Goal: Task Accomplishment & Management: Manage account settings

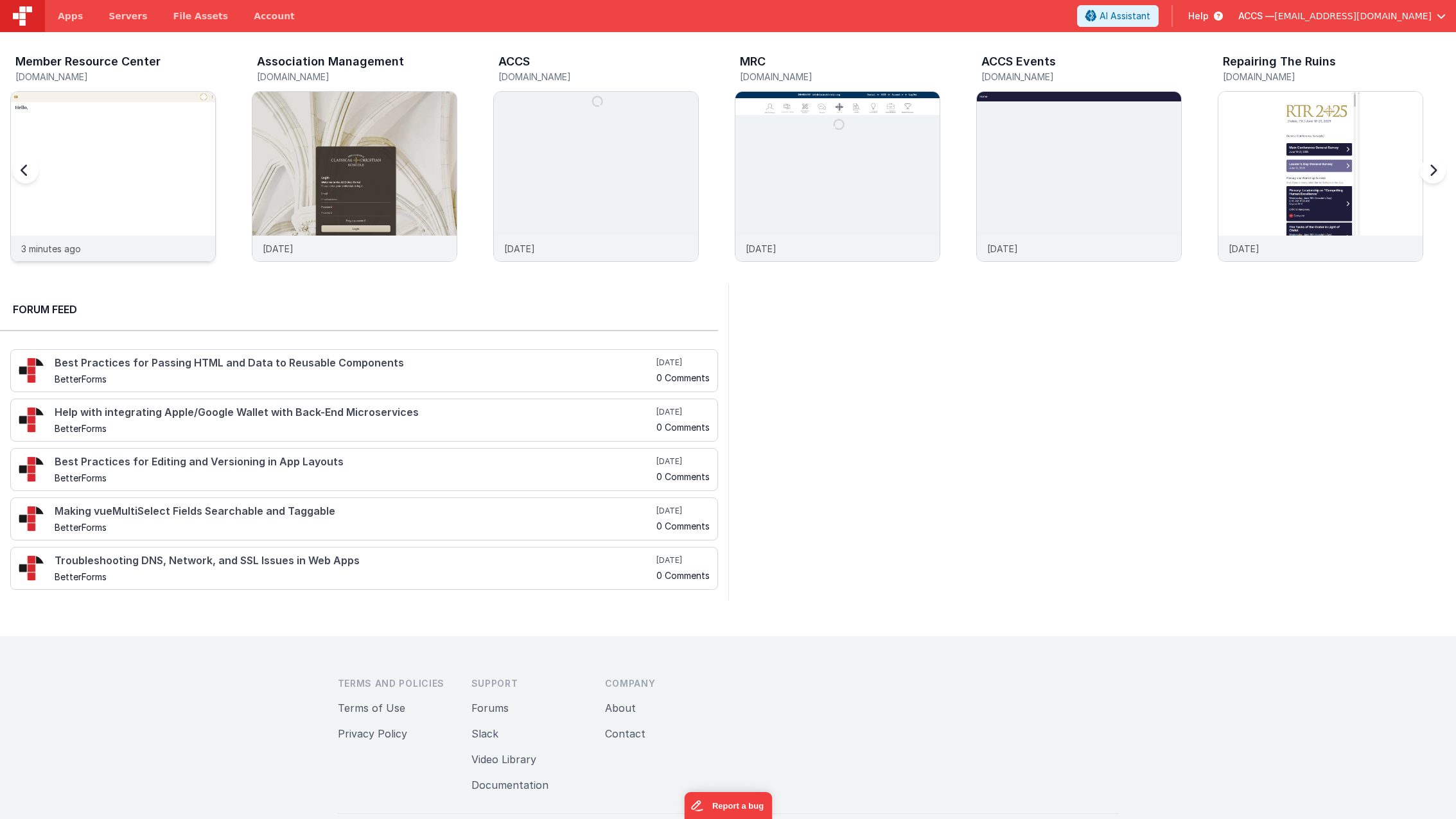
click at [199, 163] on img at bounding box center [113, 194] width 205 height 205
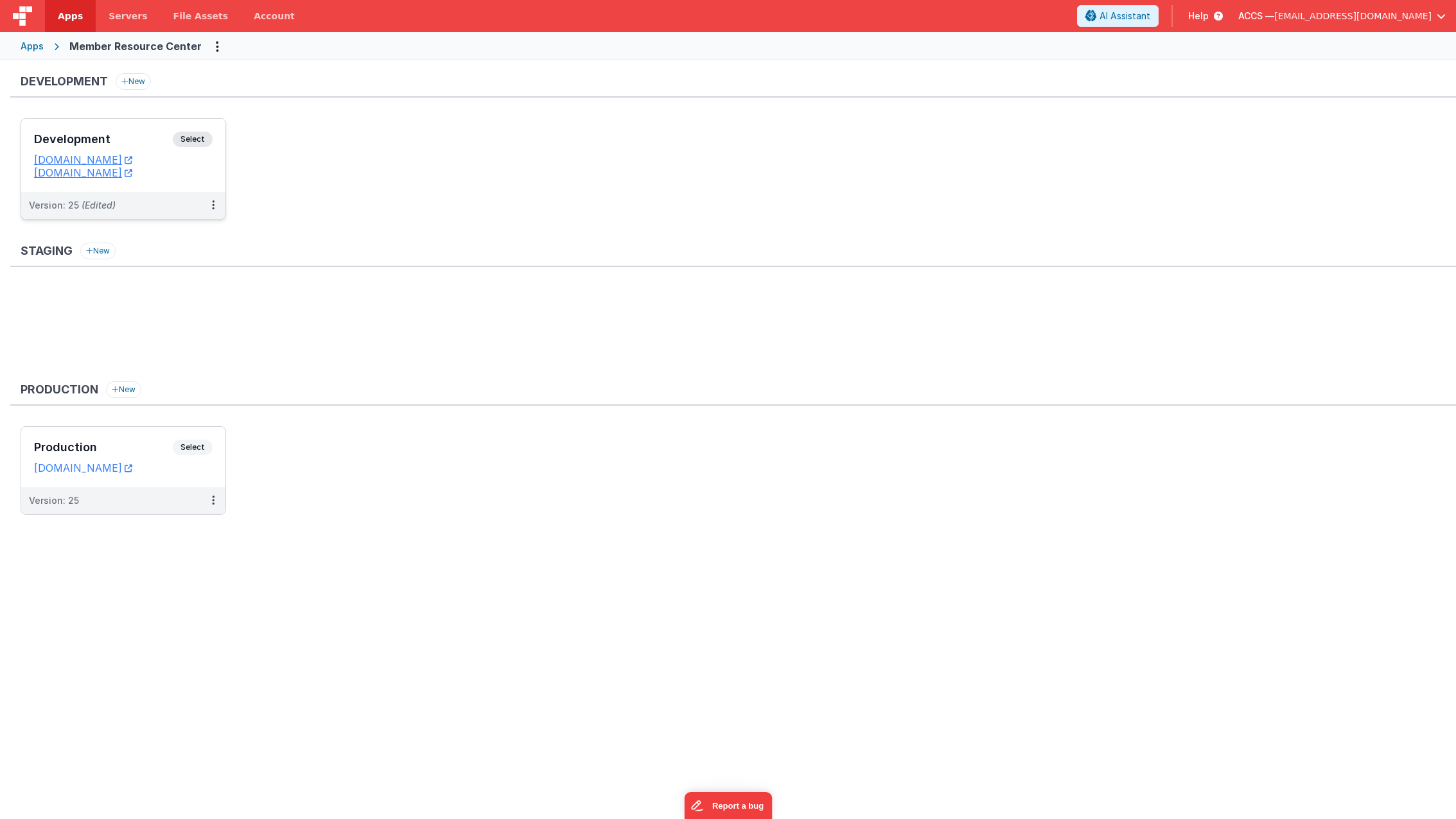
click at [152, 145] on h3 "Development" at bounding box center [103, 139] width 138 height 13
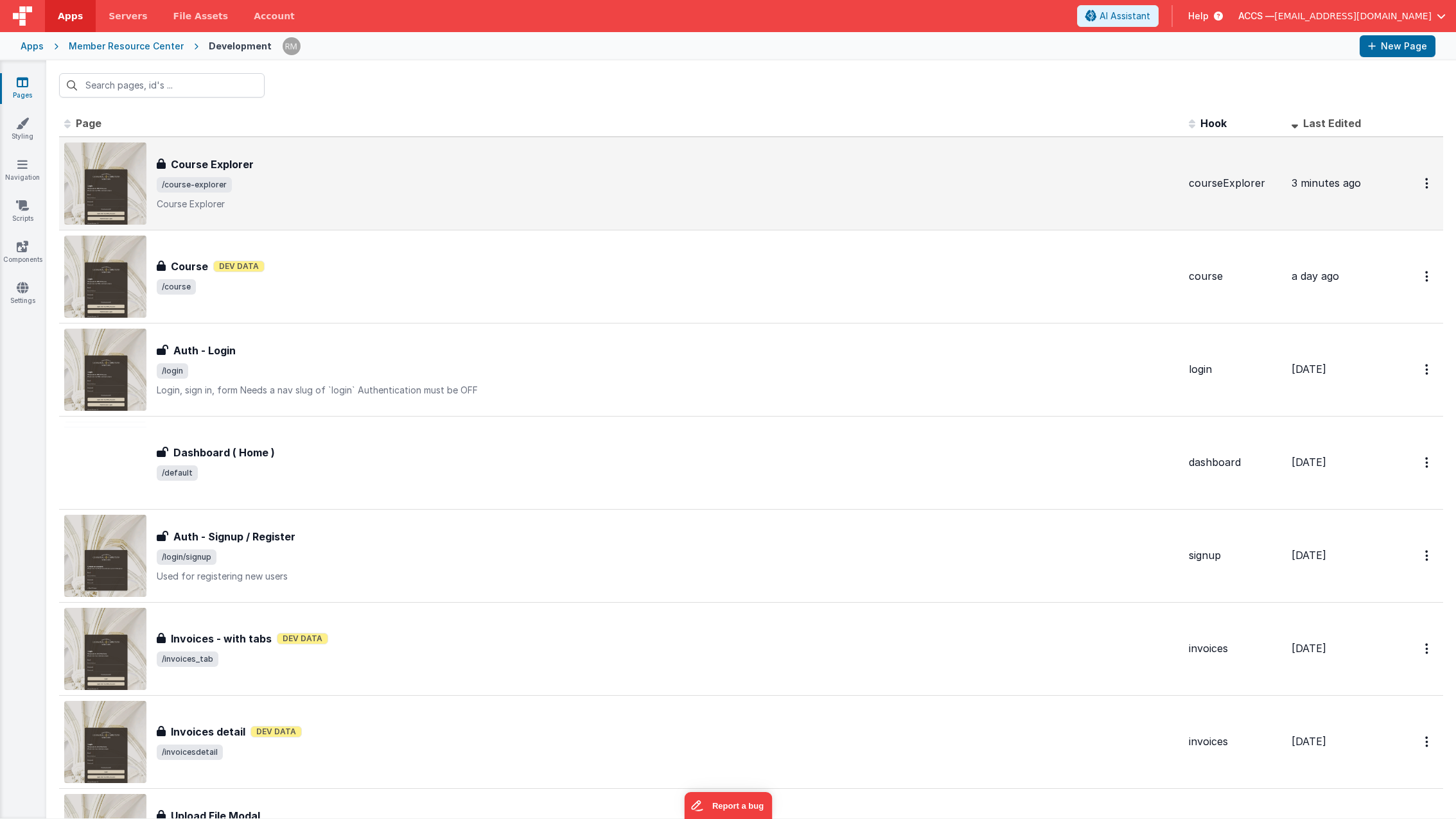
click at [306, 203] on p "Course Explorer" at bounding box center [667, 204] width 1021 height 13
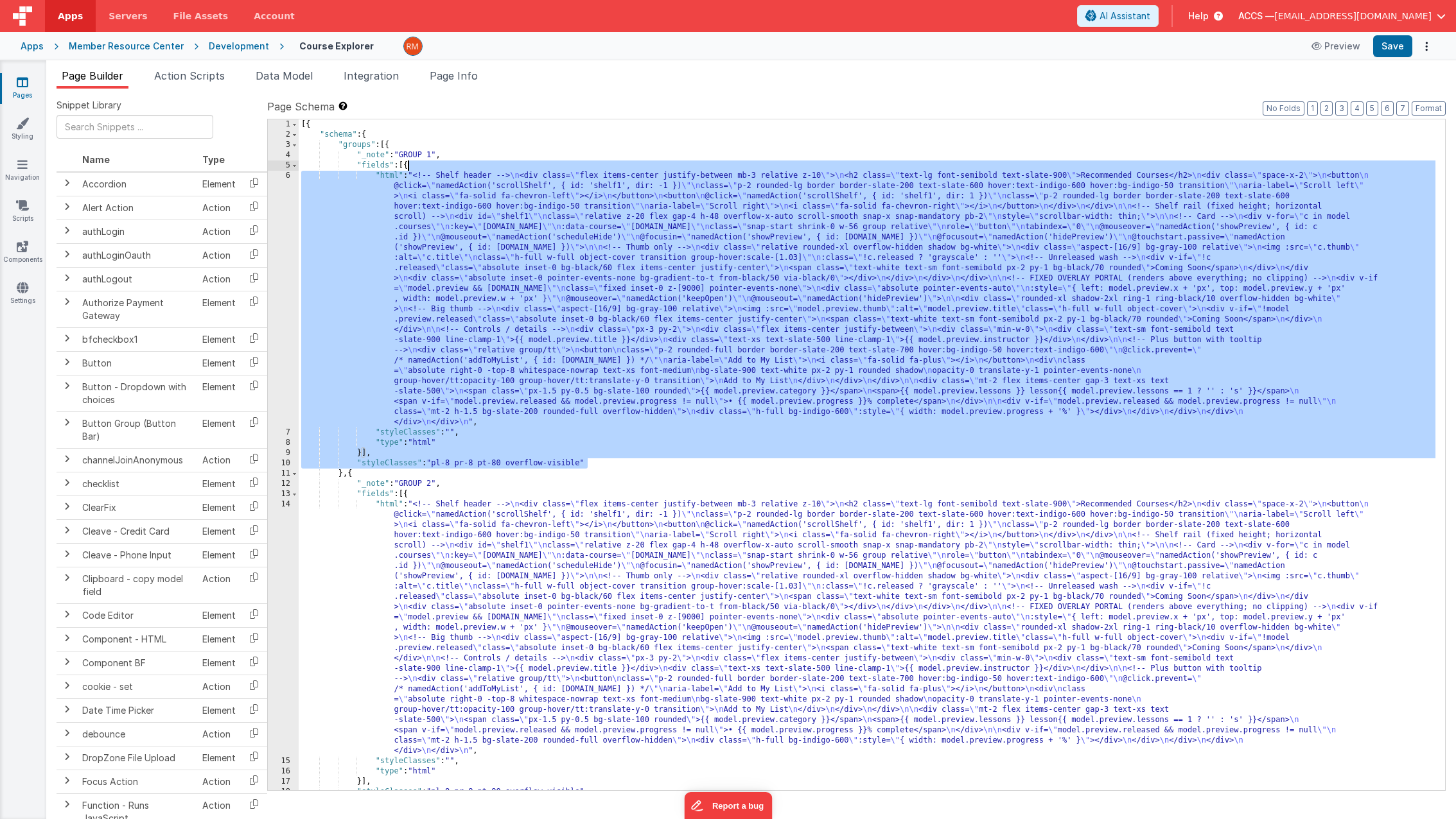
drag, startPoint x: 602, startPoint y: 460, endPoint x: 407, endPoint y: 169, distance: 350.3
click at [407, 169] on div "[{ "schema" : { "groups" : [{ "_note" : "GROUP 1" , "fields" : [{ "html" : "<!-…" at bounding box center [867, 464] width 1137 height 691
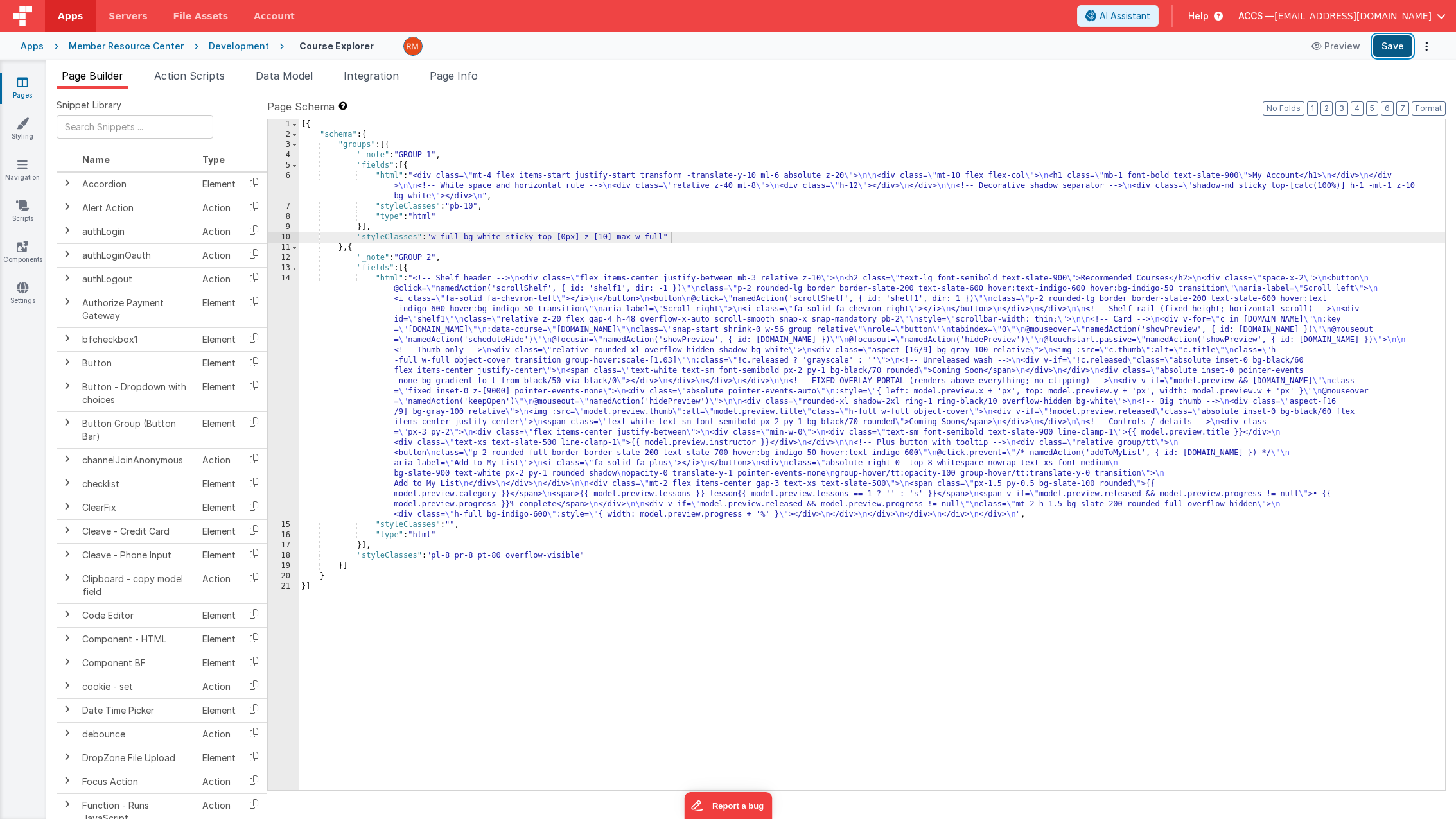
click at [1388, 54] on button "Save" at bounding box center [1391, 46] width 39 height 22
click at [15, 93] on link "Pages" at bounding box center [22, 88] width 46 height 25
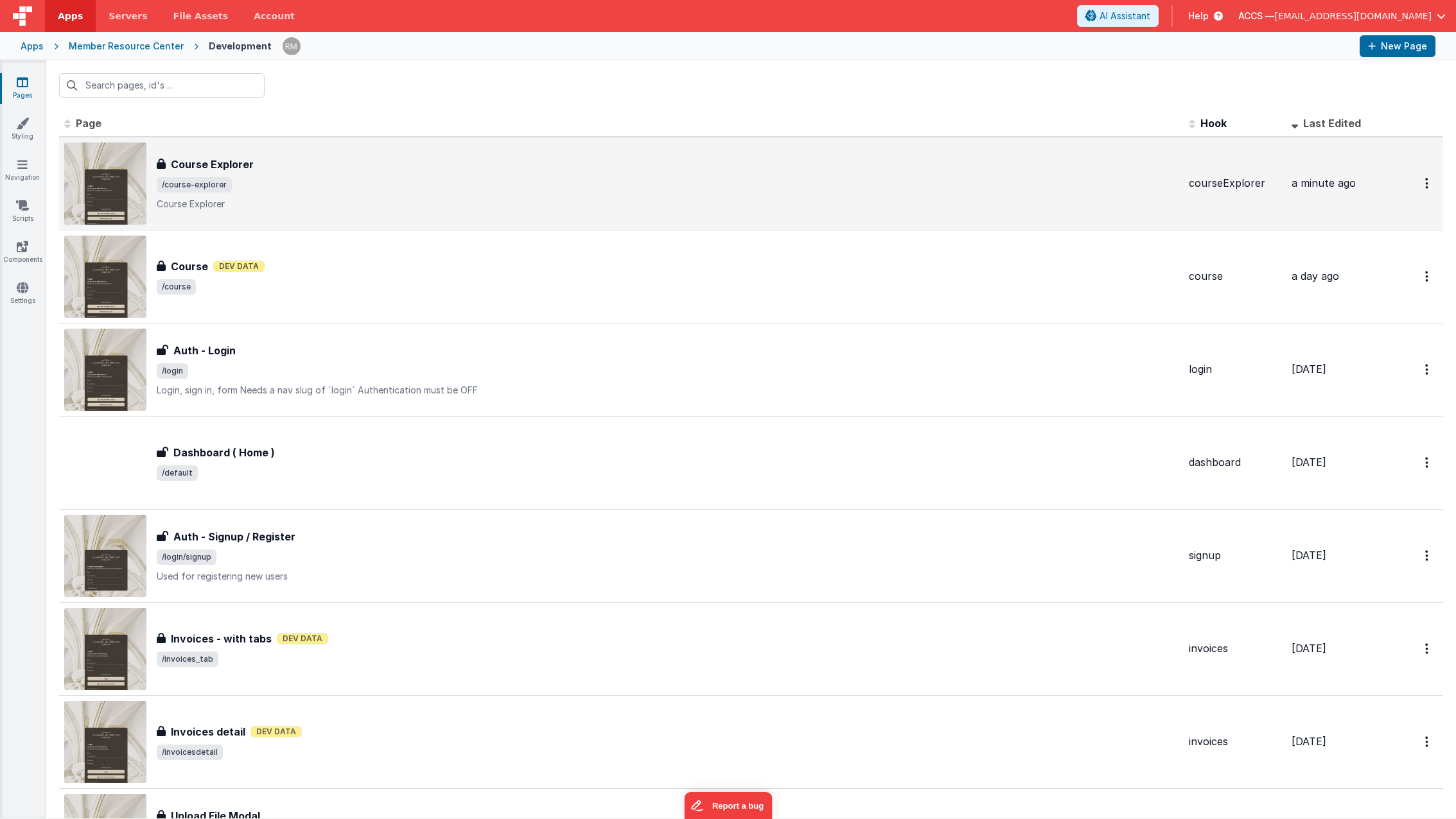
click at [248, 172] on h3 "Course Explorer" at bounding box center [212, 164] width 83 height 15
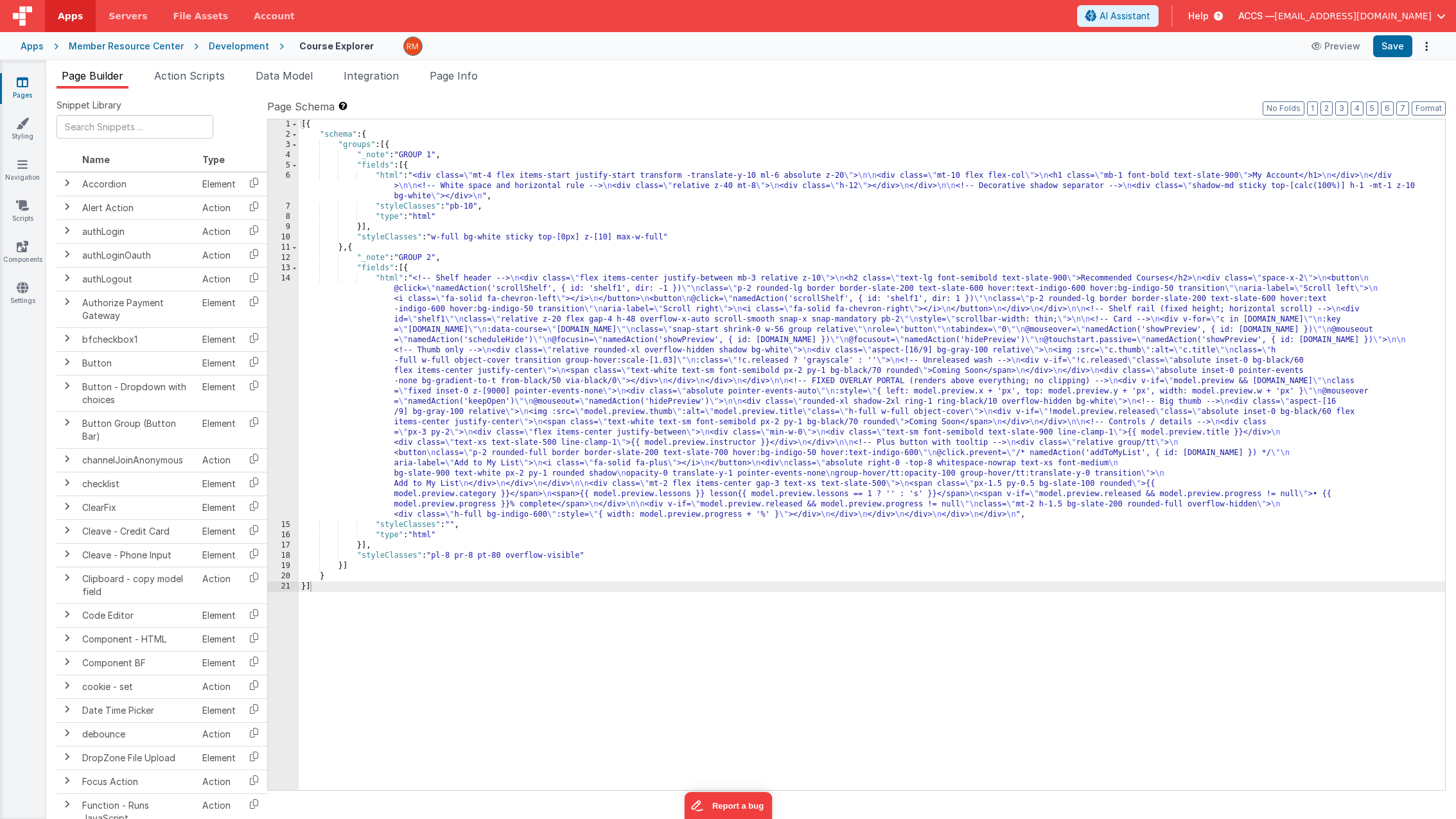
click at [383, 177] on div "[{ "schema" : { "groups" : [{ "_note" : "GROUP 1" , "fields" : [{ "html" : "<di…" at bounding box center [871, 464] width 1146 height 691
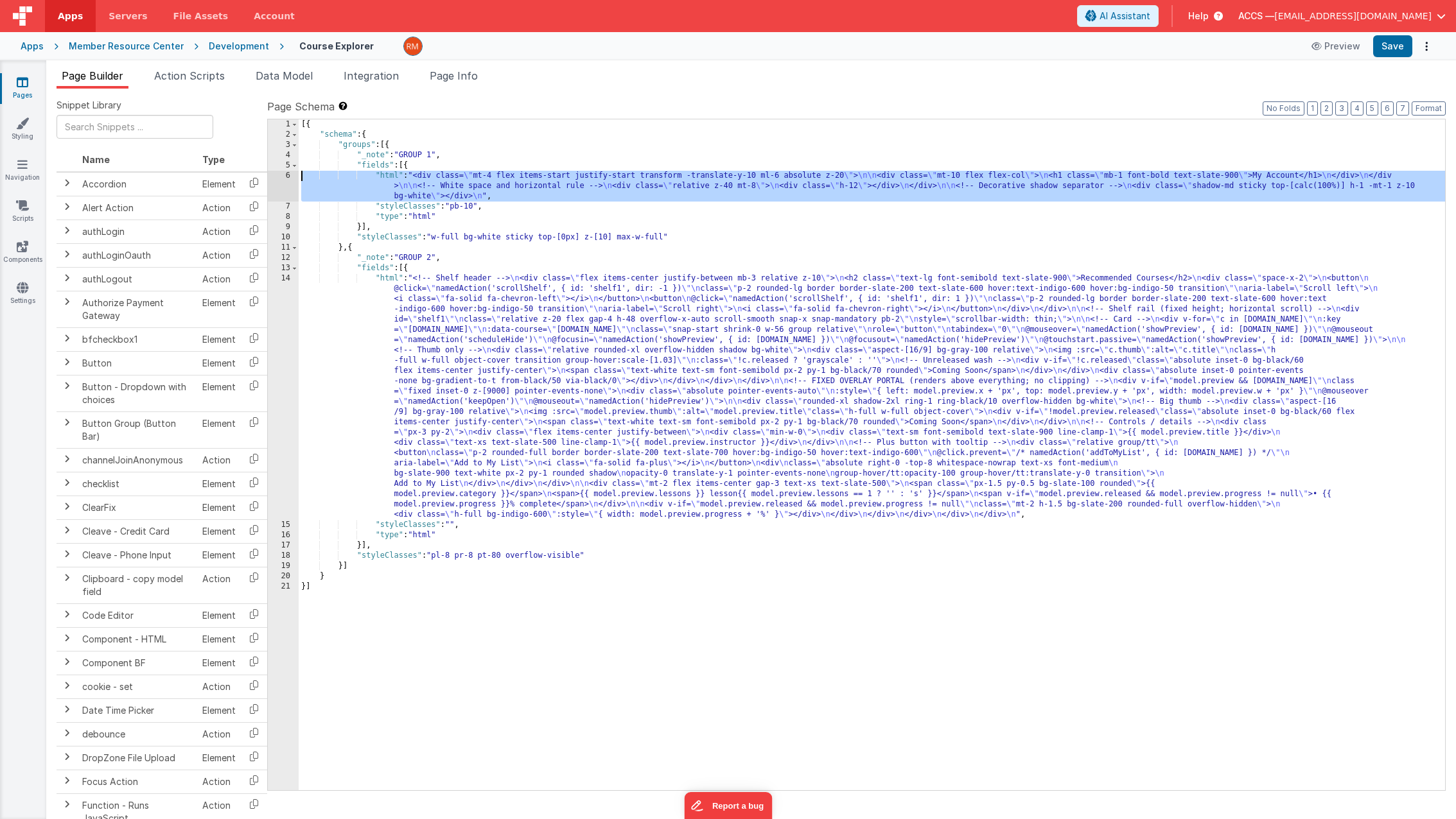
click at [288, 175] on div "6" at bounding box center [283, 186] width 31 height 31
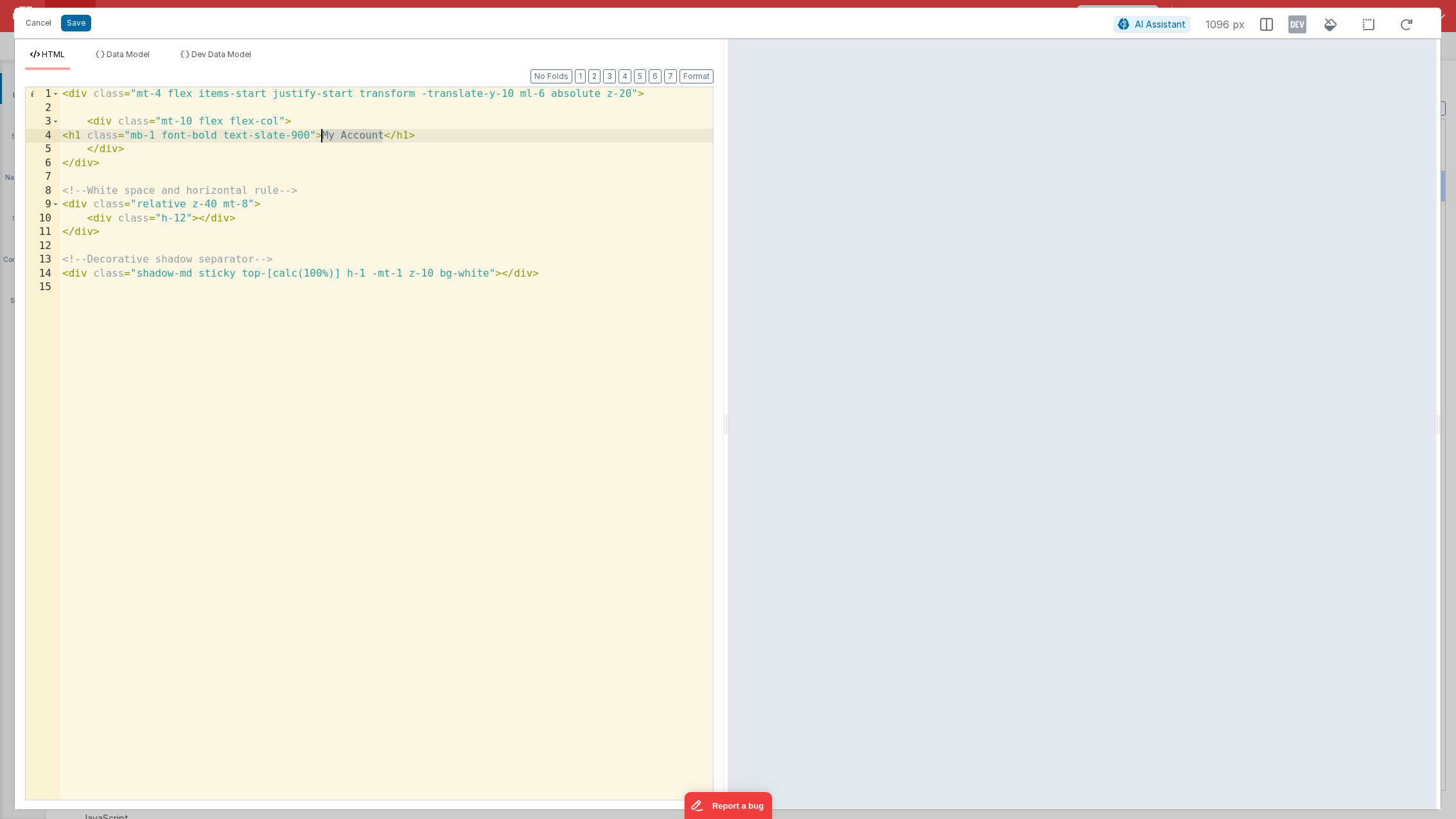
drag, startPoint x: 382, startPoint y: 136, endPoint x: 322, endPoint y: 136, distance: 60.0
click at [322, 136] on div "< div class = "mt-4 flex items-start justify-start transform -translate-y-10 ml…" at bounding box center [387, 457] width 653 height 740
click at [82, 31] on button "Save" at bounding box center [75, 23] width 30 height 16
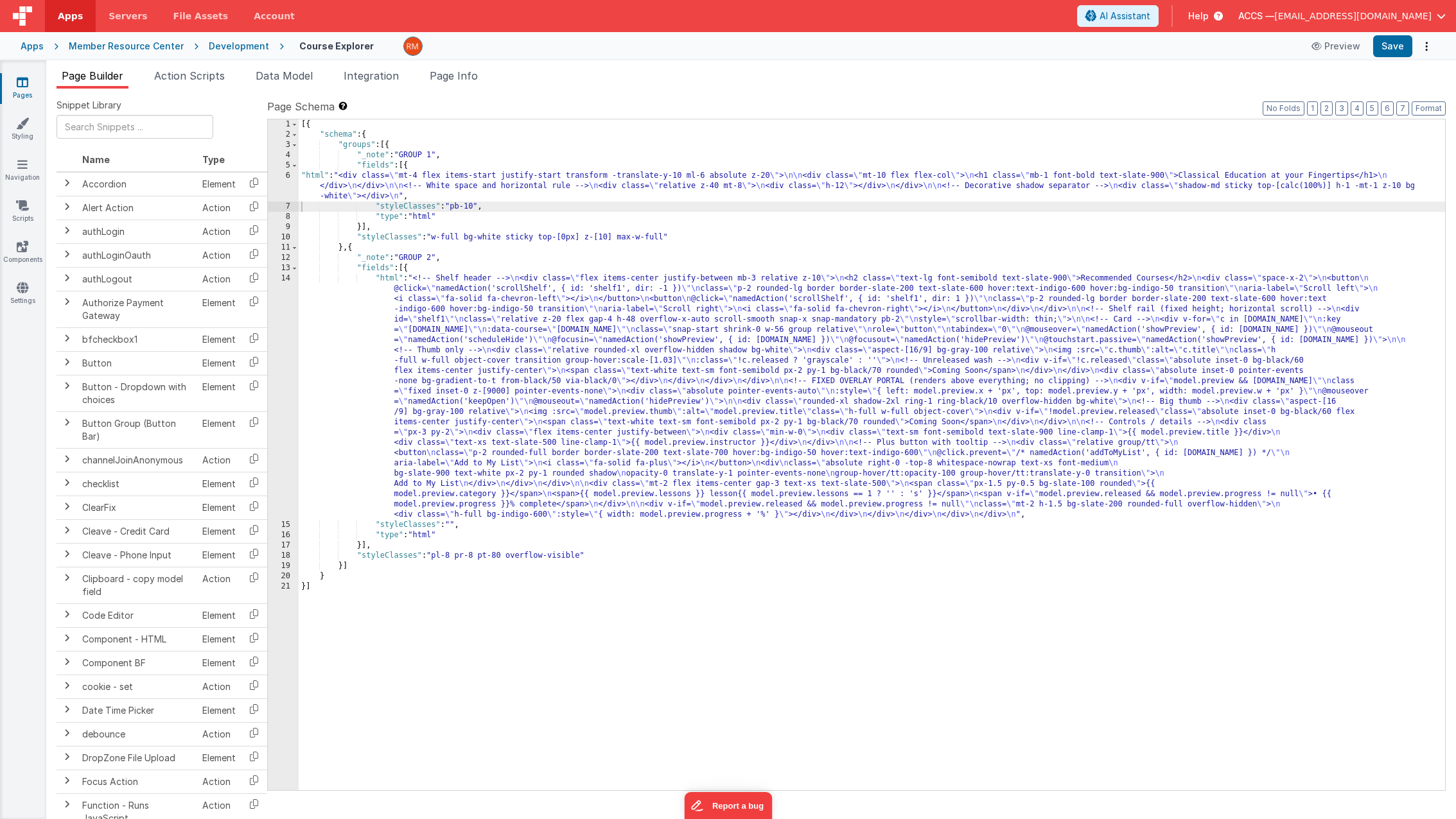
click at [1446, 108] on div "Snippet Library Name Type Accordion Element Alert Action Action authLogin Actio…" at bounding box center [751, 464] width 1410 height 751
click at [1438, 110] on button "Format" at bounding box center [1428, 109] width 34 height 15
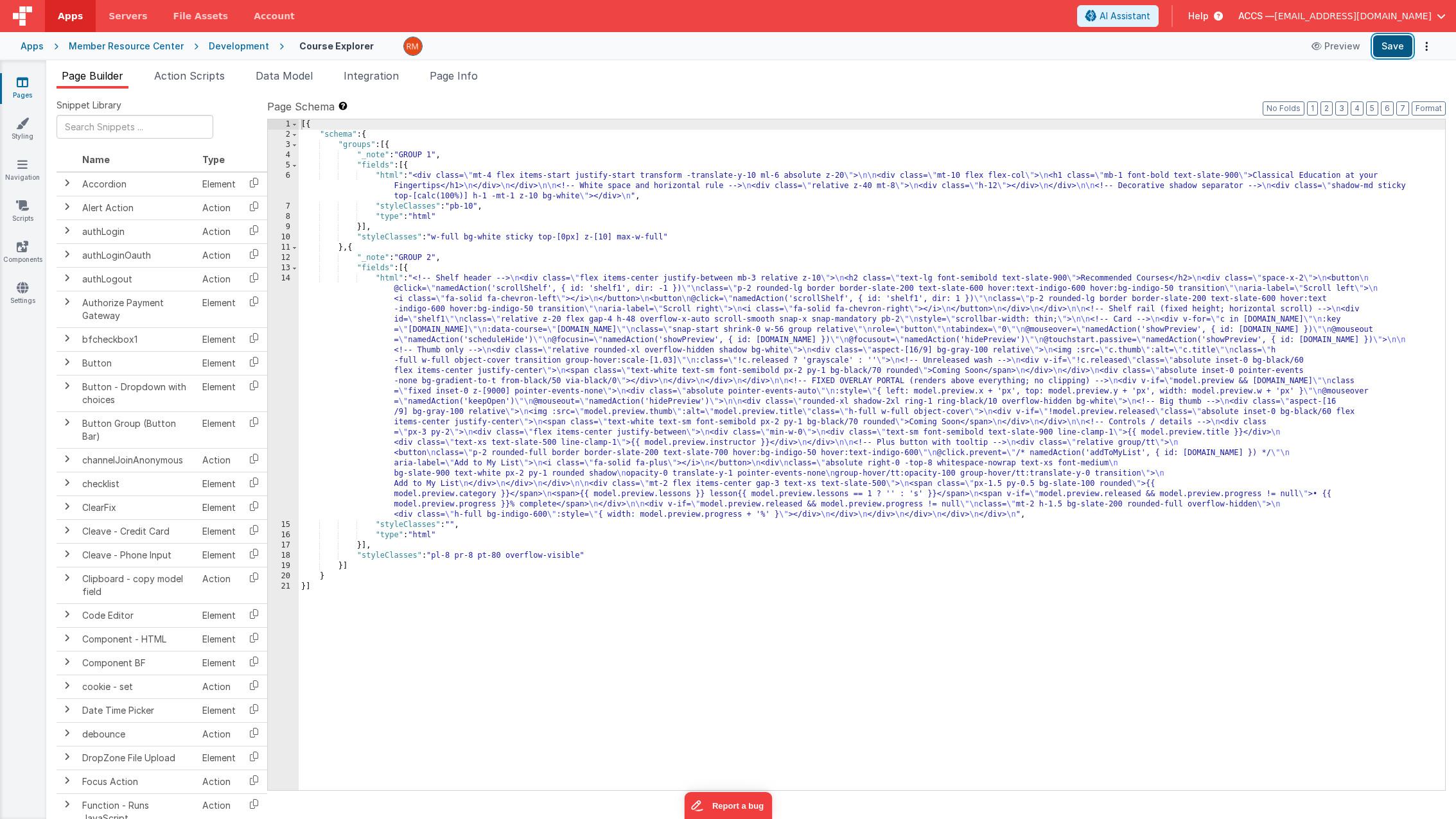
click at [1397, 46] on button "Save" at bounding box center [1391, 46] width 39 height 22
click at [29, 138] on link "Styling" at bounding box center [22, 129] width 46 height 25
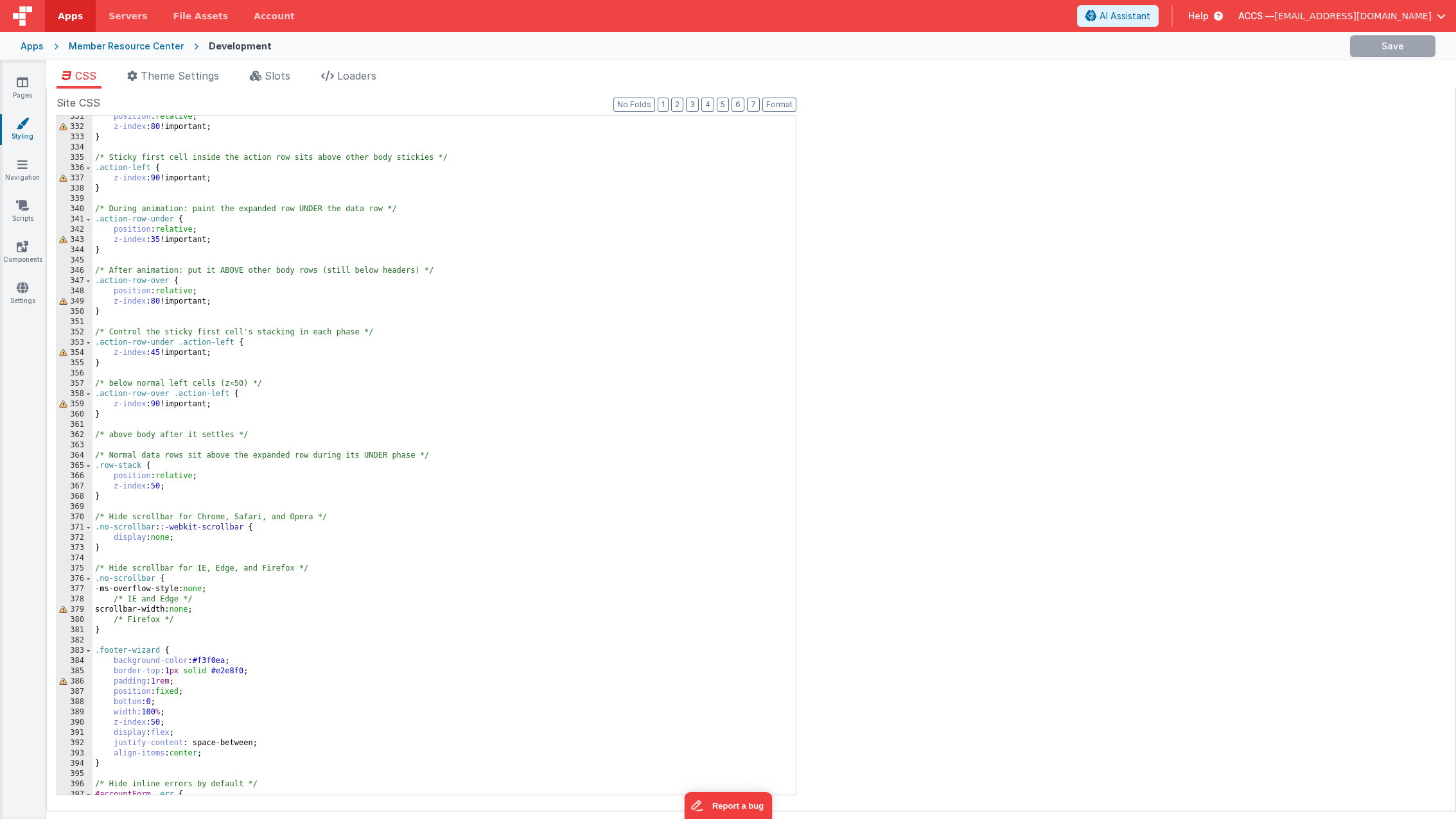
scroll to position [3890, 0]
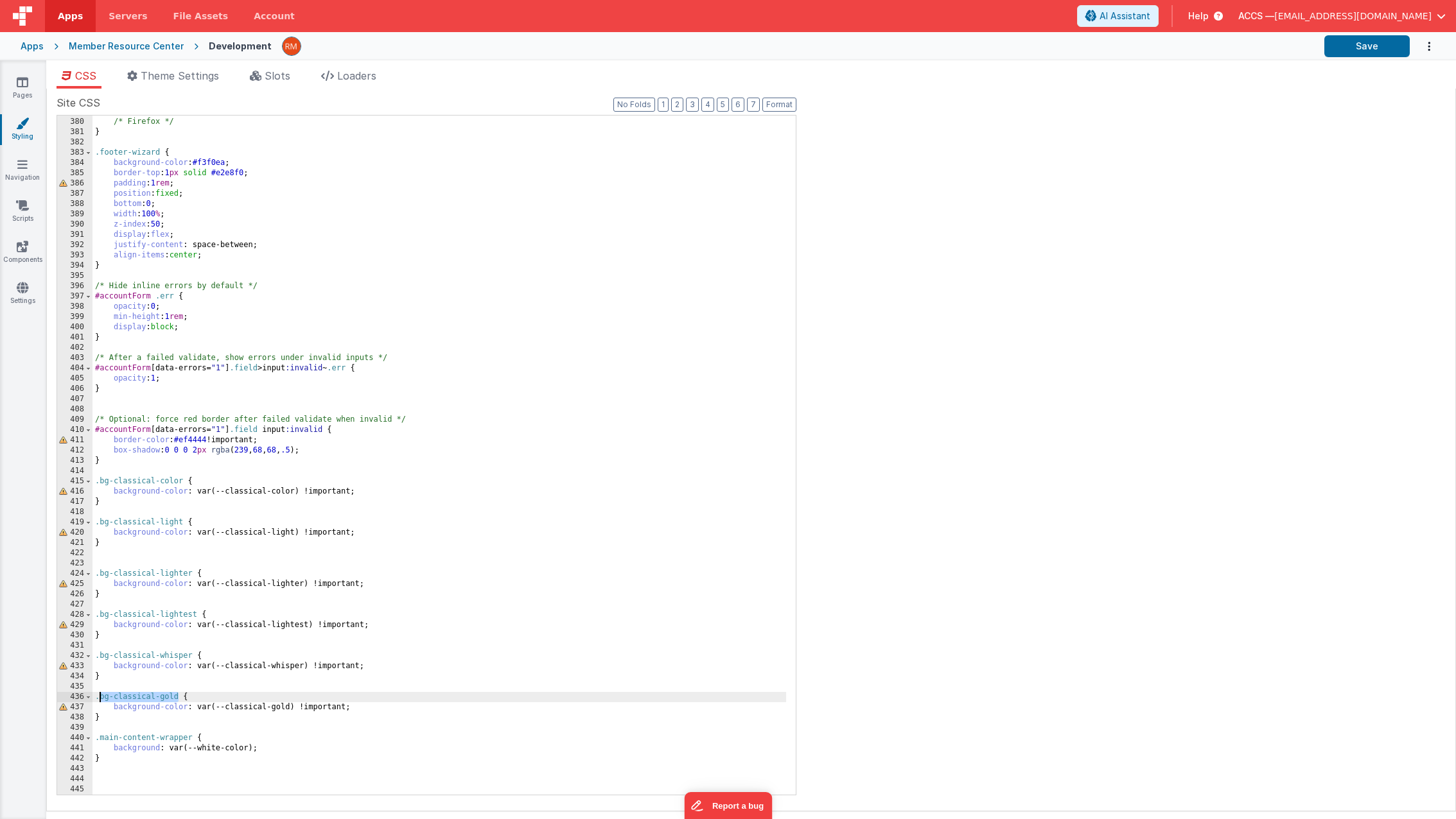
drag, startPoint x: 176, startPoint y: 698, endPoint x: 102, endPoint y: 694, distance: 74.1
click at [102, 694] on div "scrollbar-width: none ; /* Firefox */ } .footer-wizard { background-color : #f3…" at bounding box center [439, 456] width 693 height 700
click at [21, 95] on link "Pages" at bounding box center [22, 88] width 46 height 25
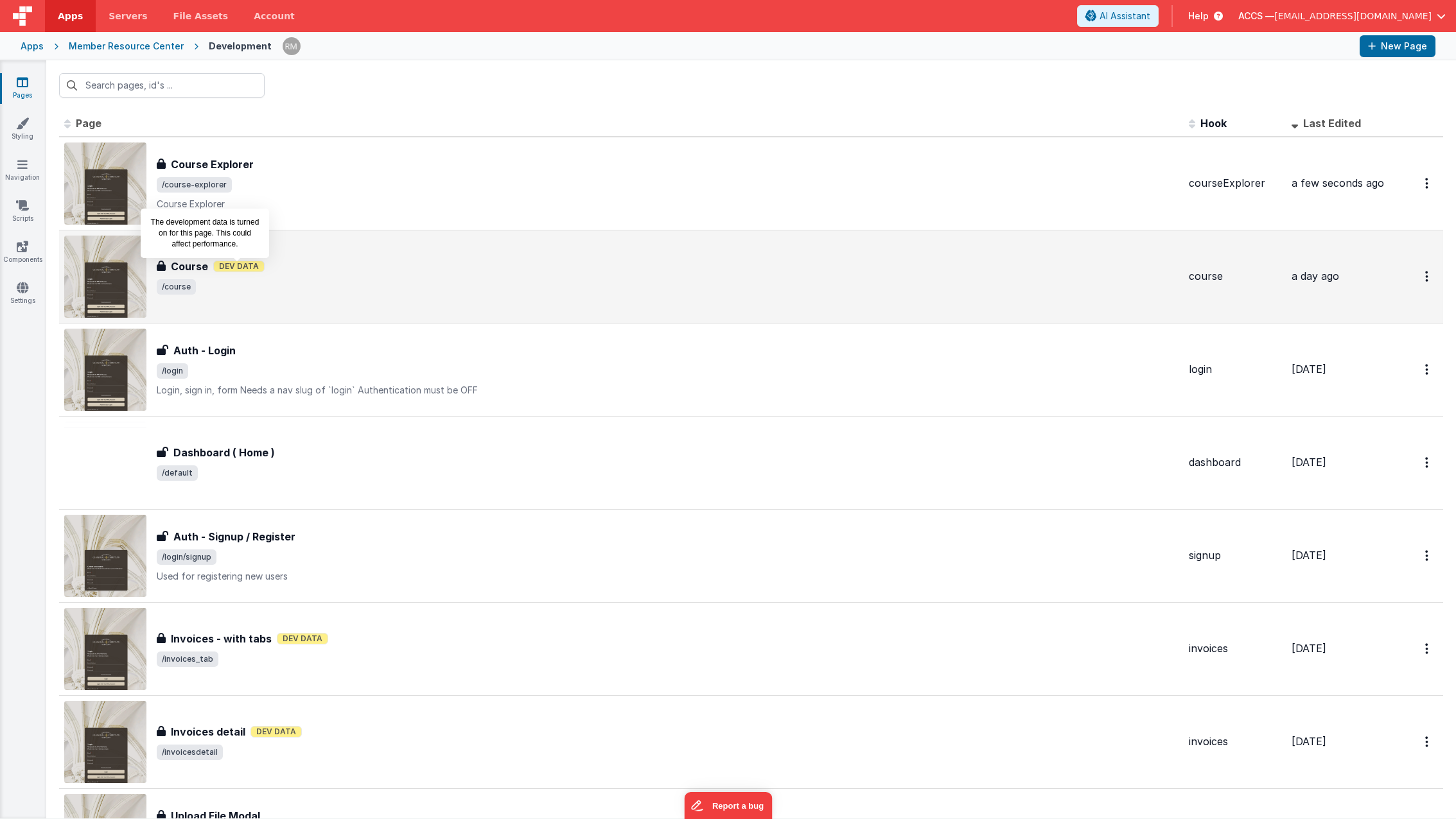
click at [236, 264] on span "Dev Data" at bounding box center [238, 266] width 51 height 12
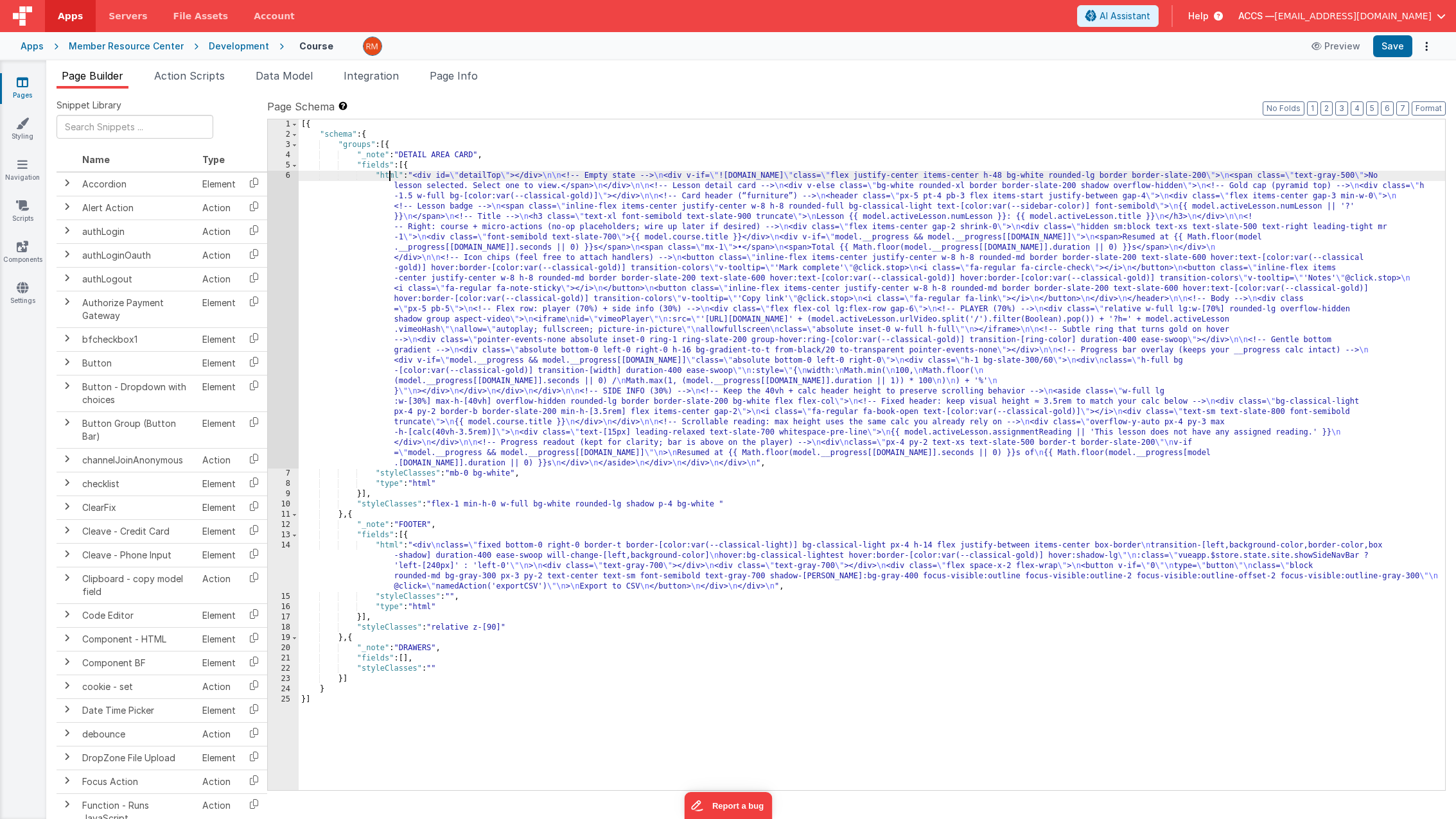
click at [390, 175] on div "[{ "schema" : { "groups" : [{ "_note" : "DETAIL AREA CARD" , "fields" : [{ "htm…" at bounding box center [871, 464] width 1146 height 691
click at [289, 178] on div "6" at bounding box center [283, 320] width 31 height 298
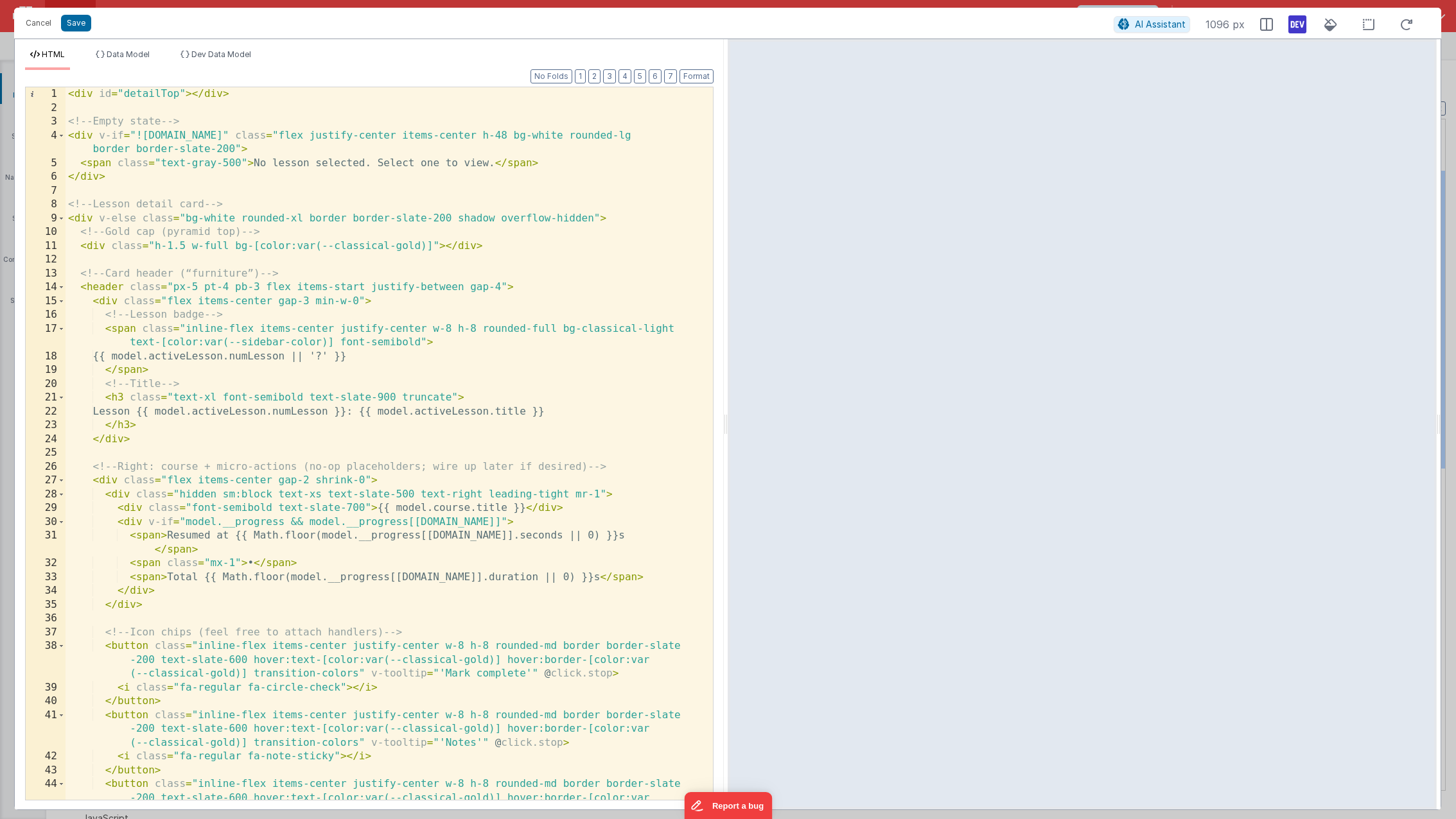
click at [538, 263] on div "< div id = "detailTop" > </ div > <!-- Empty state --> < div v-if = "![DOMAIN_N…" at bounding box center [384, 471] width 638 height 767
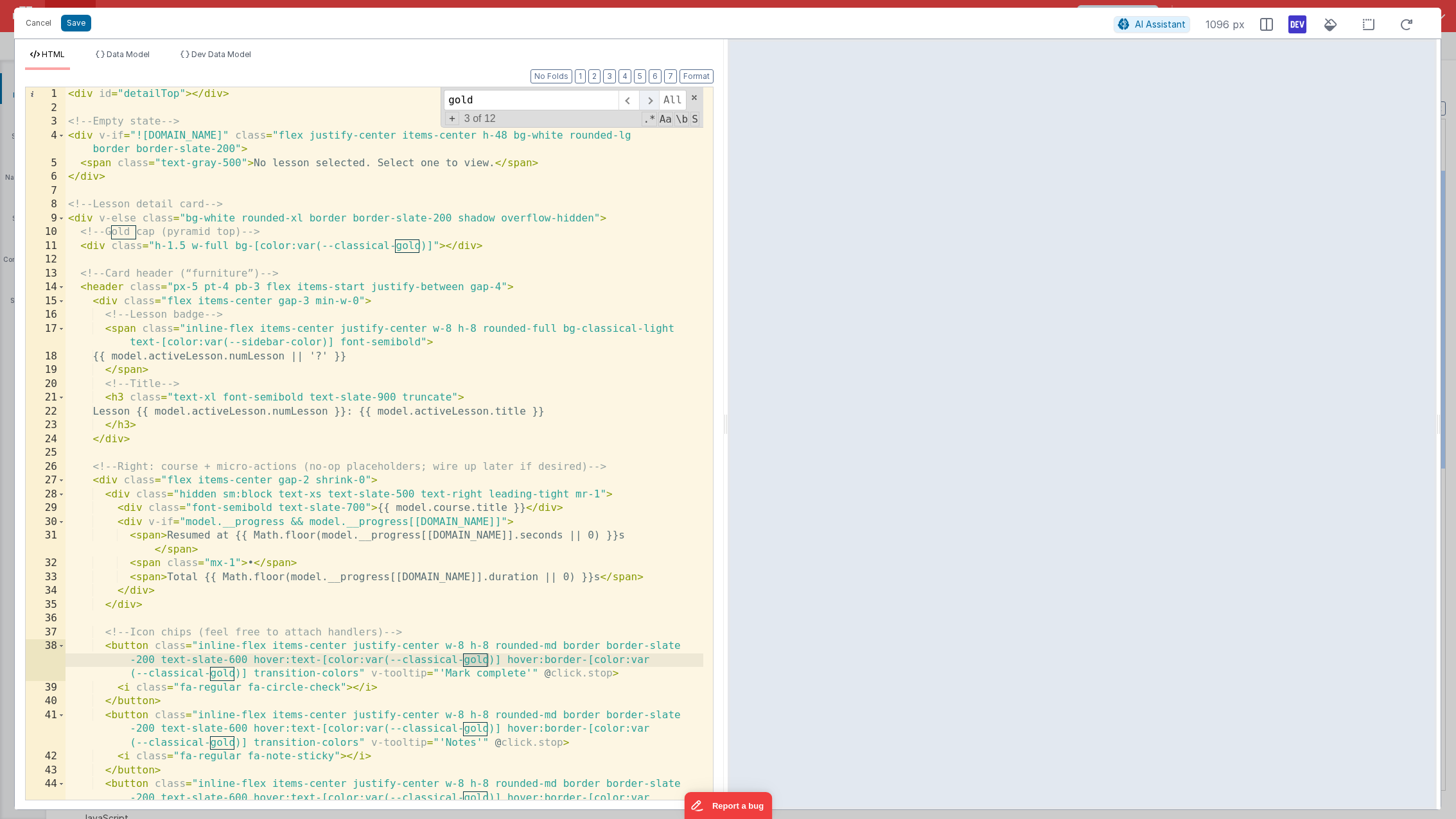
type input "gold"
click at [645, 105] on span at bounding box center [648, 100] width 20 height 21
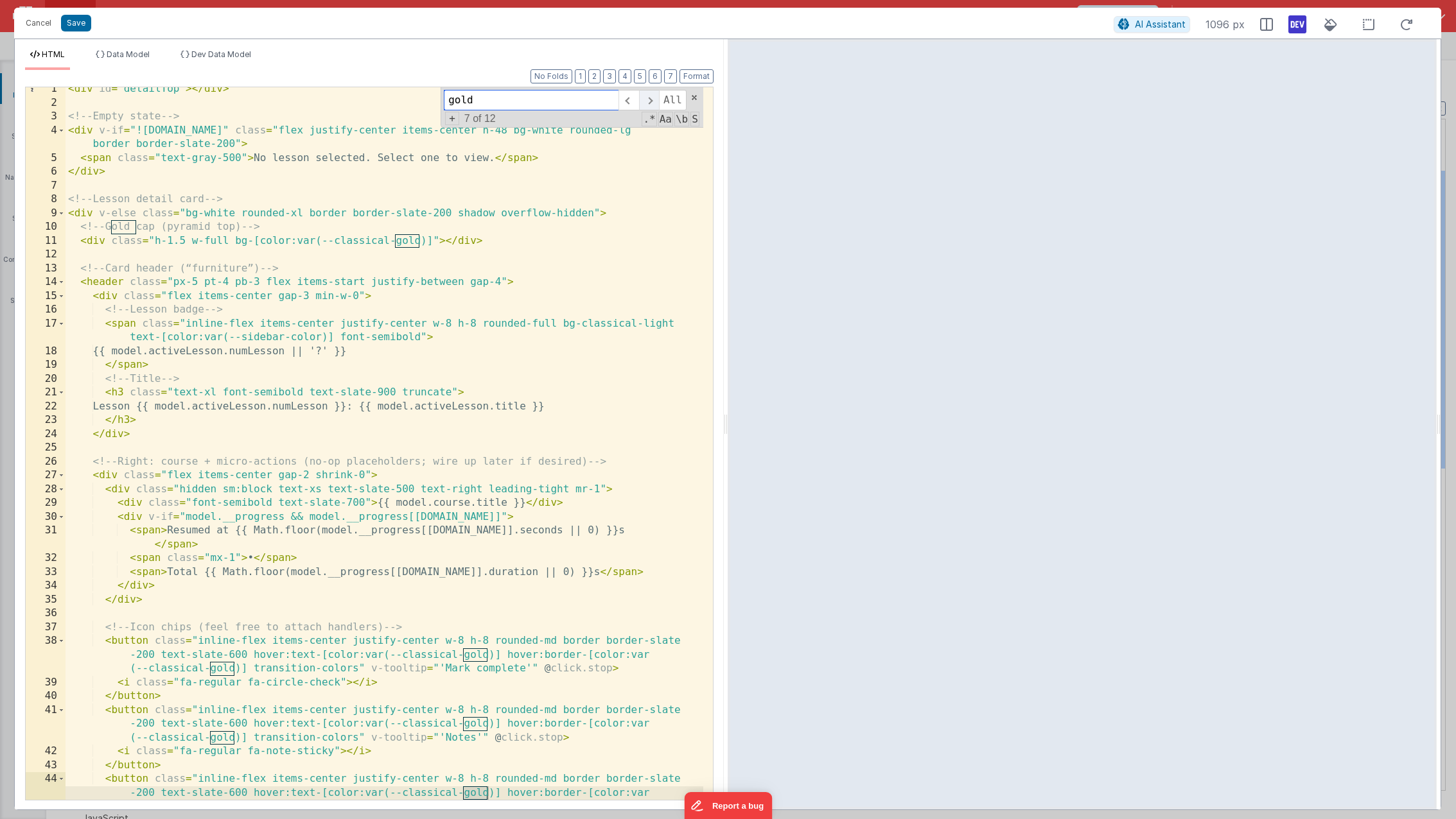
scroll to position [5, 0]
click at [645, 105] on span at bounding box center [648, 100] width 20 height 21
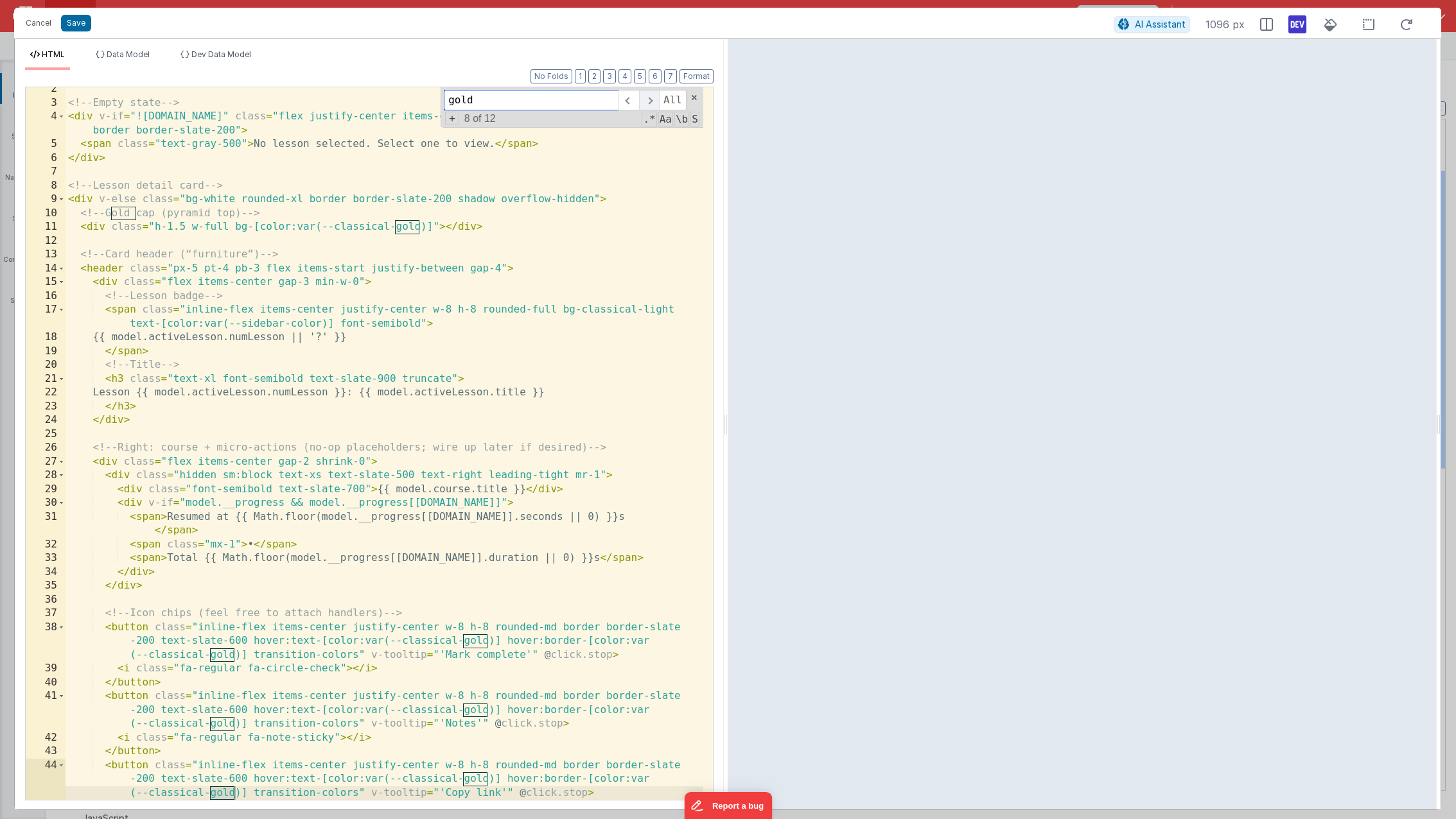
click at [645, 105] on span at bounding box center [648, 100] width 20 height 21
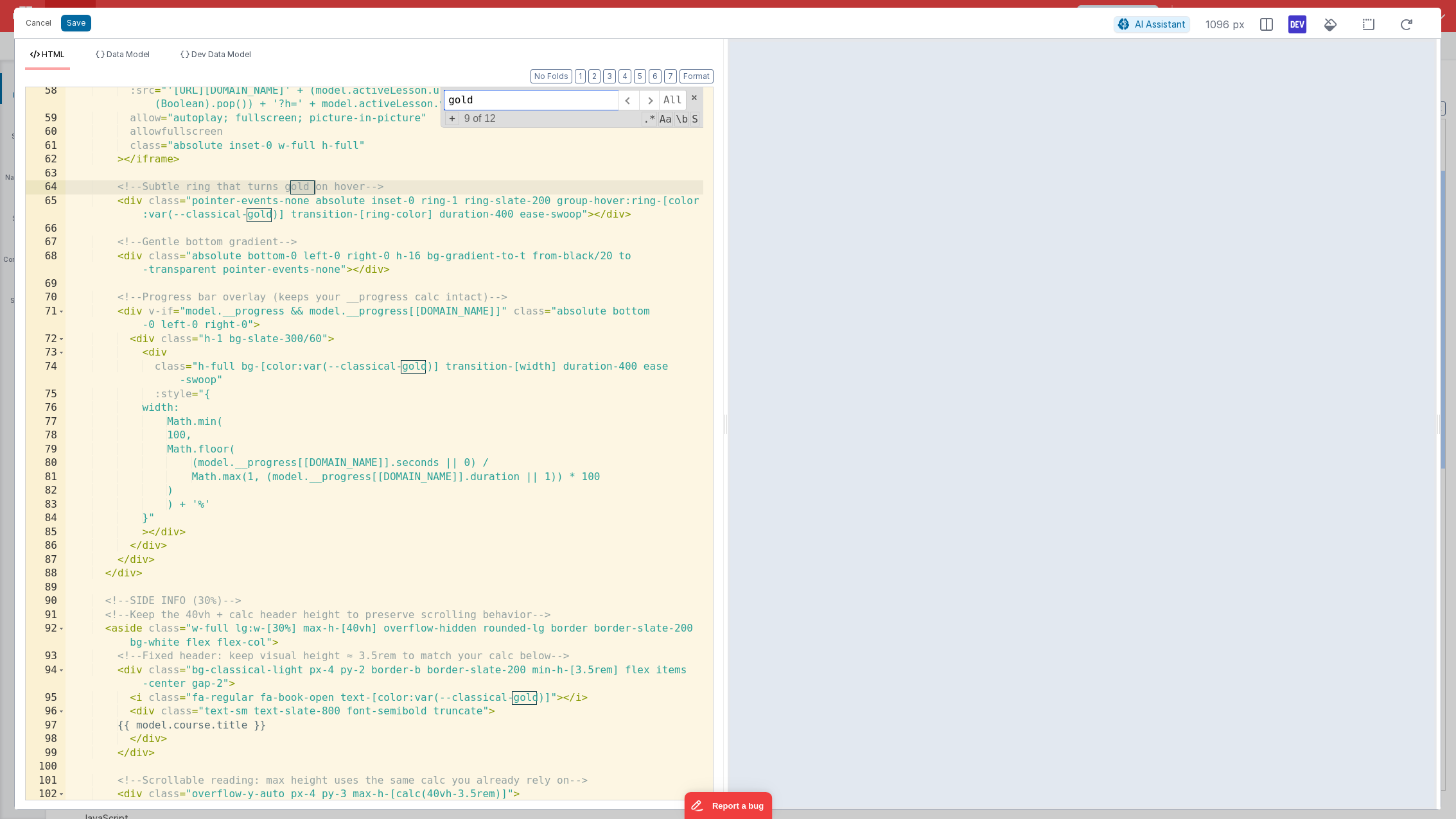
scroll to position [914, 0]
drag, startPoint x: 338, startPoint y: 697, endPoint x: 547, endPoint y: 700, distance: 209.0
click at [547, 700] on div ":src = "'[URL][DOMAIN_NAME]' + (model.activeLesson.urlVideo.split('/').filter (…" at bounding box center [384, 461] width 638 height 754
click at [36, 24] on button "Cancel" at bounding box center [38, 24] width 38 height 18
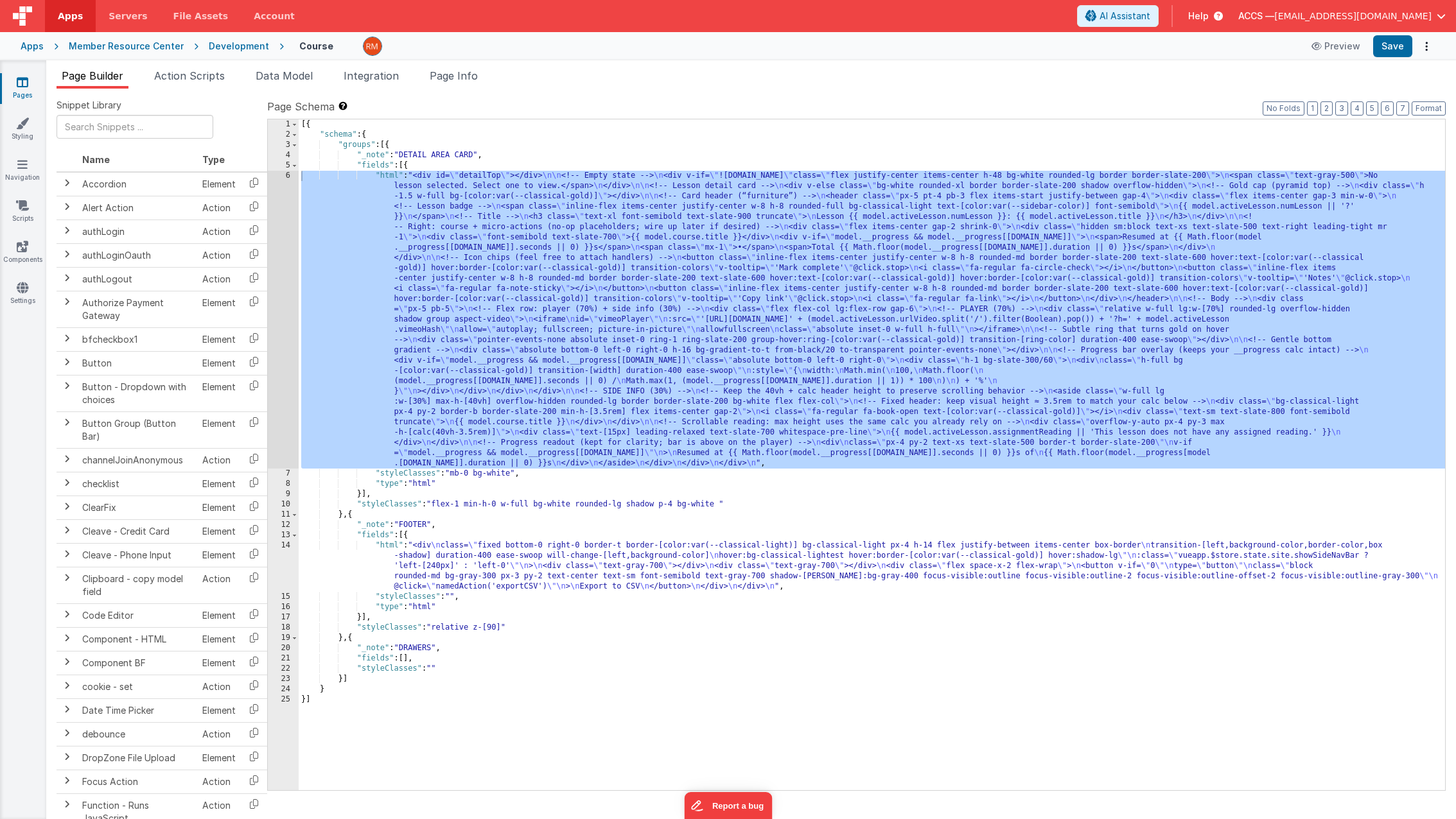
click at [25, 88] on link "Pages" at bounding box center [22, 88] width 46 height 25
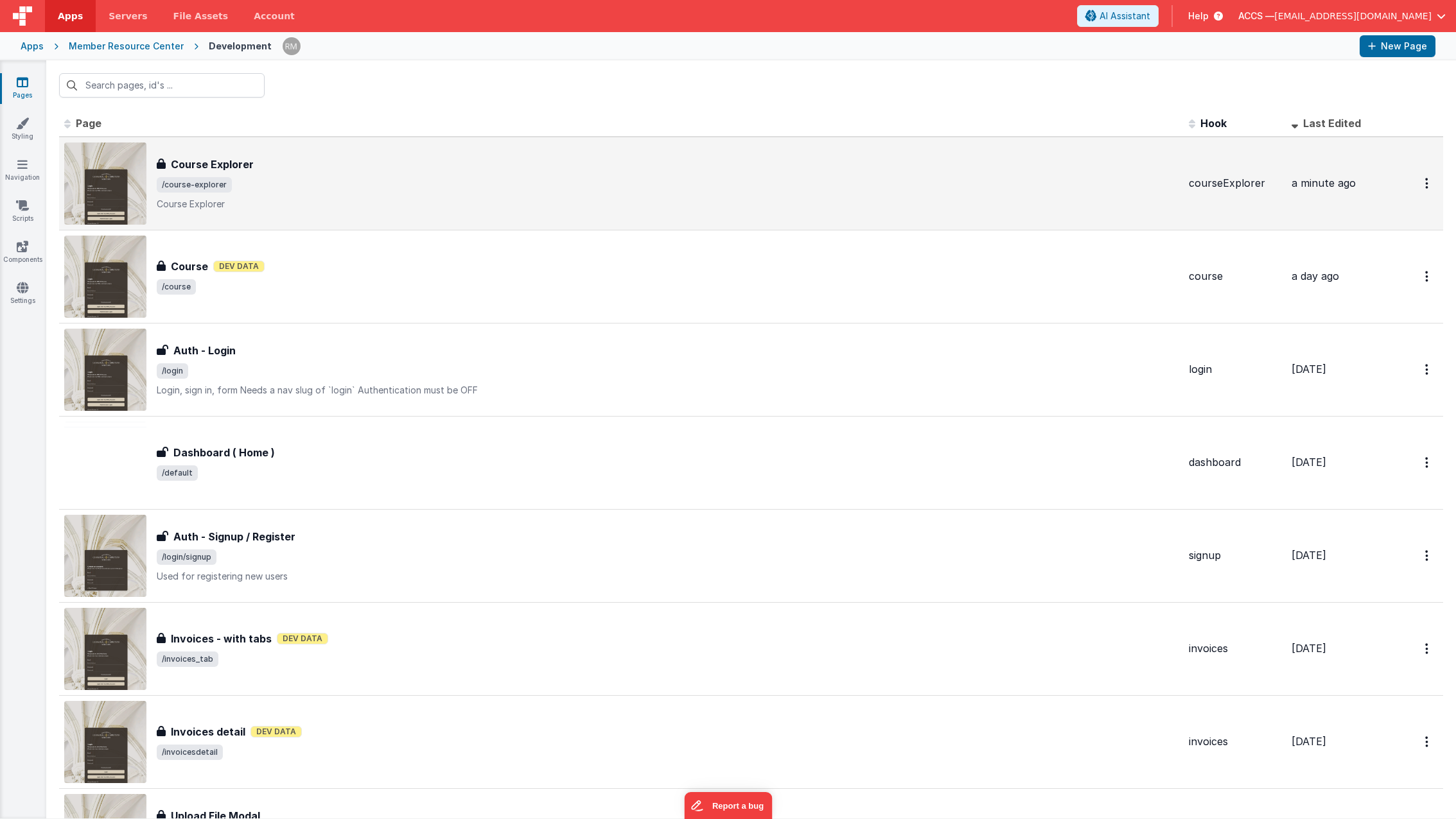
click at [205, 172] on h3 "Course Explorer" at bounding box center [212, 164] width 83 height 15
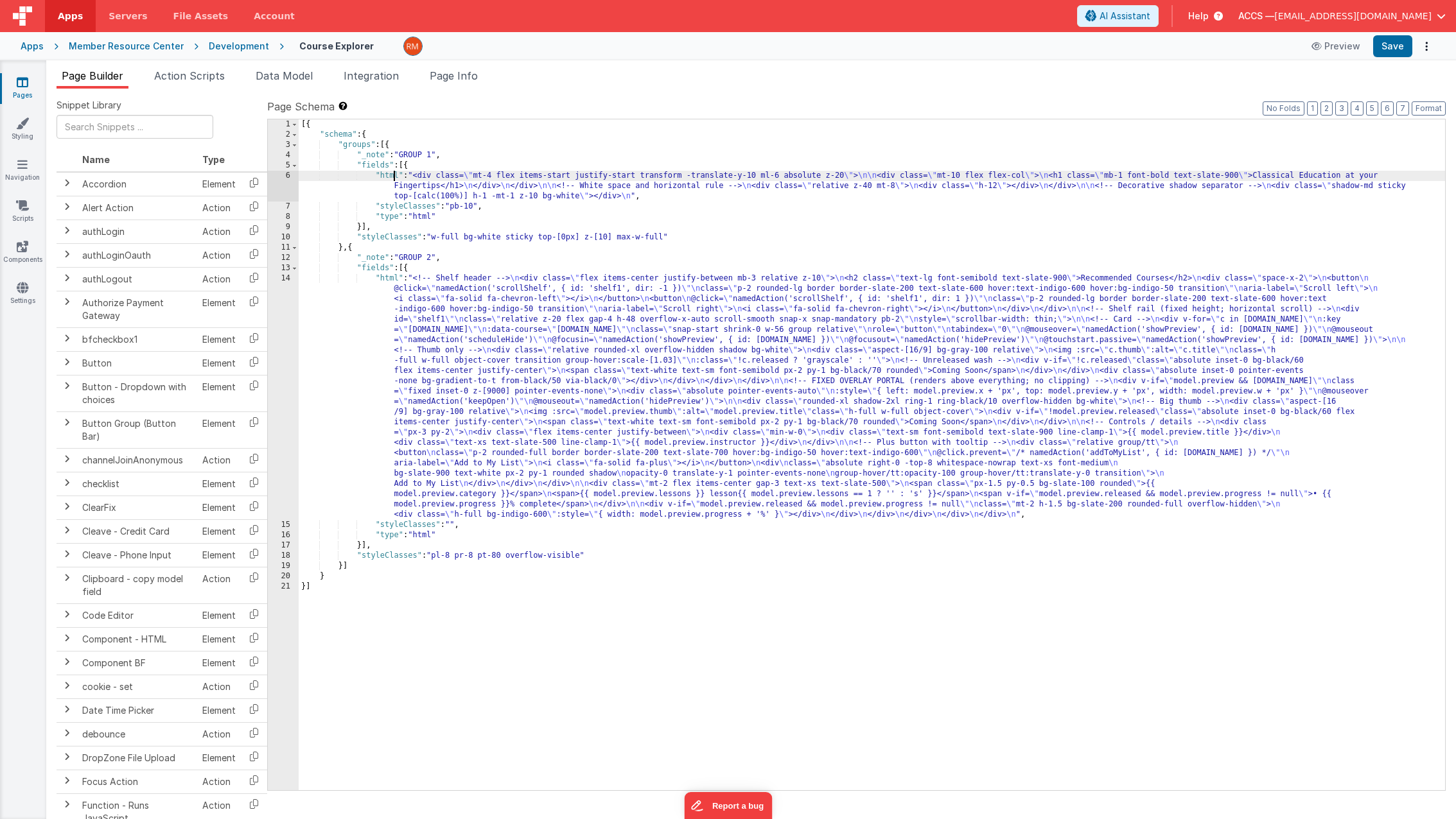
click at [394, 175] on div "[{ "schema" : { "groups" : [{ "_note" : "GROUP 1" , "fields" : [{ "html" : "<di…" at bounding box center [871, 464] width 1146 height 691
click at [290, 175] on div "6" at bounding box center [283, 186] width 31 height 31
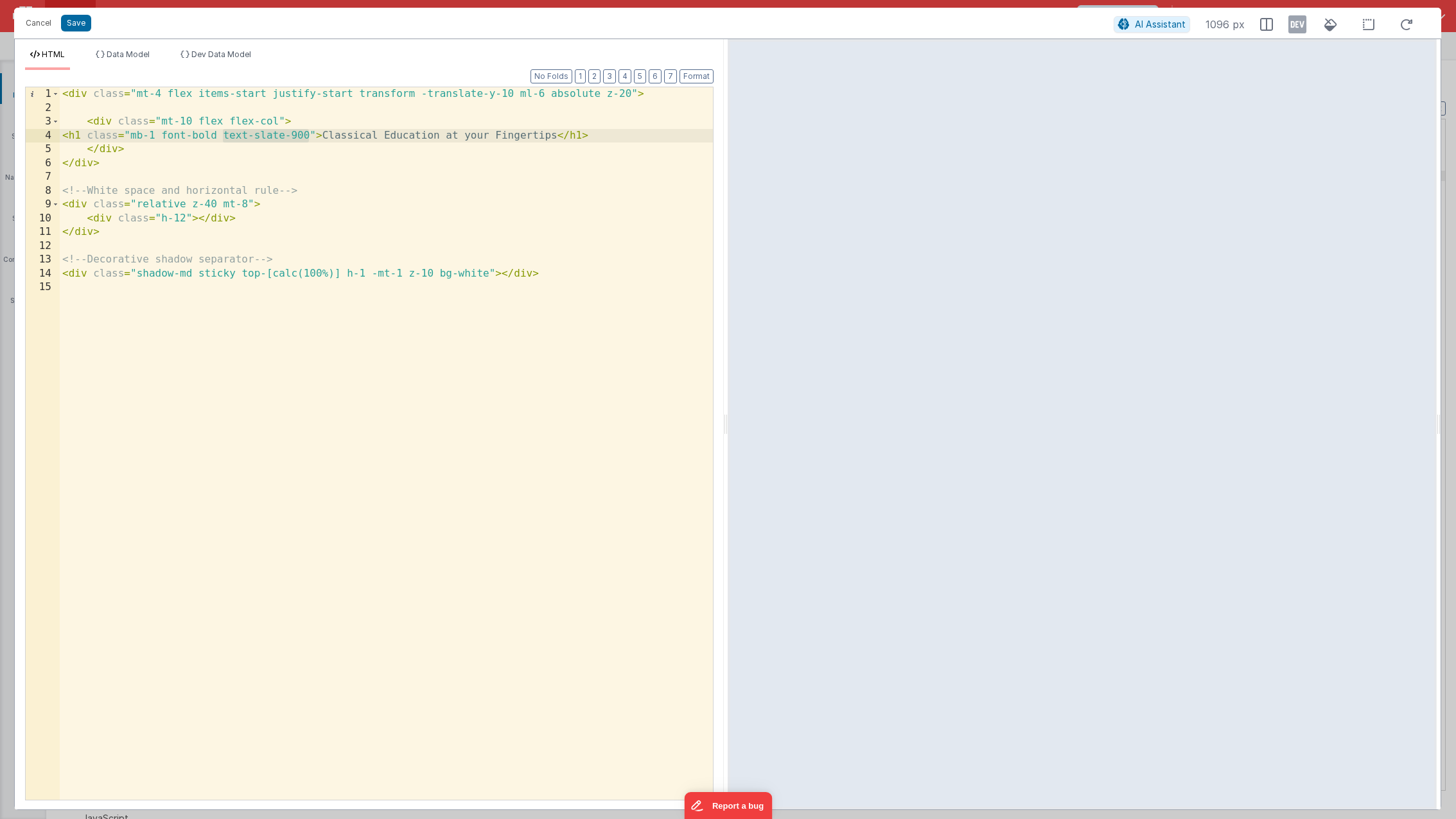
drag, startPoint x: 309, startPoint y: 136, endPoint x: 225, endPoint y: 135, distance: 84.0
click at [225, 135] on div "< div class = "mt-4 flex items-start justify-start transform -translate-y-10 ml…" at bounding box center [387, 457] width 653 height 740
click at [82, 29] on button "Save" at bounding box center [75, 23] width 30 height 16
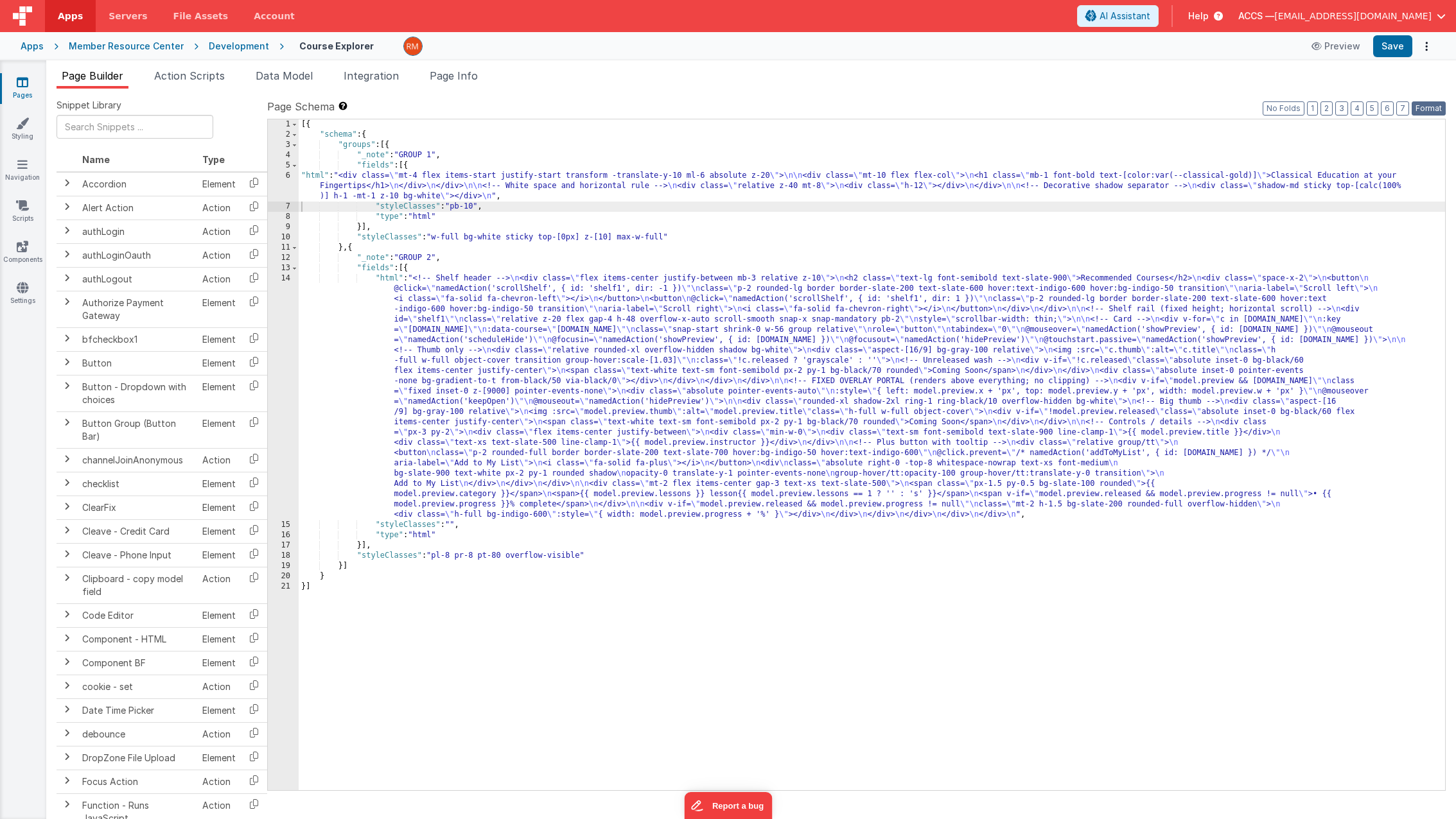
click at [1423, 108] on button "Format" at bounding box center [1428, 109] width 34 height 15
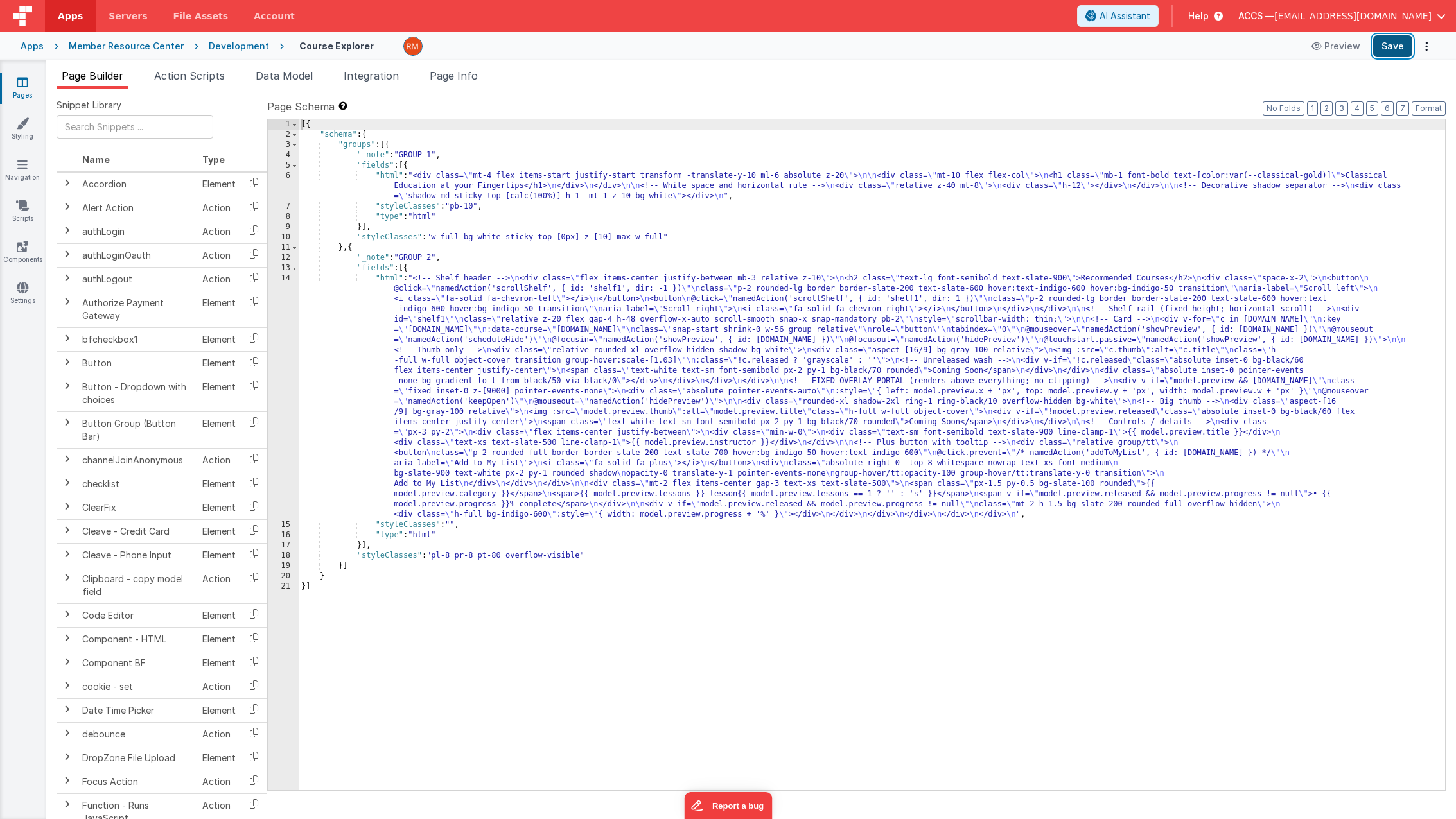
drag, startPoint x: 1383, startPoint y: 55, endPoint x: 1374, endPoint y: 53, distance: 9.2
click at [1383, 55] on button "Save" at bounding box center [1391, 46] width 39 height 22
click at [392, 175] on div "[{ "schema" : { "groups" : [{ "_note" : "GROUP 1" , "fields" : [{ "html" : "<di…" at bounding box center [871, 464] width 1146 height 691
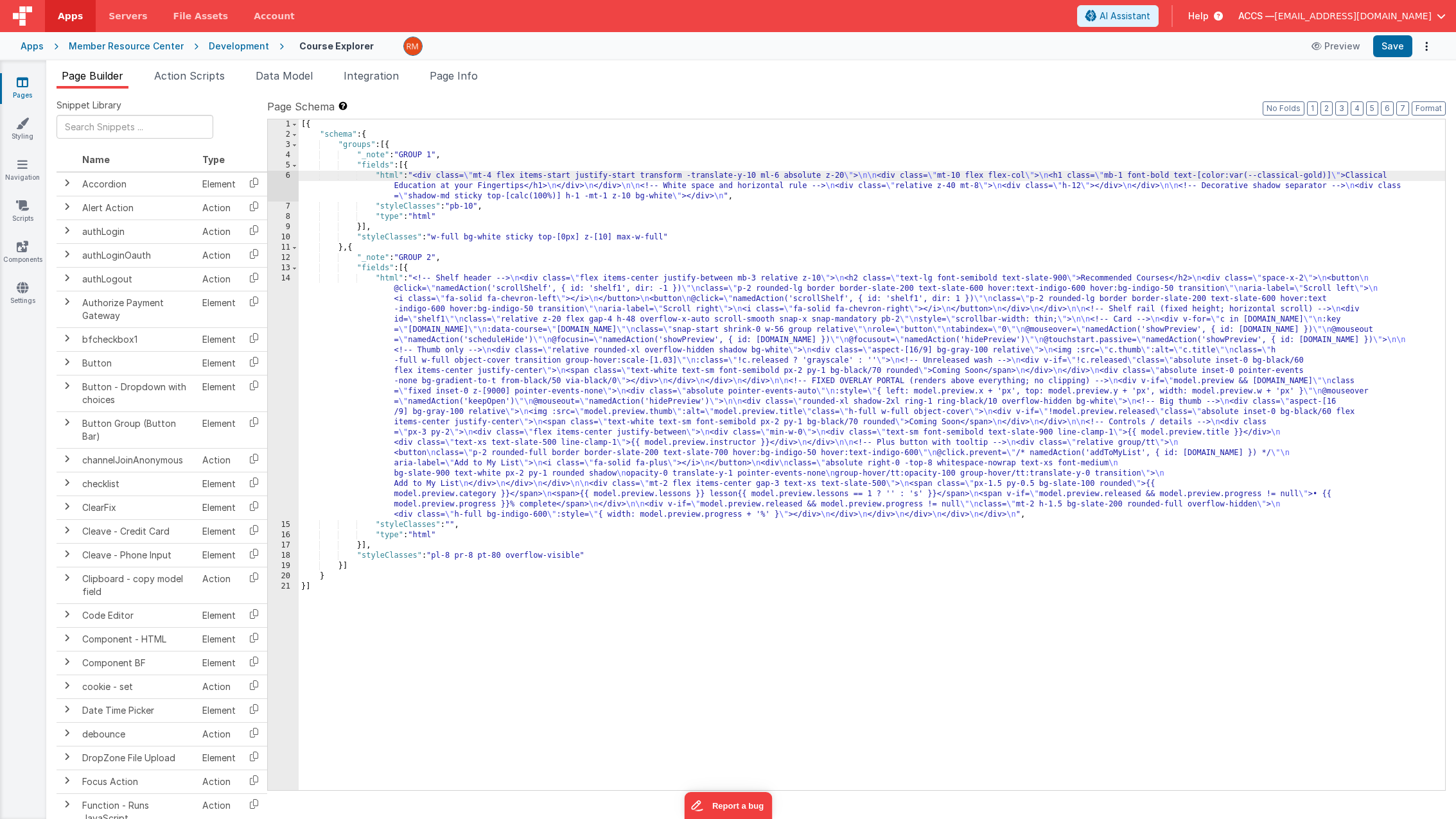
click at [288, 175] on div "6" at bounding box center [283, 186] width 31 height 31
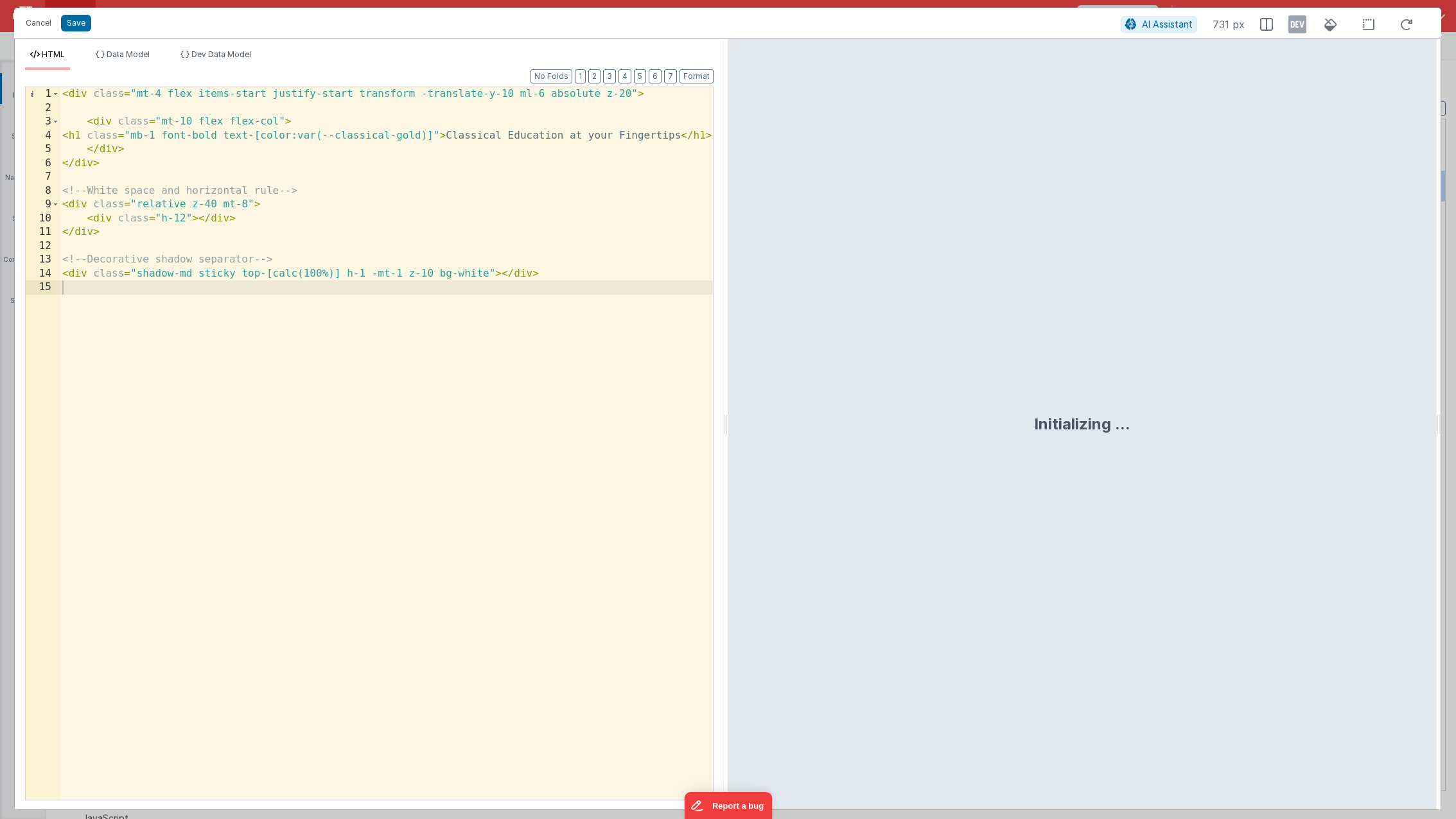
click at [198, 219] on div "< div class = "mt-4 flex items-start justify-start transform -translate-y-10 ml…" at bounding box center [387, 457] width 653 height 740
click at [709, 135] on div "< div class = "mt-4 flex items-start justify-start transform -translate-y-10 ml…" at bounding box center [387, 457] width 653 height 740
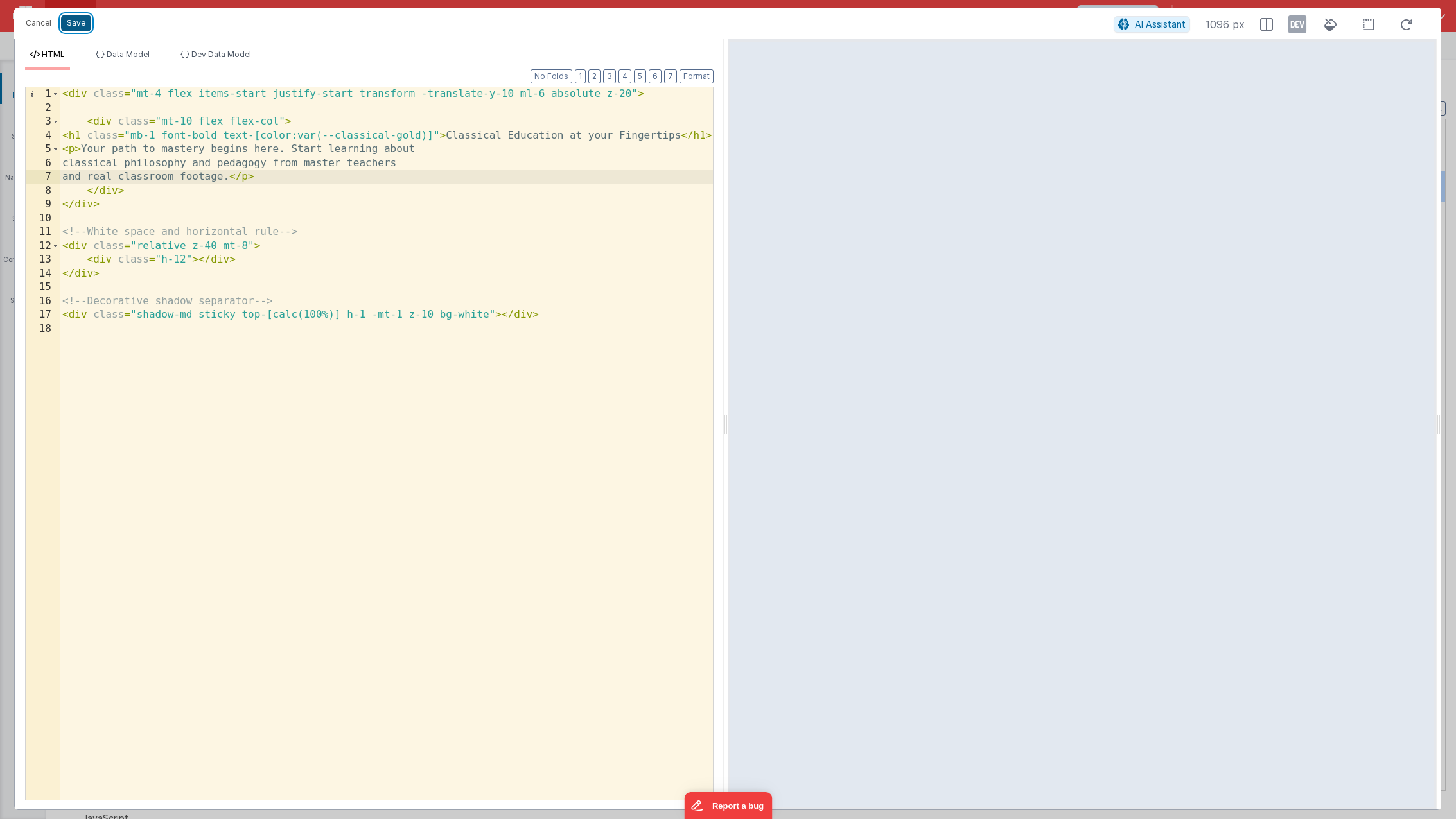
click at [77, 25] on button "Save" at bounding box center [75, 23] width 30 height 16
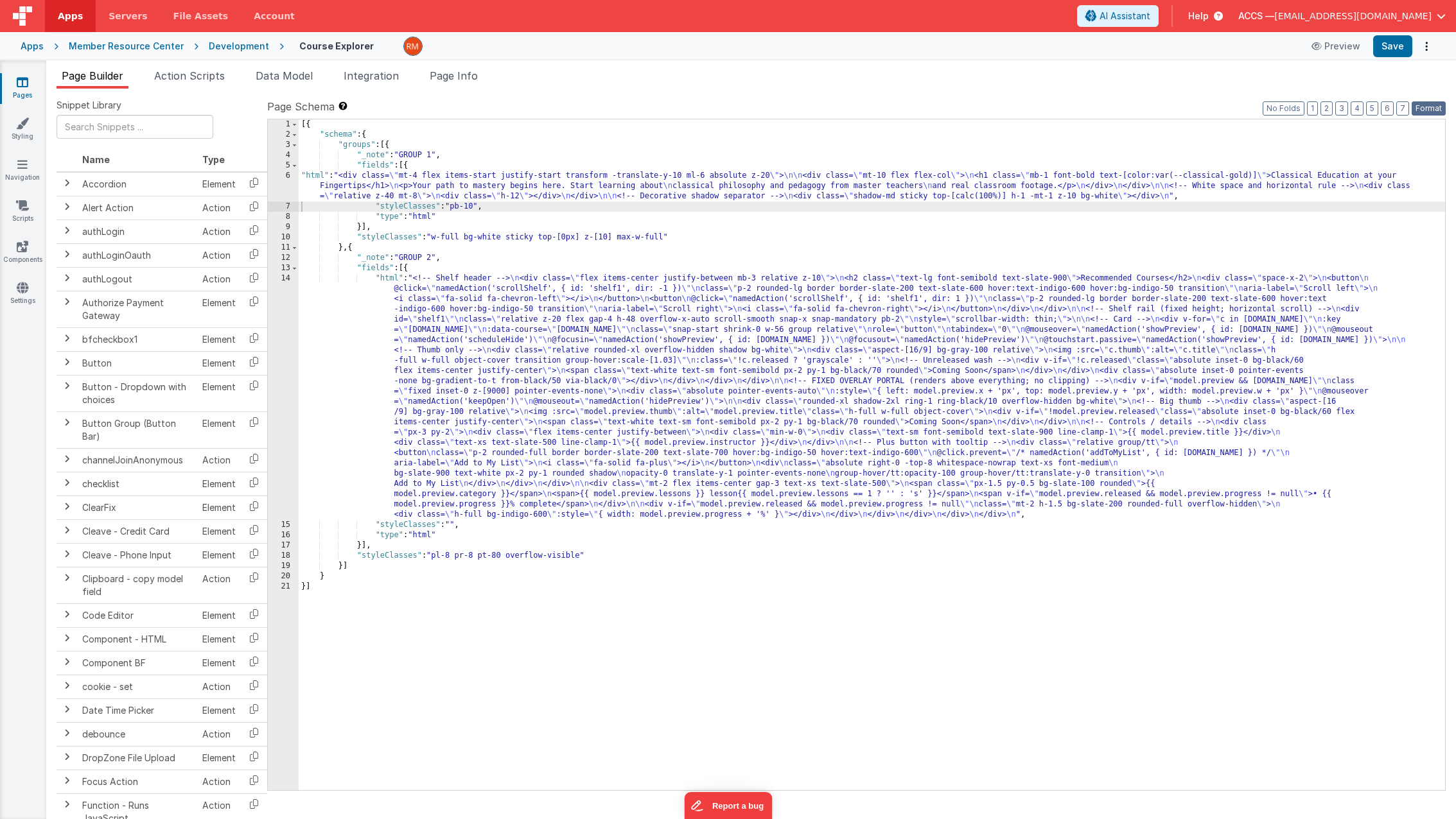
click at [1425, 115] on div "Page Schema Shortcuts: Find: command-f Fold: command-option-L Unfold: command-o…" at bounding box center [857, 444] width 1179 height 691
click at [1425, 105] on button "Format" at bounding box center [1428, 109] width 34 height 15
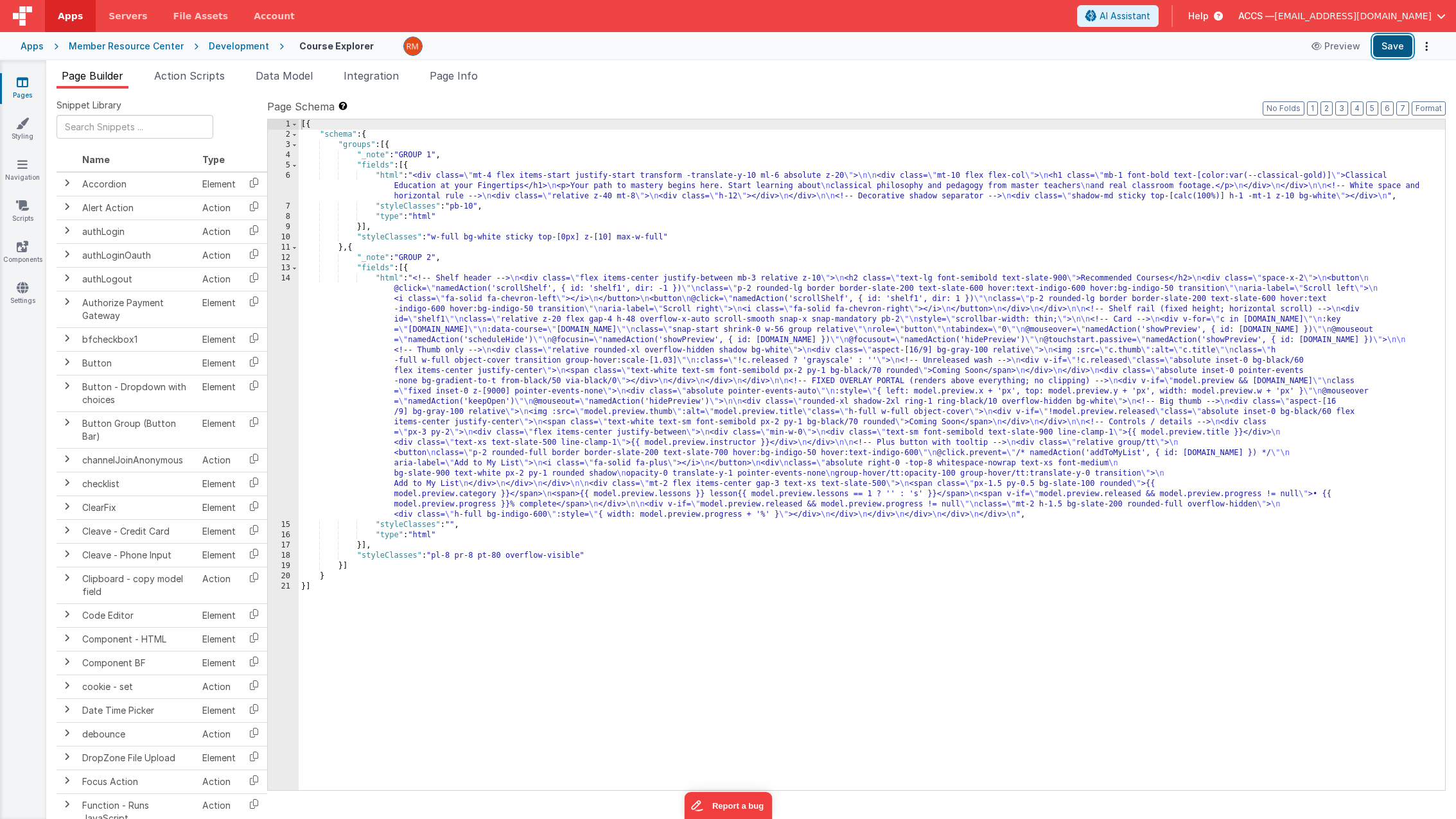
click at [1394, 45] on button "Save" at bounding box center [1391, 46] width 39 height 22
click at [463, 83] on li "Page Info" at bounding box center [454, 78] width 58 height 21
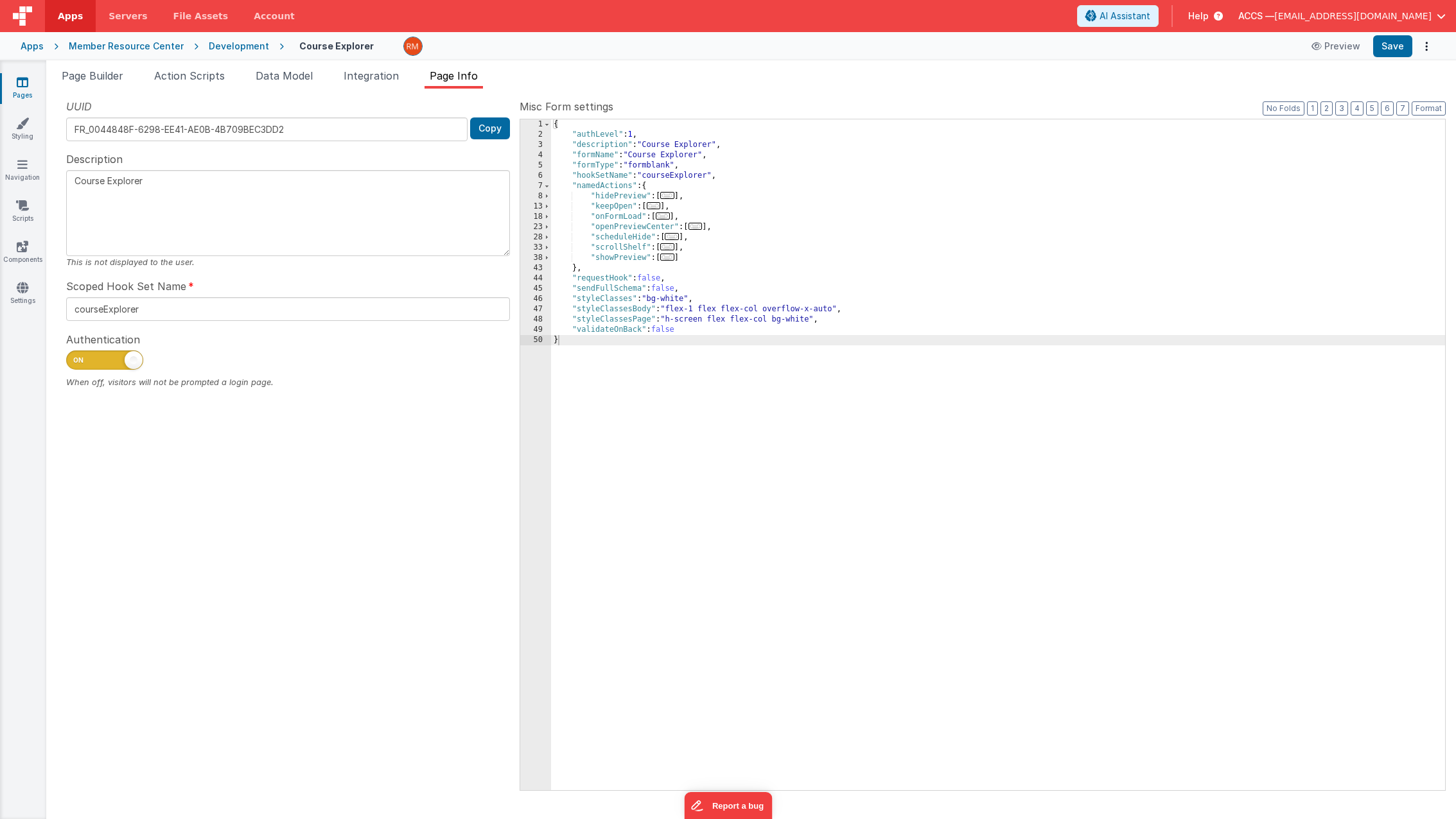
click at [674, 259] on span "..." at bounding box center [668, 257] width 15 height 7
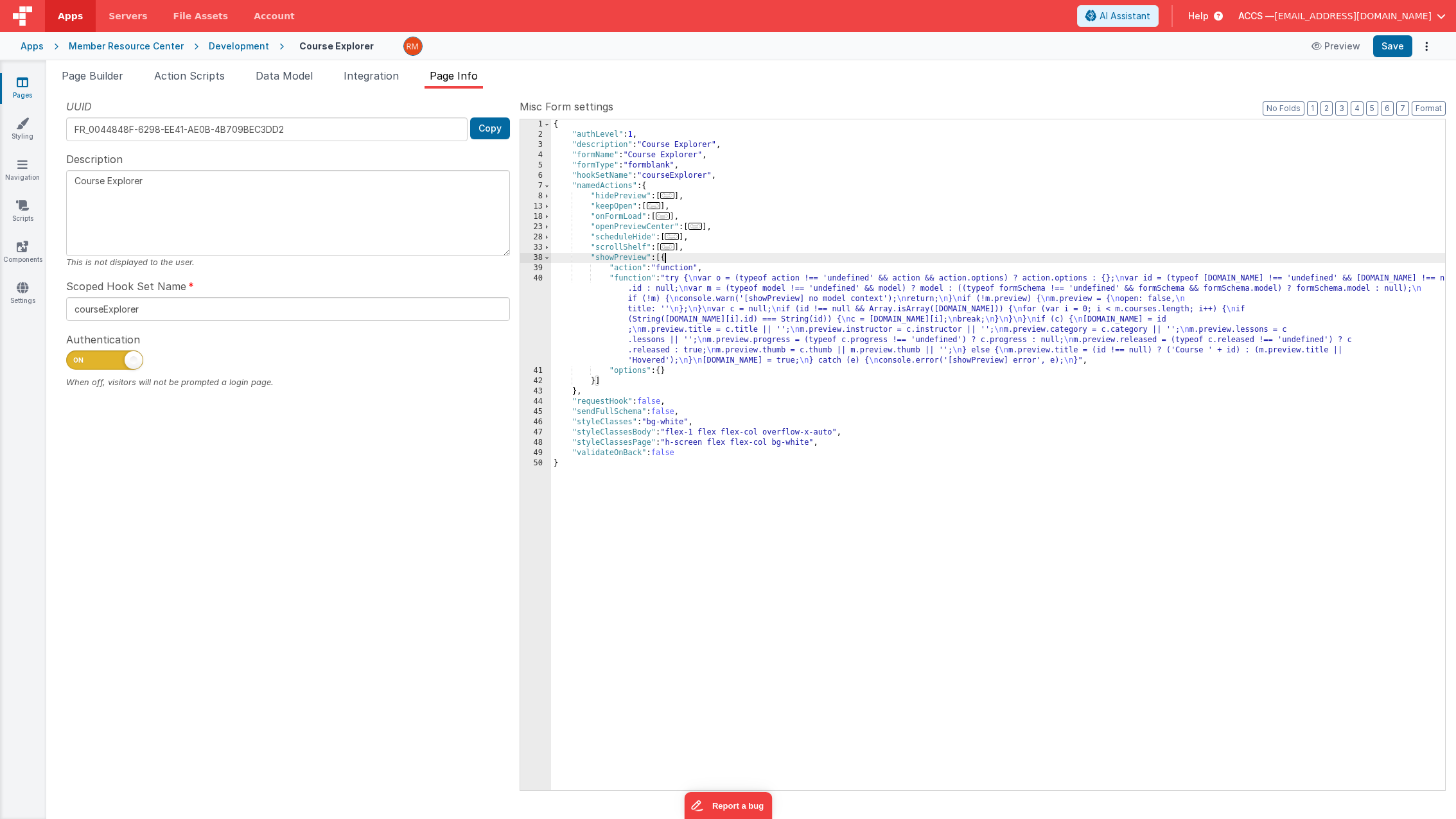
click at [632, 283] on div "{ "authLevel" : 1 , "description" : "Course Explorer" , "formName" : "Course Ex…" at bounding box center [998, 464] width 894 height 691
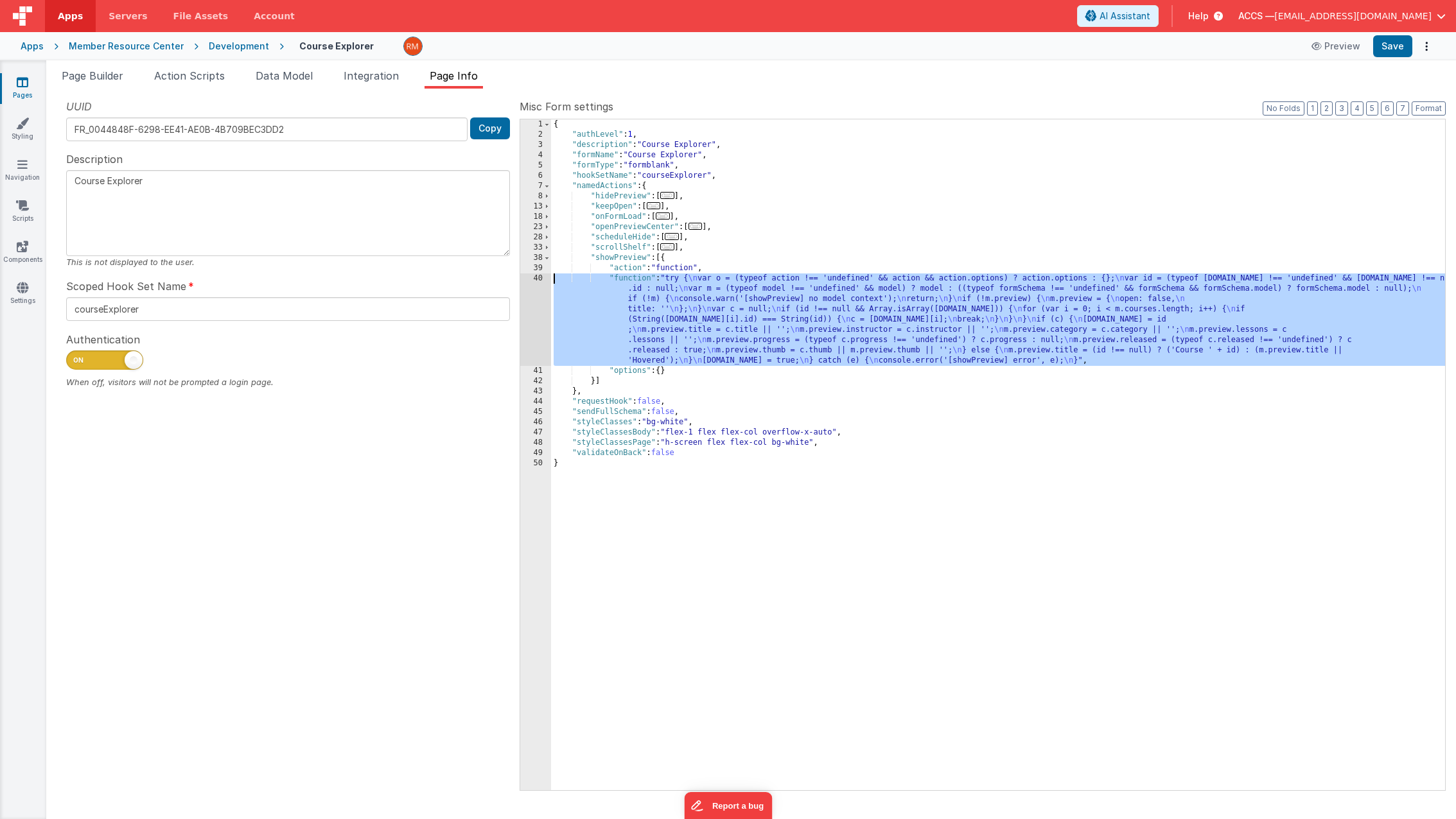
click at [537, 277] on div "40" at bounding box center [536, 320] width 31 height 93
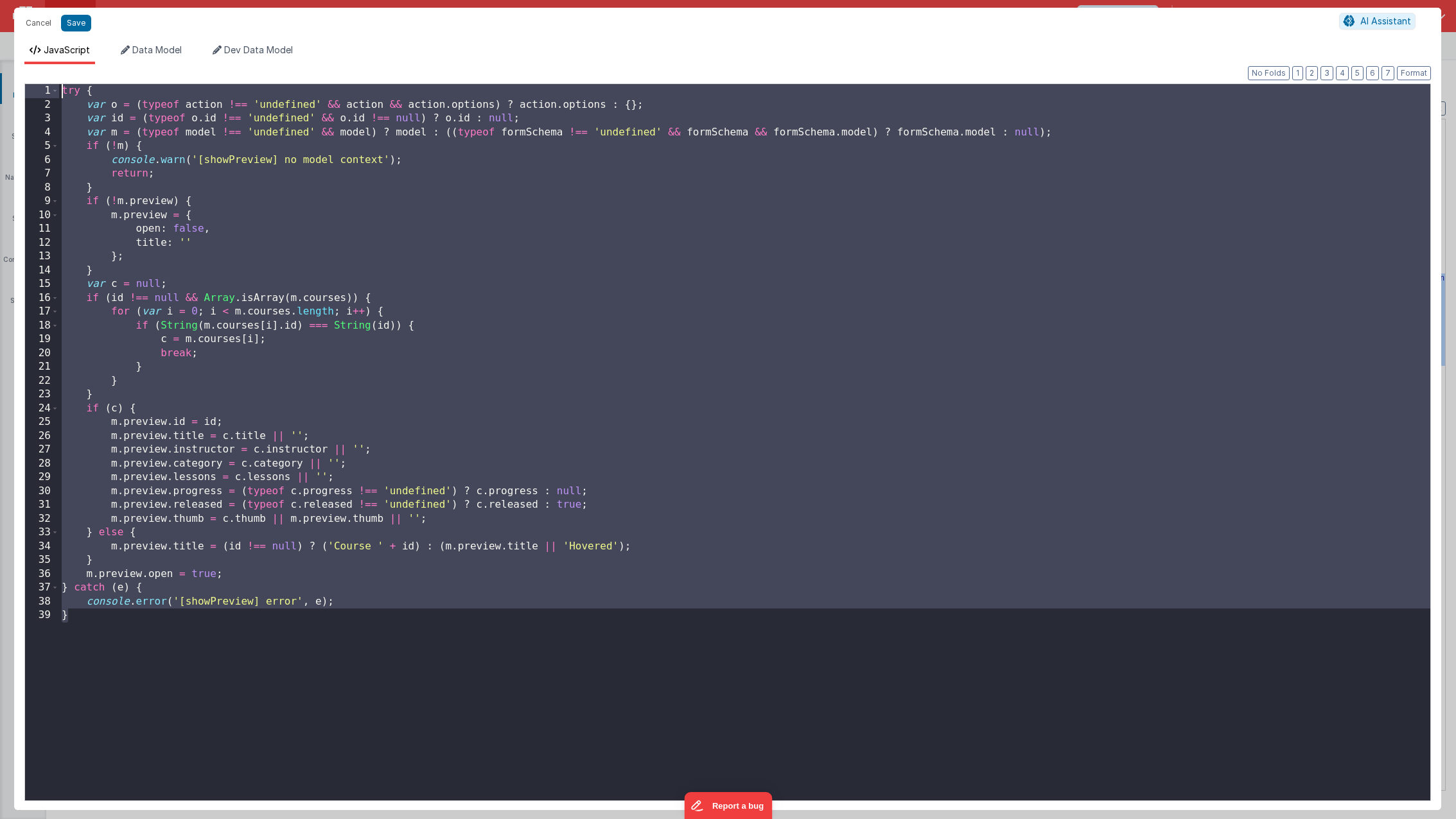
drag, startPoint x: 93, startPoint y: 675, endPoint x: 61, endPoint y: -1, distance: 676.8
click at [61, 0] on html "Cancel Save AI Assistant JavaScript Data Model Dev Data Model Format 7 6 5 4 3 …" at bounding box center [728, 409] width 1456 height 819
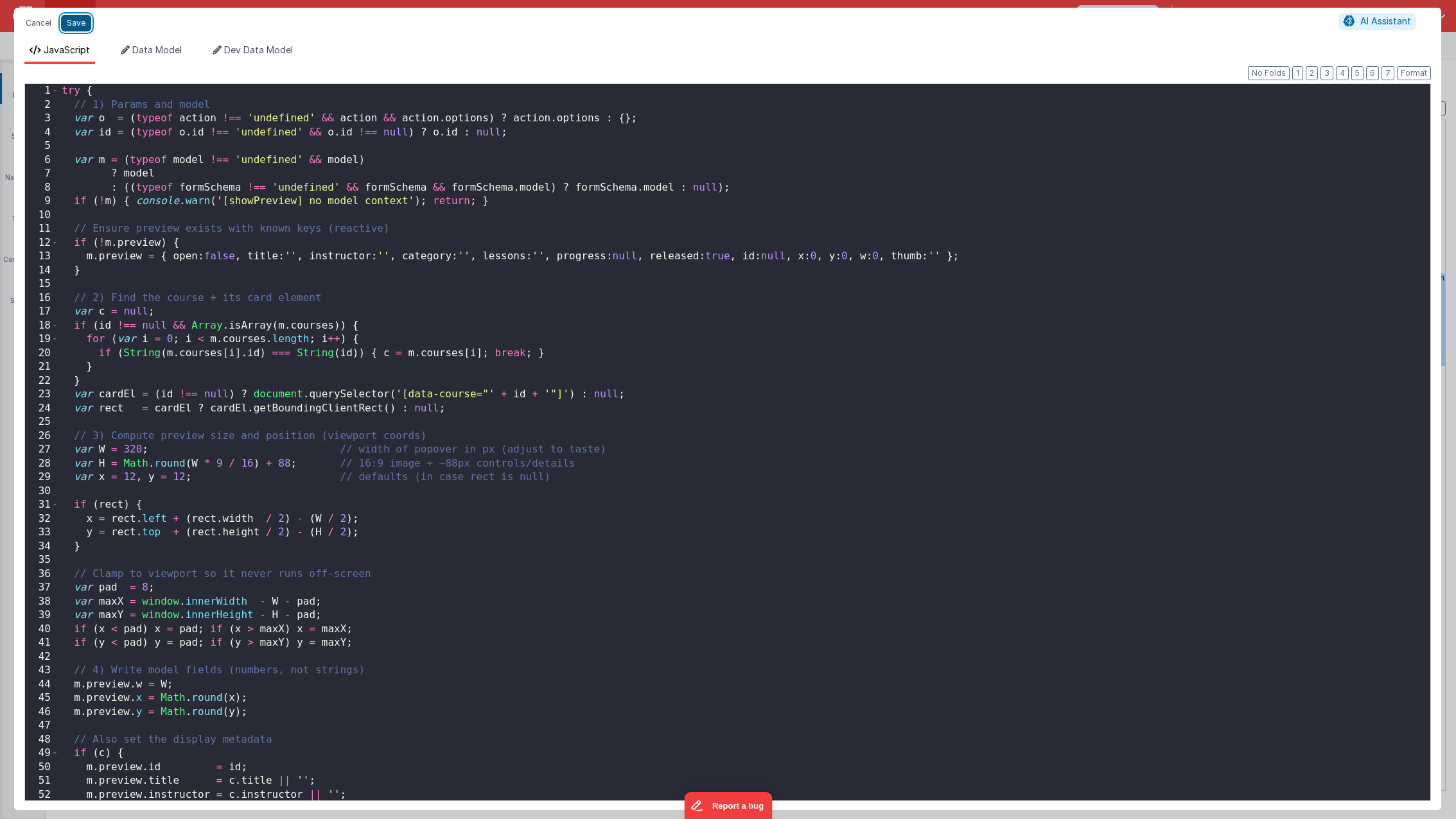
click at [77, 18] on button "Save" at bounding box center [75, 23] width 30 height 16
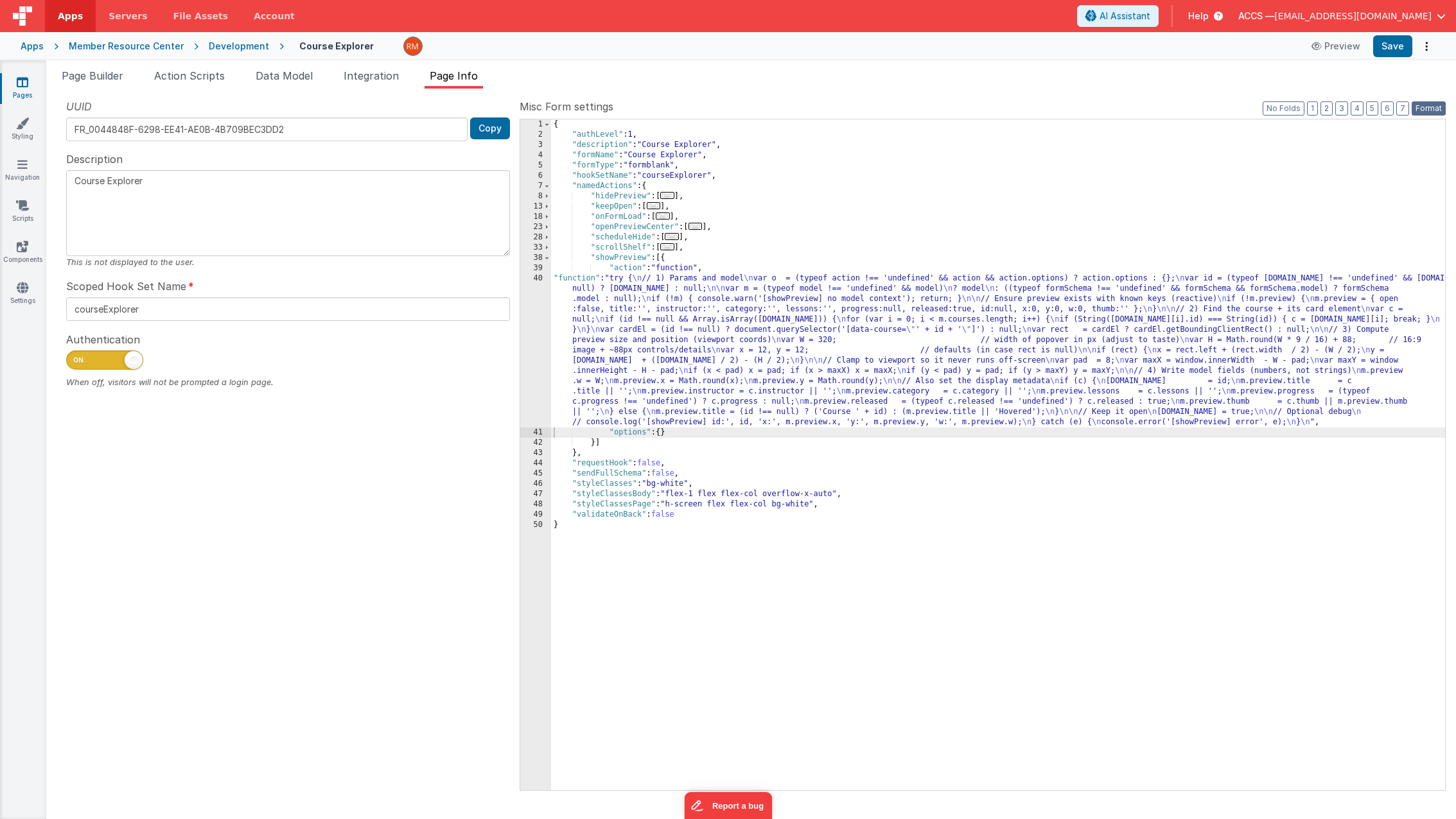
click at [1416, 108] on button "Format" at bounding box center [1428, 109] width 34 height 15
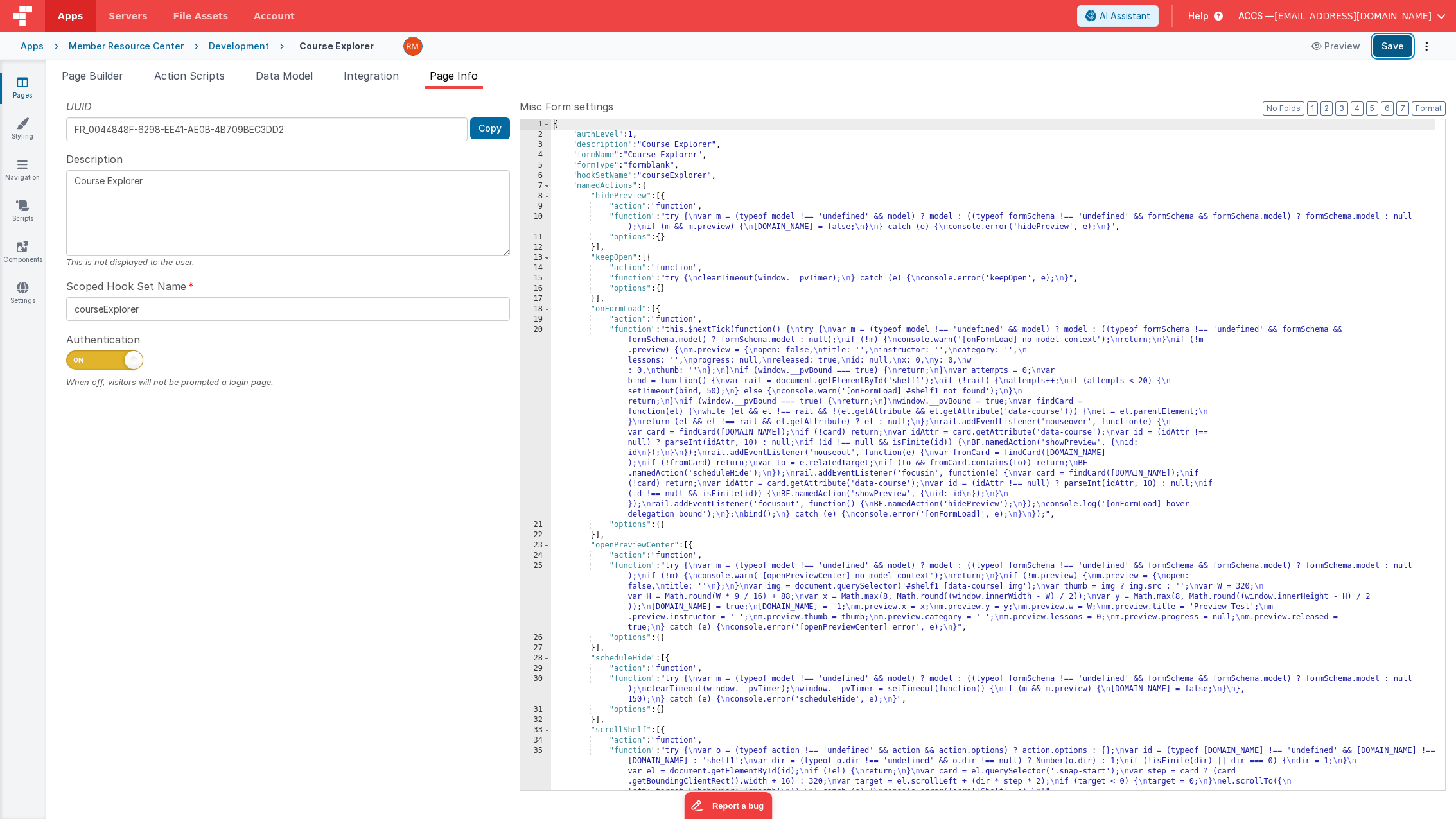
click at [1388, 47] on button "Save" at bounding box center [1391, 46] width 39 height 22
click at [85, 73] on span "Page Builder" at bounding box center [93, 75] width 62 height 13
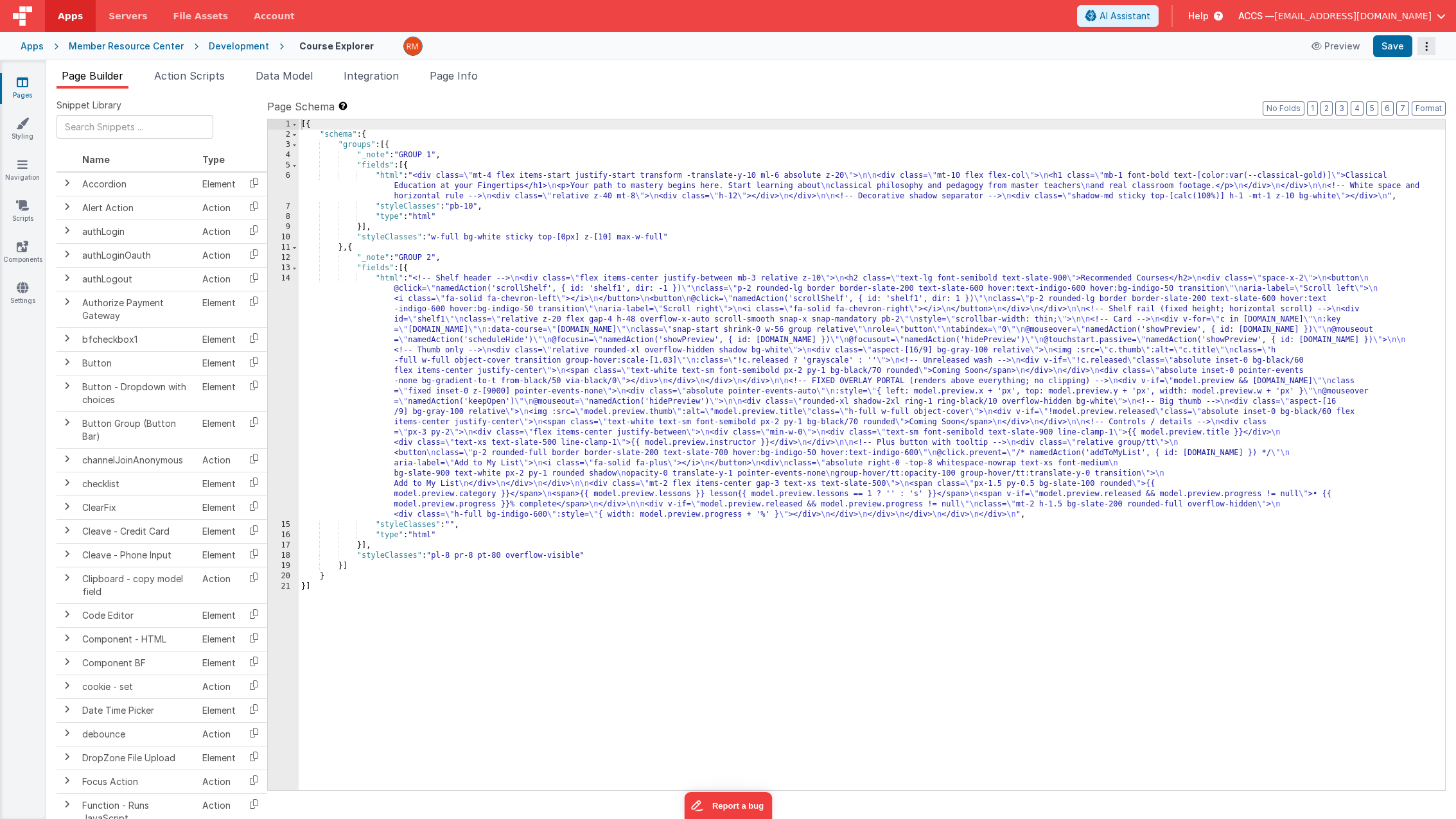
click at [1431, 51] on button "Options" at bounding box center [1426, 46] width 18 height 18
click at [1396, 78] on link "Duplicate" at bounding box center [1379, 72] width 113 height 25
click at [1378, 45] on button "Save" at bounding box center [1391, 46] width 39 height 22
click at [27, 90] on link "Pages" at bounding box center [22, 88] width 46 height 25
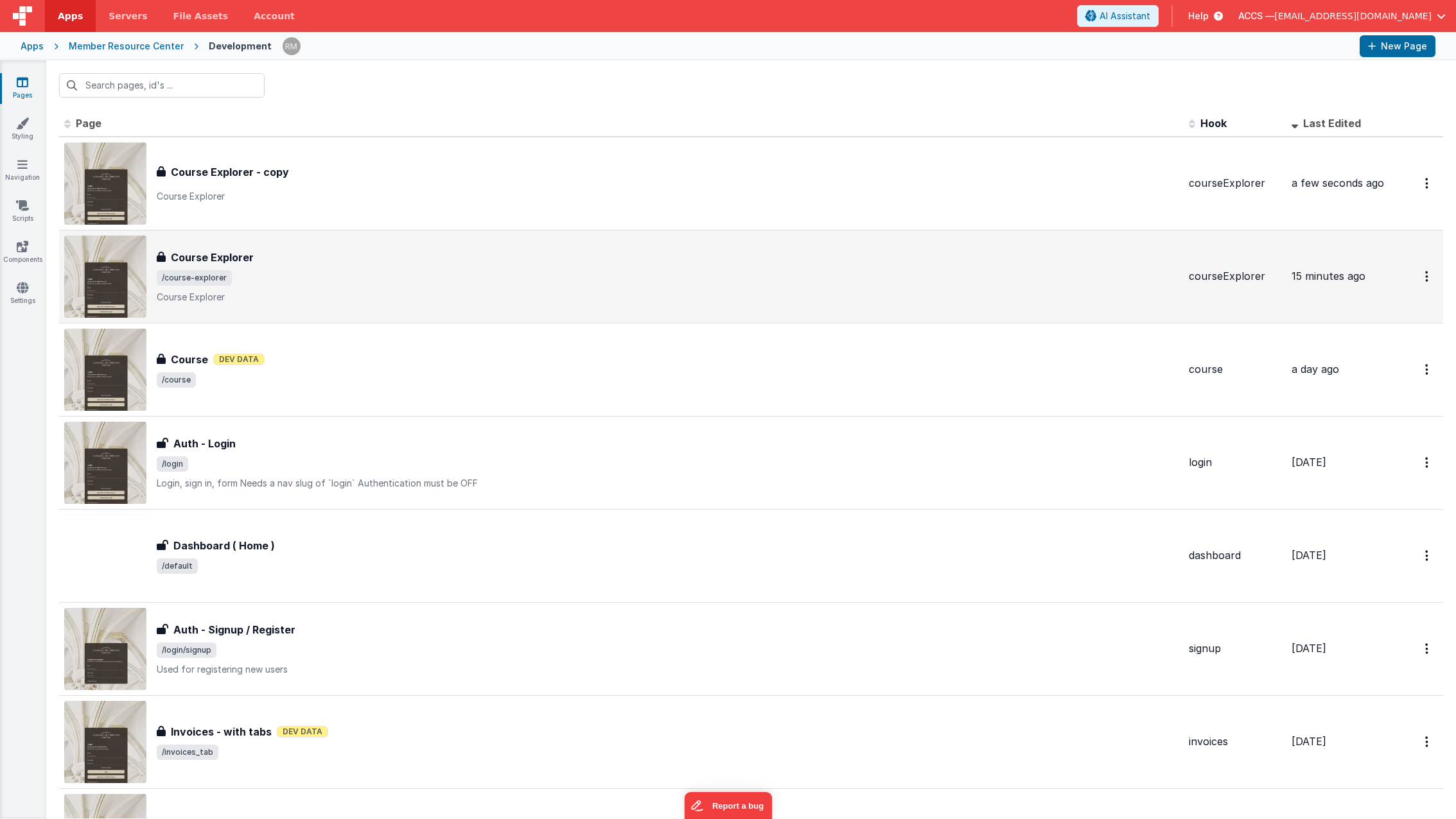
click at [289, 265] on div "Course Explorer Course Explorer /course-explorer Course Explorer" at bounding box center [667, 276] width 1021 height 54
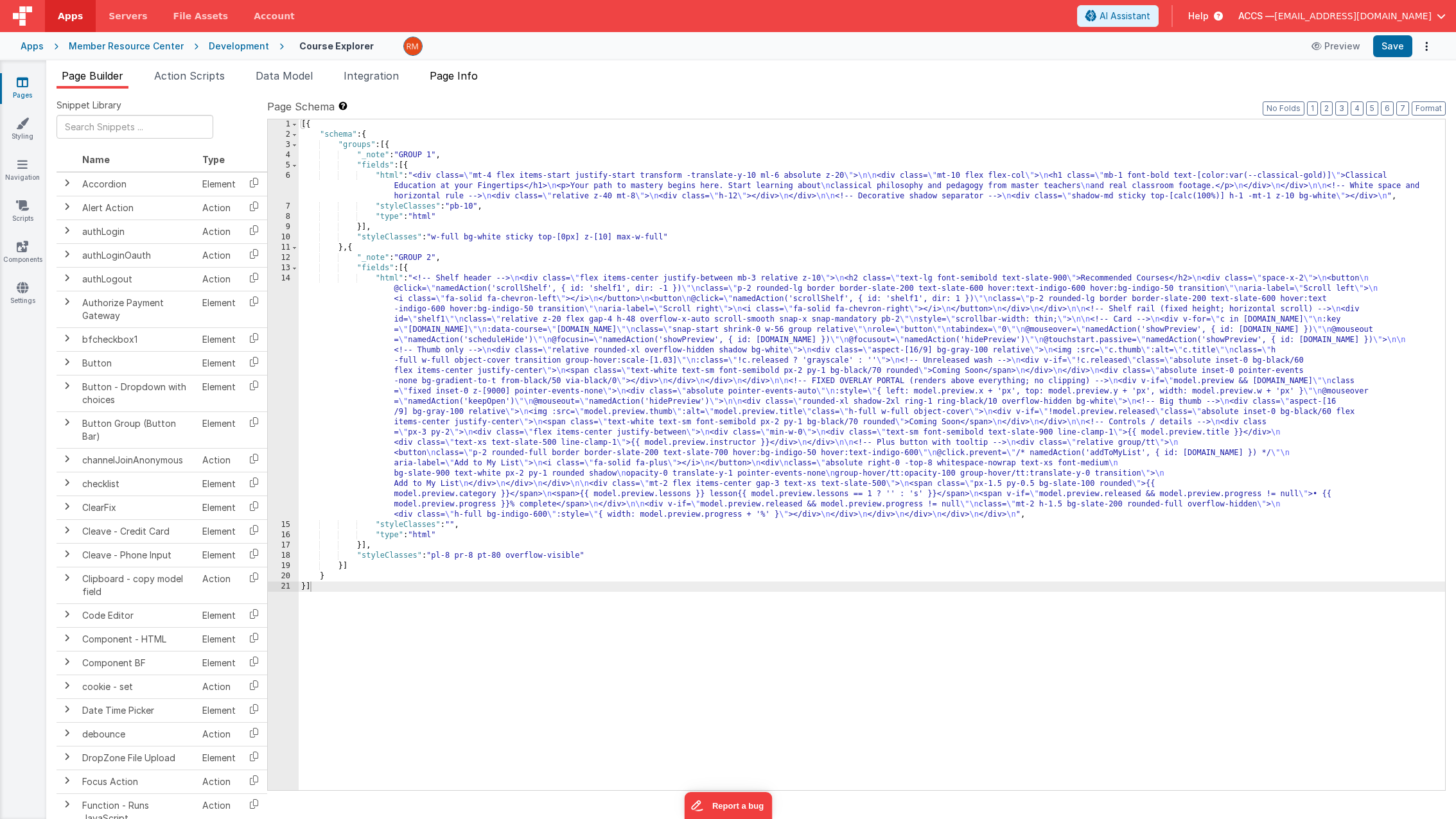
click at [440, 75] on span "Page Info" at bounding box center [453, 75] width 48 height 13
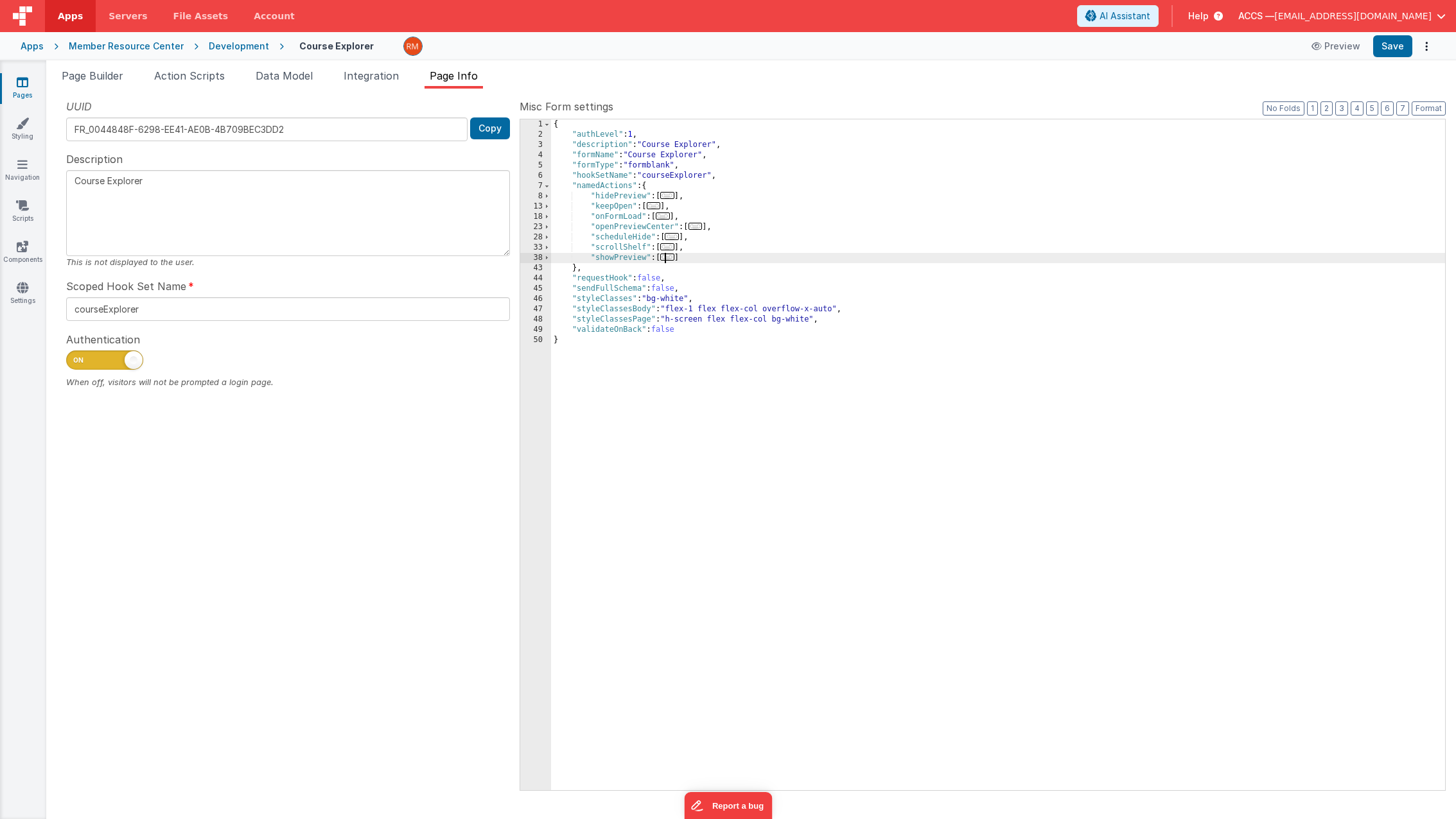
click at [668, 260] on span "..." at bounding box center [668, 257] width 15 height 7
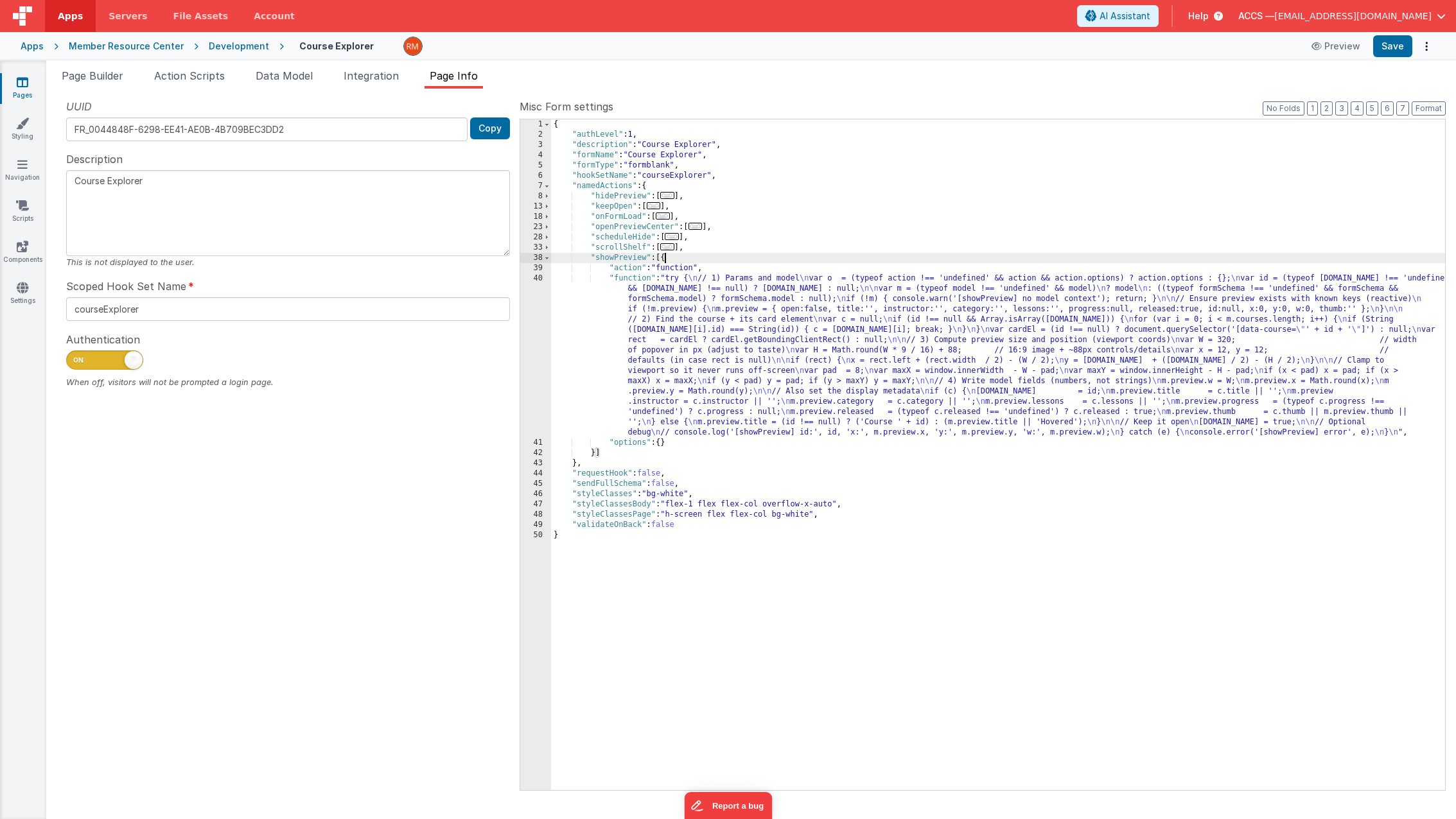
click at [638, 281] on div "{ "authLevel" : 1 , "description" : "Course Explorer" , "formName" : "Course Ex…" at bounding box center [998, 464] width 894 height 691
click at [540, 278] on div "40" at bounding box center [536, 355] width 31 height 165
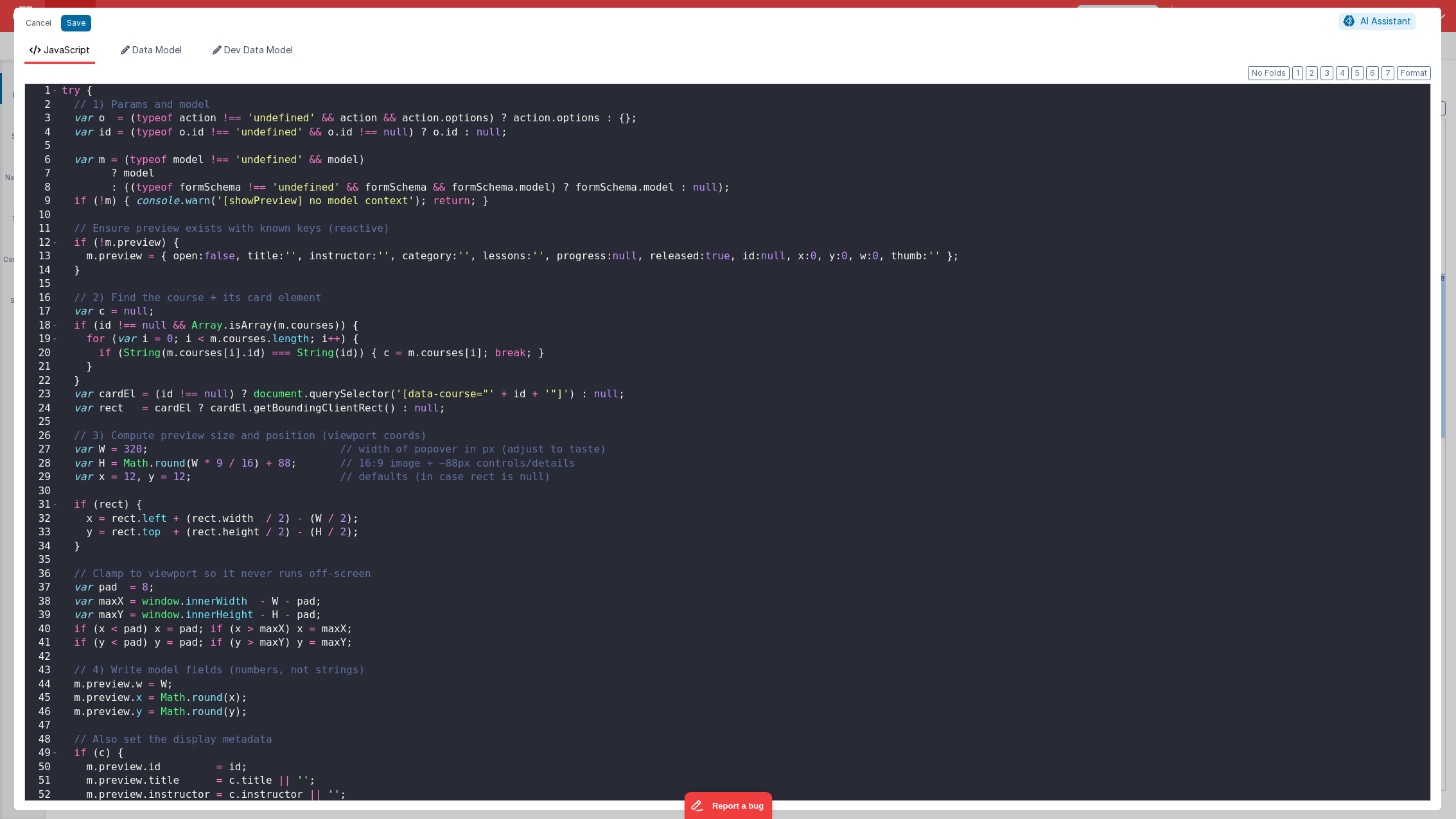
click at [370, 436] on div "try { // 1) Params and model var o = ( typeof action !== 'undefined' && action …" at bounding box center [739, 455] width 1361 height 744
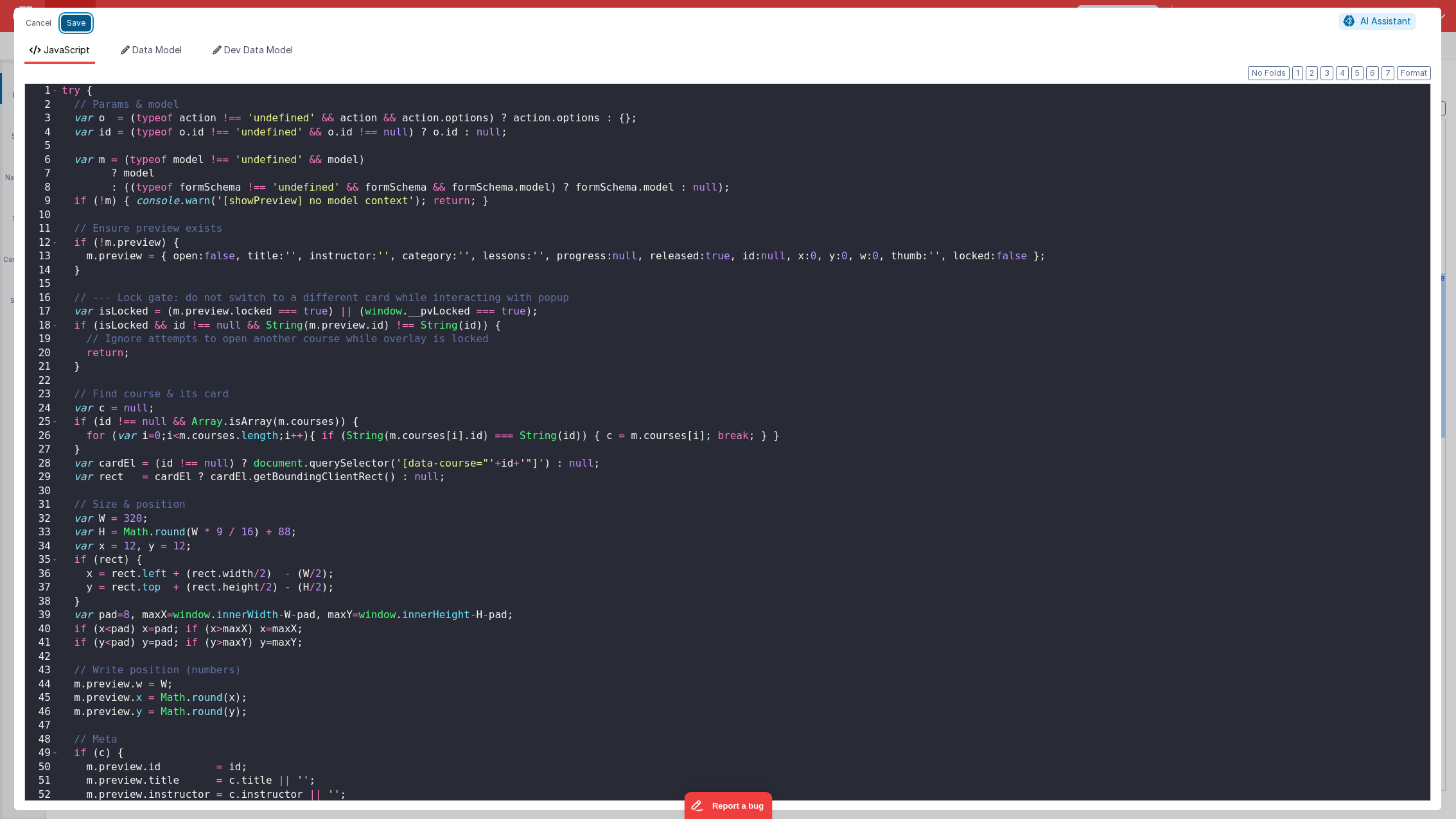
click at [68, 26] on button "Save" at bounding box center [75, 23] width 30 height 16
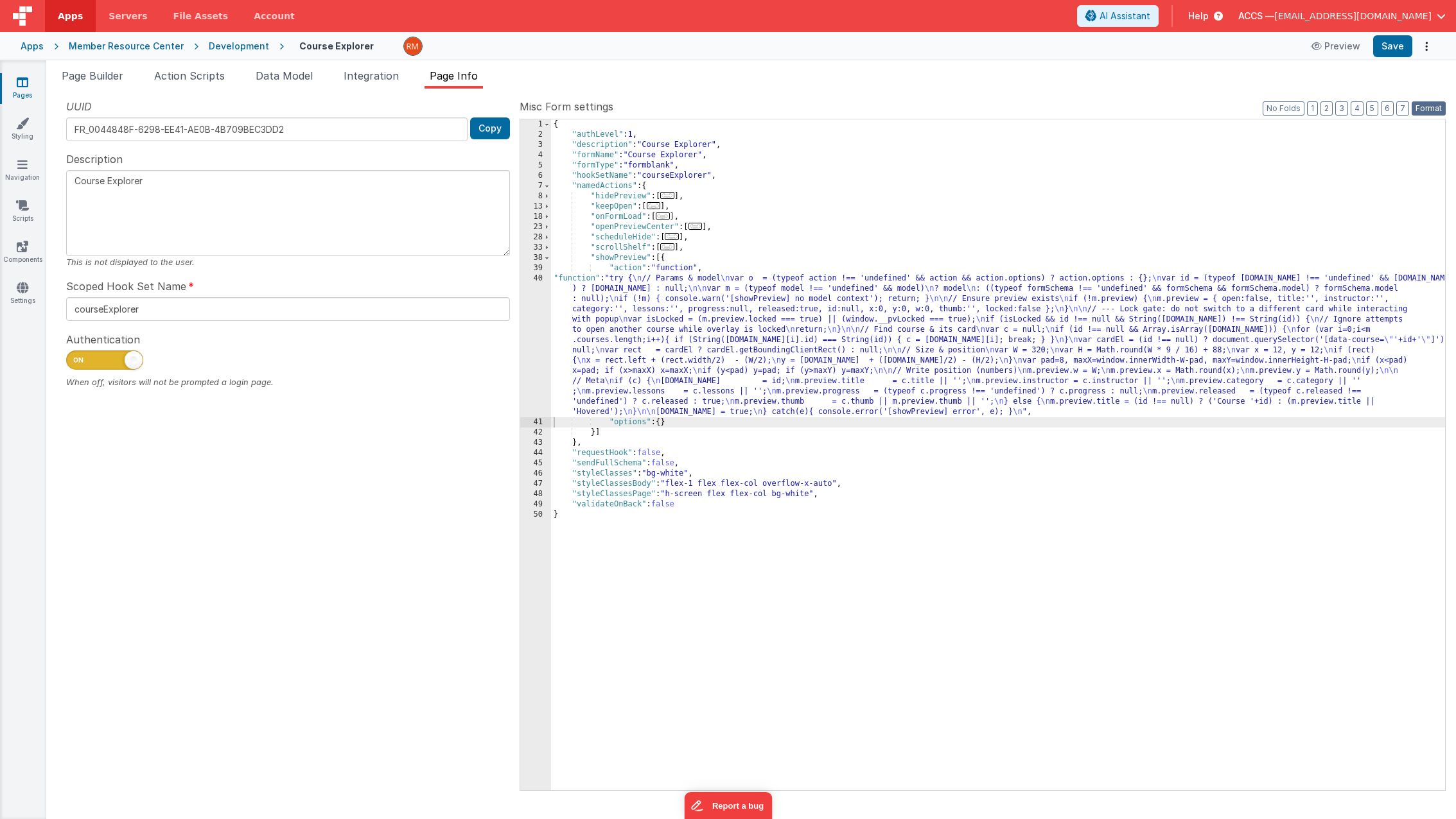
click at [1422, 108] on button "Format" at bounding box center [1428, 109] width 34 height 15
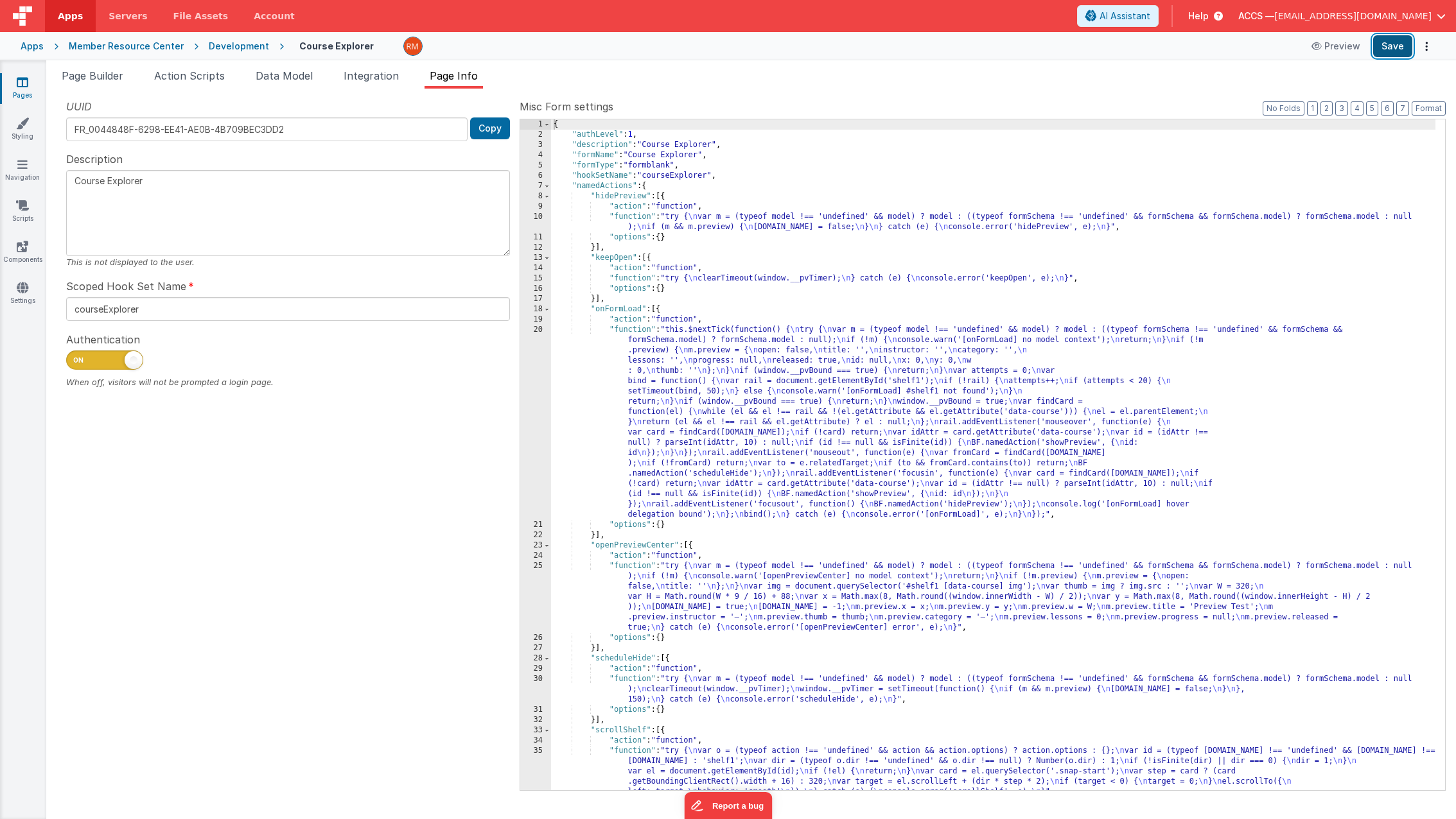
click at [1392, 51] on button "Save" at bounding box center [1391, 46] width 39 height 22
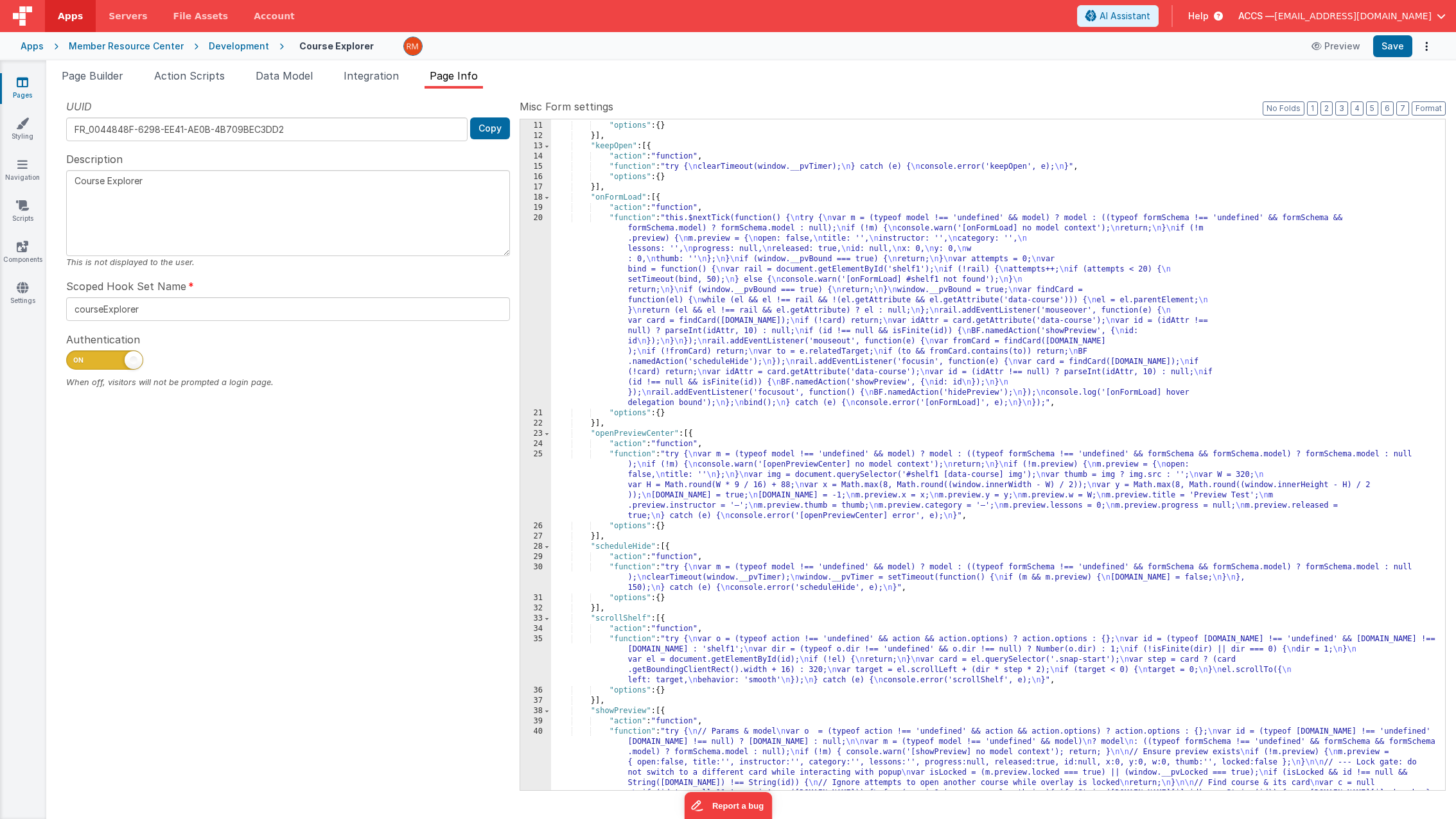
scroll to position [29, 0]
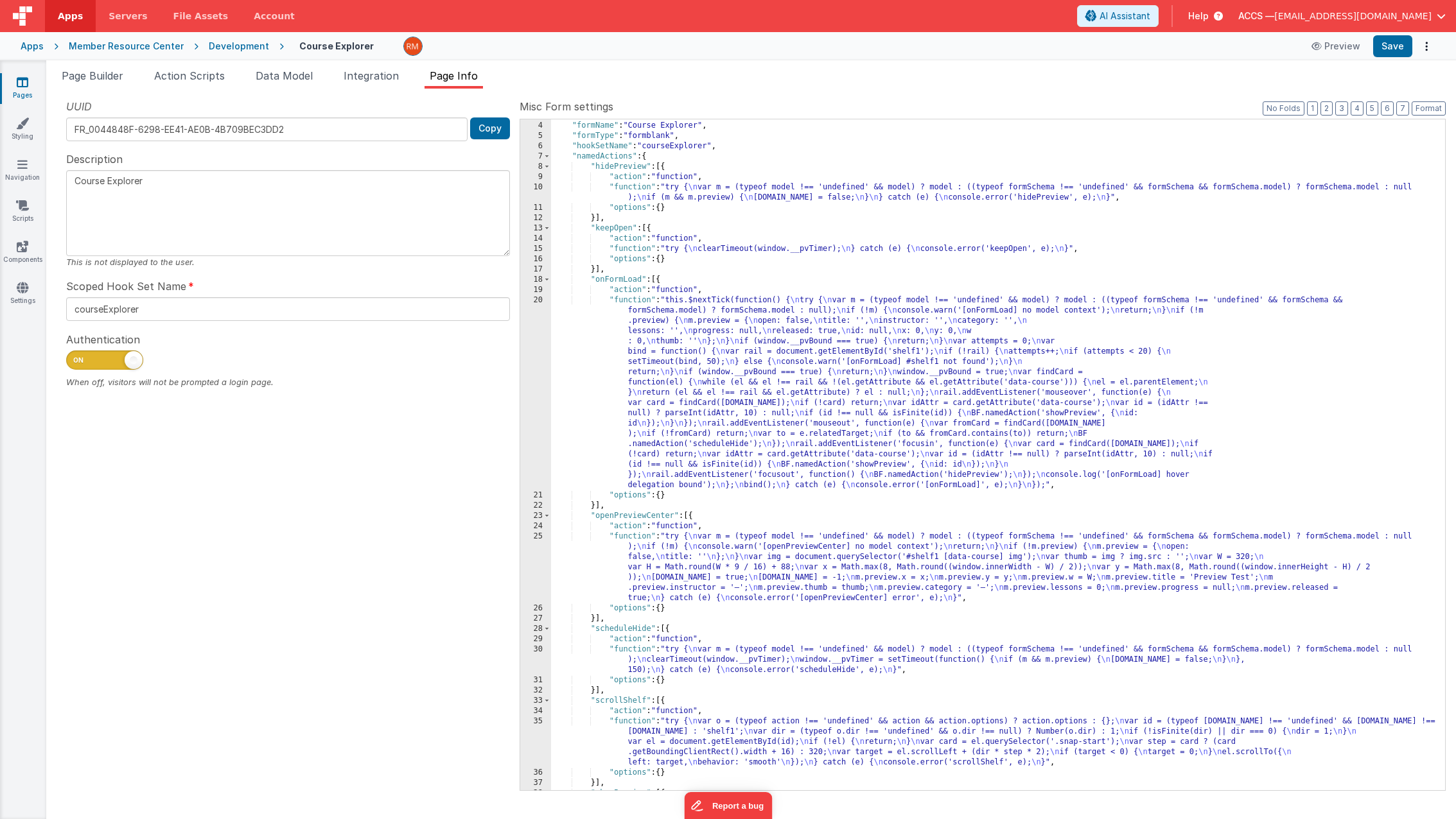
click at [642, 250] on div ""description" : "Course Explorer" , "formName" : "Course Explorer" , "formType"…" at bounding box center [993, 455] width 884 height 691
click at [538, 250] on div "15" at bounding box center [536, 248] width 31 height 10
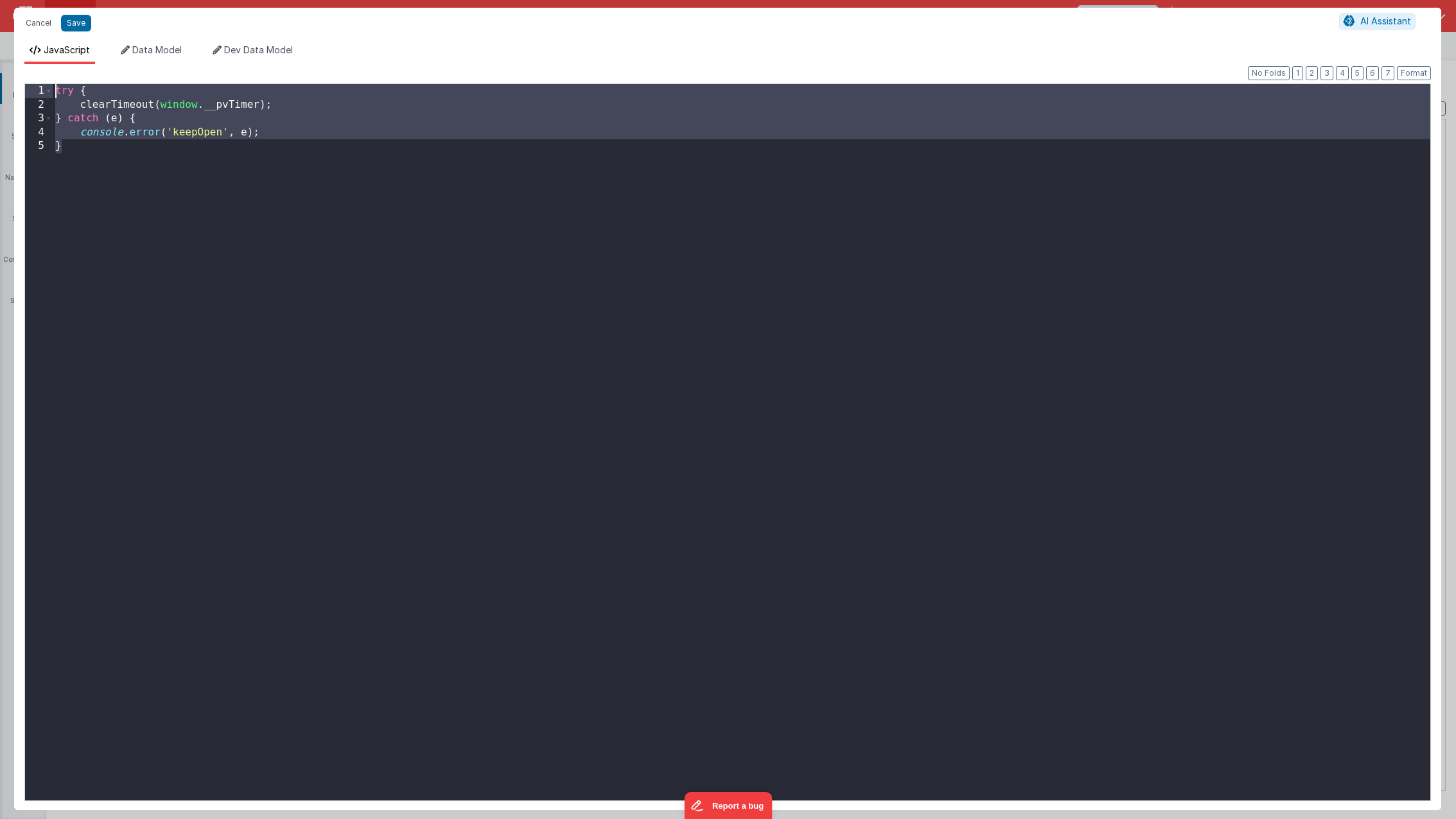
drag, startPoint x: 357, startPoint y: 334, endPoint x: -32, endPoint y: -5, distance: 516.0
click at [0, 0] on html "Cancel Save AI Assistant JavaScript Data Model Dev Data Model Format 7 6 5 4 3 …" at bounding box center [728, 409] width 1456 height 819
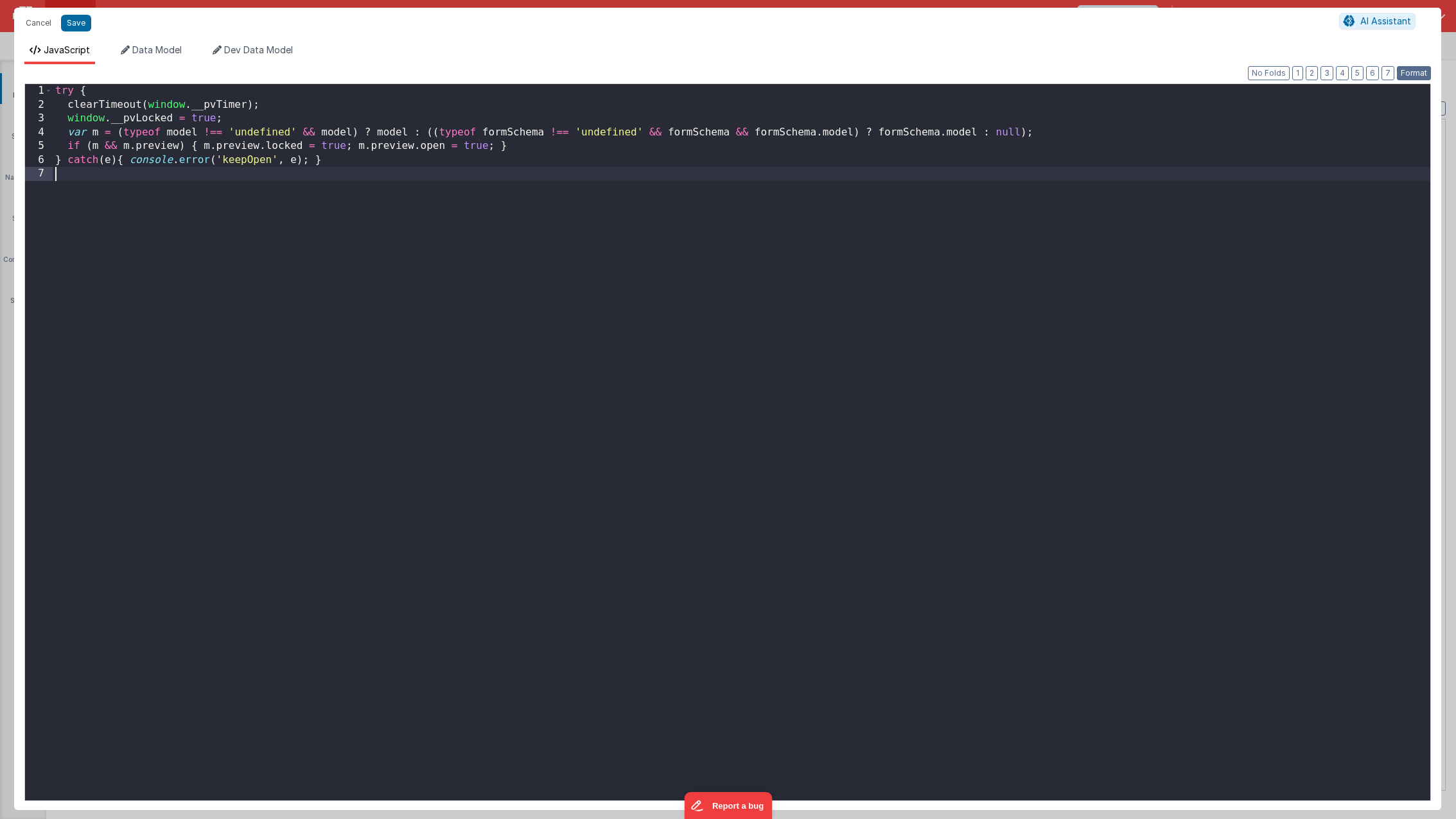
click at [1421, 73] on button "Format" at bounding box center [1413, 74] width 34 height 15
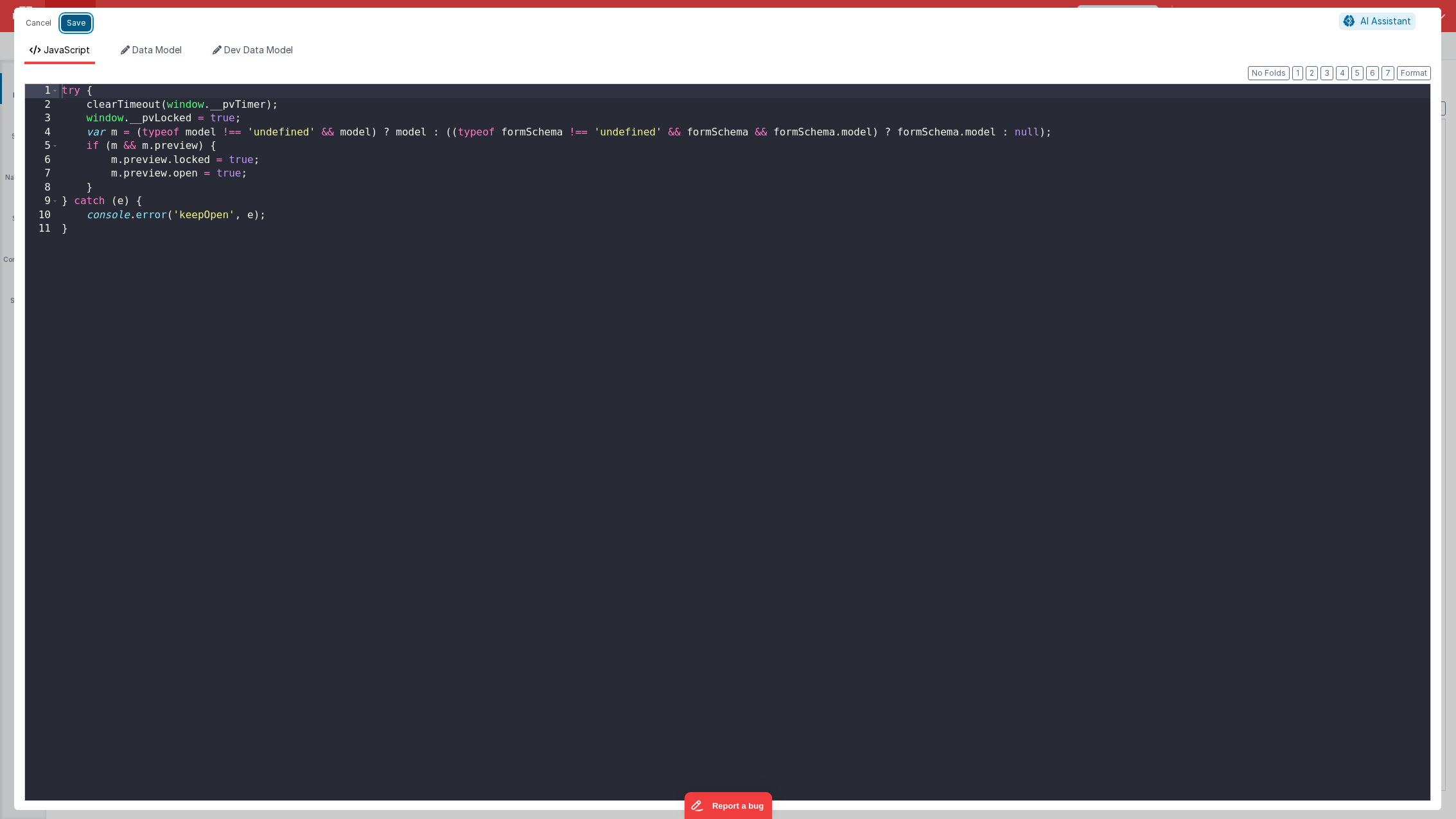
click at [82, 25] on button "Save" at bounding box center [75, 23] width 30 height 16
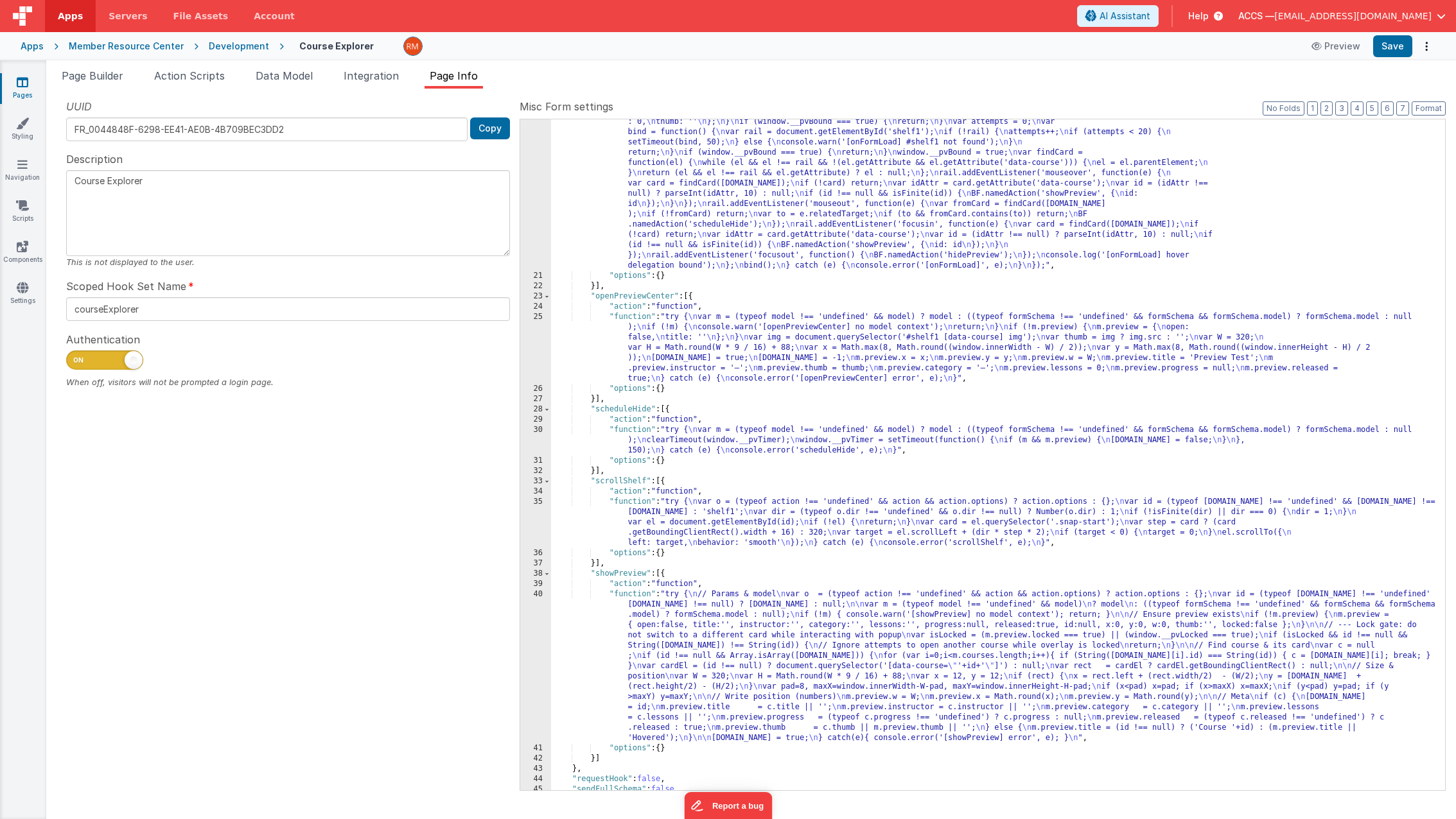
scroll to position [325, 0]
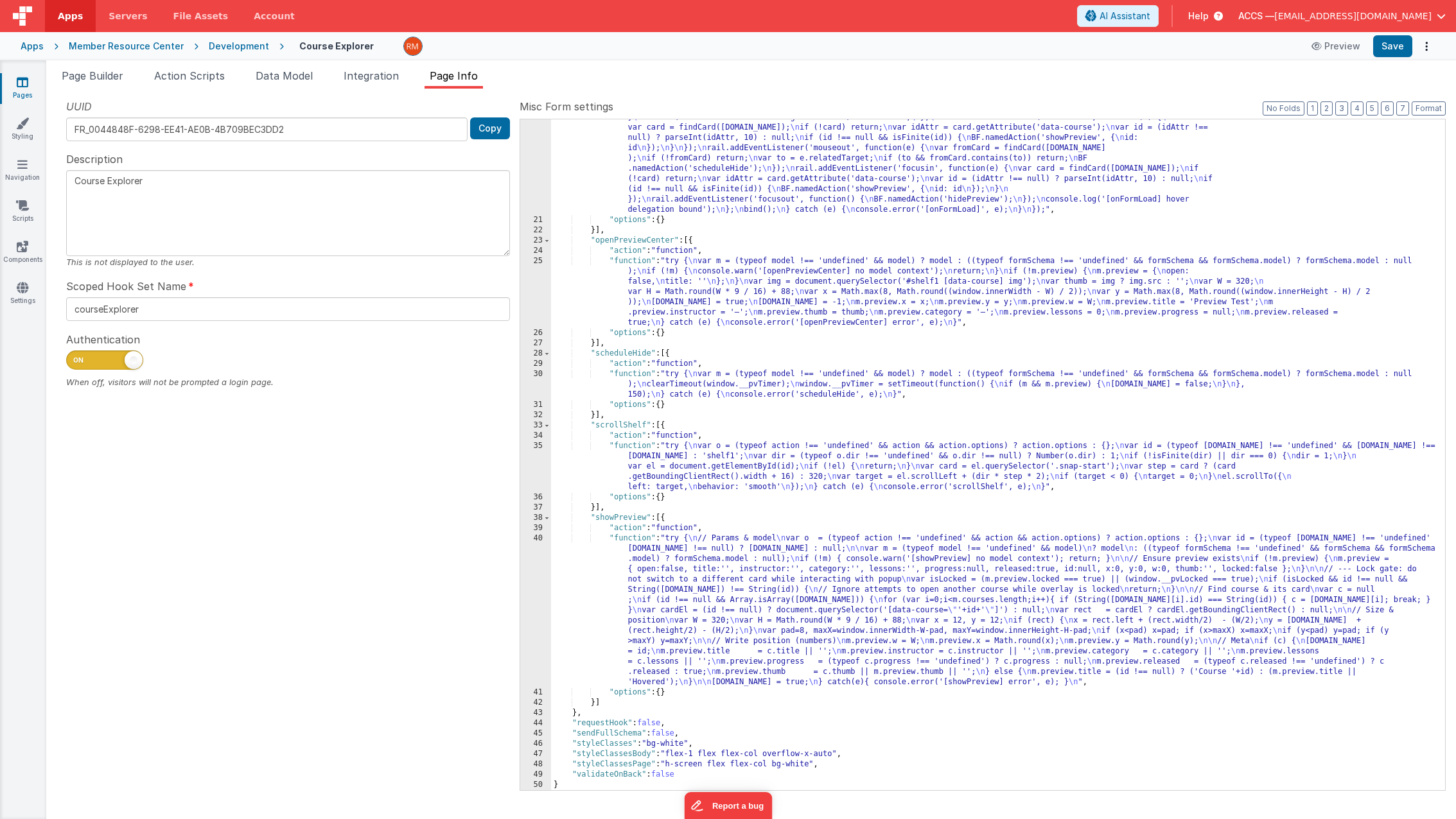
click at [643, 534] on div ""function" : "this.$nextTick(function() { \n try { \n var m = (typeof model !==…" at bounding box center [993, 458] width 884 height 876
click at [534, 540] on div "40" at bounding box center [536, 610] width 31 height 154
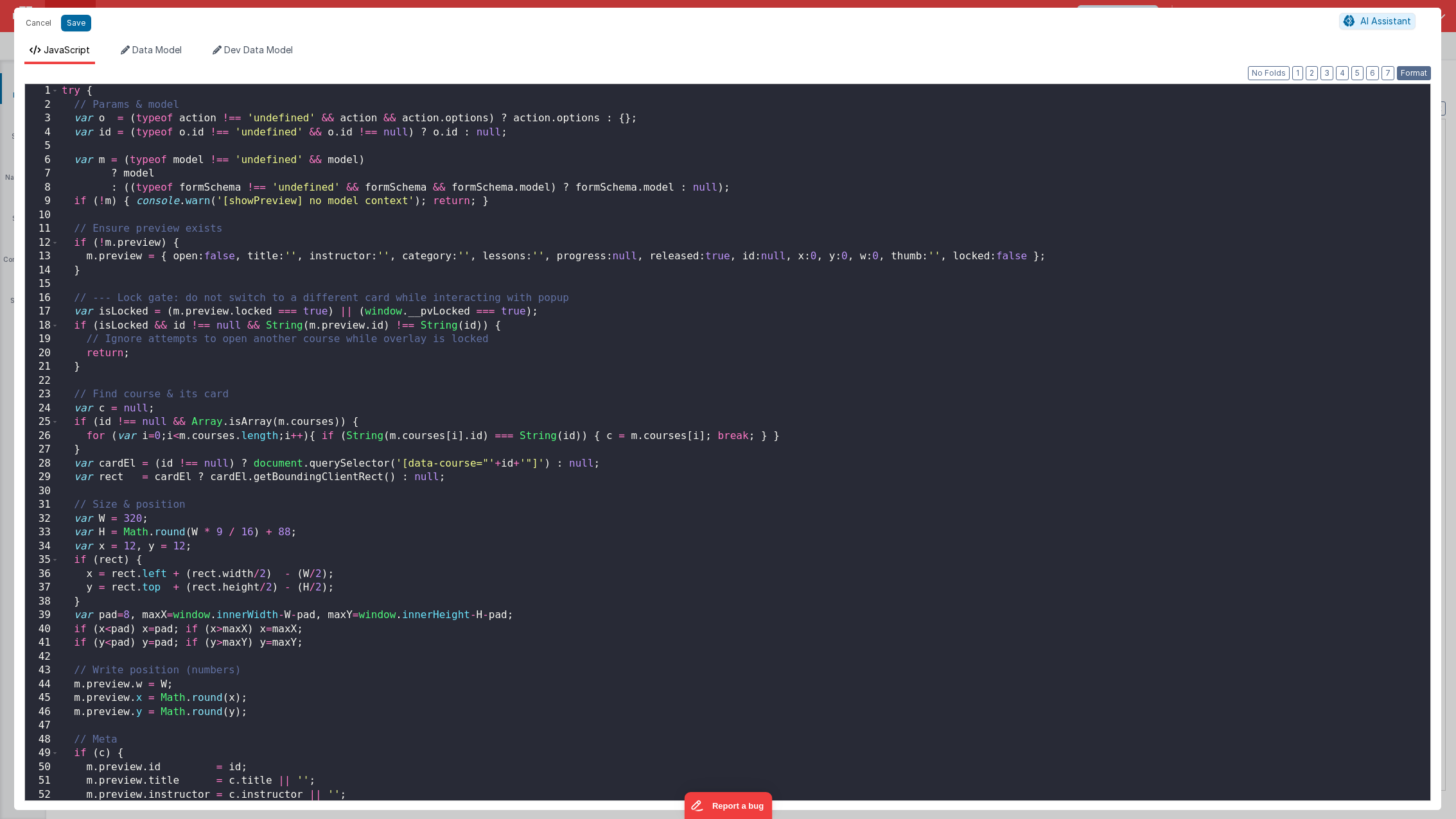
click at [1405, 76] on button "Format" at bounding box center [1413, 74] width 34 height 15
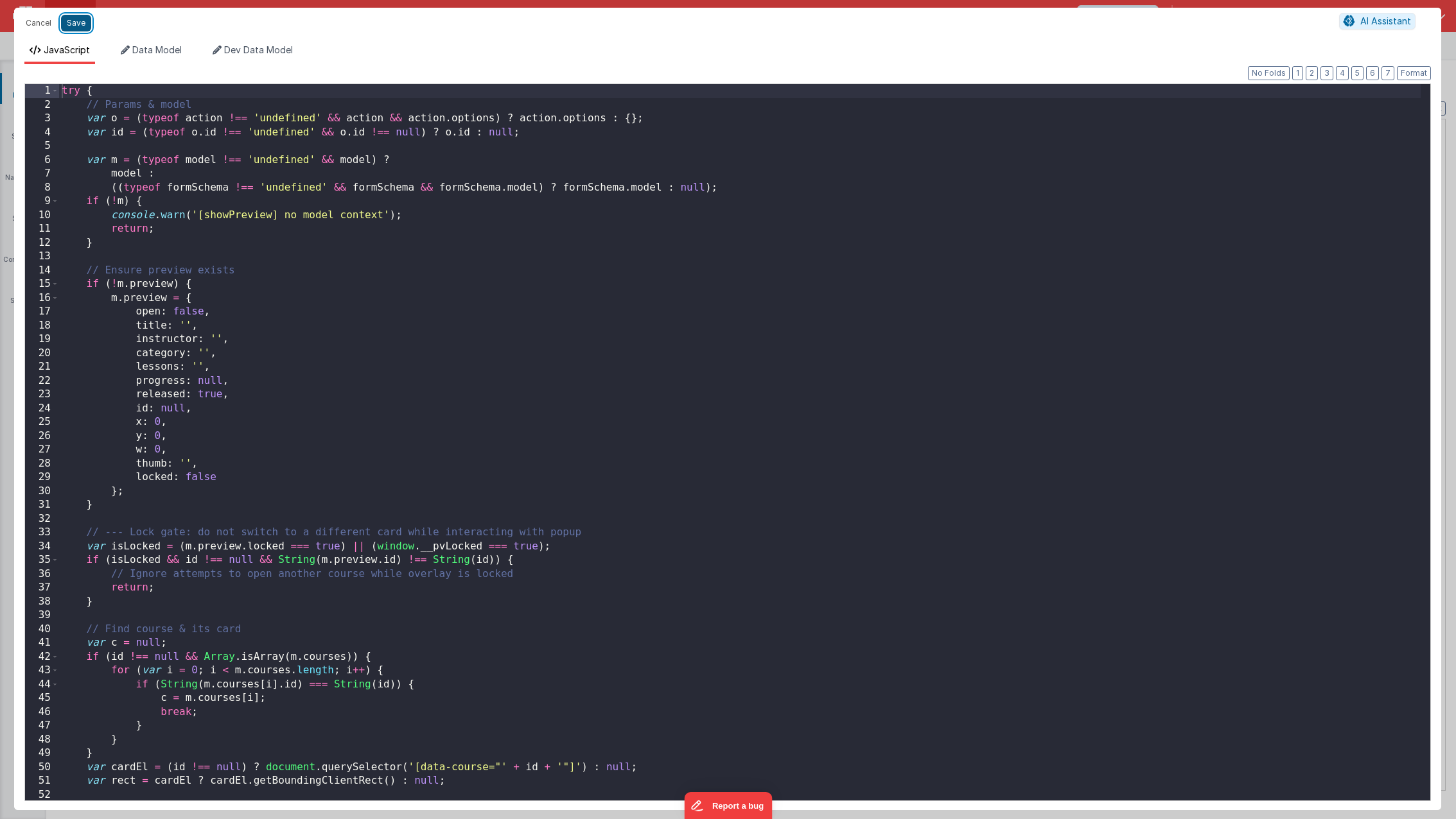
click at [69, 24] on button "Save" at bounding box center [75, 23] width 30 height 16
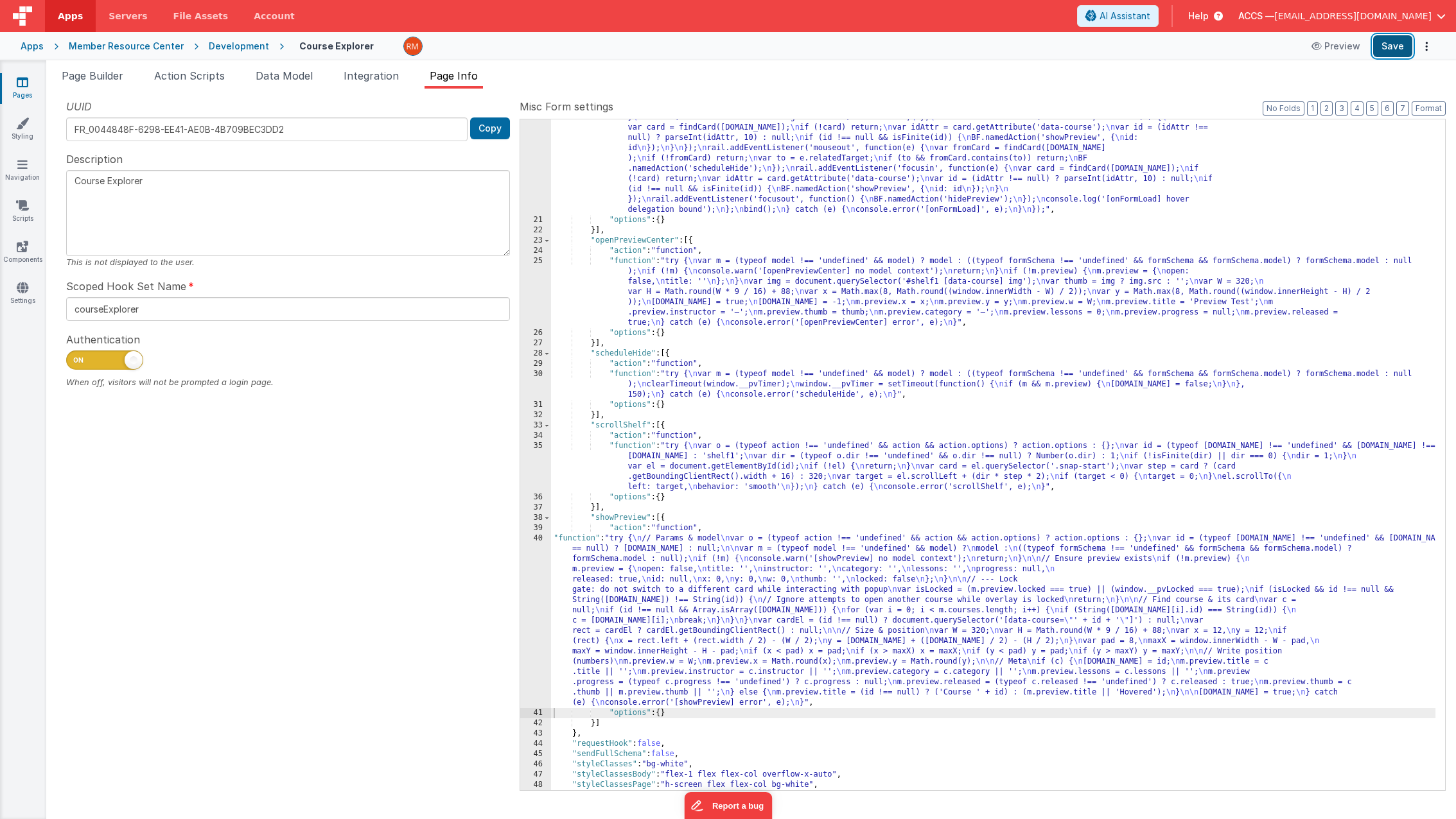
click at [1396, 49] on button "Save" at bounding box center [1391, 46] width 39 height 22
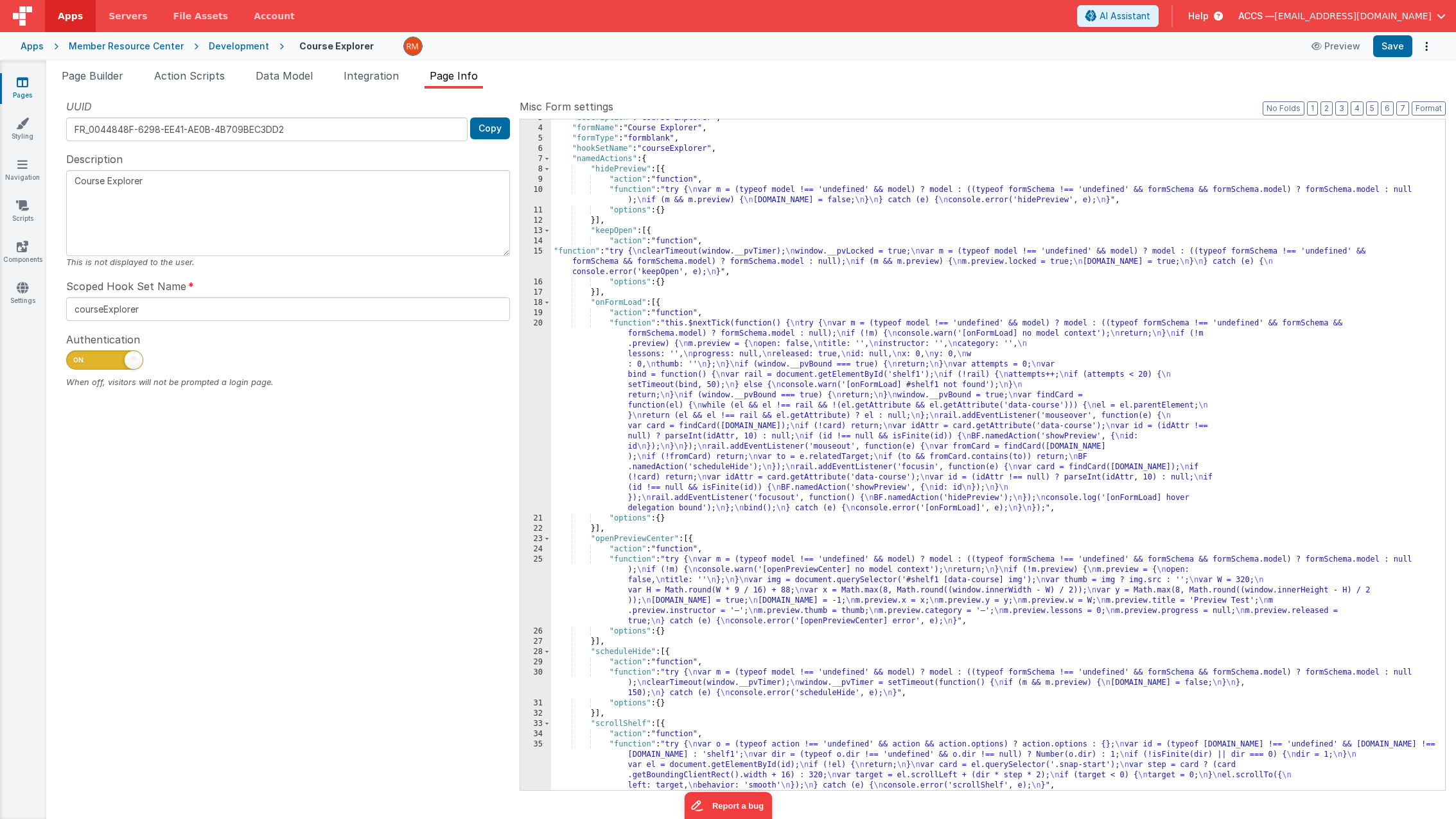
scroll to position [0, 0]
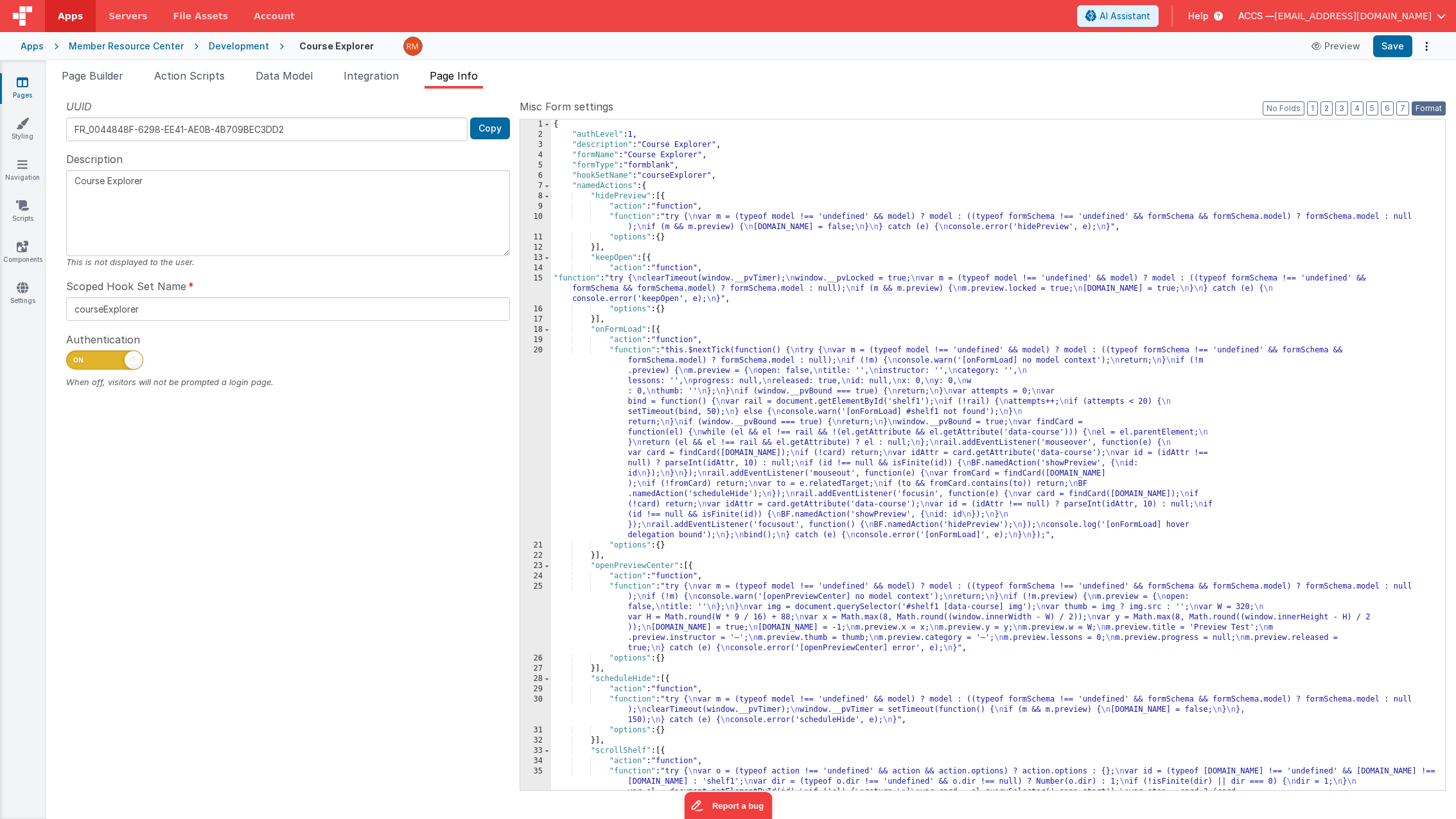
click at [1422, 108] on button "Format" at bounding box center [1428, 109] width 34 height 15
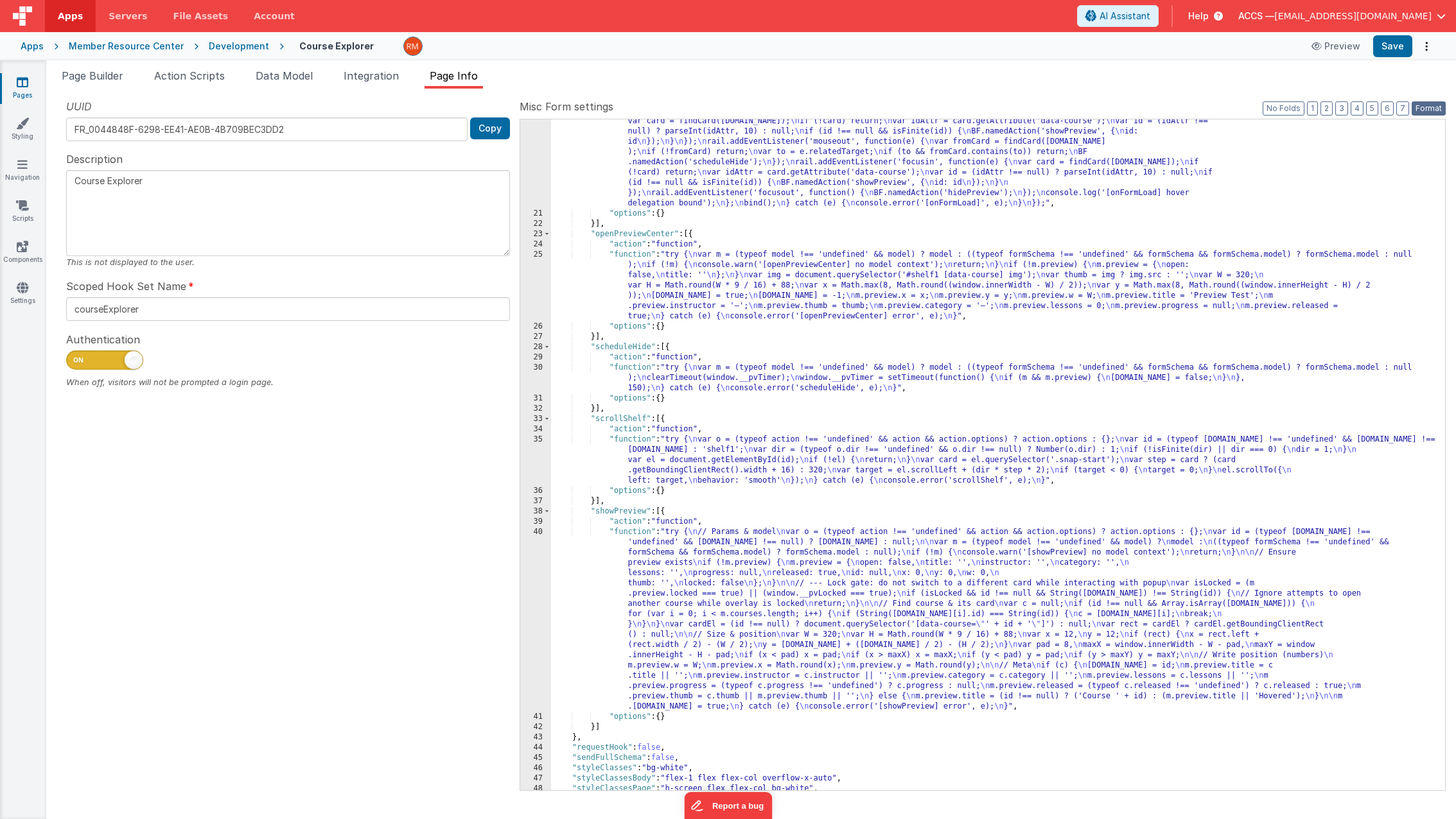
scroll to position [332, 0]
click at [1340, 107] on button "3" at bounding box center [1341, 109] width 13 height 15
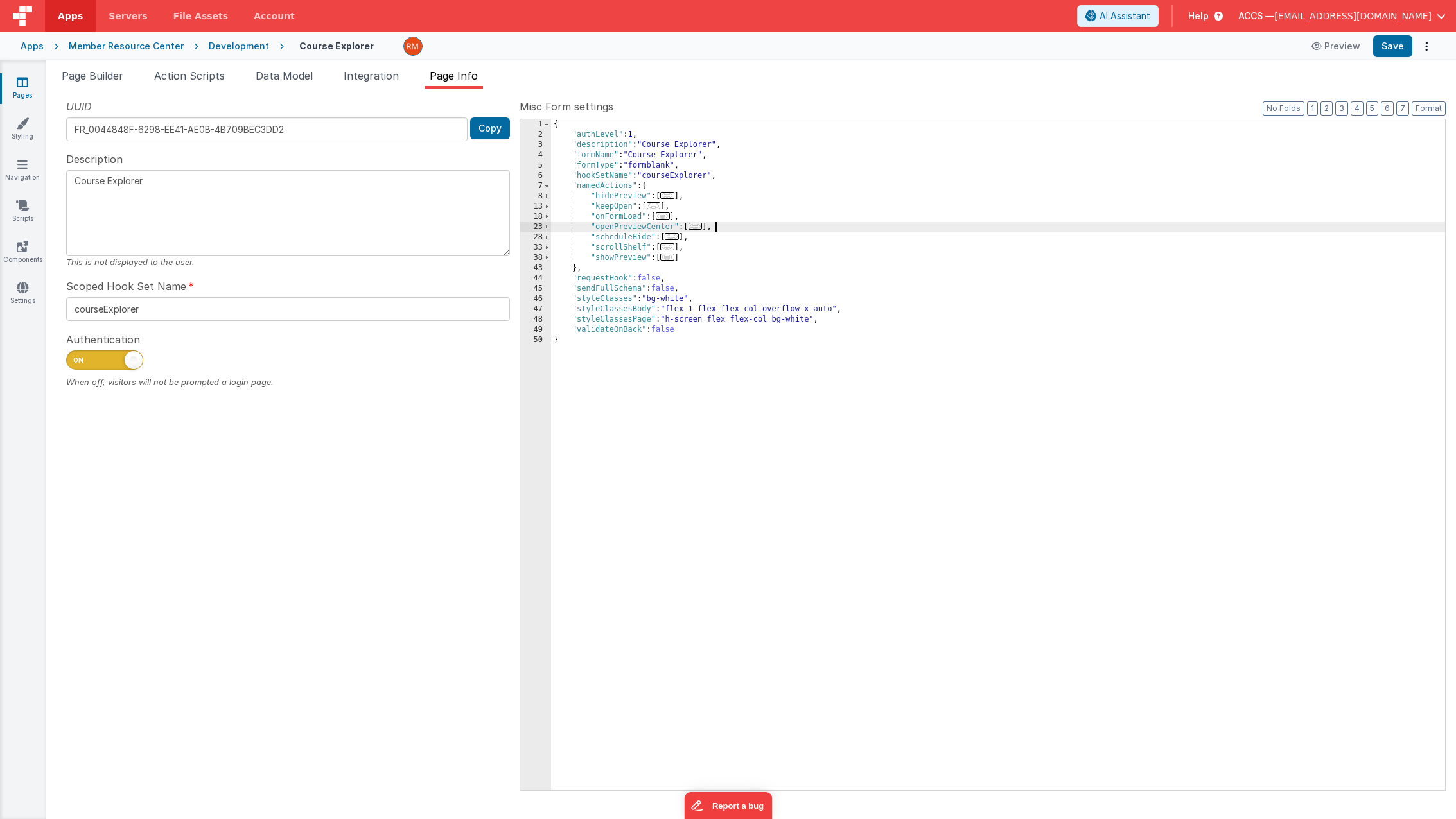
click at [728, 225] on div "{ "authLevel" : 1 , "description" : "Course Explorer" , "formName" : "Course Ex…" at bounding box center [998, 464] width 894 height 691
click at [1385, 49] on button "Save" at bounding box center [1391, 46] width 39 height 22
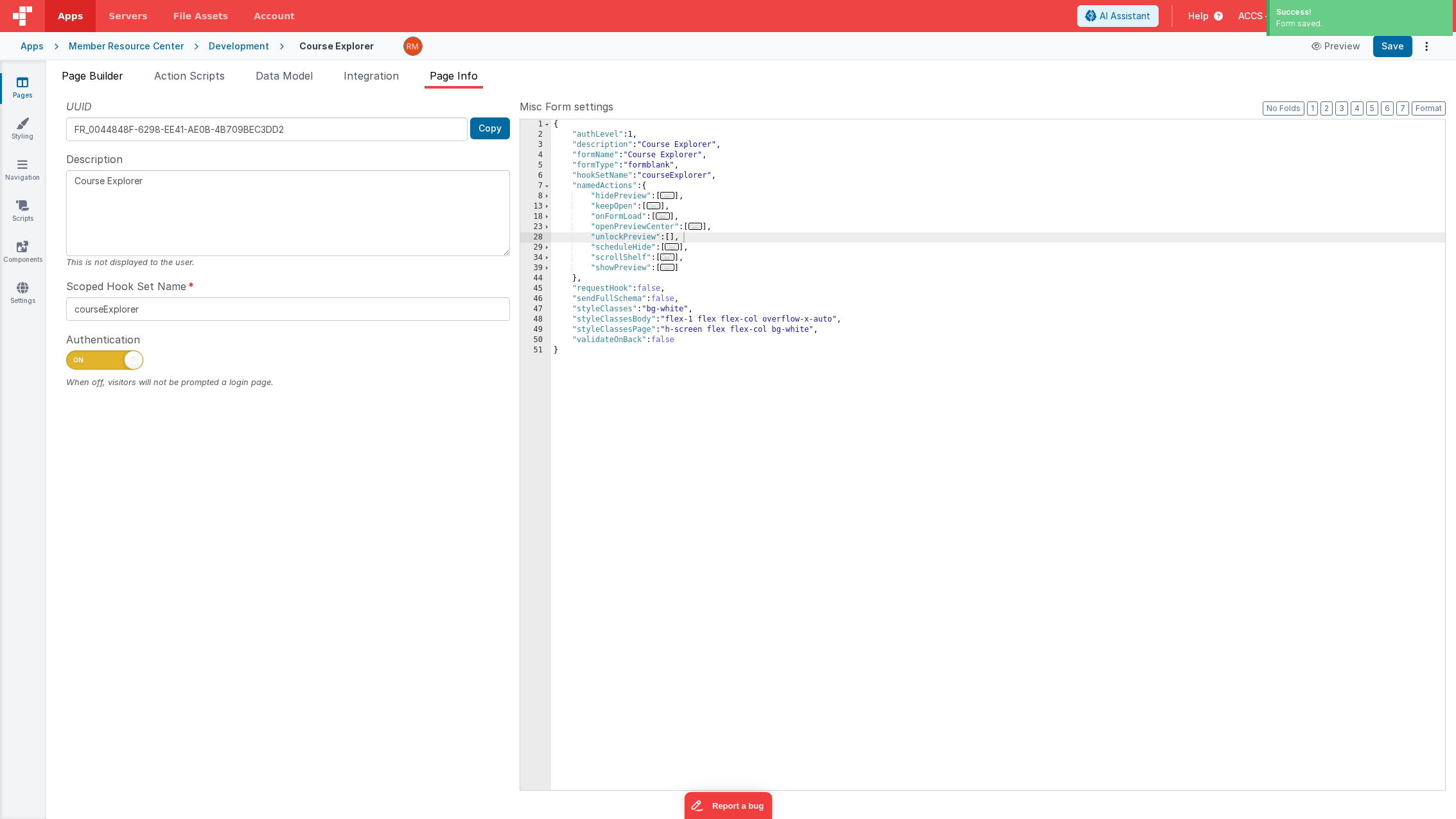
click at [110, 75] on span "Page Builder" at bounding box center [93, 75] width 62 height 13
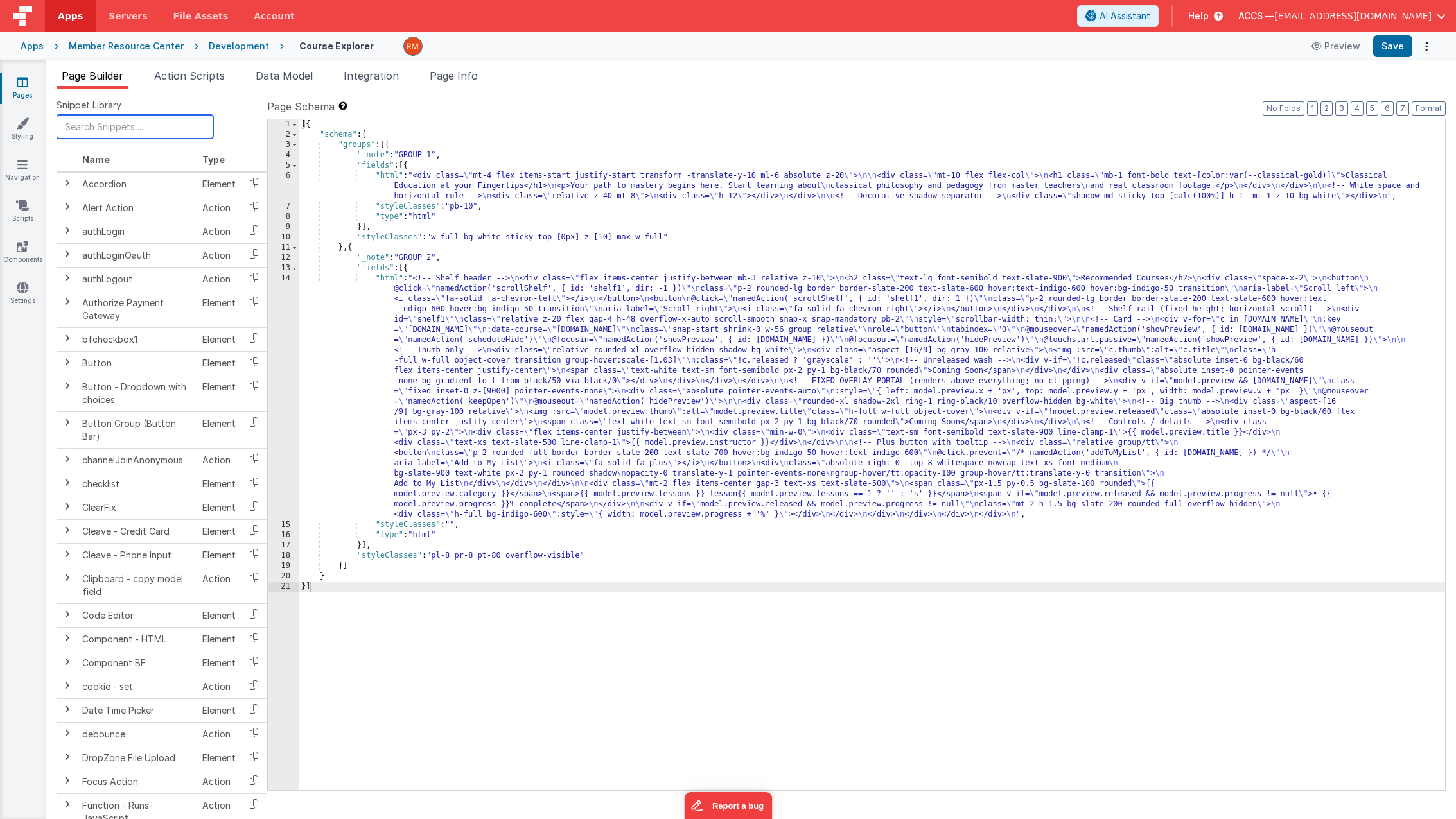
click at [164, 132] on input "text" at bounding box center [135, 126] width 156 height 24
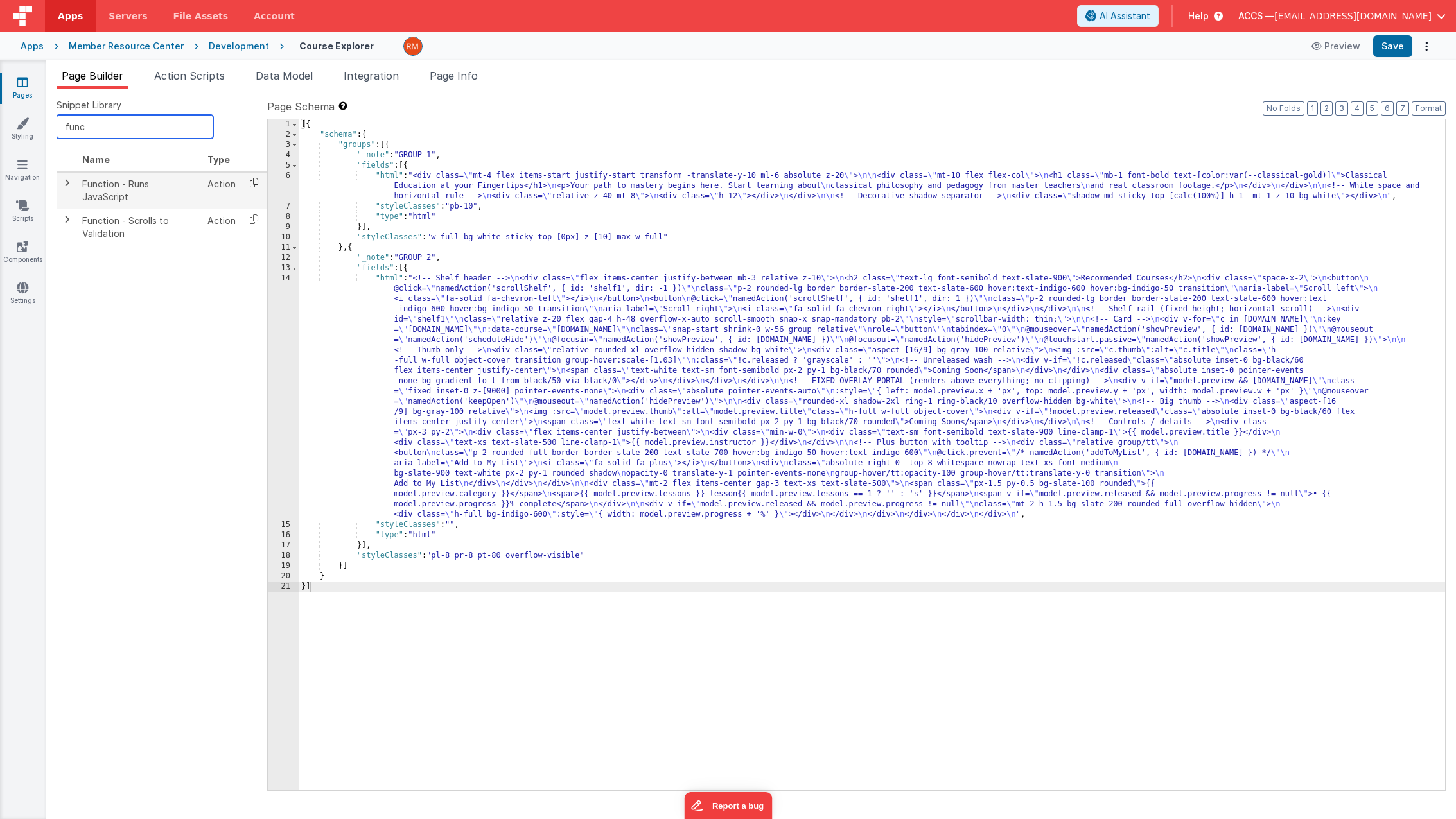
type input "func"
click at [256, 183] on icon at bounding box center [254, 183] width 26 height 20
click at [448, 77] on span "Page Info" at bounding box center [453, 75] width 48 height 13
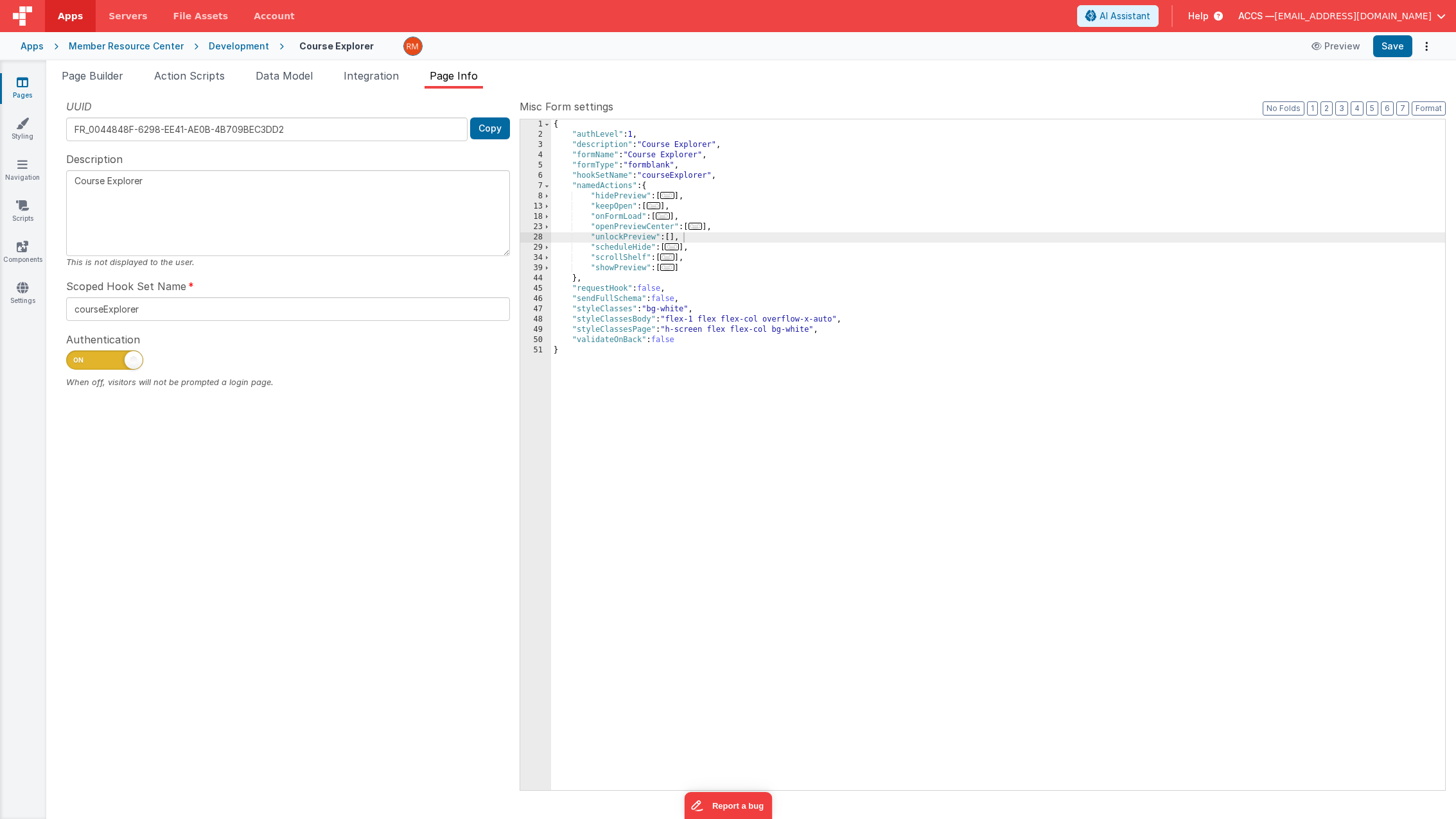
click at [672, 240] on div "{ "authLevel" : 1 , "description" : "Course Explorer" , "formName" : "Course Ex…" at bounding box center [998, 464] width 894 height 691
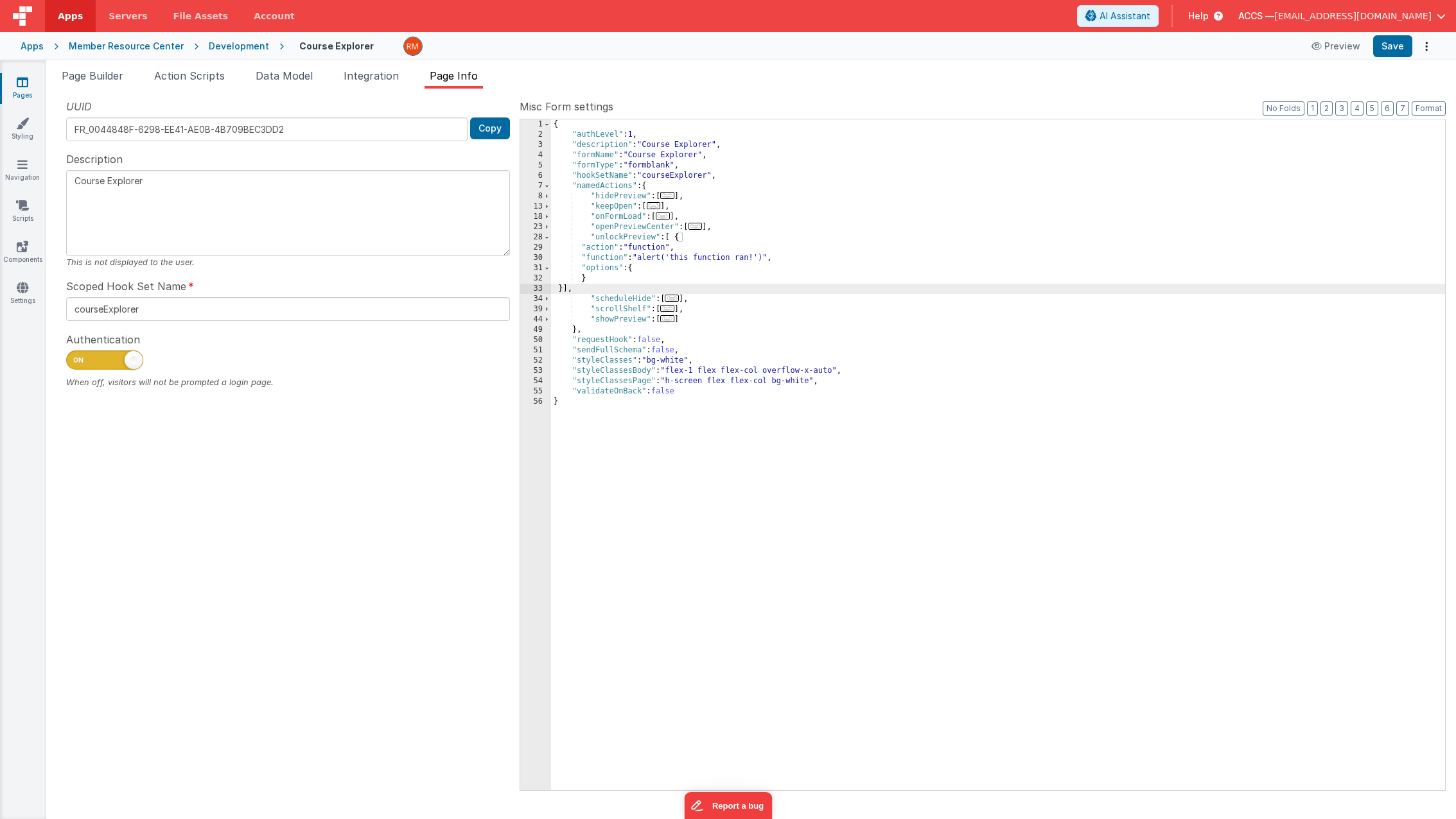
click at [605, 256] on div "{ "authLevel" : 1 , "description" : "Course Explorer" , "formName" : "Course Ex…" at bounding box center [998, 464] width 894 height 691
click at [537, 257] on div "30" at bounding box center [536, 257] width 31 height 10
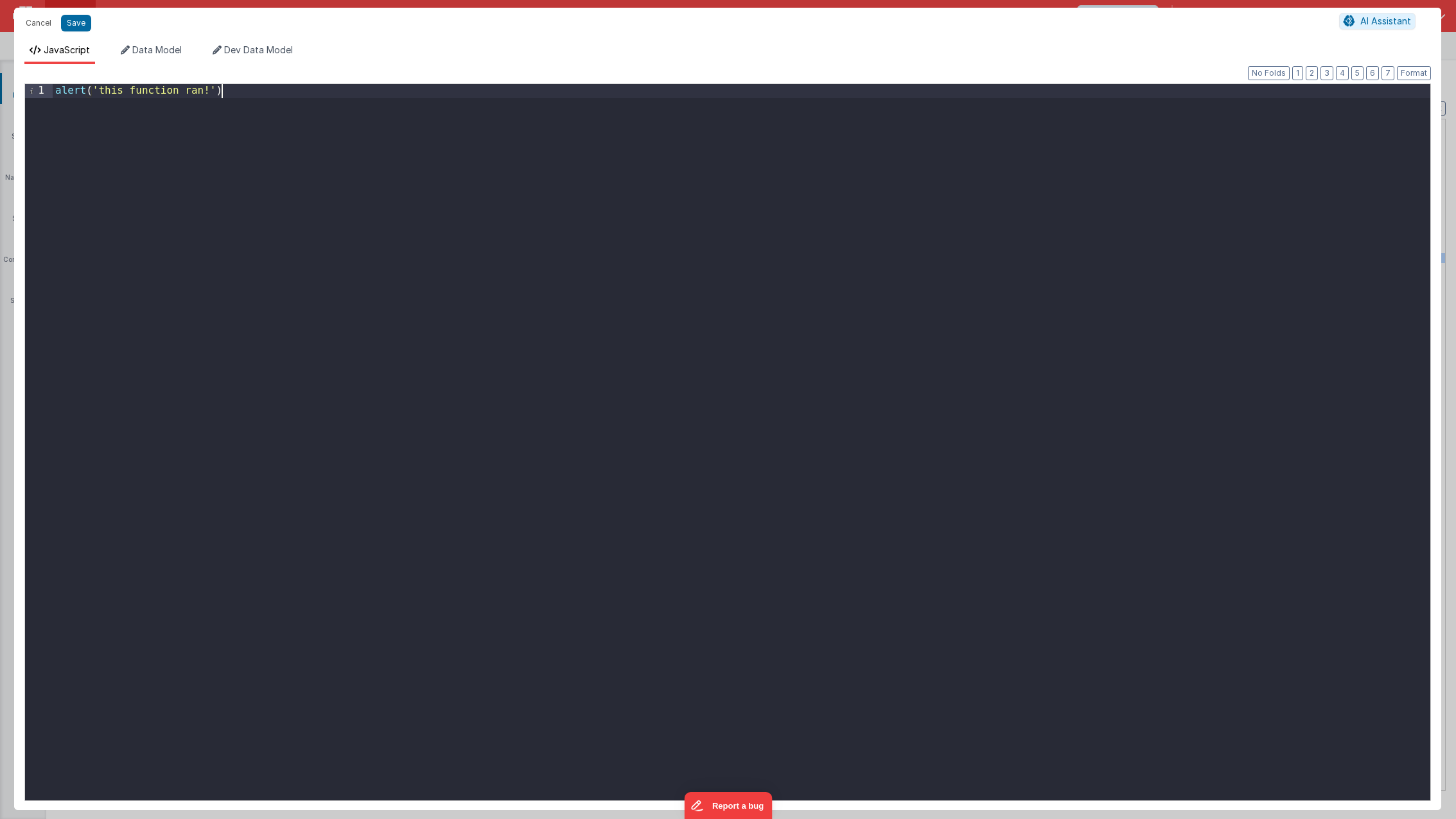
drag, startPoint x: 199, startPoint y: 327, endPoint x: 58, endPoint y: 27, distance: 331.5
click at [58, 27] on div "Cancel Save AI Assistant JavaScript Data Model Dev Data Model Format 7 6 5 4 3 …" at bounding box center [728, 408] width 1427 height 803
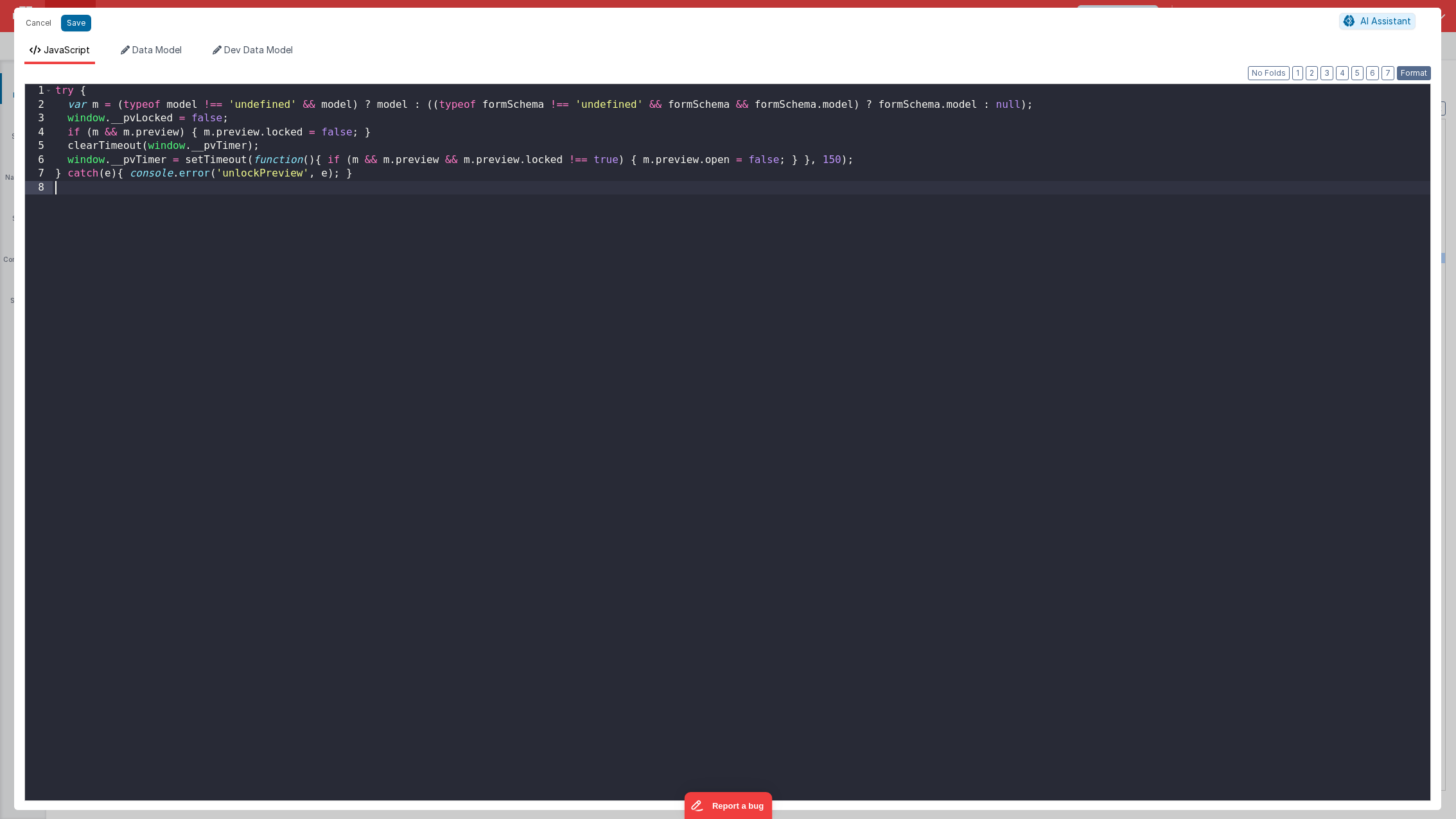
click at [1422, 75] on button "Format" at bounding box center [1413, 74] width 34 height 15
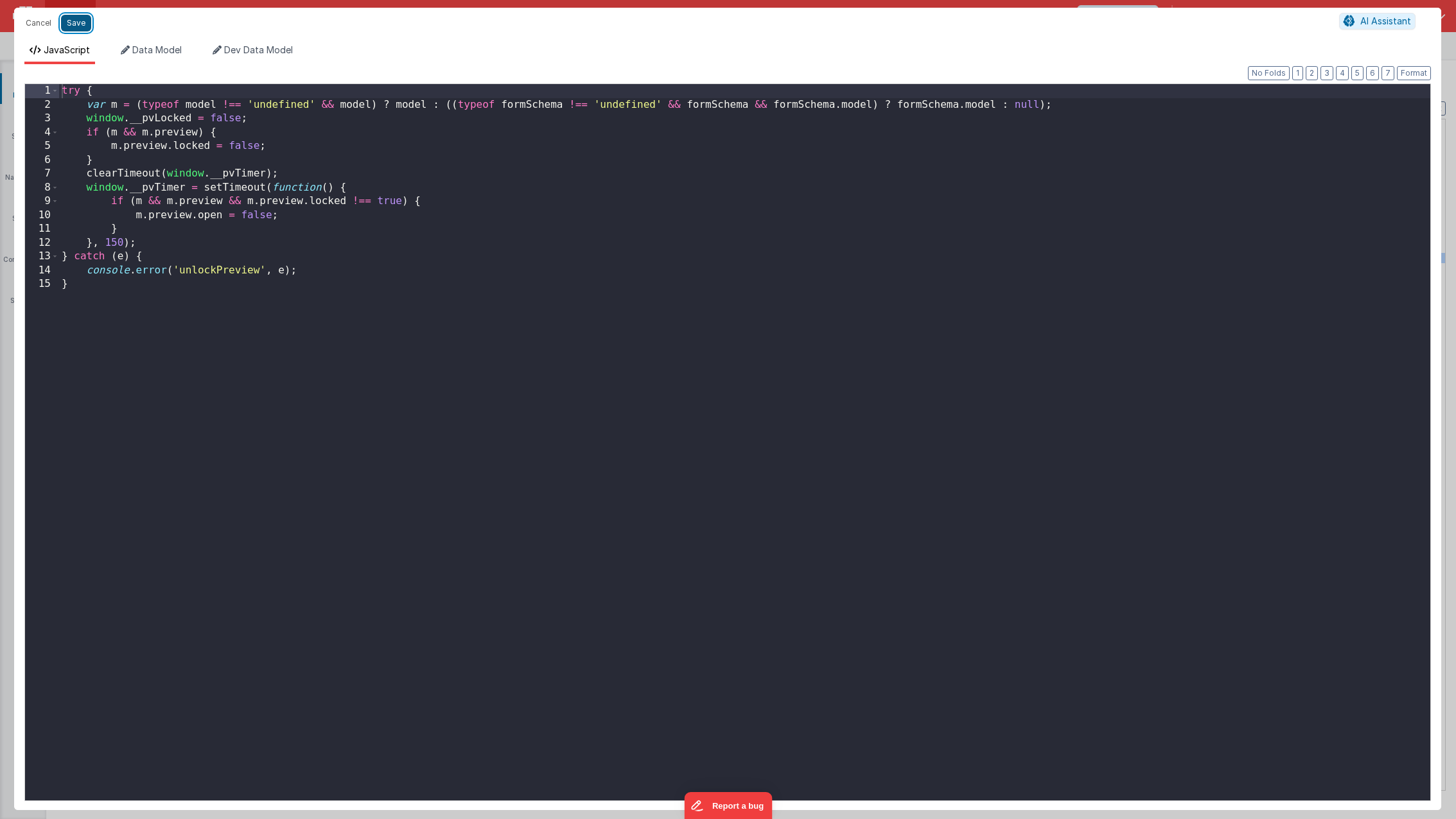
click at [84, 25] on button "Save" at bounding box center [75, 23] width 30 height 16
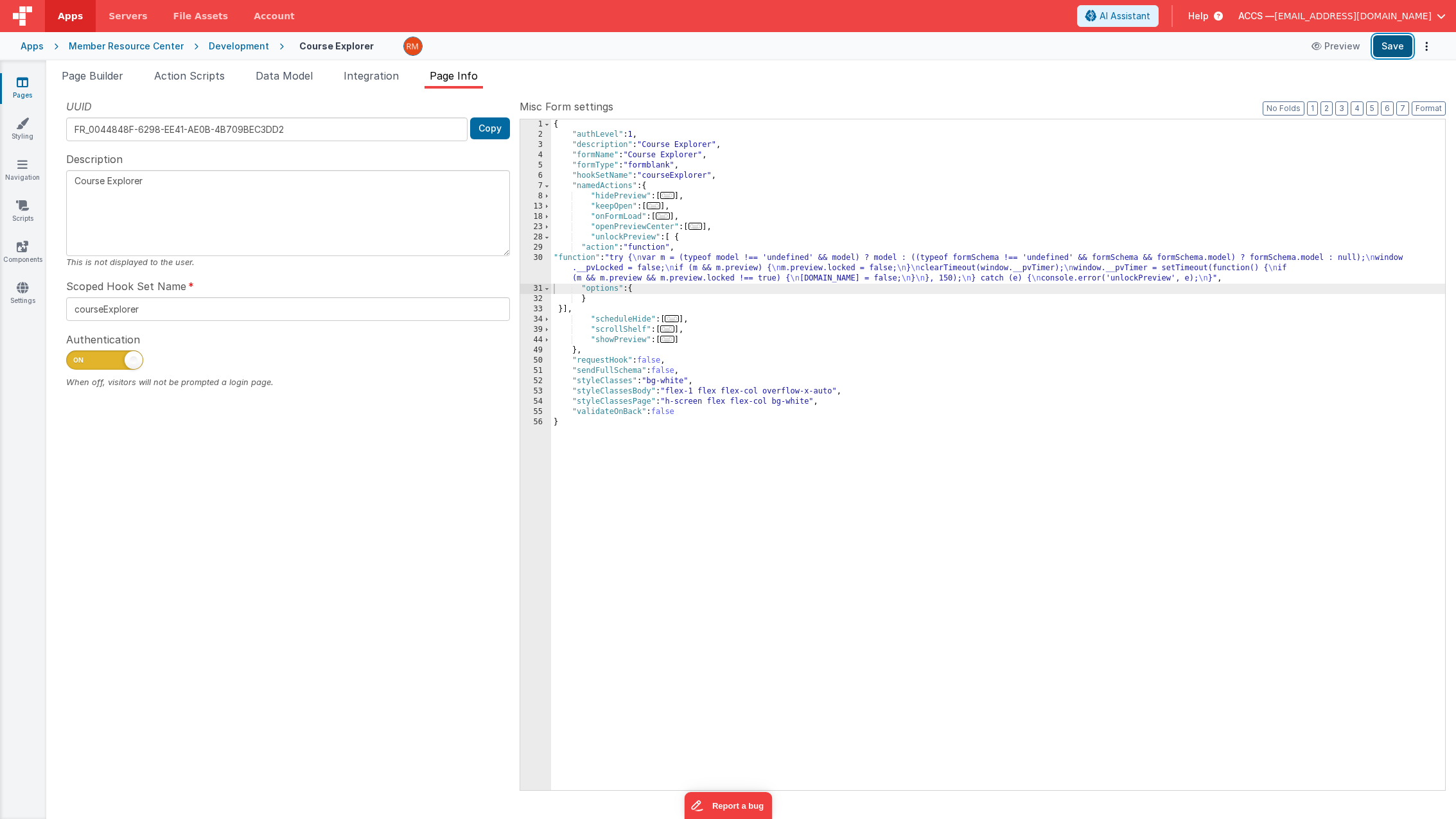
click at [1391, 51] on button "Save" at bounding box center [1391, 46] width 39 height 22
click at [678, 322] on span "..." at bounding box center [672, 319] width 15 height 7
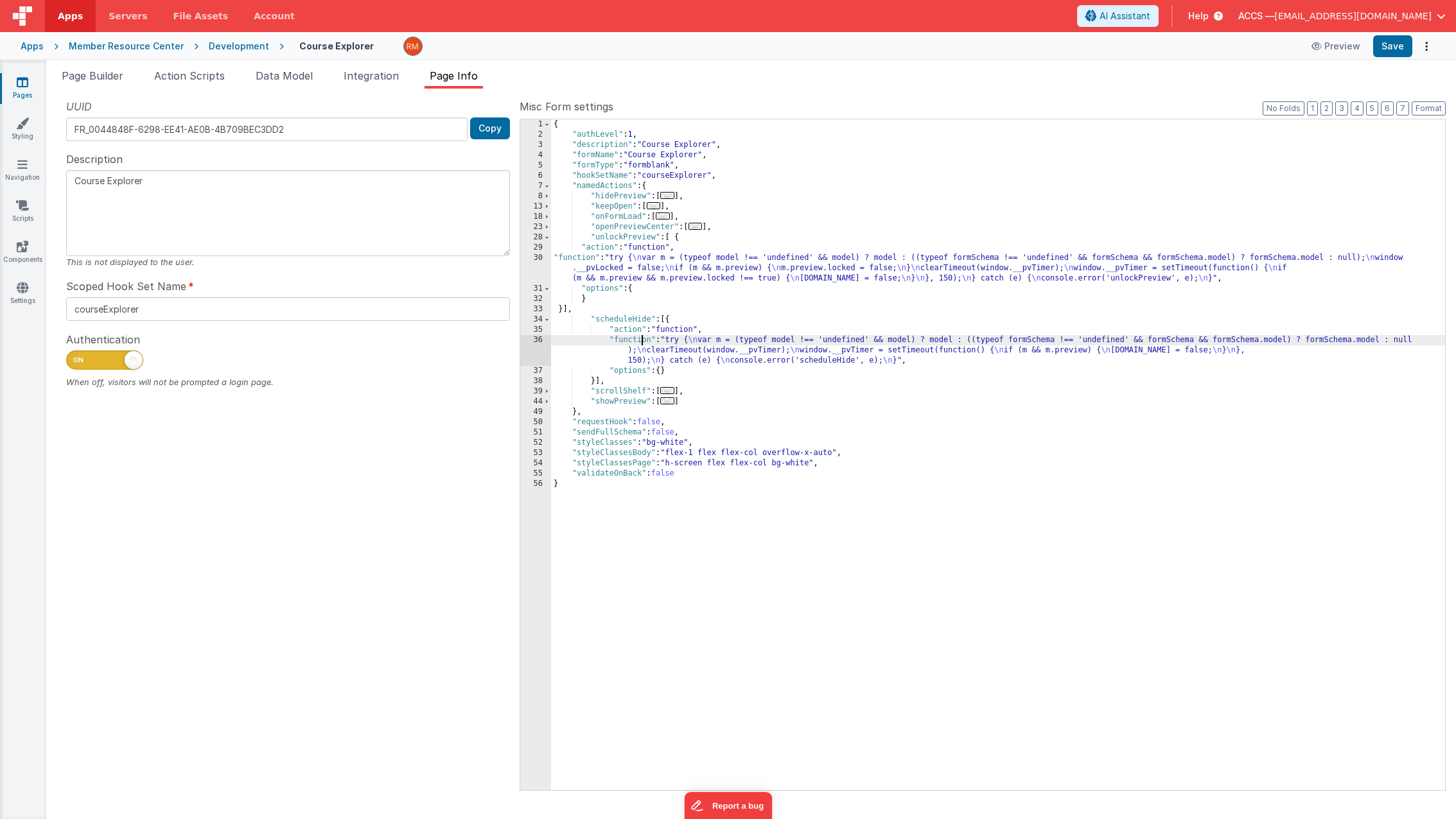
click at [643, 339] on div "{ "authLevel" : 1 , "description" : "Course Explorer" , "formName" : "Course Ex…" at bounding box center [998, 464] width 894 height 691
click at [540, 341] on div "36" at bounding box center [536, 351] width 31 height 31
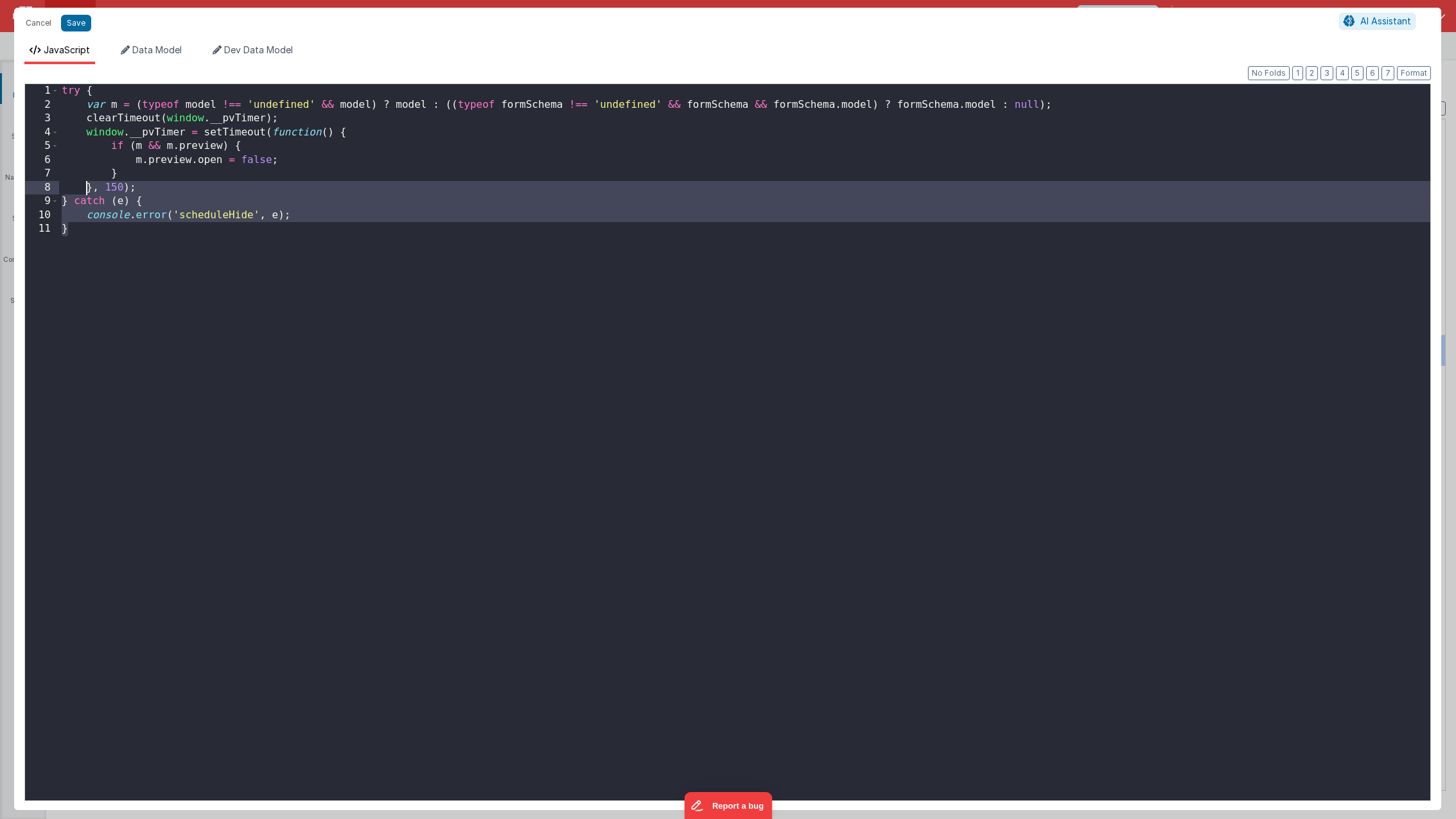
drag, startPoint x: 151, startPoint y: 320, endPoint x: 15, endPoint y: 54, distance: 298.8
click at [15, 54] on div "JavaScript Data Model Dev Data Model Format 7 6 5 4 3 2 1 No Folds 1 2 3 4 5 6 …" at bounding box center [728, 426] width 1427 height 766
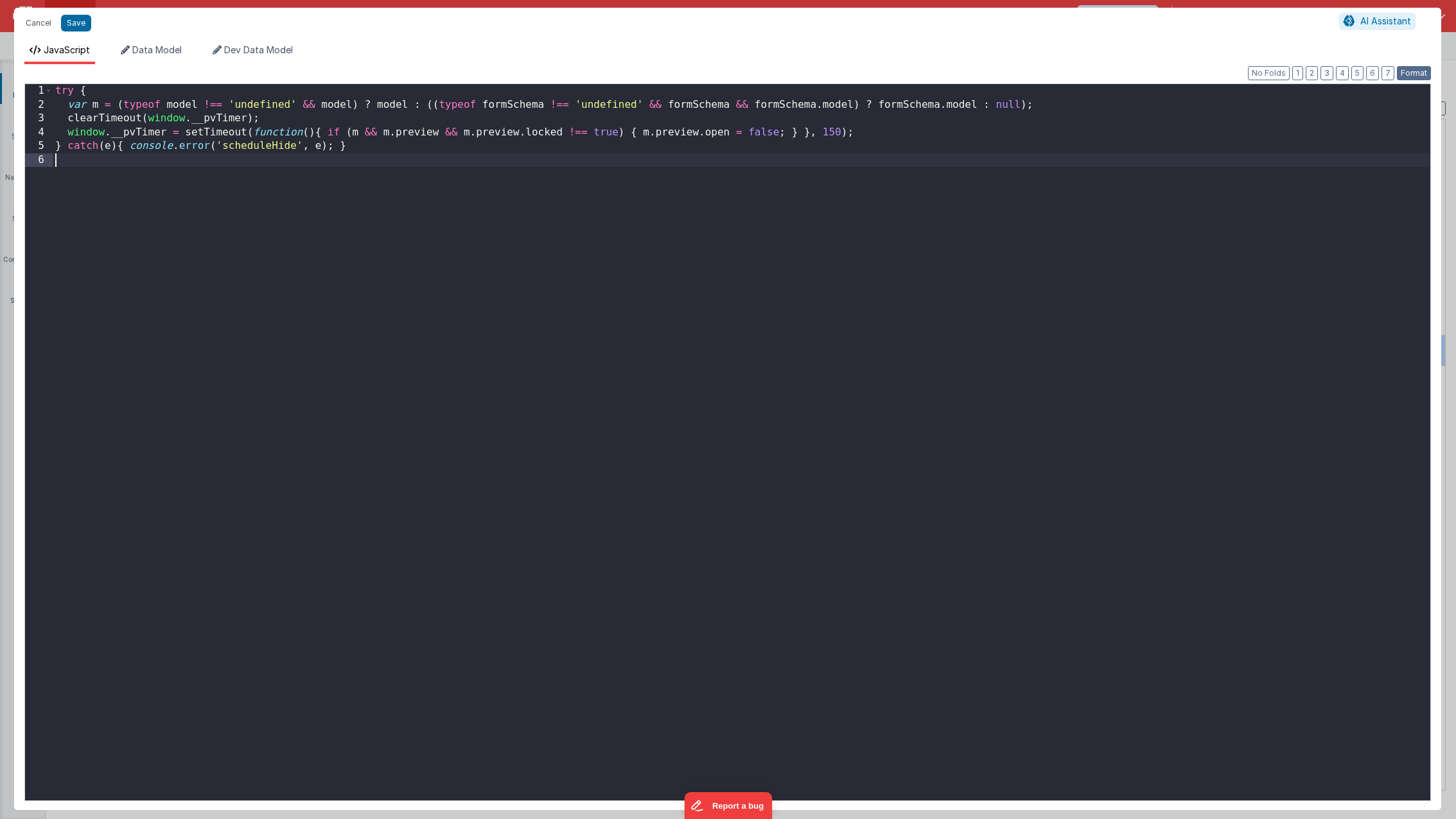
click at [1404, 72] on button "Format" at bounding box center [1413, 74] width 34 height 15
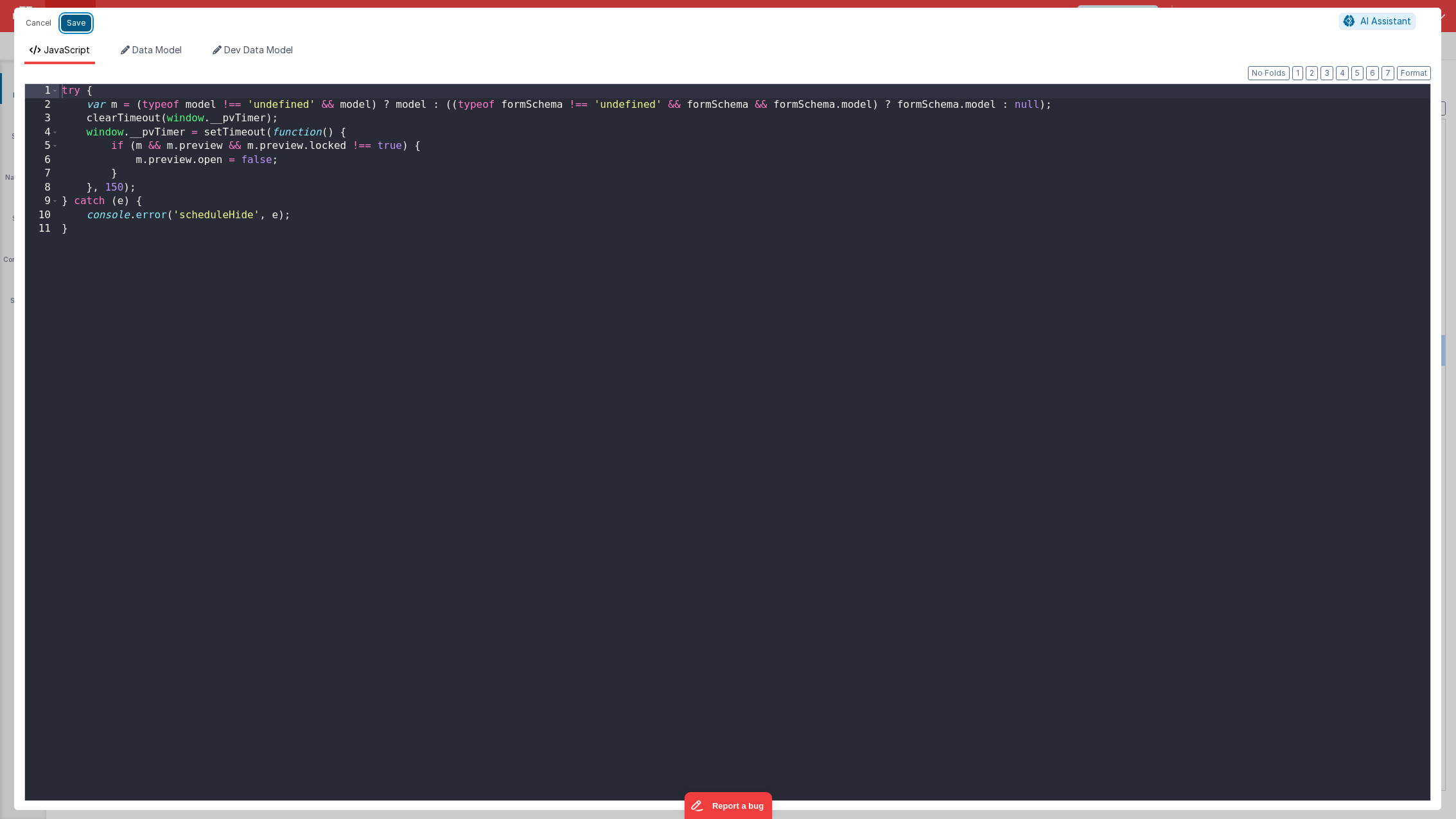
click at [82, 27] on button "Save" at bounding box center [75, 23] width 30 height 16
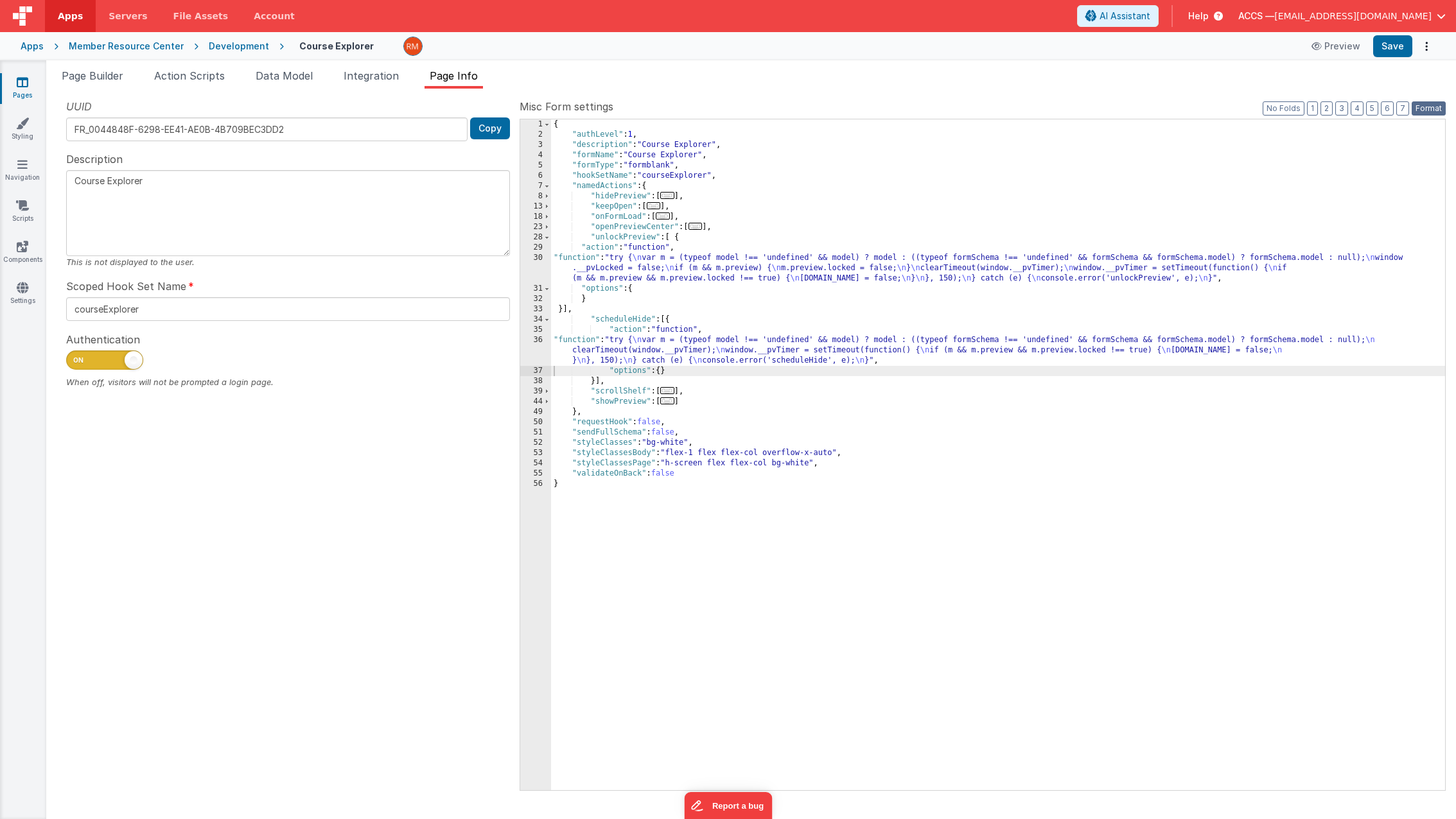
click at [1429, 107] on button "Format" at bounding box center [1428, 109] width 34 height 15
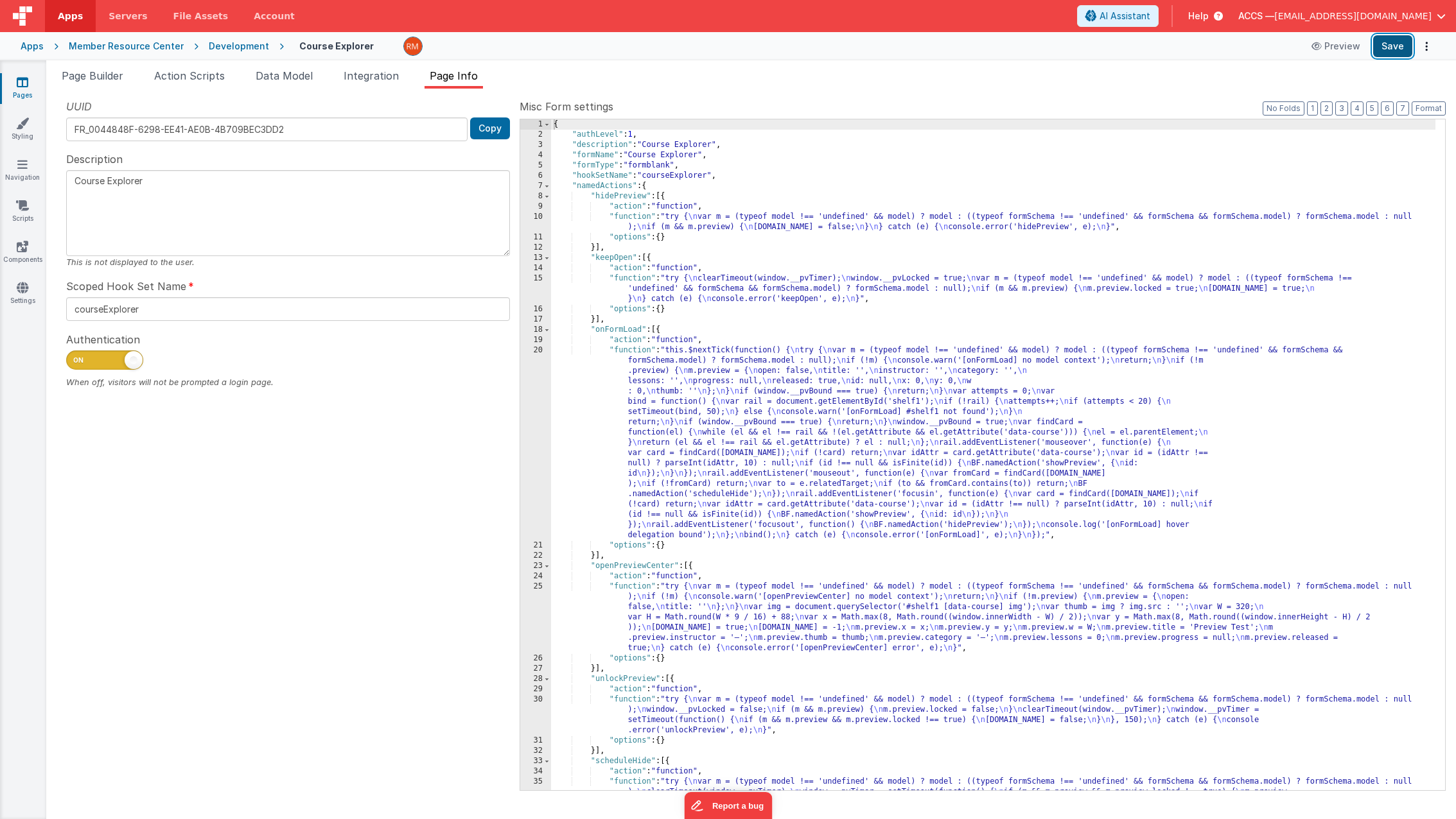
click at [1387, 45] on button "Save" at bounding box center [1391, 46] width 39 height 22
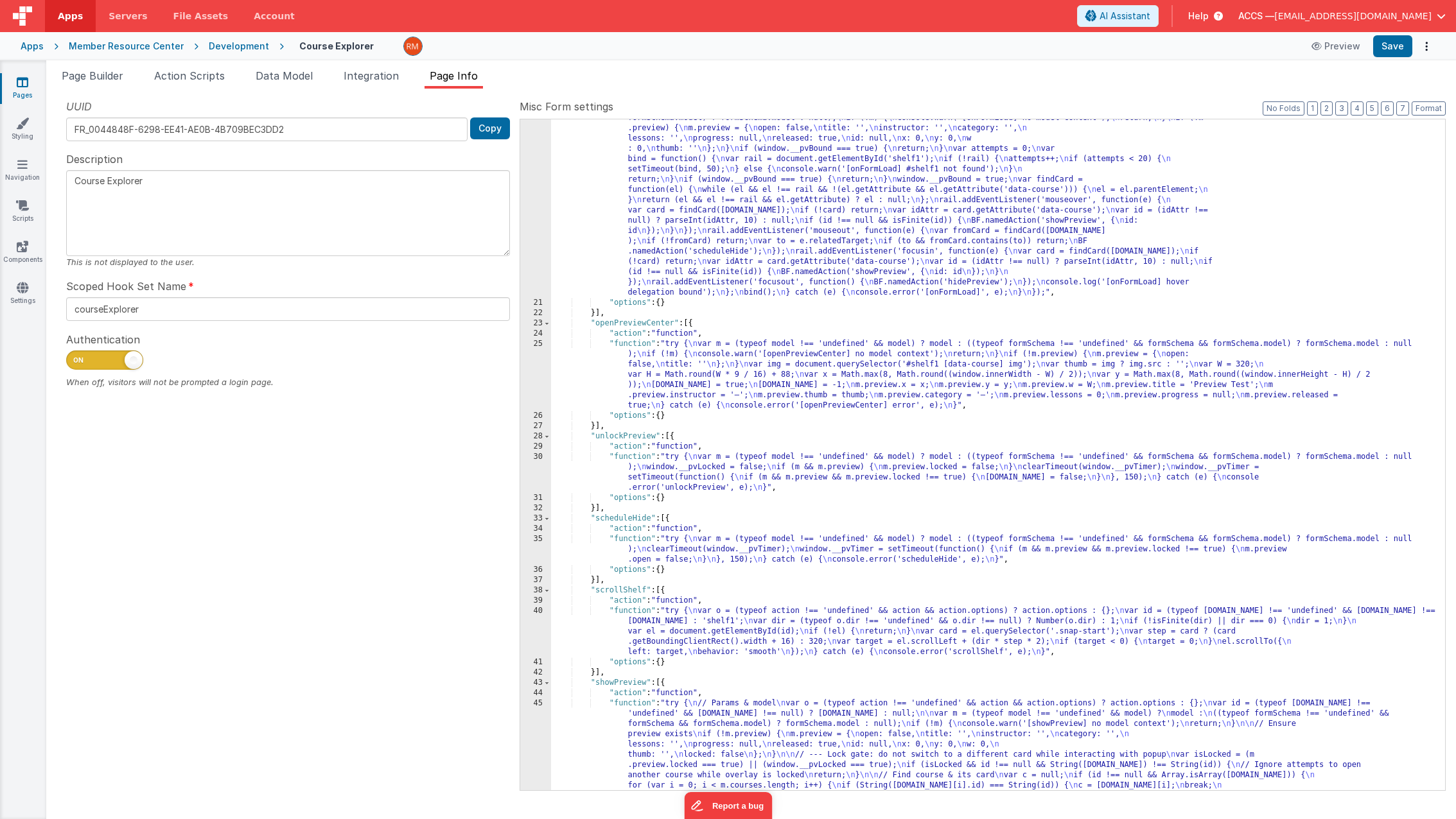
scroll to position [18, 0]
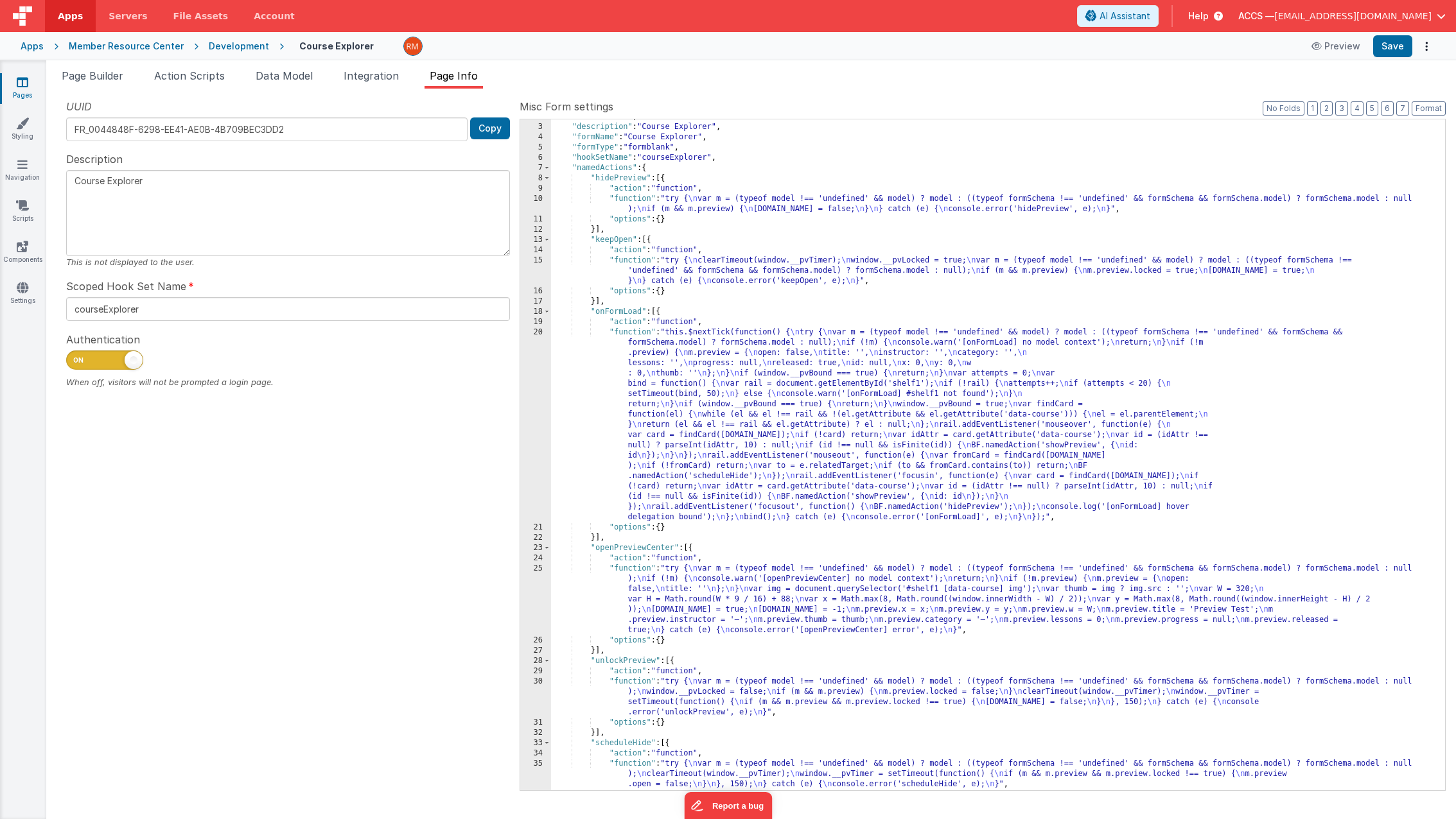
click at [638, 197] on div ""authLevel" : 1 , "description" : "Course Explorer" , "formName" : "Course Expl…" at bounding box center [993, 457] width 884 height 691
click at [540, 197] on div "10" at bounding box center [536, 204] width 31 height 21
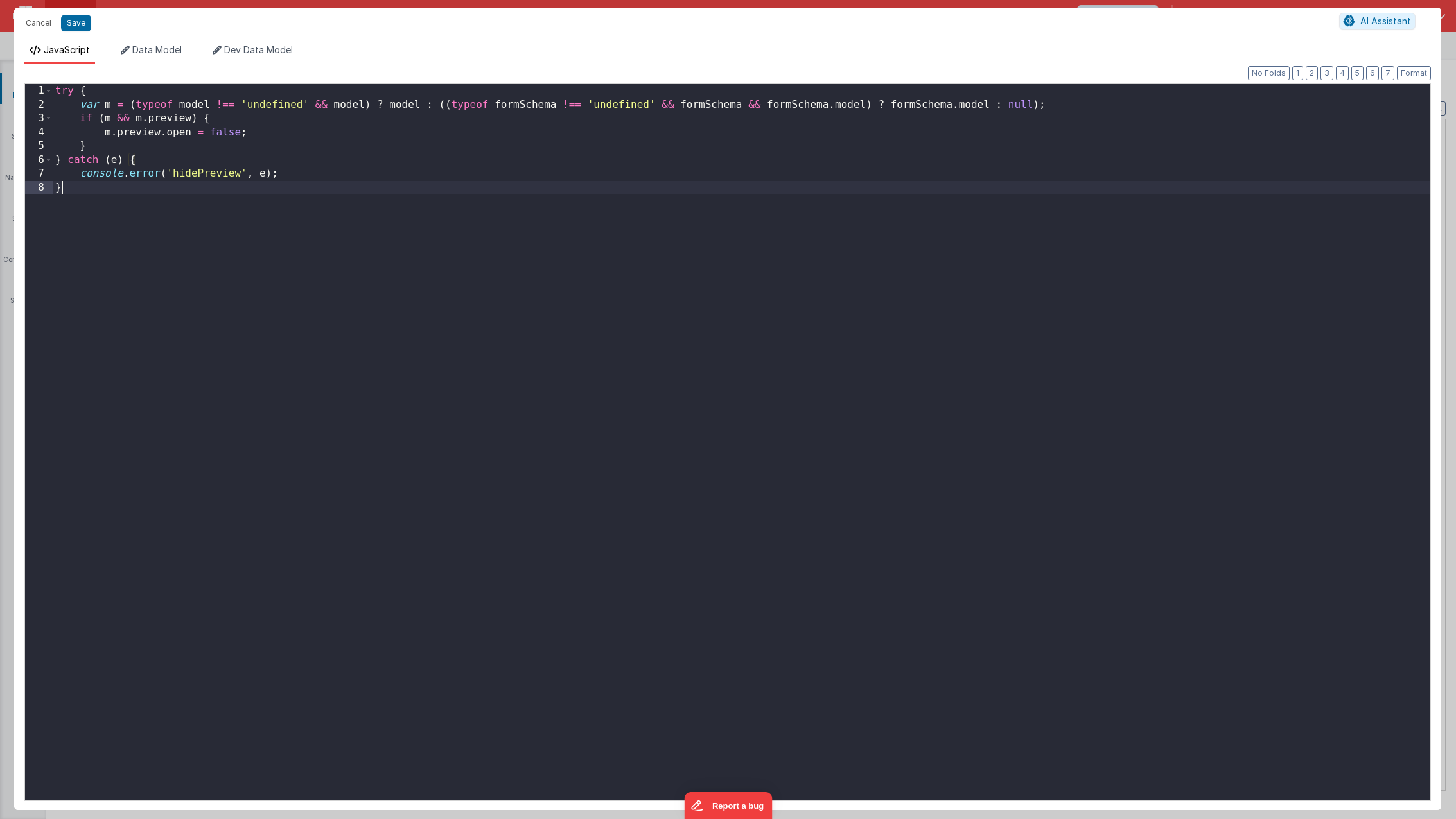
drag, startPoint x: 257, startPoint y: 327, endPoint x: -25, endPoint y: -44, distance: 466.0
click at [0, 0] on html "Cancel Save AI Assistant JavaScript Data Model Dev Data Model Format 7 6 5 4 3 …" at bounding box center [728, 409] width 1456 height 819
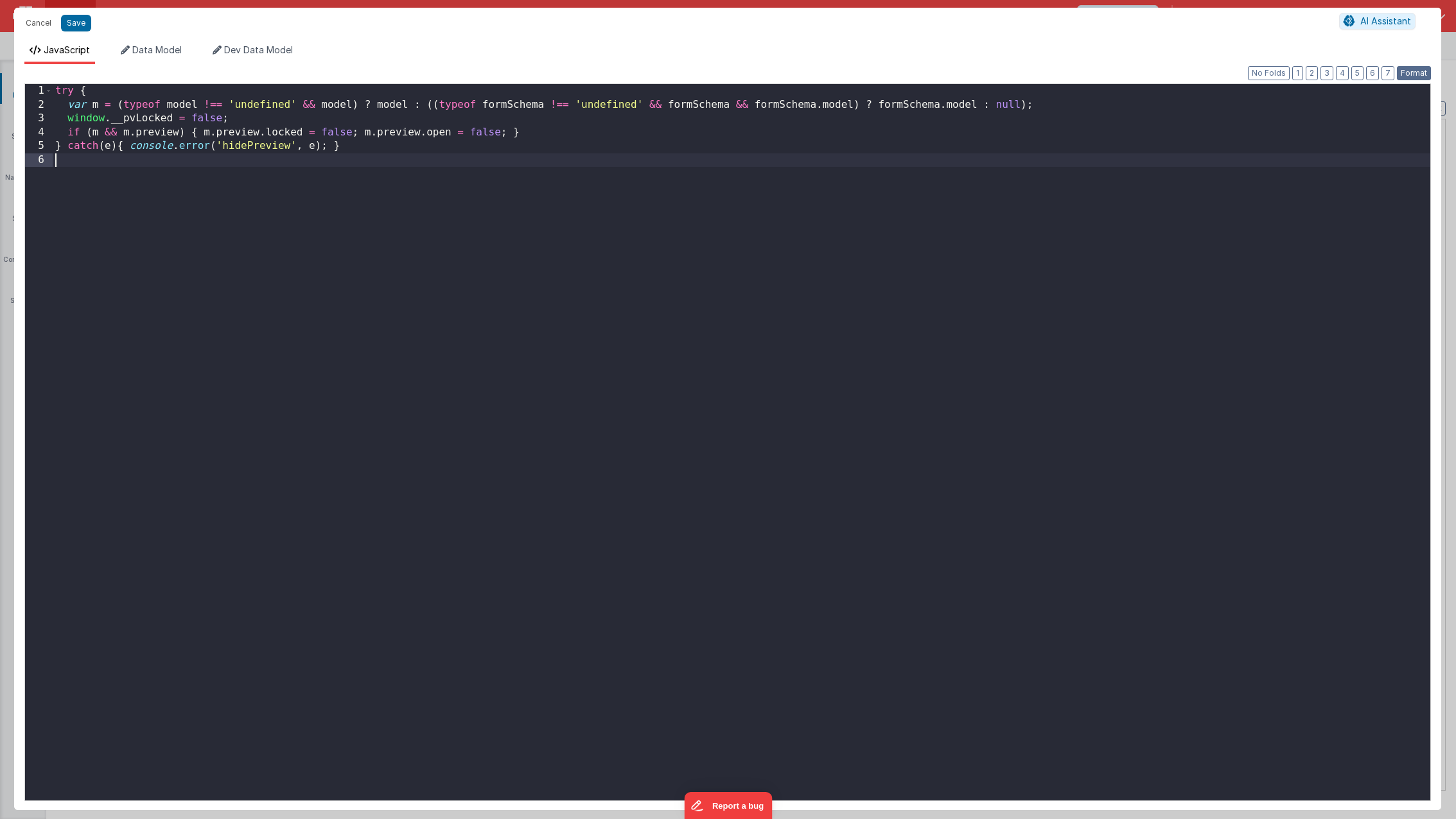
click at [1408, 74] on button "Format" at bounding box center [1413, 74] width 34 height 15
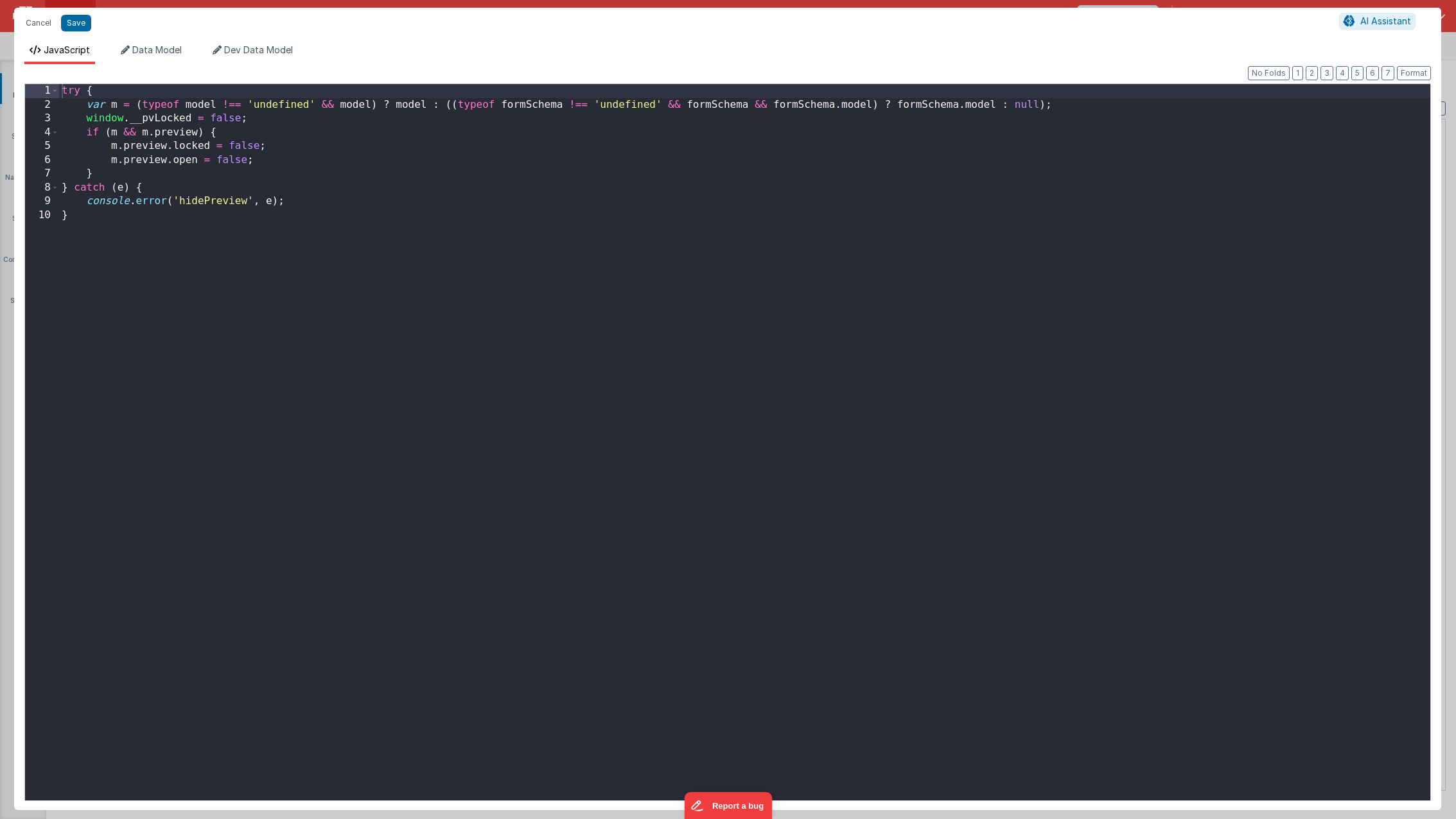
click at [73, 32] on div "Cancel Save AI Assistant" at bounding box center [728, 23] width 1427 height 31
click at [73, 25] on button "Save" at bounding box center [75, 23] width 30 height 16
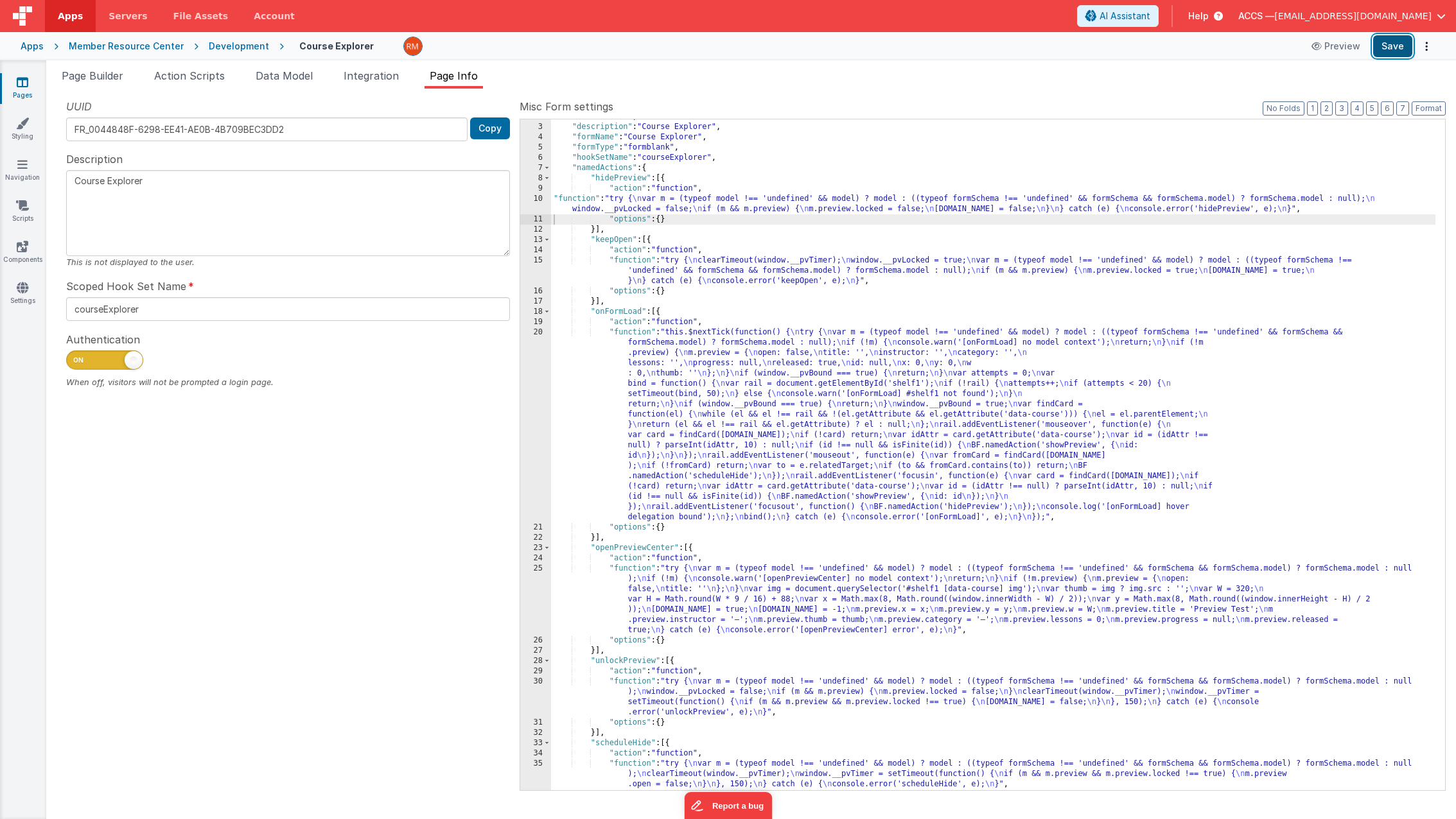
click at [1397, 48] on button "Save" at bounding box center [1391, 46] width 39 height 22
click at [1438, 108] on button "Format" at bounding box center [1428, 109] width 34 height 15
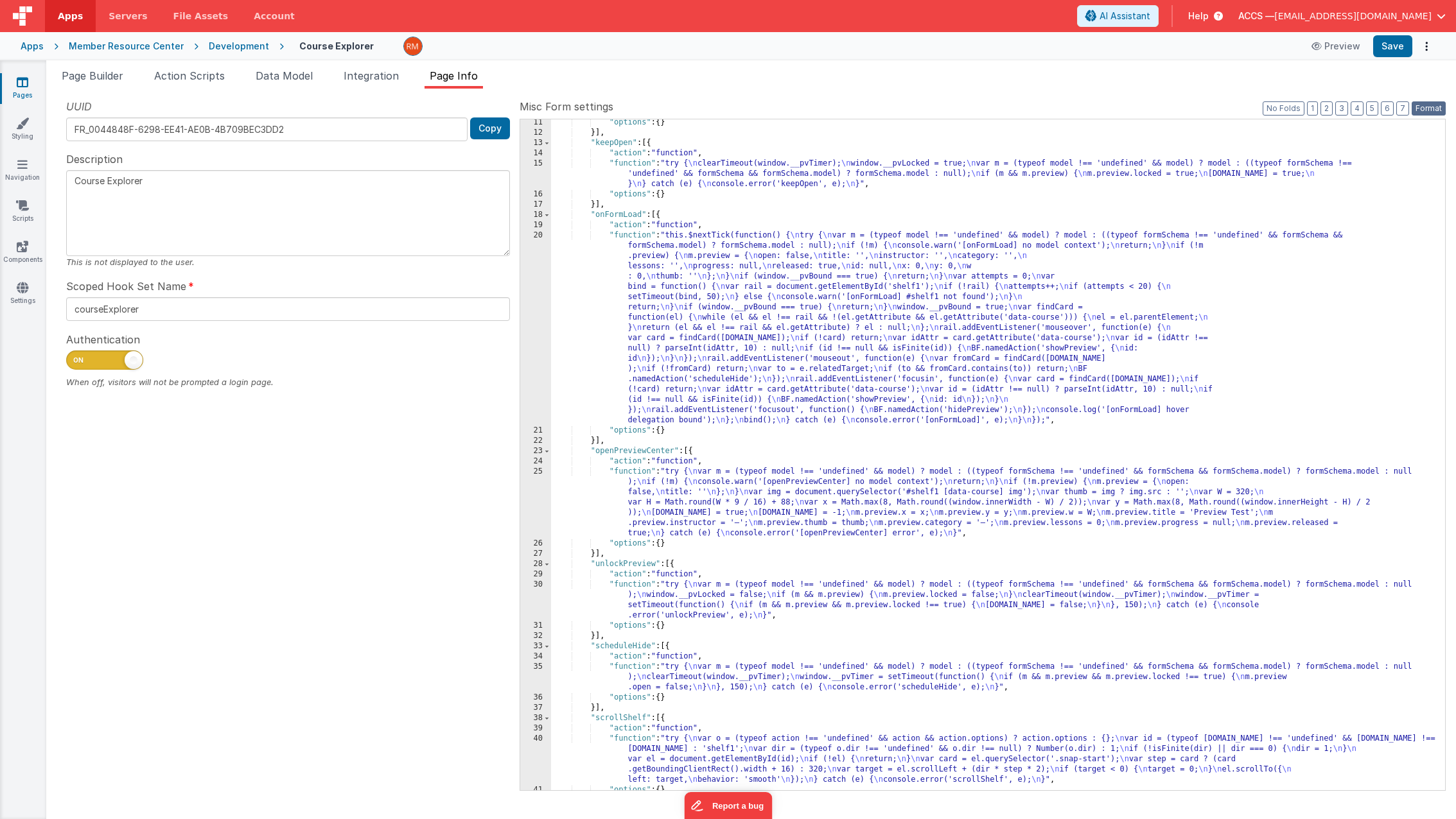
scroll to position [125, 0]
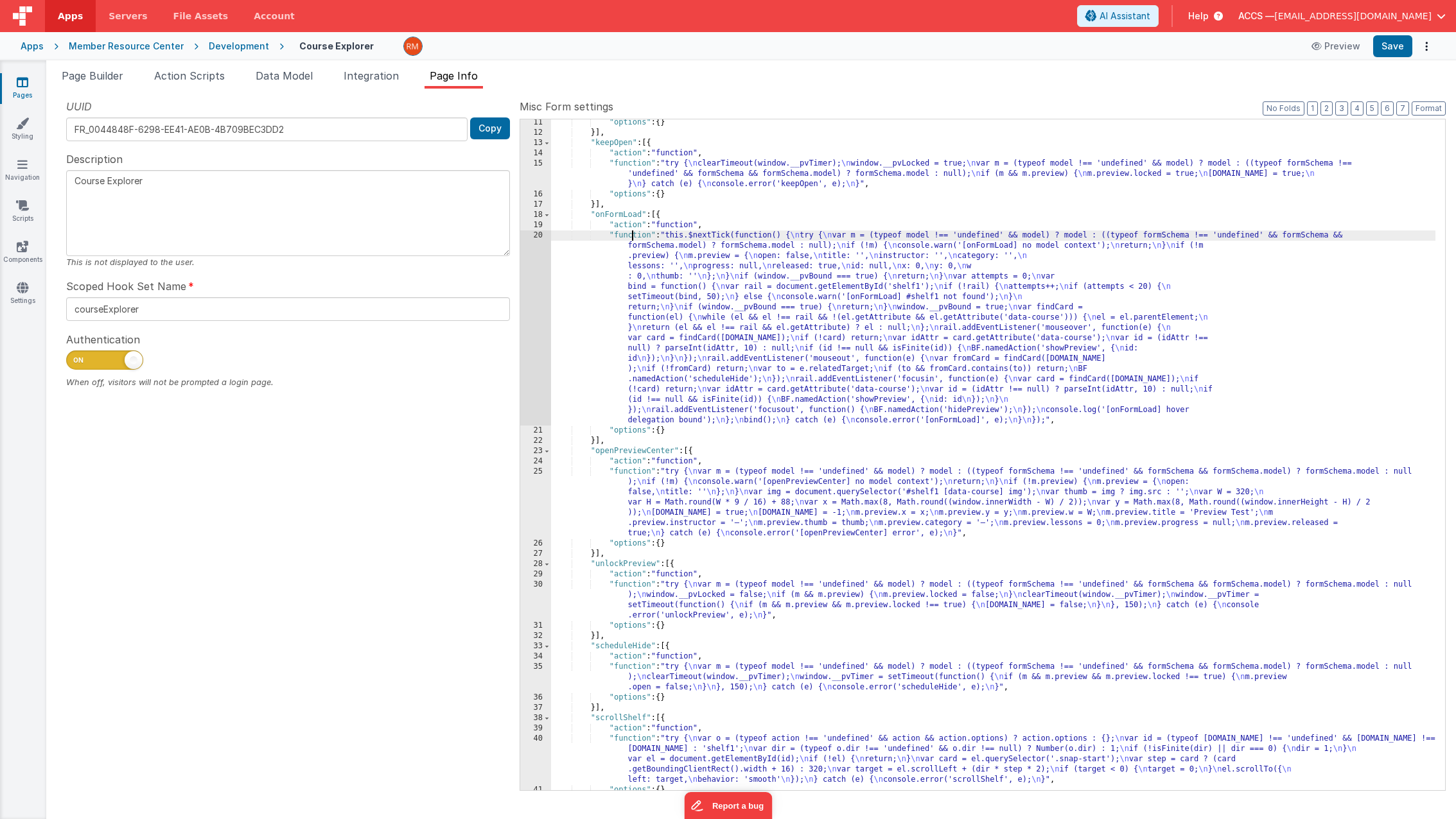
click at [632, 237] on div ""options" : { } }] , "keepOpen" : [{ "action" : "function" , "function" : "try …" at bounding box center [993, 463] width 884 height 691
click at [537, 235] on div "20" at bounding box center [536, 327] width 31 height 195
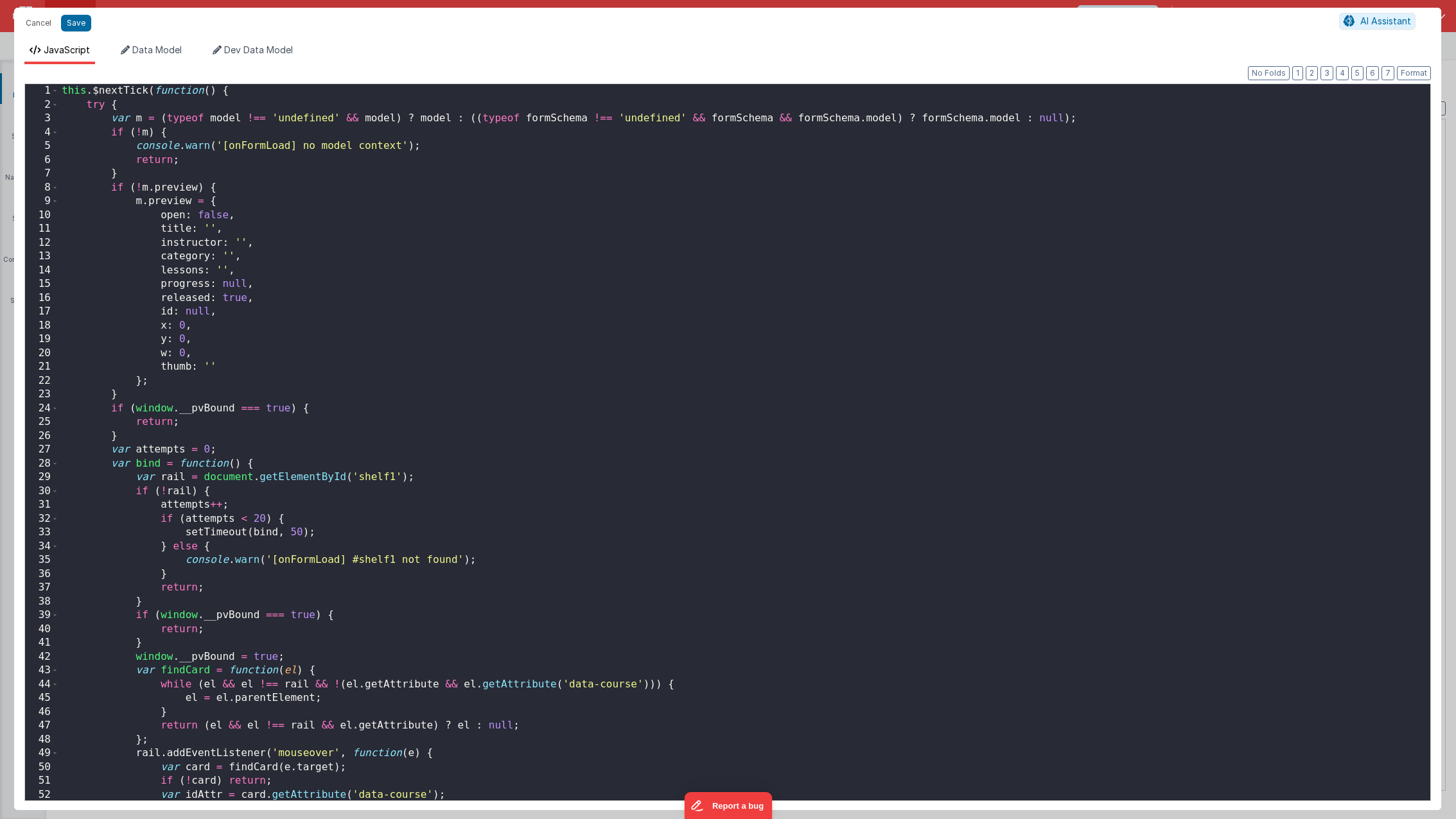
click at [365, 361] on div "this . $nextTick ( function ( ) { try { var m = ( typeof model !== 'undefined' …" at bounding box center [739, 455] width 1361 height 744
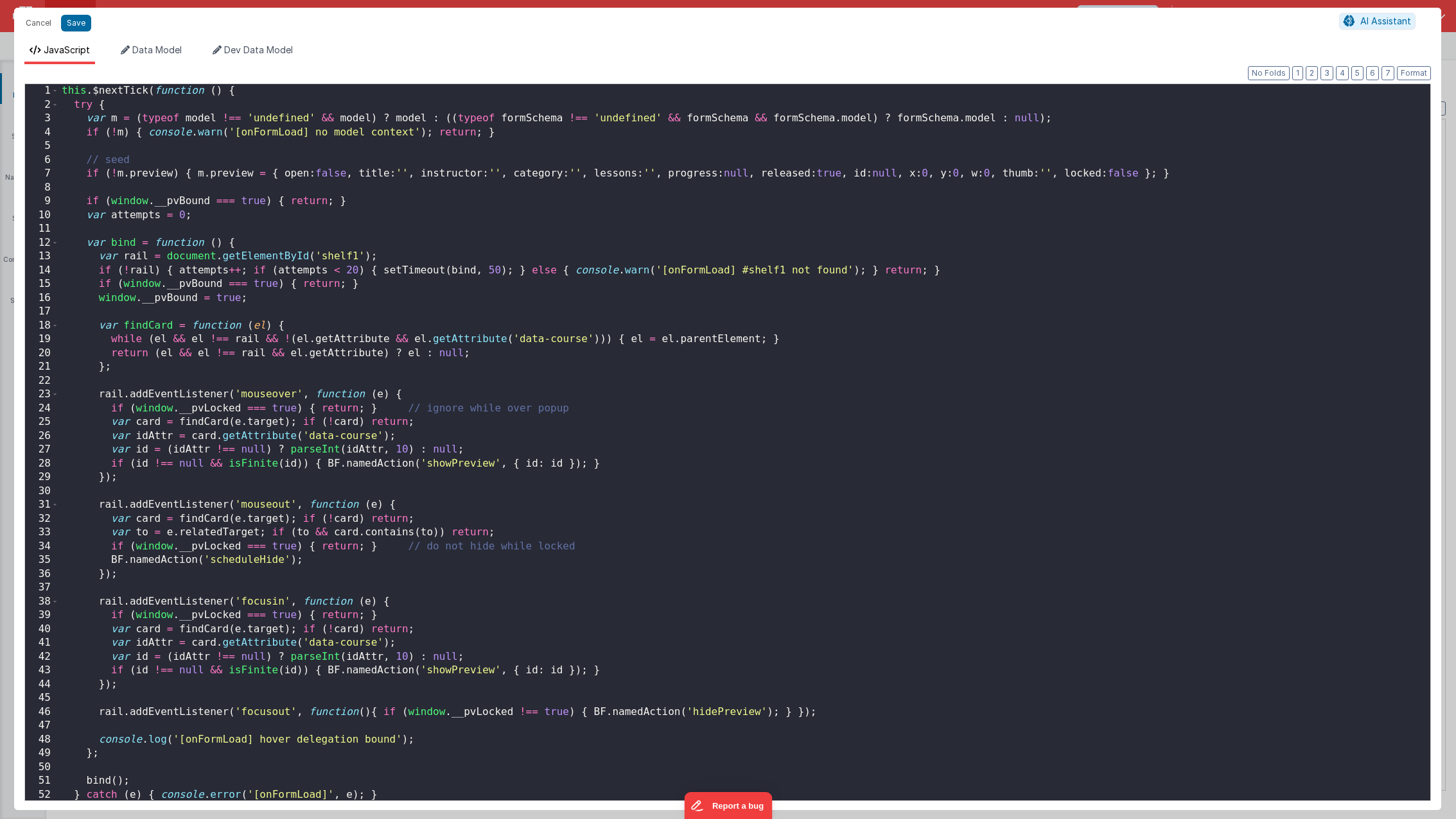
scroll to position [0, 0]
click at [1423, 69] on button "Format" at bounding box center [1413, 74] width 34 height 15
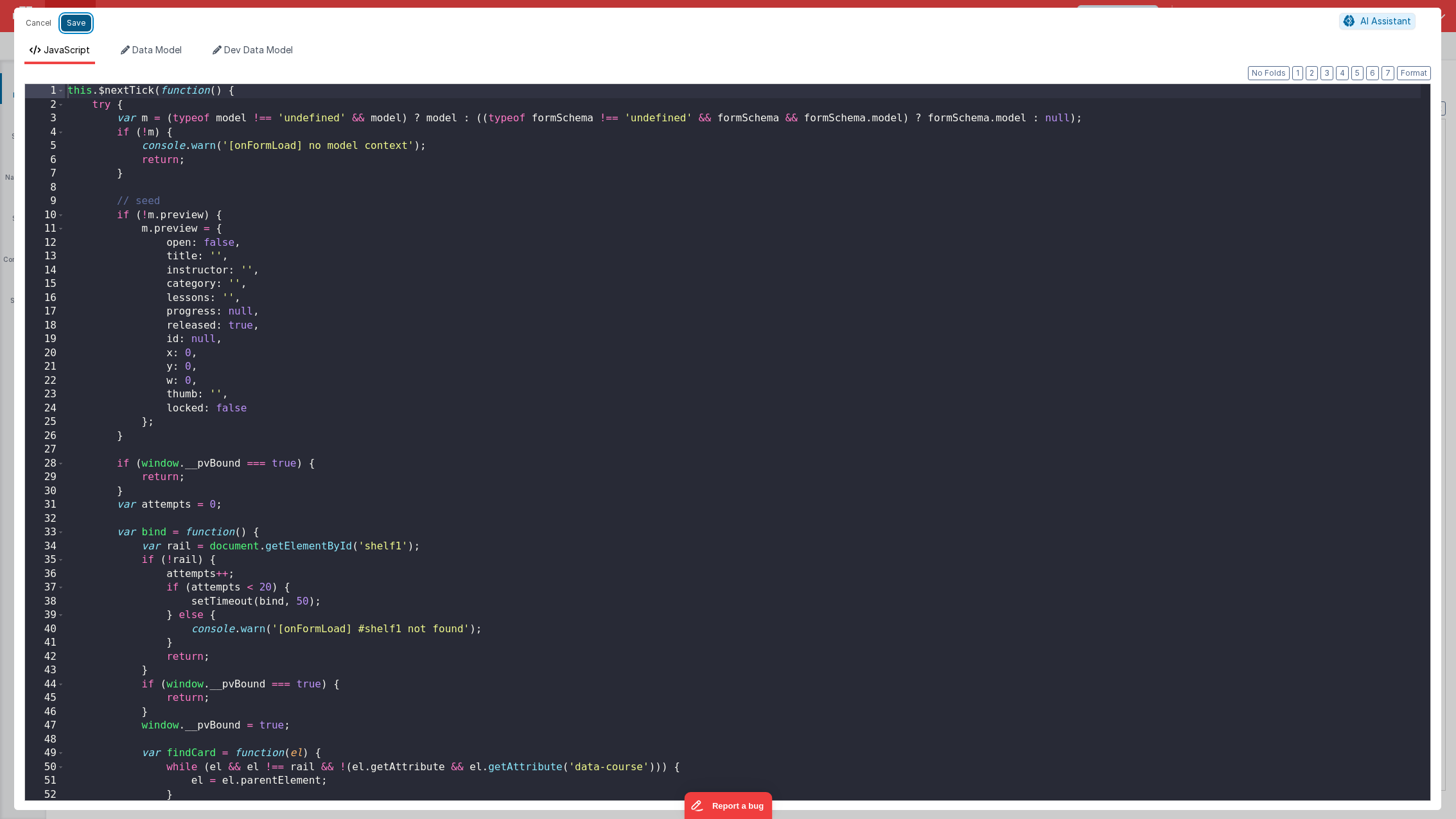
click at [73, 29] on button "Save" at bounding box center [75, 23] width 30 height 16
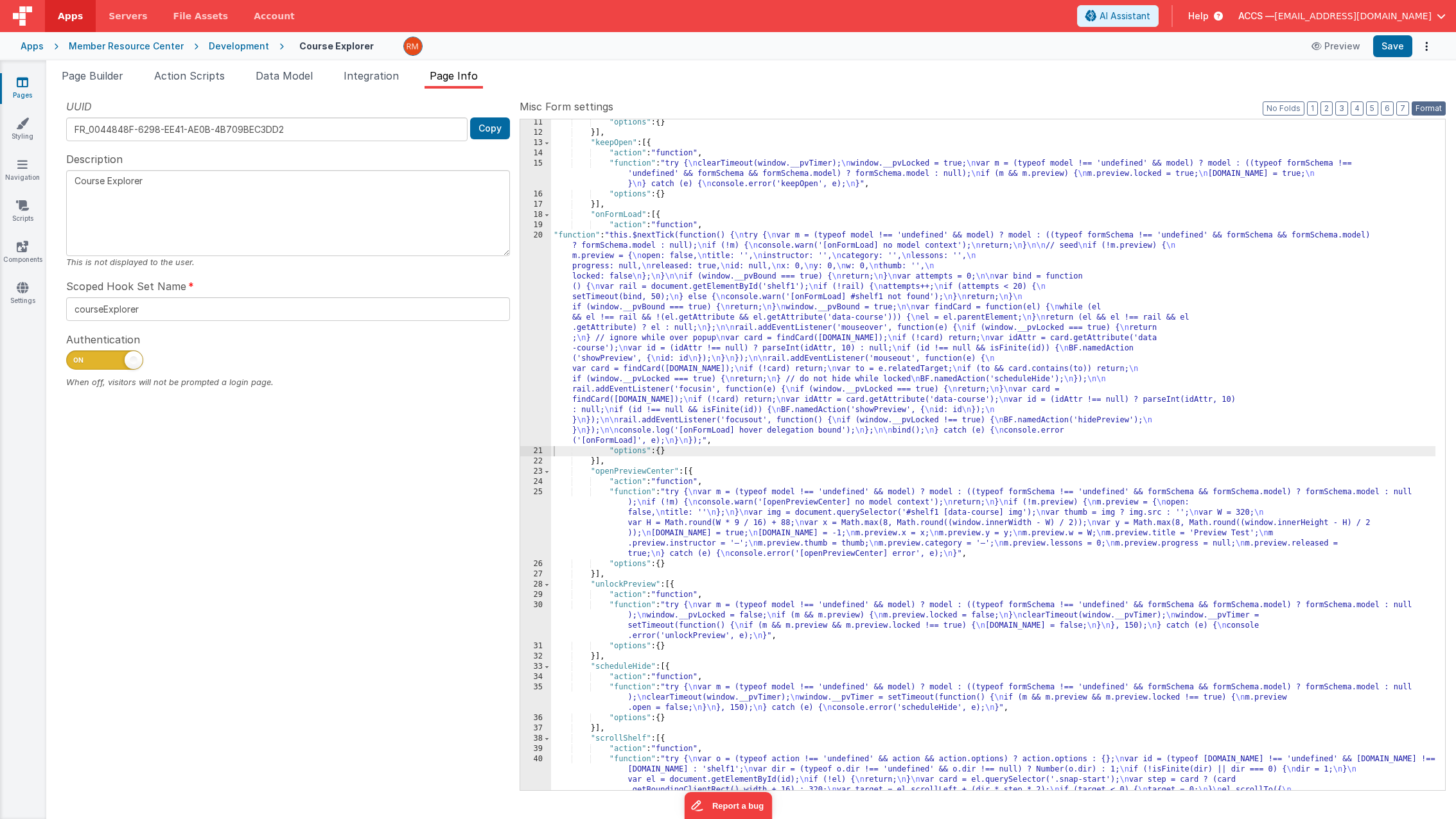
drag, startPoint x: 1421, startPoint y: 109, endPoint x: 1408, endPoint y: 95, distance: 19.1
click at [1421, 108] on button "Format" at bounding box center [1428, 109] width 34 height 15
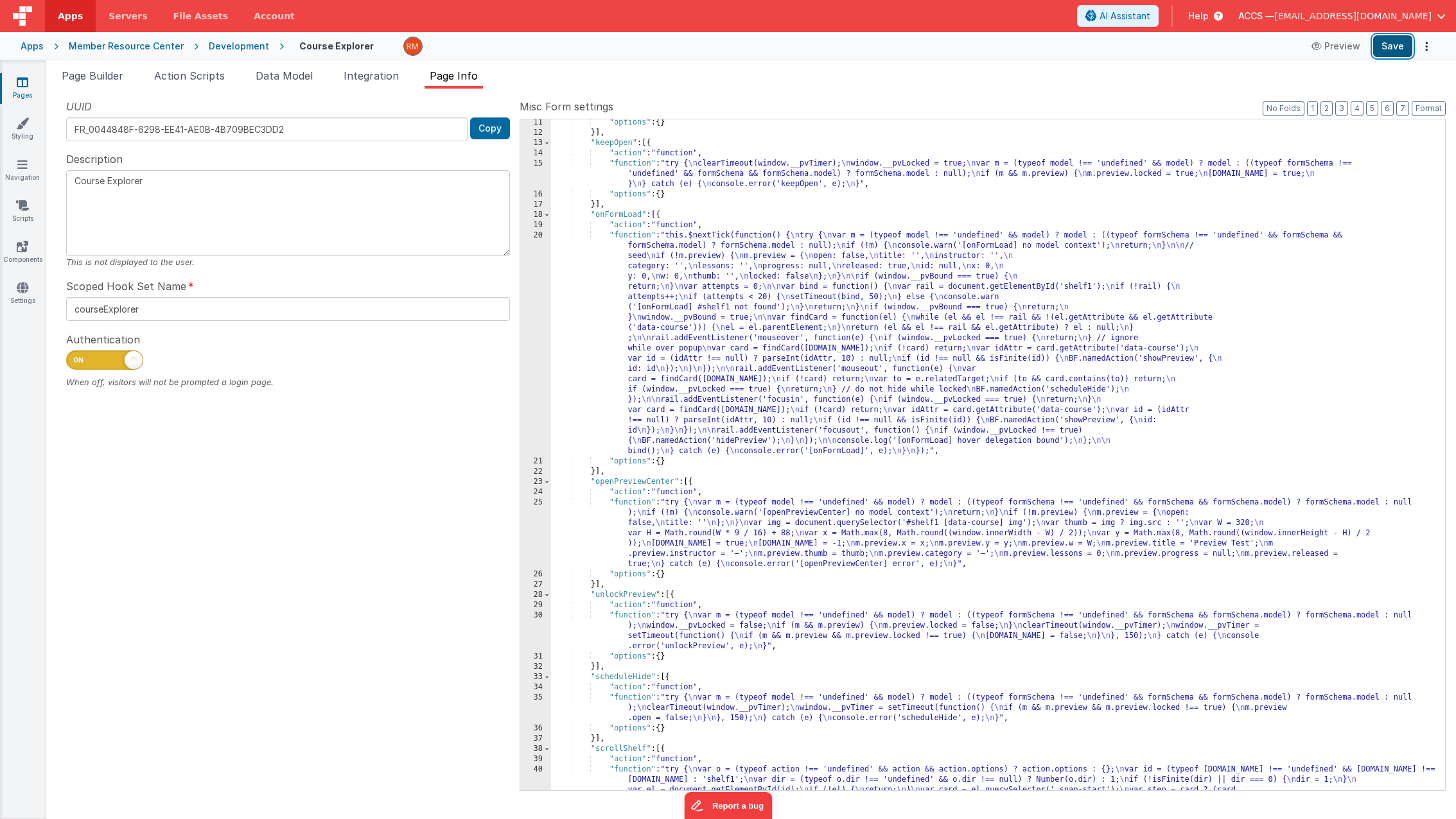
click at [1391, 51] on button "Save" at bounding box center [1391, 46] width 39 height 22
click at [110, 78] on span "Page Builder" at bounding box center [93, 75] width 62 height 13
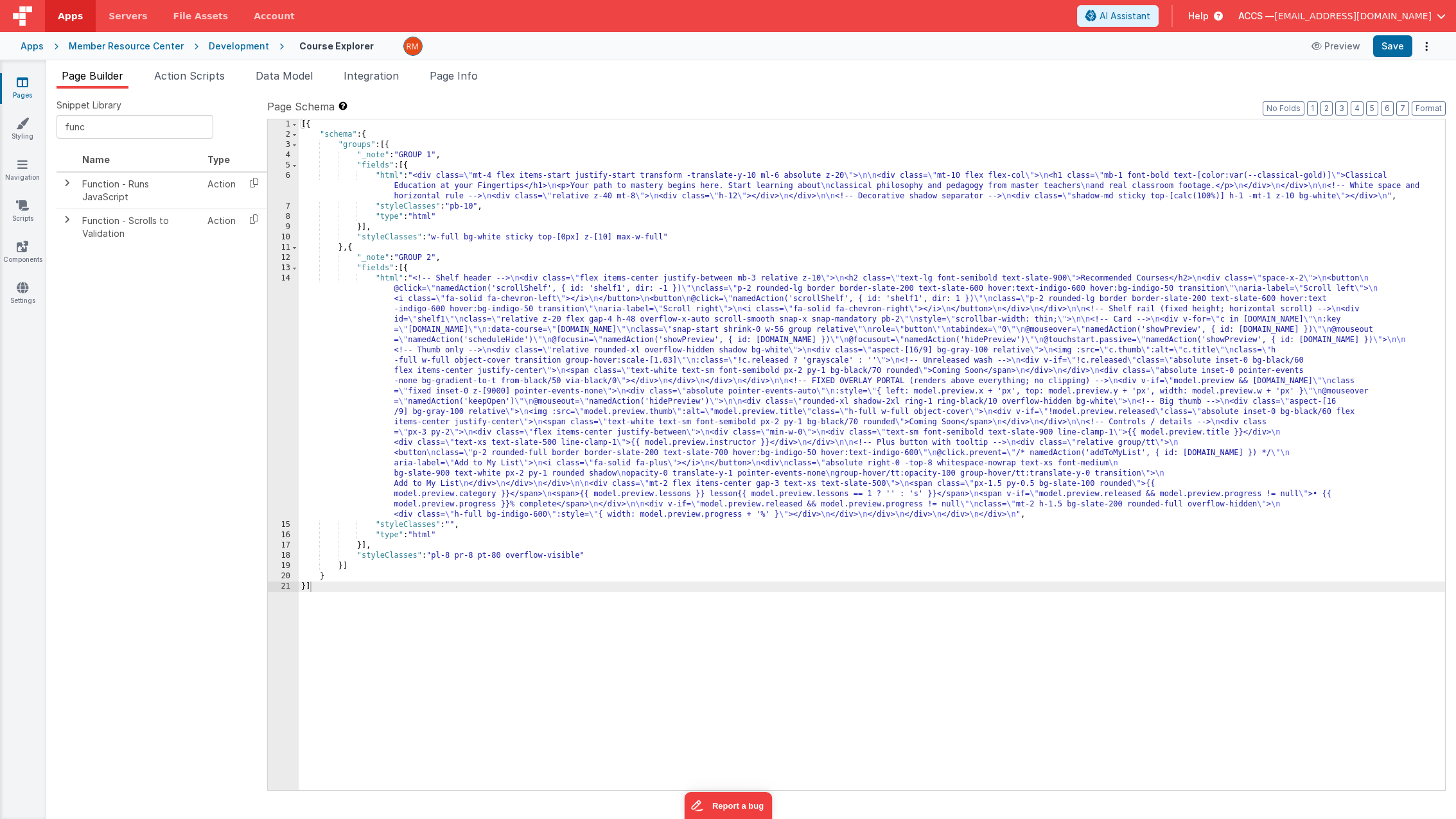
click at [386, 279] on div "[{ "schema" : { "groups" : [{ "_note" : "GROUP 1" , "fields" : [{ "html" : "<di…" at bounding box center [871, 464] width 1146 height 691
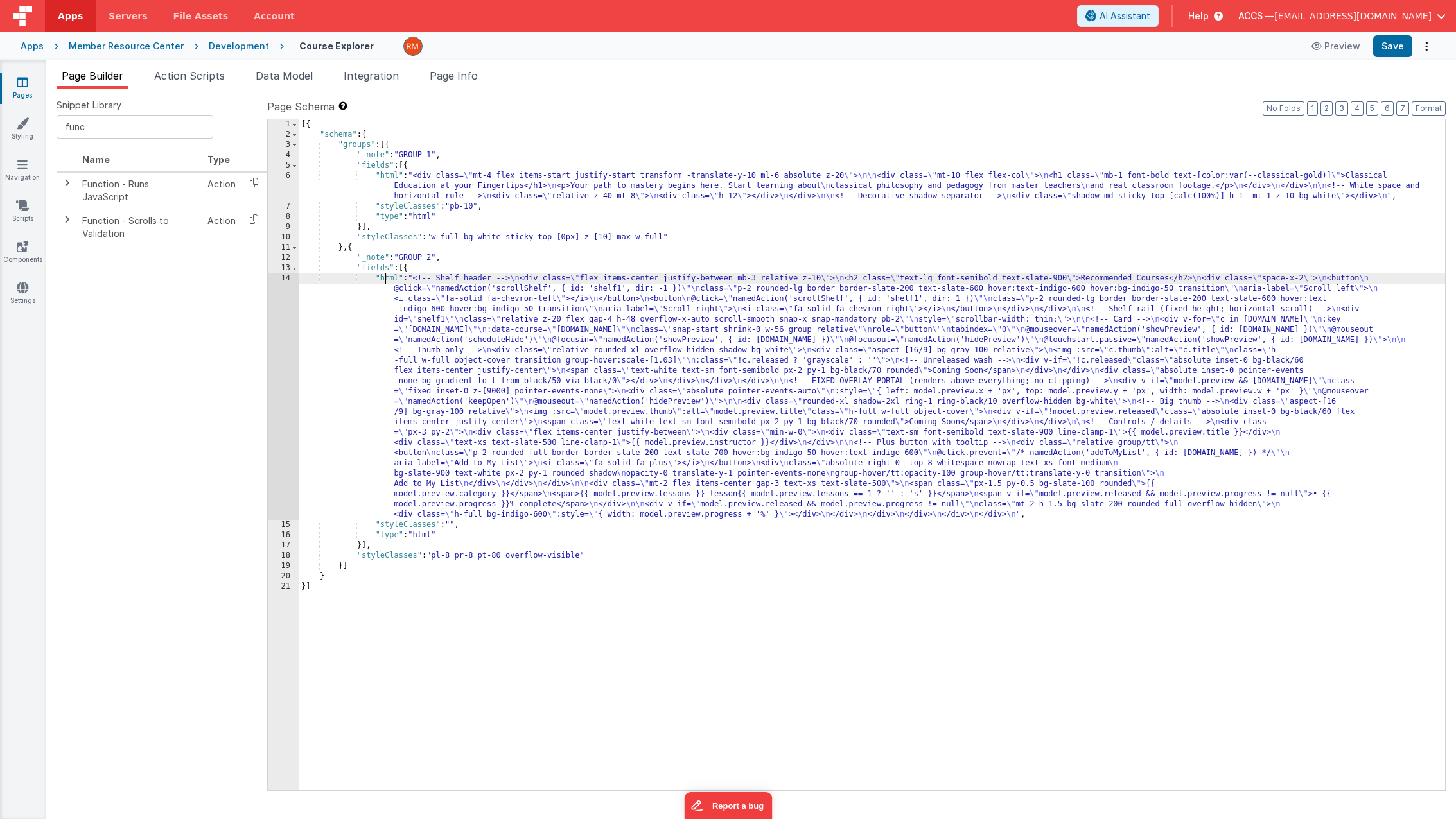
click at [286, 278] on div "14" at bounding box center [283, 396] width 31 height 246
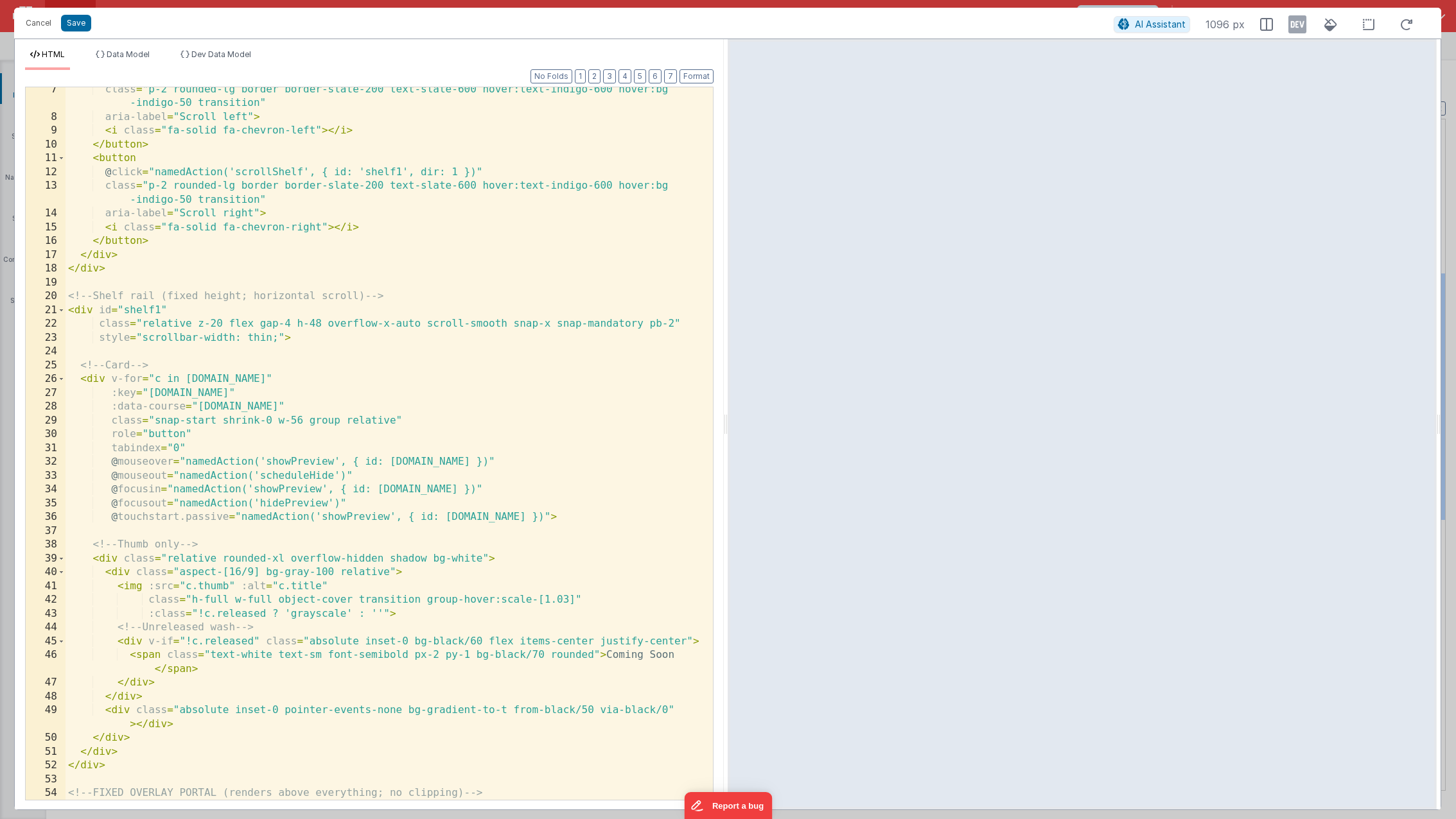
scroll to position [87, 0]
click at [358, 364] on div "class = "p-2 rounded-lg border border-slate-200 text-slate-600 hover:text-indig…" at bounding box center [384, 460] width 638 height 754
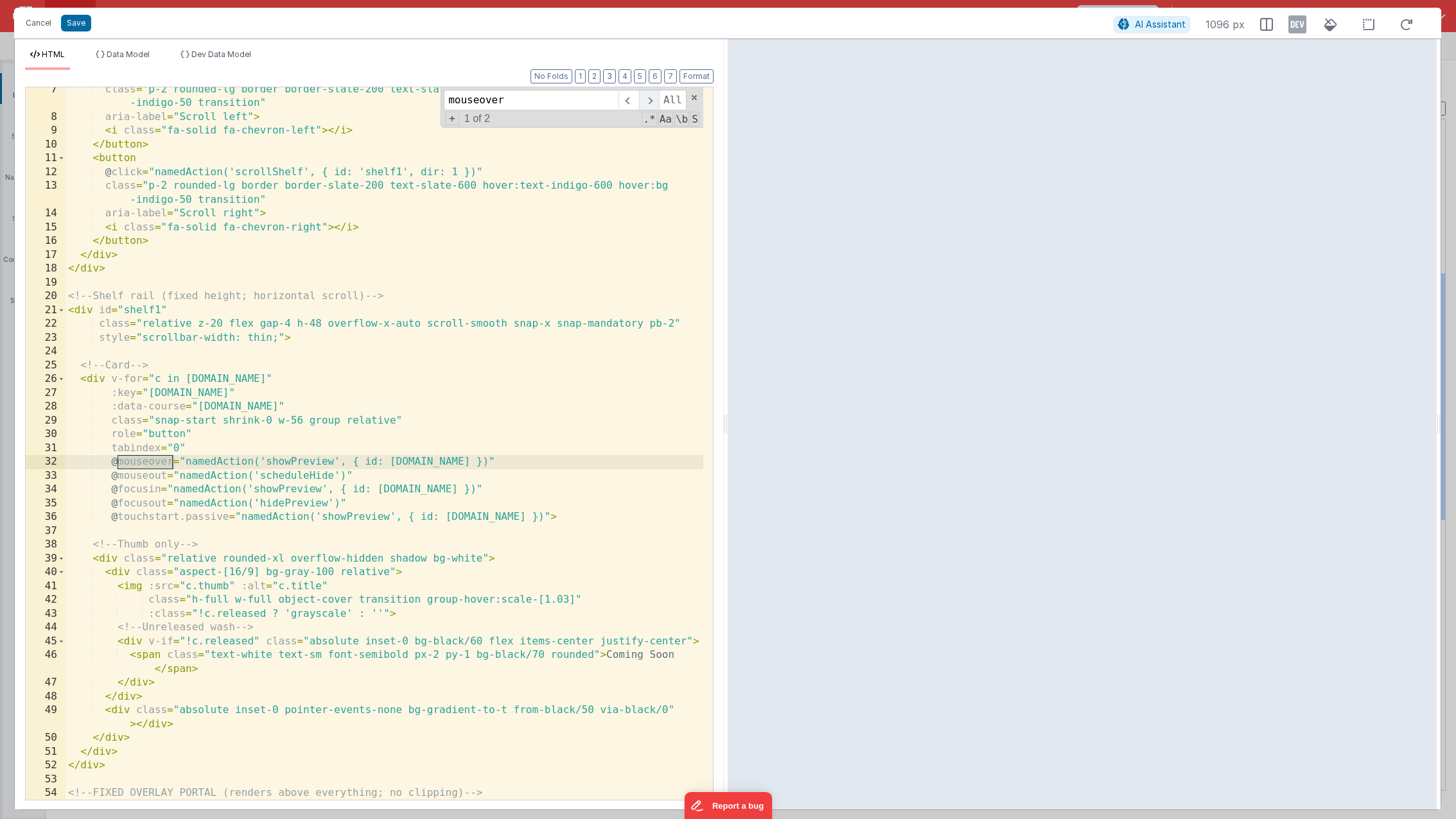
type input "mouseover"
click at [641, 105] on span at bounding box center [648, 100] width 20 height 21
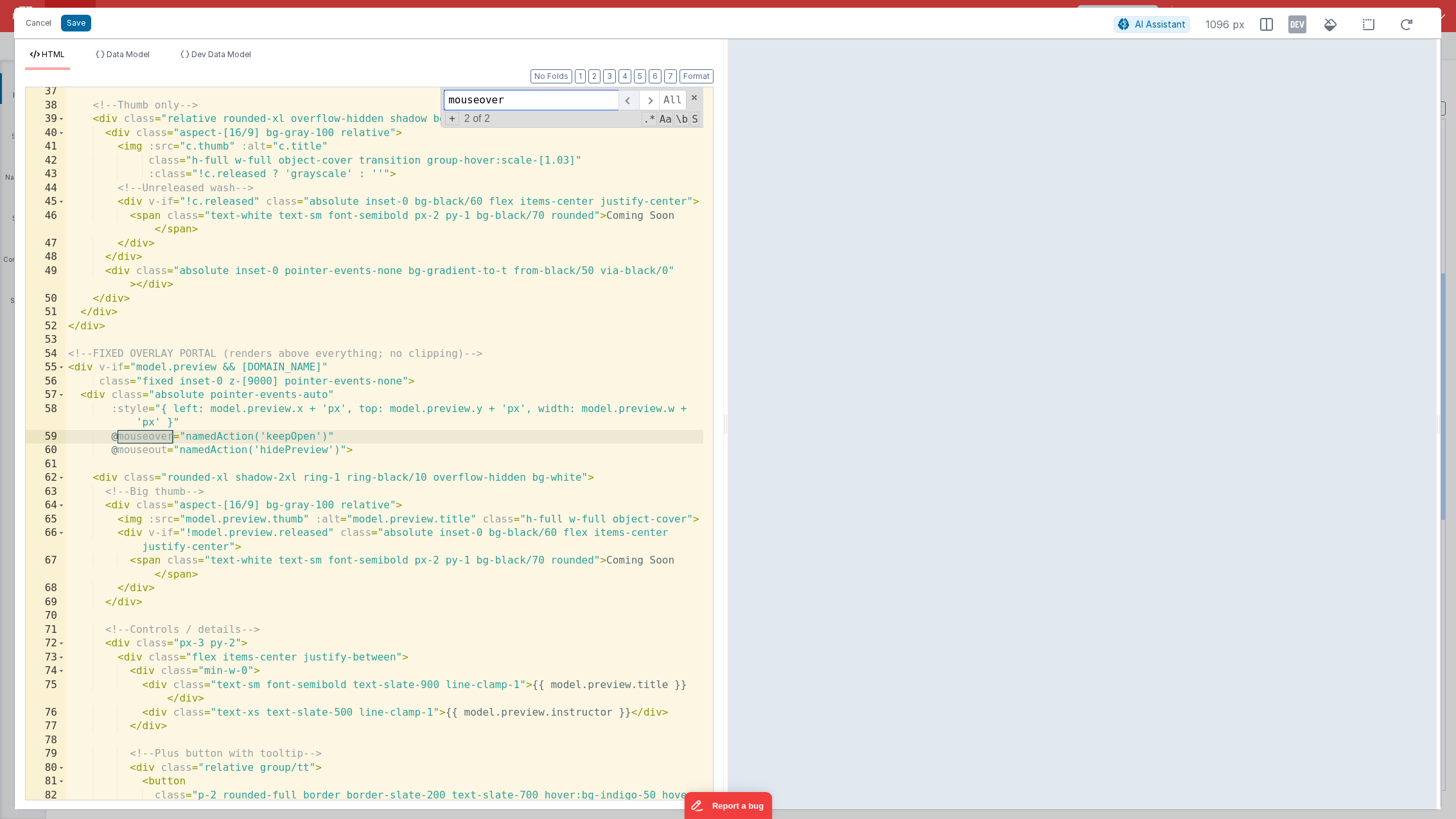
click at [626, 102] on span at bounding box center [628, 100] width 20 height 21
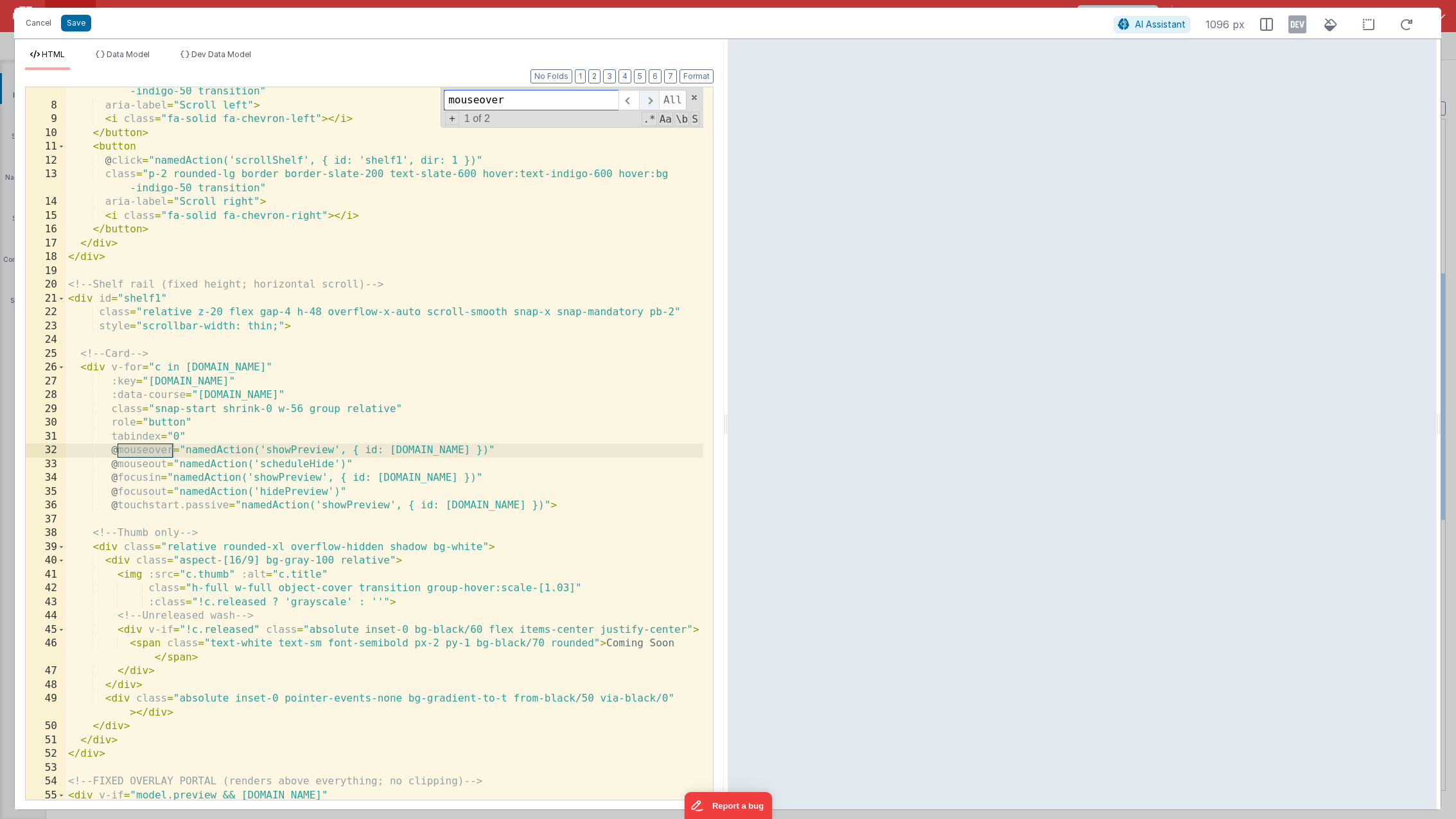
click at [642, 103] on span at bounding box center [648, 100] width 20 height 21
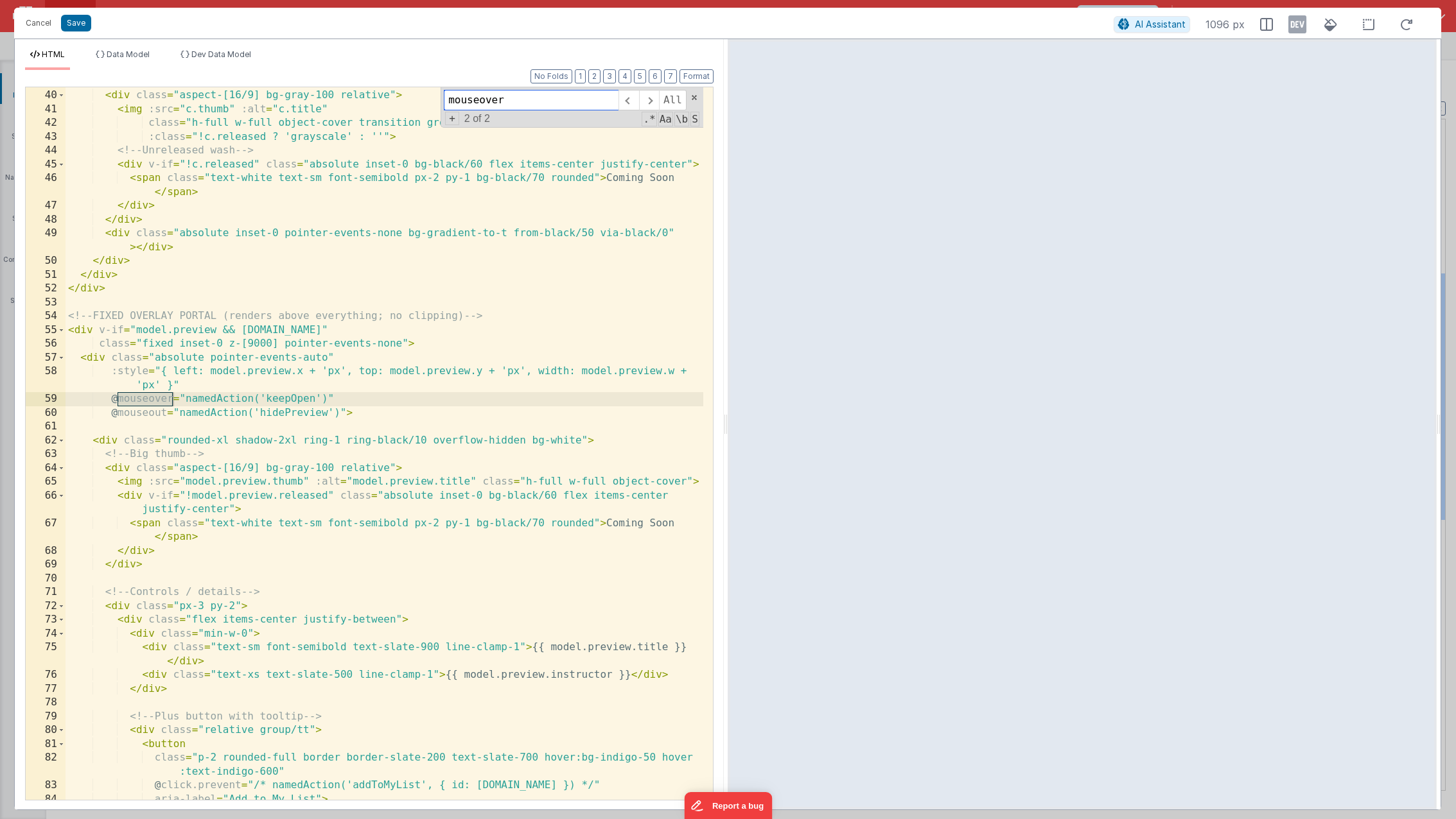
scroll to position [577, 0]
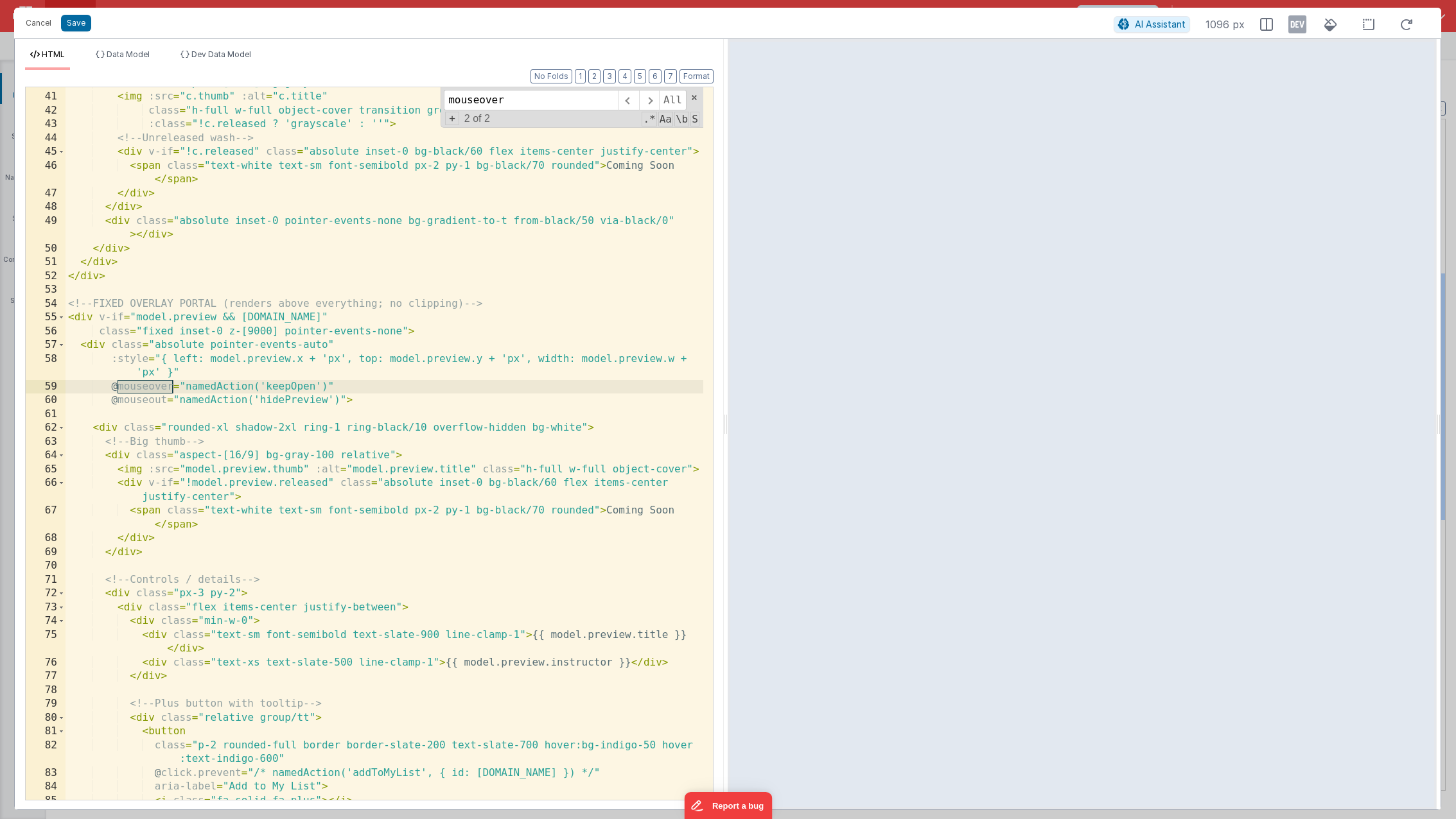
click at [289, 401] on div "< div class = "aspect-[16/9] bg-gray-100 relative" > < img :src = "c.thumb" :al…" at bounding box center [384, 446] width 638 height 740
click at [283, 403] on div "< div class = "aspect-[16/9] bg-gray-100 relative" > < img :src = "c.thumb" :al…" at bounding box center [384, 446] width 638 height 740
click at [691, 98] on span at bounding box center [694, 97] width 9 height 9
click at [77, 23] on button "Save" at bounding box center [75, 23] width 30 height 16
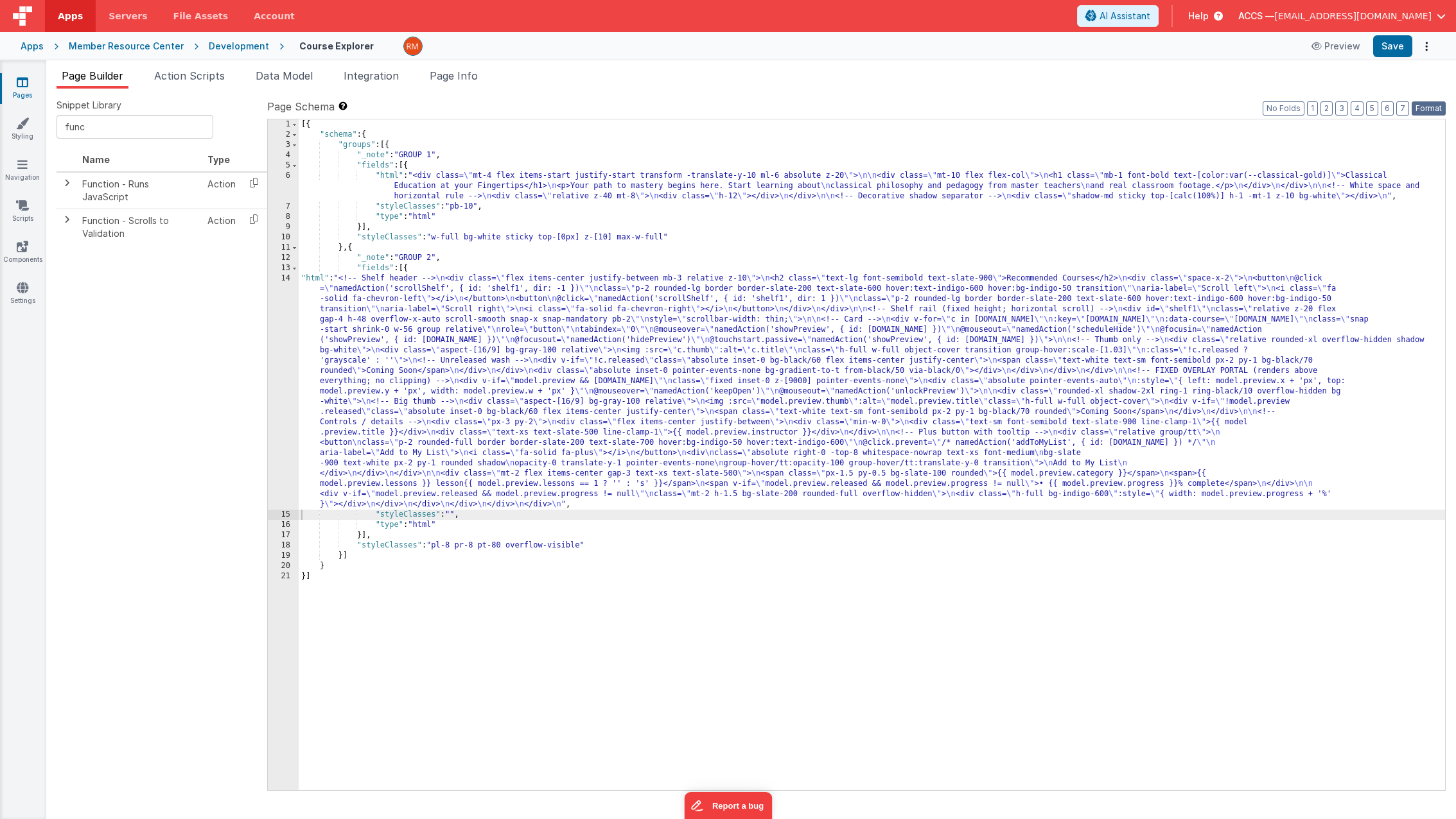
click at [1427, 106] on button "Format" at bounding box center [1428, 109] width 34 height 15
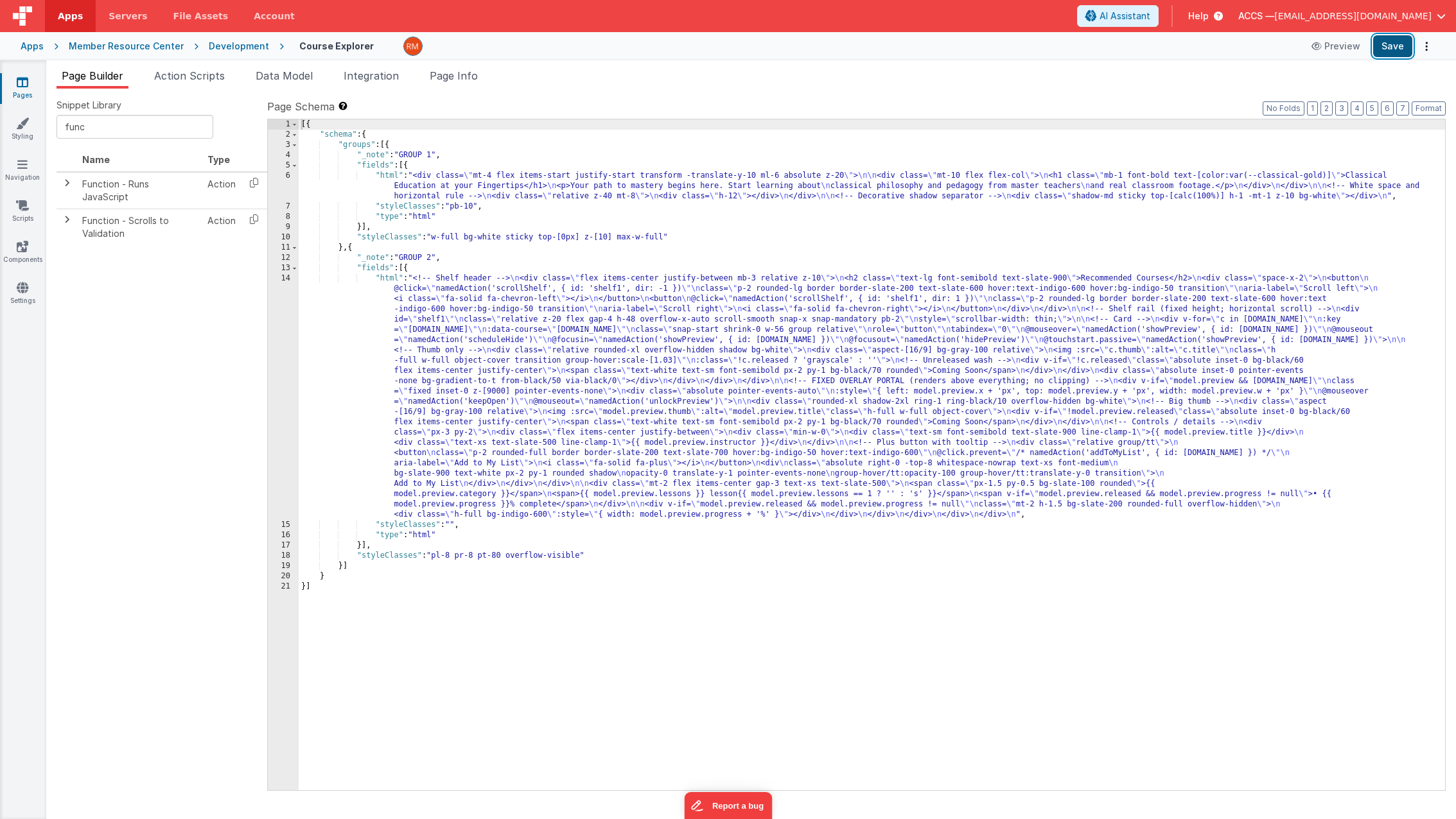
click at [1386, 49] on button "Save" at bounding box center [1391, 46] width 39 height 22
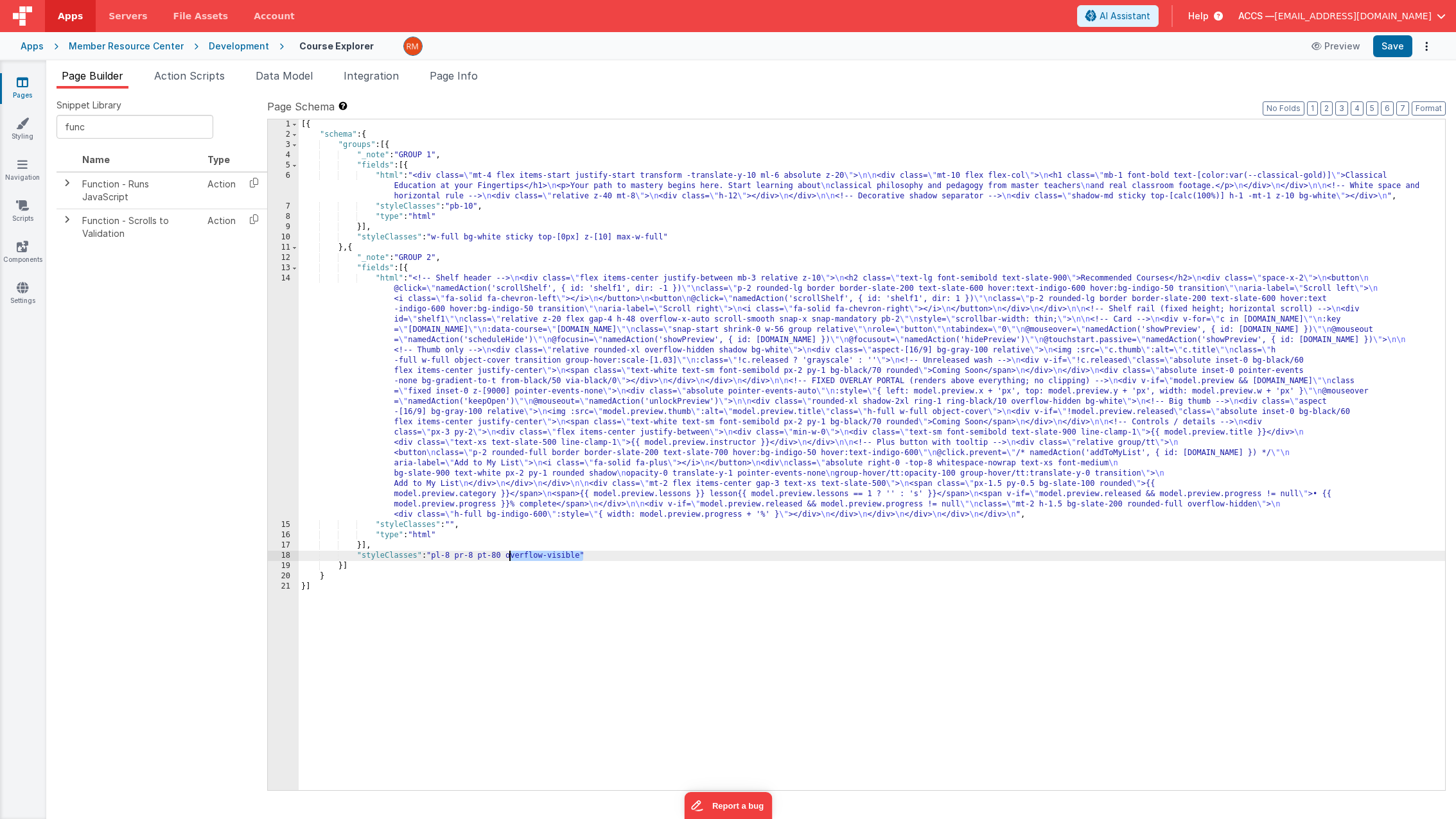
drag, startPoint x: 585, startPoint y: 557, endPoint x: 510, endPoint y: 557, distance: 75.0
click at [510, 557] on div "[{ "schema" : { "groups" : [{ "_note" : "GROUP 1" , "fields" : [{ "html" : "<di…" at bounding box center [871, 464] width 1146 height 691
click at [582, 554] on div "[{ "schema" : { "groups" : [{ "_note" : "GROUP 1" , "fields" : [{ "html" : "<di…" at bounding box center [871, 464] width 1146 height 691
click at [1387, 54] on button "Save" at bounding box center [1391, 46] width 39 height 22
click at [578, 557] on div "[{ "schema" : { "groups" : [{ "_note" : "GROUP 1" , "fields" : [{ "html" : "<di…" at bounding box center [871, 464] width 1146 height 691
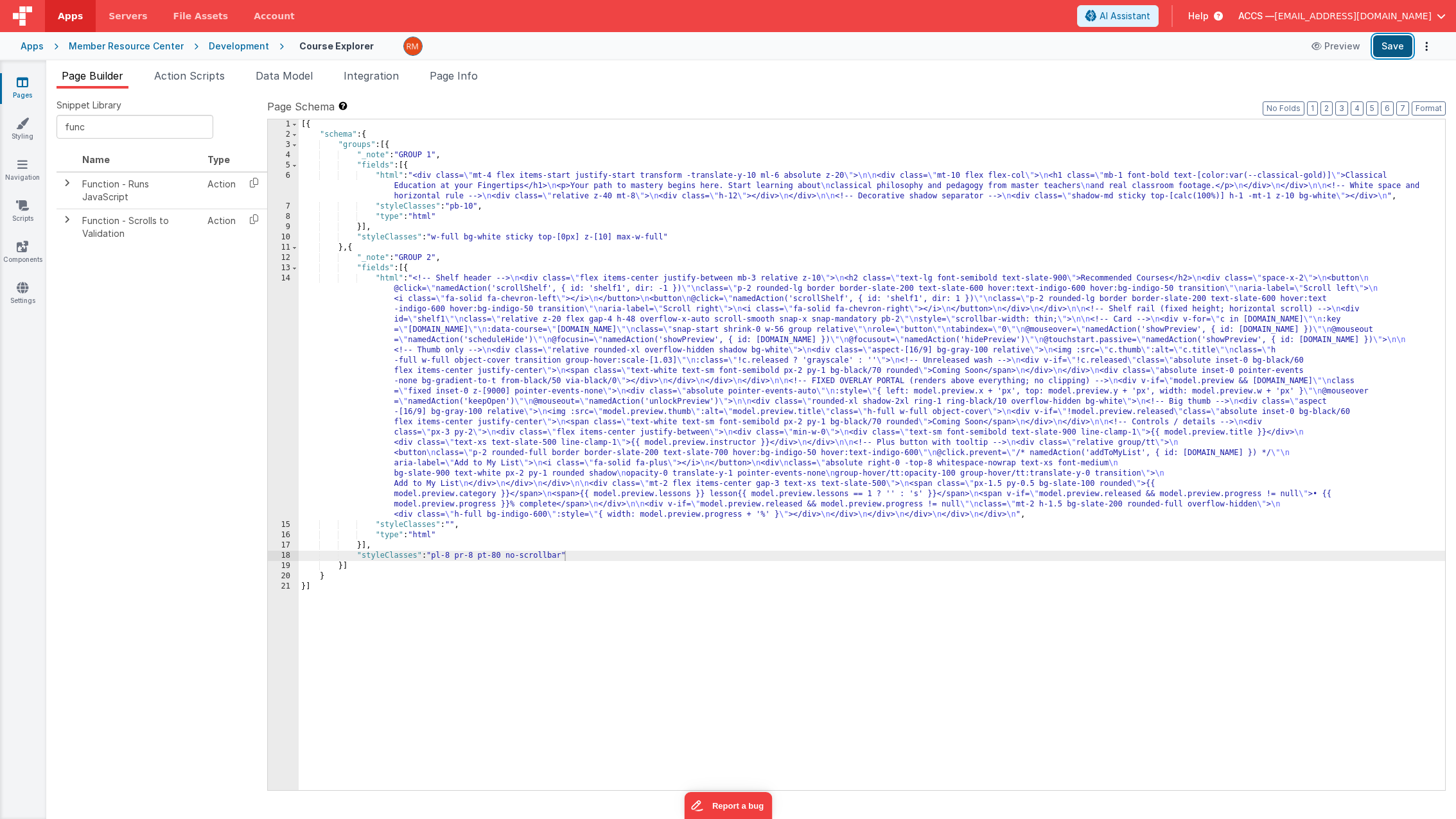
click at [1401, 47] on button "Save" at bounding box center [1391, 46] width 39 height 22
click at [34, 133] on link "Styling" at bounding box center [22, 129] width 46 height 25
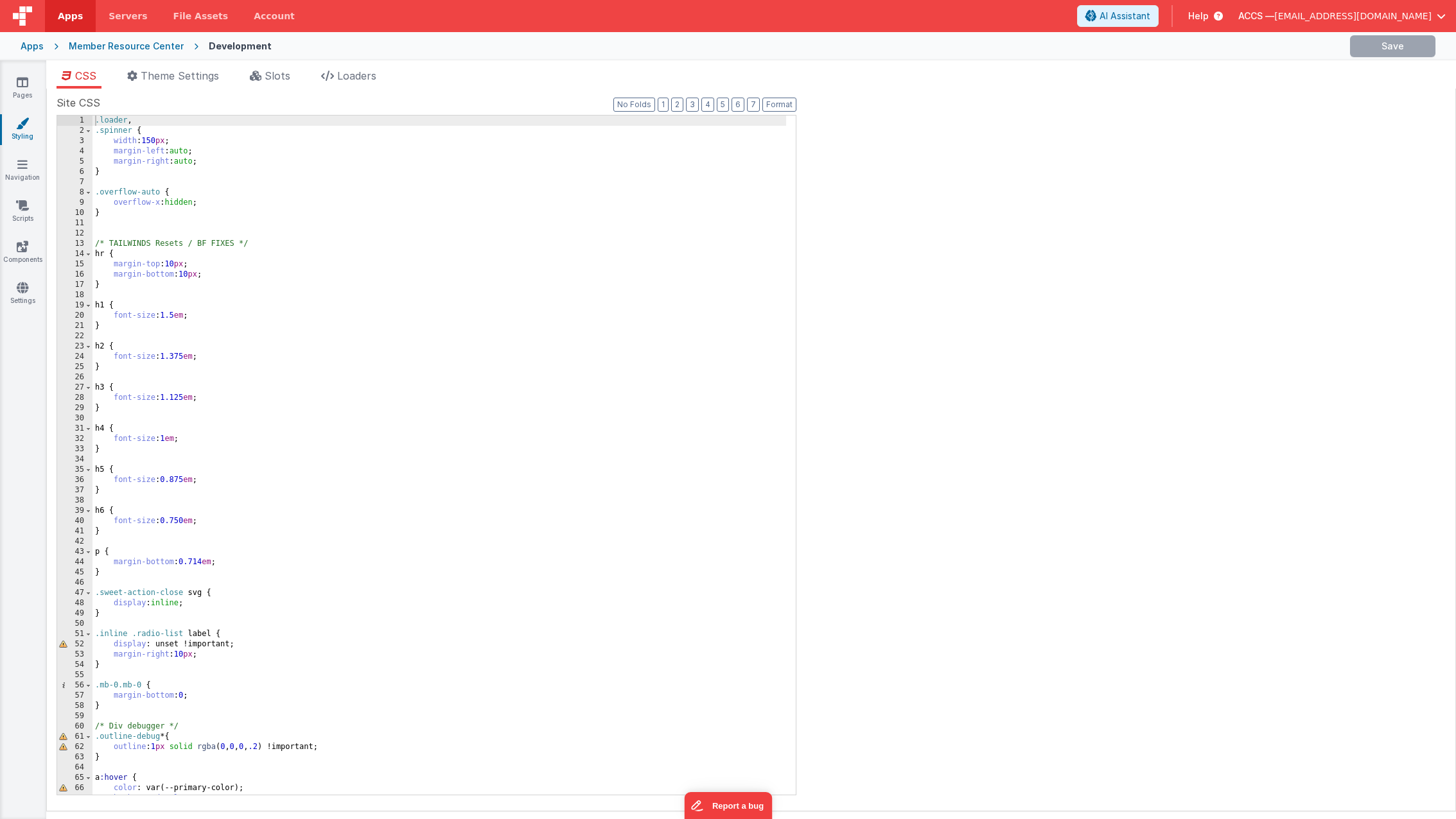
click at [411, 427] on div ".loader , .spinner { width : 150 px ; margin-left : auto ; margin-right : auto …" at bounding box center [439, 465] width 693 height 700
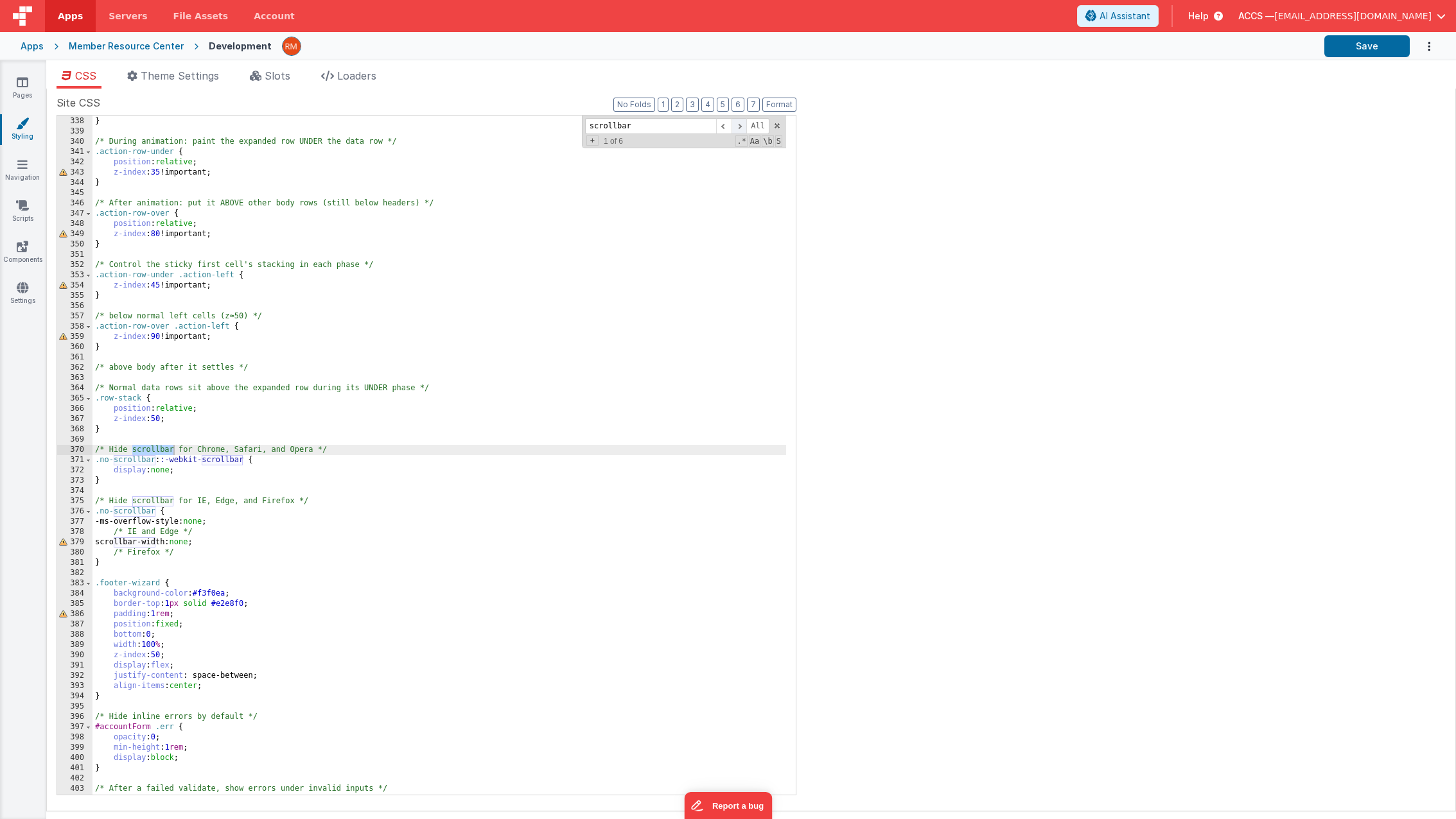
type input "scrollbar"
click at [741, 130] on span at bounding box center [738, 126] width 15 height 16
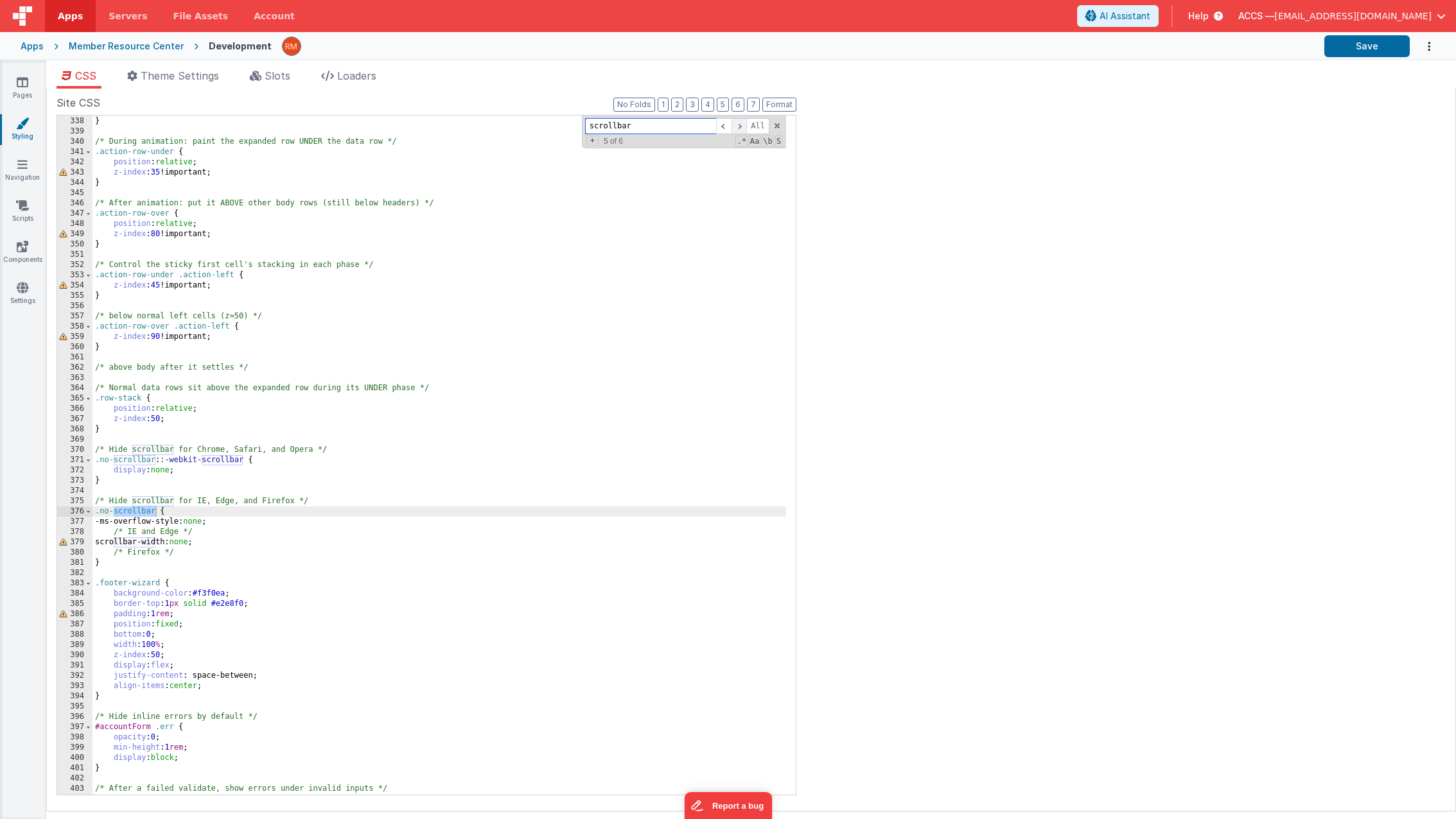
click at [741, 130] on span at bounding box center [738, 126] width 15 height 16
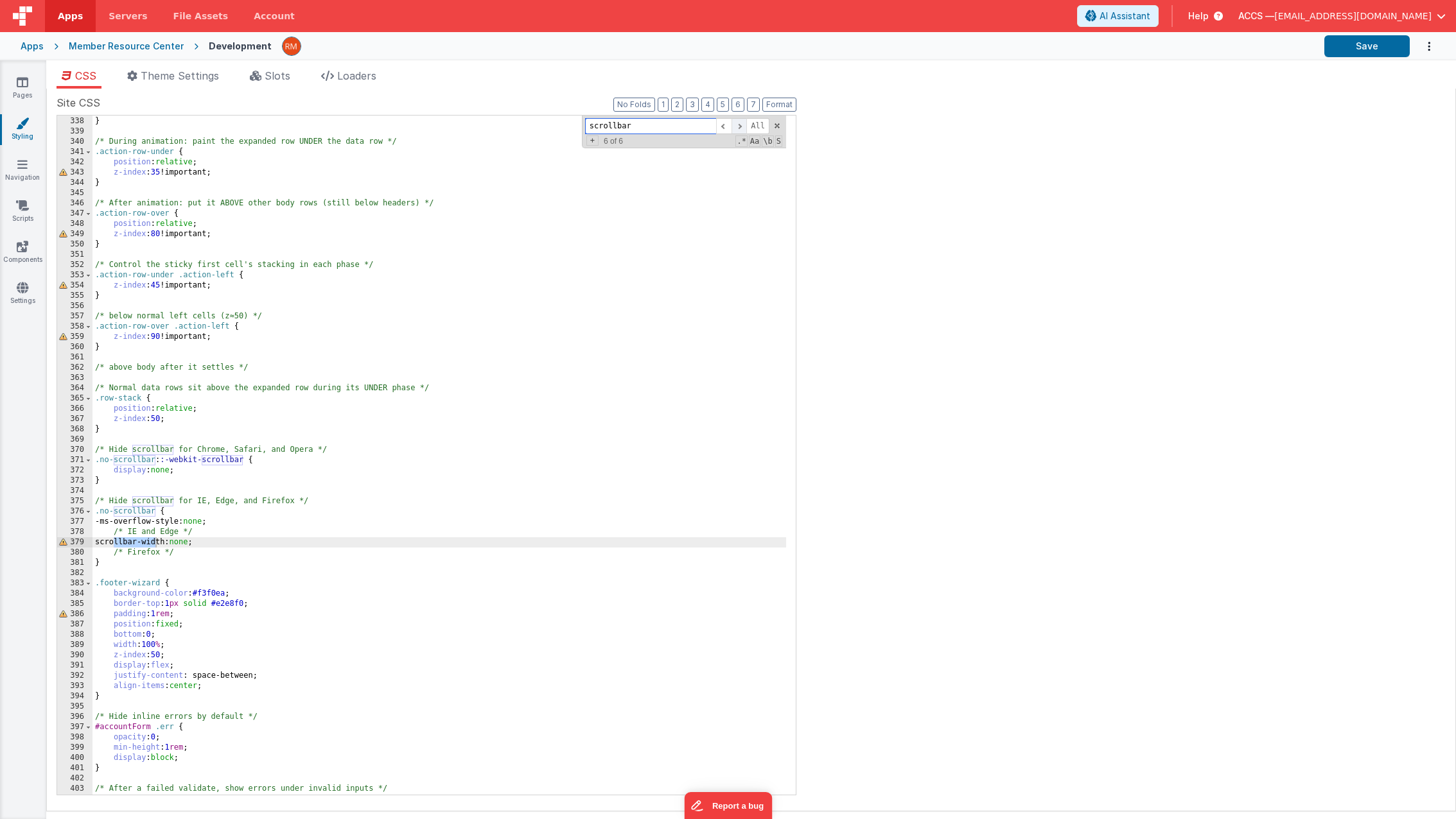
click at [741, 130] on span at bounding box center [738, 126] width 15 height 16
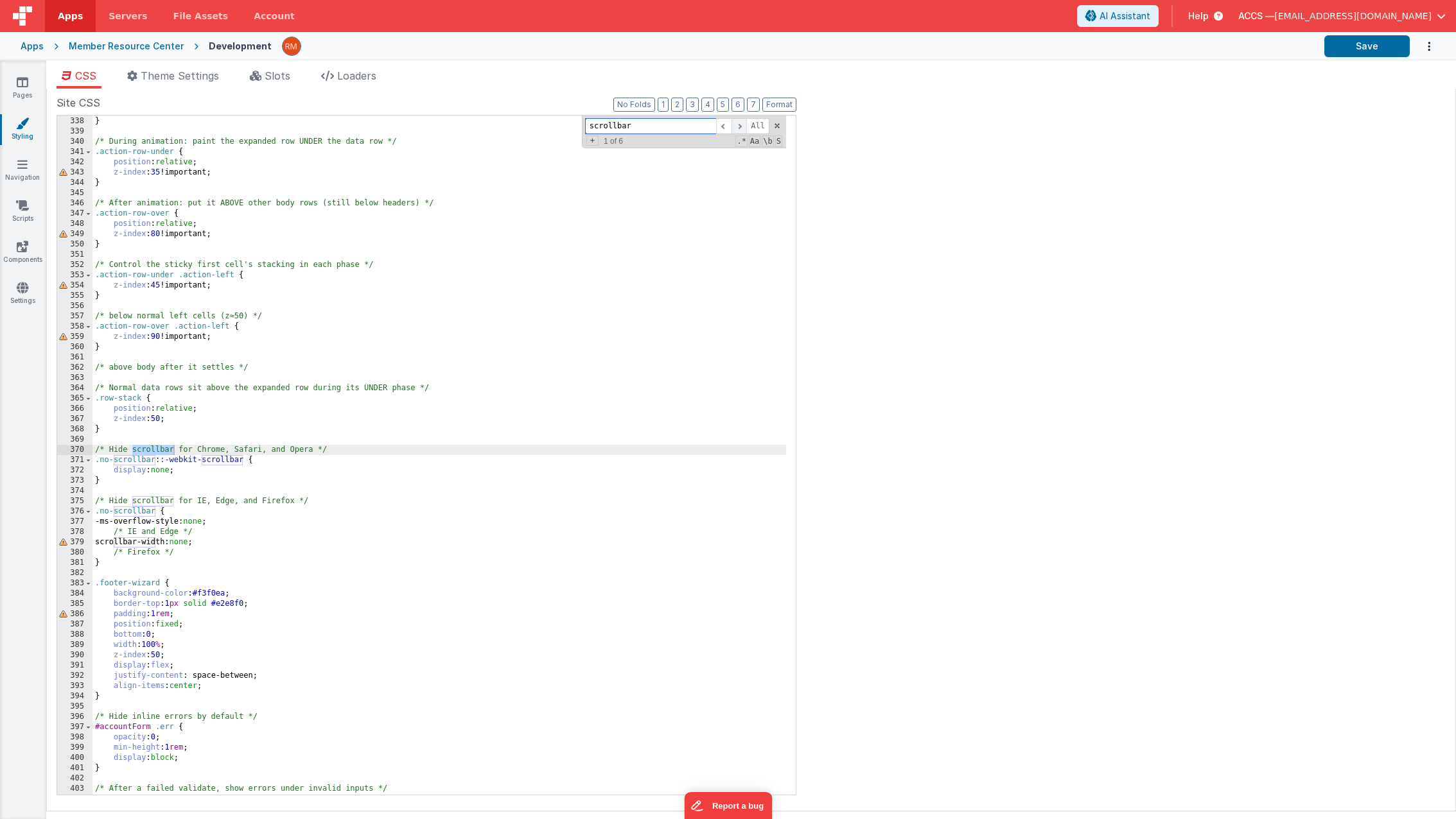
click at [741, 130] on span at bounding box center [738, 126] width 15 height 16
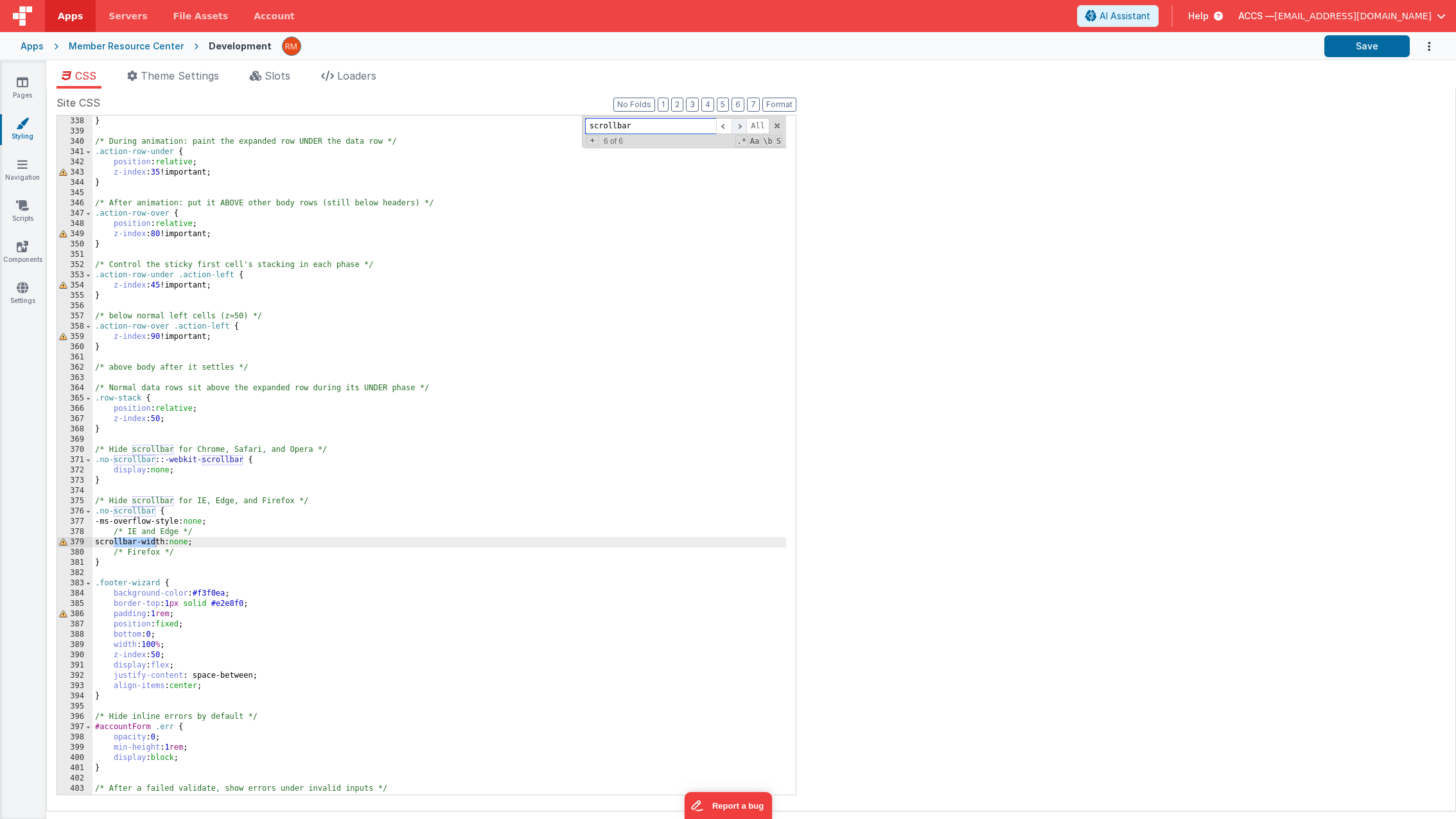
click at [741, 130] on span at bounding box center [738, 126] width 15 height 16
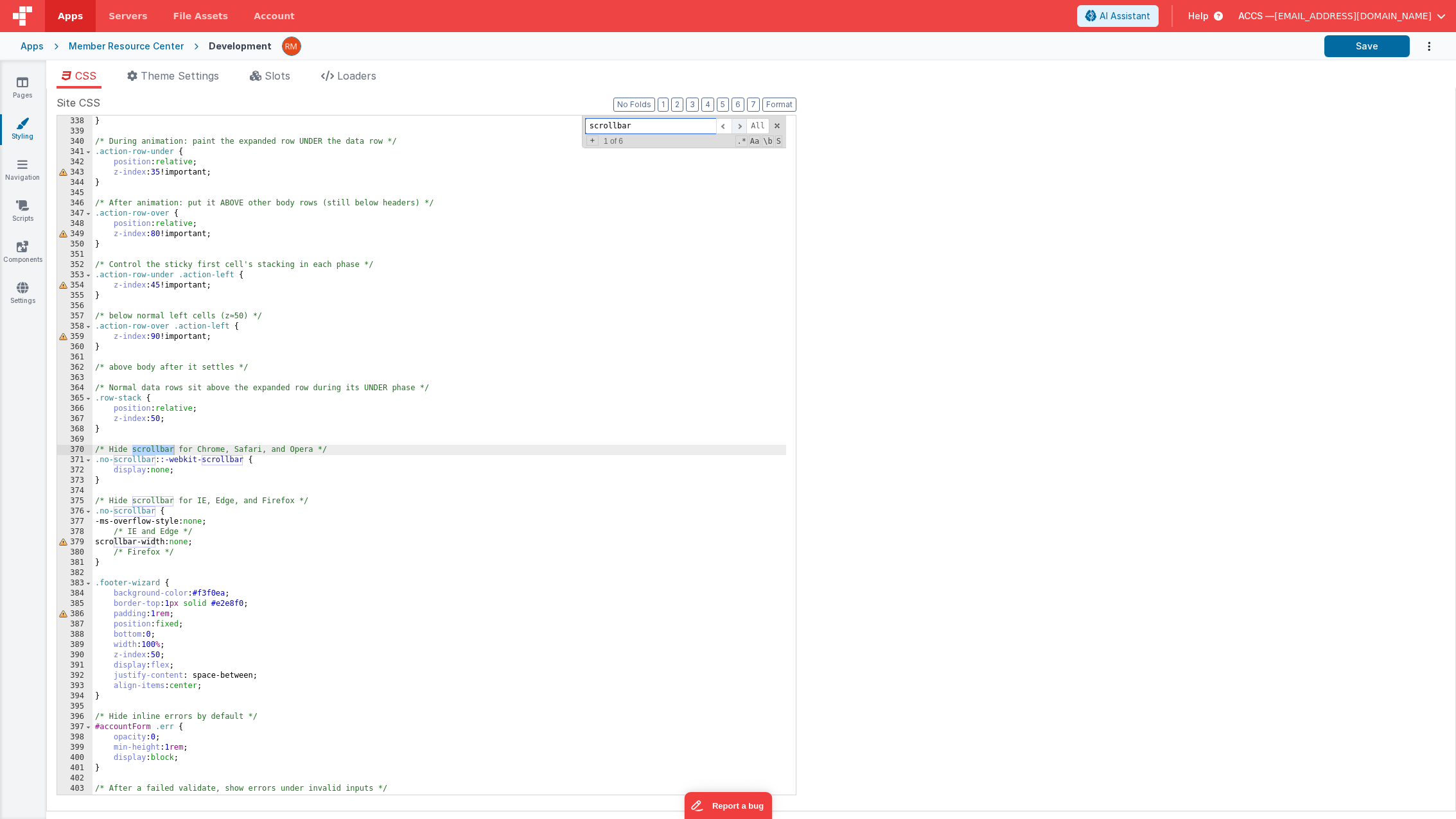
click at [741, 130] on span at bounding box center [738, 126] width 15 height 16
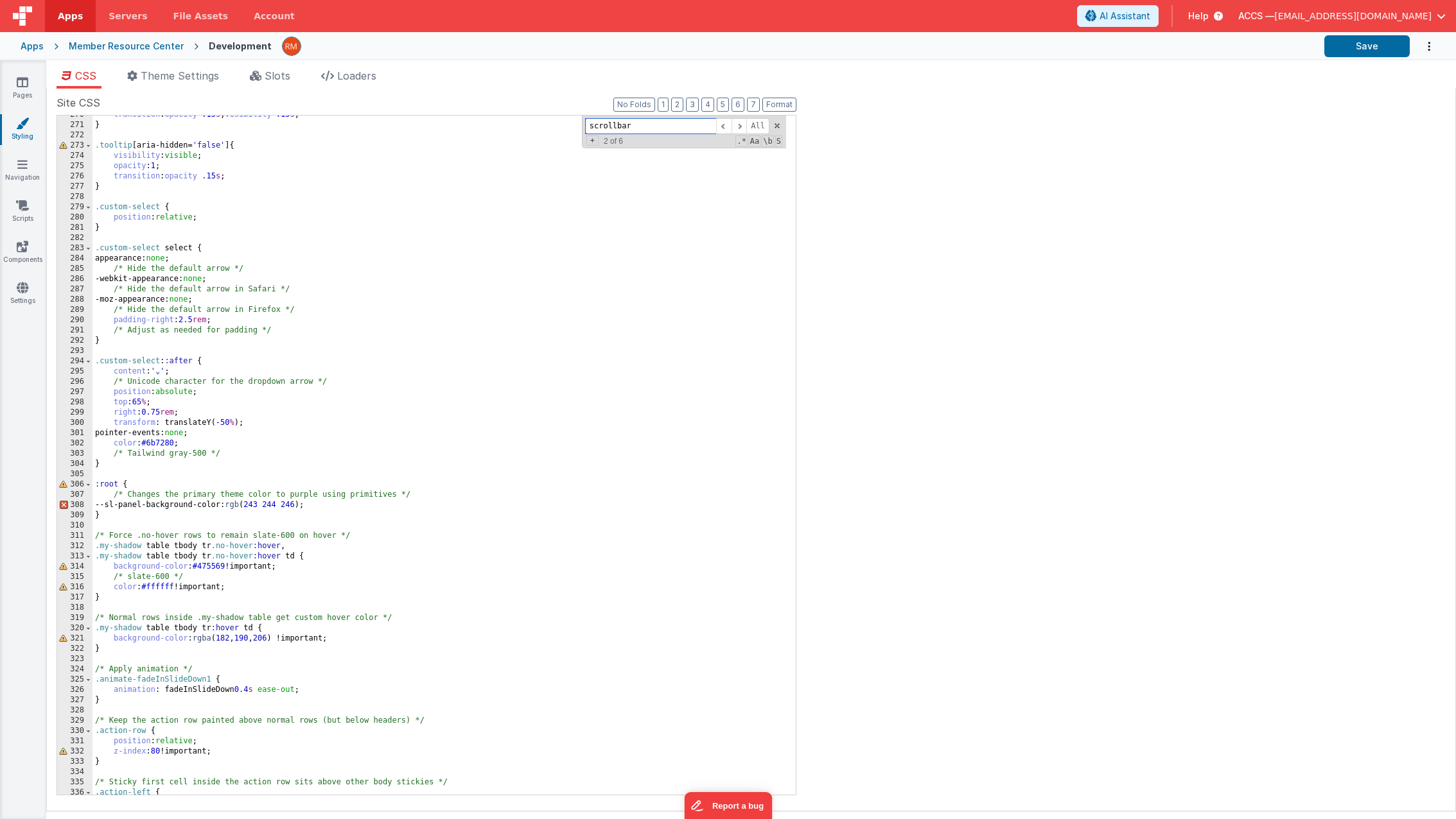
scroll to position [2670, 0]
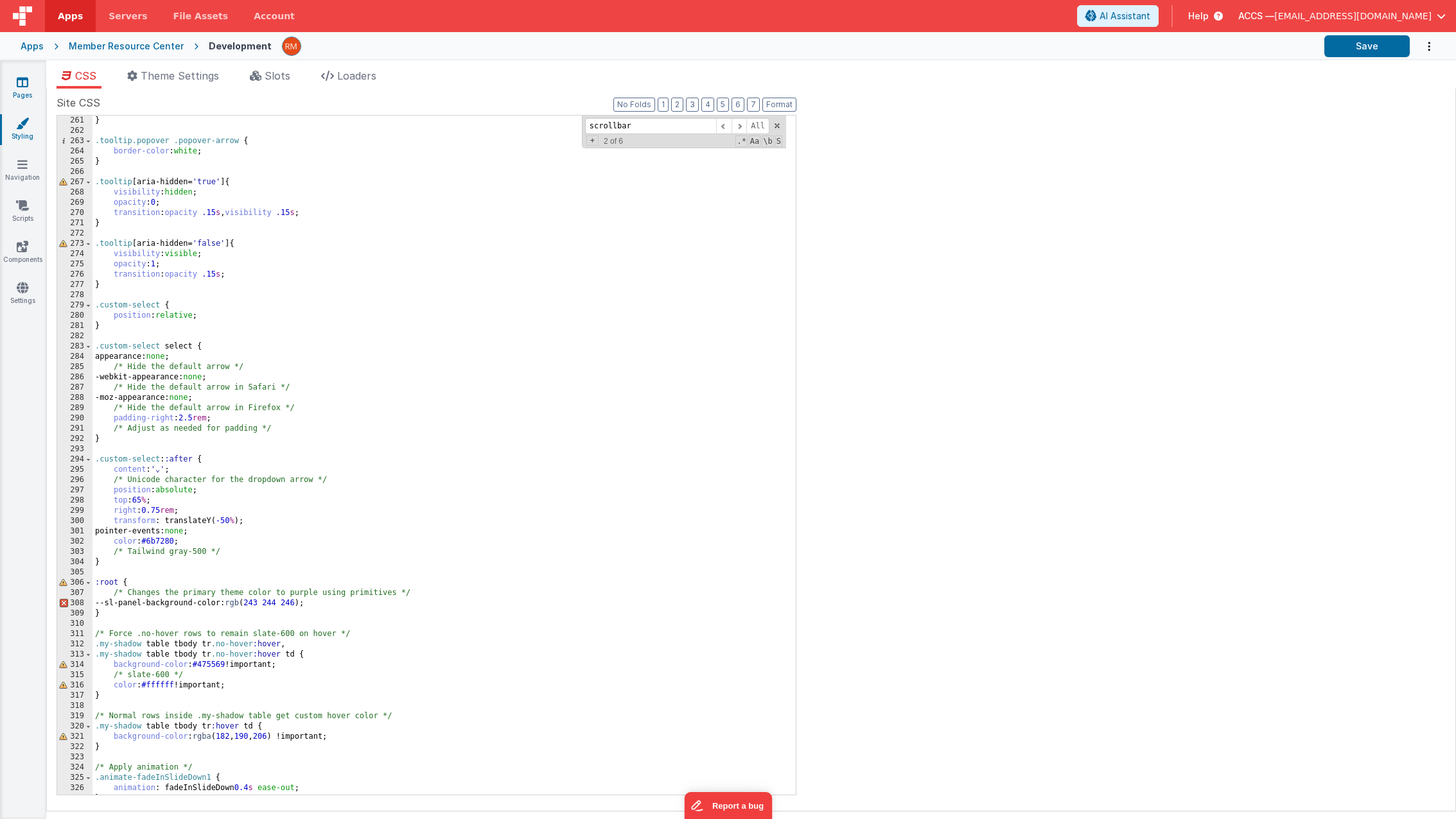
click at [30, 91] on link "Pages" at bounding box center [22, 88] width 46 height 25
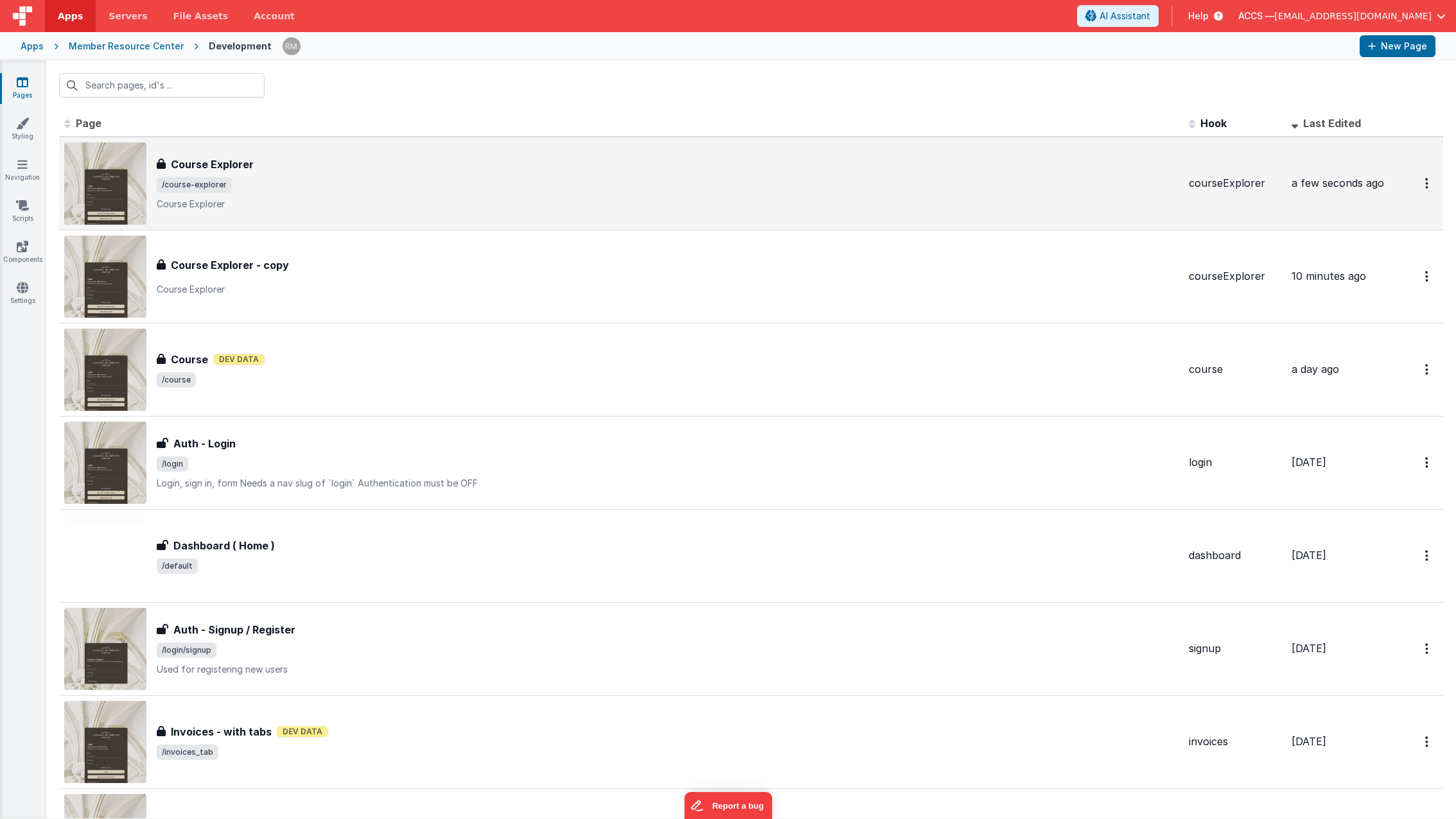
click at [239, 171] on h3 "Course Explorer" at bounding box center [212, 164] width 83 height 15
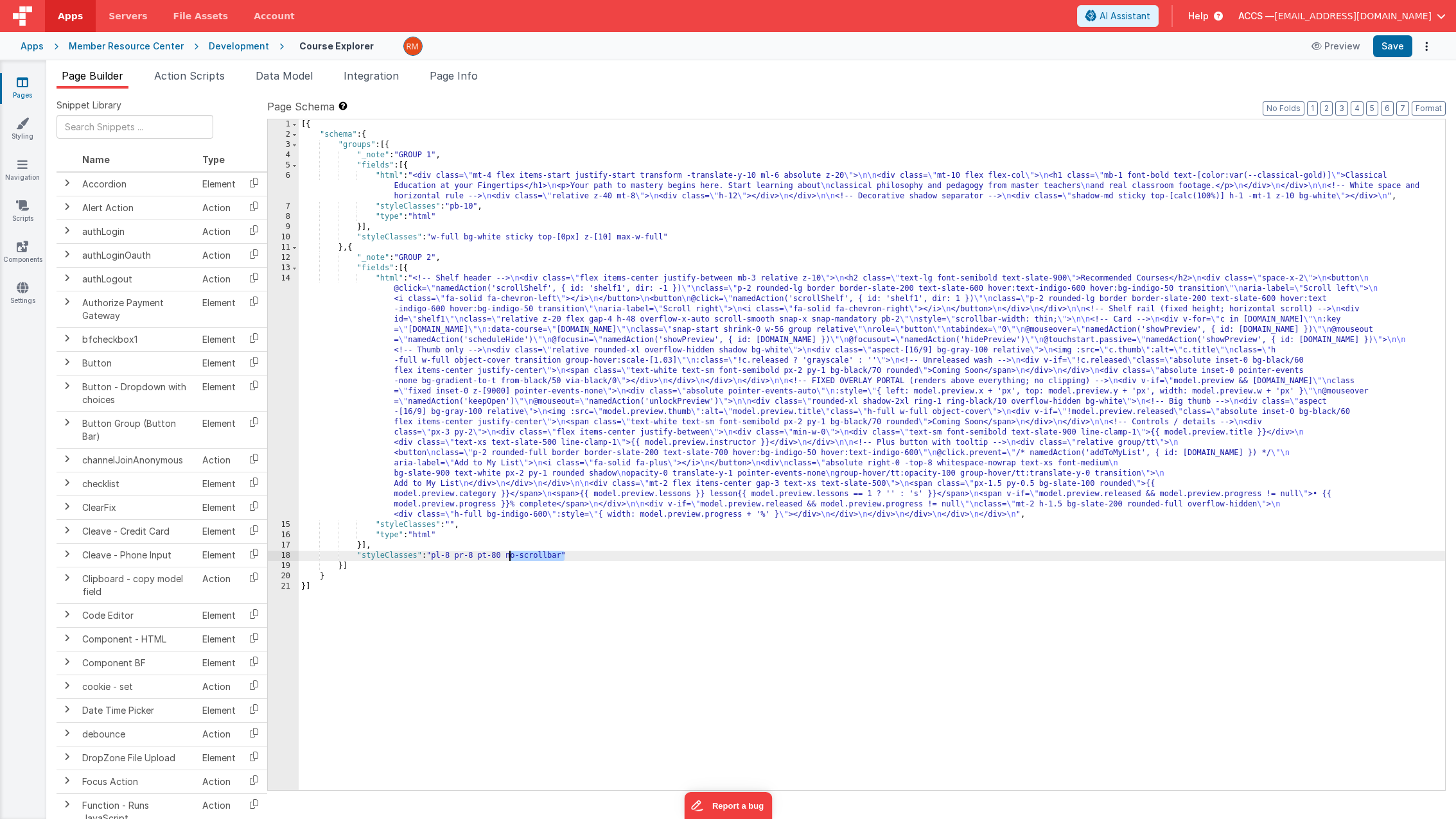
drag, startPoint x: 565, startPoint y: 555, endPoint x: 510, endPoint y: 554, distance: 55.0
click at [510, 554] on div "[{ "schema" : { "groups" : [{ "_note" : "GROUP 1" , "fields" : [{ "html" : "<di…" at bounding box center [871, 464] width 1146 height 691
click at [1400, 47] on button "Save" at bounding box center [1391, 46] width 39 height 22
click at [391, 278] on div "[{ "schema" : { "groups" : [{ "_note" : "GROUP 1" , "fields" : [{ "html" : "<di…" at bounding box center [871, 464] width 1146 height 691
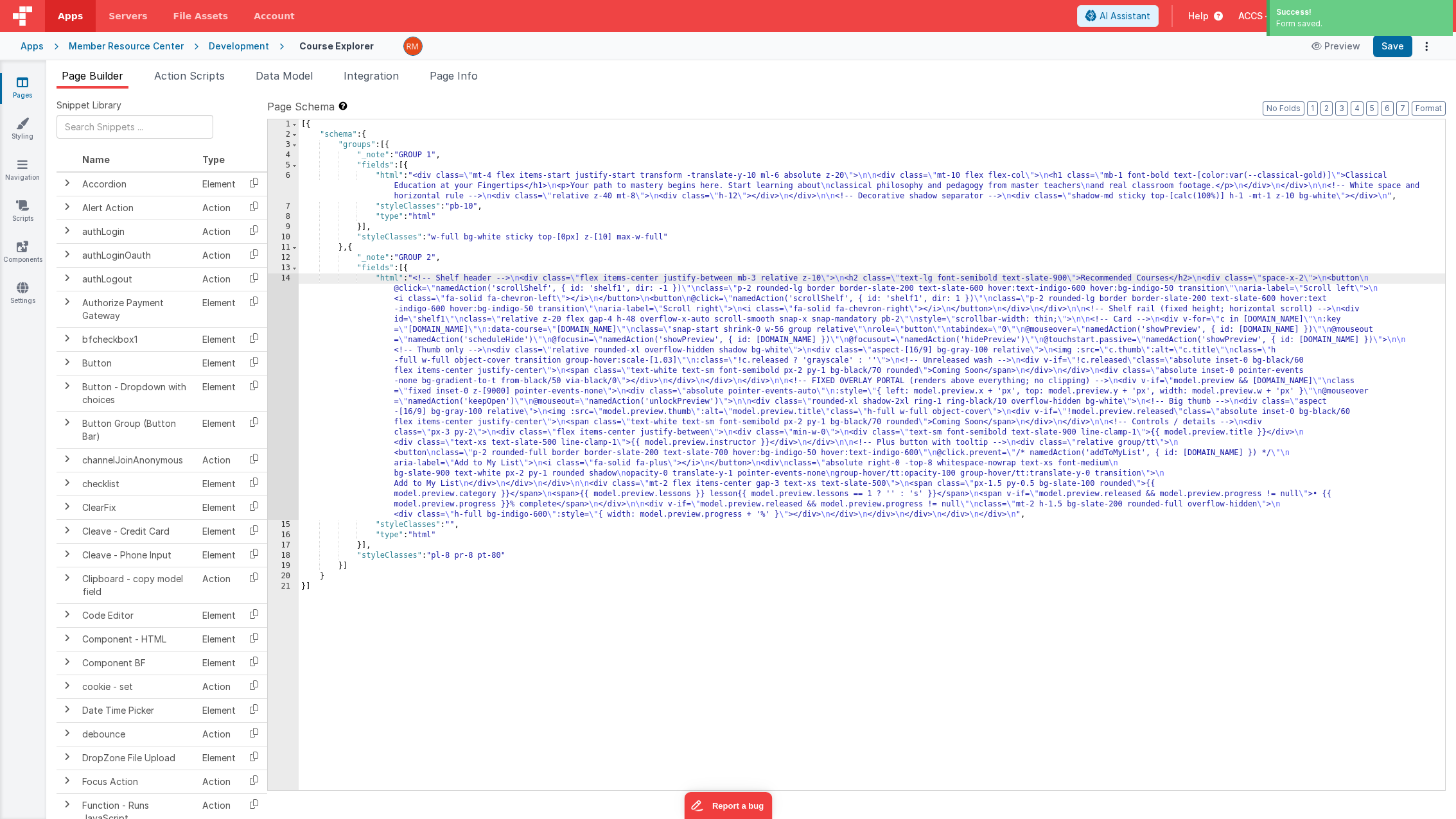
click at [286, 280] on div "14" at bounding box center [283, 396] width 31 height 246
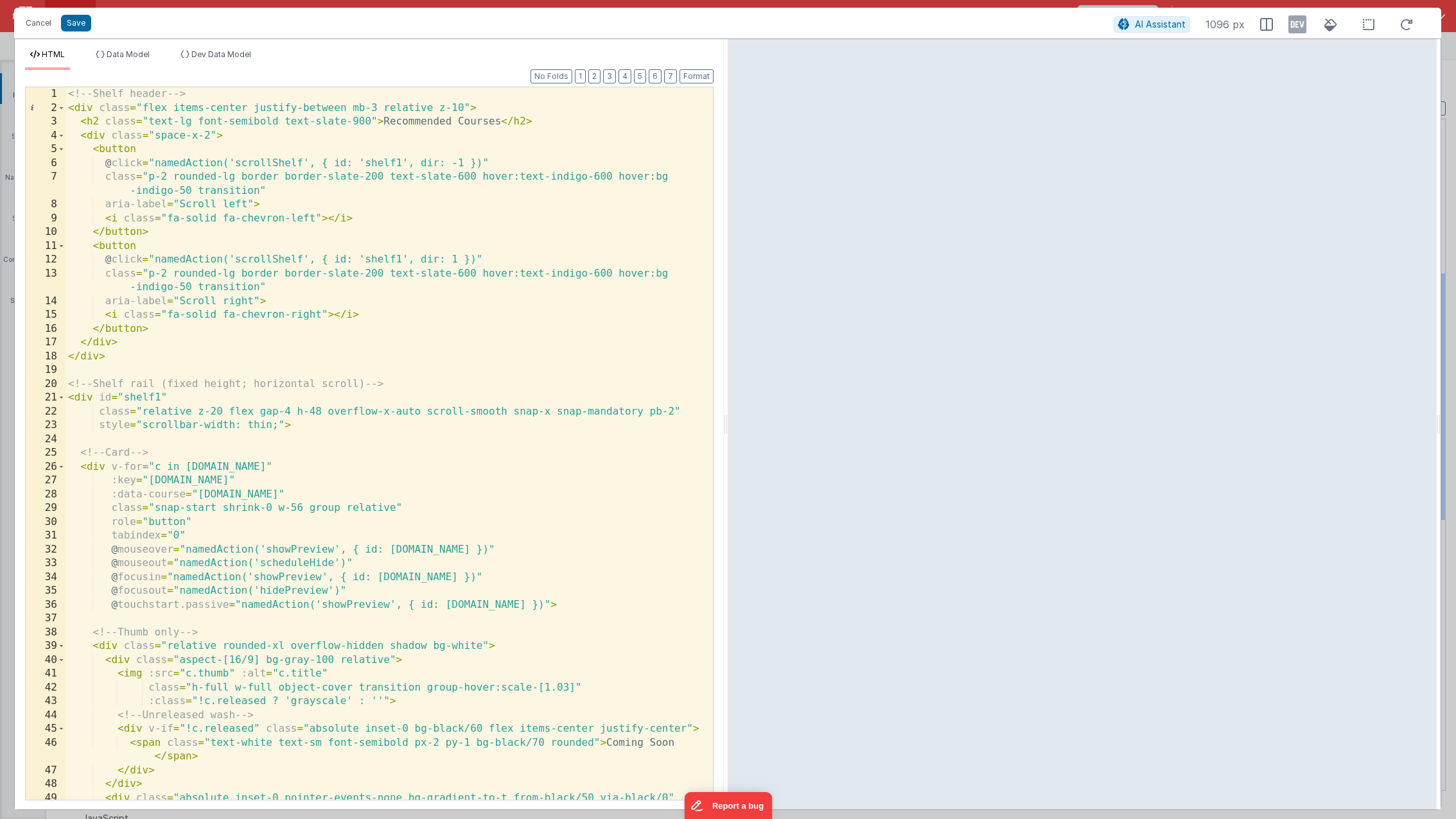
click at [464, 108] on div "<!-- Shelf header --> < div class = "flex items-center justify-between mb-3 rel…" at bounding box center [384, 464] width 638 height 754
click at [70, 26] on button "Save" at bounding box center [75, 23] width 30 height 16
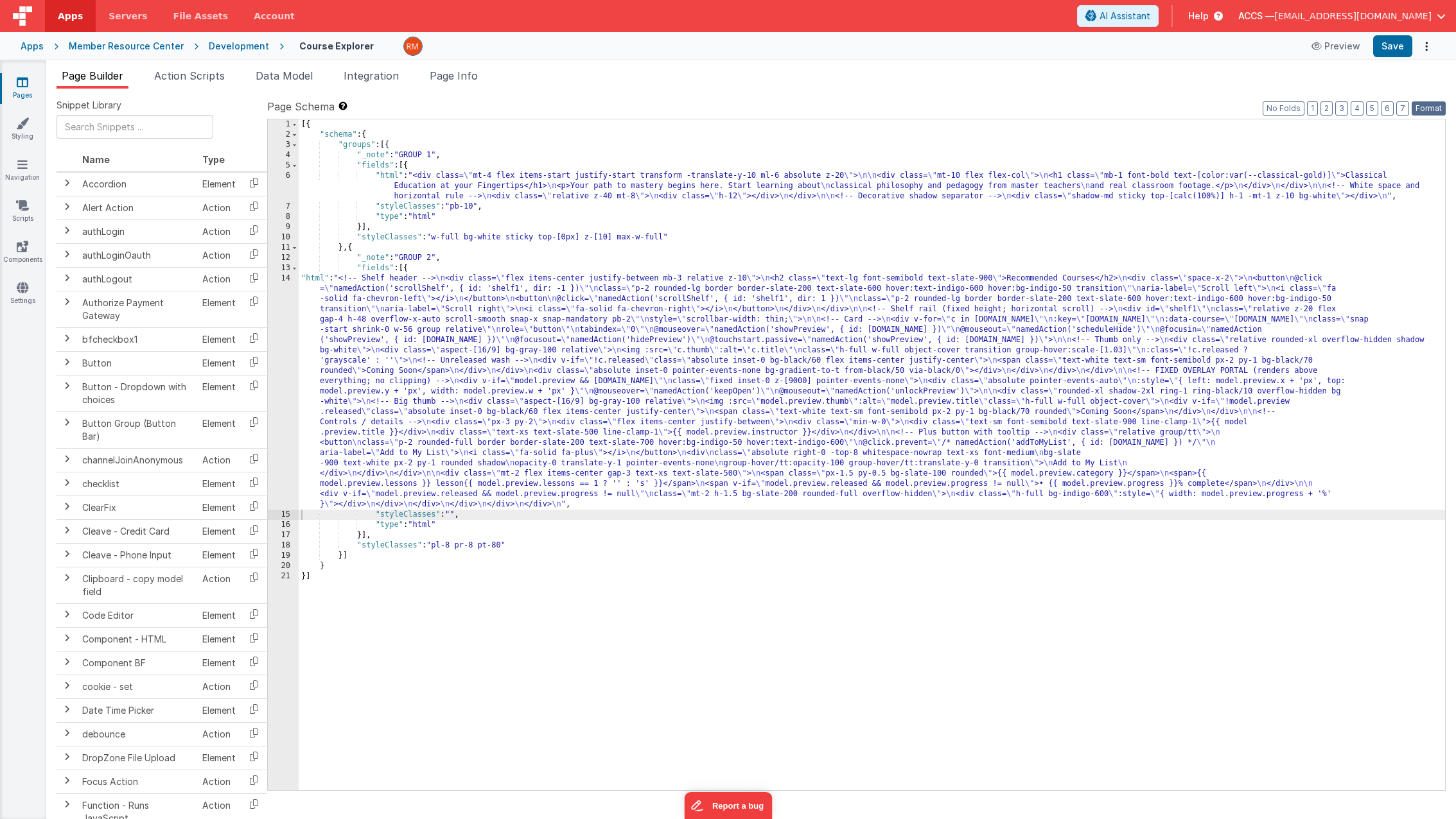
click at [1428, 109] on button "Format" at bounding box center [1428, 109] width 34 height 15
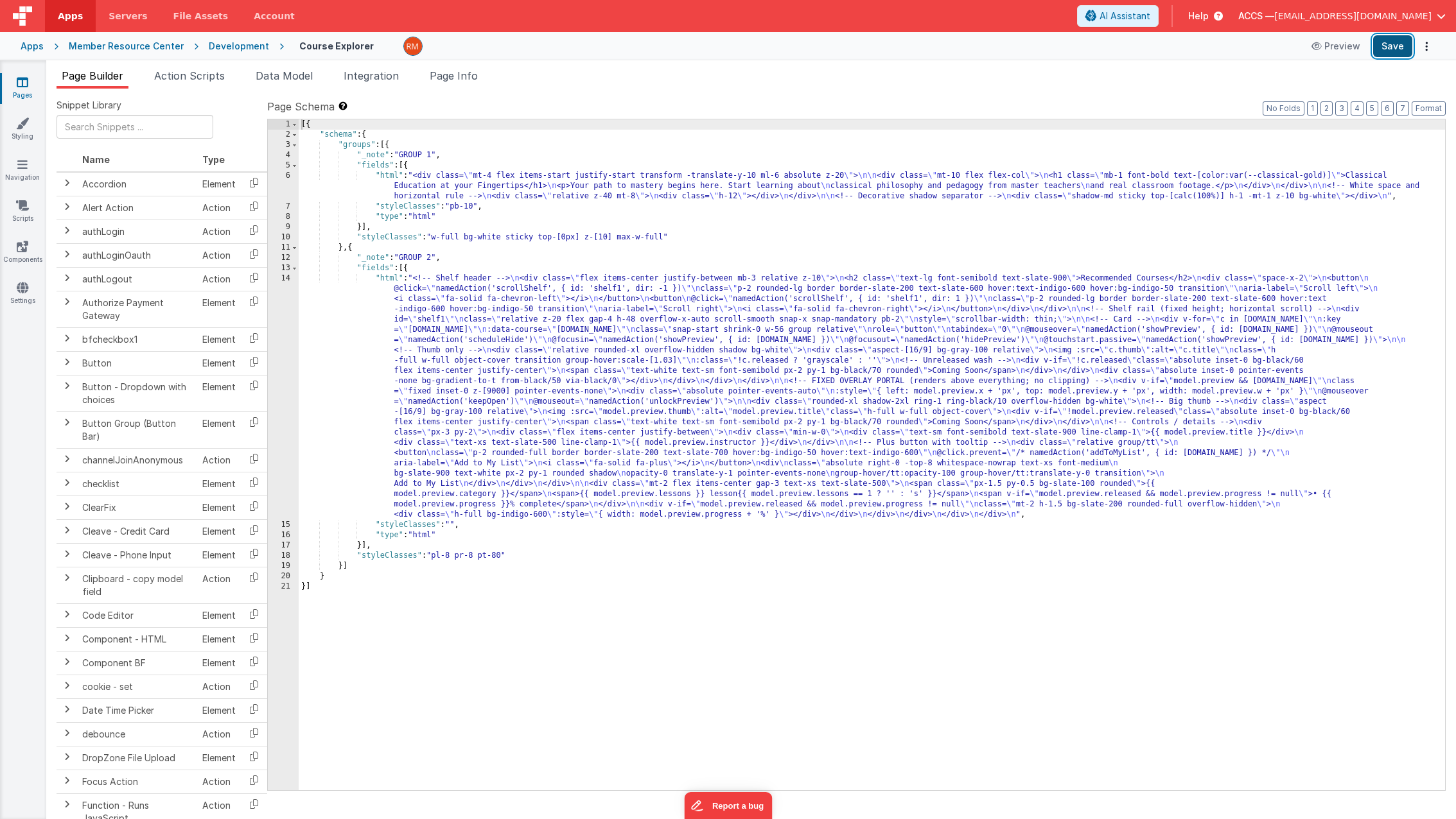
click at [1393, 49] on button "Save" at bounding box center [1391, 46] width 39 height 22
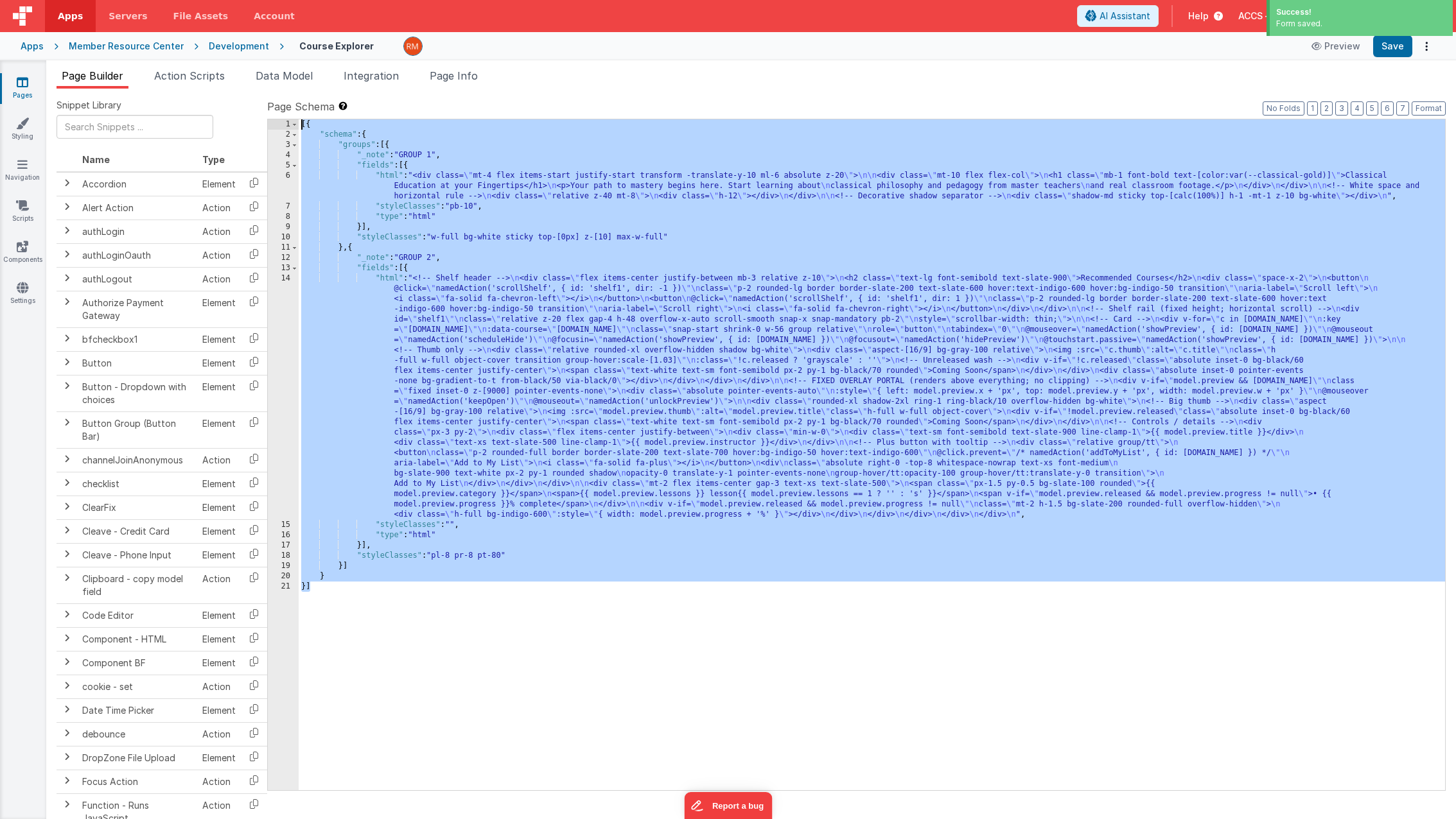
drag, startPoint x: 348, startPoint y: 602, endPoint x: 276, endPoint y: 104, distance: 503.2
click at [276, 104] on div "Page Schema Shortcuts: Find: command-f Fold: command-option-L Unfold: command-o…" at bounding box center [857, 444] width 1179 height 691
click at [456, 316] on div "[{ "schema" : { "groups" : [{ "_note" : "GROUP 1" , "fields" : [{ "html" : "<di…" at bounding box center [871, 464] width 1146 height 691
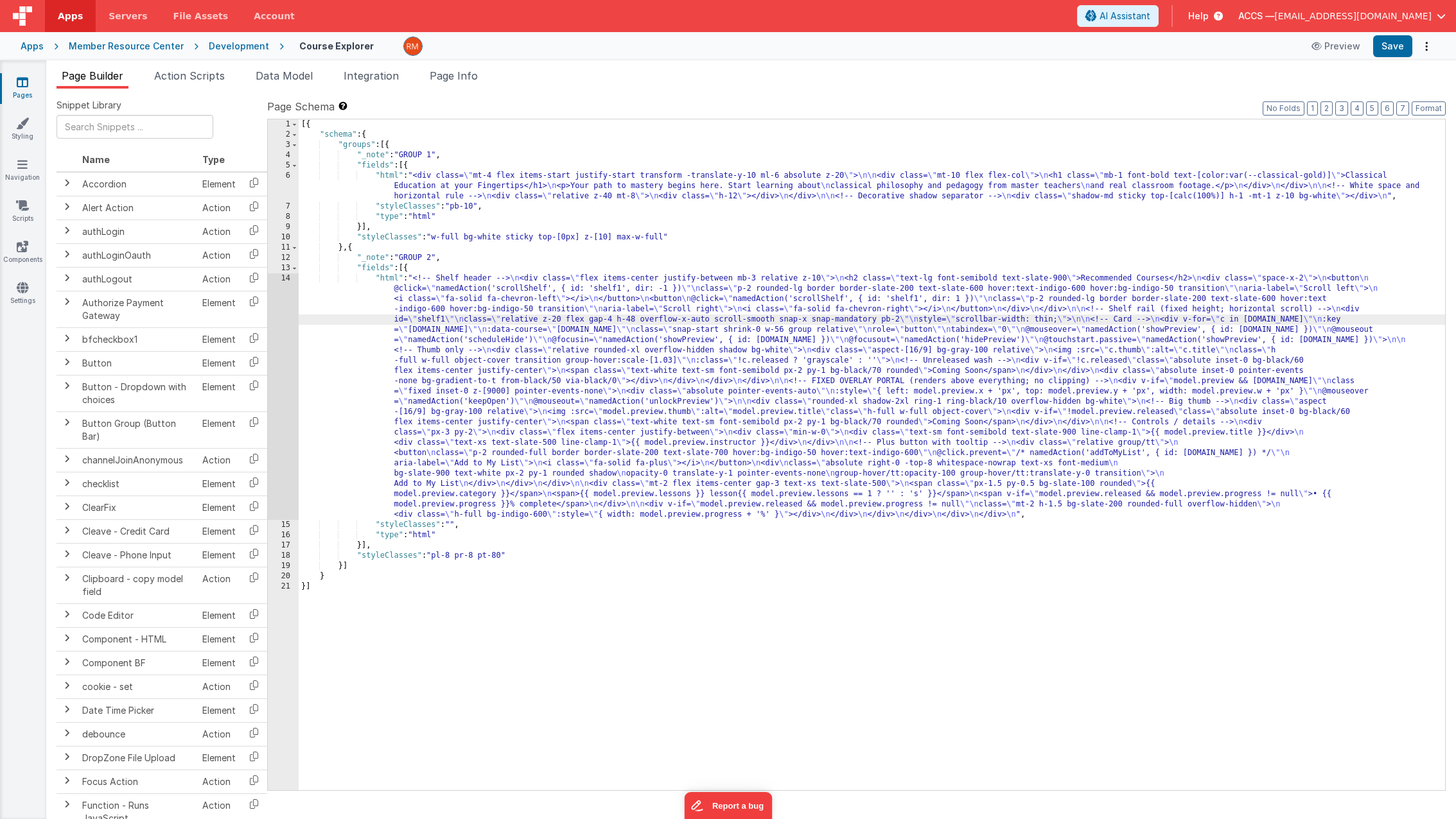
click at [394, 278] on div "[{ "schema" : { "groups" : [{ "_note" : "GROUP 1" , "fields" : [{ "html" : "<di…" at bounding box center [871, 464] width 1146 height 691
click at [286, 278] on div "14" at bounding box center [283, 396] width 31 height 246
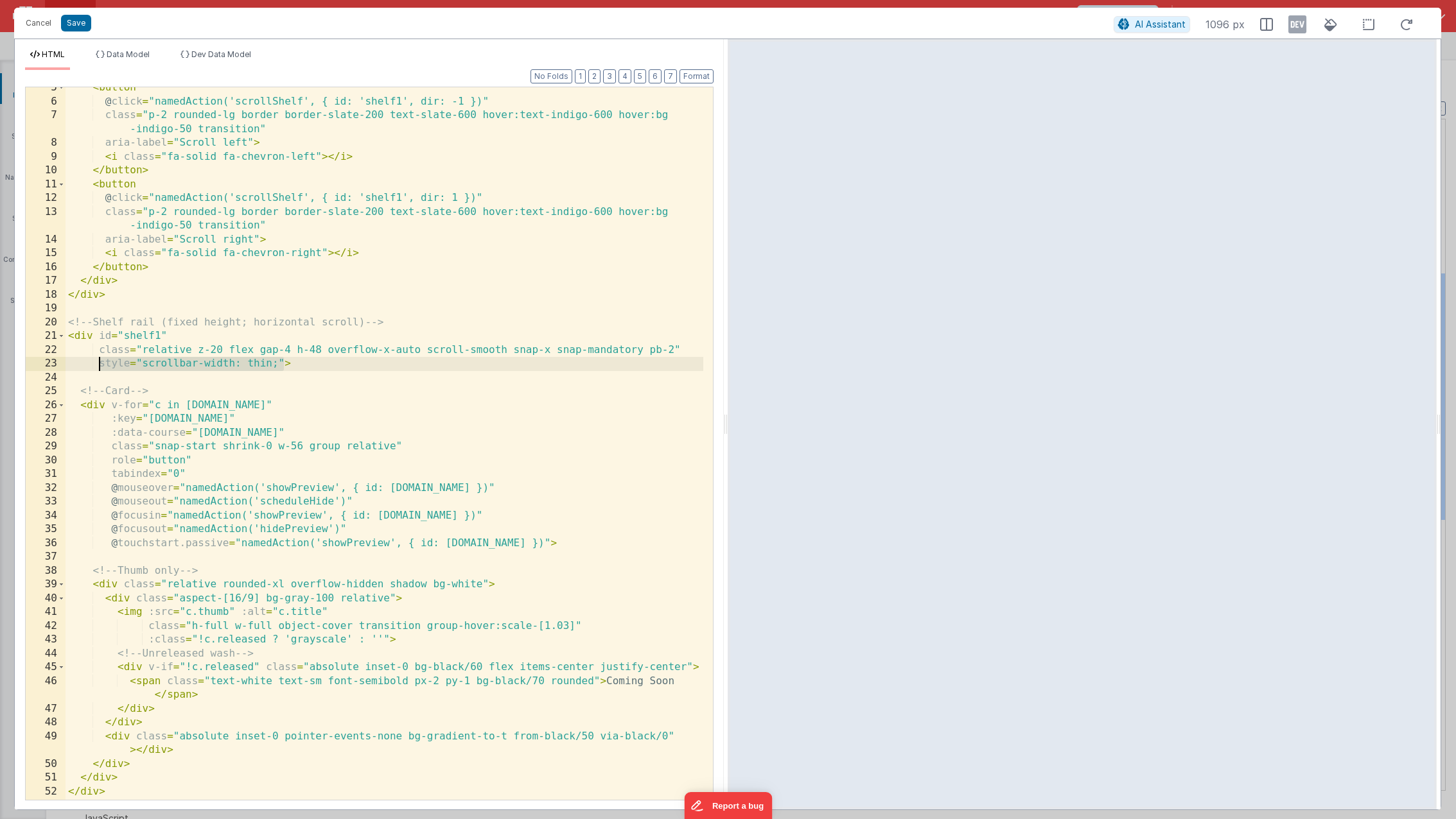
drag, startPoint x: 283, startPoint y: 362, endPoint x: 99, endPoint y: 363, distance: 184.0
click at [99, 363] on div "< button @ click = "namedAction('scrollShelf', { id: 'shelf1', dir: -1 })" clas…" at bounding box center [384, 451] width 638 height 740
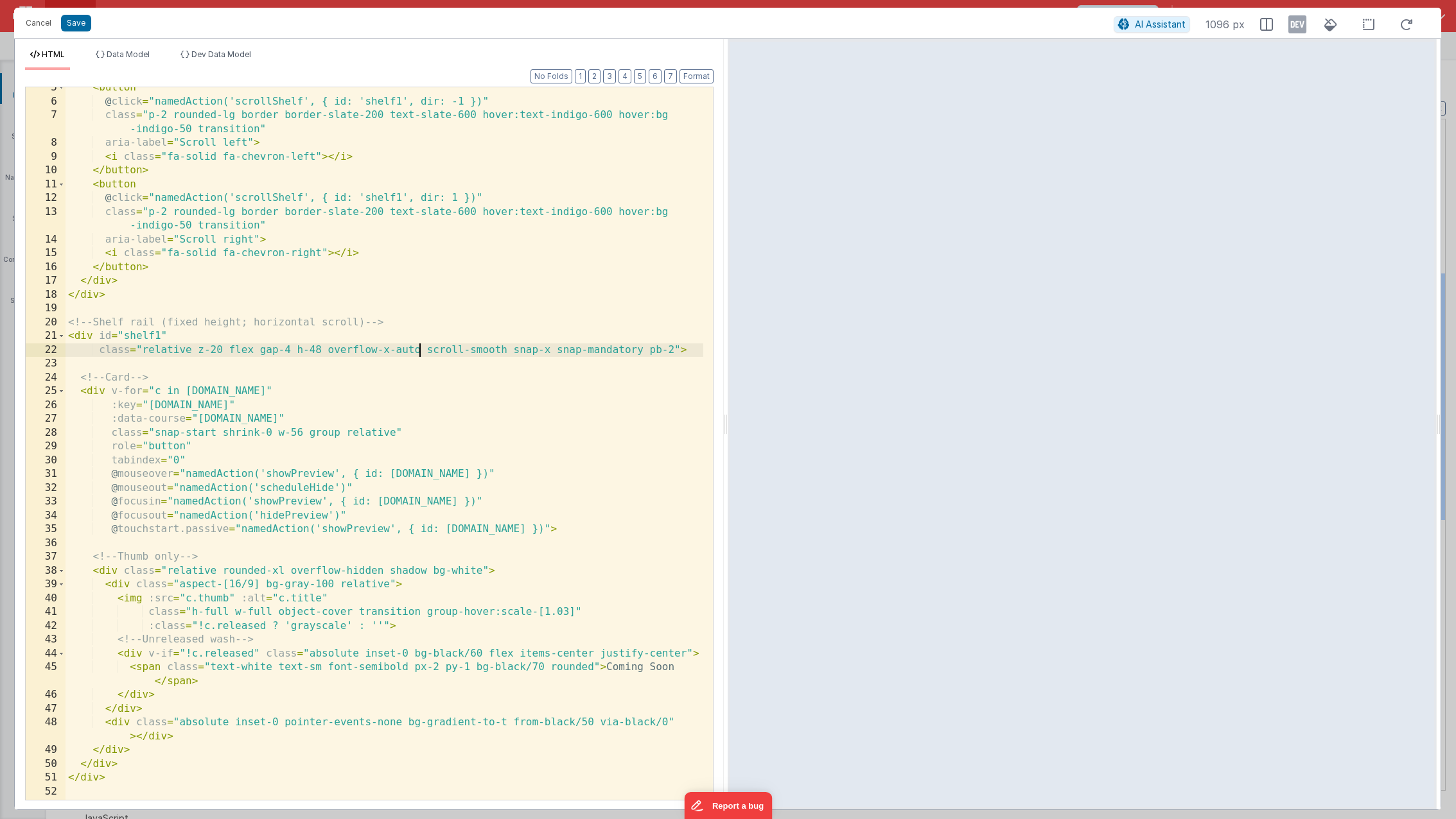
click at [420, 348] on div "< button @ click = "namedAction('scrollShelf', { id: 'shelf1', dir: -1 })" clas…" at bounding box center [384, 451] width 638 height 740
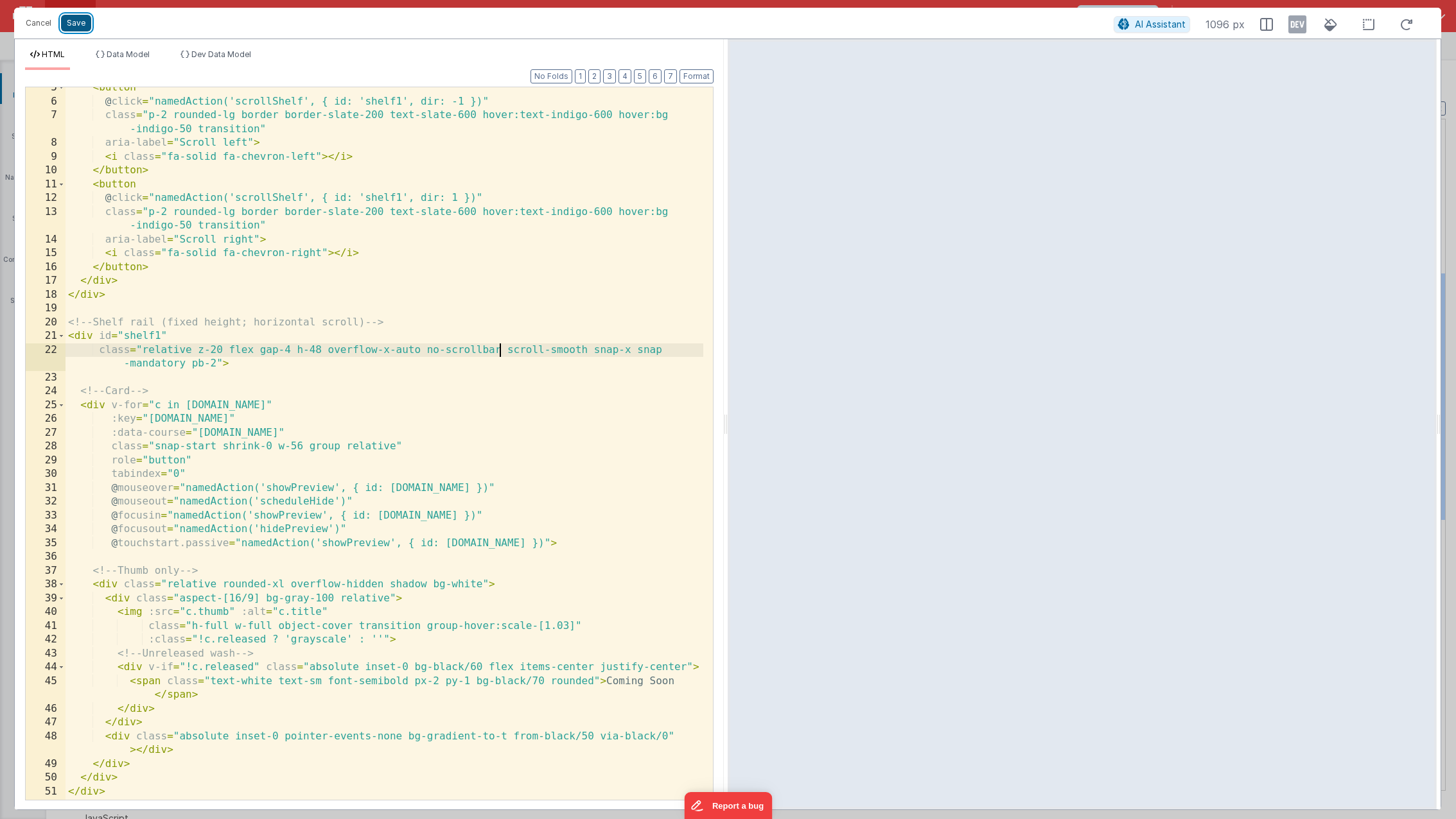
click at [77, 26] on button "Save" at bounding box center [75, 23] width 30 height 16
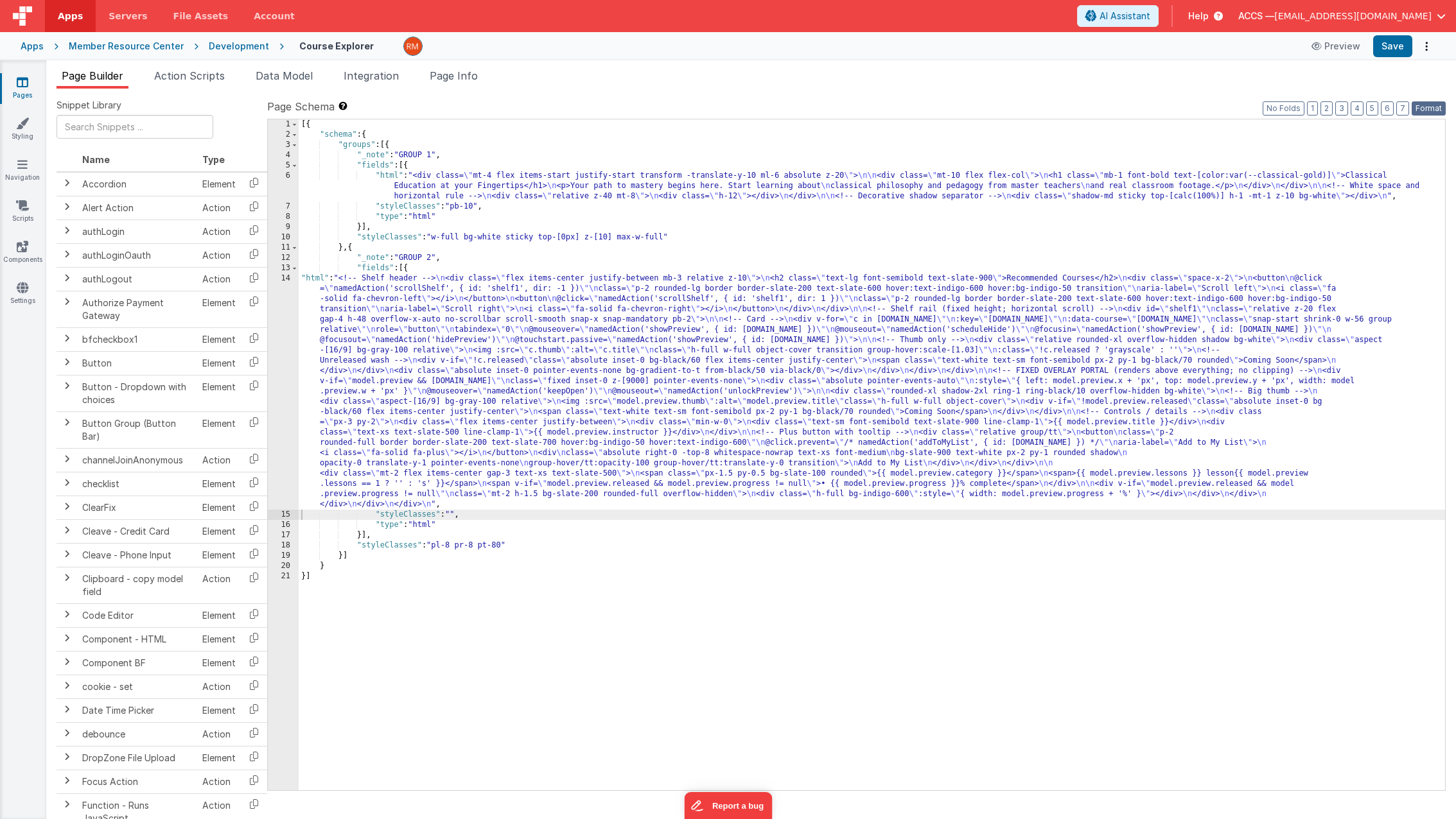
click at [1436, 109] on button "Format" at bounding box center [1428, 109] width 34 height 15
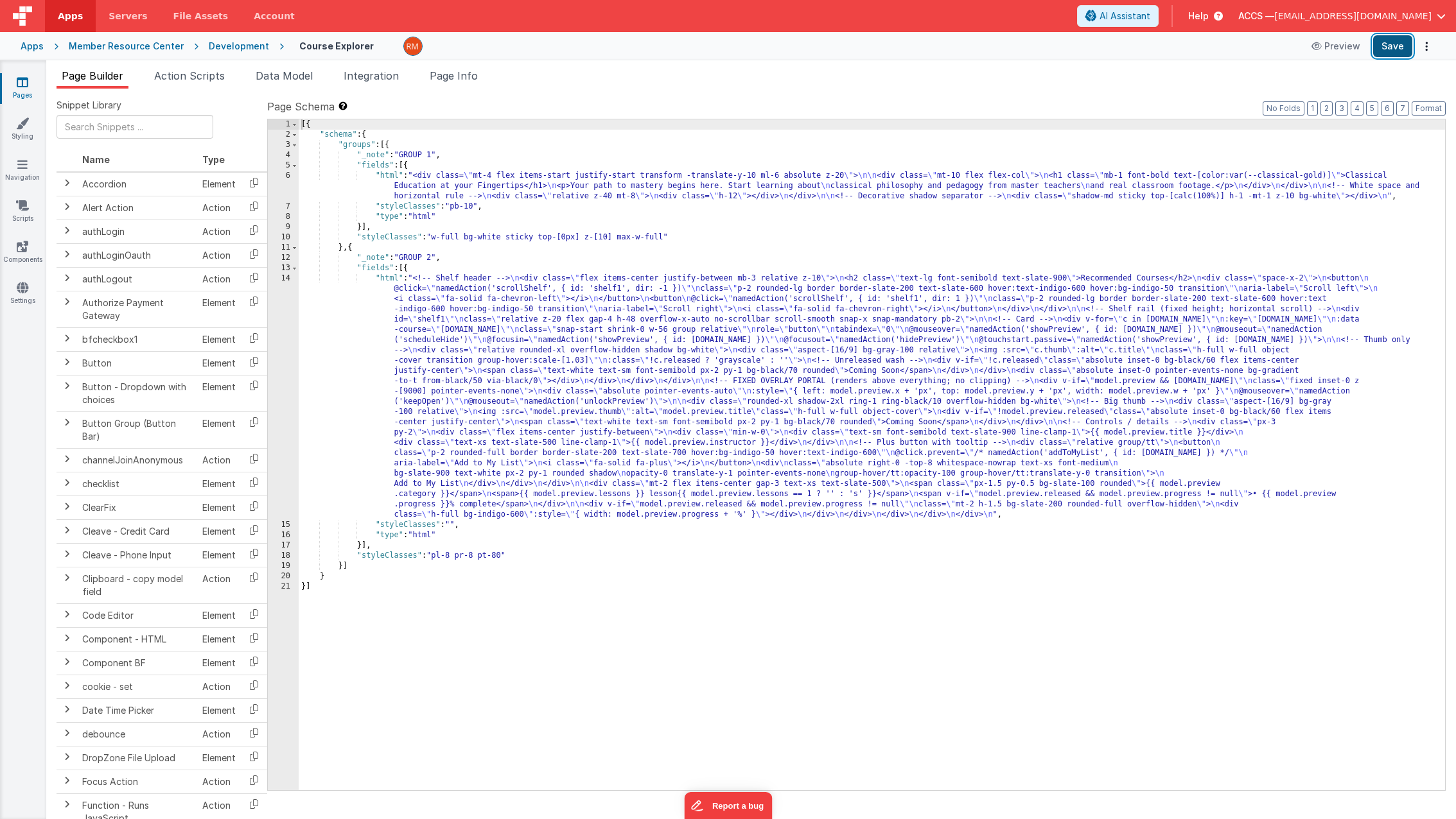
click at [1389, 49] on button "Save" at bounding box center [1391, 46] width 39 height 22
drag, startPoint x: 505, startPoint y: 559, endPoint x: 493, endPoint y: 567, distance: 14.4
click at [505, 559] on div "[{ "schema" : { "groups" : [{ "_note" : "GROUP 1" , "fields" : [{ "html" : "<di…" at bounding box center [871, 464] width 1146 height 691
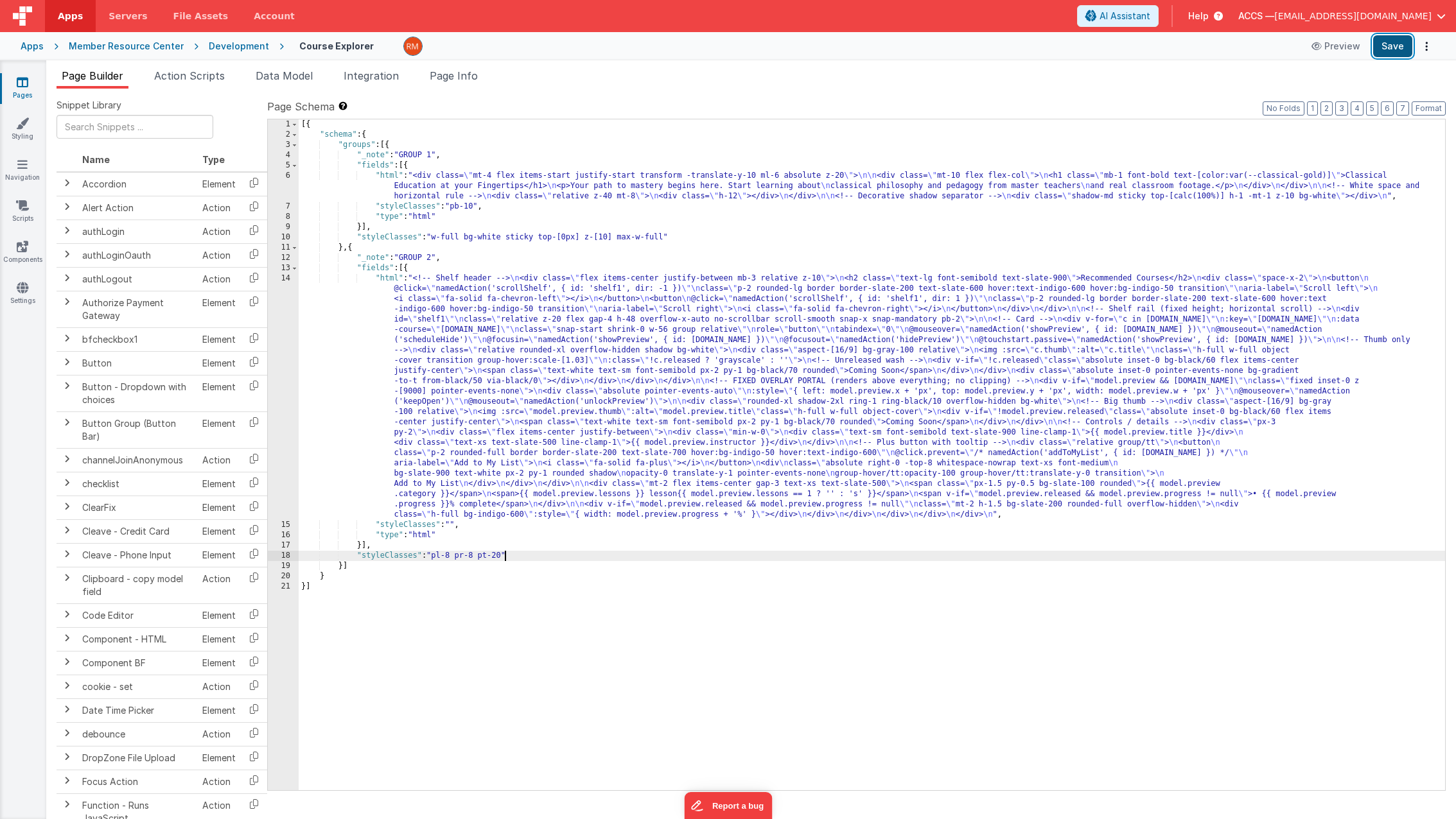
click at [1394, 47] on button "Save" at bounding box center [1391, 46] width 39 height 22
click at [390, 280] on div "[{ "schema" : { "groups" : [{ "_note" : "GROUP 1" , "fields" : [{ "html" : "<di…" at bounding box center [871, 464] width 1146 height 691
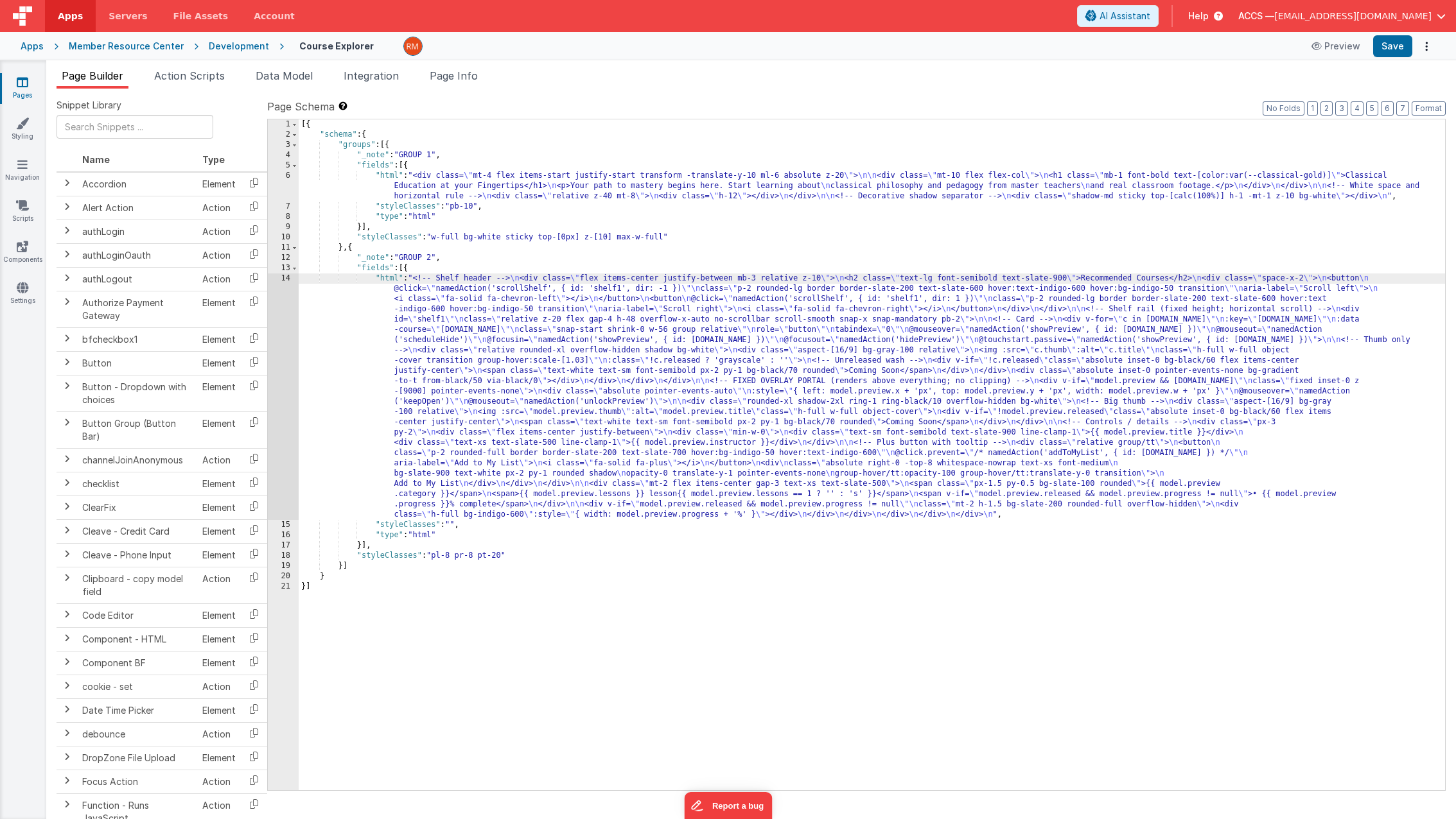
click at [285, 279] on div "14" at bounding box center [283, 396] width 31 height 246
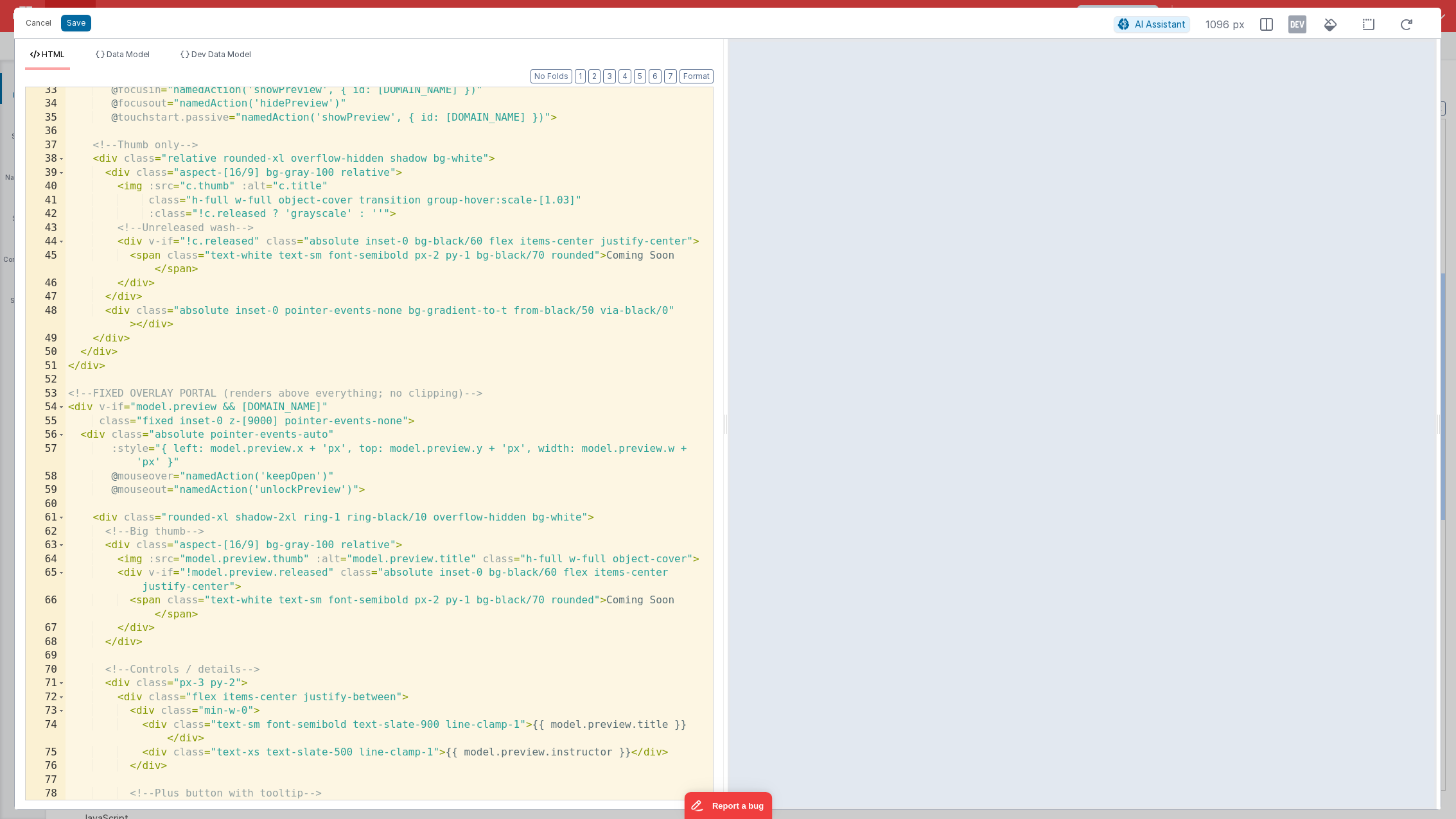
scroll to position [570, 0]
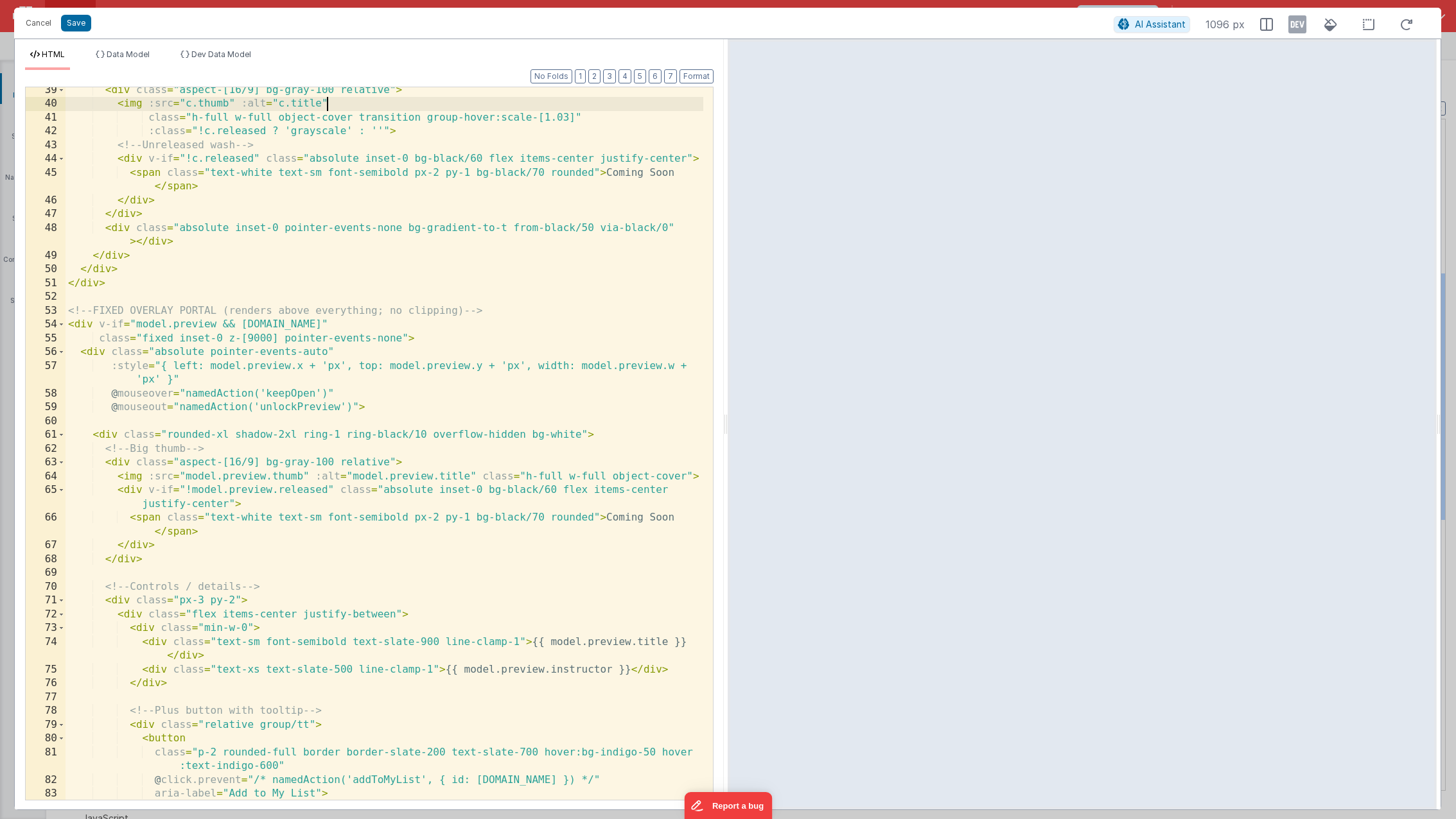
click at [531, 101] on div "< div class = "aspect-[16/9] bg-gray-100 relative" > < img :src = "c.thumb" :al…" at bounding box center [384, 454] width 638 height 740
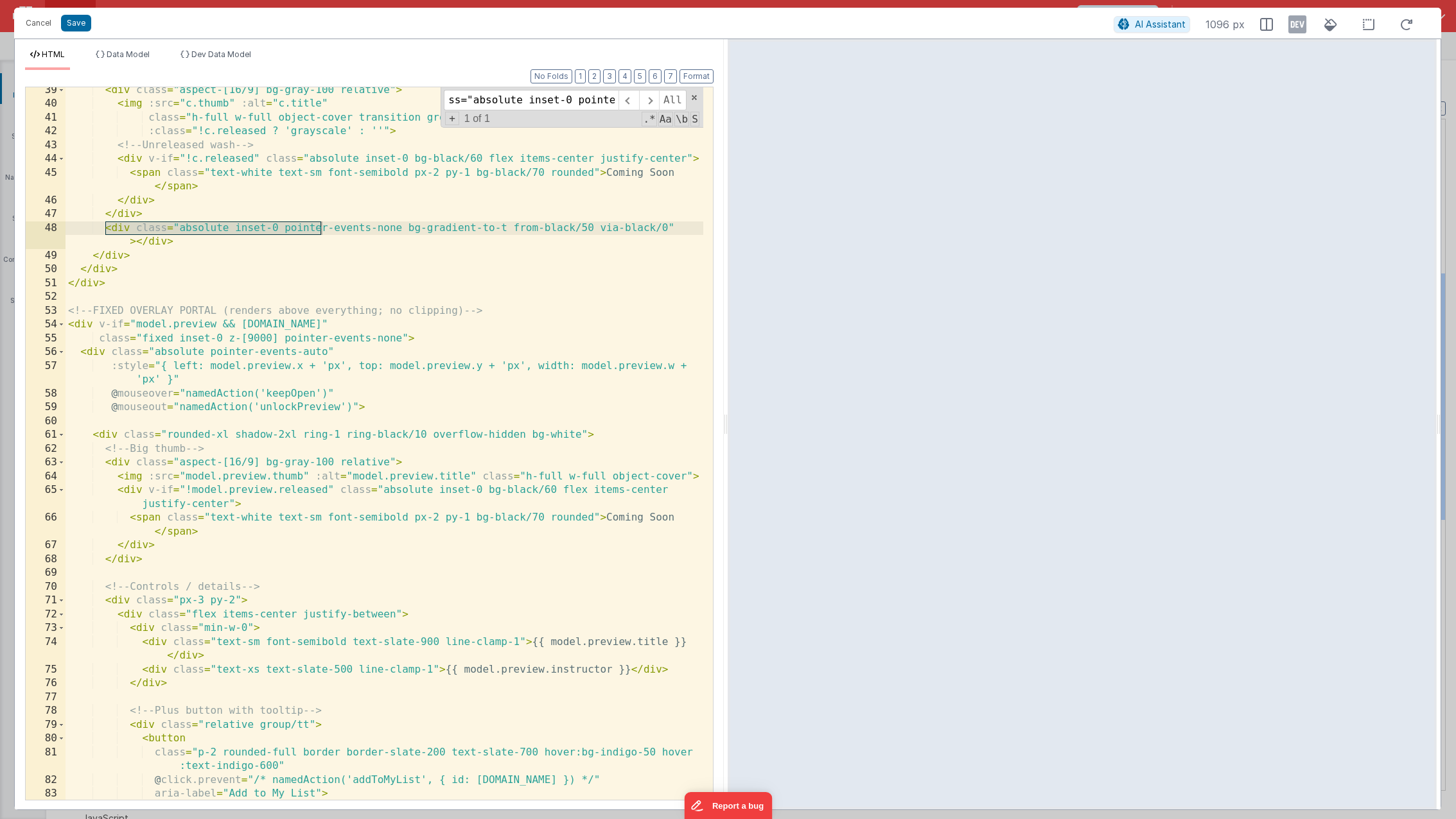
type input "<div class="absolute inset-0 pointe"
click at [93, 230] on div "< div class = "aspect-[16/9] bg-gray-100 relative" > < img :src = "c.thumb" :al…" at bounding box center [384, 454] width 638 height 740
click at [233, 245] on div "< div class = "aspect-[16/9] bg-gray-100 relative" > < img :src = "c.thumb" :al…" at bounding box center [384, 454] width 638 height 740
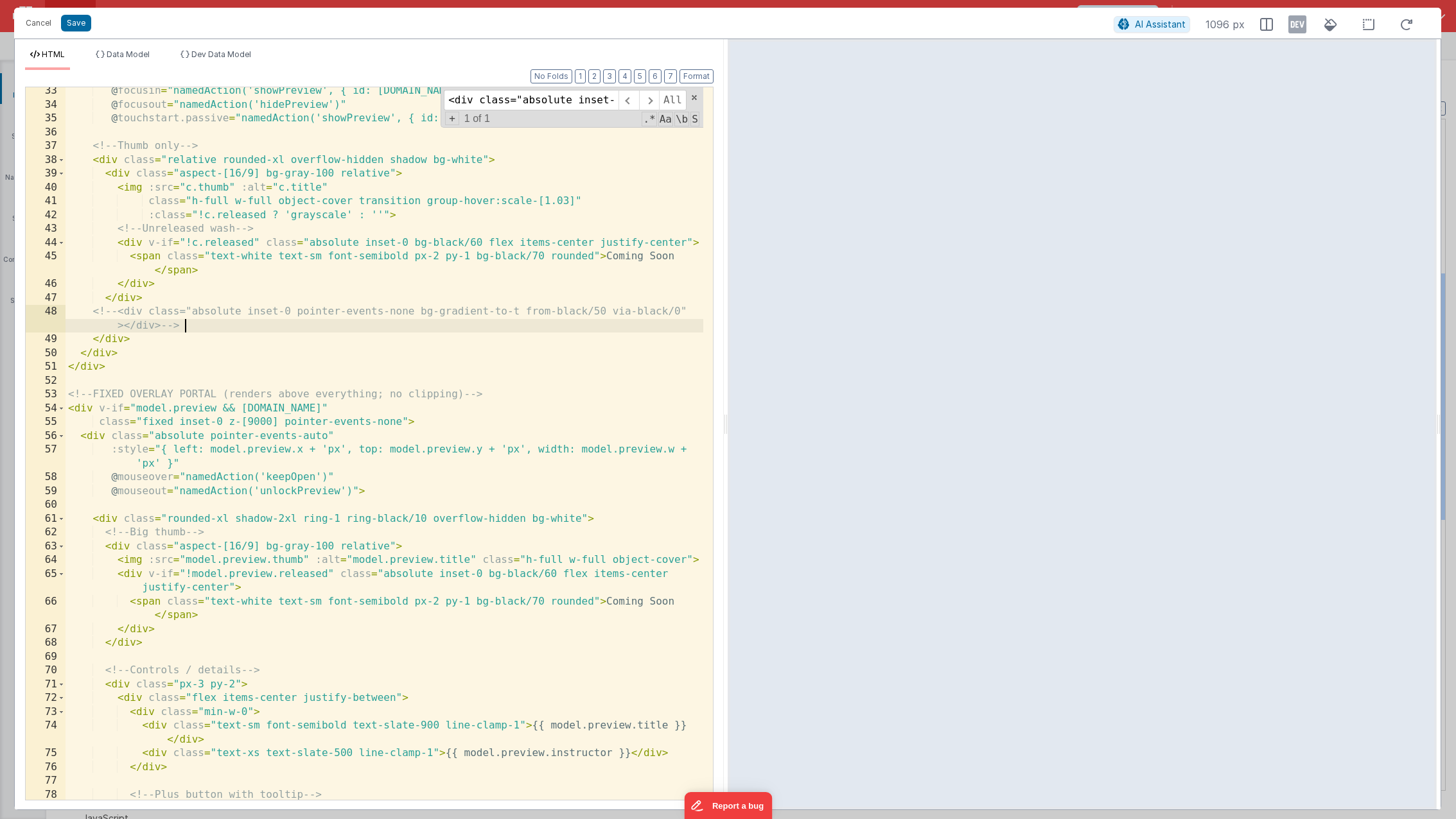
scroll to position [485, 0]
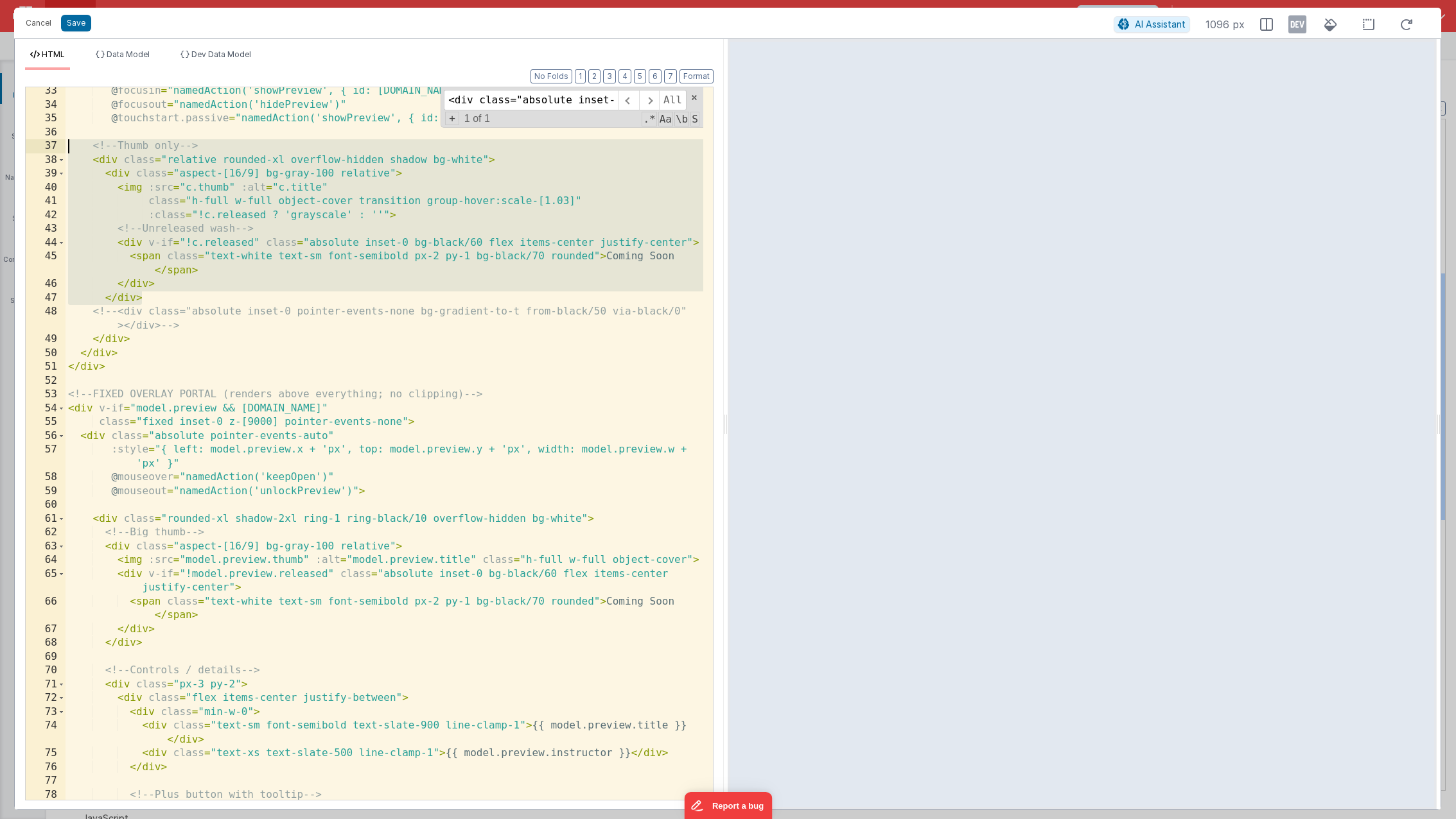
drag, startPoint x: 166, startPoint y: 299, endPoint x: 32, endPoint y: 148, distance: 201.9
click at [32, 148] on div "33 34 35 36 37 38 39 40 41 42 43 44 45 46 47 48 49 50 51 52 53 54 55 56 57 58 5…" at bounding box center [369, 443] width 688 height 714
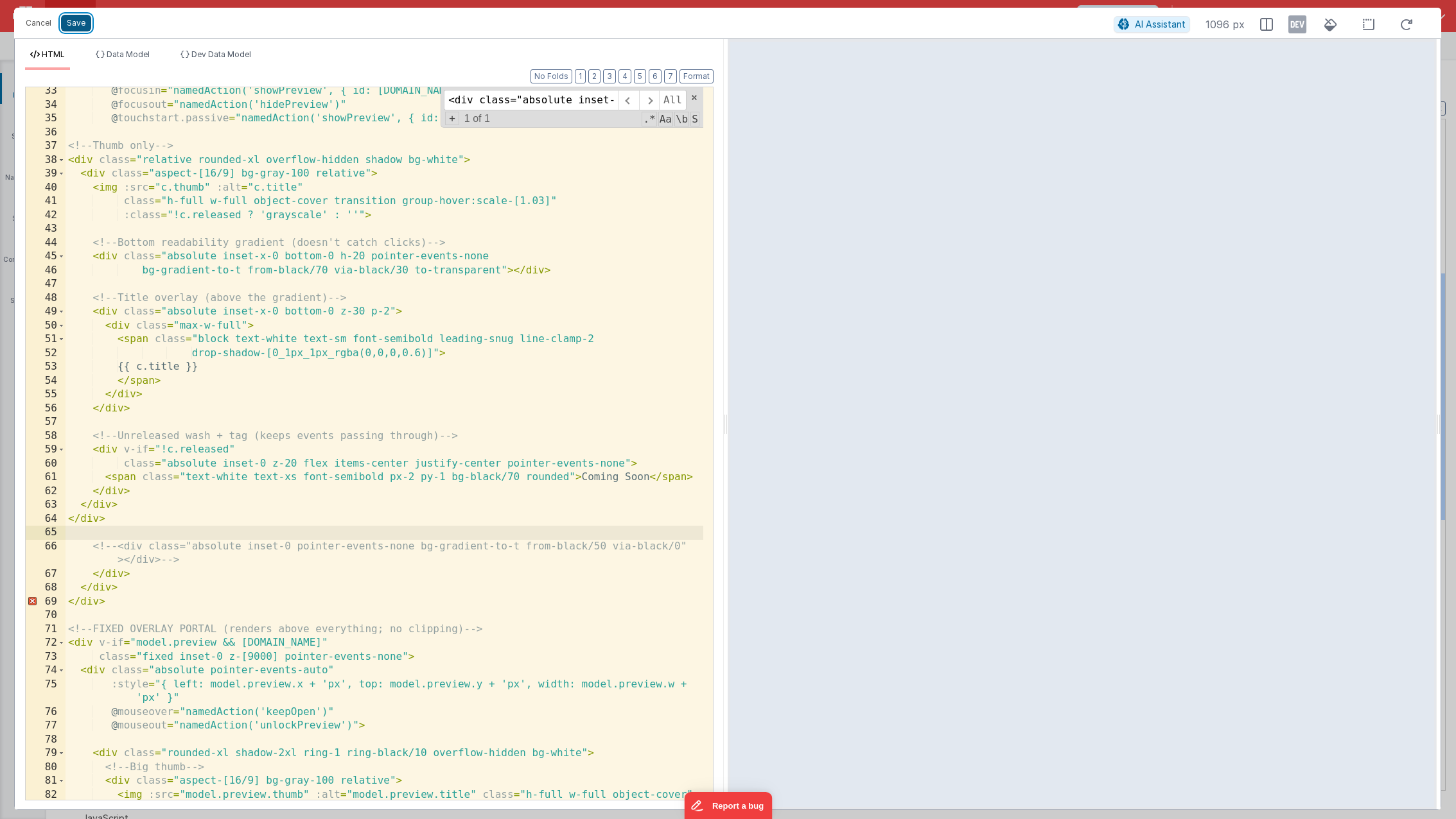
click at [75, 25] on button "Save" at bounding box center [75, 23] width 30 height 16
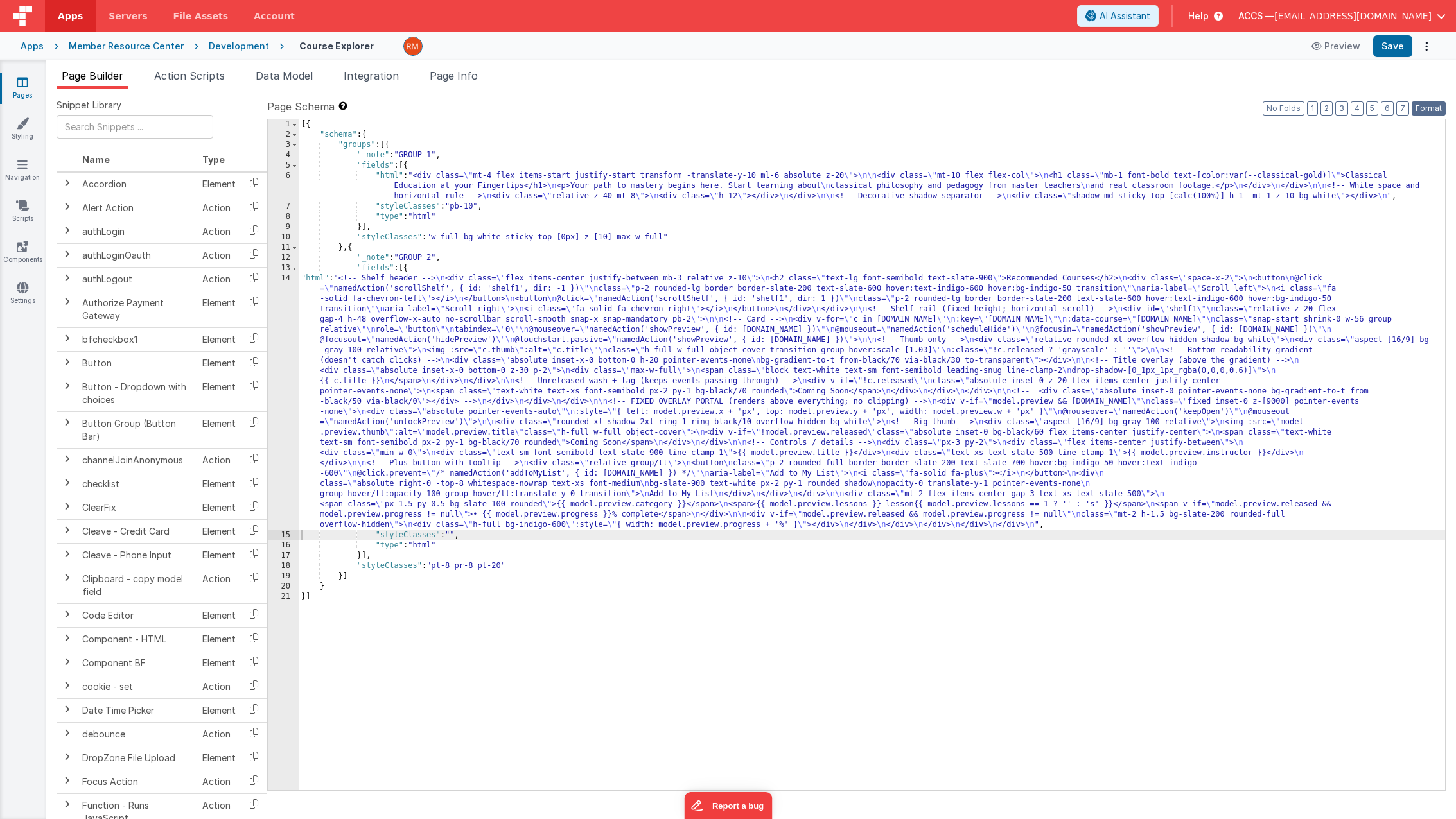
click at [1423, 105] on button "Format" at bounding box center [1428, 109] width 34 height 15
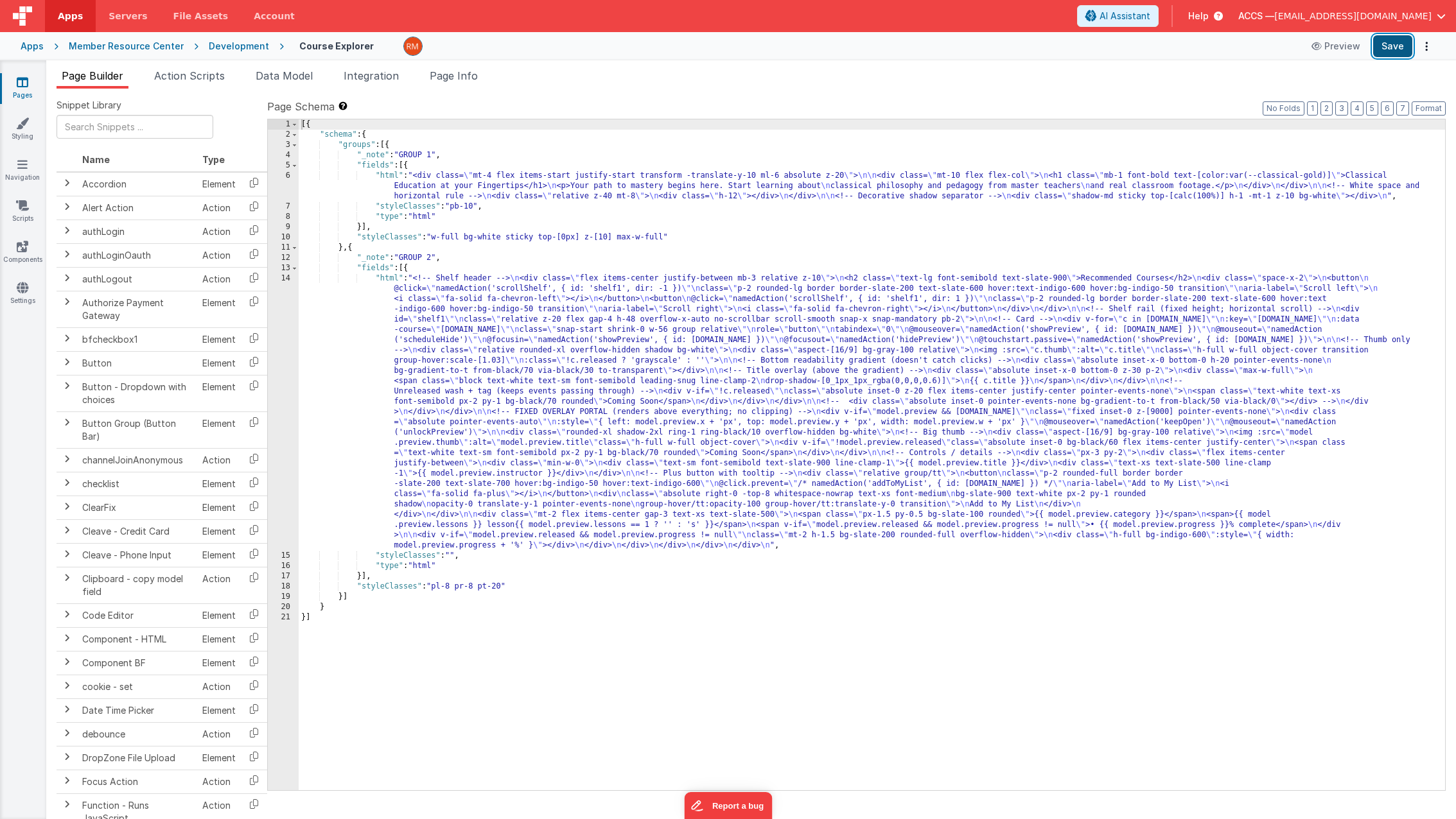
click at [1394, 47] on button "Save" at bounding box center [1391, 46] width 39 height 22
click at [18, 89] on link "Pages" at bounding box center [22, 88] width 46 height 25
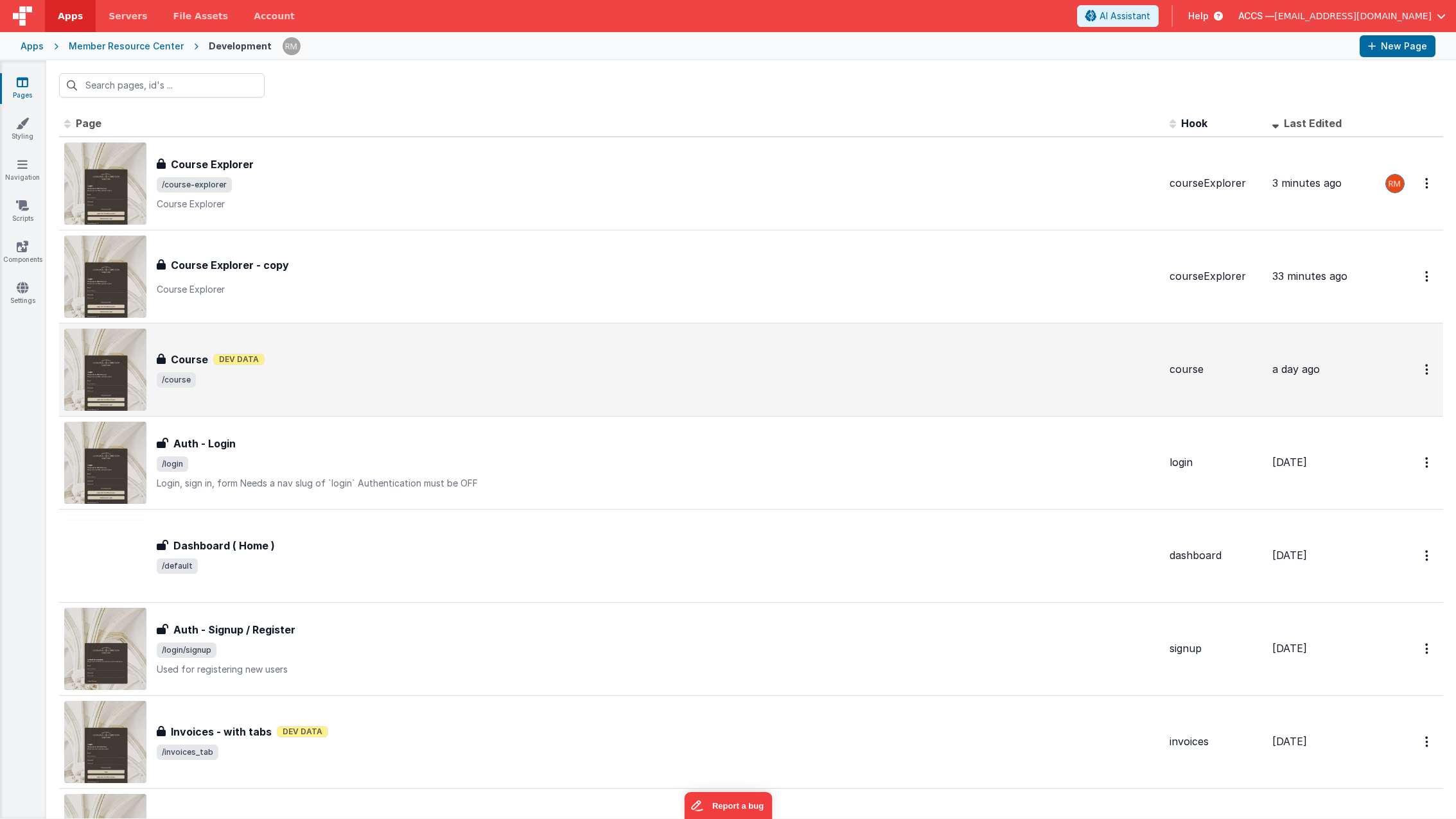
click at [276, 360] on div "Course Dev Data" at bounding box center [658, 359] width 1002 height 15
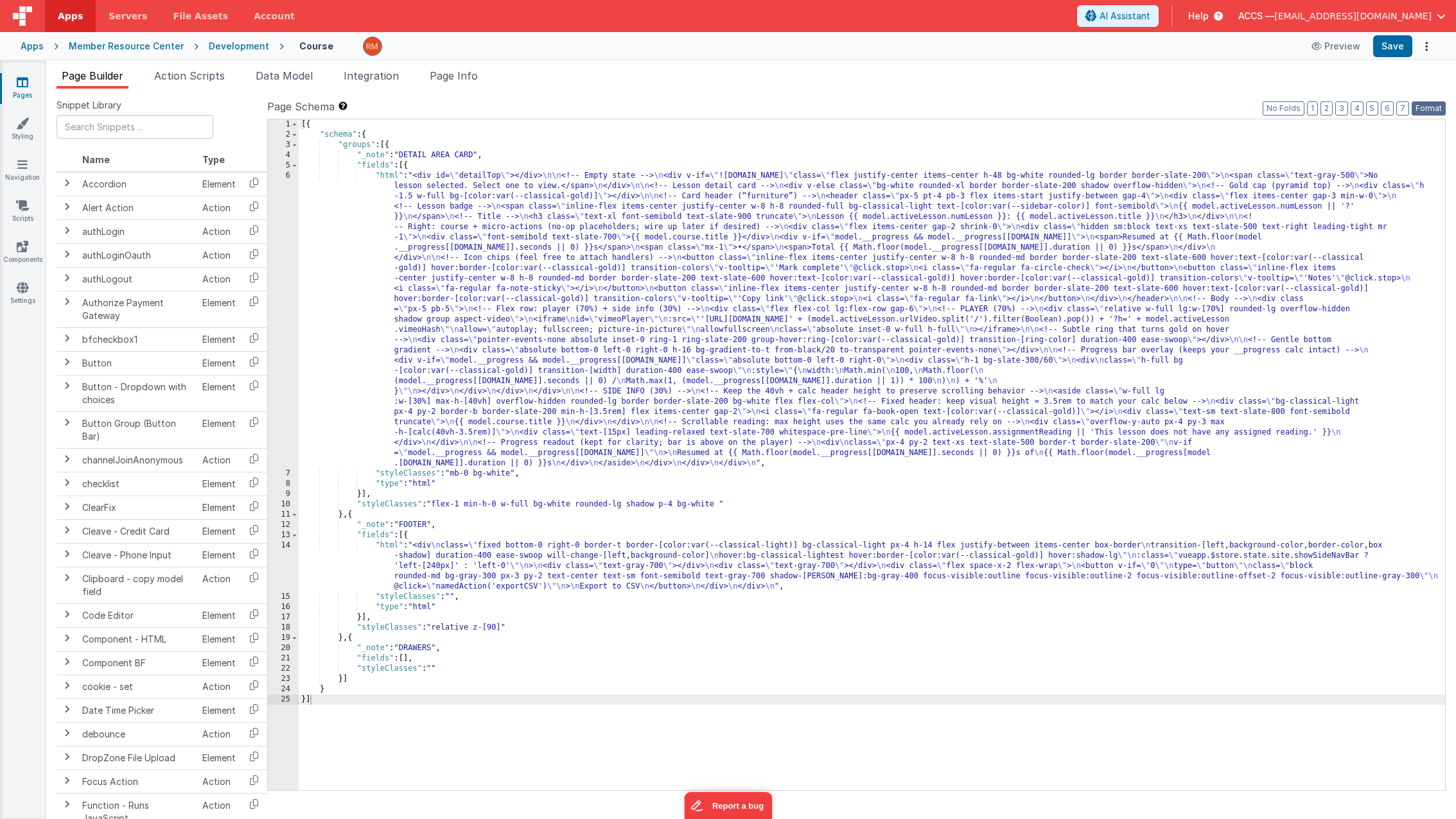
click at [1424, 110] on button "Format" at bounding box center [1428, 109] width 34 height 15
click at [1347, 108] on button "3" at bounding box center [1341, 109] width 13 height 15
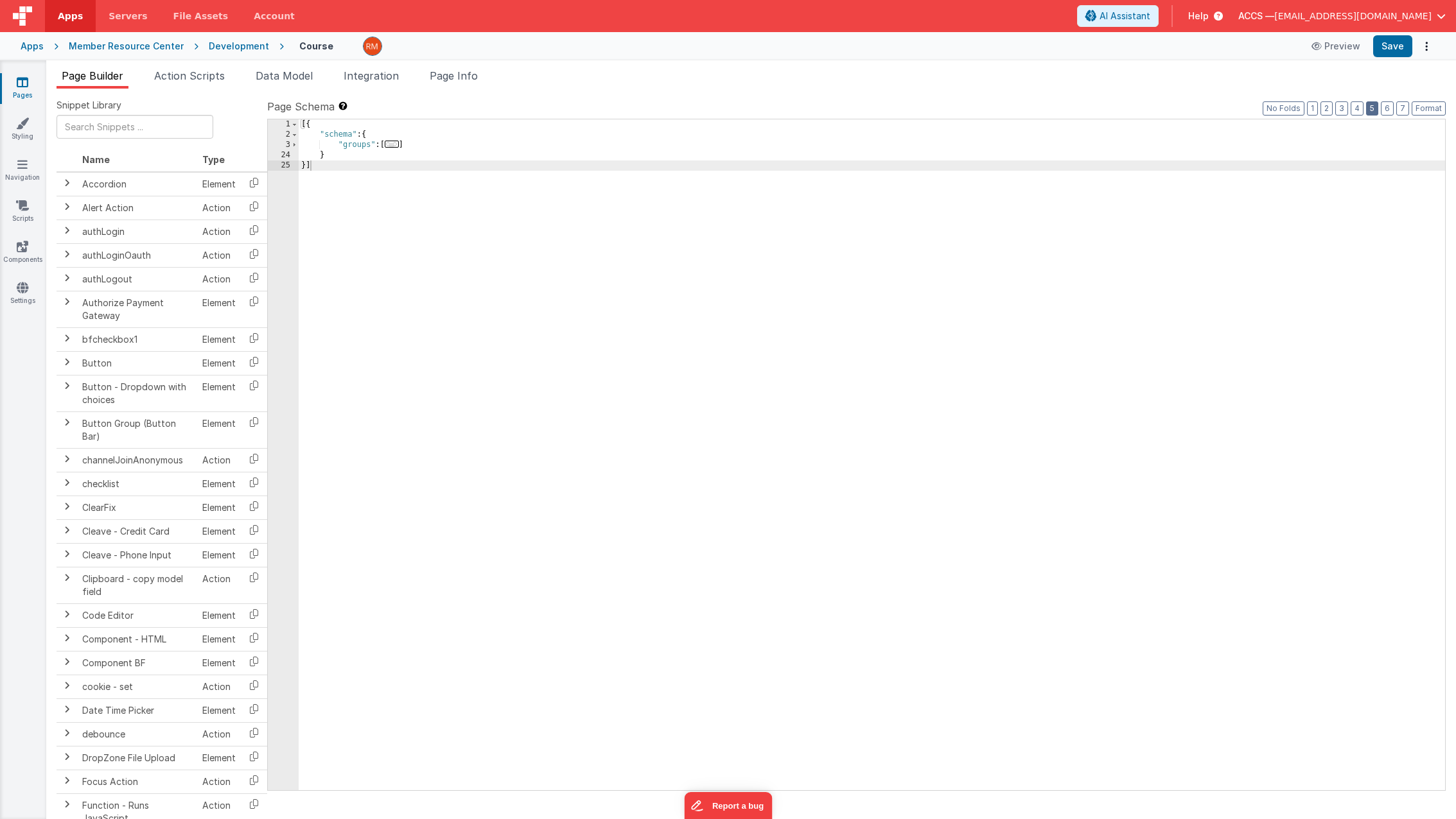
click at [1369, 110] on button "5" at bounding box center [1371, 109] width 12 height 15
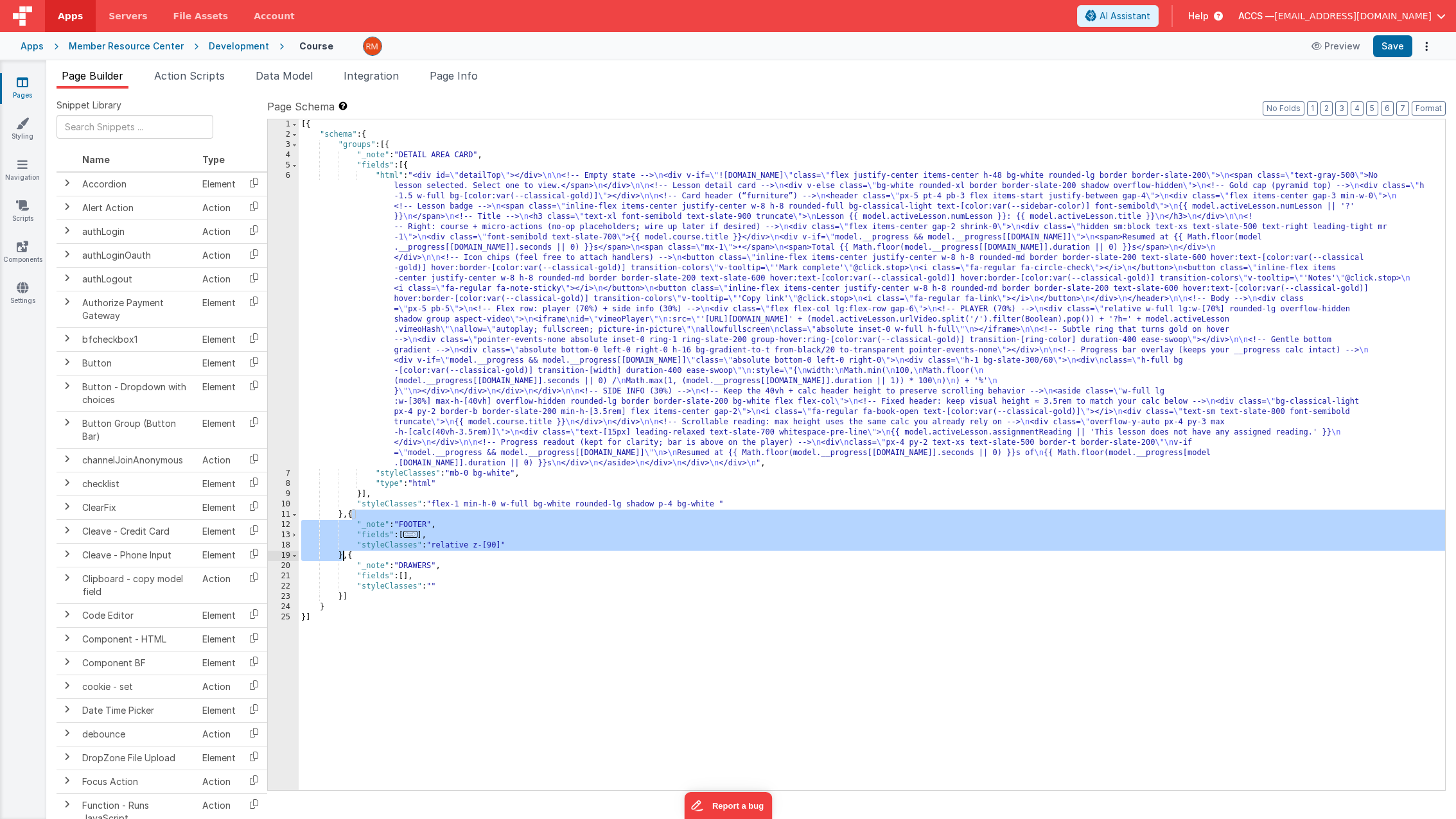
drag, startPoint x: 352, startPoint y: 513, endPoint x: 342, endPoint y: 555, distance: 43.2
click at [342, 555] on div "[{ "schema" : { "groups" : [{ "_note" : "DETAIL AREA CARD" , "fields" : [{ "htm…" at bounding box center [871, 464] width 1146 height 691
click at [25, 87] on icon at bounding box center [22, 82] width 12 height 13
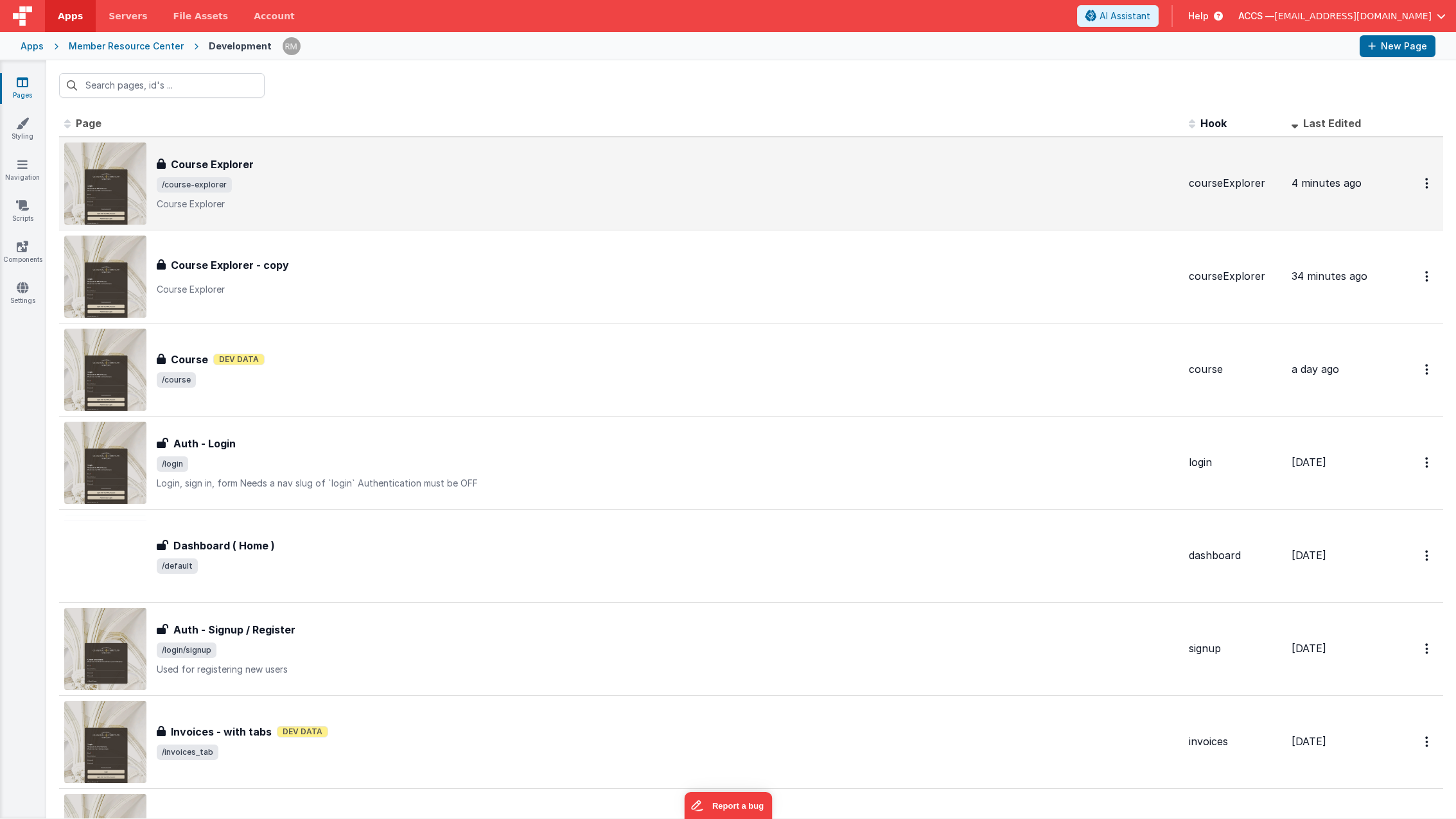
click at [216, 197] on p "Course Explorer" at bounding box center [667, 204] width 1021 height 13
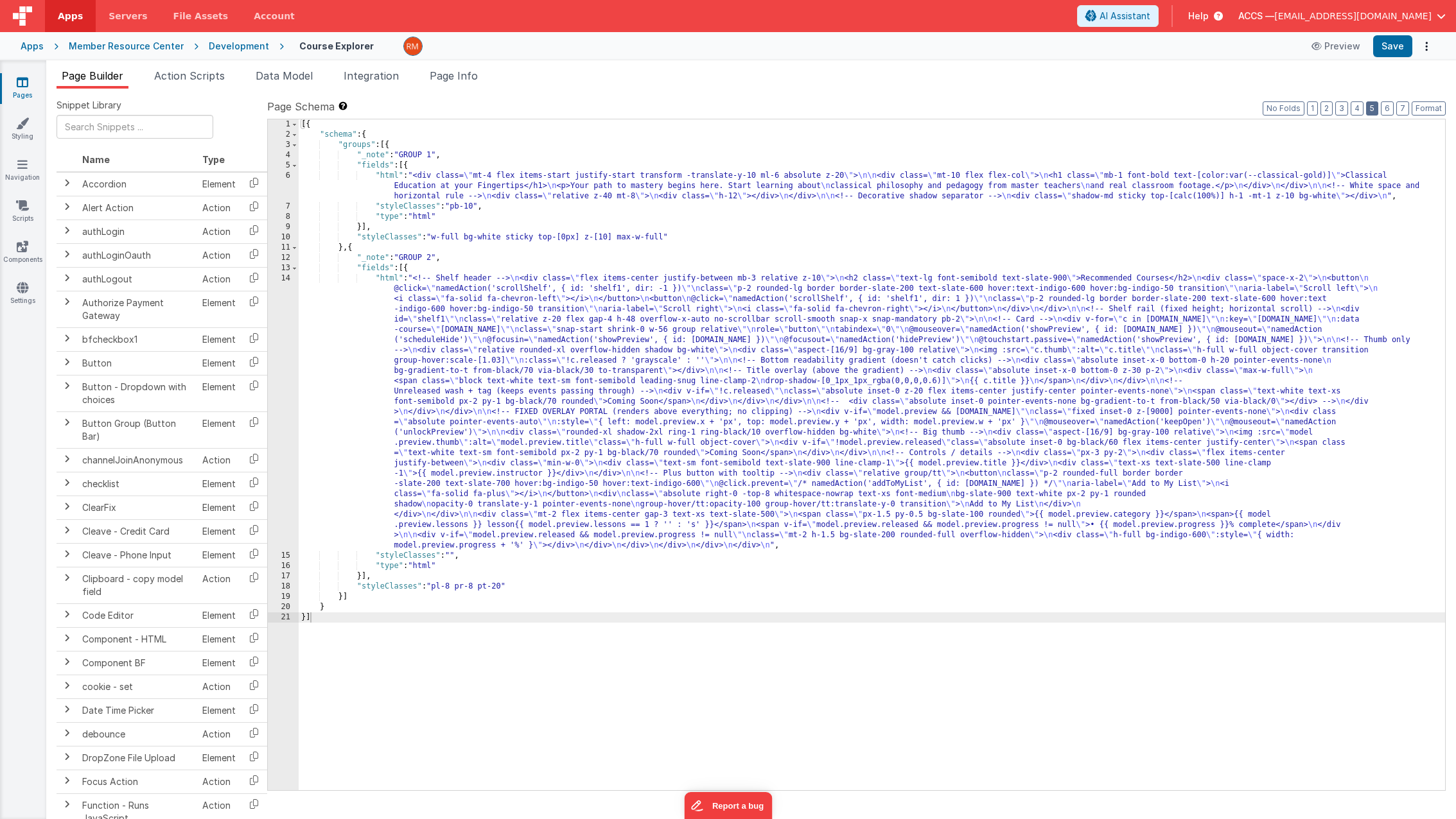
click at [1375, 108] on button "5" at bounding box center [1371, 109] width 12 height 15
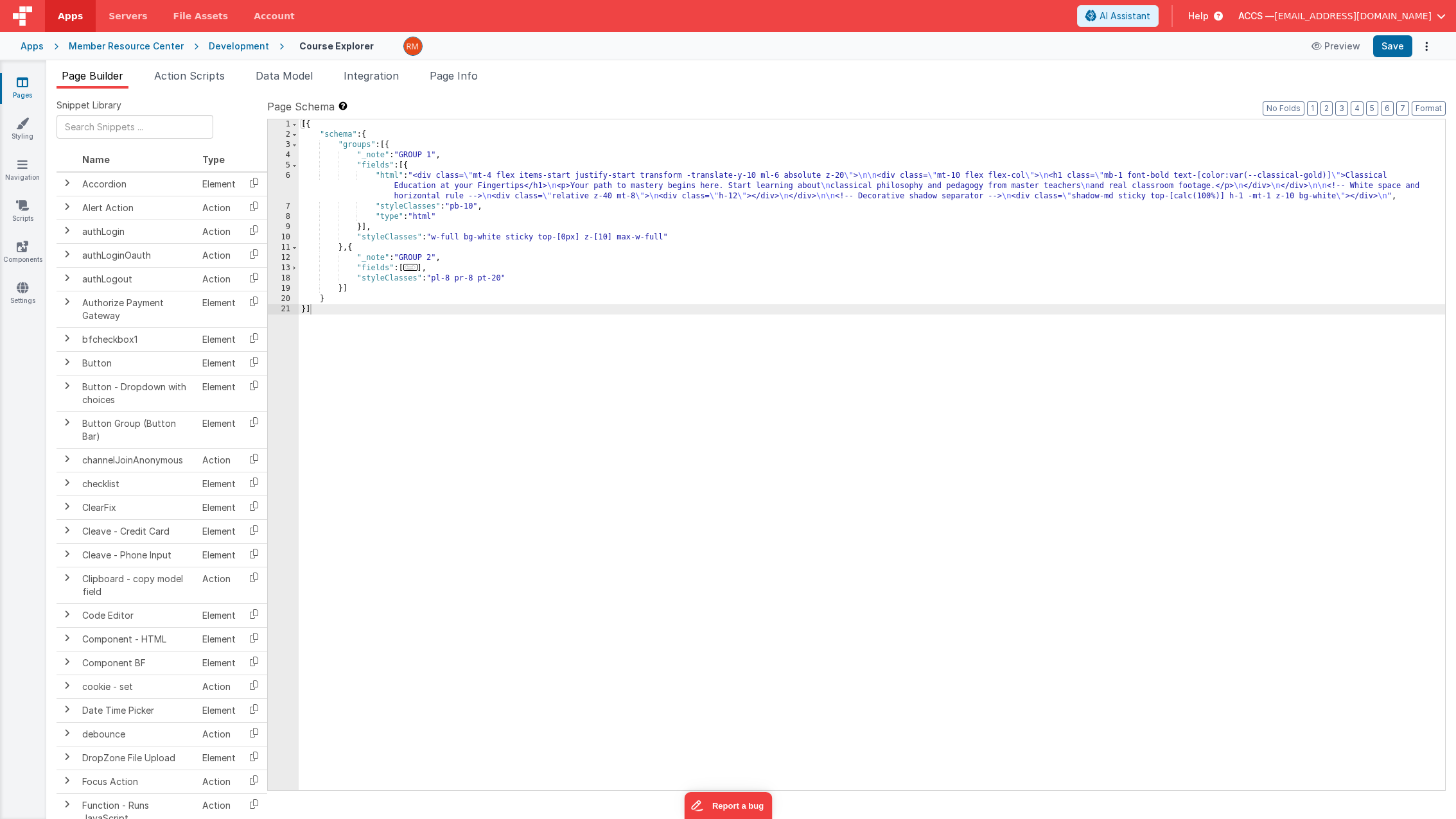
click at [346, 292] on div "[{ "schema" : { "groups" : [{ "_note" : "GROUP 1" , "fields" : [{ "html" : "<di…" at bounding box center [871, 464] width 1146 height 691
click at [342, 292] on div "[{ "schema" : { "groups" : [{ "_note" : "GROUP 1" , "fields" : [{ "html" : "<di…" at bounding box center [871, 464] width 1146 height 691
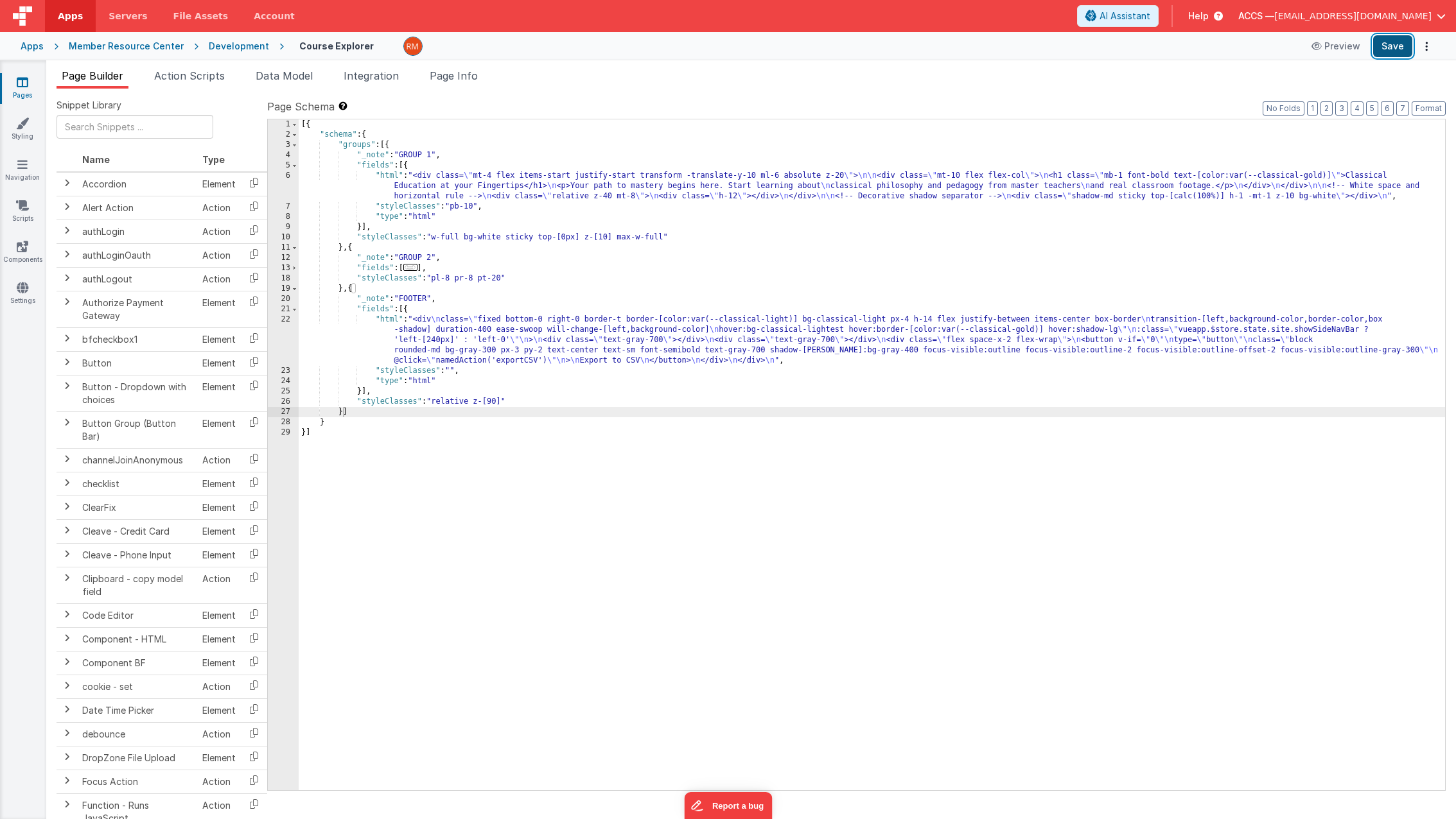
click at [1388, 49] on button "Save" at bounding box center [1391, 46] width 39 height 22
click at [417, 269] on span "..." at bounding box center [410, 267] width 15 height 7
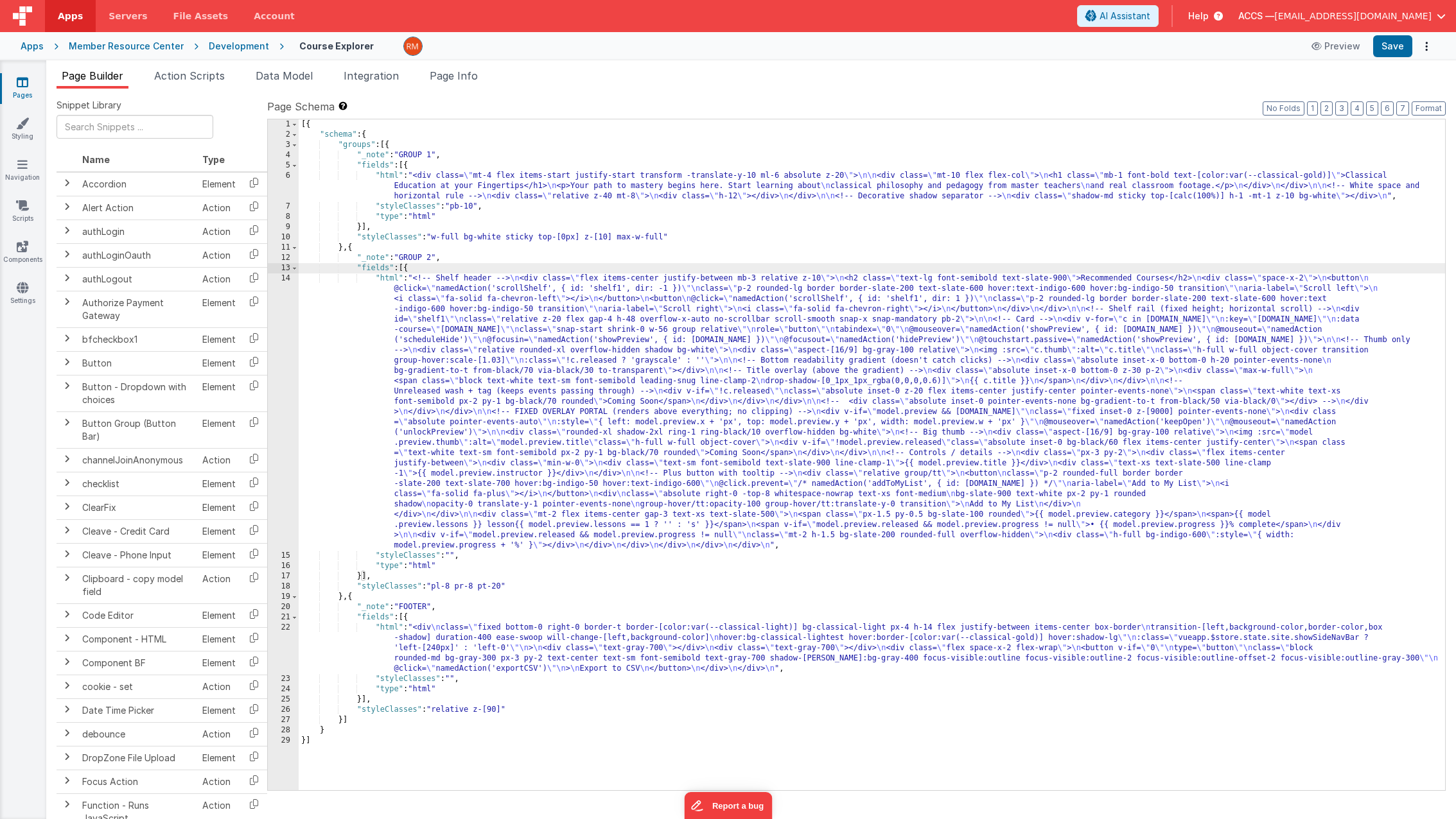
click at [388, 280] on div "[{ "schema" : { "groups" : [{ "_note" : "GROUP 1" , "fields" : [{ "html" : "<di…" at bounding box center [871, 464] width 1146 height 691
click at [283, 279] on div "14" at bounding box center [283, 412] width 31 height 277
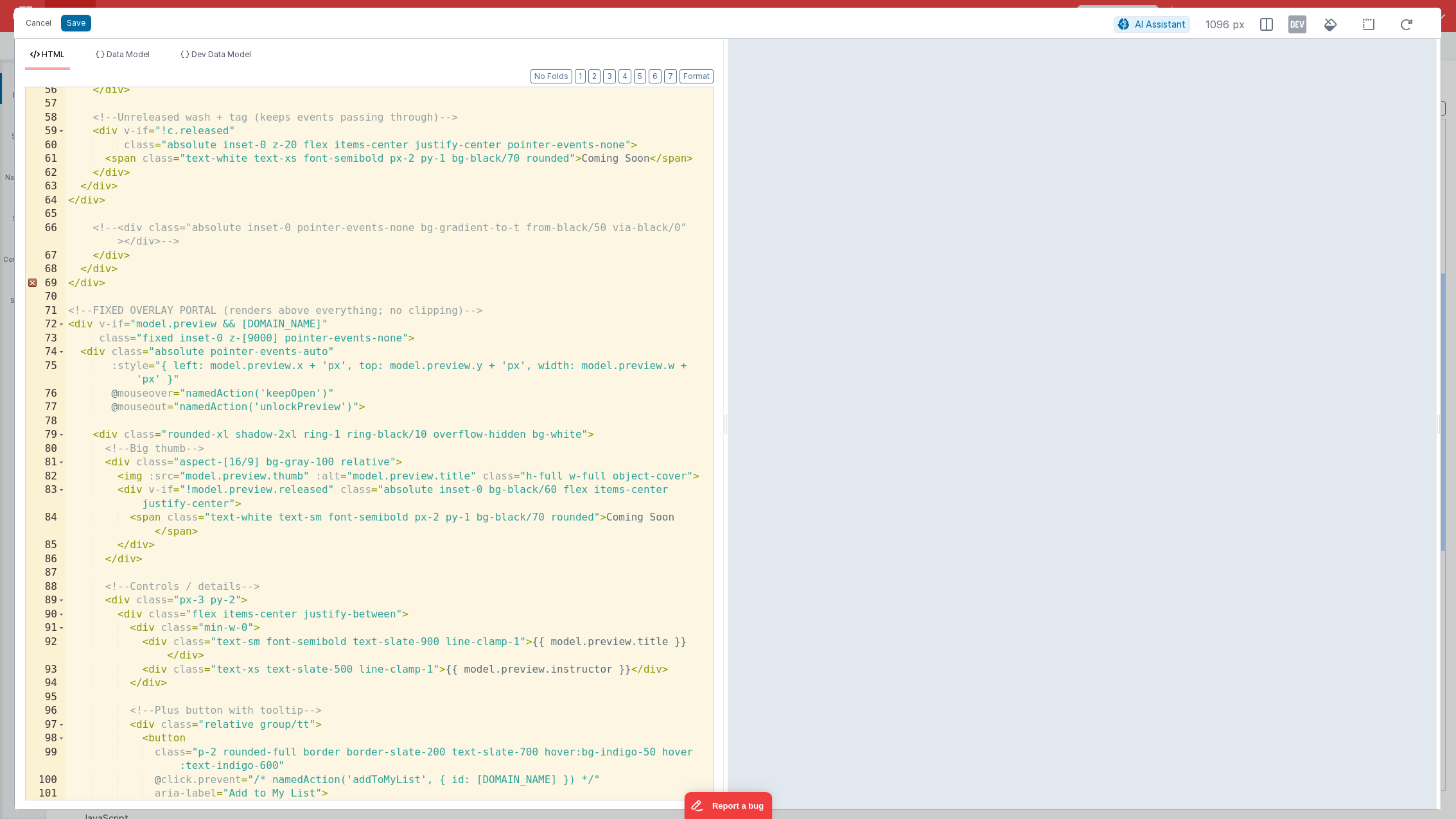
scroll to position [714, 0]
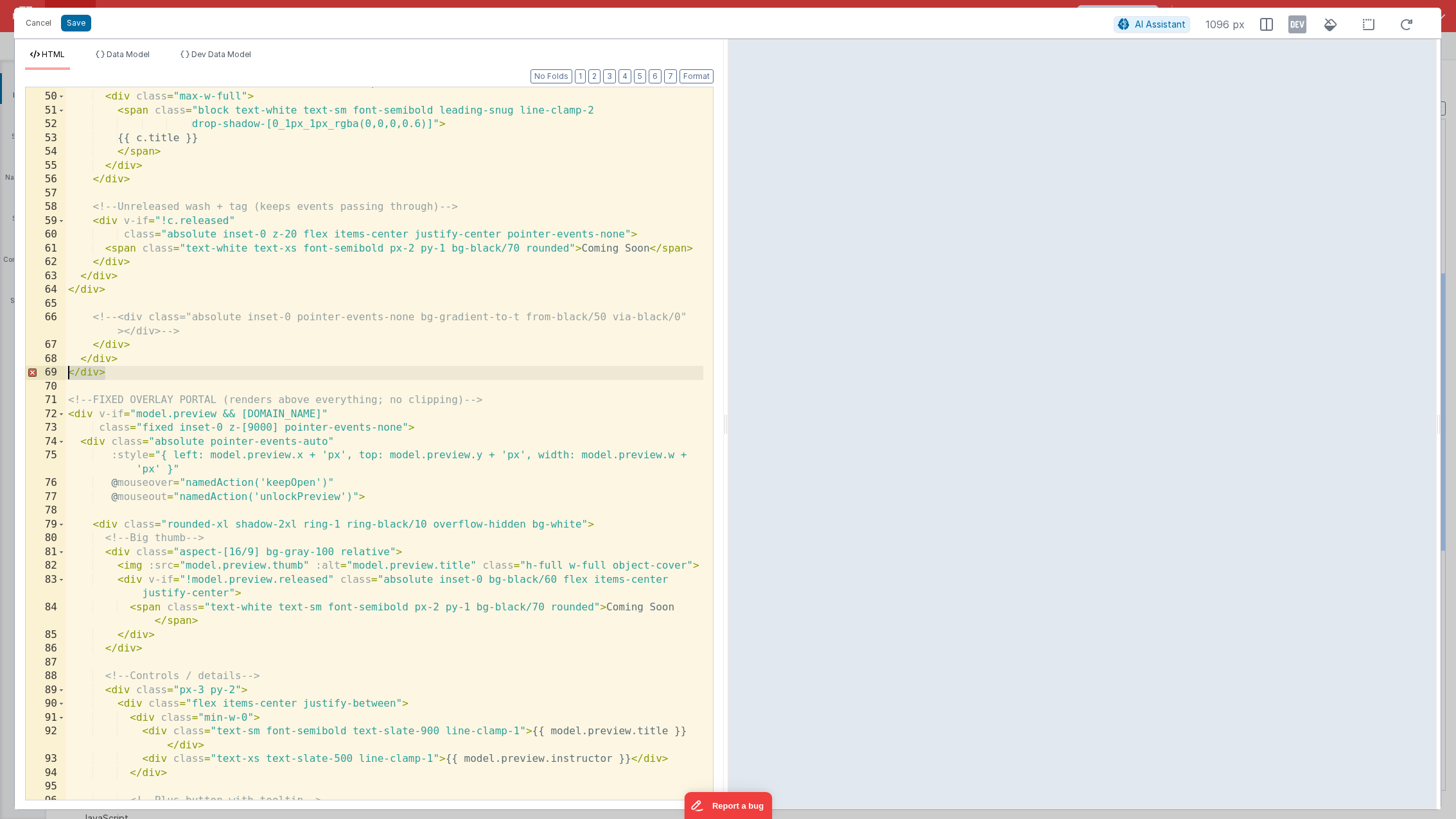
drag, startPoint x: 118, startPoint y: 376, endPoint x: 57, endPoint y: 372, distance: 61.1
click at [57, 372] on div "49 50 51 52 53 54 55 56 57 58 59 60 61 62 63 64 65 66 67 68 69 70 71 72 73 74 7…" at bounding box center [369, 443] width 688 height 714
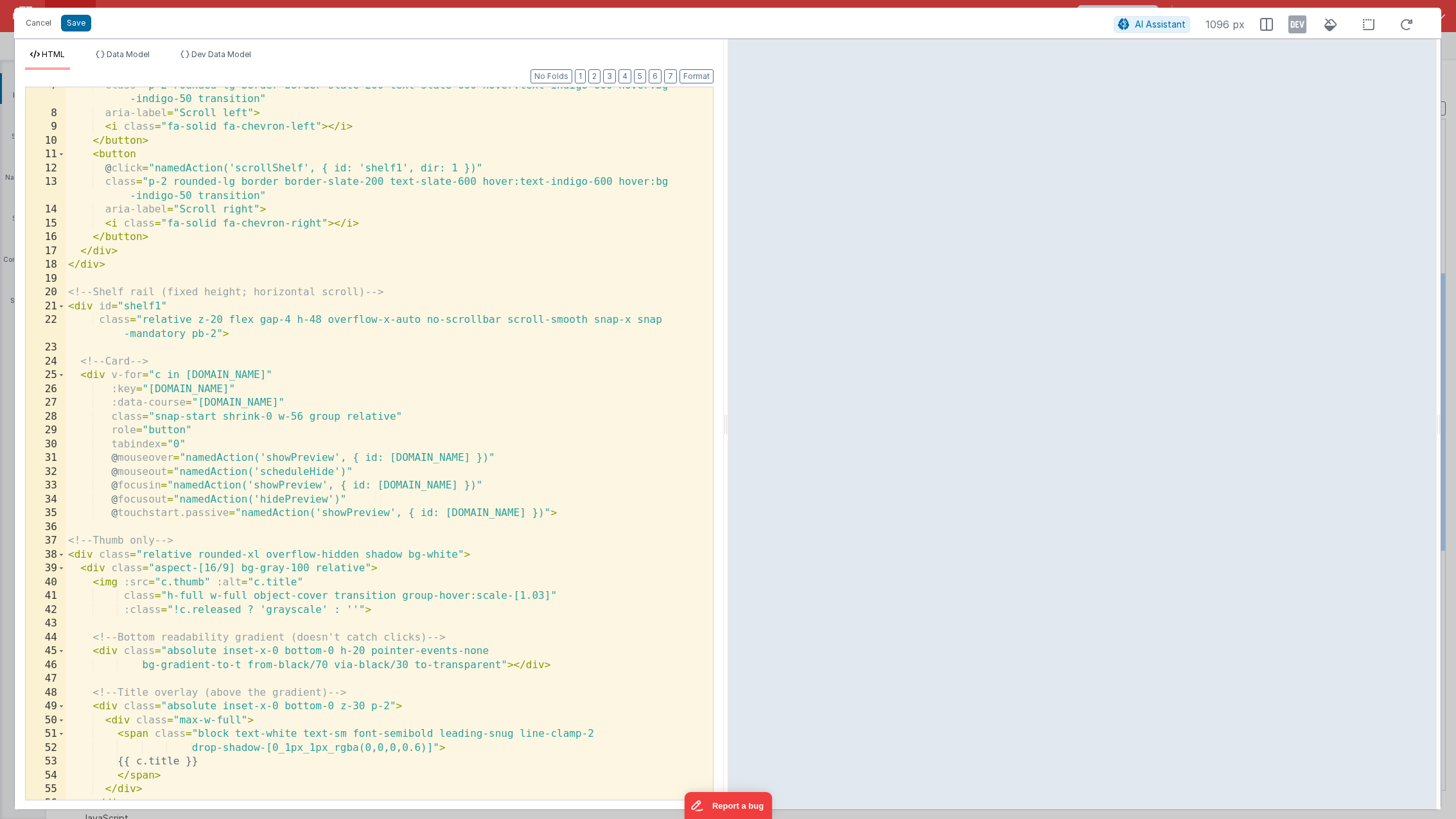
scroll to position [0, 0]
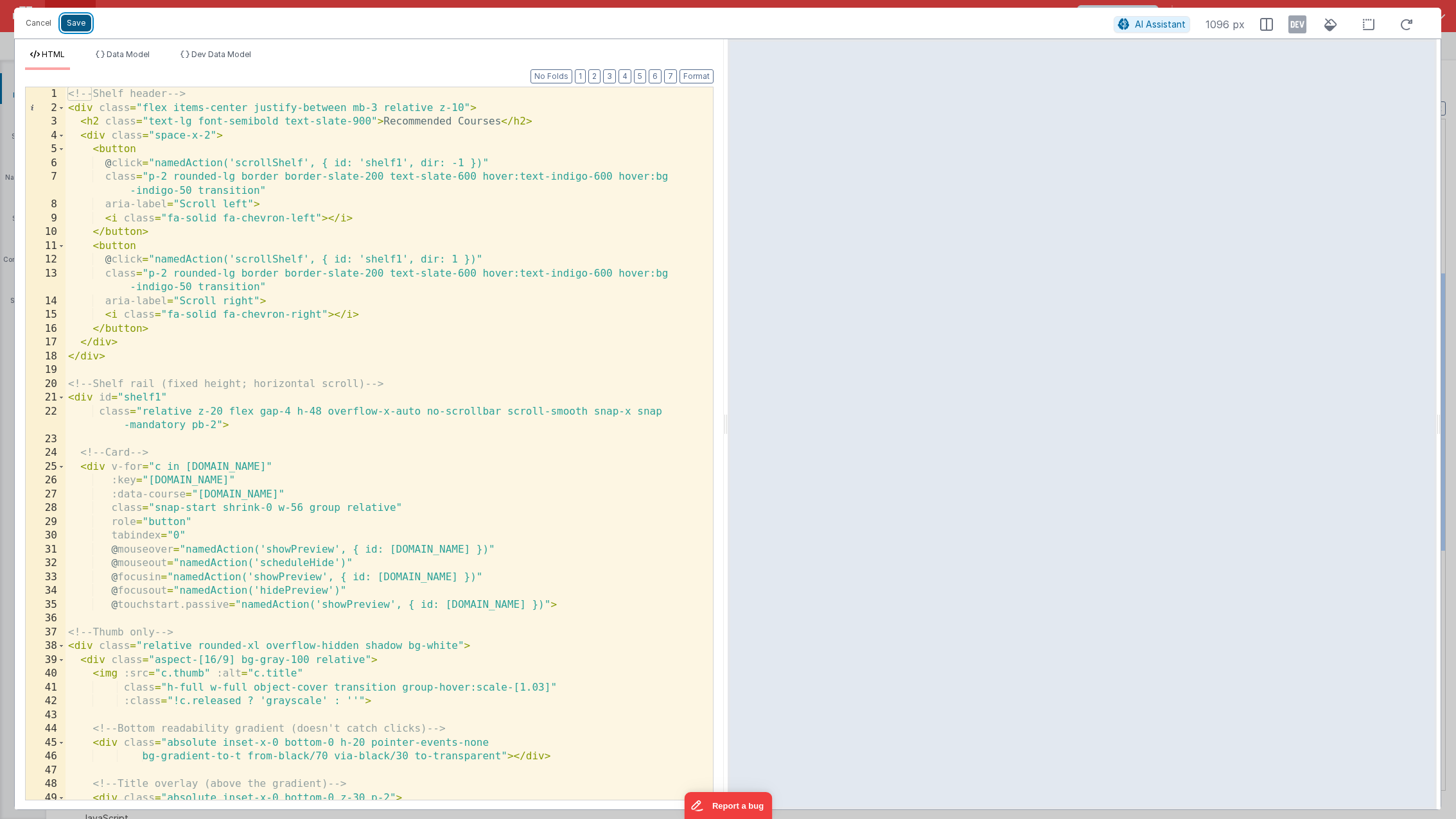
click at [71, 28] on button "Save" at bounding box center [75, 23] width 30 height 16
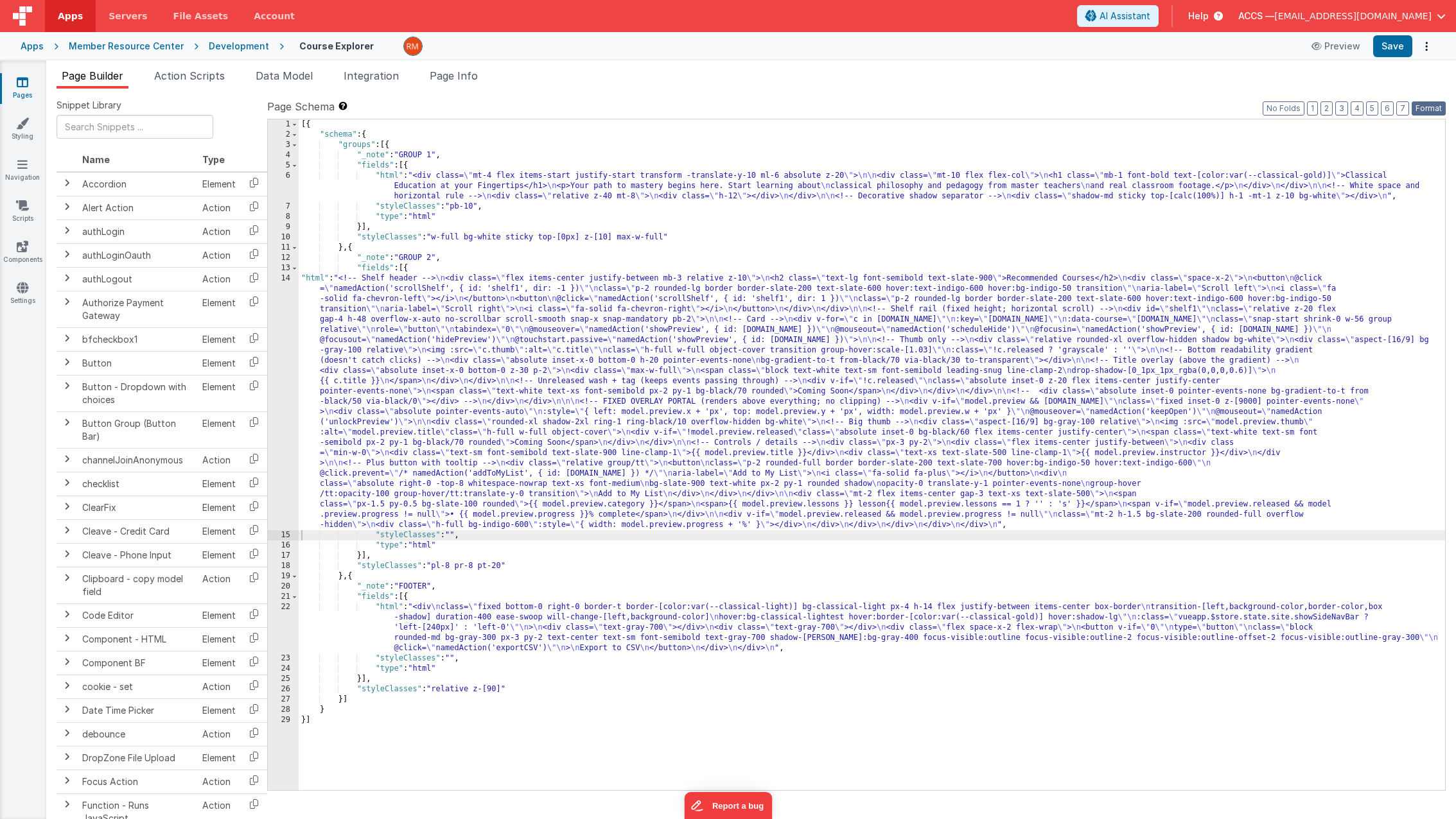
drag, startPoint x: 1430, startPoint y: 105, endPoint x: 1425, endPoint y: 99, distance: 7.8
click at [1429, 104] on button "Format" at bounding box center [1428, 109] width 34 height 15
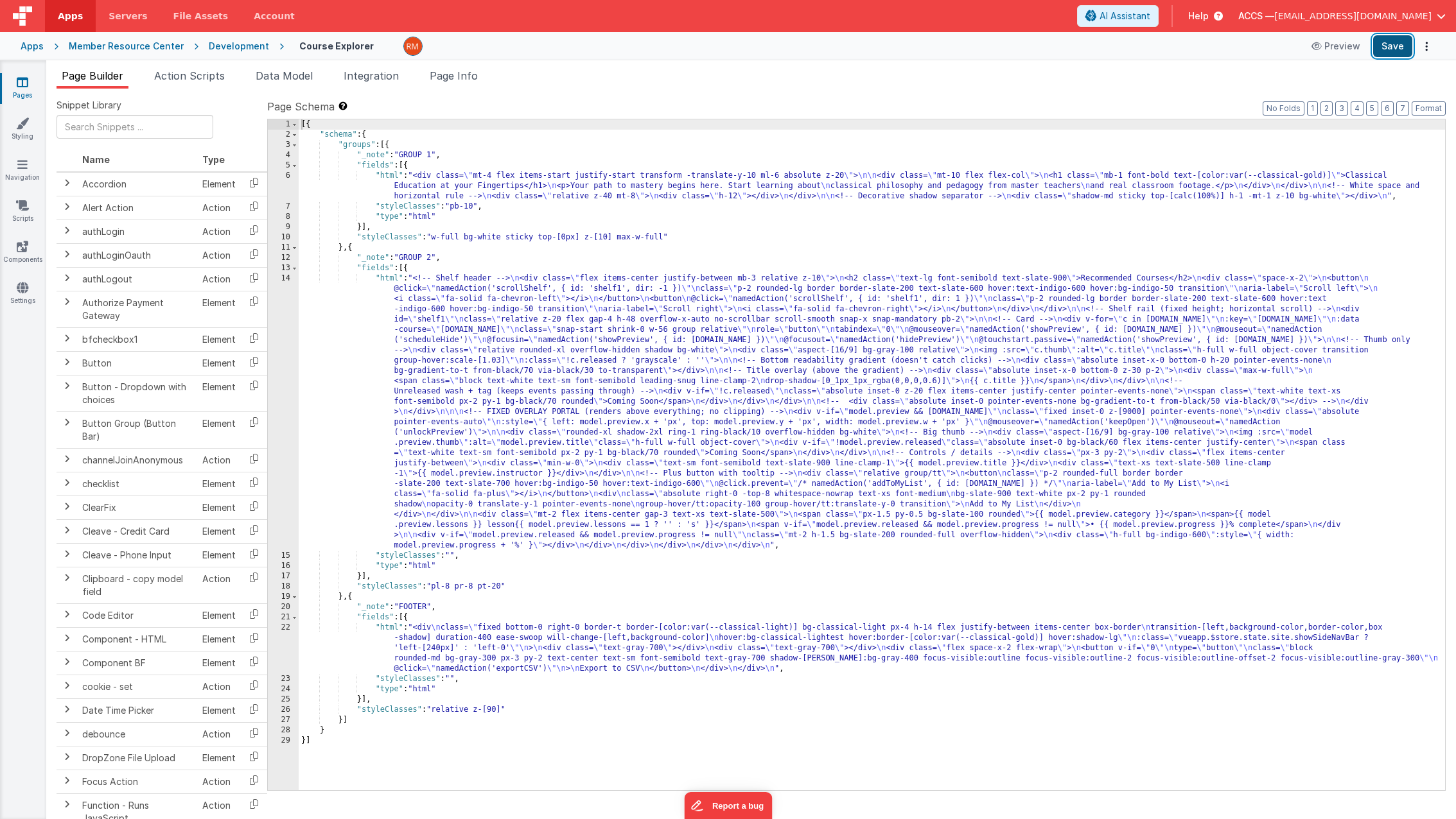
click at [1391, 49] on button "Save" at bounding box center [1391, 46] width 39 height 22
click at [553, 375] on div "[{ "schema" : { "groups" : [{ "_note" : "GROUP 1" , "fields" : [{ "html" : "<di…" at bounding box center [871, 464] width 1146 height 691
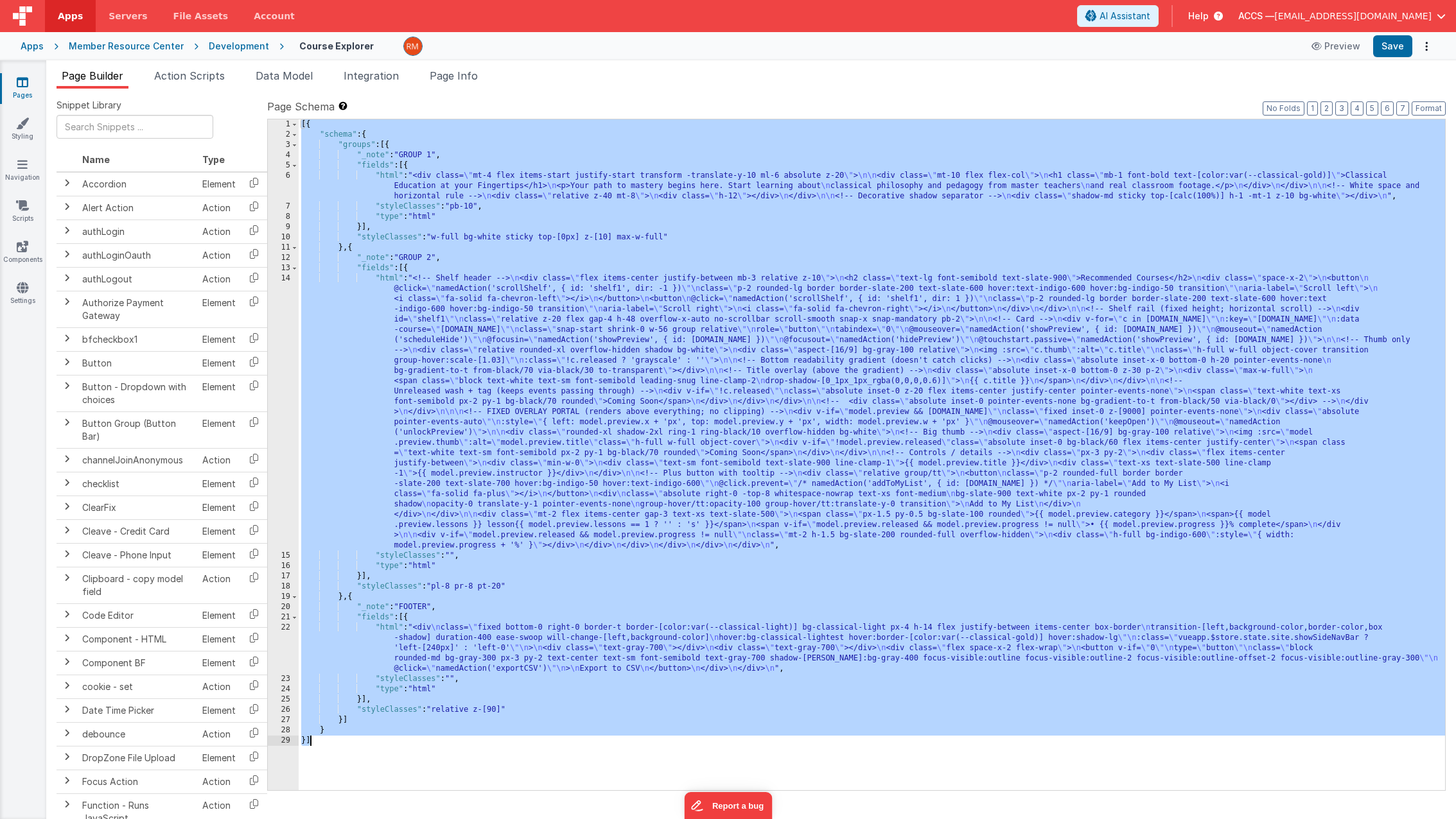
click at [395, 182] on div "[{ "schema" : { "groups" : [{ "_note" : "GROUP 1" , "fields" : [{ "html" : "<di…" at bounding box center [871, 464] width 1146 height 691
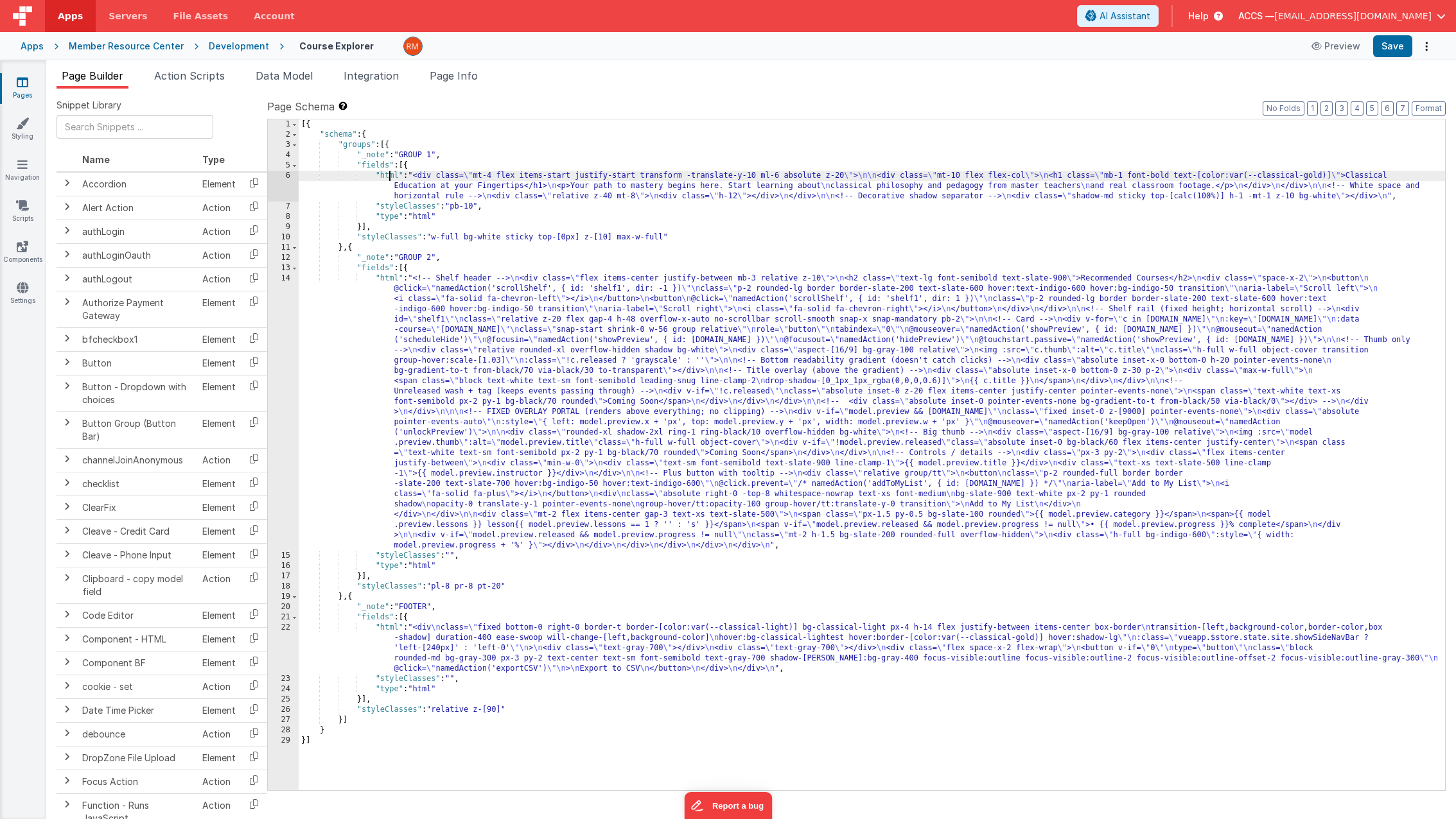
click at [390, 178] on div "[{ "schema" : { "groups" : [{ "_note" : "GROUP 1" , "fields" : [{ "html" : "<di…" at bounding box center [871, 464] width 1146 height 691
click at [286, 175] on div "6" at bounding box center [283, 186] width 31 height 31
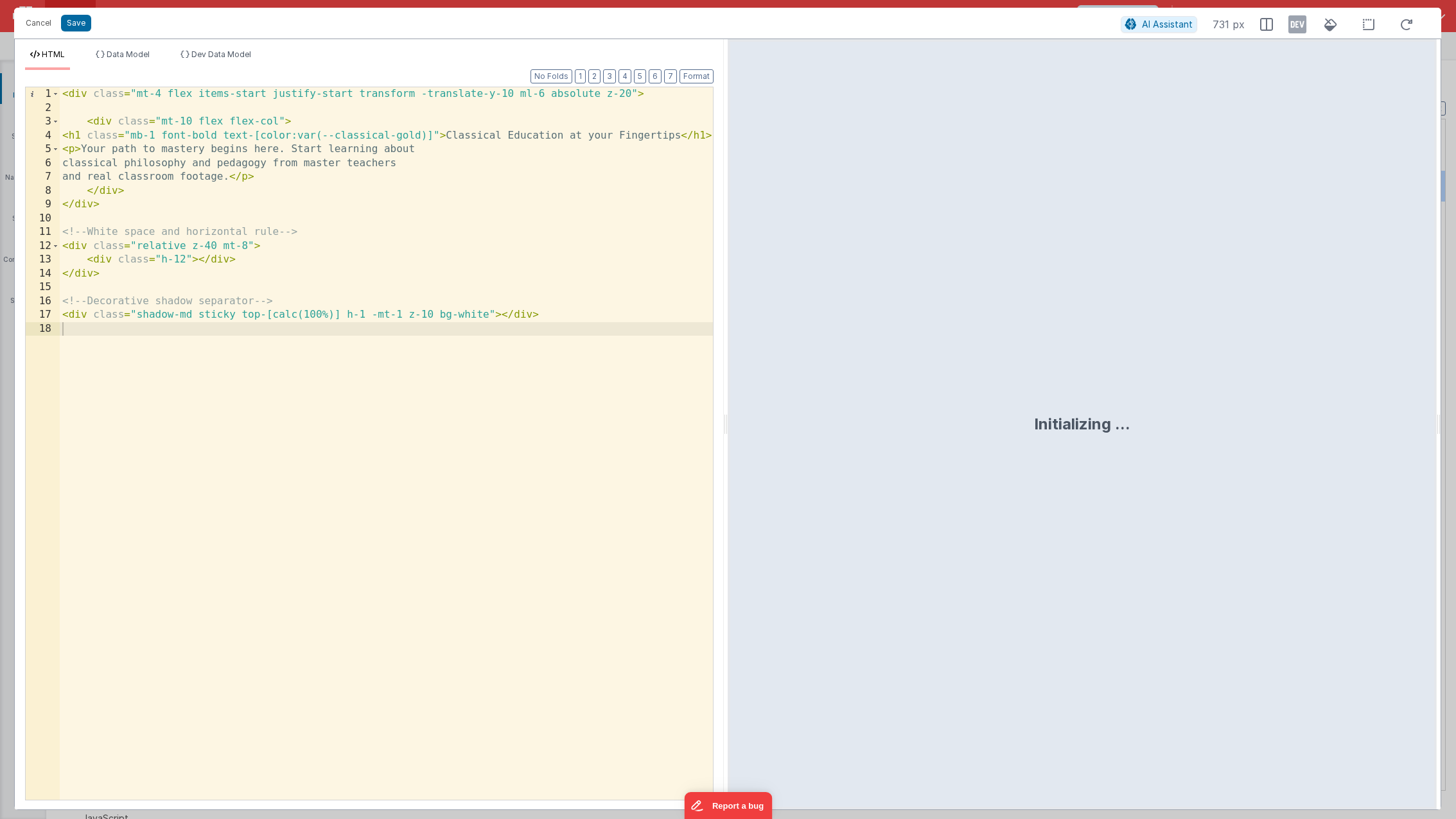
click at [206, 365] on div "< div class = "mt-4 flex items-start justify-start transform -translate-y-10 ml…" at bounding box center [387, 457] width 653 height 740
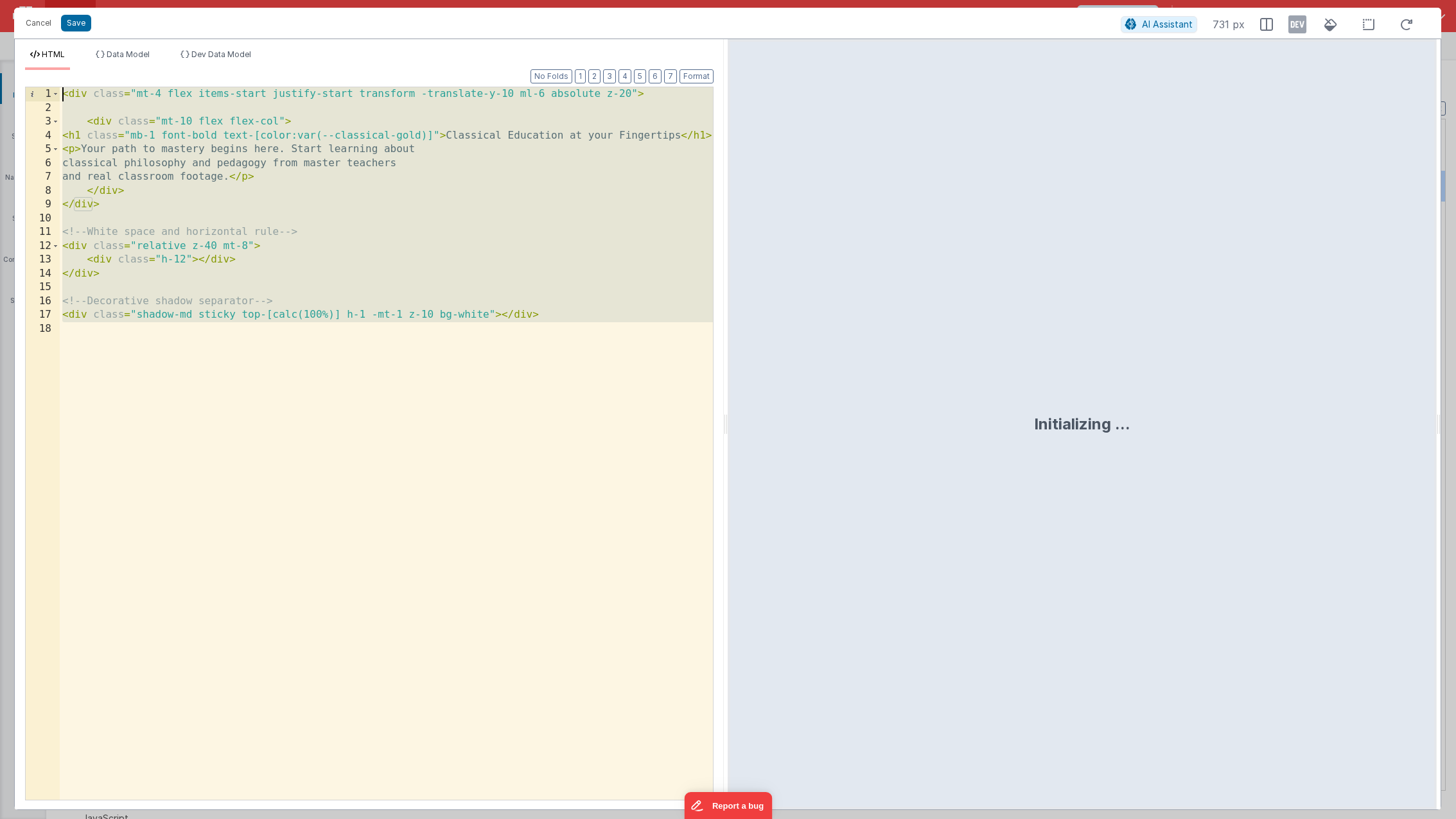
drag, startPoint x: 206, startPoint y: 364, endPoint x: 4, endPoint y: -38, distance: 449.9
click at [4, 0] on html "Cancel Save AI Assistant 731 px HTML Data Model Dev Data Model Format 7 6 5 4 3…" at bounding box center [728, 409] width 1456 height 819
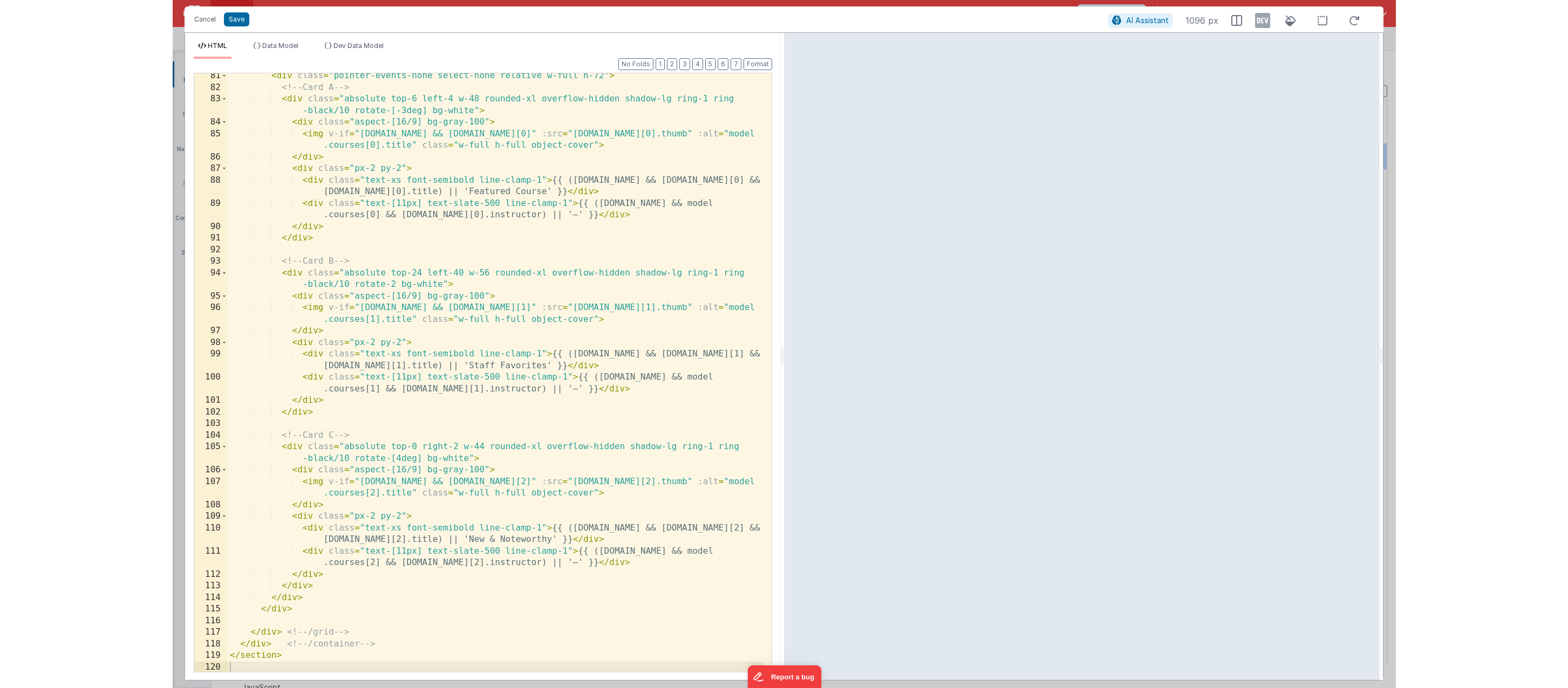
scroll to position [977, 0]
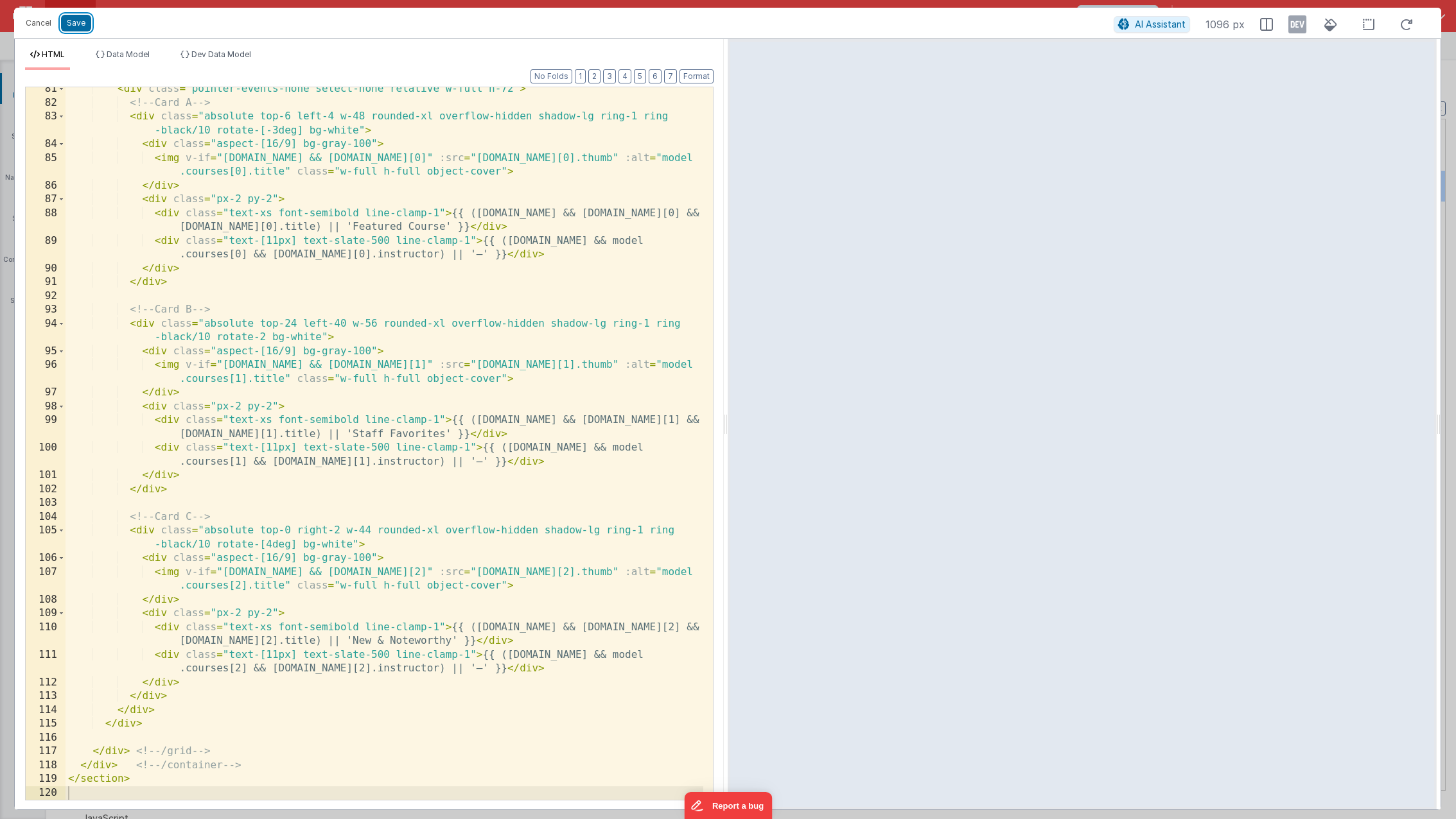
drag, startPoint x: 75, startPoint y: 29, endPoint x: 125, endPoint y: 27, distance: 50.0
click at [75, 28] on button "Save" at bounding box center [75, 23] width 30 height 16
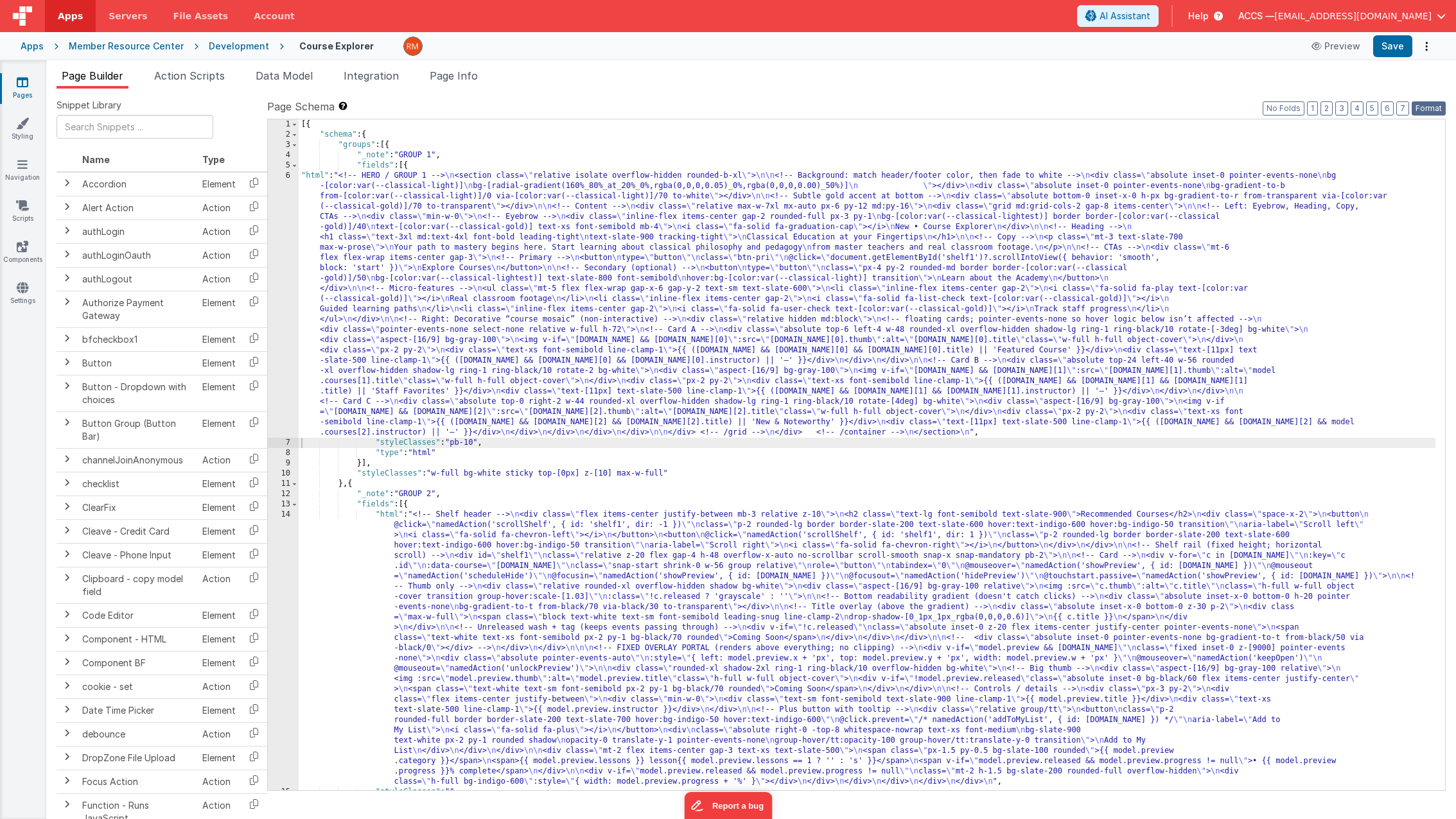
drag, startPoint x: 1431, startPoint y: 104, endPoint x: 1424, endPoint y: 98, distance: 9.2
click at [1431, 104] on button "Format" at bounding box center [1428, 109] width 34 height 15
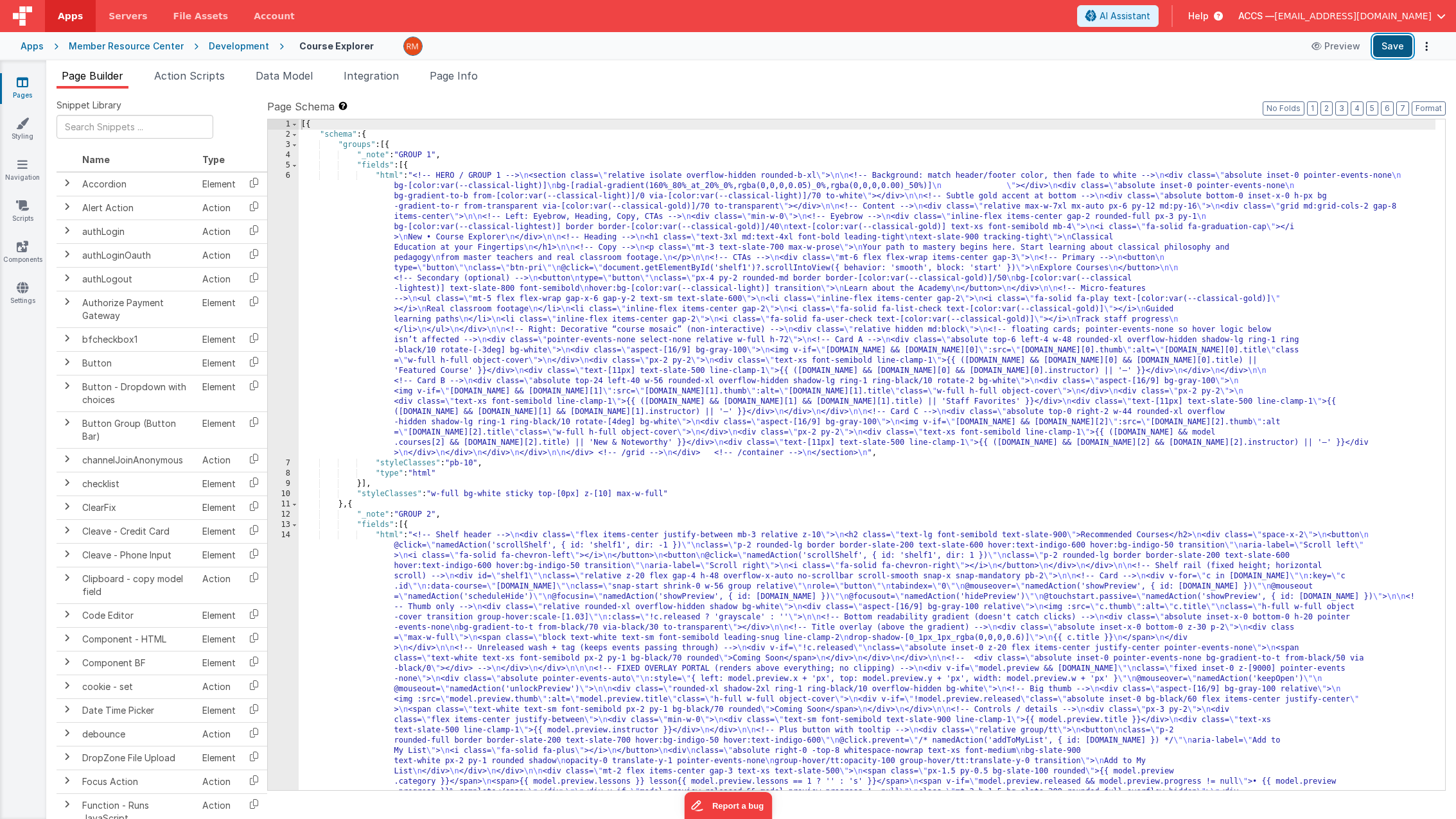
click at [1392, 52] on button "Save" at bounding box center [1391, 46] width 39 height 22
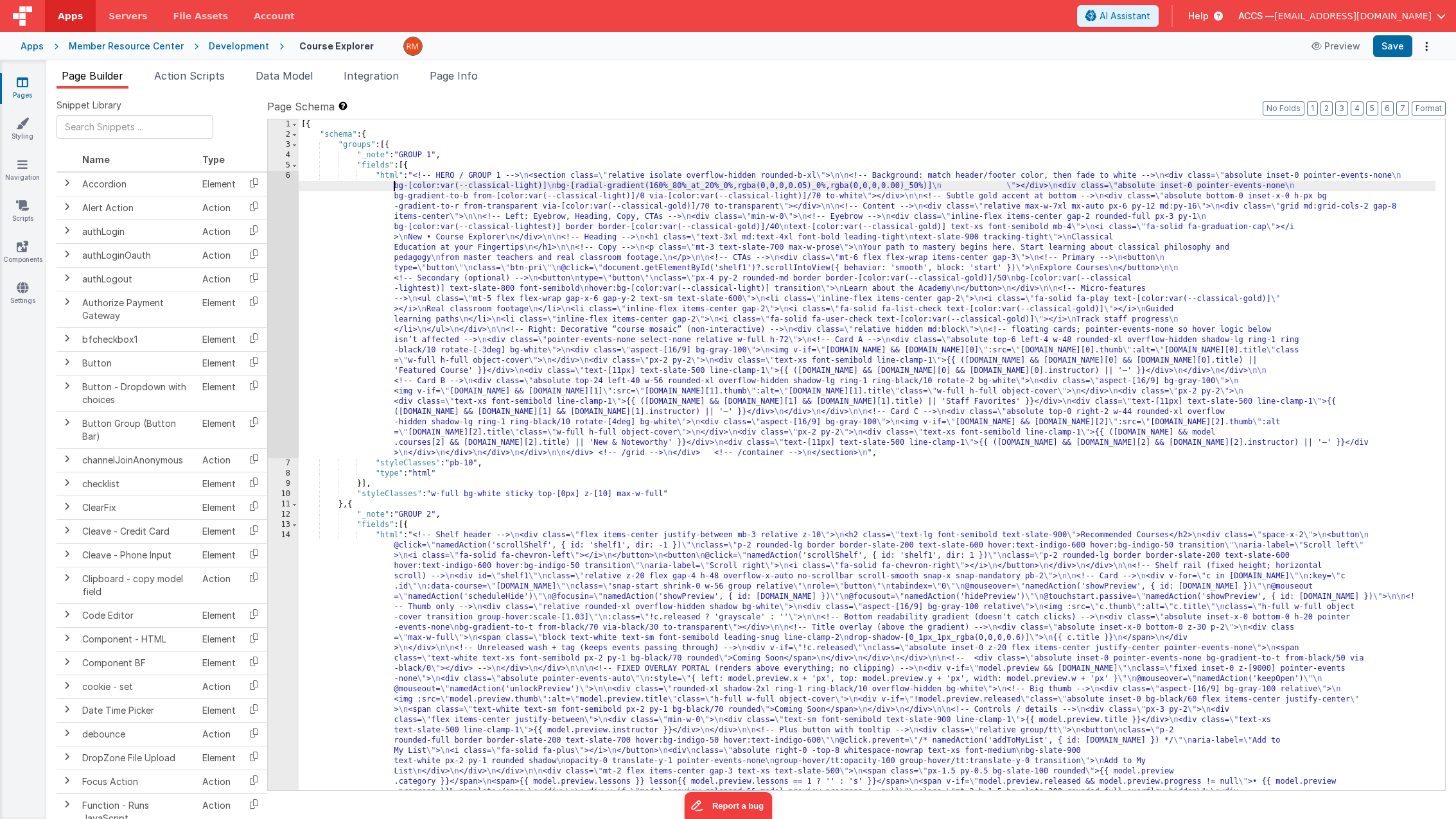
click at [393, 181] on div "[{ "schema" : { "groups" : [{ "_note" : "GROUP 1" , "fields" : [{ "html" : "<!-…" at bounding box center [867, 598] width 1137 height 958
click at [389, 174] on div "[{ "schema" : { "groups" : [{ "_note" : "GROUP 1" , "fields" : [{ "html" : "<!-…" at bounding box center [867, 598] width 1137 height 958
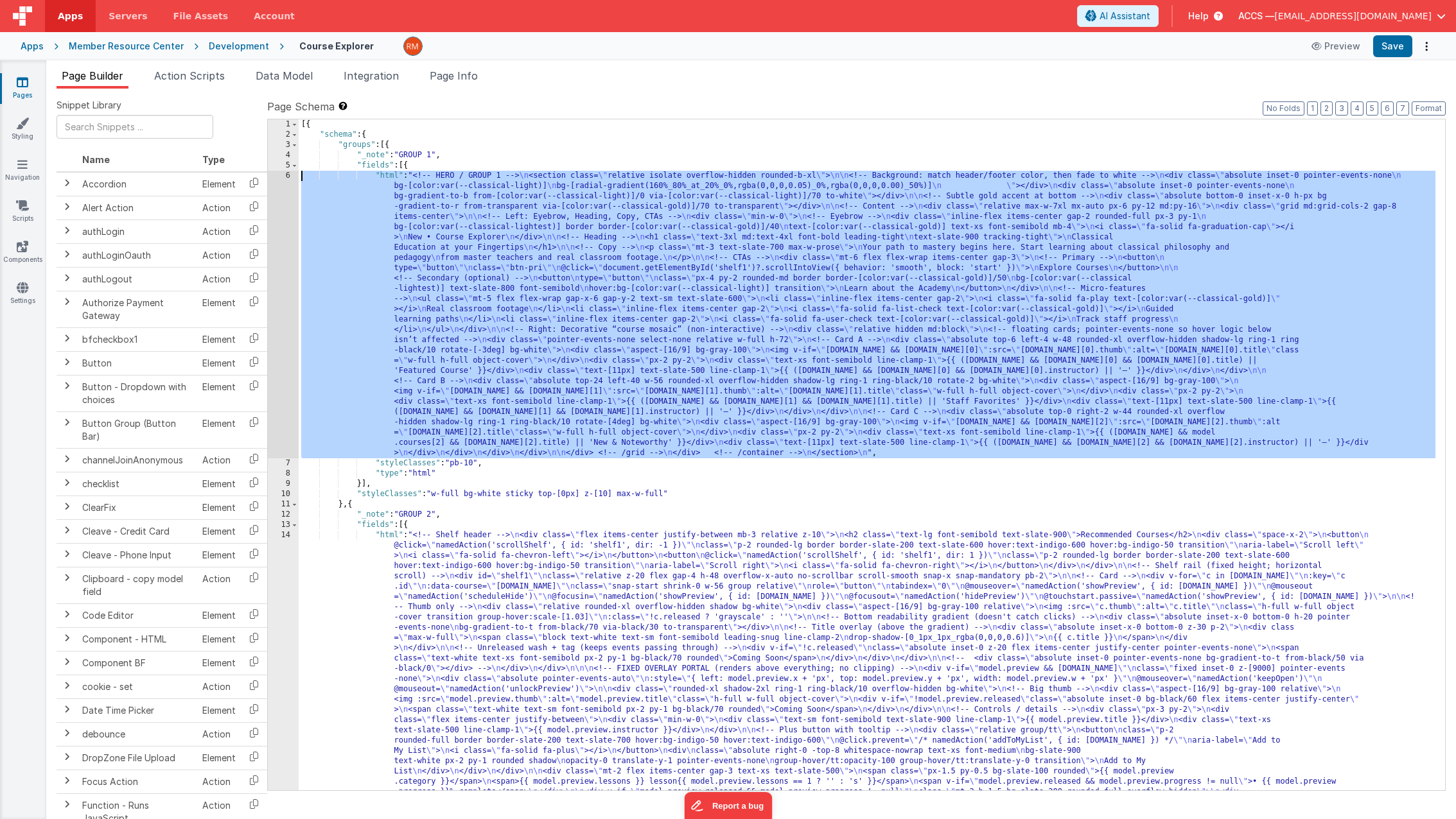
click at [286, 175] on div "6" at bounding box center [283, 315] width 31 height 287
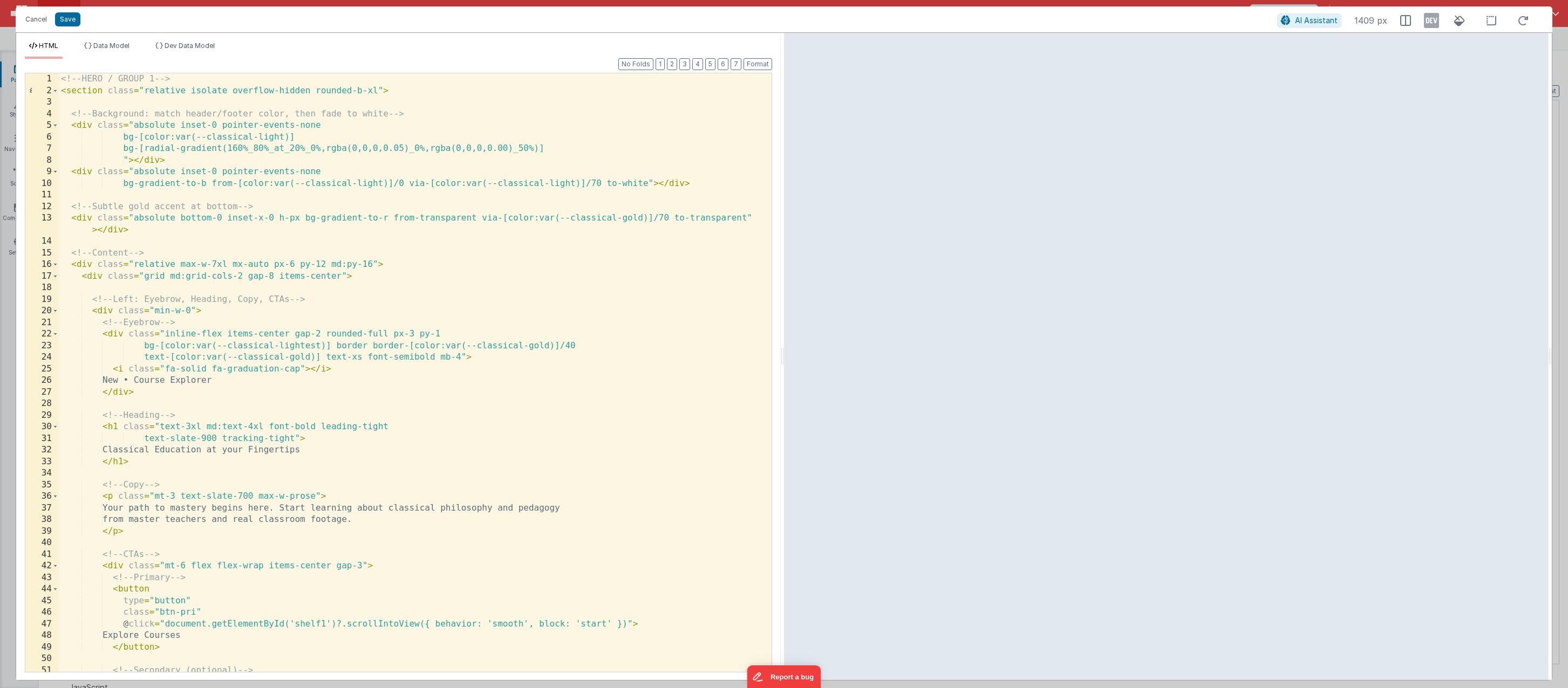
click at [478, 397] on div "<!-- HERO / GROUP 1 --> < section class = "relative isolate overflow-hidden rou…" at bounding box center [411, 384] width 705 height 622
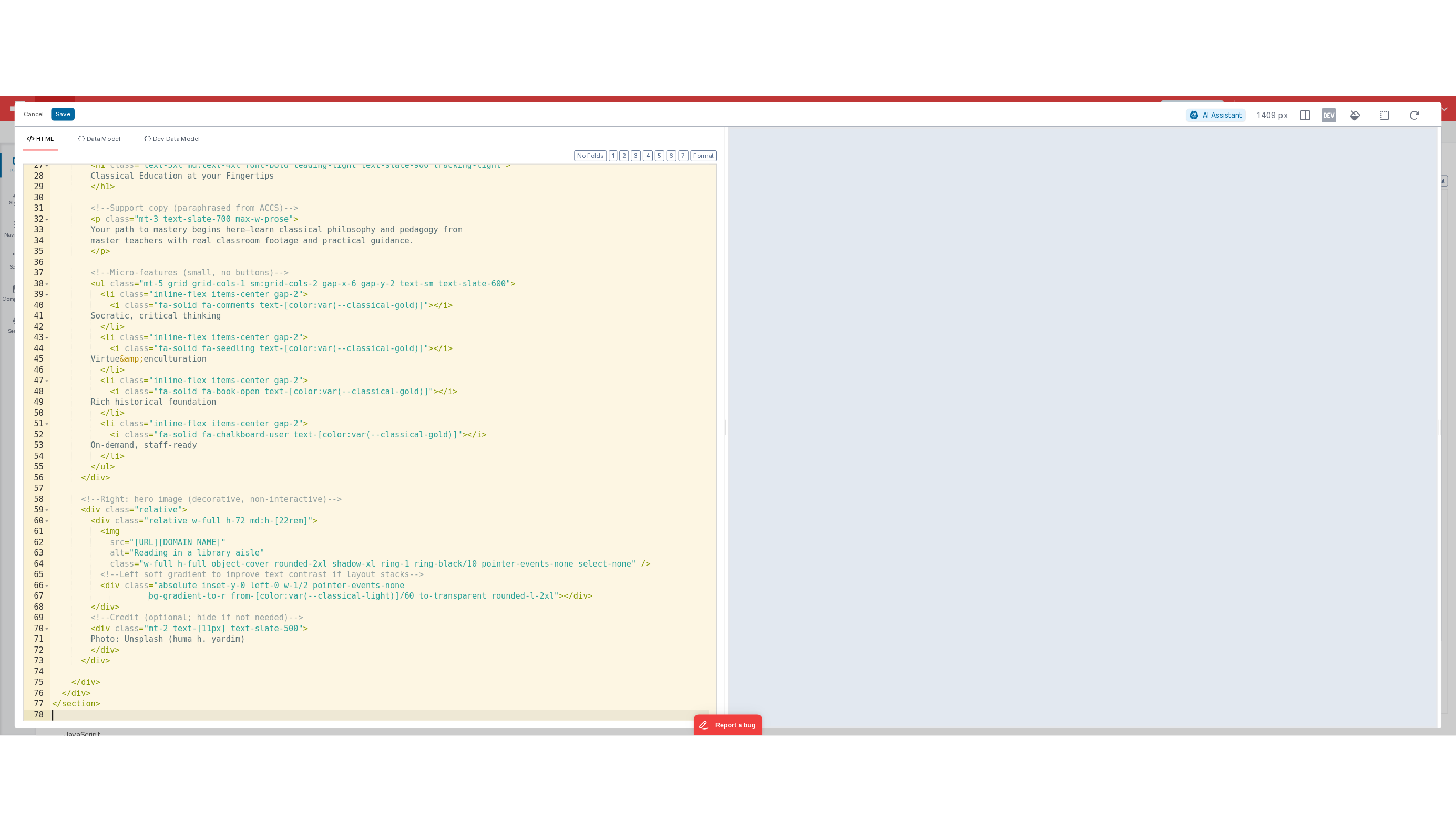
scroll to position [309, 0]
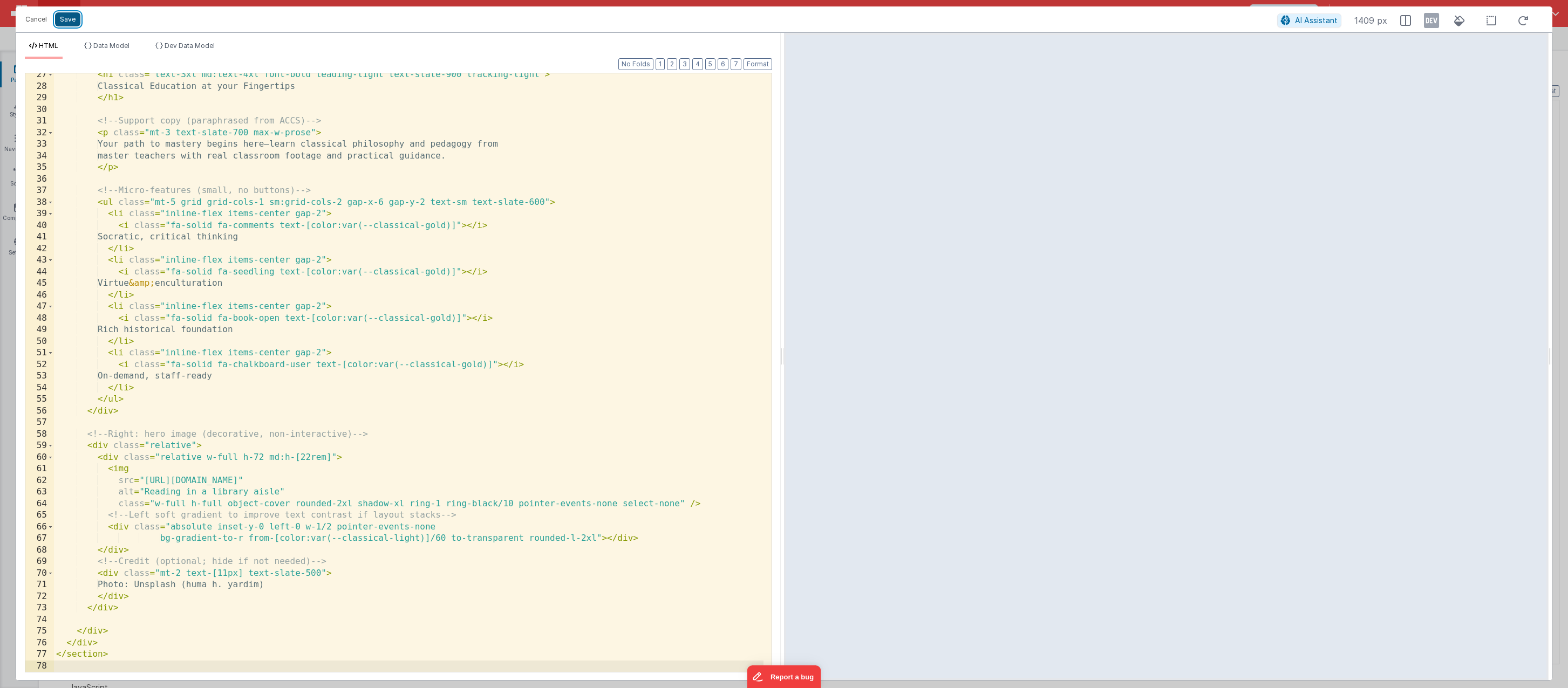
click at [76, 21] on button "Save" at bounding box center [67, 19] width 25 height 14
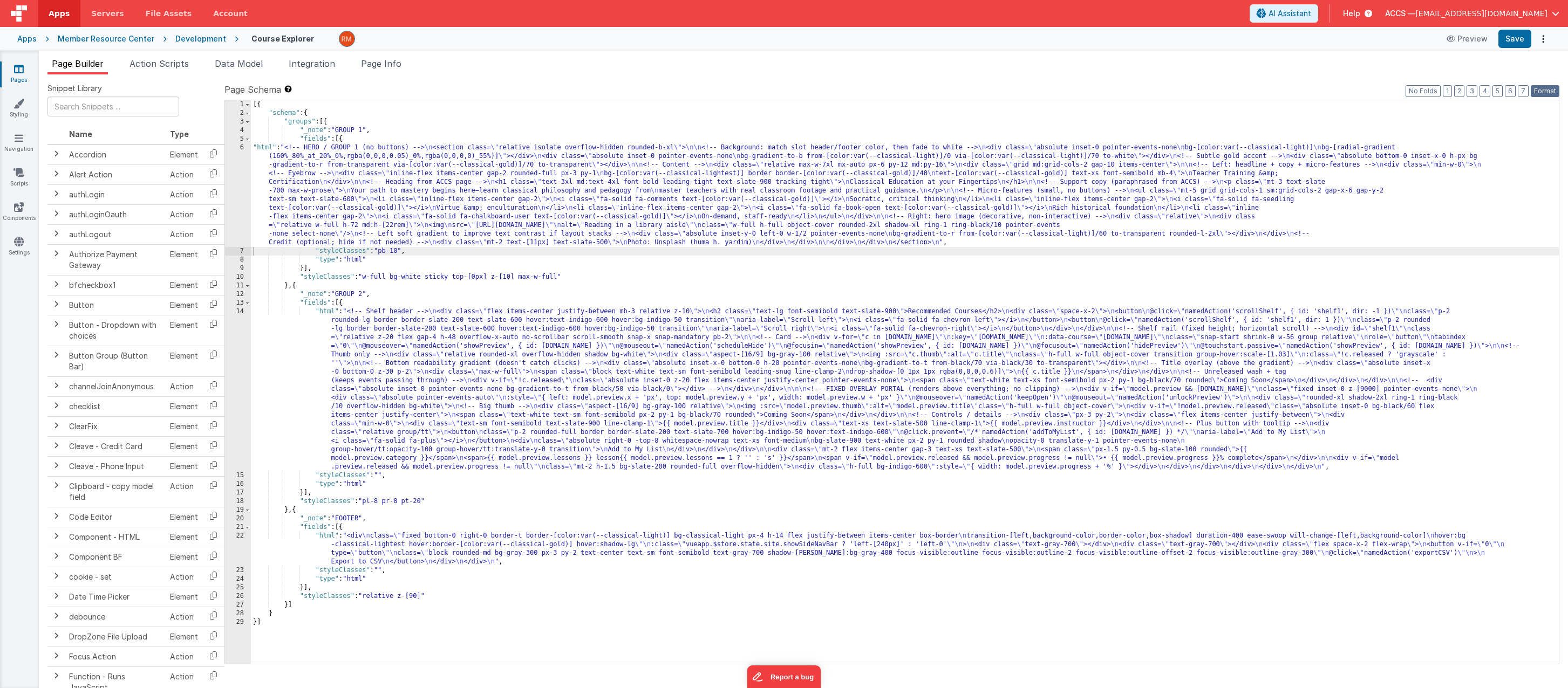
click at [1223, 90] on button "Format" at bounding box center [1544, 92] width 28 height 12
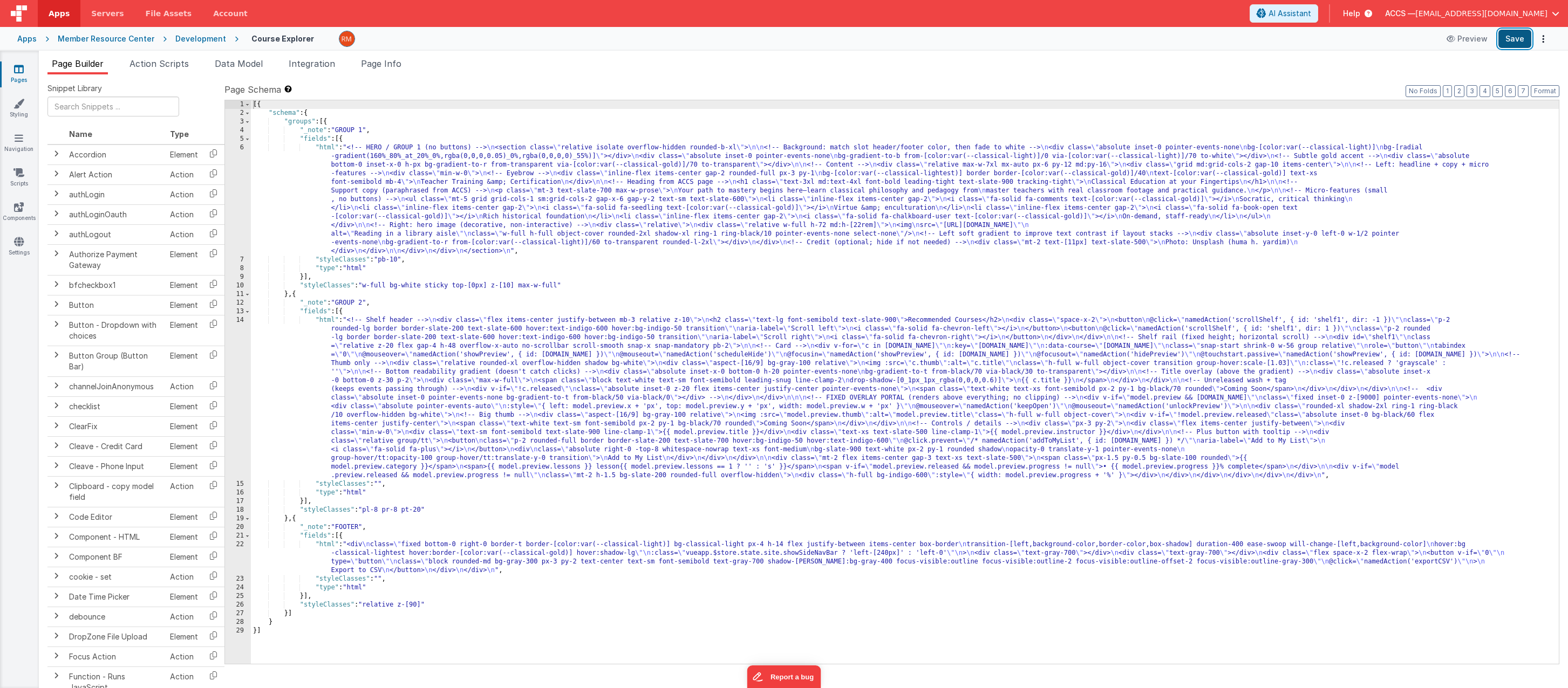
click at [1223, 41] on button "Save" at bounding box center [1515, 39] width 33 height 18
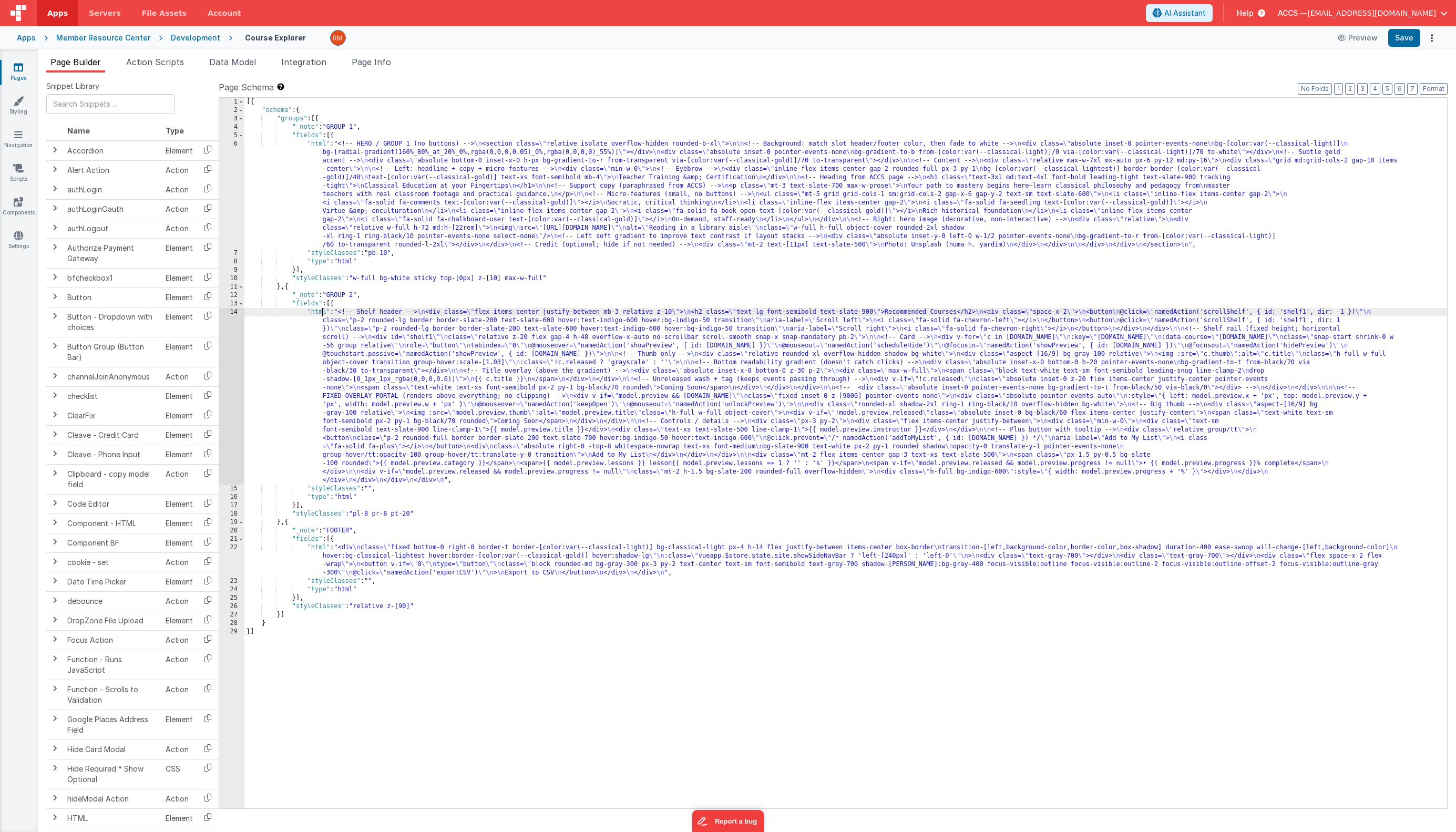
click at [322, 312] on div "[{ "schema" : { "groups" : [{ "_note" : "GROUP 1" , "fields" : [{ "html" : "<!-…" at bounding box center [845, 461] width 1202 height 727
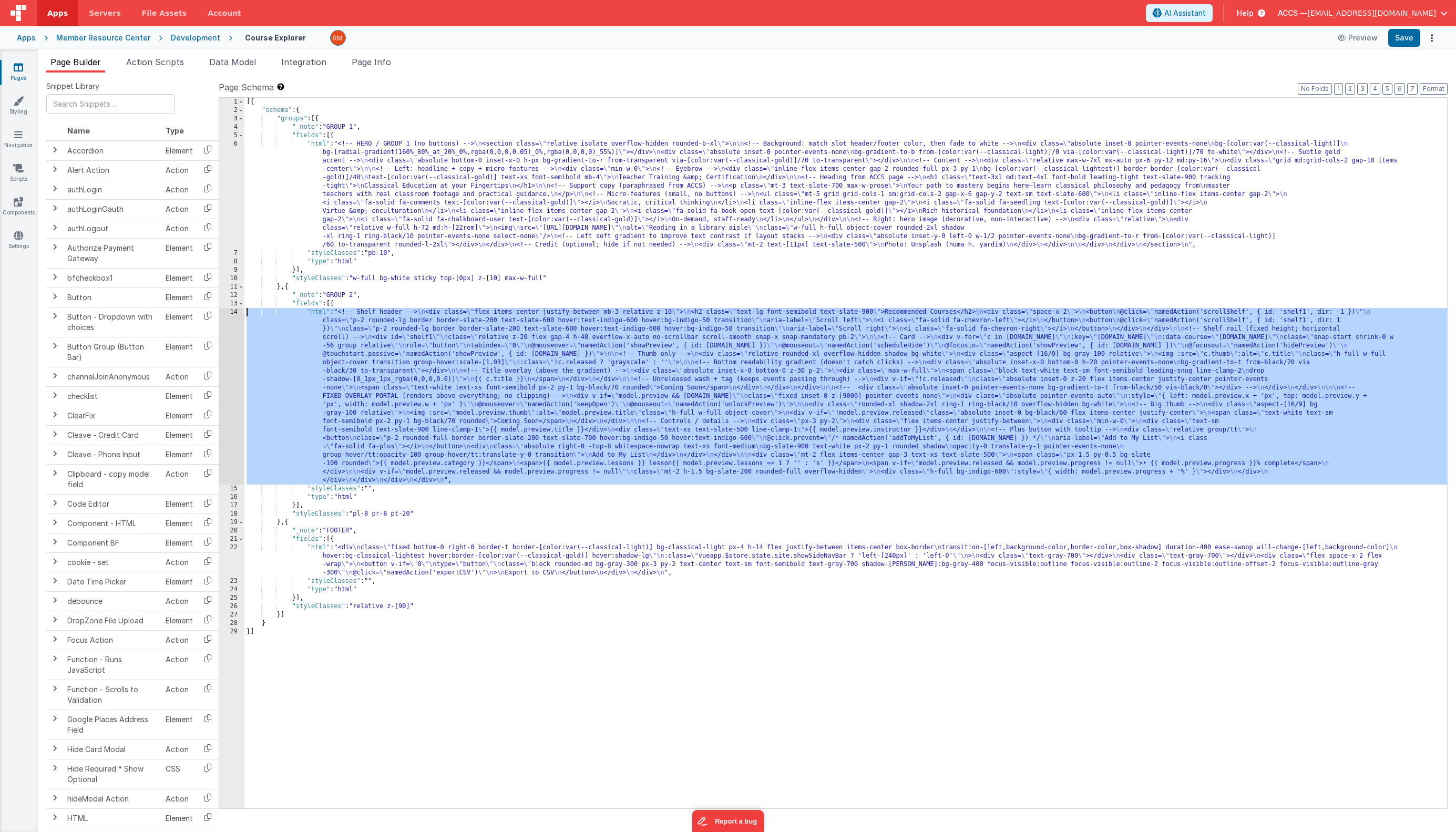
click at [234, 313] on div "14" at bounding box center [232, 396] width 25 height 176
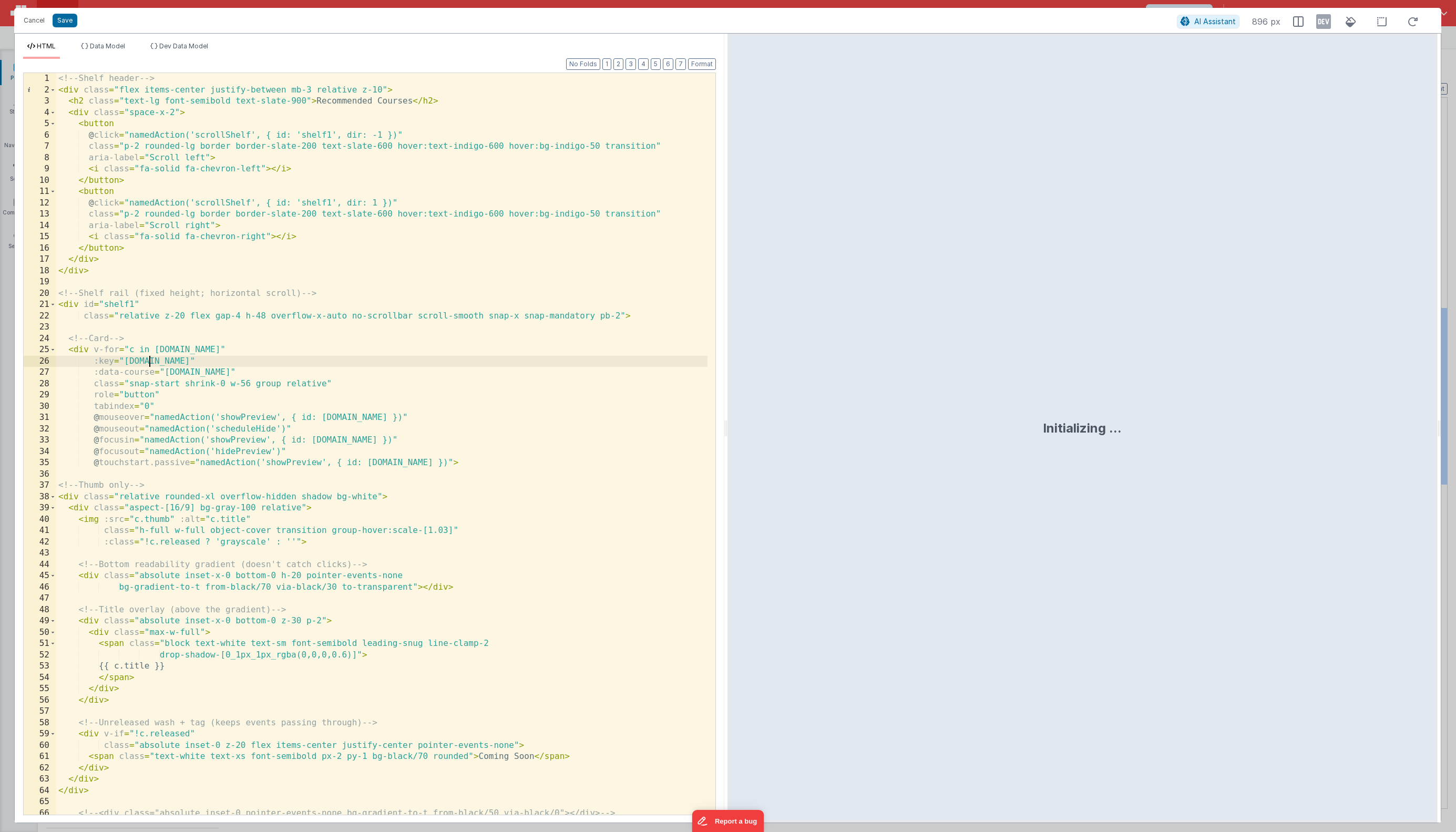
click at [459, 359] on div "<!-- Shelf header --> < div class = "flex items-center justify-between mb-3 rel…" at bounding box center [382, 455] width 651 height 764
type input "u"
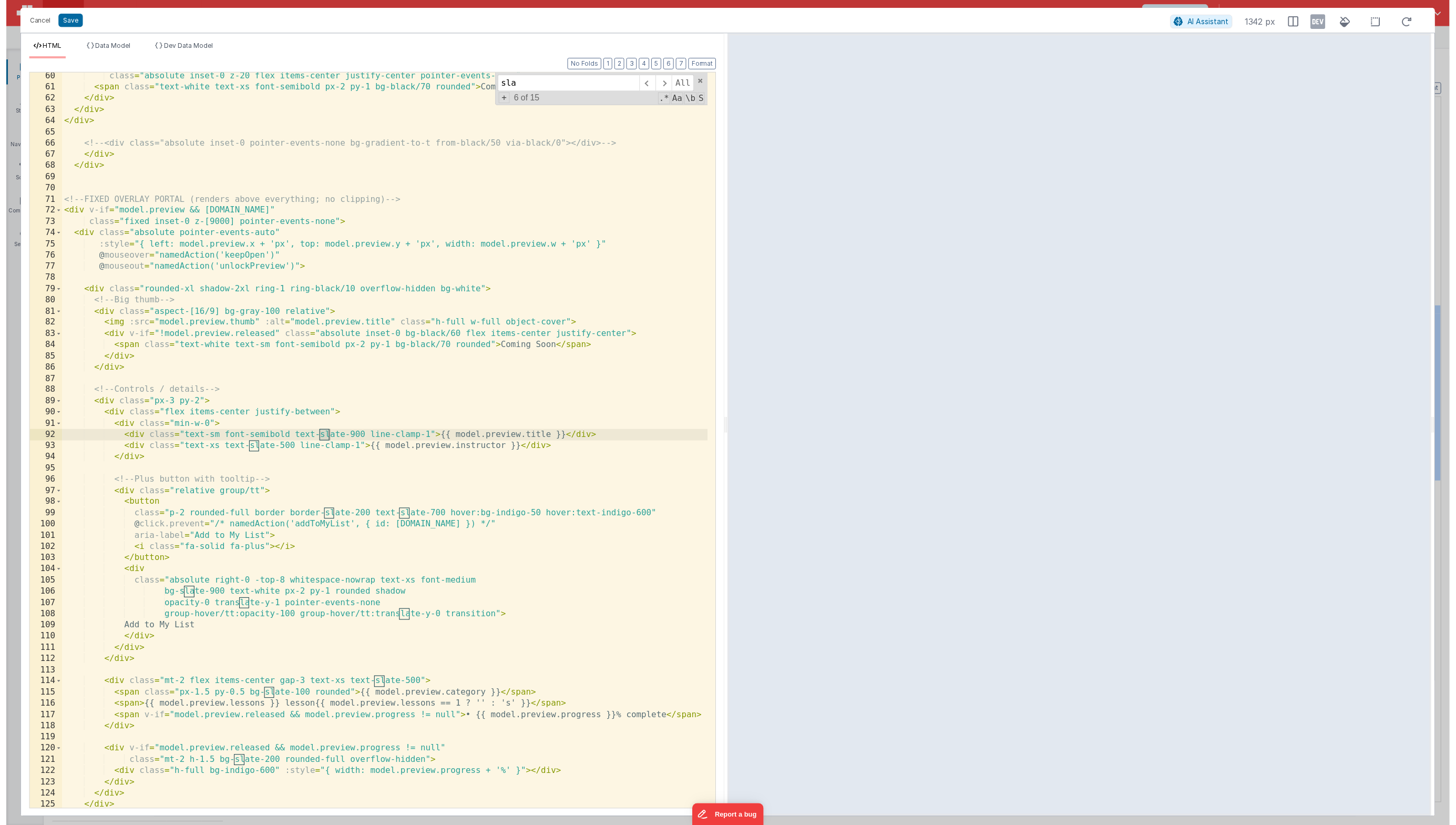
scroll to position [669, 0]
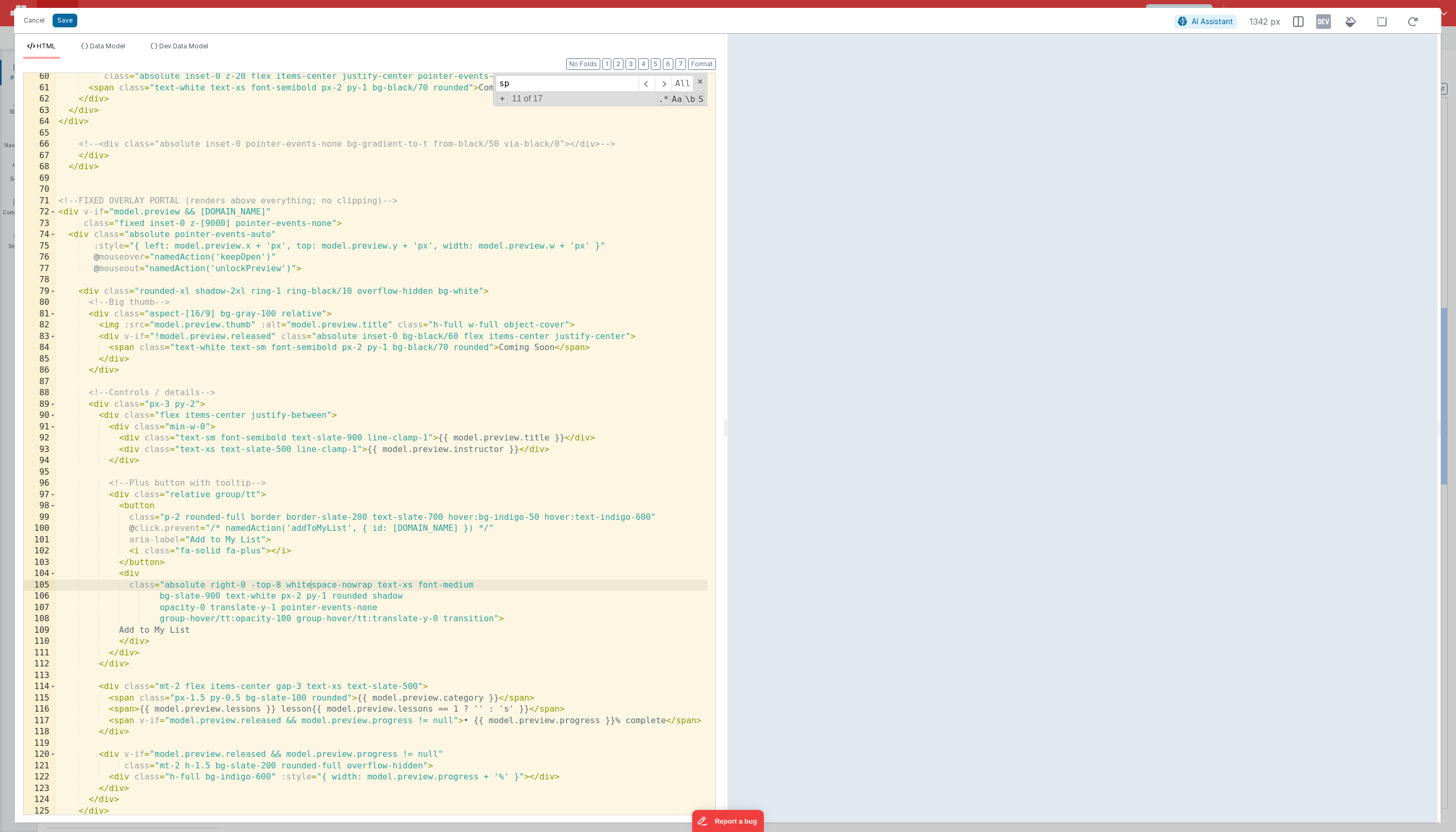
type input "s"
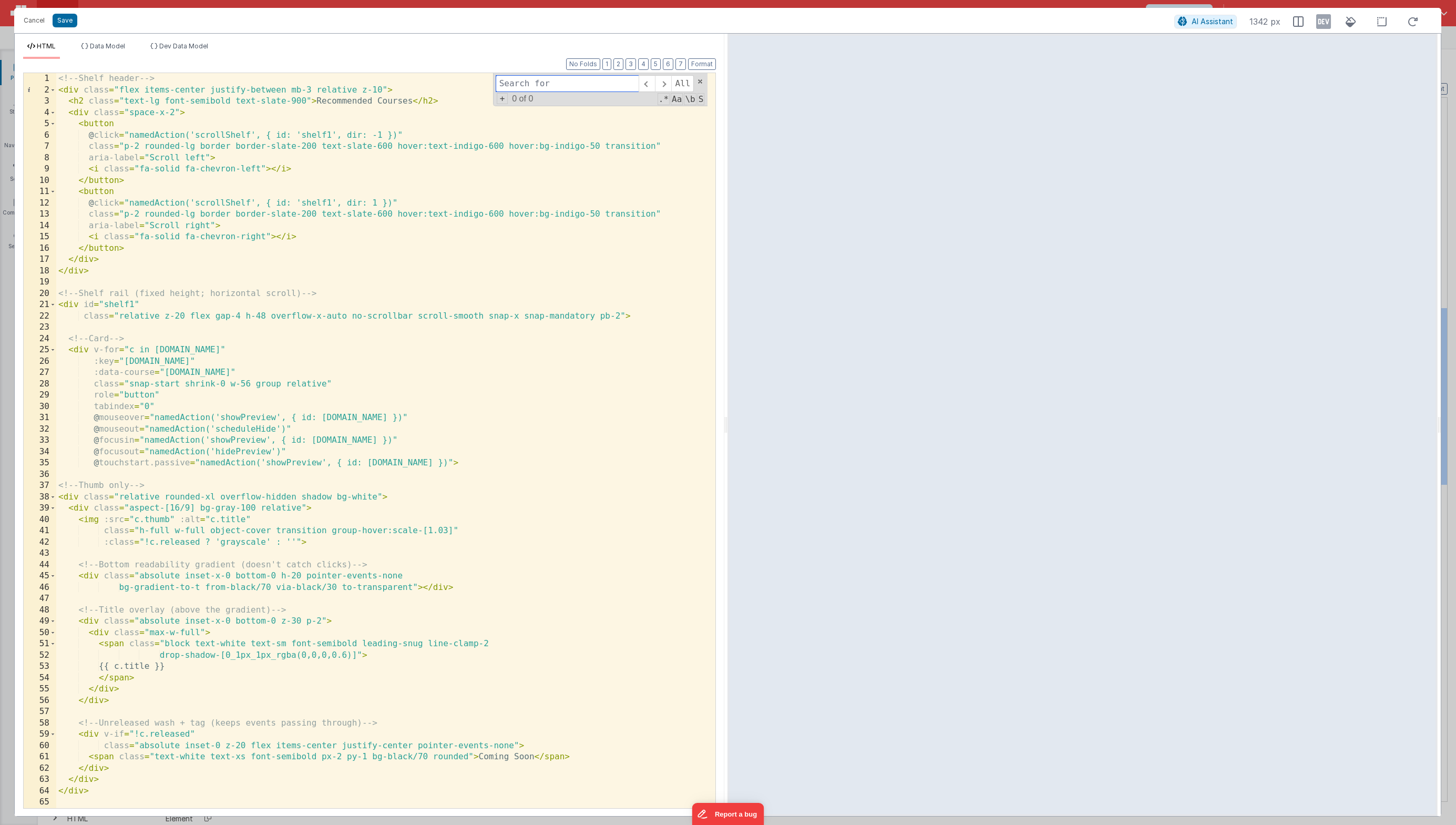
scroll to position [0, 0]
drag, startPoint x: 35, startPoint y: 22, endPoint x: 42, endPoint y: 31, distance: 11.4
click at [36, 22] on button "Cancel" at bounding box center [34, 21] width 31 height 15
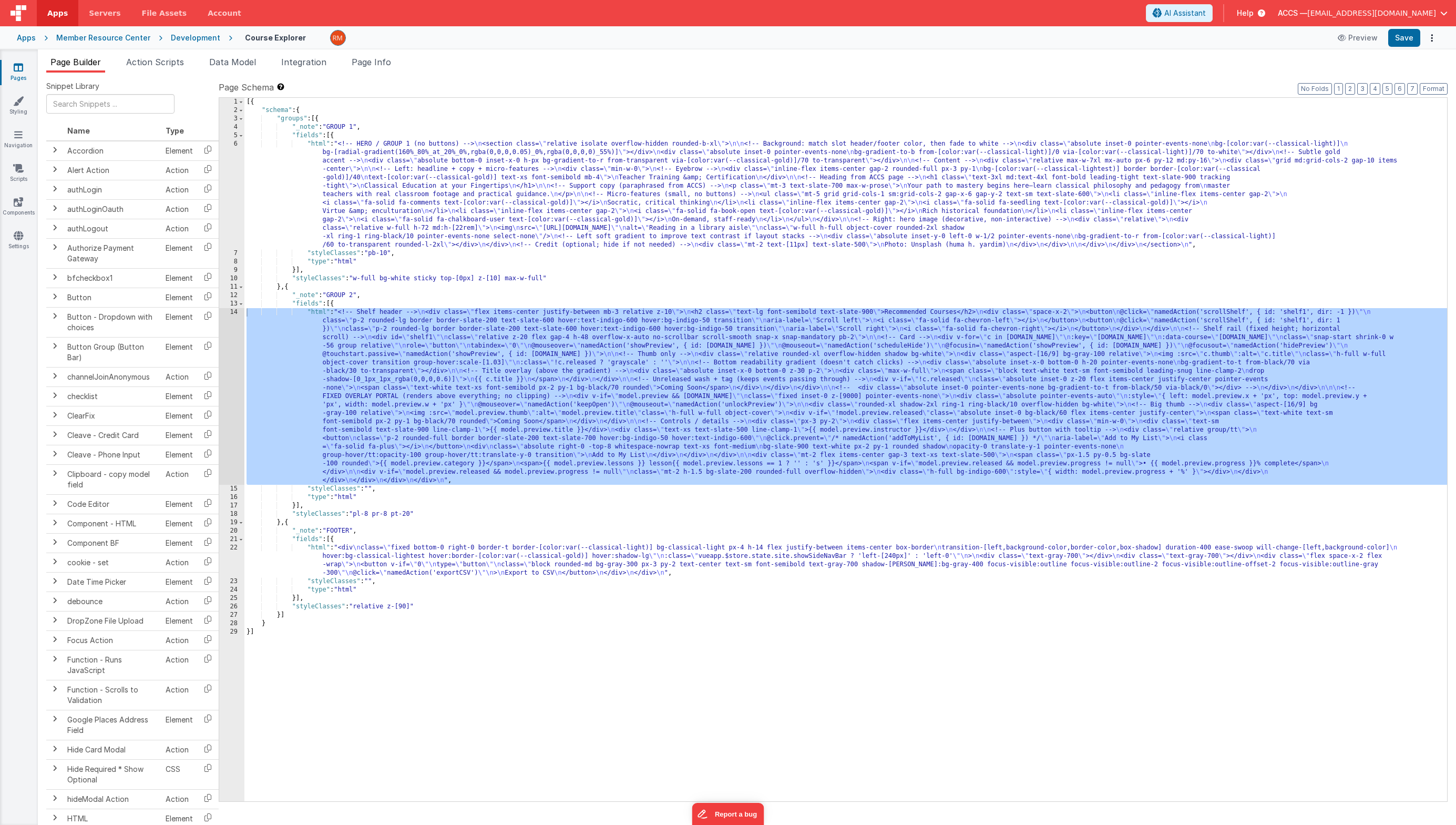
click at [319, 145] on div "[{ "schema" : { "groups" : [{ "_note" : "GROUP 1" , "fields" : [{ "html" : "<!-…" at bounding box center [845, 457] width 1202 height 720
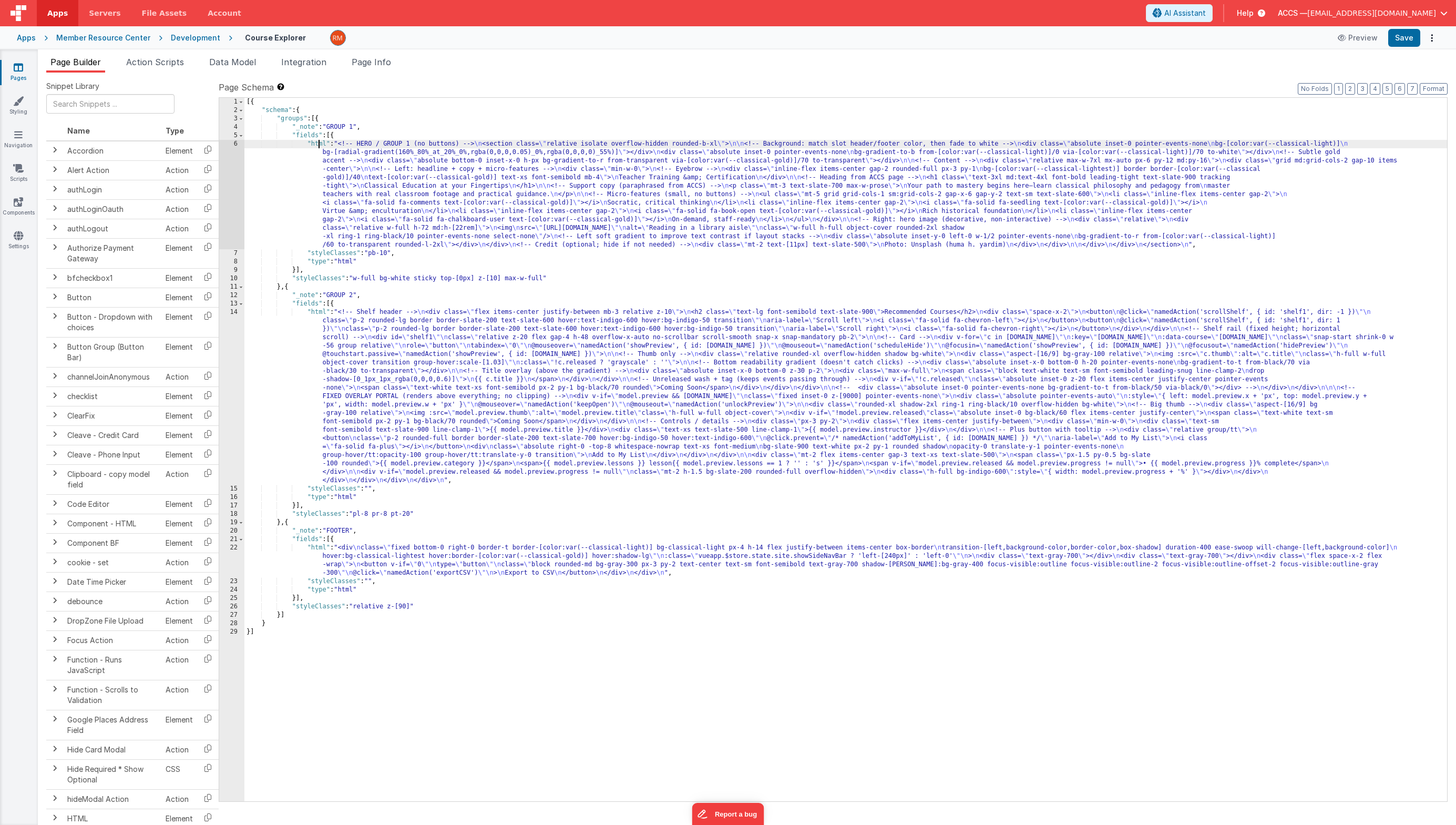
click at [230, 142] on div "6" at bounding box center [232, 194] width 25 height 109
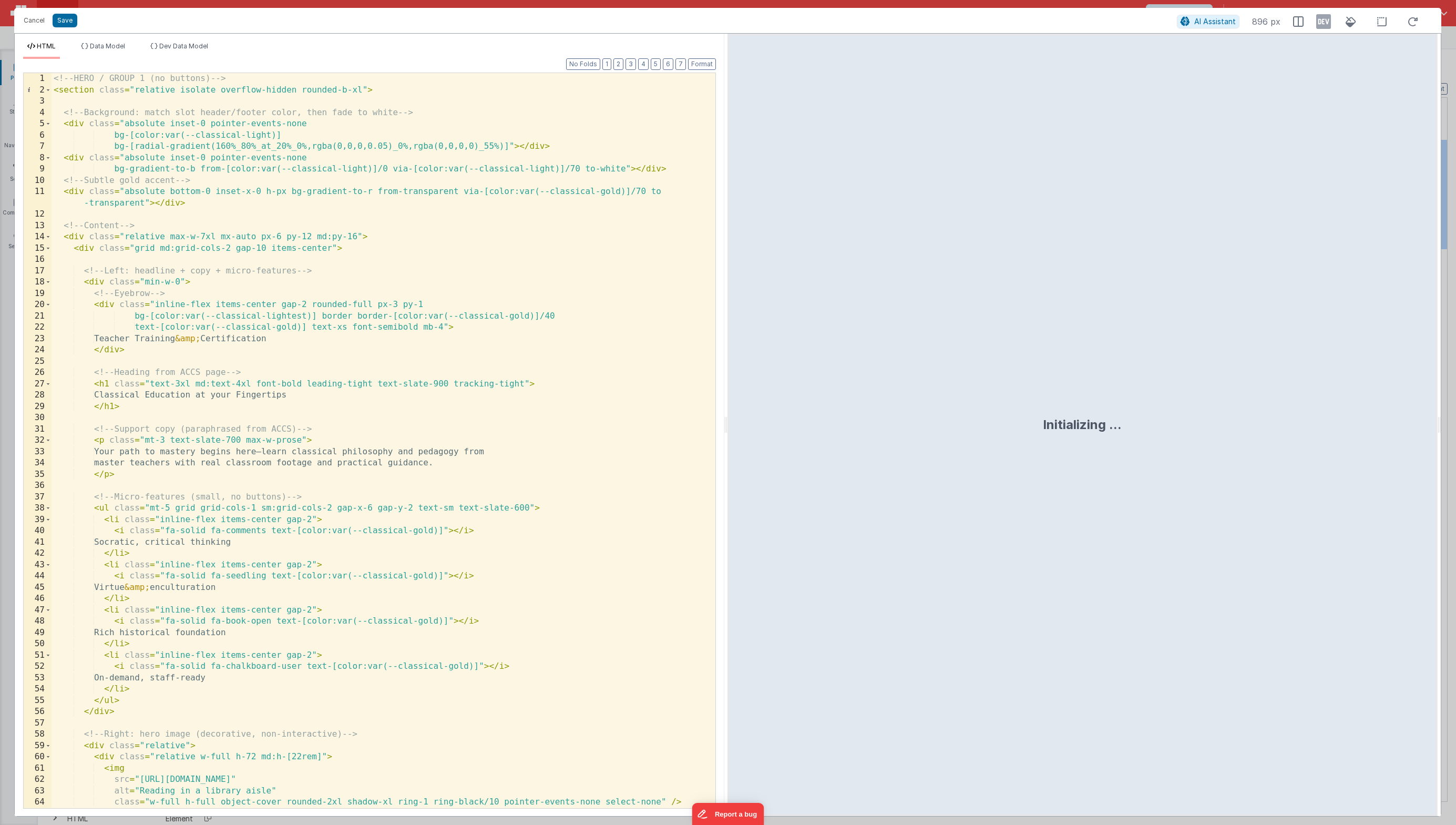
click at [316, 221] on div "<!-- HERO / GROUP 1 (no buttons) --> < section class = "relative isolate overfl…" at bounding box center [379, 451] width 656 height 757
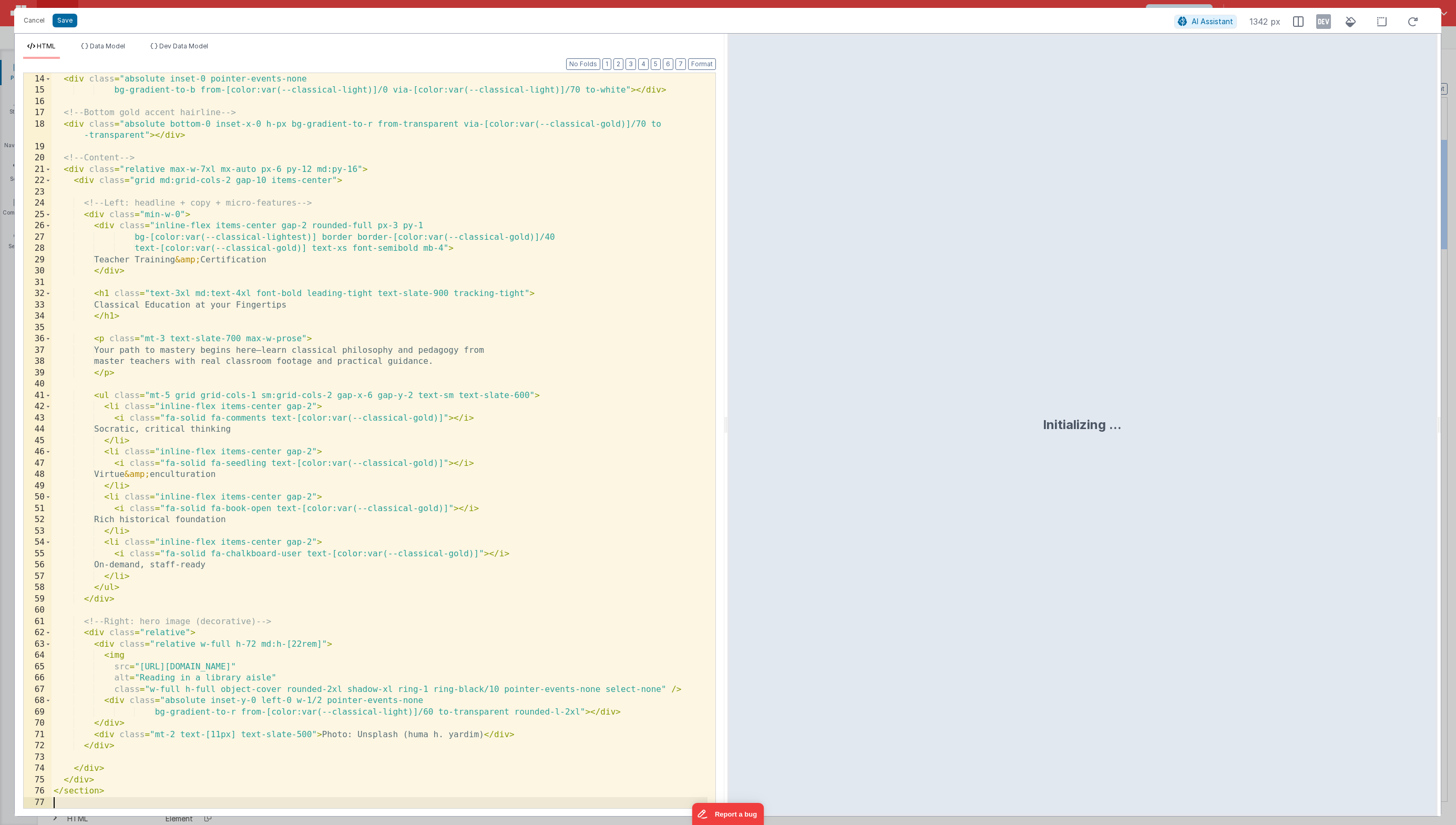
scroll to position [147, 0]
click at [63, 23] on button "Save" at bounding box center [65, 20] width 25 height 13
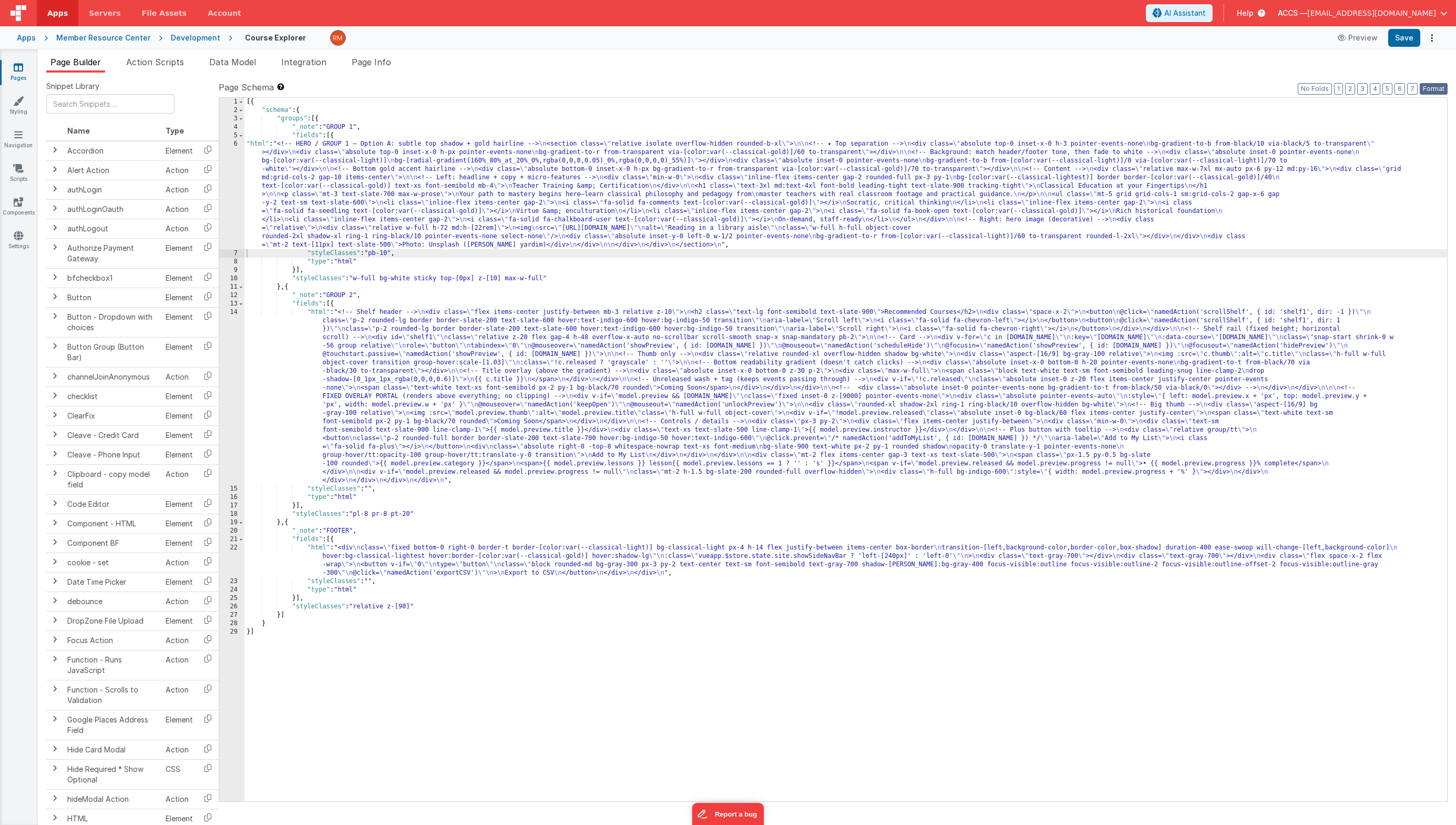
click at [1191, 94] on button "Format" at bounding box center [1433, 89] width 28 height 12
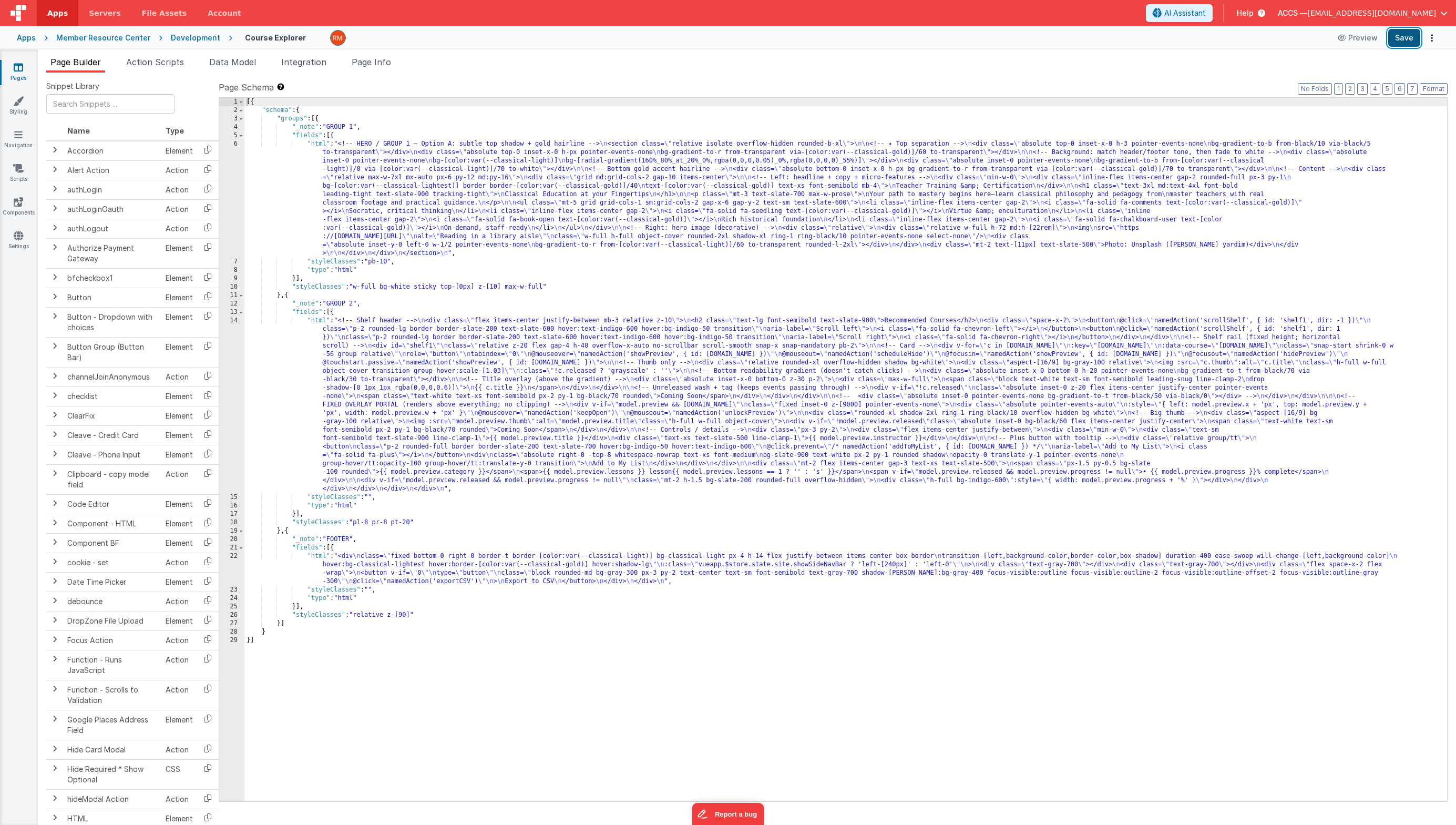
click at [1191, 37] on button "Save" at bounding box center [1404, 38] width 32 height 18
click at [316, 146] on div "[{ "schema" : { "groups" : [{ "_note" : "GROUP 1" , "fields" : [{ "html" : "<!-…" at bounding box center [845, 457] width 1202 height 720
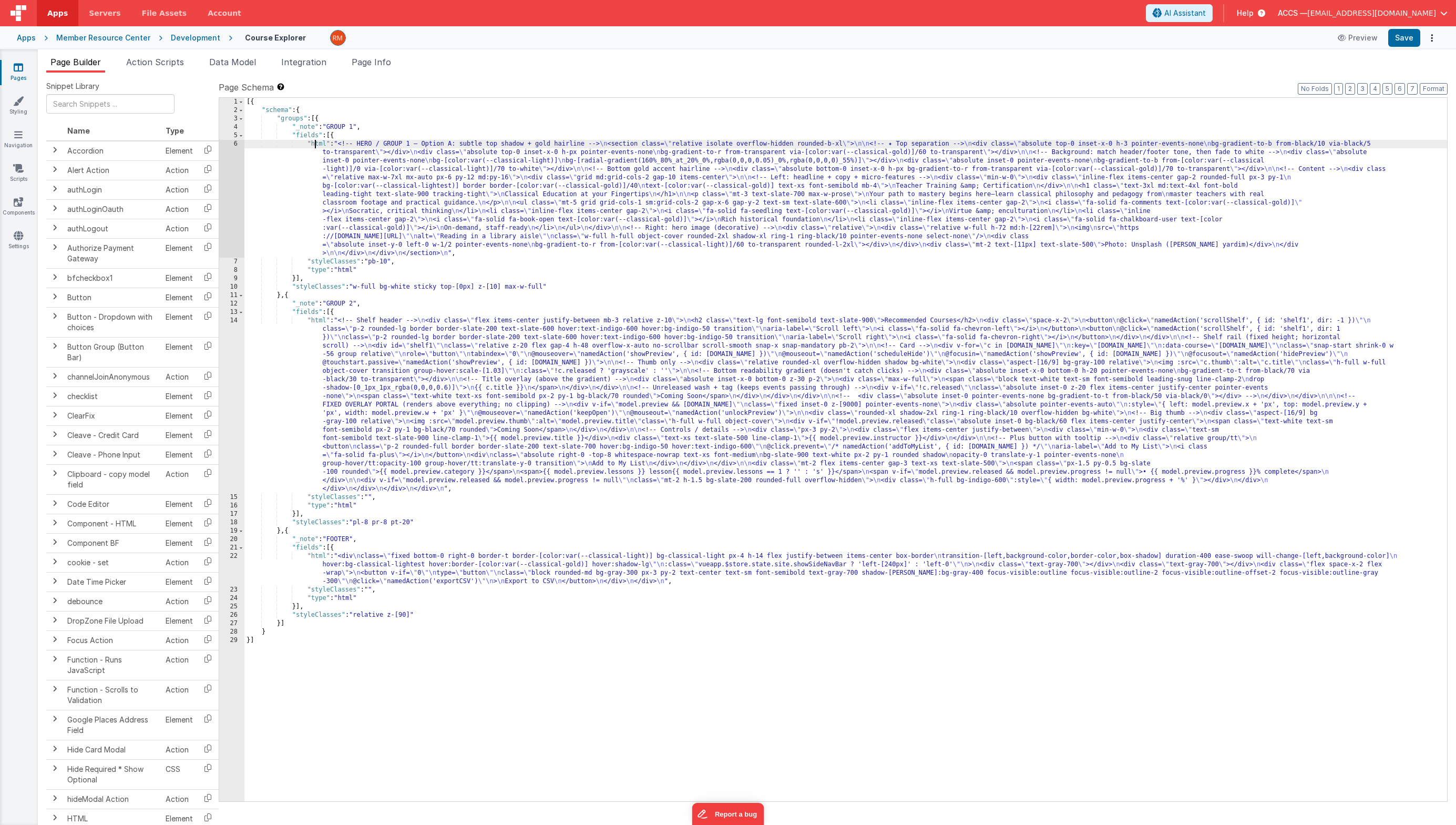
click at [233, 144] on div "6" at bounding box center [232, 199] width 25 height 118
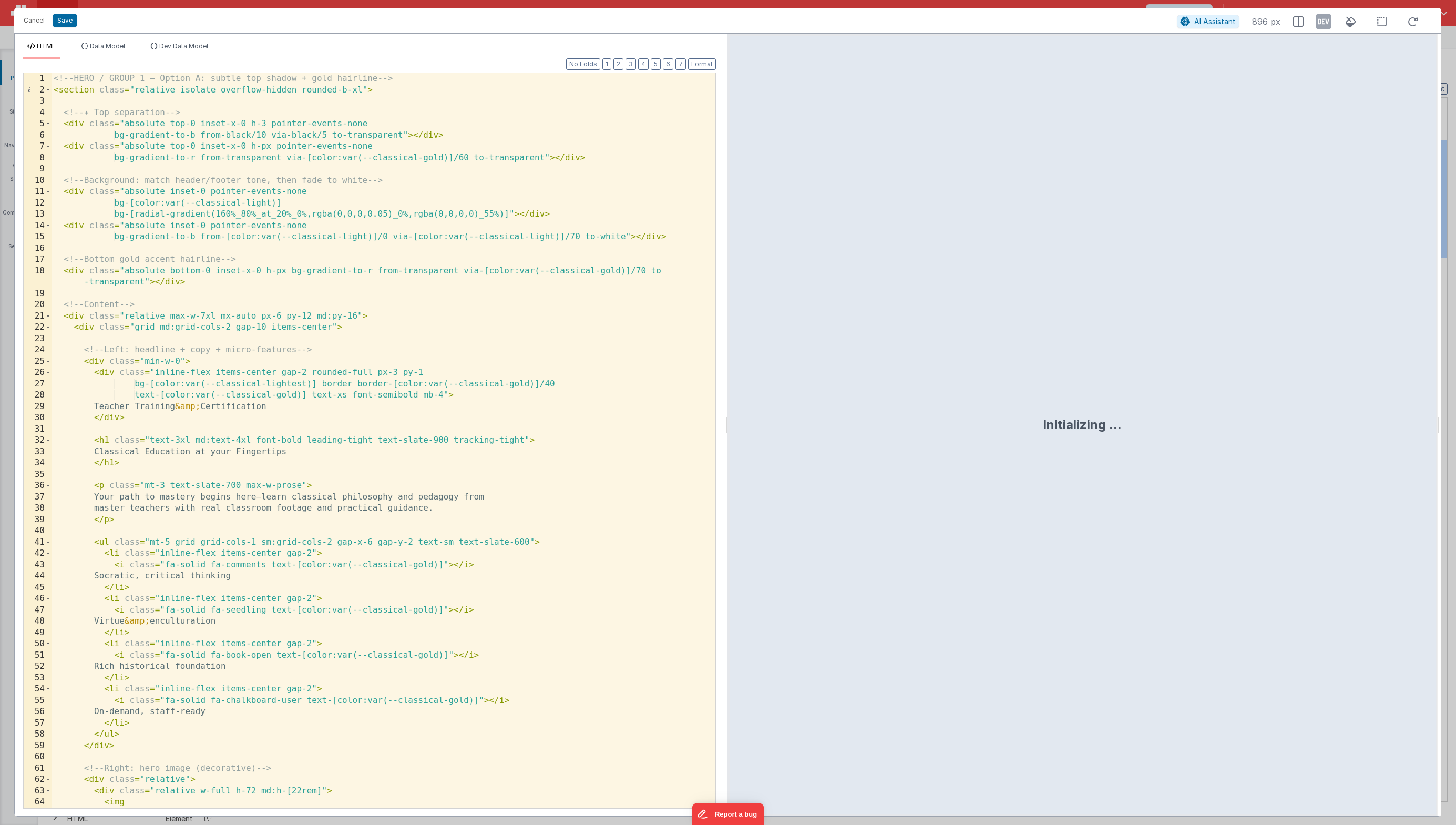
click at [338, 246] on div "<!-- HERO / GROUP 1 — Option A: subtle top shadow + gold hairline --> < section…" at bounding box center [379, 451] width 656 height 757
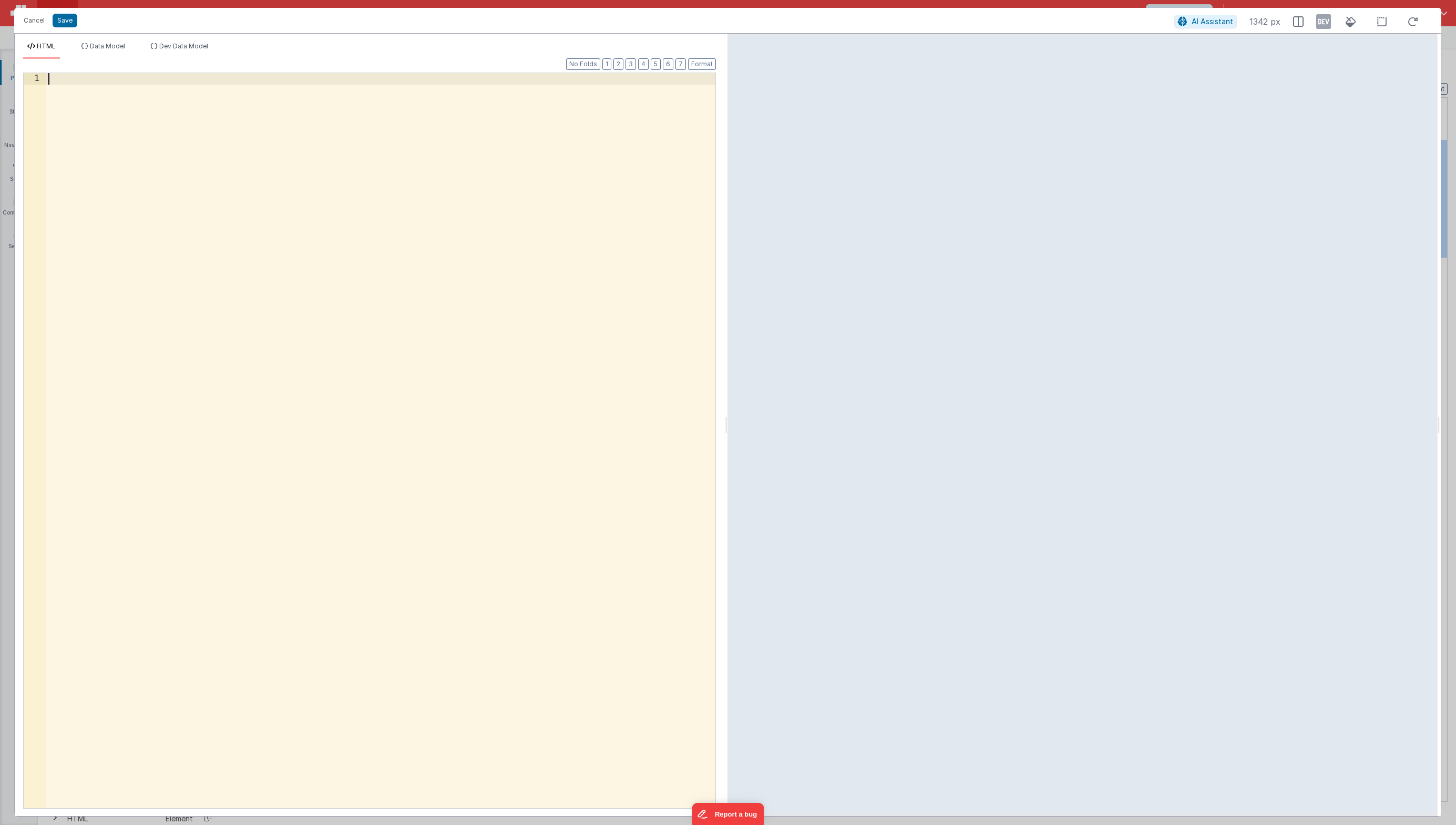
scroll to position [22, 0]
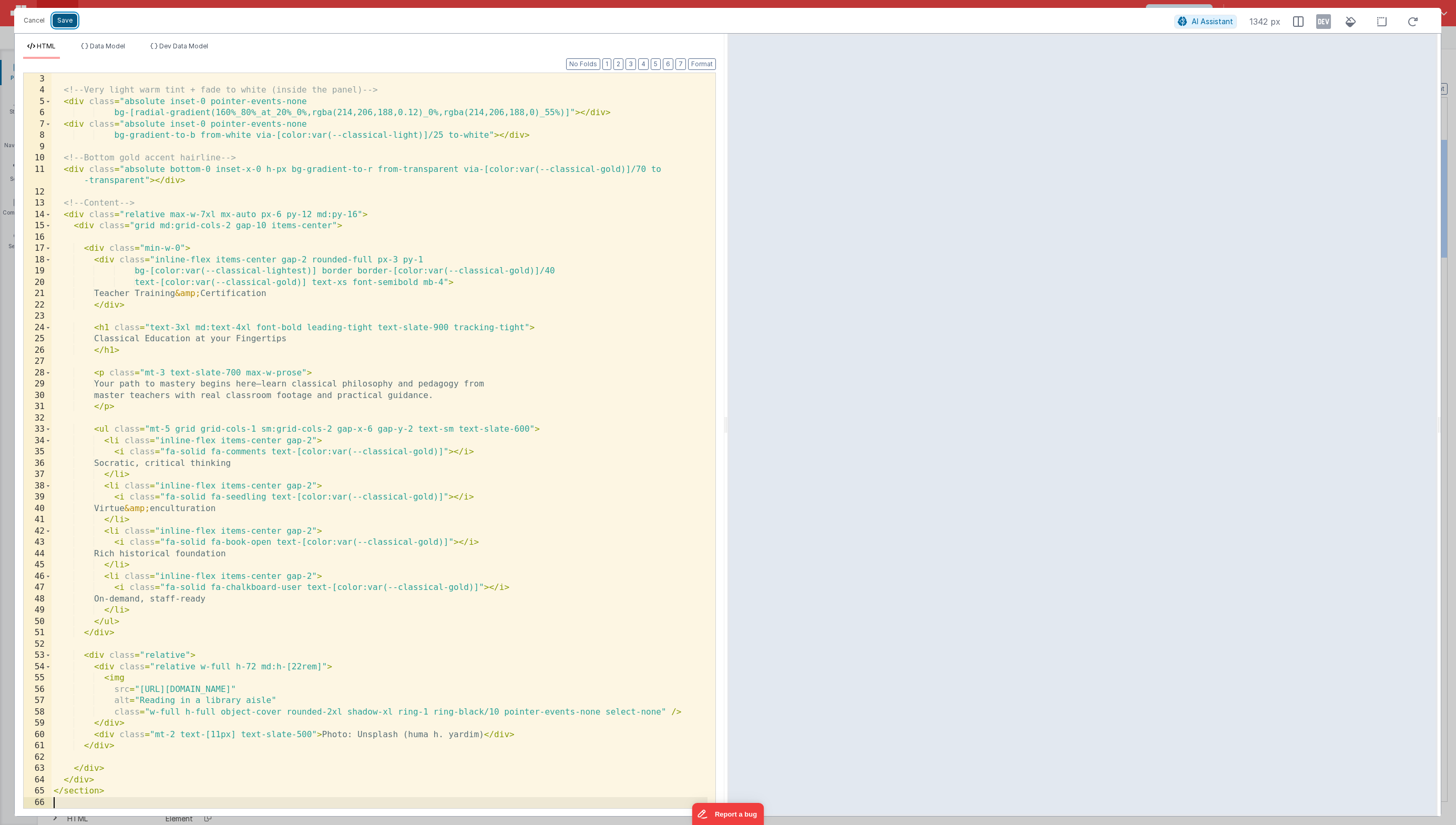
click at [63, 24] on button "Save" at bounding box center [65, 20] width 25 height 13
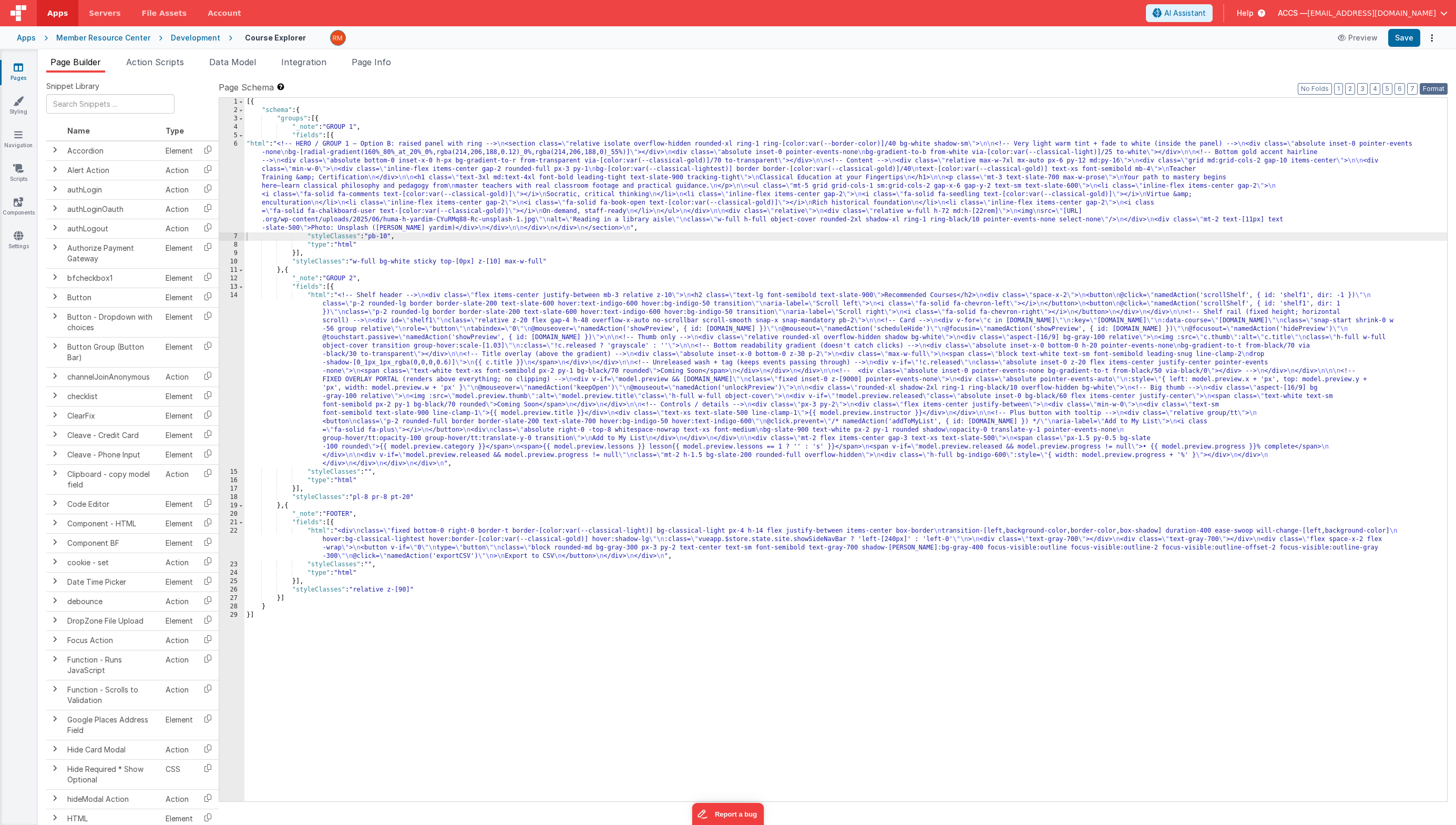
click at [1191, 87] on button "Format" at bounding box center [1433, 89] width 28 height 12
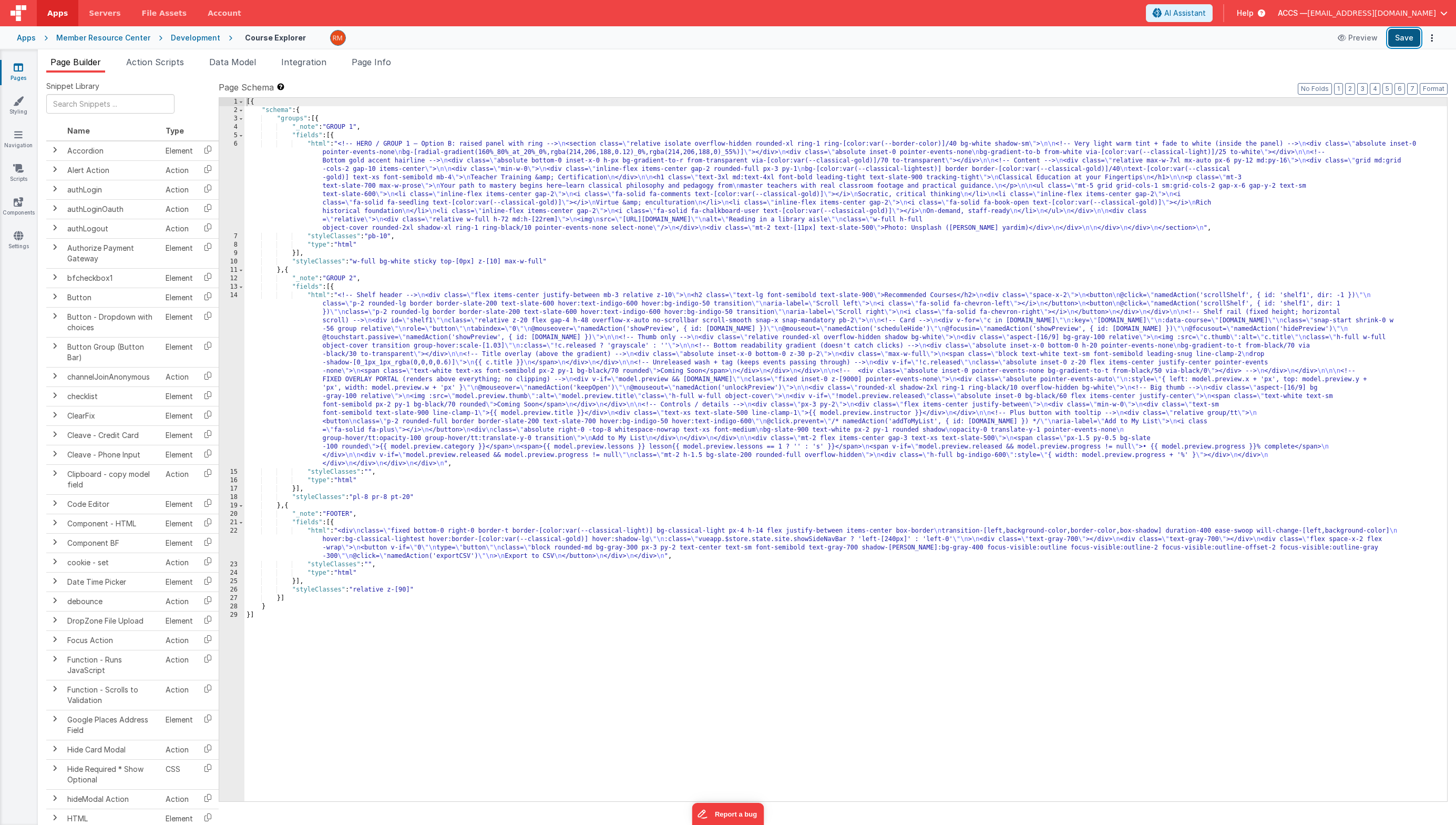
click at [1191, 40] on button "Save" at bounding box center [1404, 38] width 32 height 18
click at [321, 146] on div "[{ "schema" : { "groups" : [{ "_note" : "GROUP 1" , "fields" : [{ "html" : "<!-…" at bounding box center [845, 457] width 1202 height 720
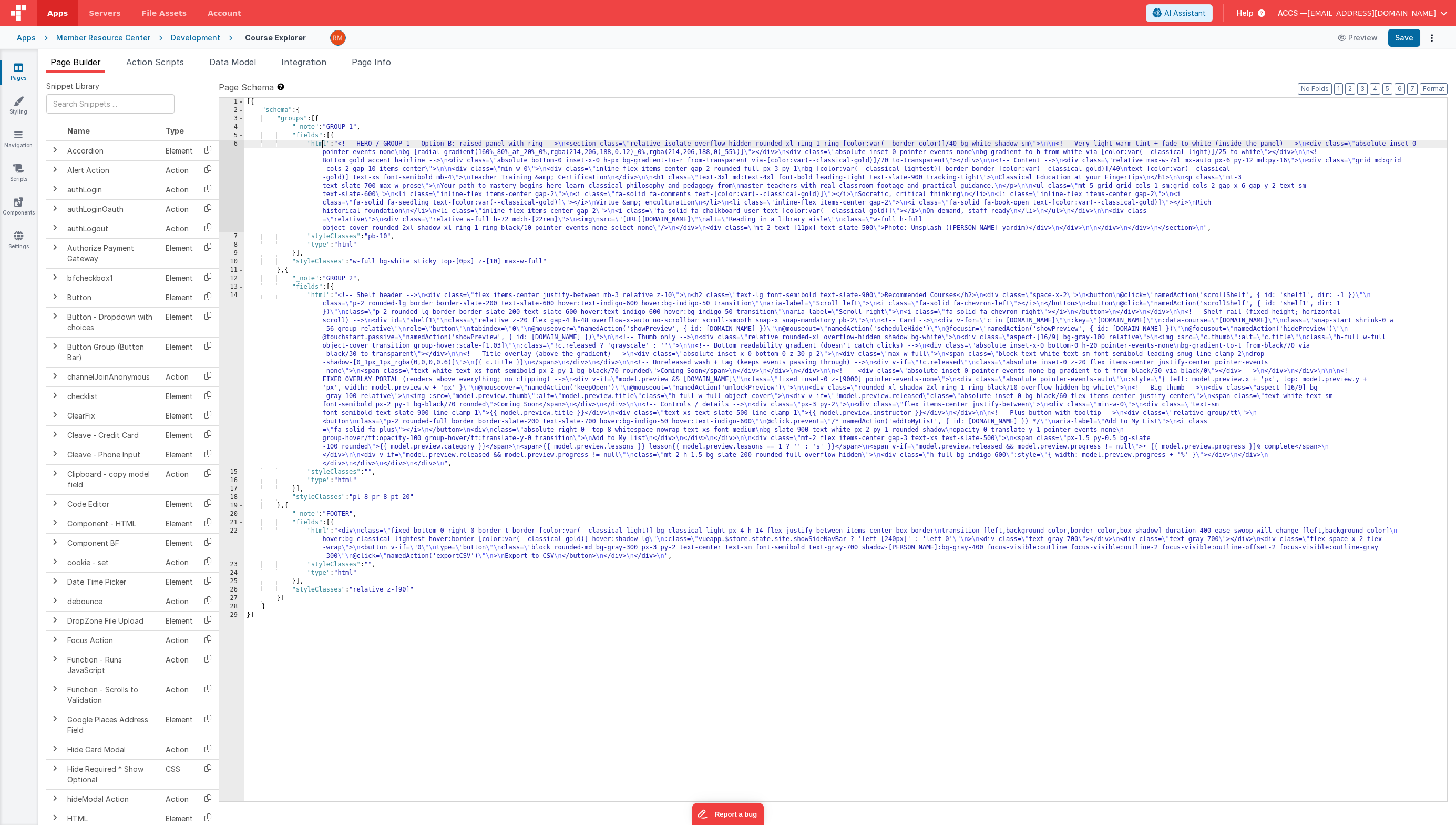
click at [239, 142] on div "6" at bounding box center [232, 186] width 25 height 92
click at [236, 144] on div "6" at bounding box center [232, 186] width 25 height 92
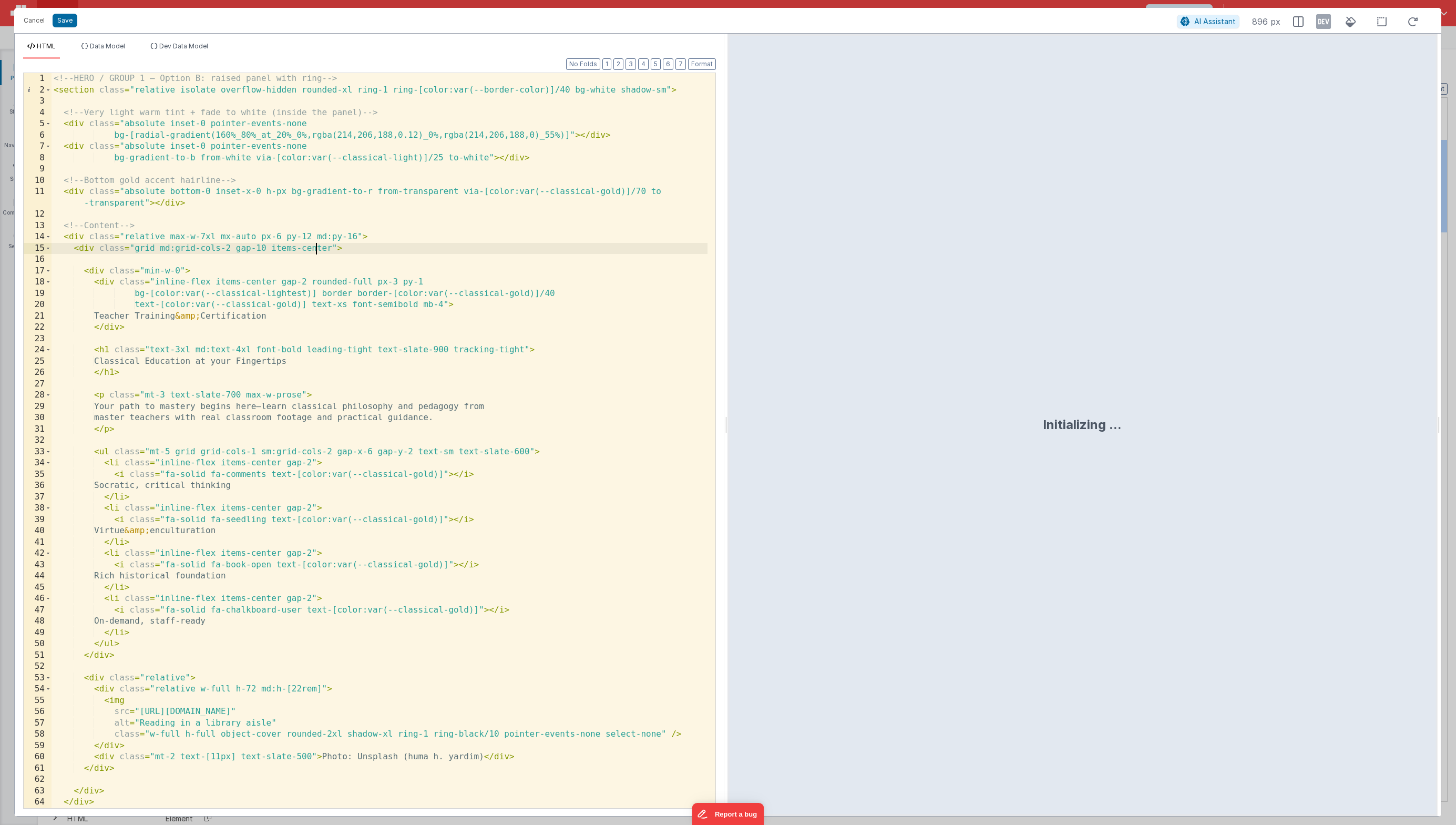
click at [319, 249] on div "<!-- HERO / GROUP 1 — Option B: raised panel with ring --> < section class = "r…" at bounding box center [379, 451] width 656 height 757
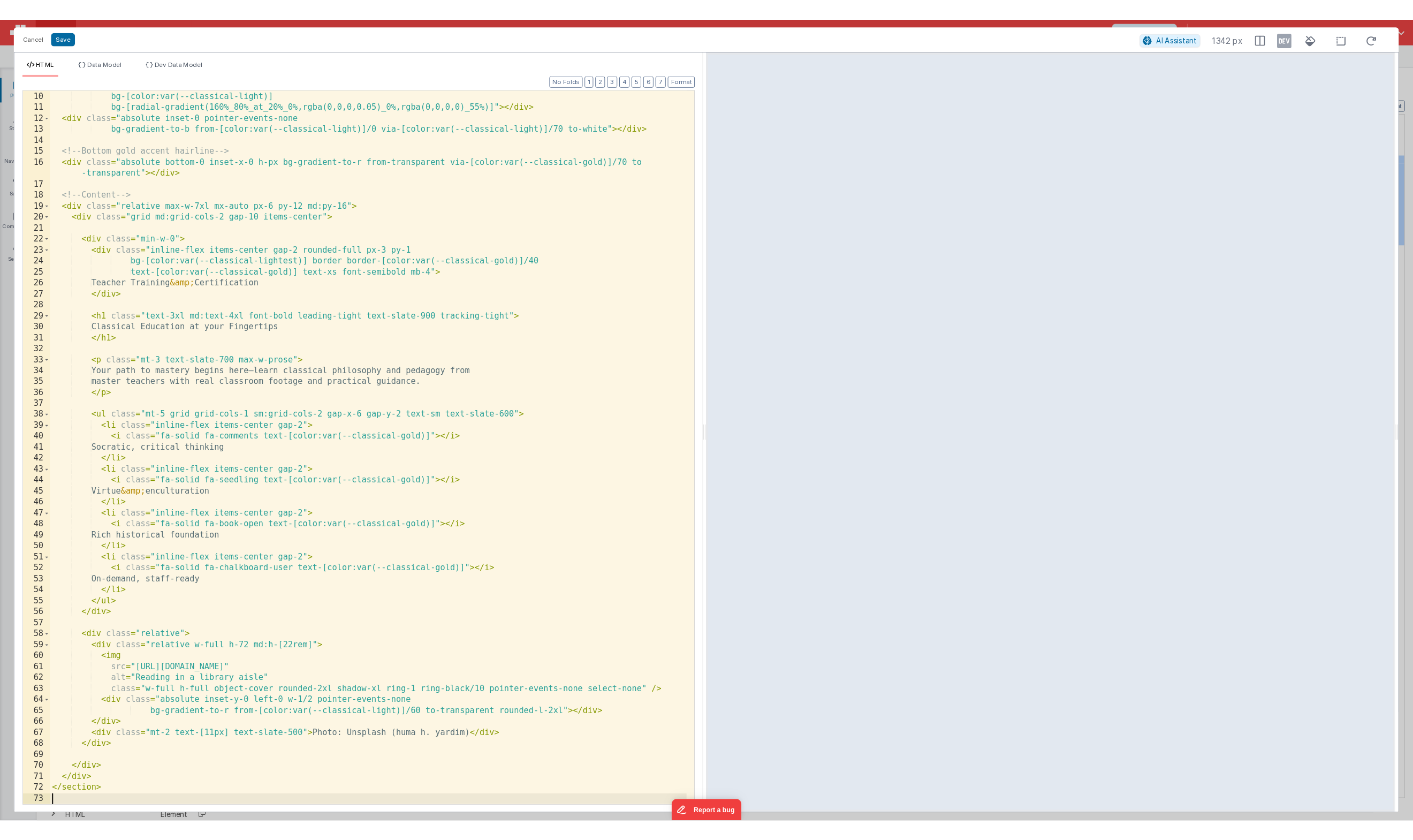
scroll to position [103, 0]
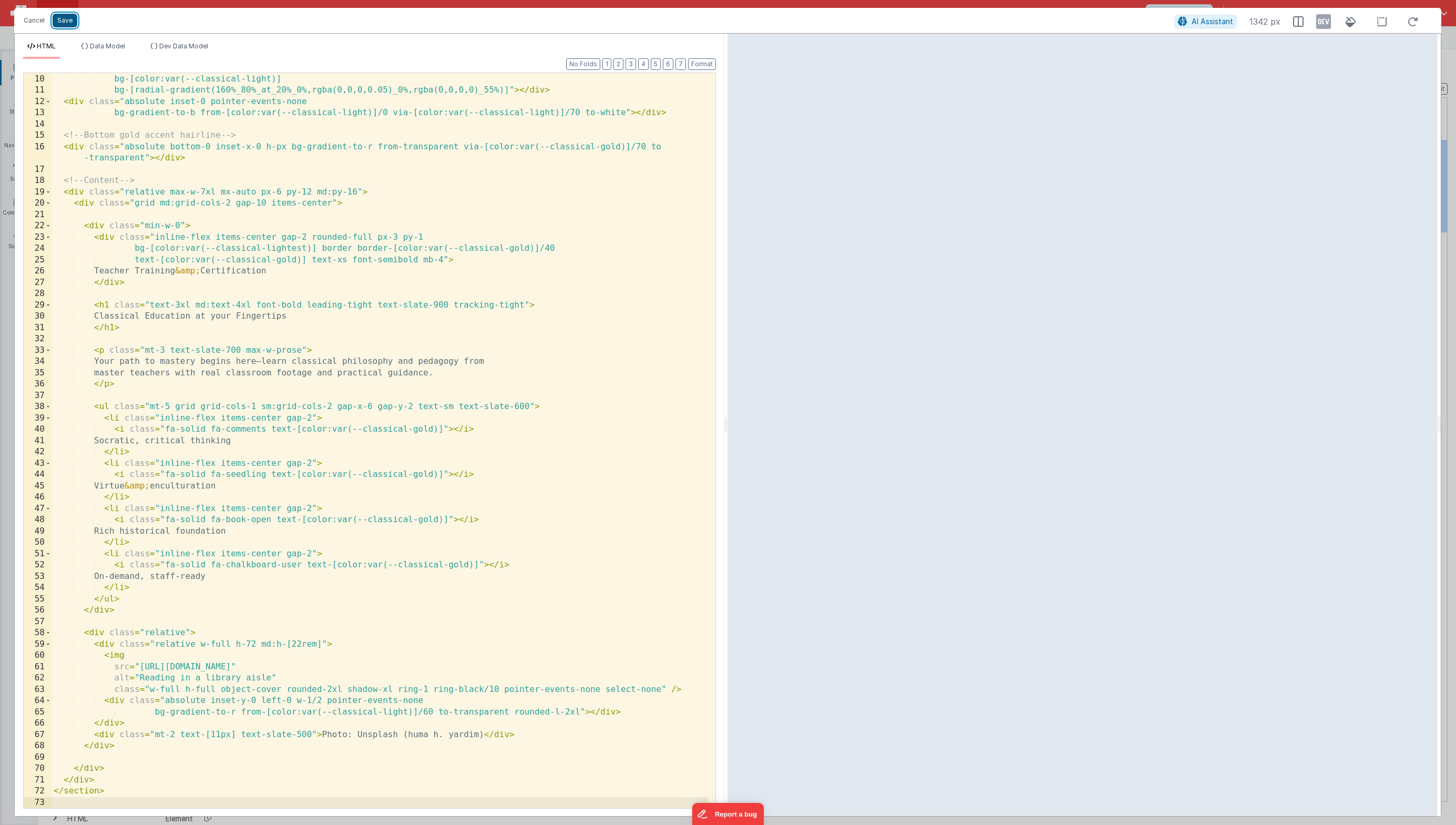
click at [61, 23] on button "Save" at bounding box center [65, 20] width 25 height 13
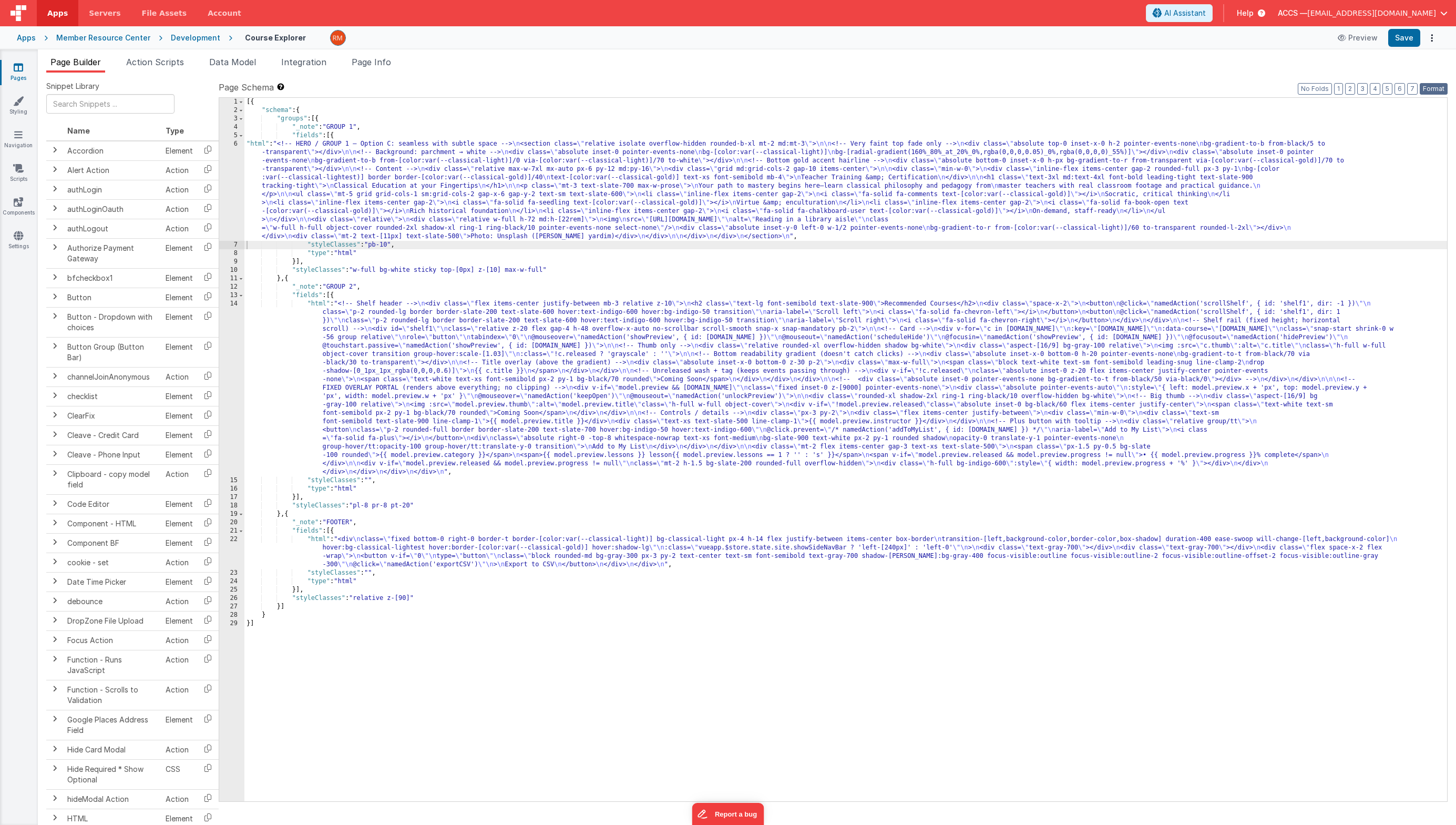
click at [1191, 89] on button "Format" at bounding box center [1433, 89] width 28 height 12
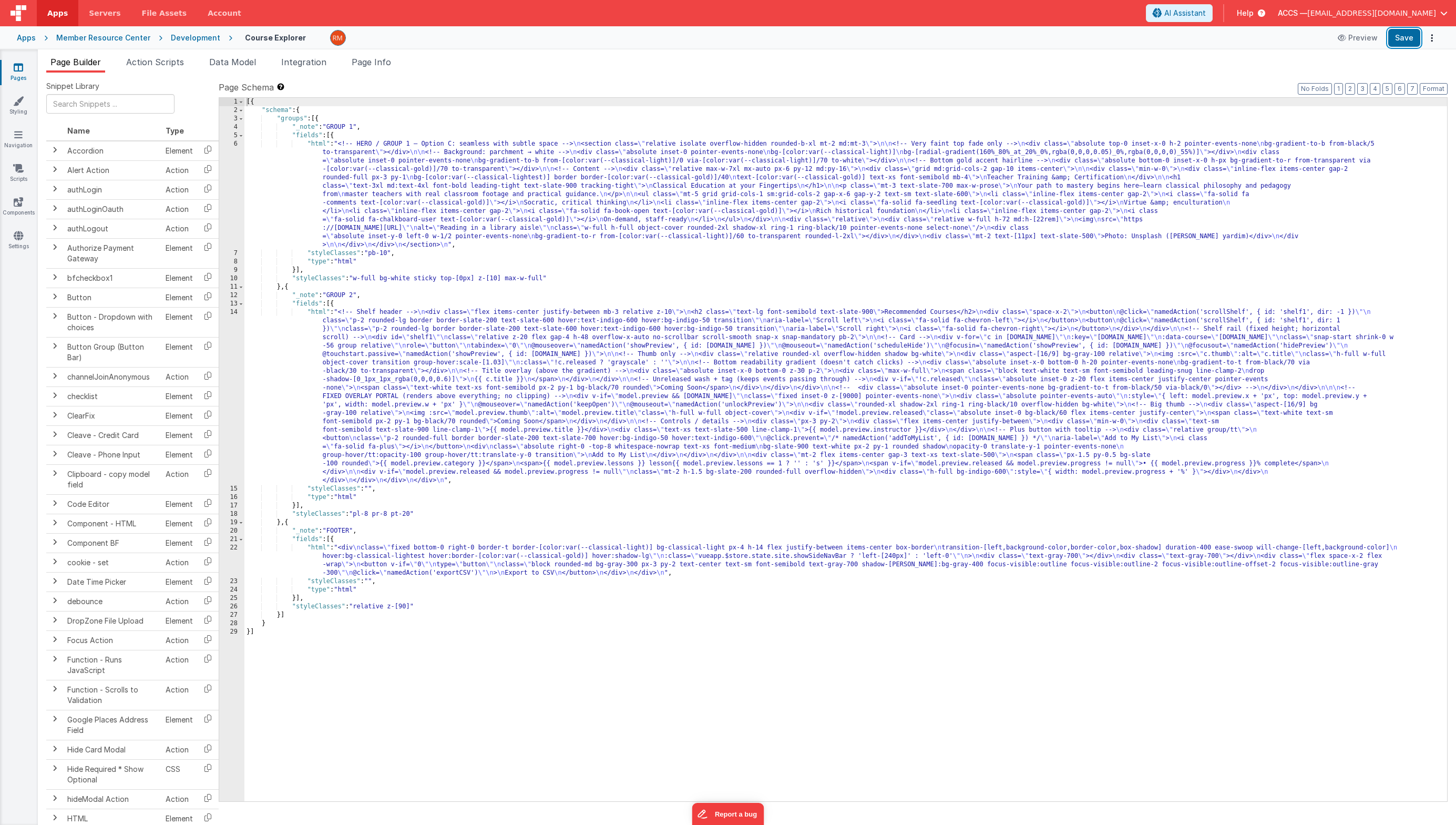
drag, startPoint x: 1405, startPoint y: 41, endPoint x: 1370, endPoint y: 35, distance: 35.5
click at [1191, 41] on button "Save" at bounding box center [1404, 38] width 32 height 18
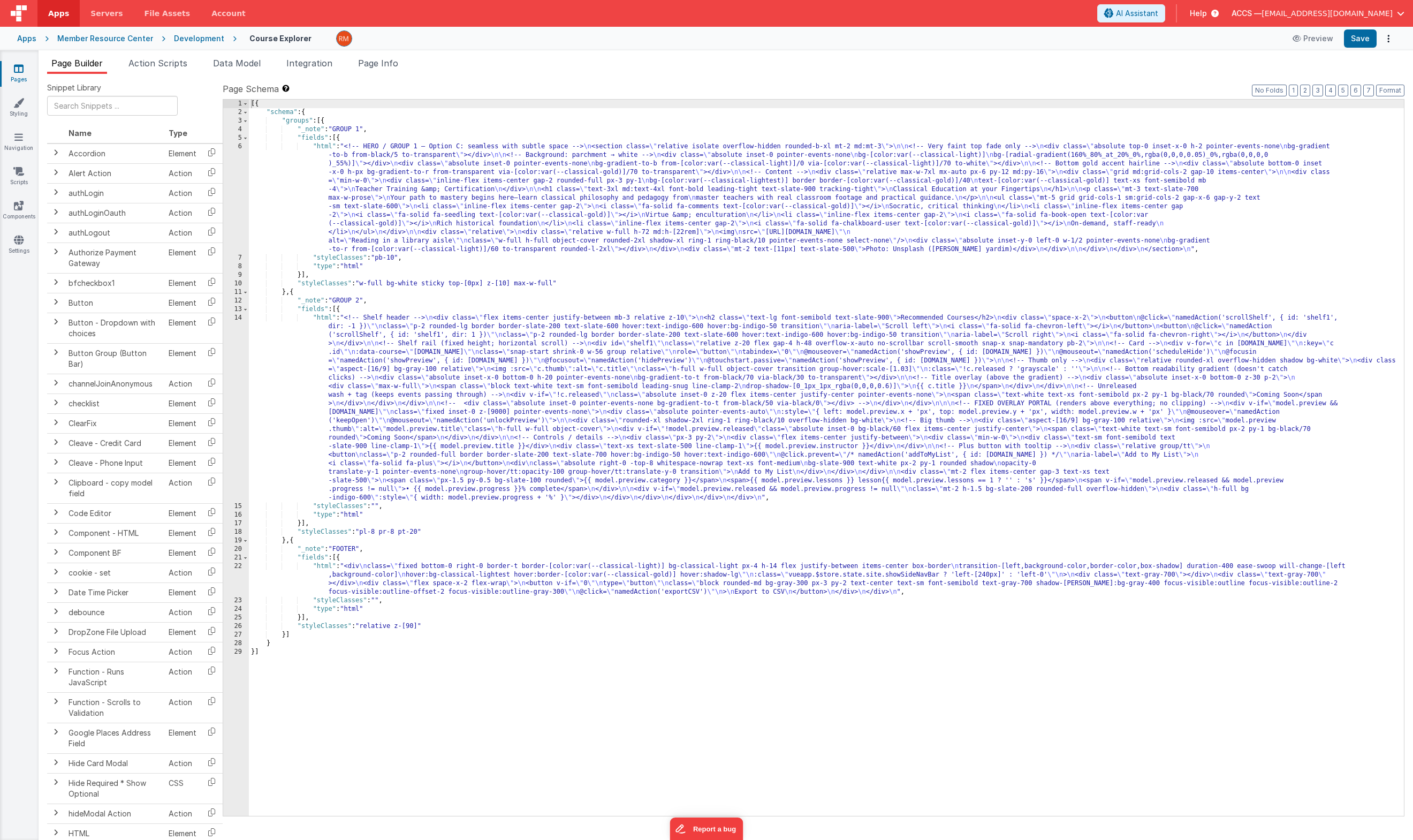
click at [321, 146] on div "[{ "schema" : { "groups" : [{ "_note" : "GROUP 1" , "fields" : [{ "html" : "<!-…" at bounding box center [826, 465] width 1155 height 733
click at [238, 146] on div "6" at bounding box center [236, 198] width 26 height 111
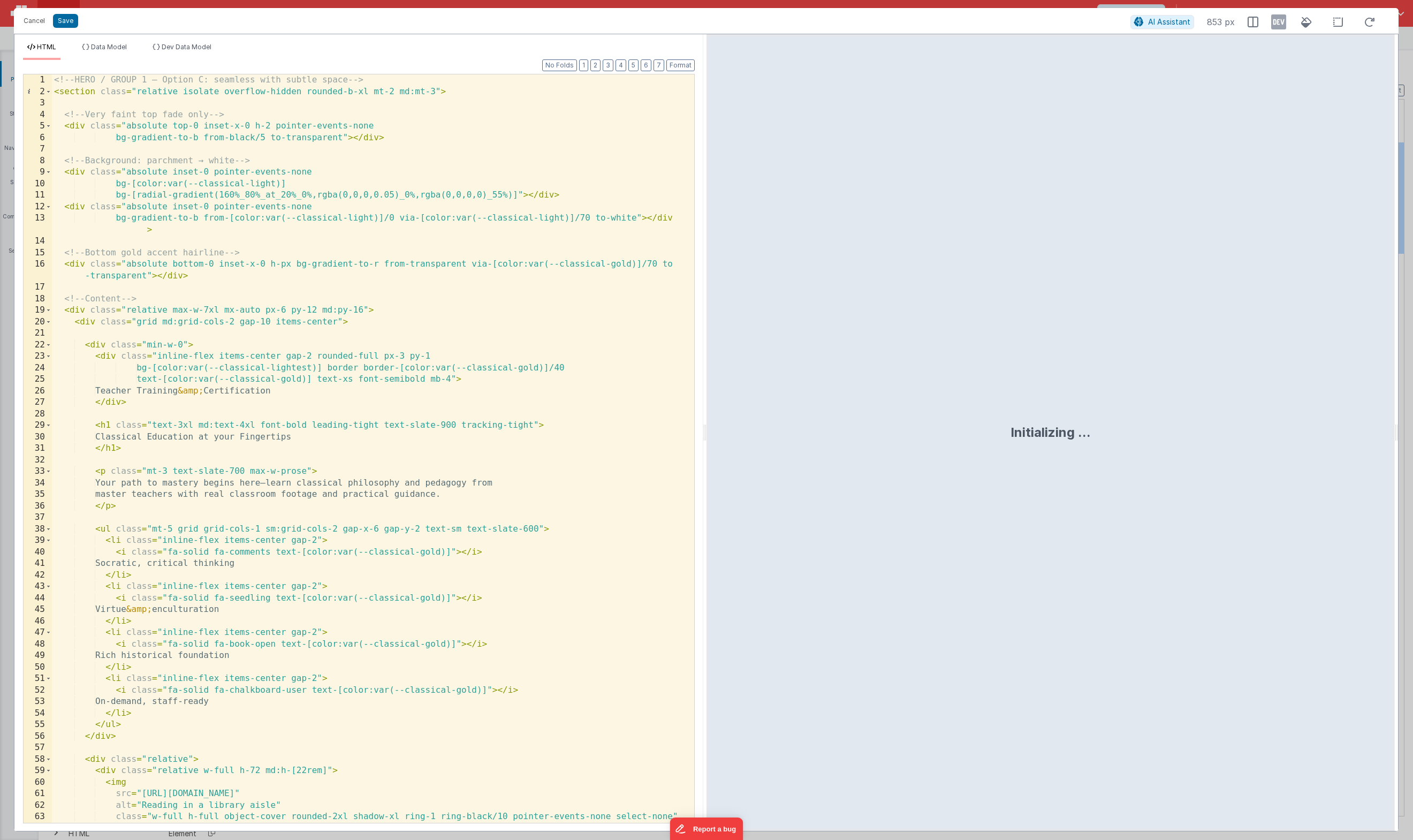
click at [272, 181] on div "<!-- HERO / GROUP 1 — Option C: seamless with subtle space --> < section class …" at bounding box center [368, 459] width 634 height 771
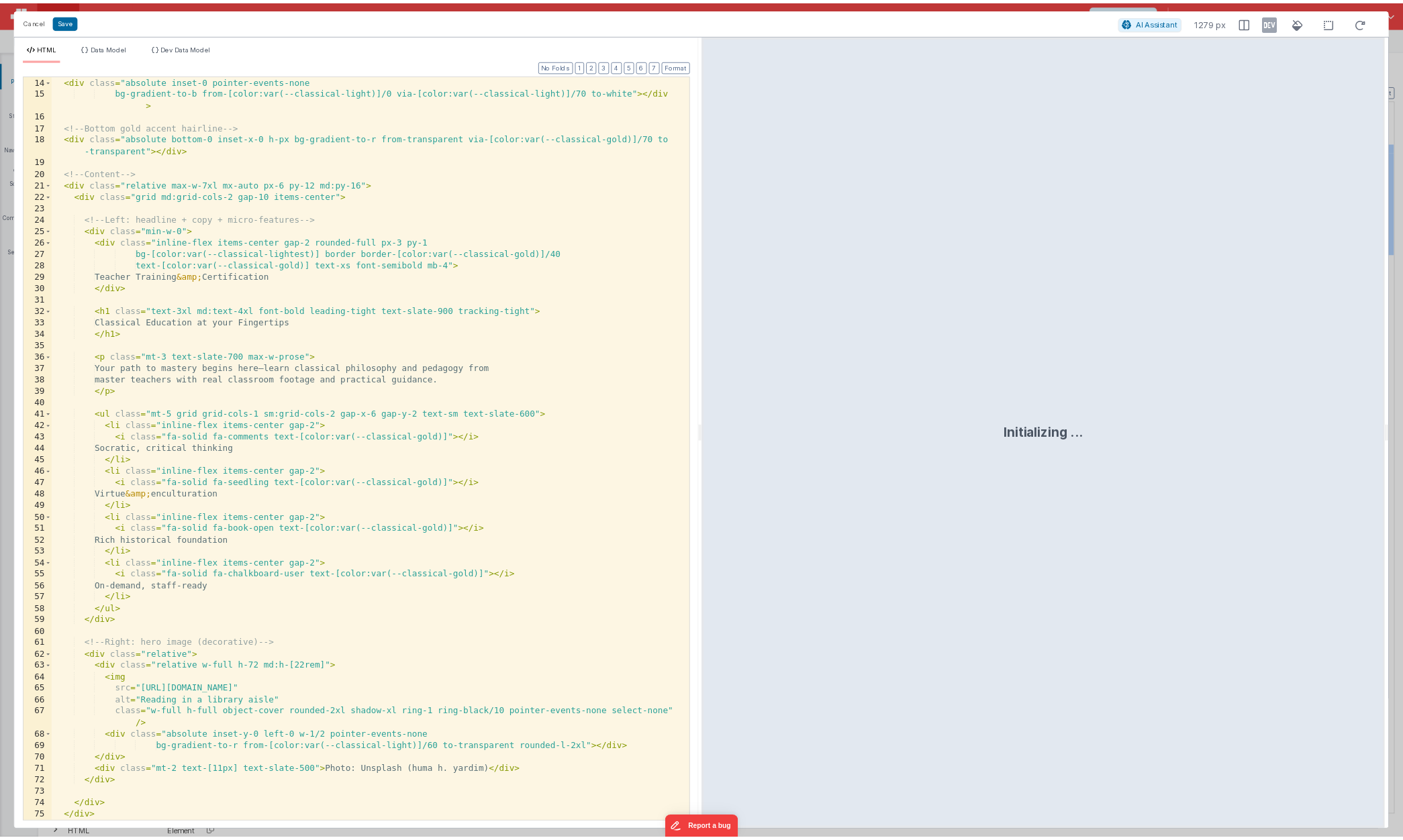
scroll to position [187, 0]
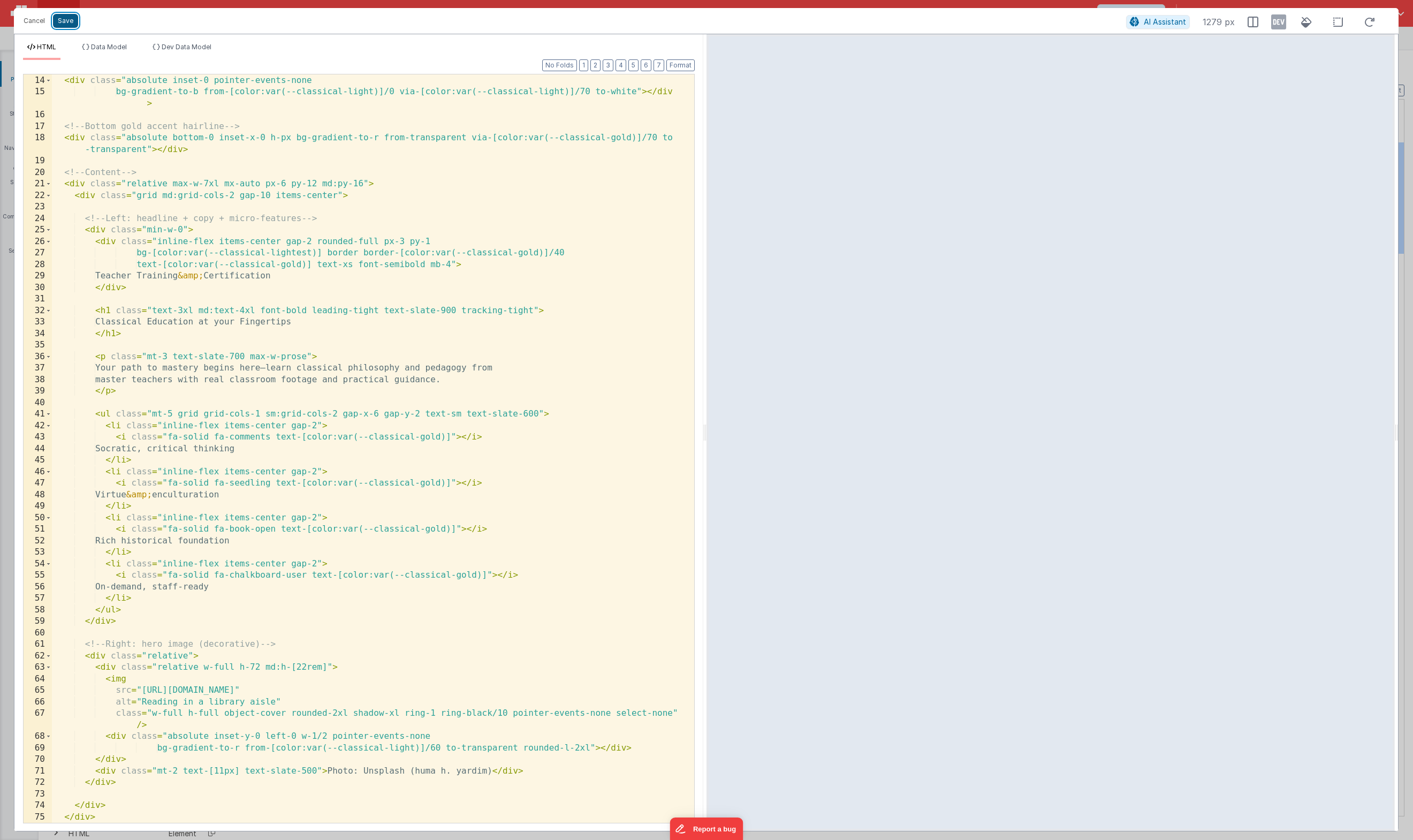
click at [70, 24] on button "Save" at bounding box center [65, 20] width 25 height 14
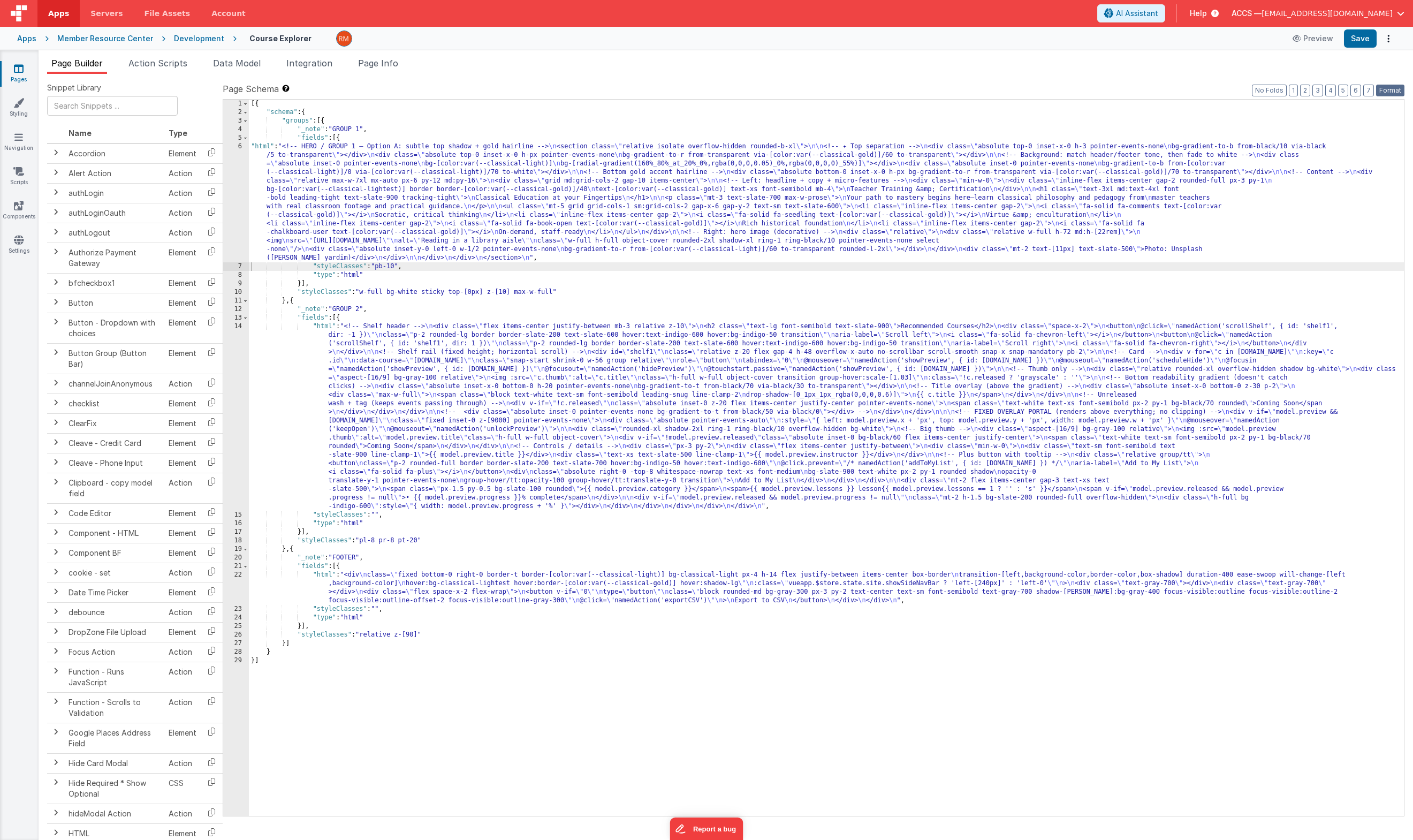
click at [1213, 94] on button "Format" at bounding box center [1390, 91] width 28 height 12
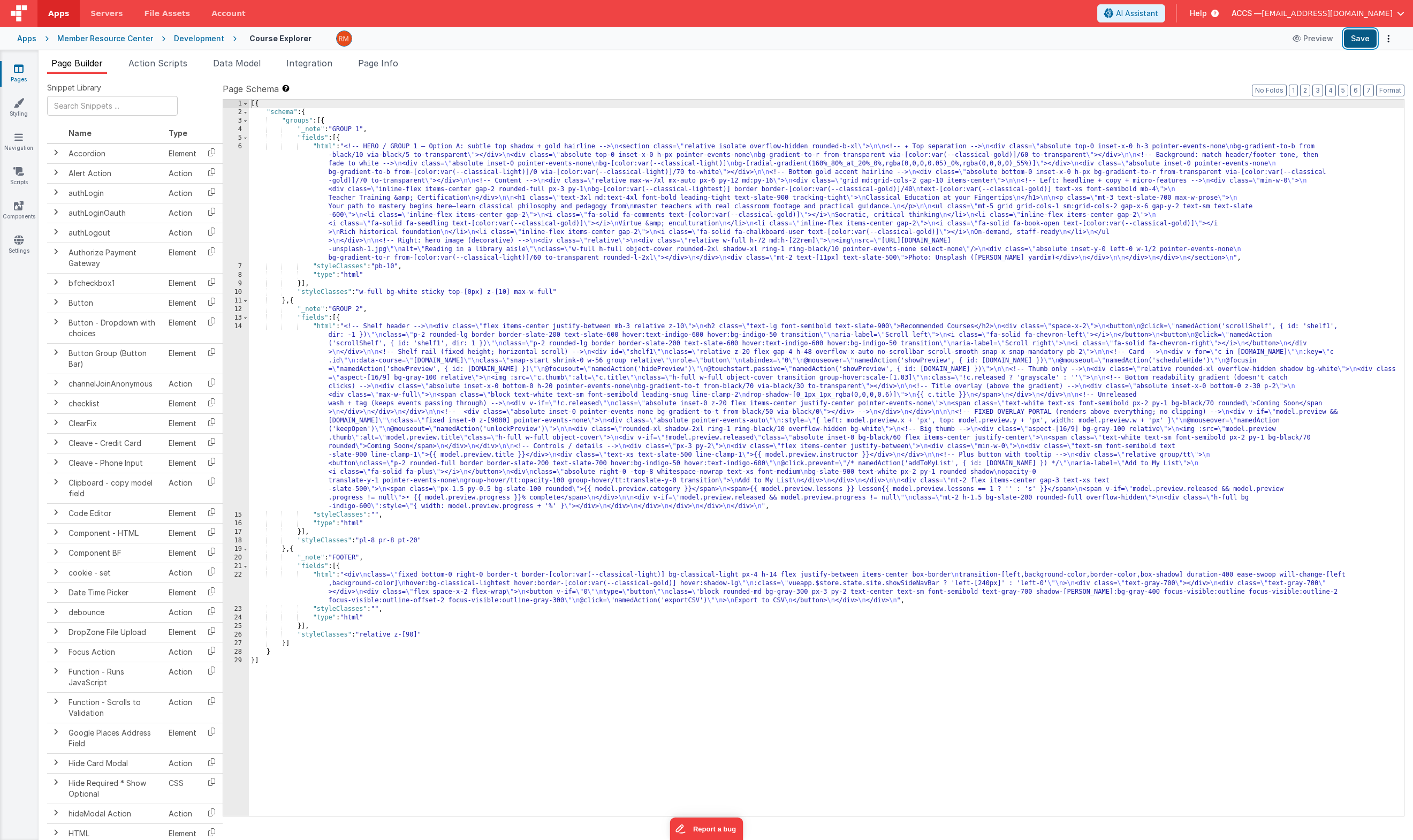
click at [1213, 42] on button "Save" at bounding box center [1360, 39] width 33 height 18
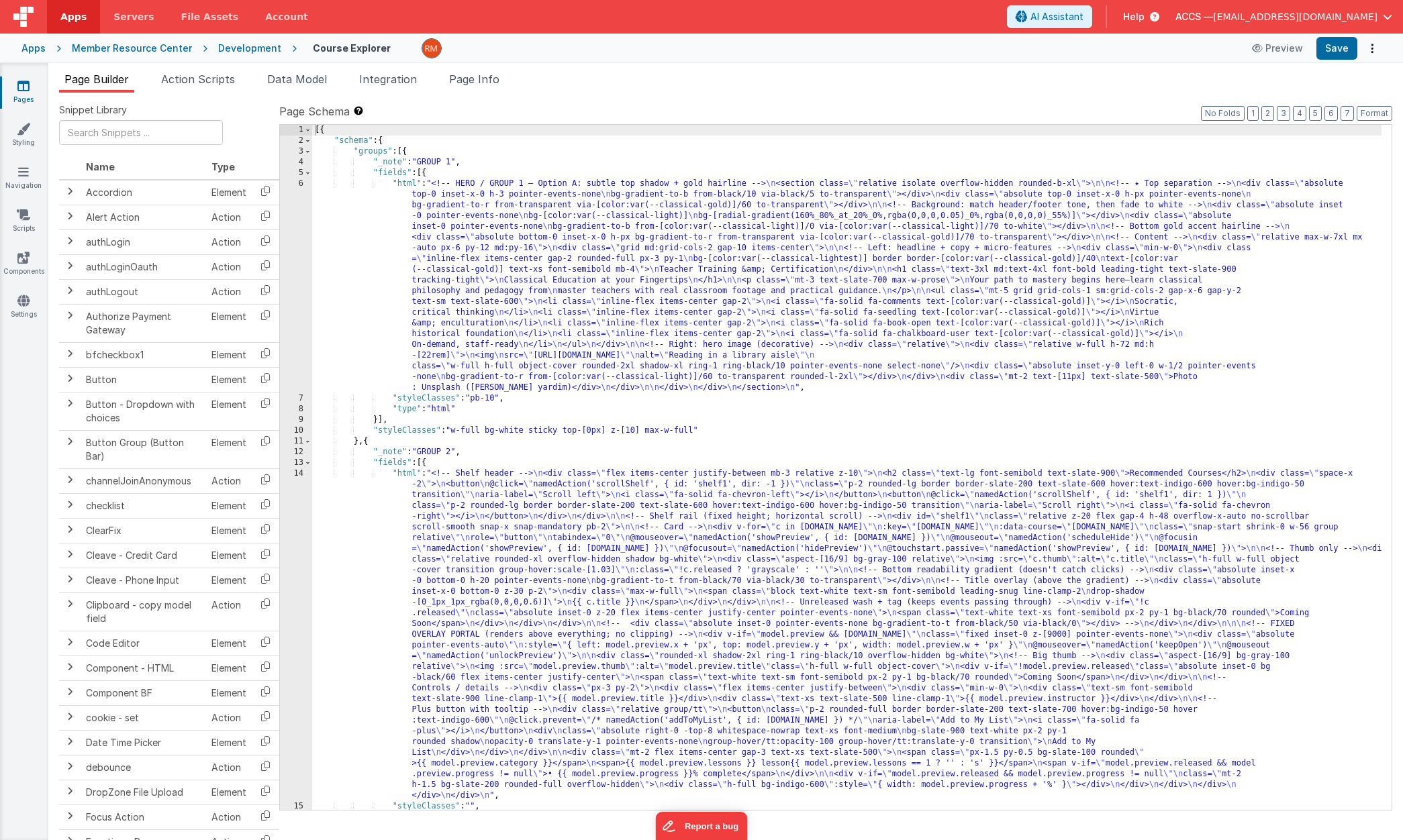
click at [409, 185] on div "[{ "schema" : { "groups" : [{ "_note" : "GROUP 1" , "fields" : [{ "html" : "<!-…" at bounding box center [846, 477] width 1069 height 706
click at [299, 183] on div "6" at bounding box center [296, 286] width 32 height 215
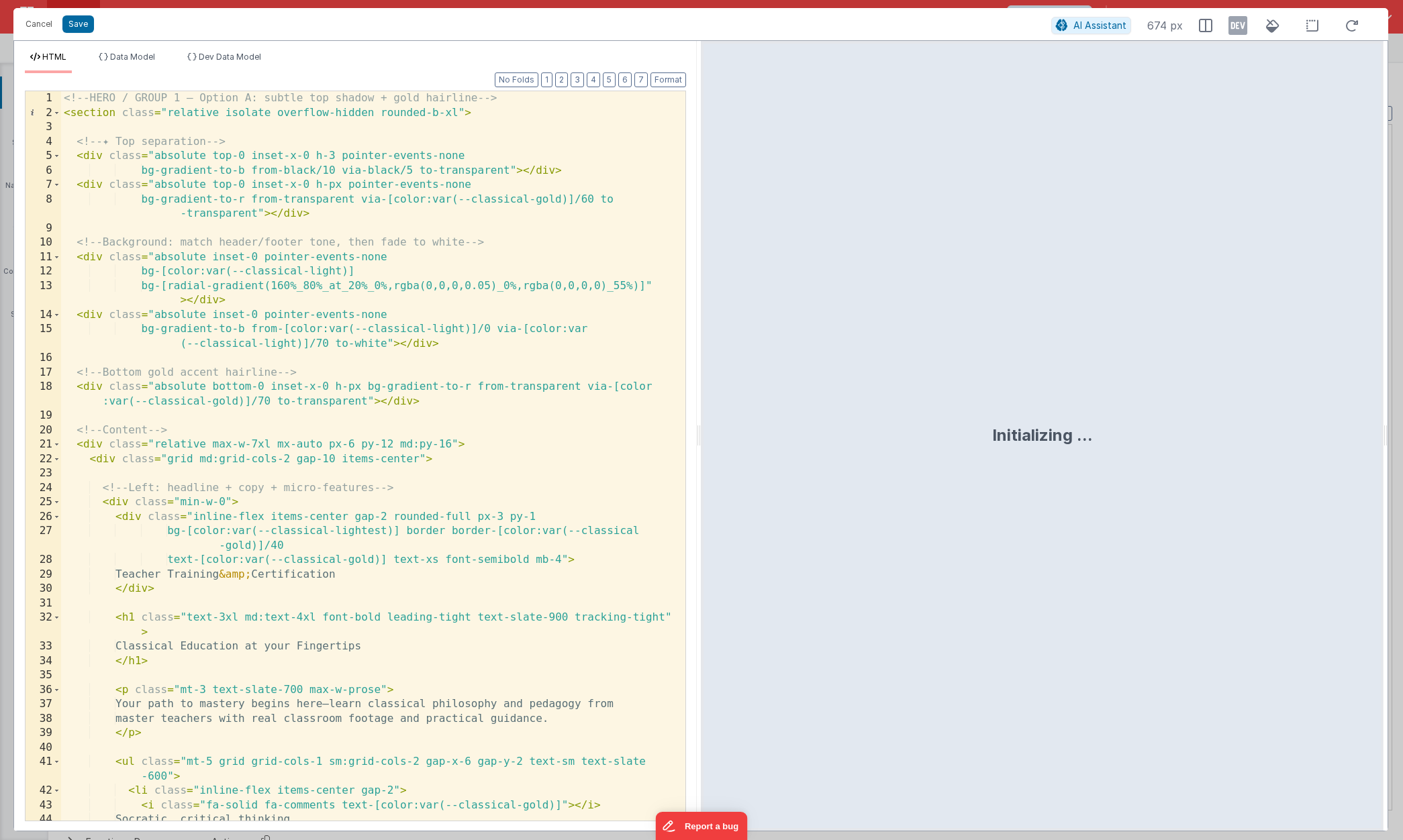
click at [345, 302] on div "<!-- HERO / GROUP 1 — Option A: subtle top shadow + gold hairline --> < section…" at bounding box center [368, 470] width 614 height 758
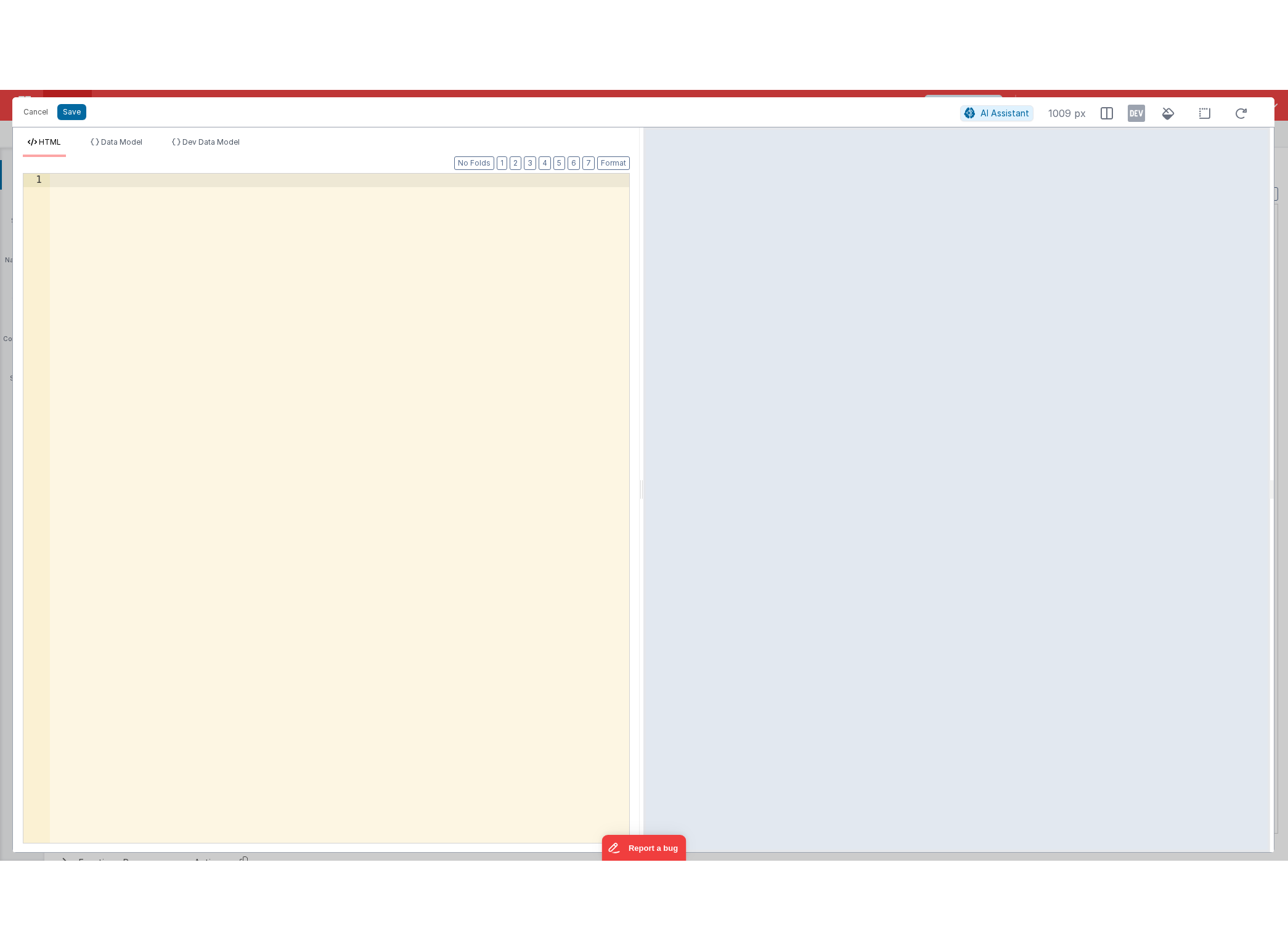
scroll to position [455, 0]
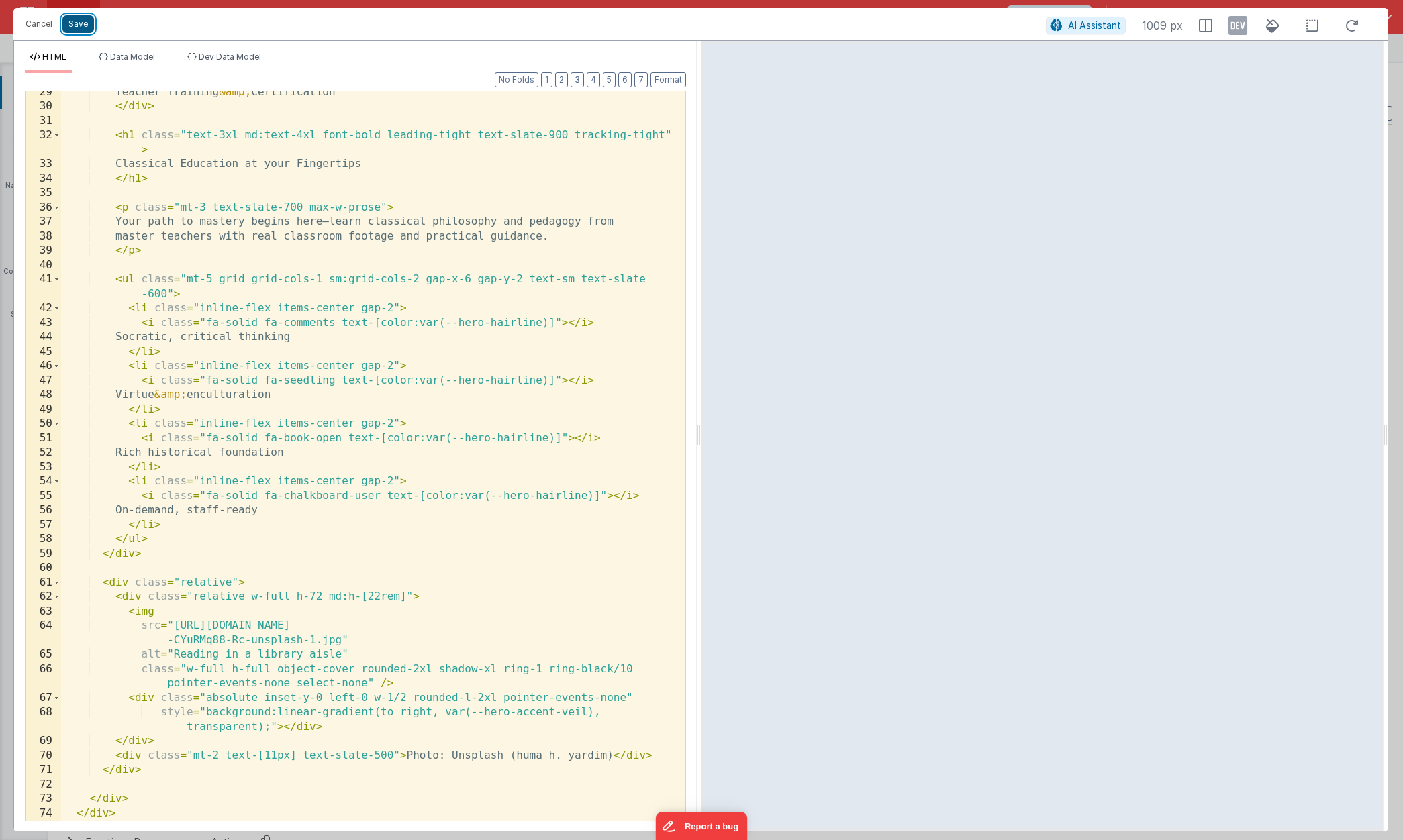
click at [82, 20] on button "Save" at bounding box center [78, 24] width 31 height 17
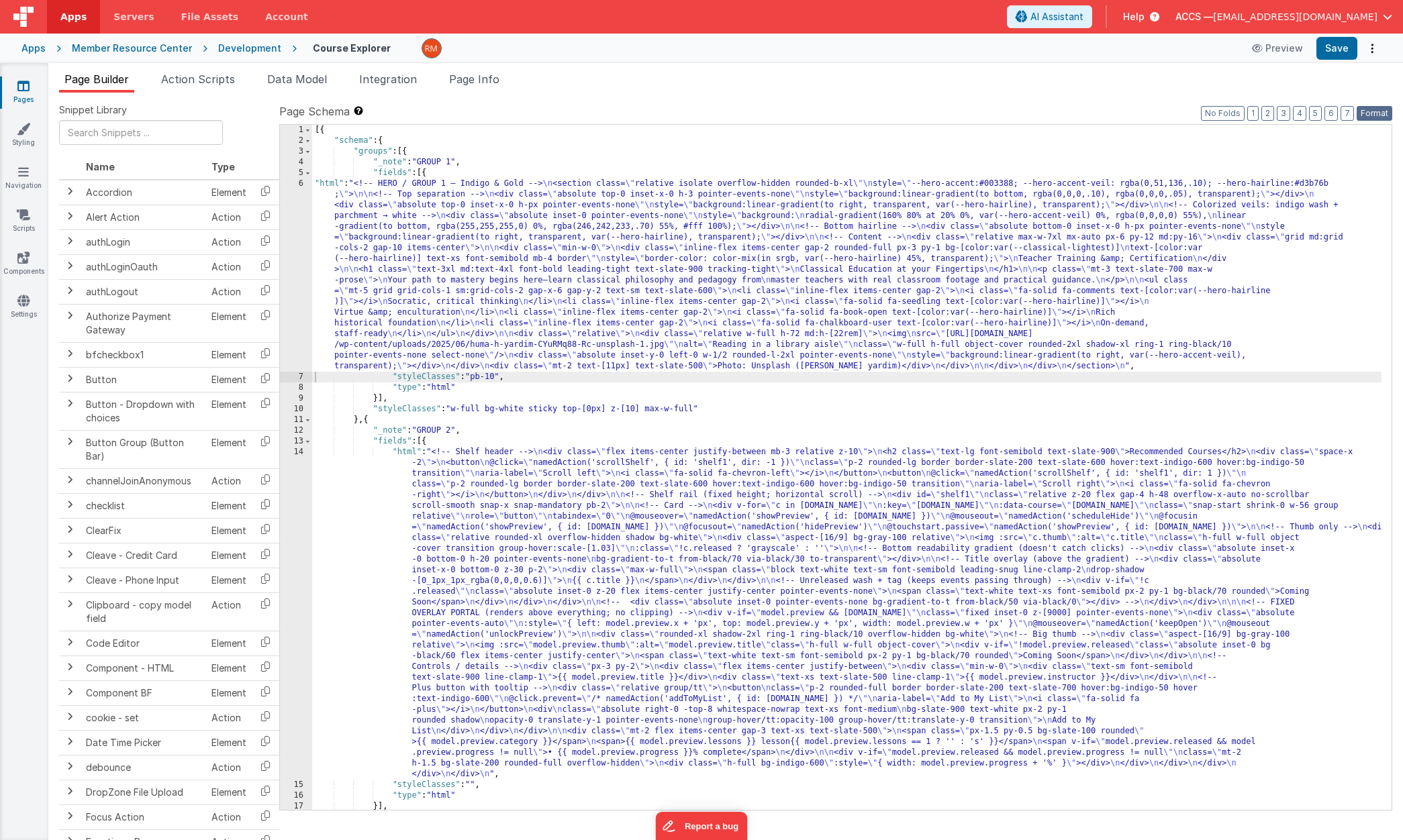
click at [1374, 113] on button "Format" at bounding box center [1374, 114] width 35 height 15
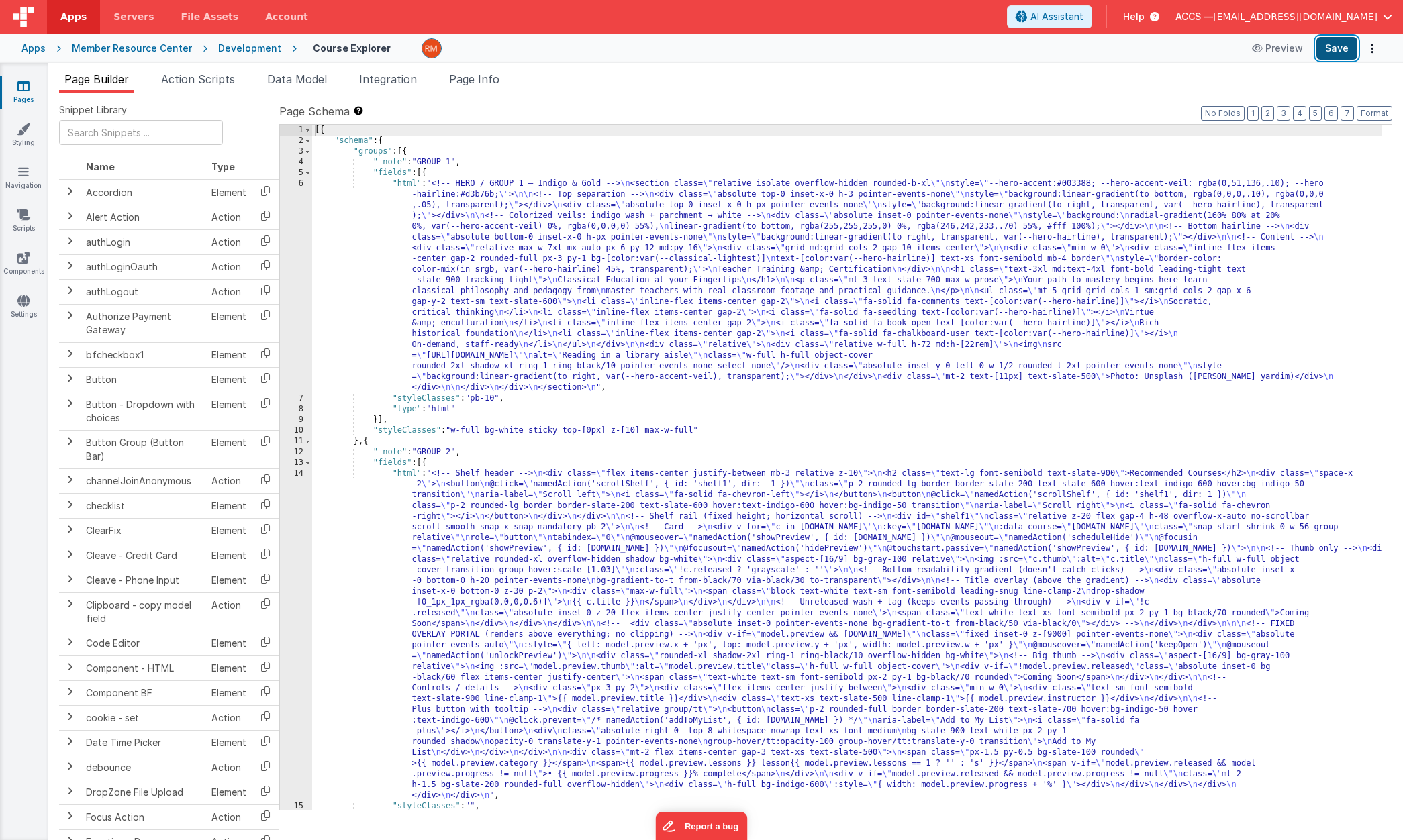
click at [1335, 51] on button "Save" at bounding box center [1336, 48] width 41 height 23
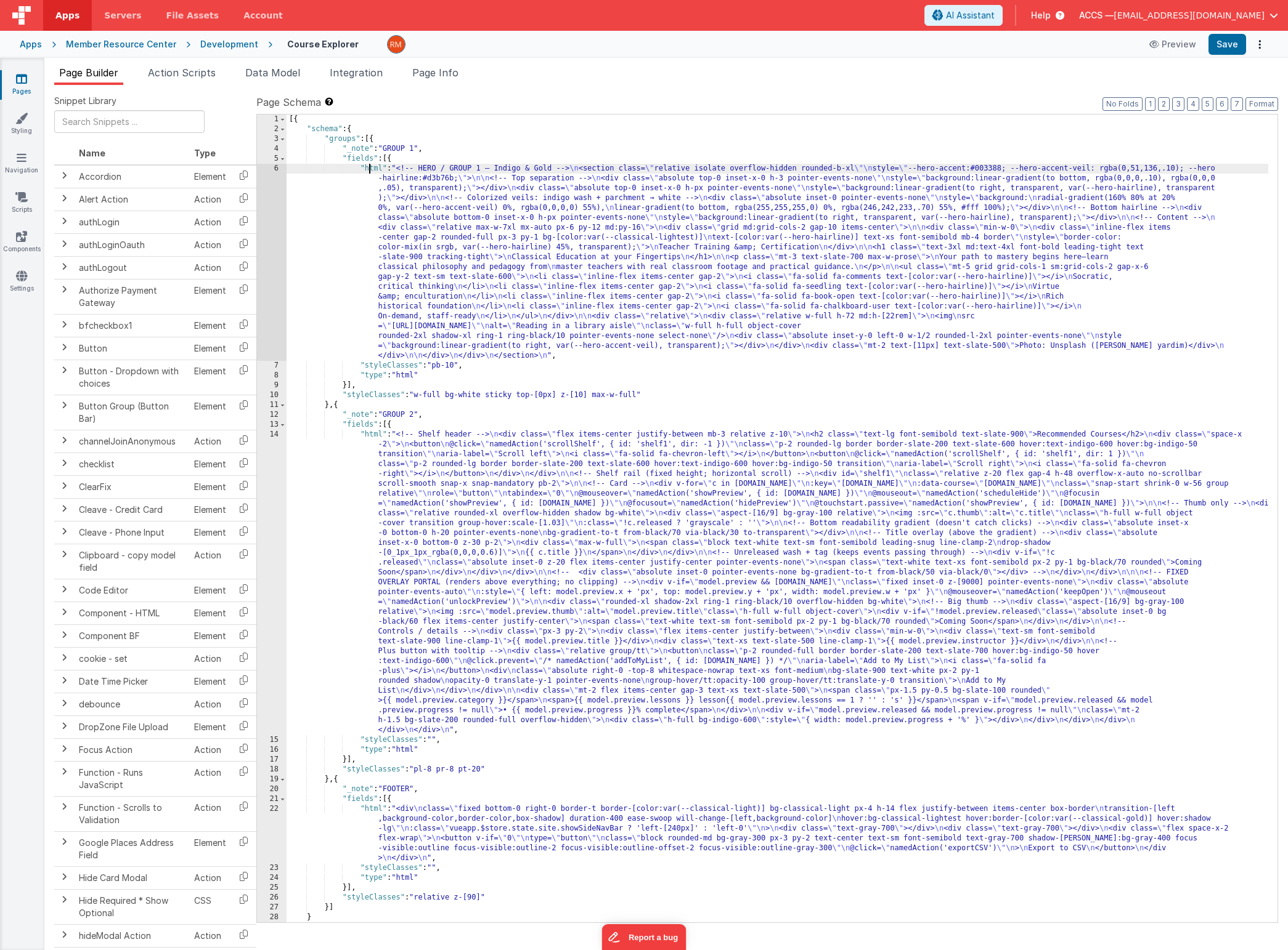
click at [370, 168] on div "[{ "schema" : { "groups" : [{ "_note" : "GROUP 1" , "fields" : [{ "html" : "<!-…" at bounding box center [777, 528] width 982 height 828
click at [274, 170] on div "6" at bounding box center [271, 263] width 30 height 197
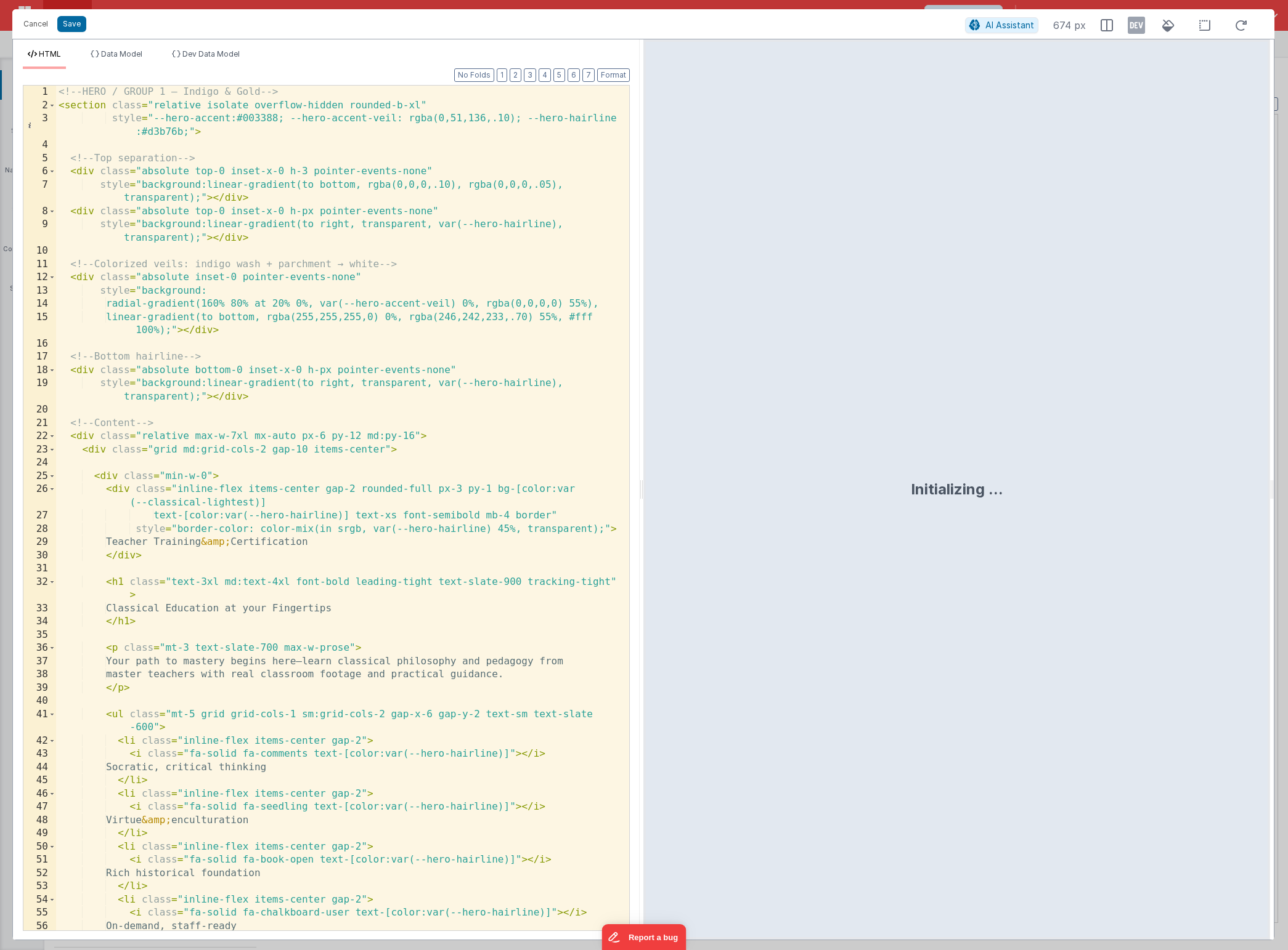
click at [303, 367] on div "<!-- HERO / GROUP 1 — Indigo & Gold --> < section class = "relative isolate ove…" at bounding box center [338, 521] width 564 height 871
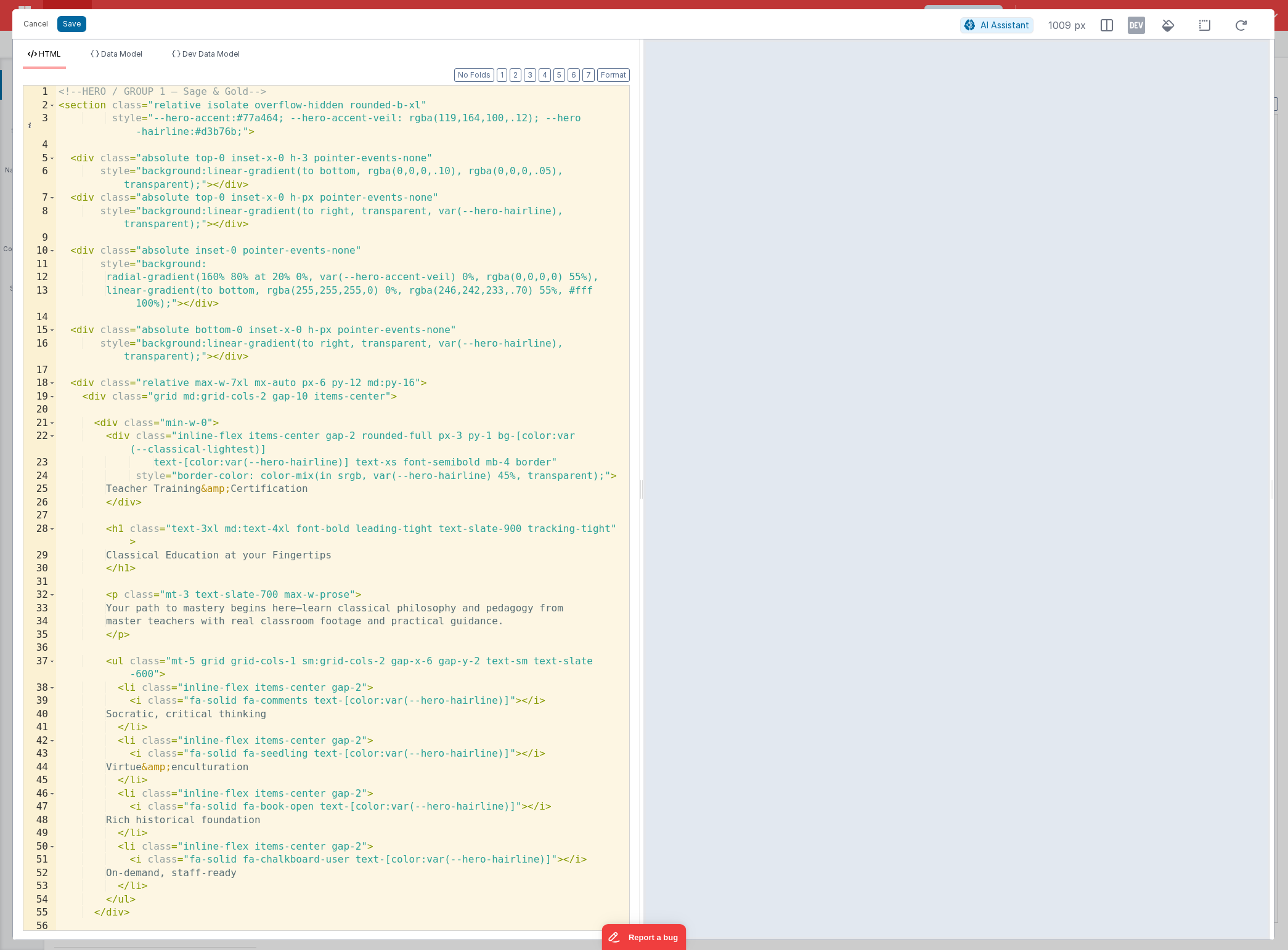
scroll to position [0, 0]
click at [74, 22] on button "Save" at bounding box center [72, 24] width 29 height 16
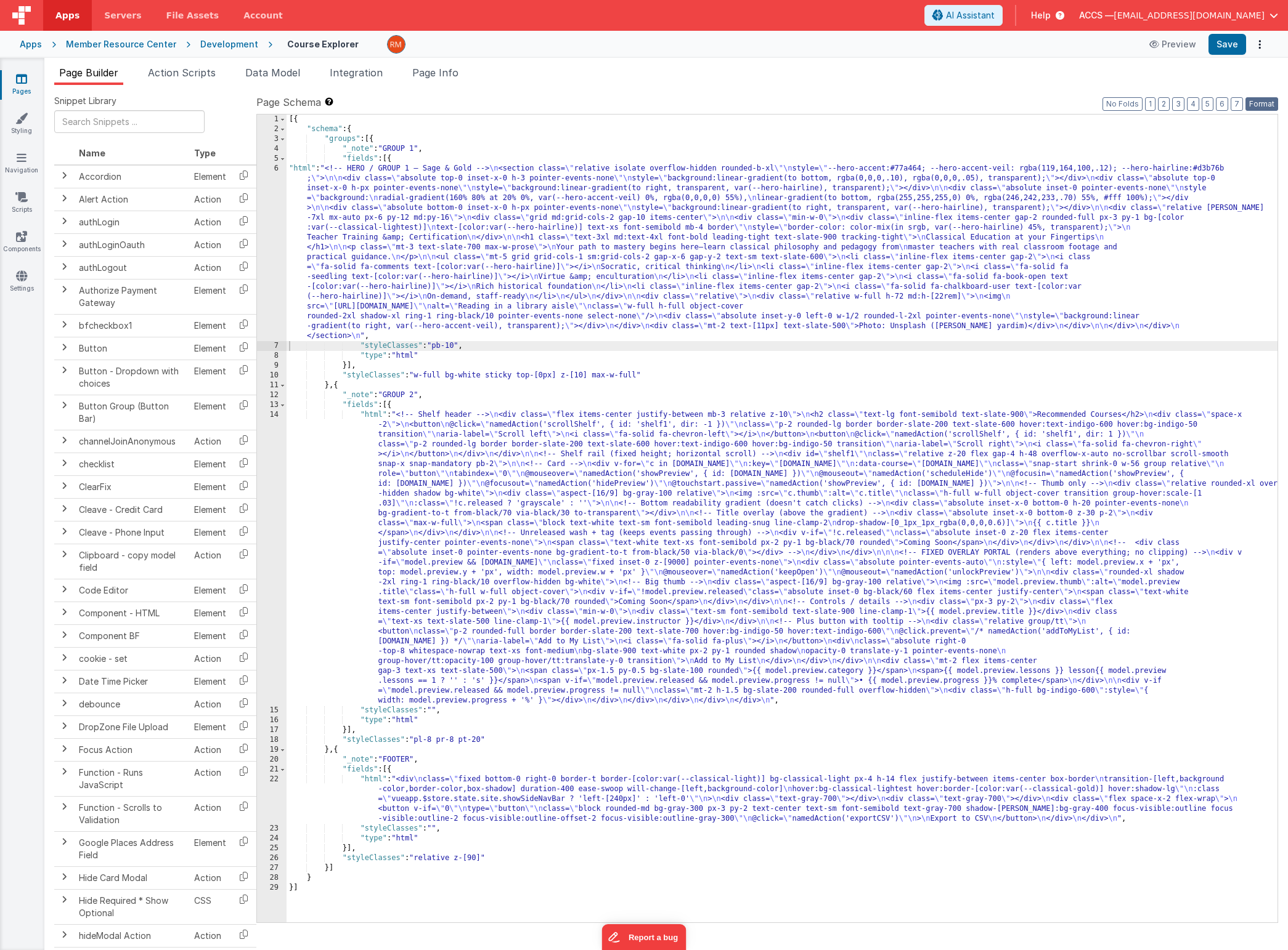
click at [1264, 104] on button "Format" at bounding box center [1261, 105] width 32 height 14
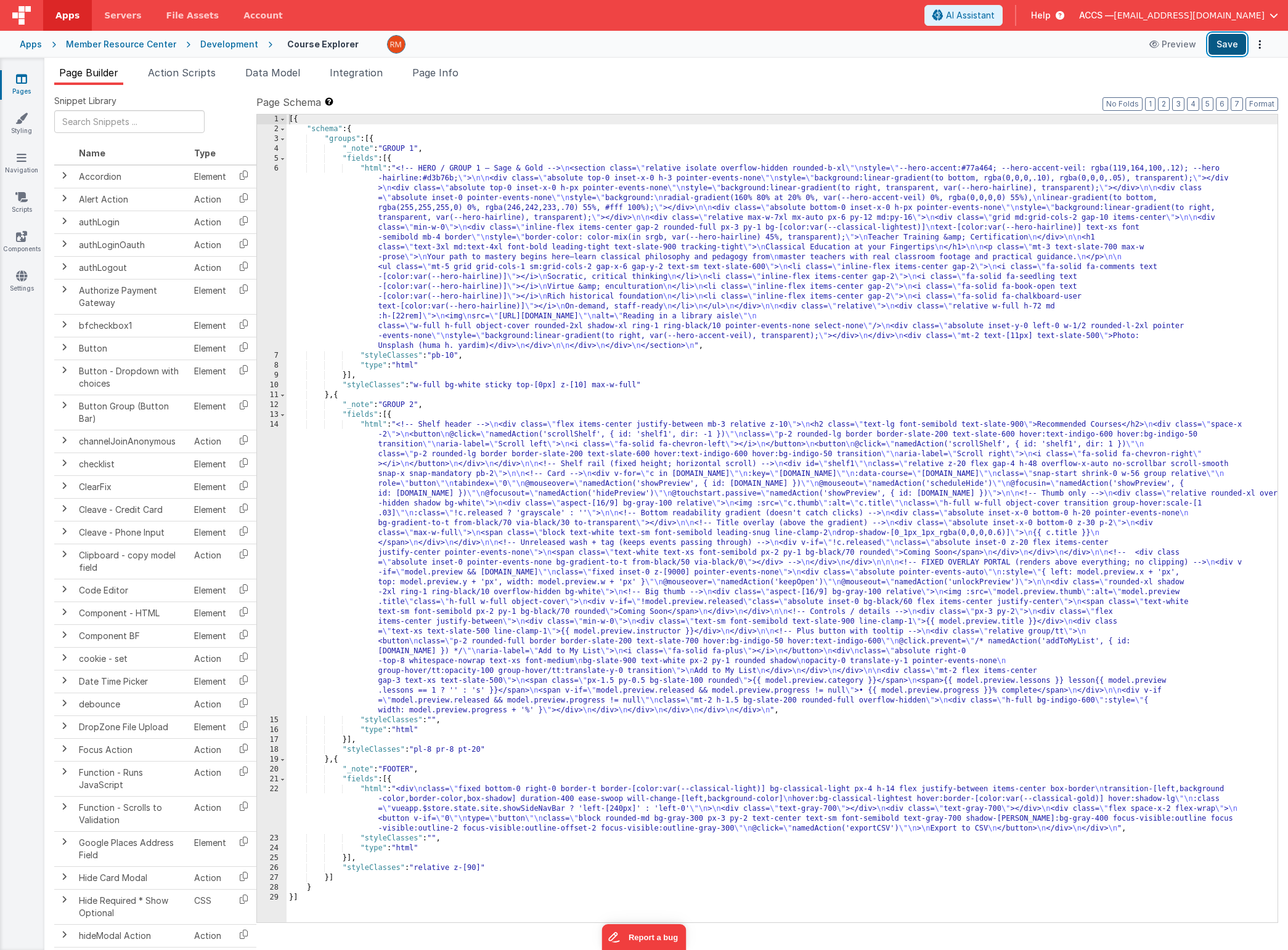
click at [1230, 44] on button "Save" at bounding box center [1226, 44] width 38 height 21
click at [372, 168] on div "[{ "schema" : { "groups" : [{ "_note" : "GROUP 1" , "fields" : [{ "html" : "<!-…" at bounding box center [781, 528] width 990 height 828
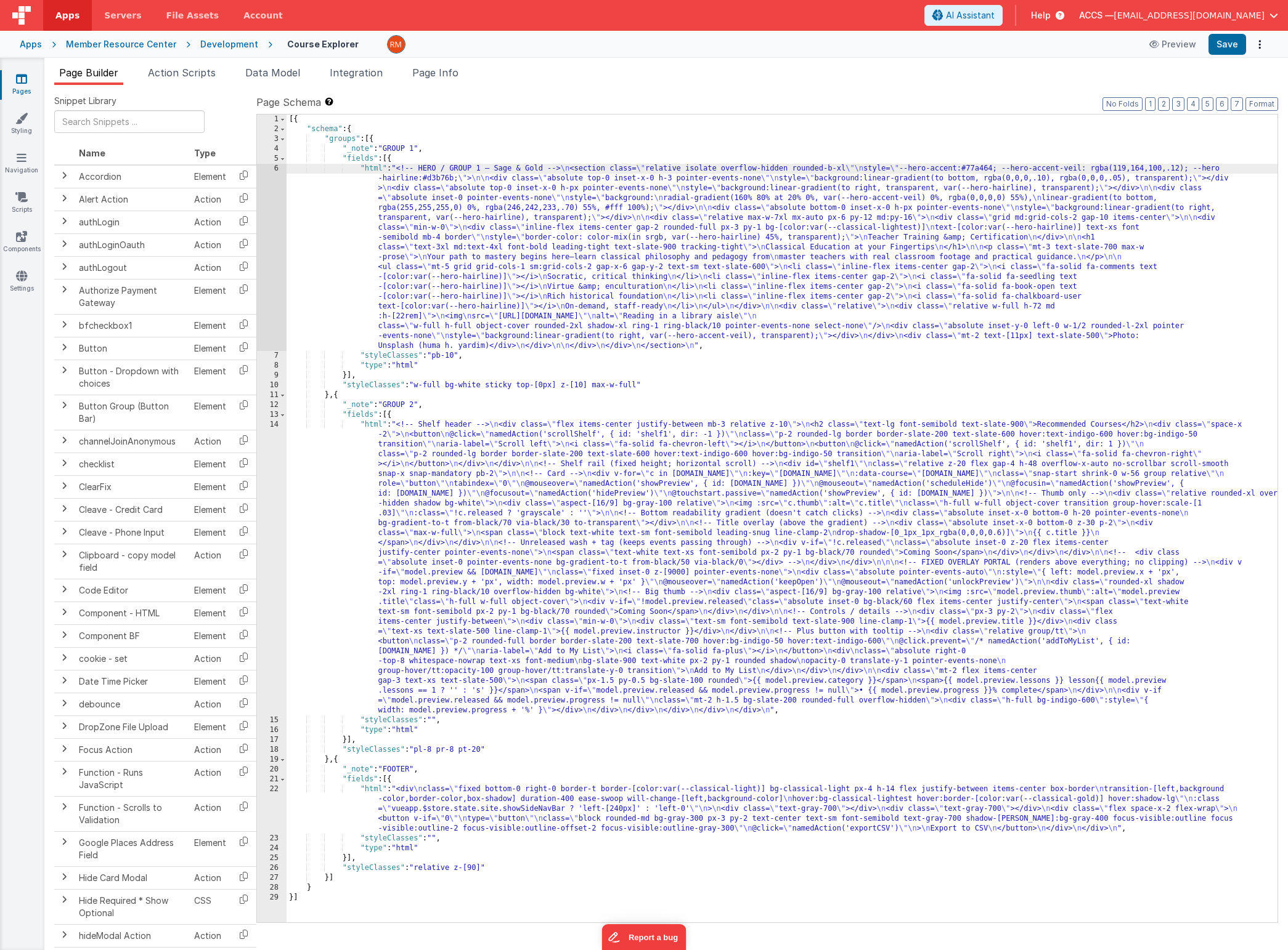
click at [277, 167] on div "6" at bounding box center [271, 257] width 30 height 188
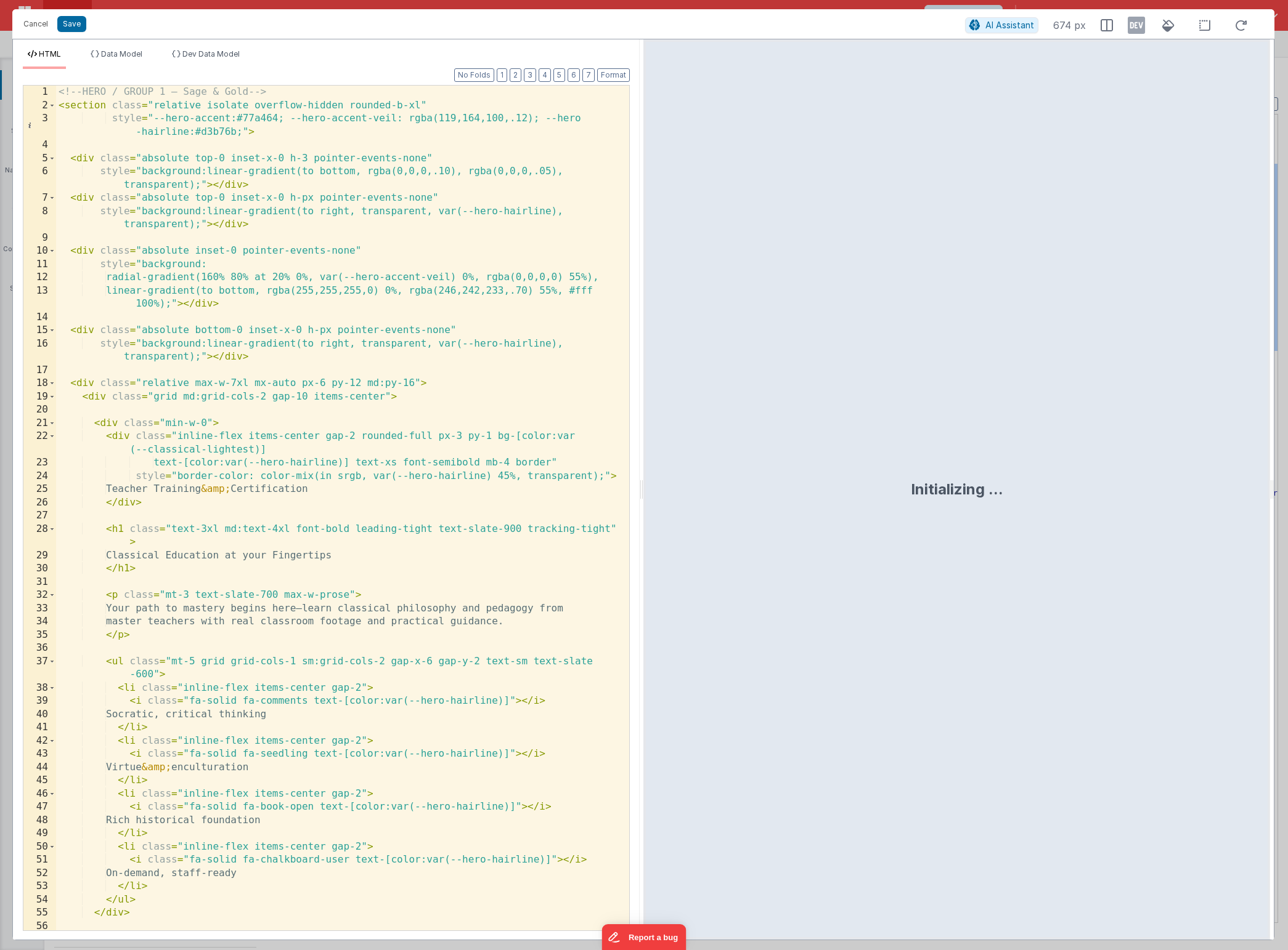
click at [325, 391] on div "<!-- HERO / GROUP 1 — Sage & Gold --> < section class = "relative isolate overf…" at bounding box center [338, 521] width 564 height 871
click at [72, 17] on button "Save" at bounding box center [72, 24] width 29 height 16
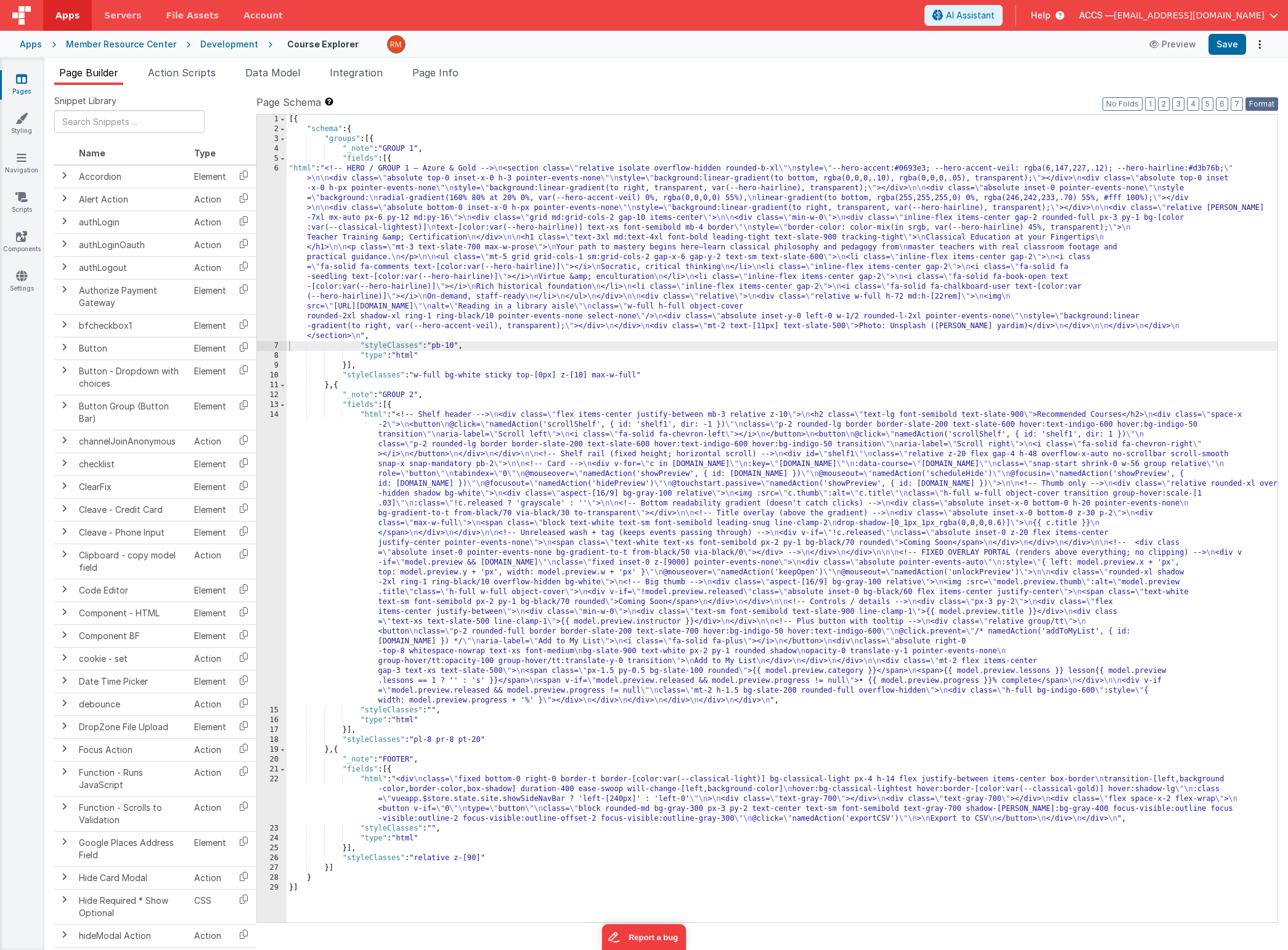
drag, startPoint x: 1264, startPoint y: 101, endPoint x: 1254, endPoint y: 89, distance: 15.6
click at [1264, 101] on button "Format" at bounding box center [1261, 105] width 32 height 14
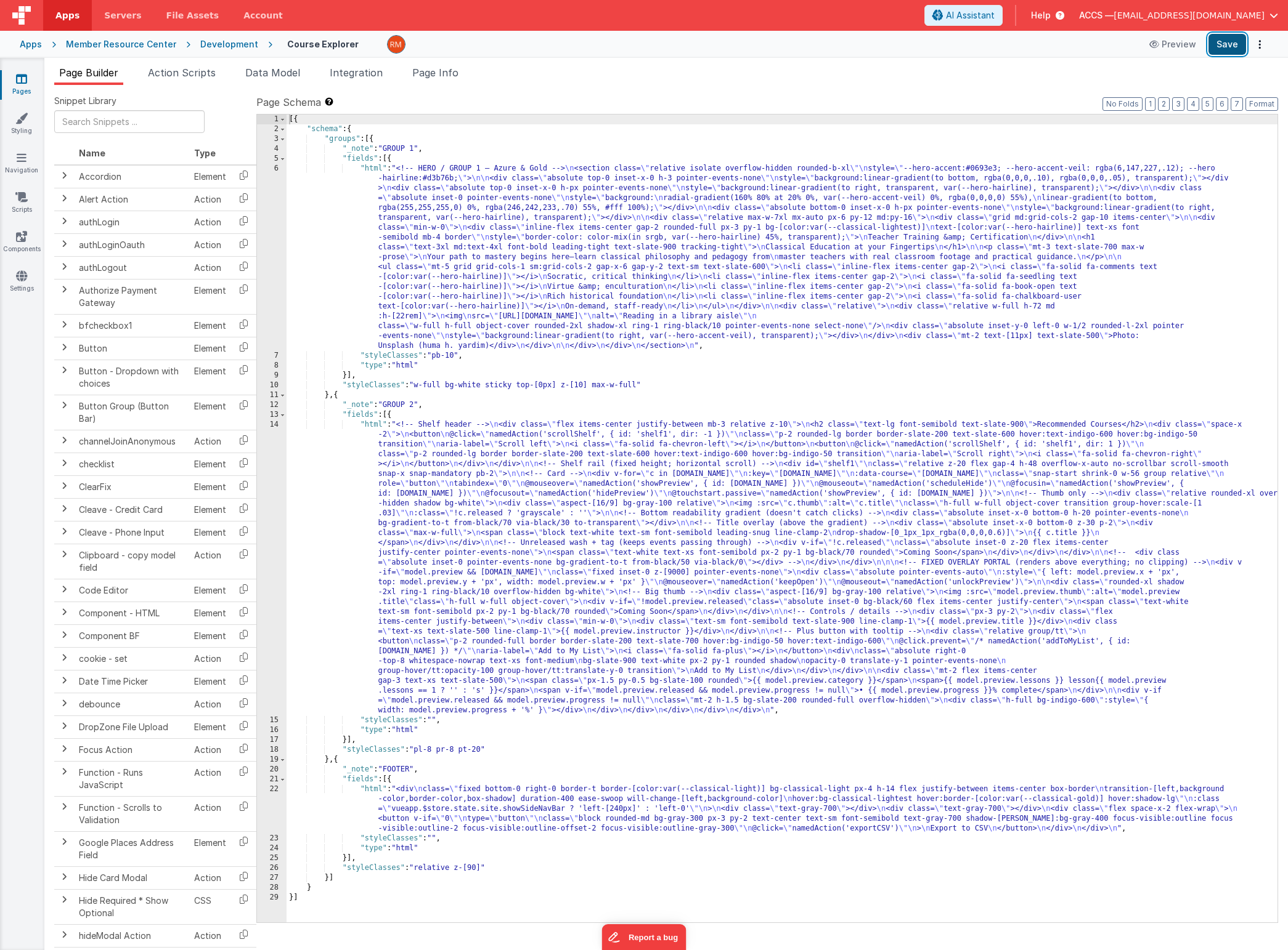
click at [1232, 53] on button "Save" at bounding box center [1226, 44] width 38 height 21
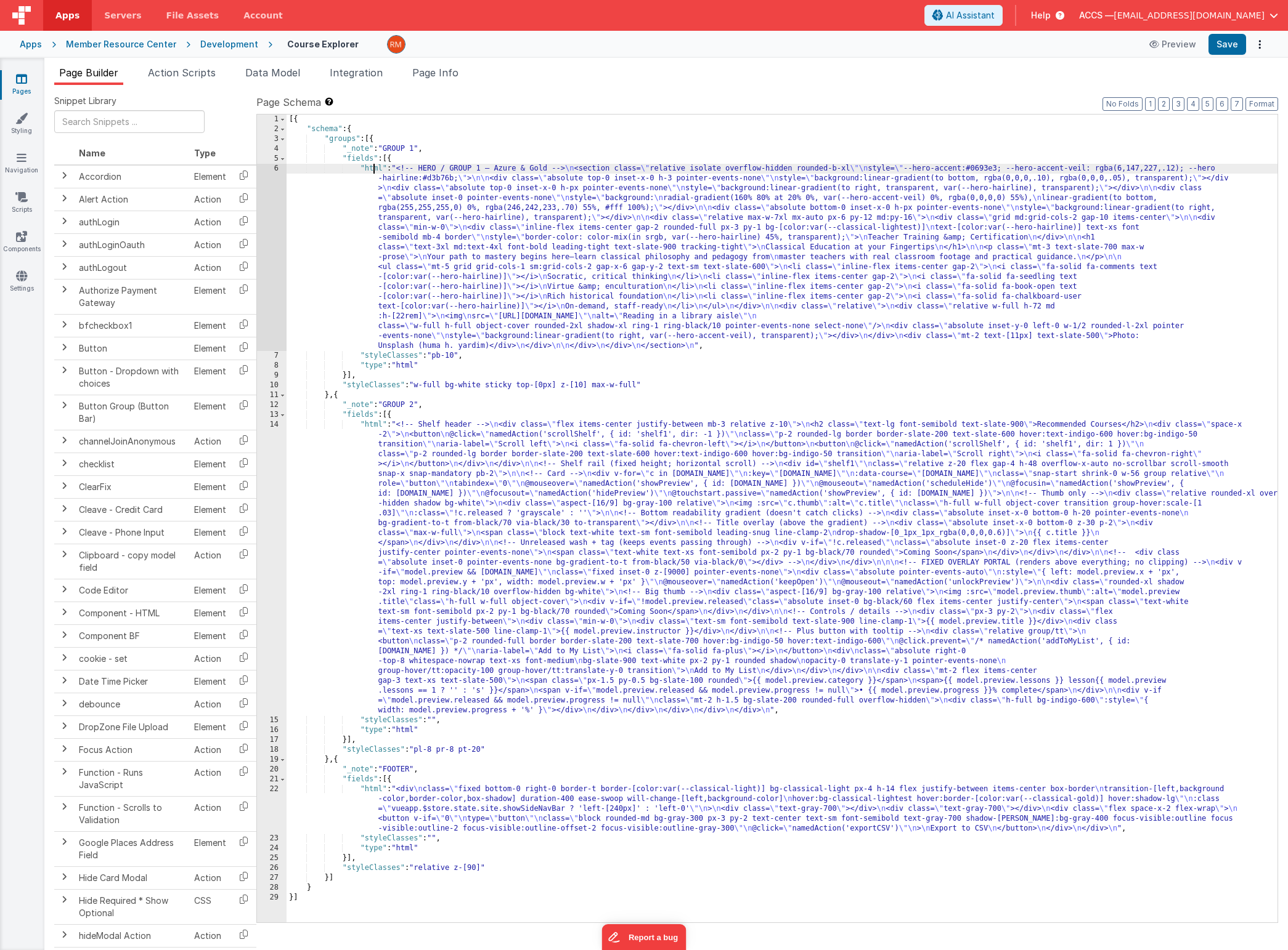
click at [373, 166] on div "[{ "schema" : { "groups" : [{ "_note" : "GROUP 1" , "fields" : [{ "html" : "<!-…" at bounding box center [781, 528] width 990 height 828
click at [276, 167] on div "6" at bounding box center [271, 257] width 30 height 188
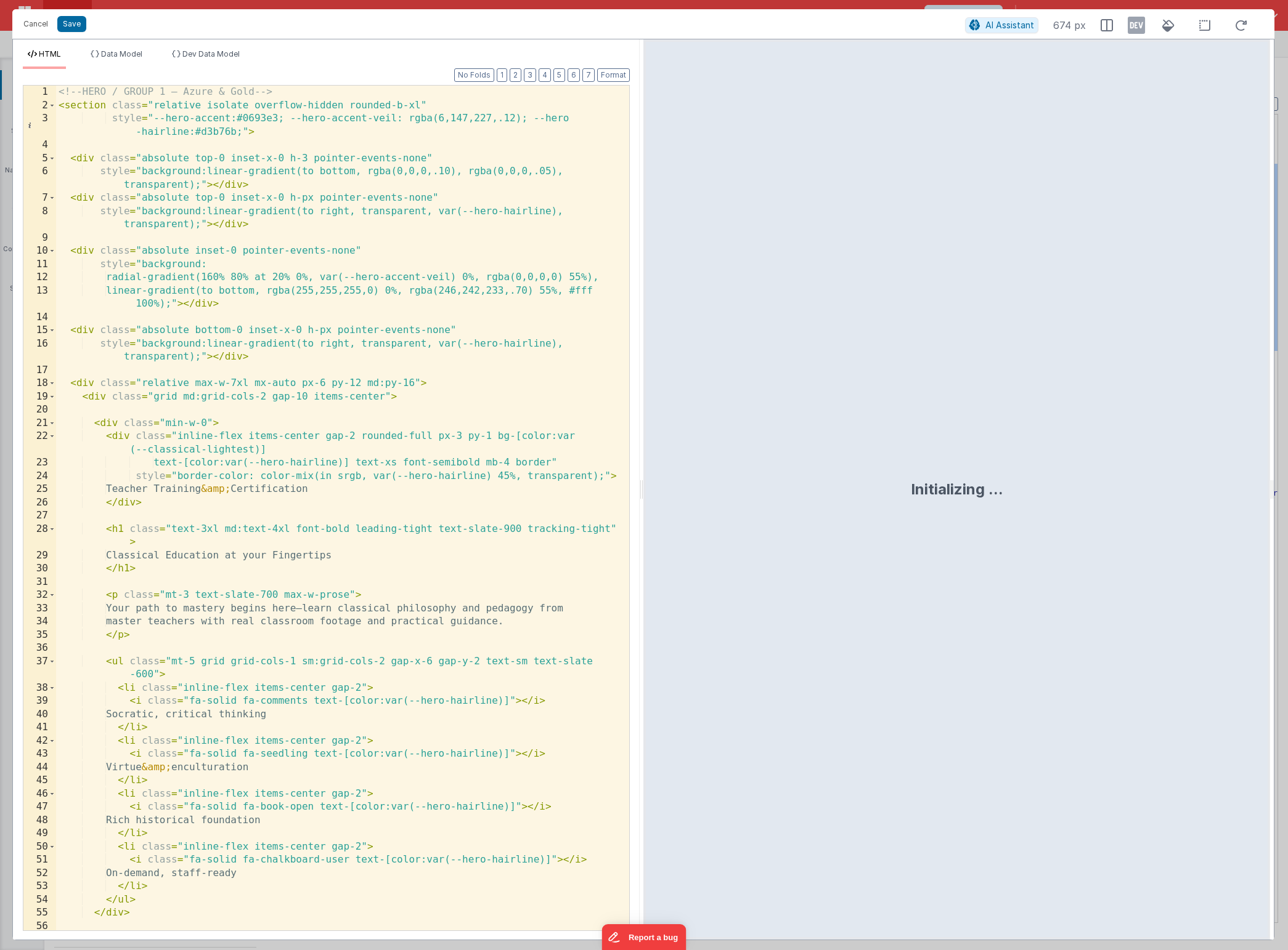
click at [370, 320] on div "<!-- HERO / GROUP 1 — Azure & Gold --> < section class = "relative isolate over…" at bounding box center [338, 521] width 564 height 871
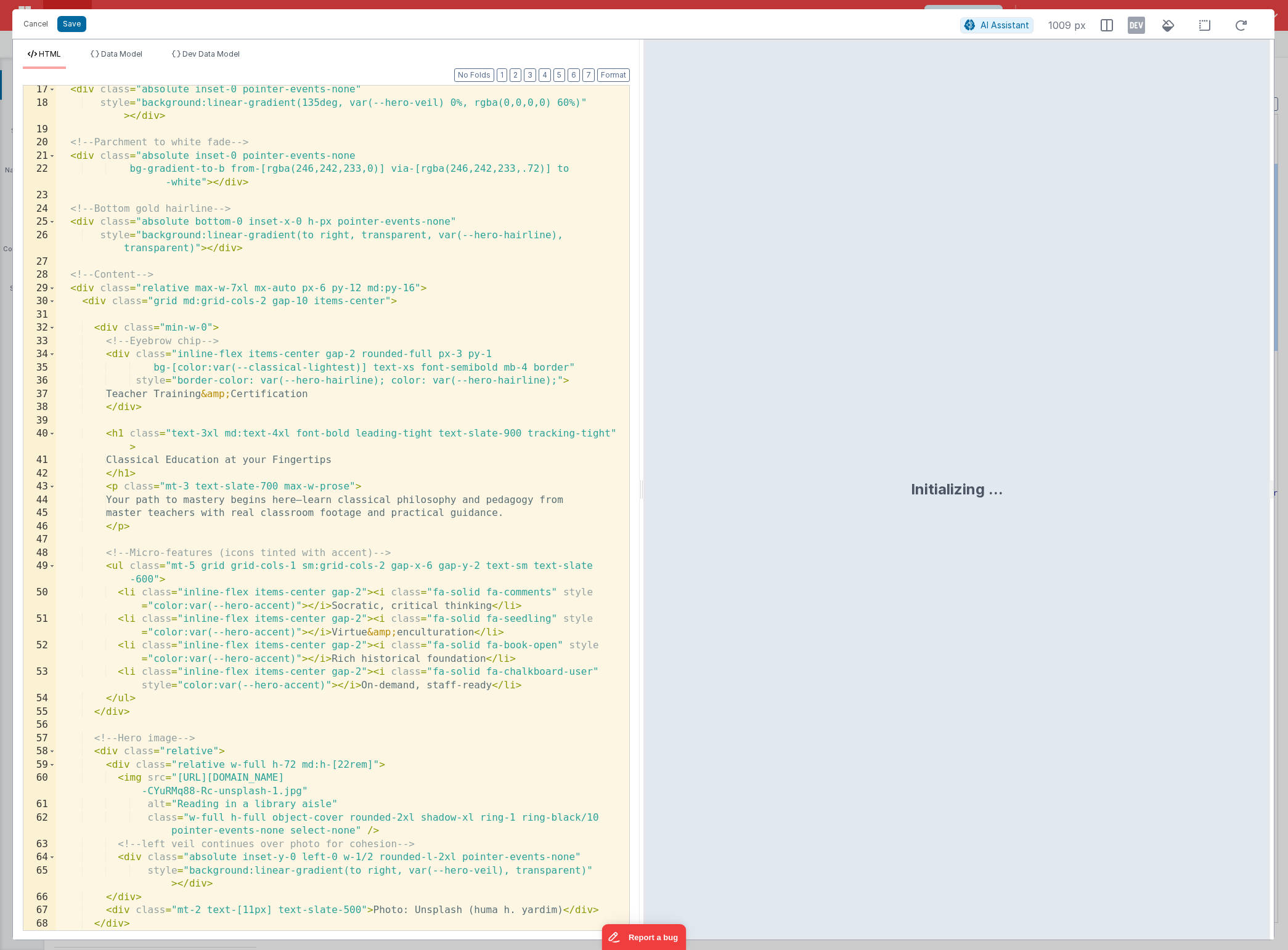
scroll to position [267, 0]
click at [77, 19] on button "Save" at bounding box center [72, 24] width 29 height 16
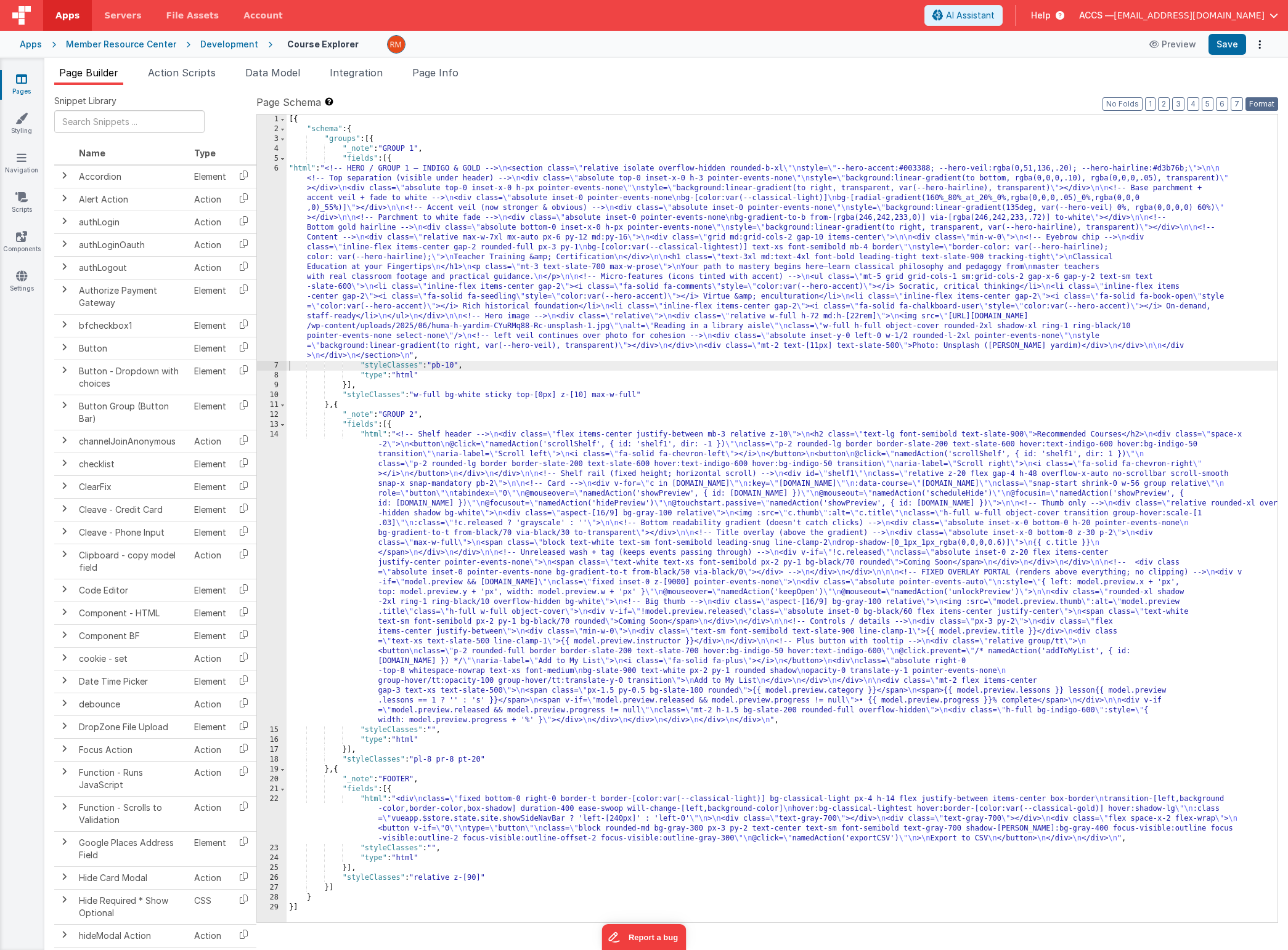
click at [1257, 108] on button "Format" at bounding box center [1261, 105] width 32 height 14
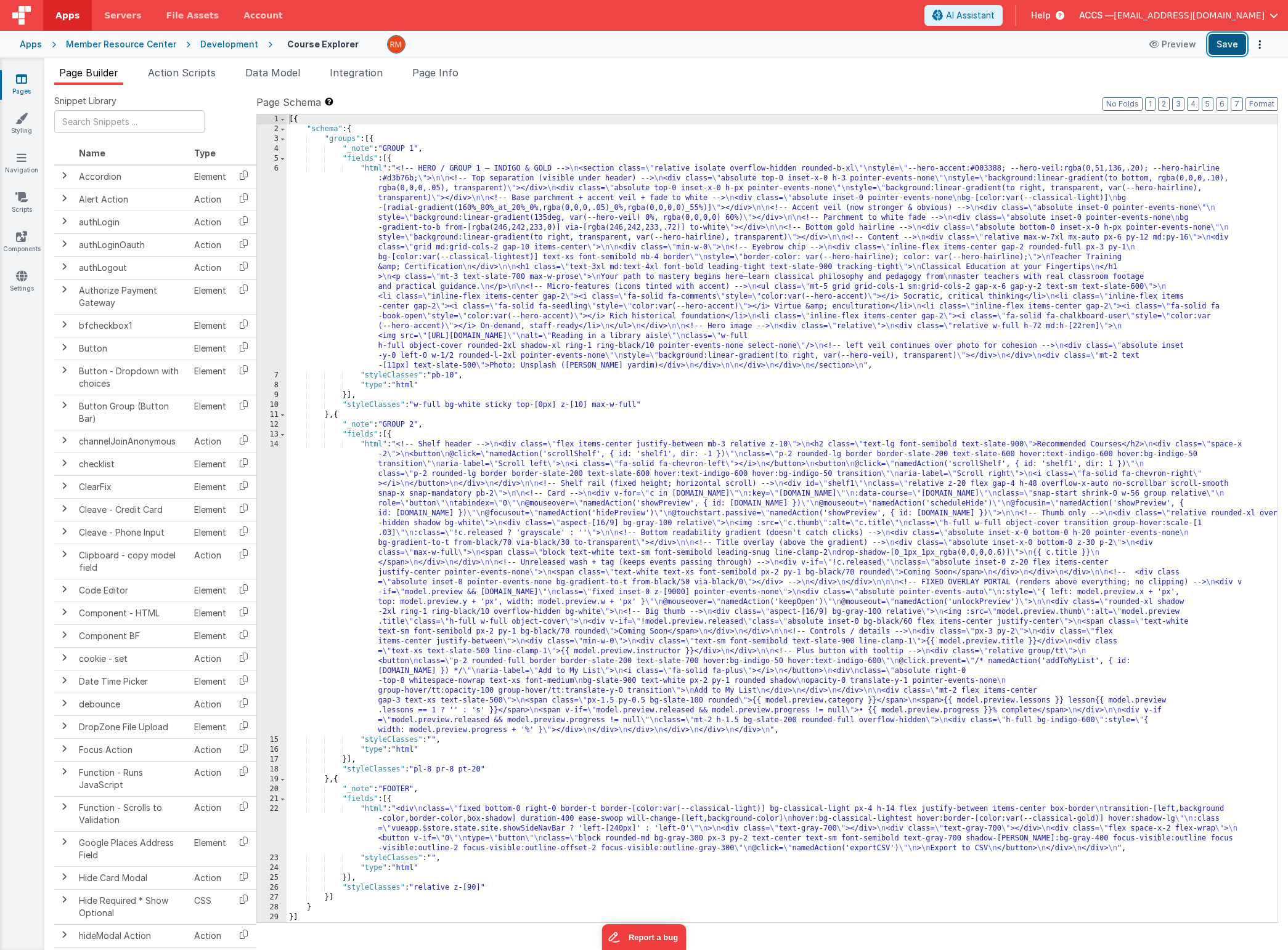
click at [1220, 50] on button "Save" at bounding box center [1226, 44] width 38 height 21
click at [485, 770] on div "[{ "schema" : { "groups" : [{ "_note" : "GROUP 1" , "fields" : [{ "html" : "<!-…" at bounding box center [781, 528] width 990 height 828
click at [1227, 51] on button "Save" at bounding box center [1226, 44] width 38 height 21
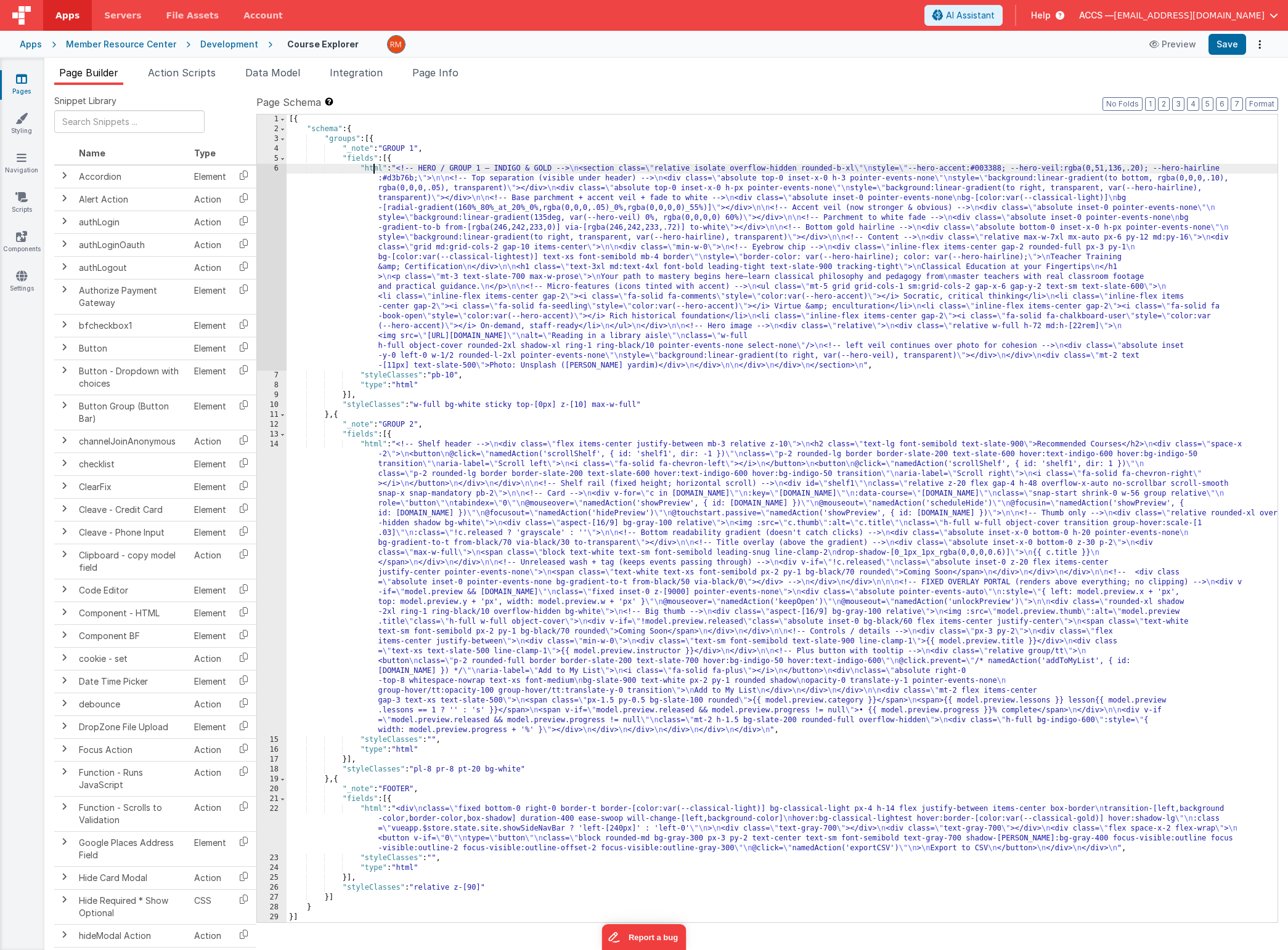
click at [372, 169] on div "[{ "schema" : { "groups" : [{ "_note" : "GROUP 1" , "fields" : [{ "html" : "<!-…" at bounding box center [781, 528] width 990 height 828
click at [273, 167] on div "6" at bounding box center [271, 267] width 30 height 207
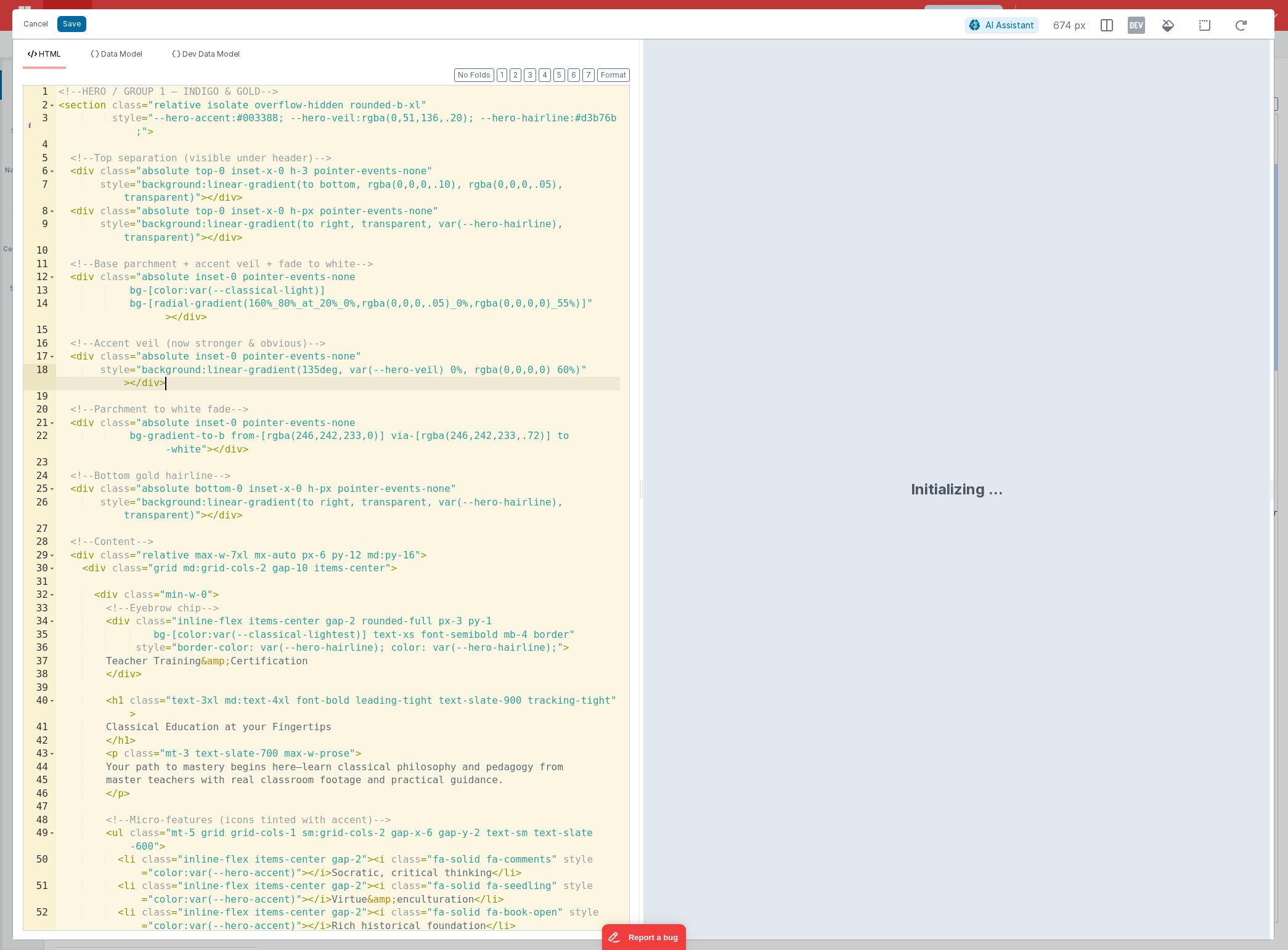
click at [340, 379] on div "<!-- HERO / GROUP 1 — INDIGO & GOLD --> < section class = "relative isolate ove…" at bounding box center [338, 528] width 564 height 885
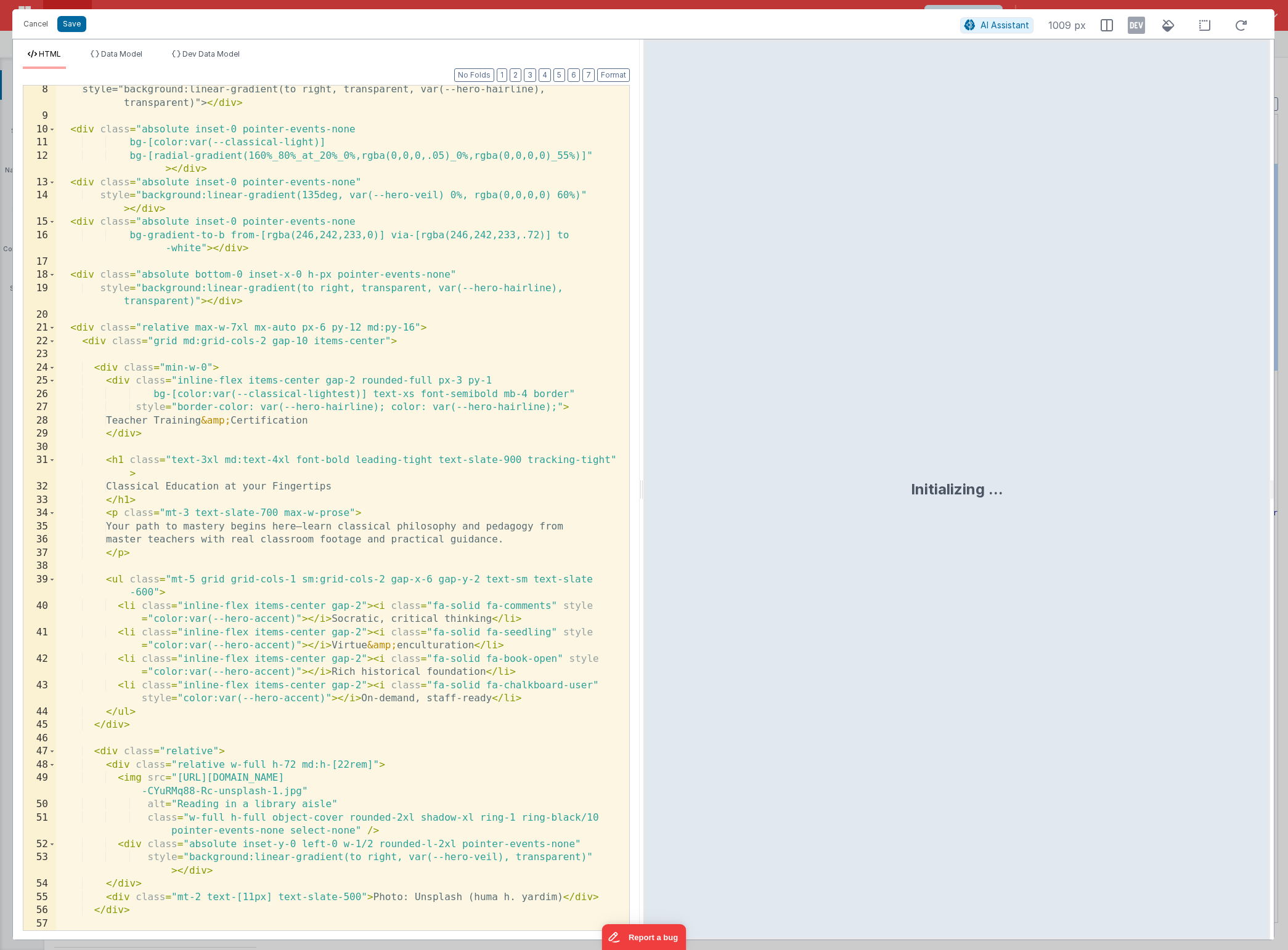
scroll to position [121, 0]
click at [76, 22] on button "Save" at bounding box center [72, 24] width 29 height 16
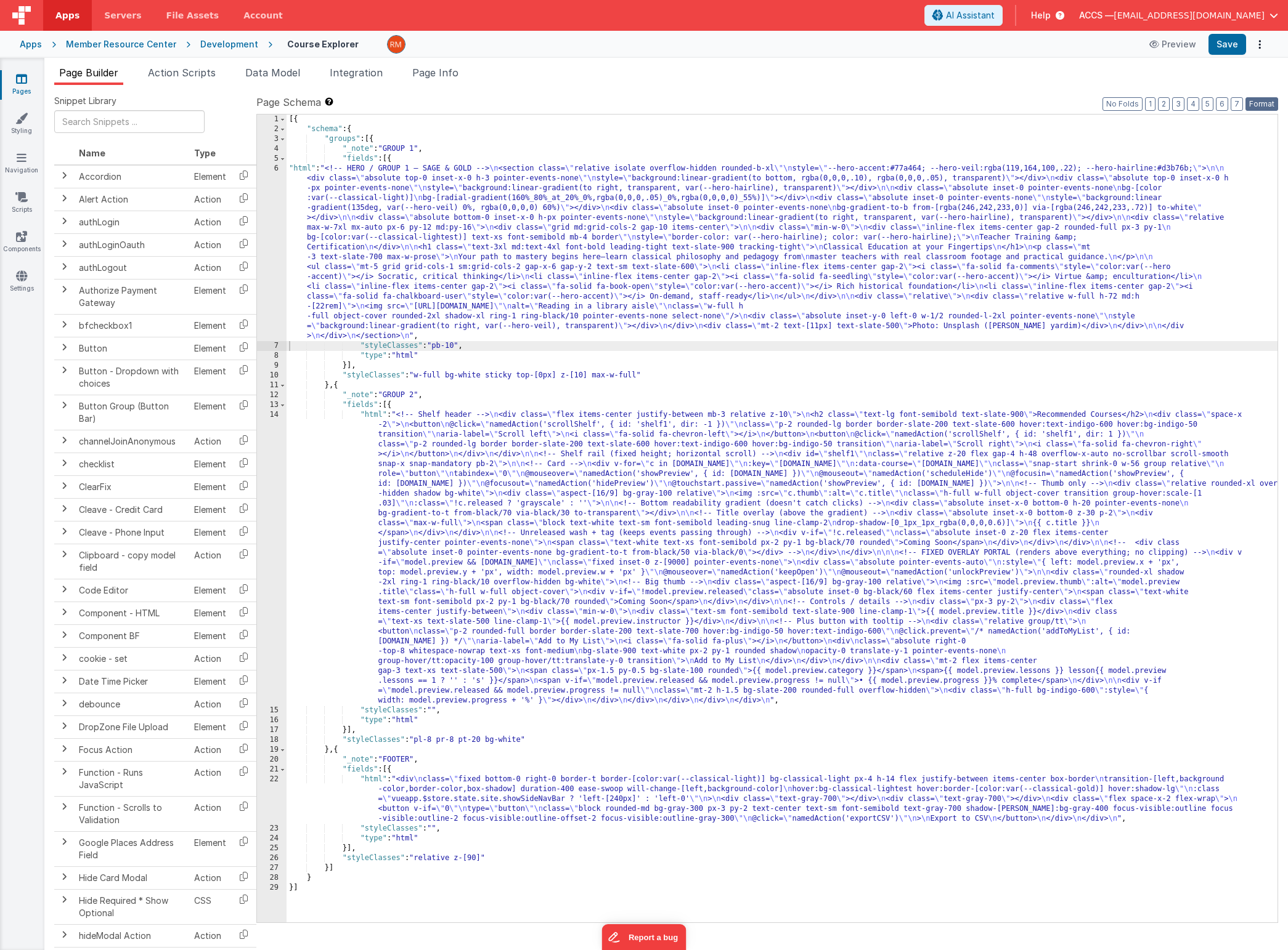
click at [1269, 99] on button "Format" at bounding box center [1261, 105] width 32 height 14
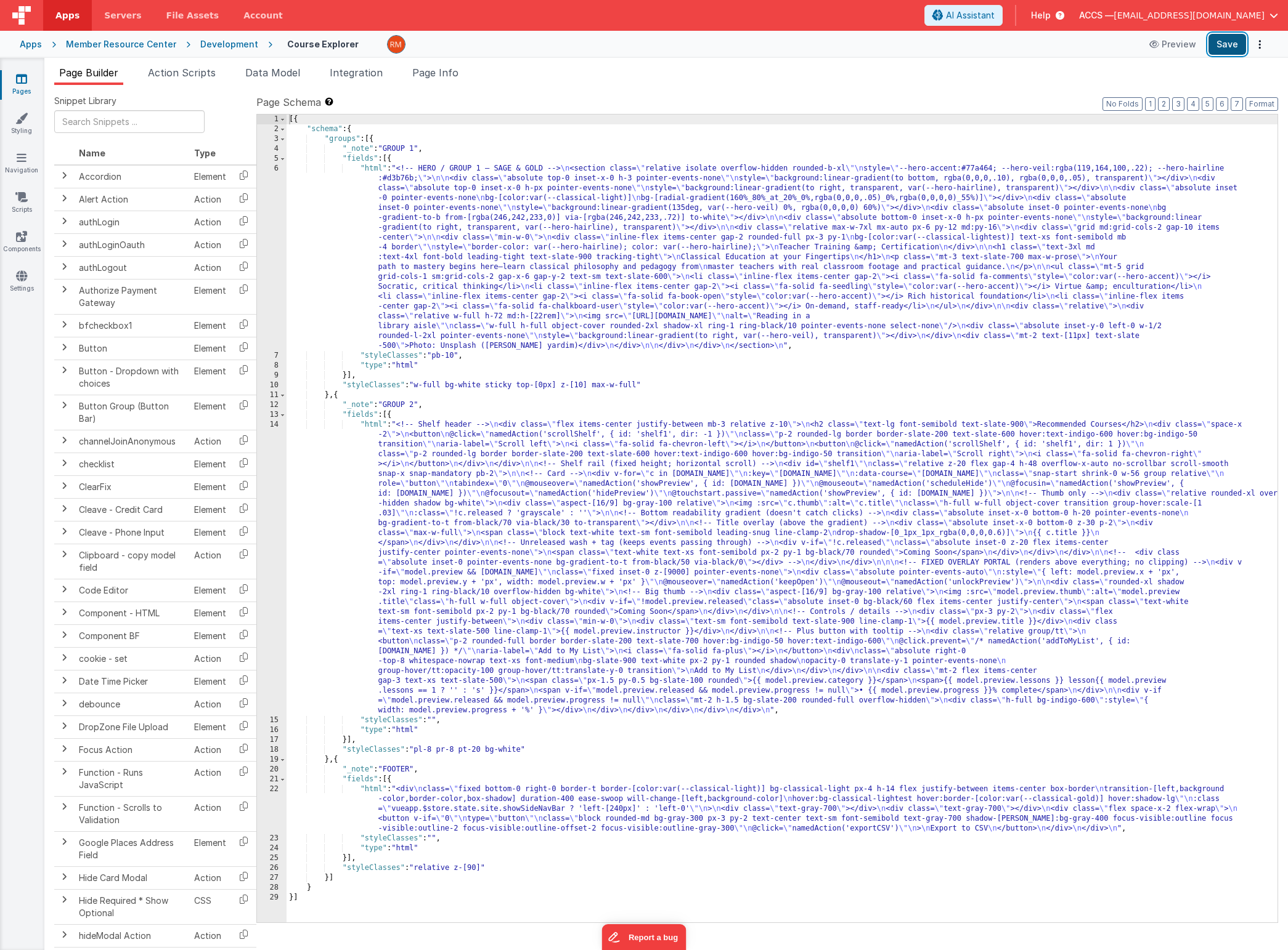
click at [1226, 44] on button "Save" at bounding box center [1226, 44] width 38 height 21
click at [373, 167] on div "[{ "schema" : { "groups" : [{ "_note" : "GROUP 1" , "fields" : [{ "html" : "<!-…" at bounding box center [781, 528] width 990 height 828
click at [276, 169] on div "6" at bounding box center [271, 257] width 30 height 188
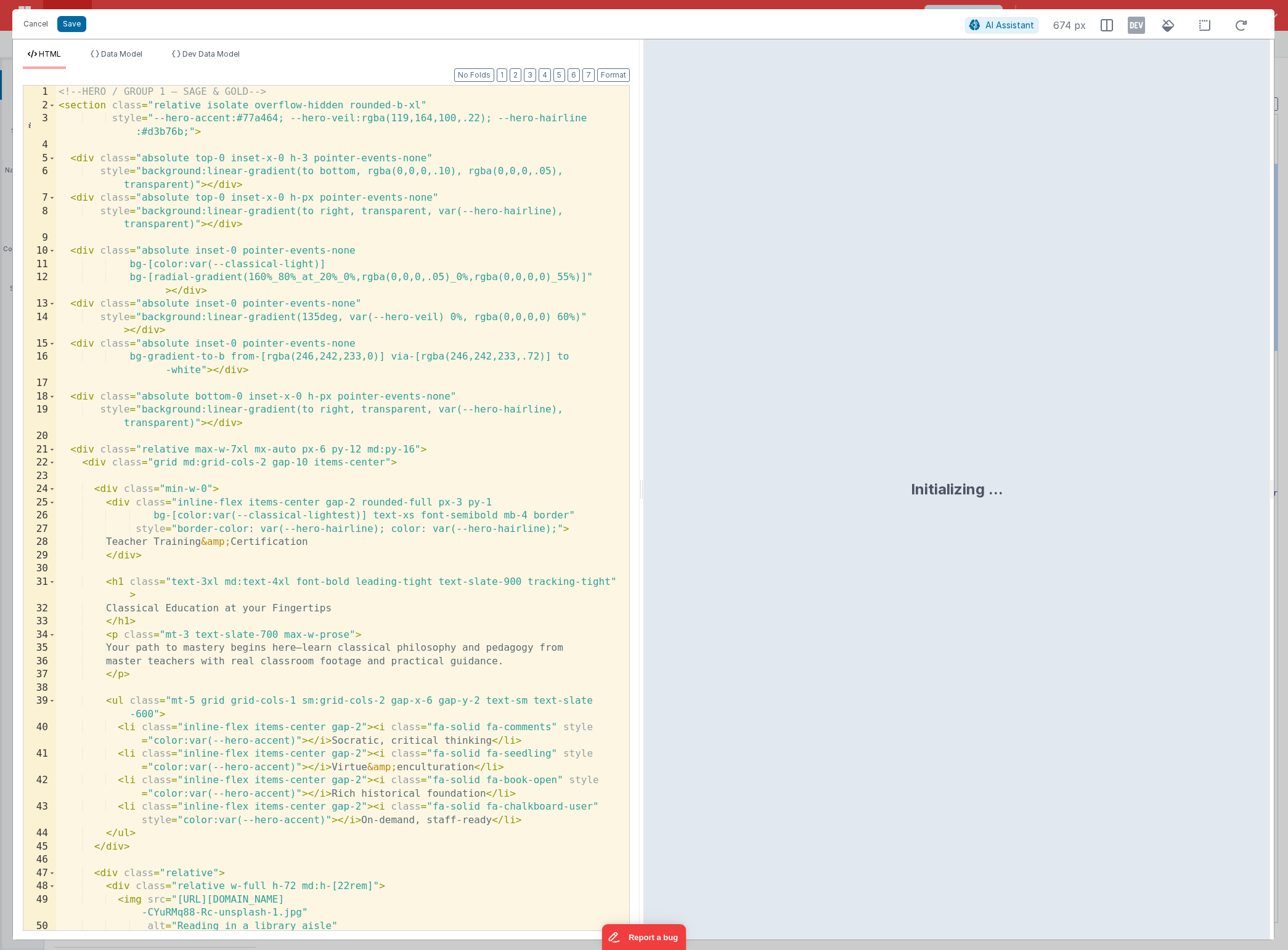
click at [360, 297] on div "<!-- HERO / GROUP 1 — SAGE & GOLD --> < section class = "relative isolate overf…" at bounding box center [338, 528] width 564 height 885
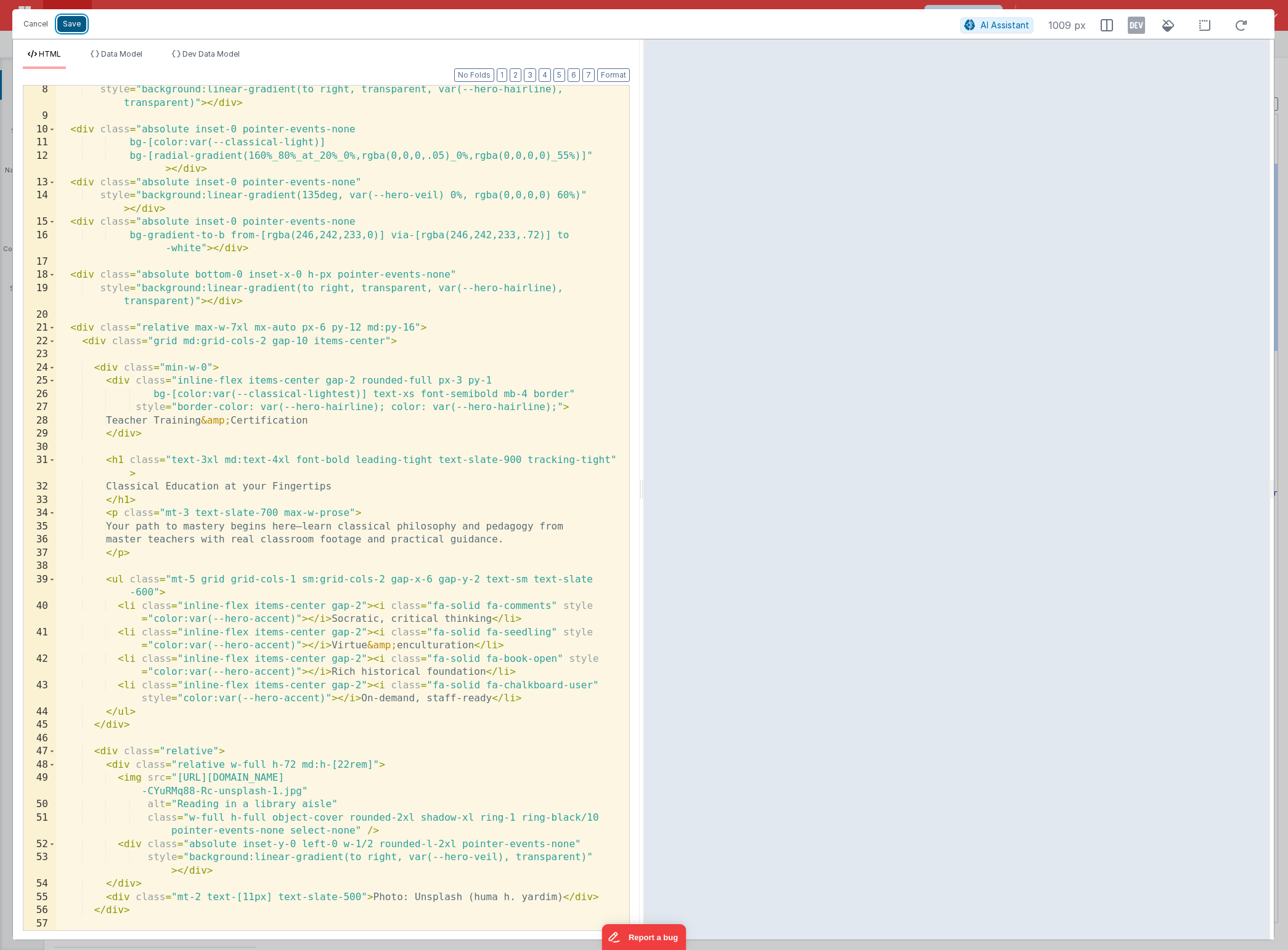
click at [64, 26] on button "Save" at bounding box center [72, 24] width 29 height 16
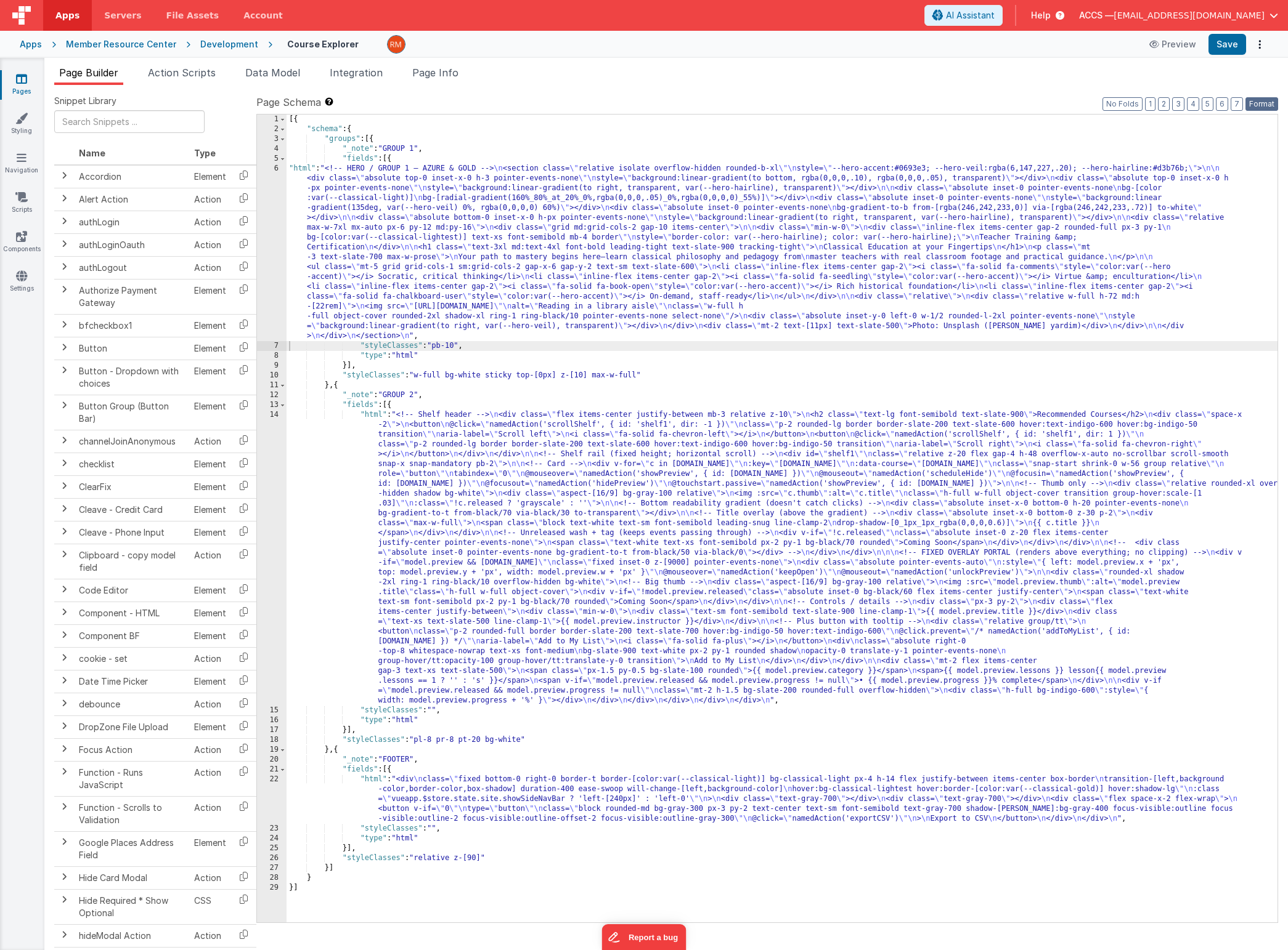
click at [1254, 104] on button "Format" at bounding box center [1261, 105] width 32 height 14
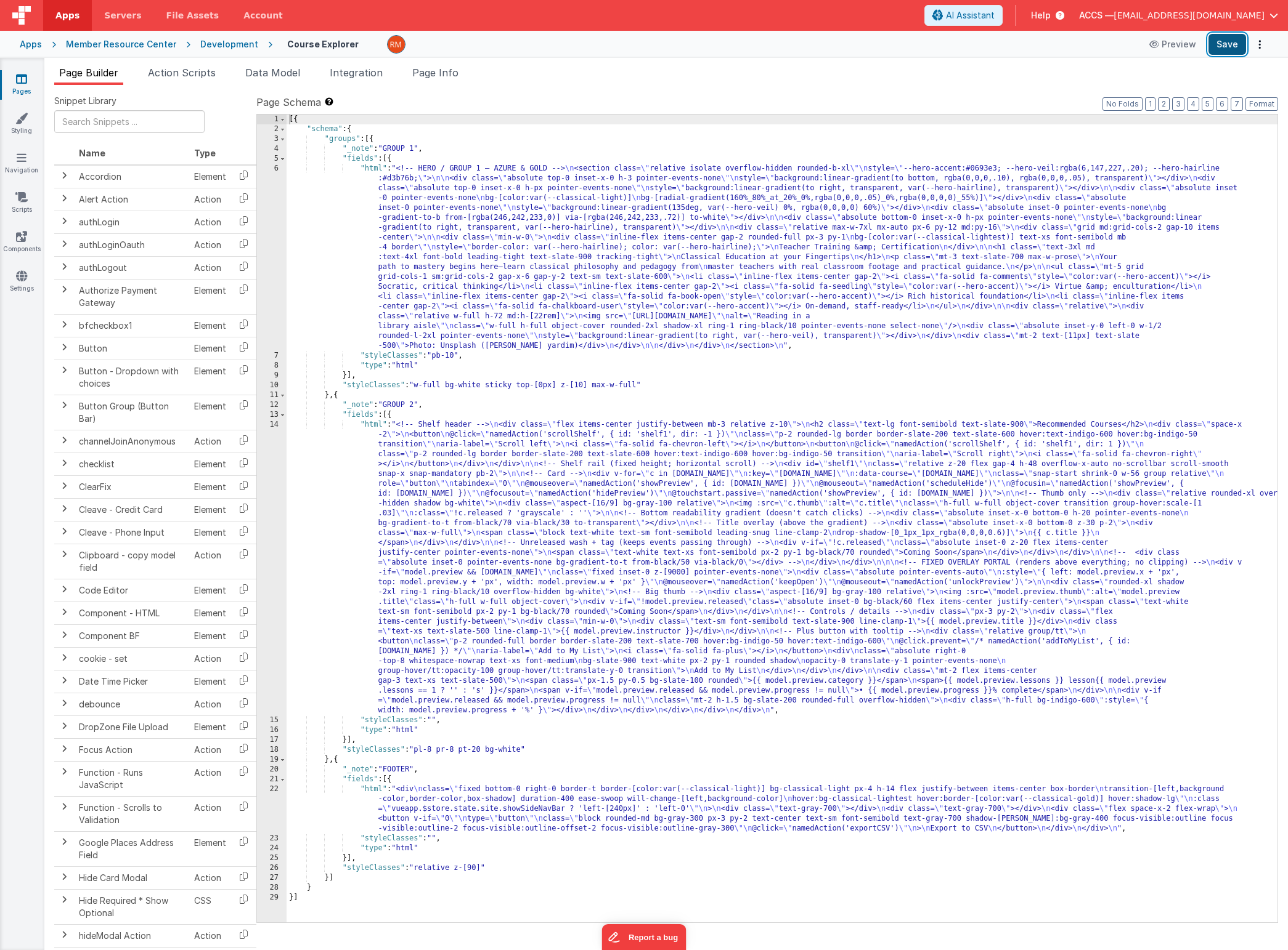
click at [1223, 51] on button "Save" at bounding box center [1226, 44] width 38 height 21
click at [372, 172] on div "[{ "schema" : { "groups" : [{ "_note" : "GROUP 1" , "fields" : [{ "html" : "<!-…" at bounding box center [781, 528] width 990 height 828
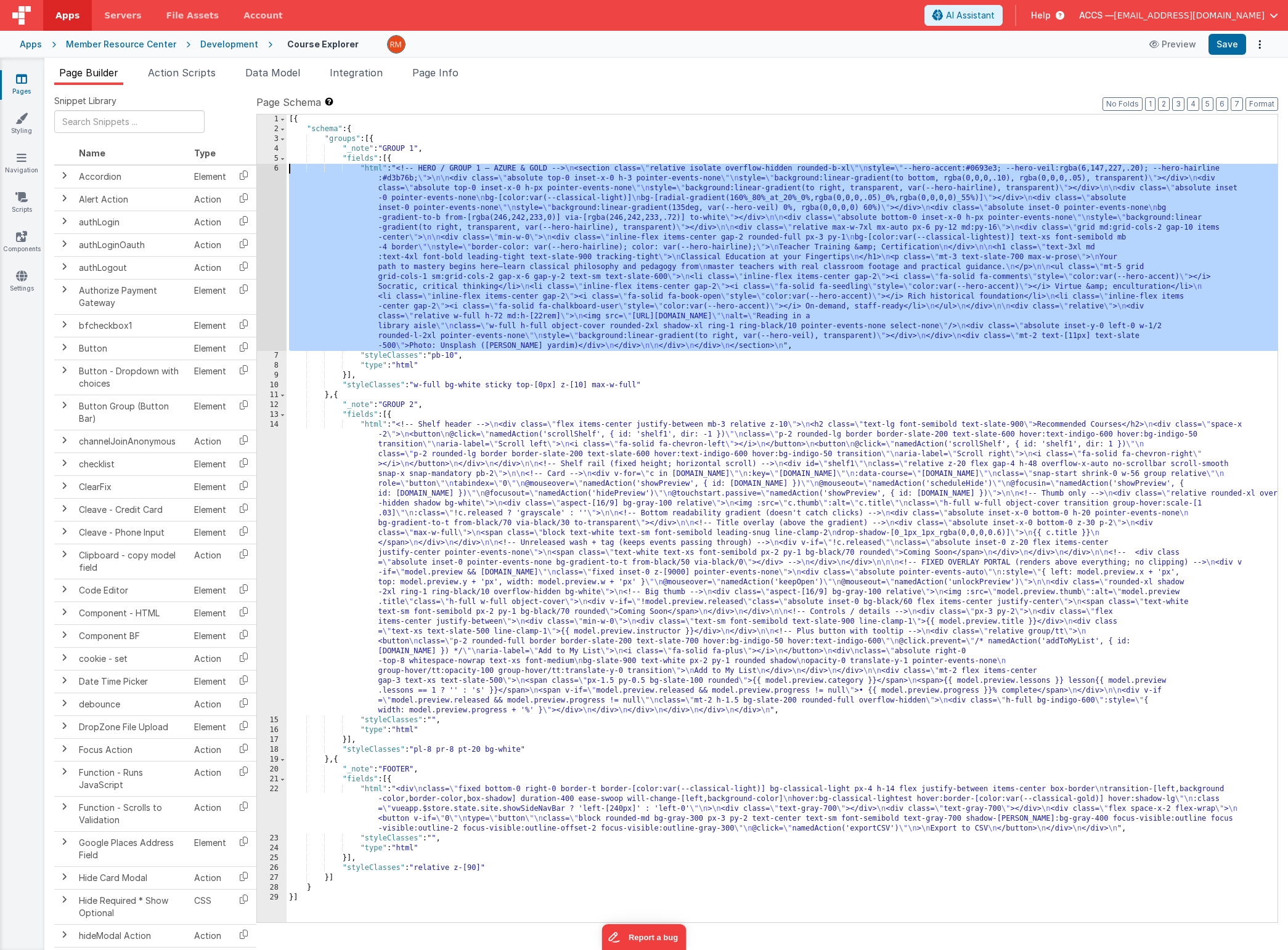
click at [271, 169] on div "6" at bounding box center [271, 257] width 30 height 188
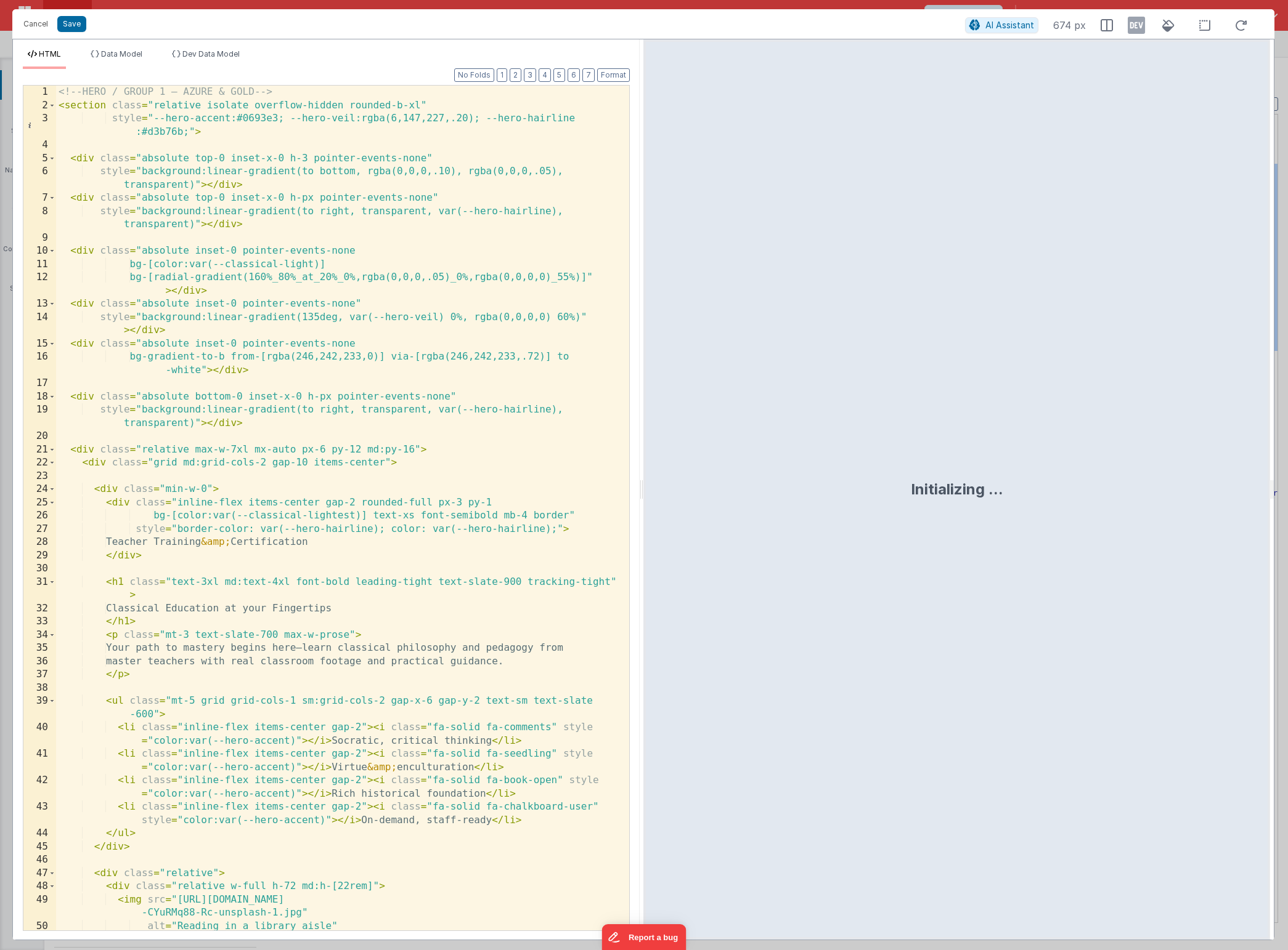
click at [360, 290] on div "<!-- HERO / GROUP 1 — AZURE & GOLD --> < section class = "relative isolate over…" at bounding box center [338, 528] width 564 height 885
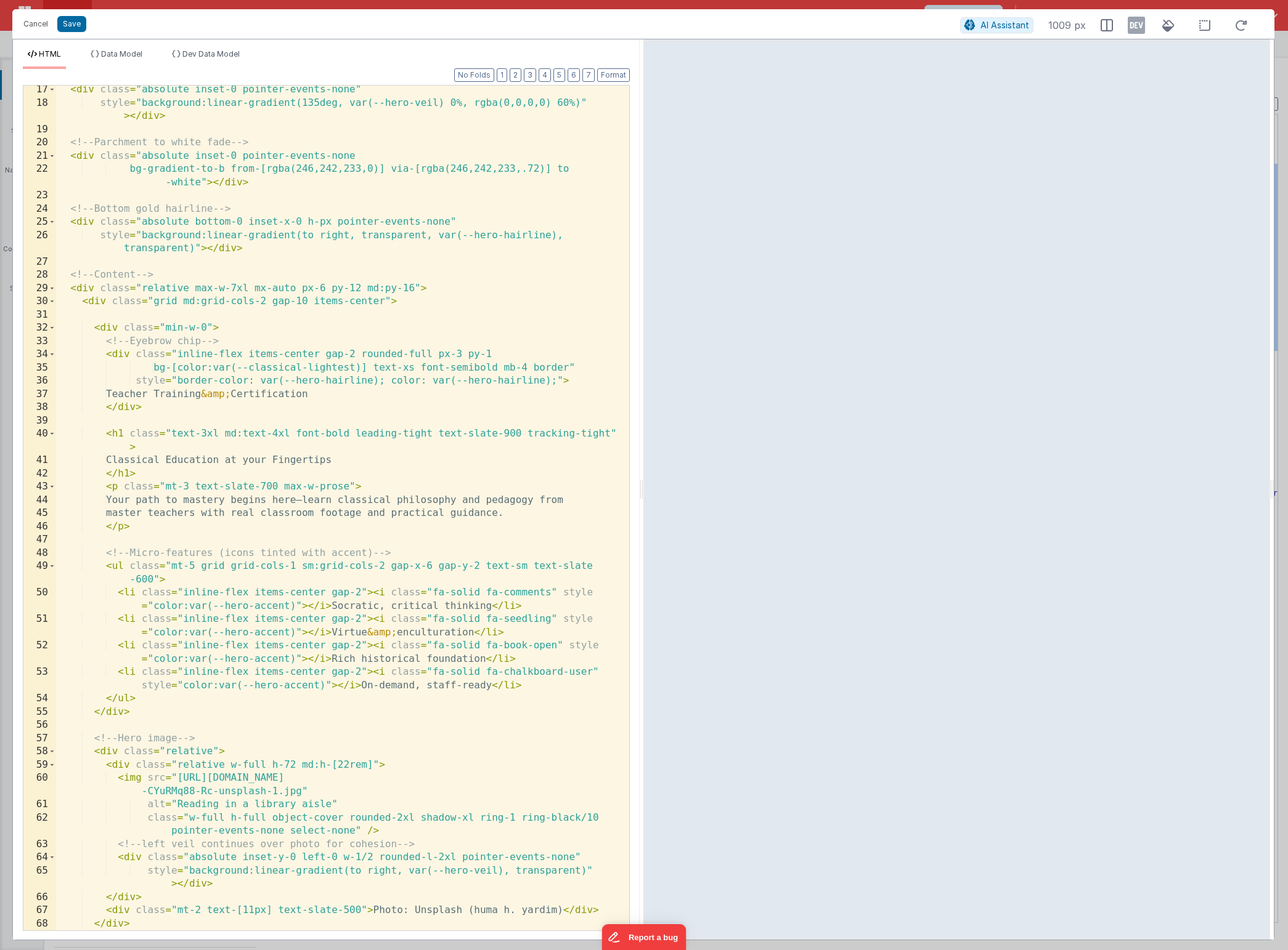
scroll to position [267, 0]
click at [72, 31] on button "Save" at bounding box center [72, 24] width 29 height 16
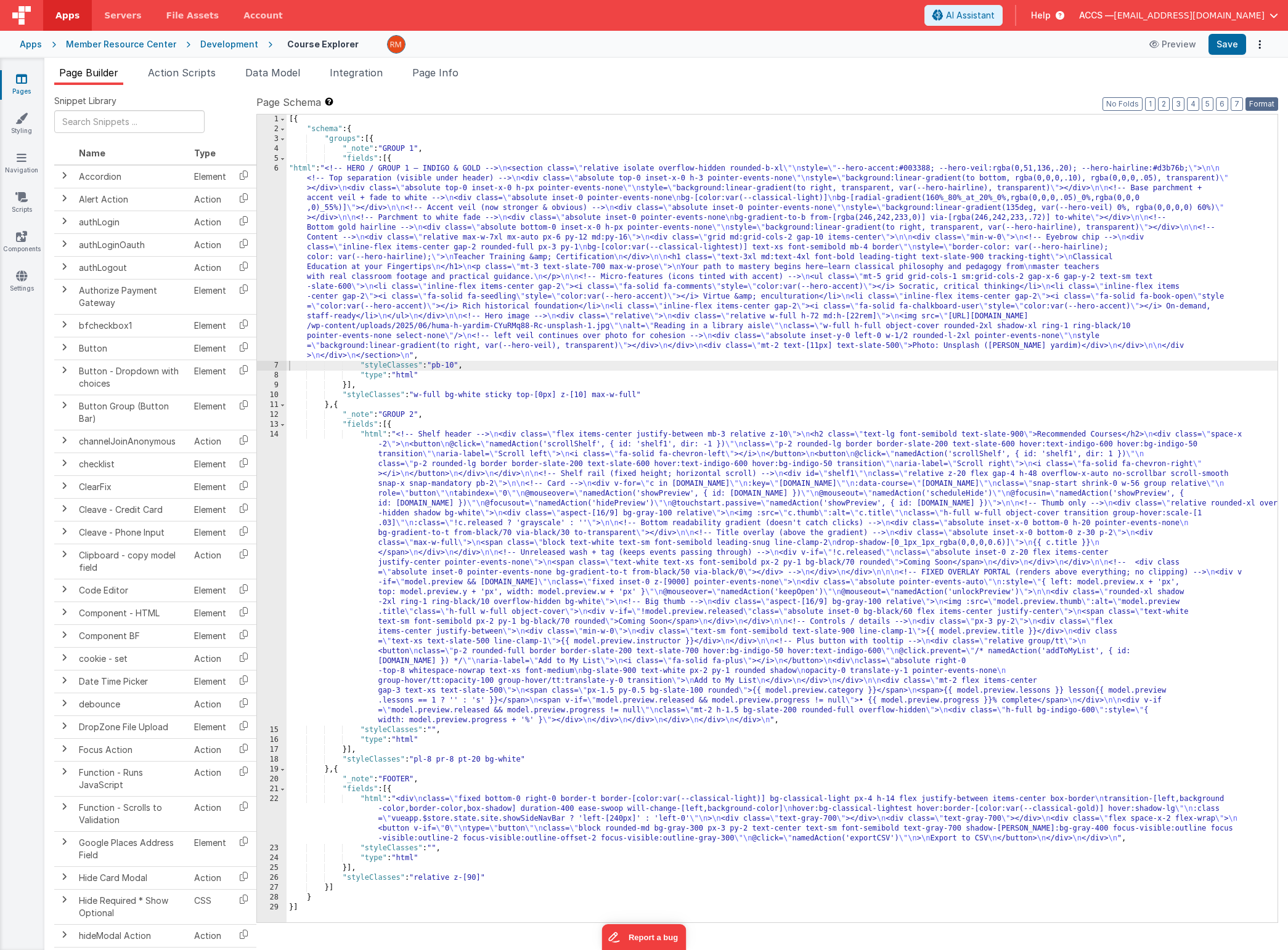
click at [1269, 108] on button "Format" at bounding box center [1261, 105] width 32 height 14
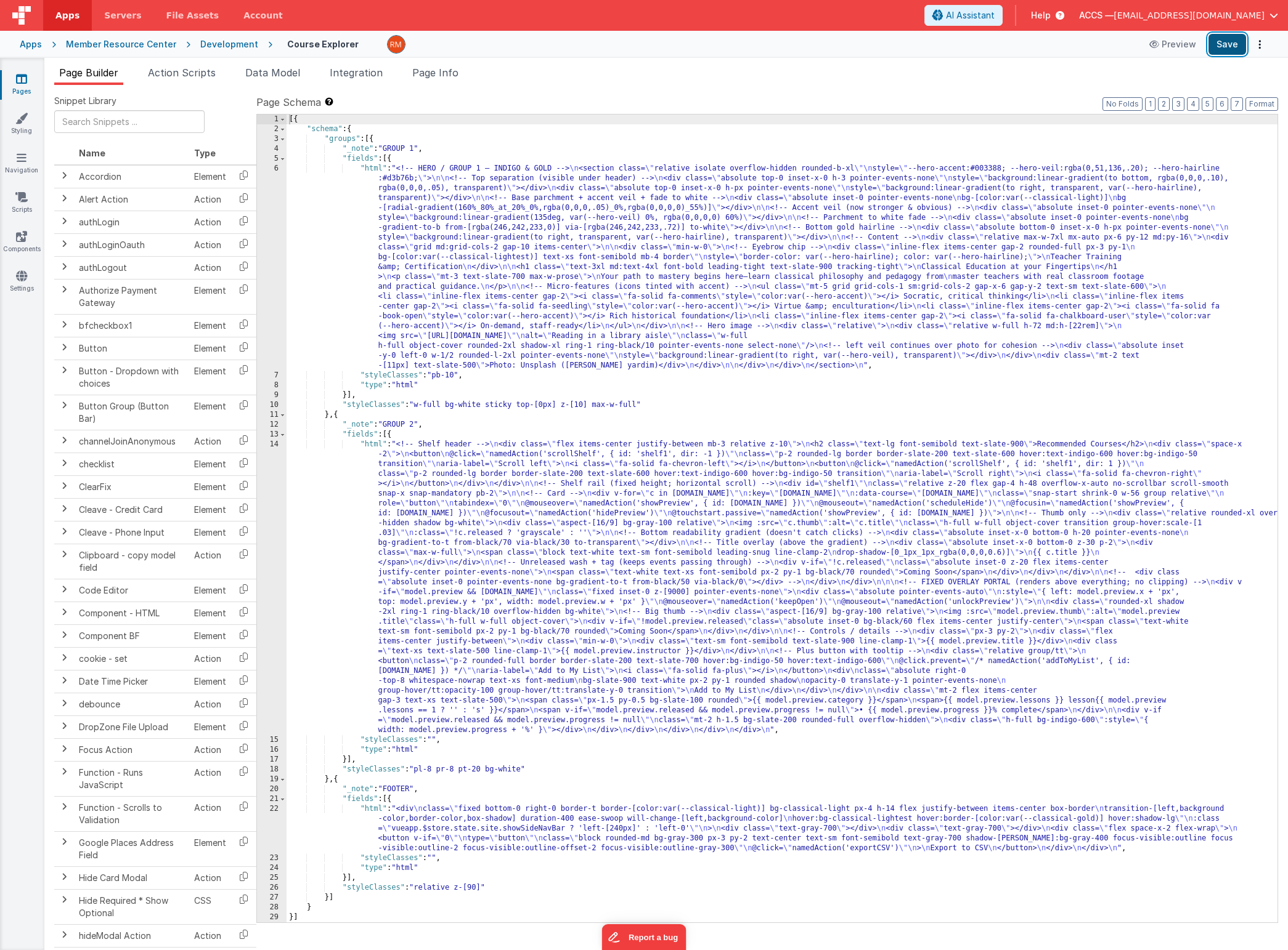
click at [1230, 49] on button "Save" at bounding box center [1226, 44] width 38 height 21
click at [369, 170] on div "[{ "schema" : { "groups" : [{ "_note" : "GROUP 1" , "fields" : [{ "html" : "<!-…" at bounding box center [781, 528] width 990 height 828
click at [276, 167] on div "6" at bounding box center [271, 267] width 30 height 207
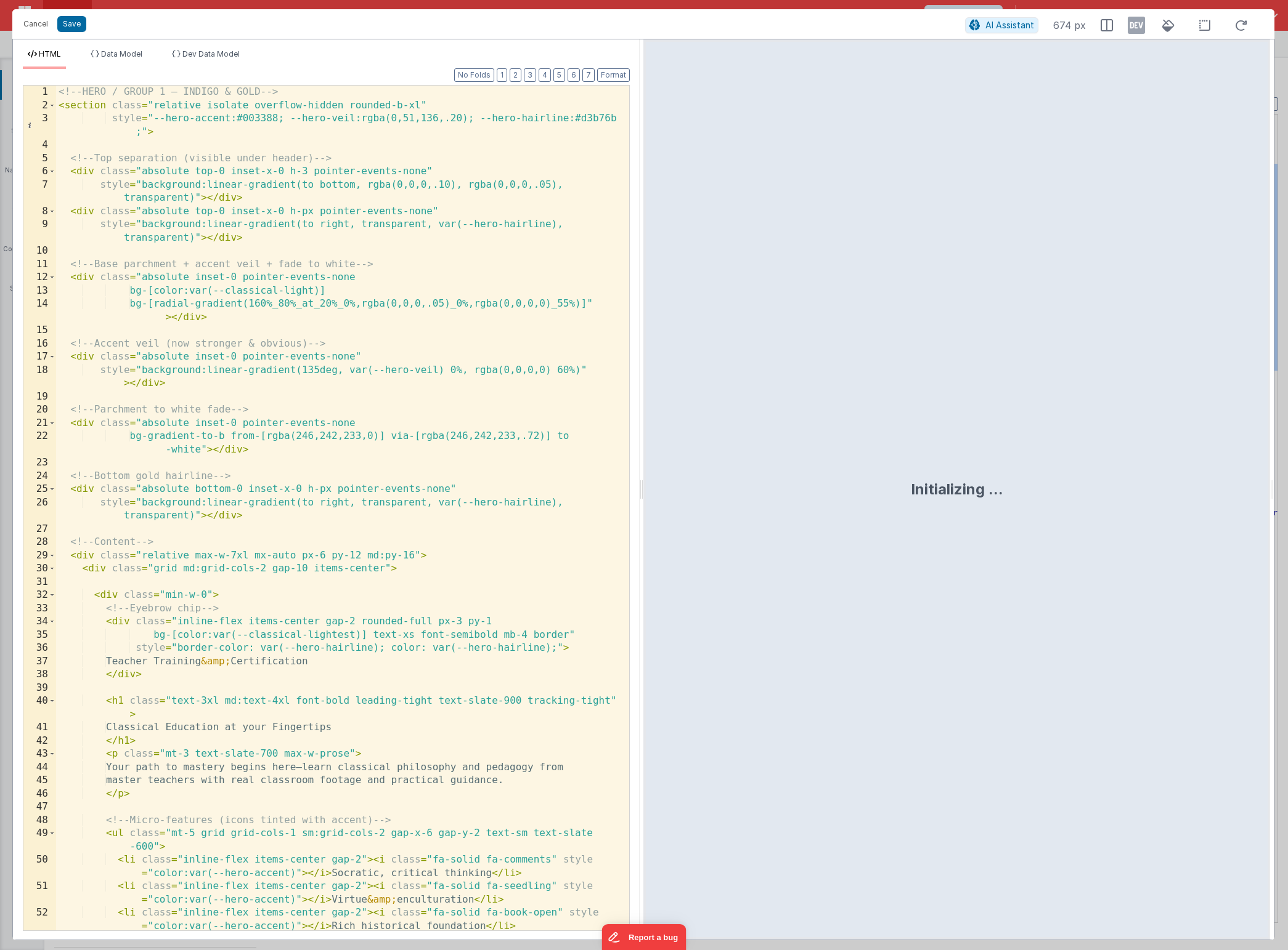
click at [334, 249] on div "<!-- HERO / GROUP 1 — INDIGO & GOLD --> < section class = "relative isolate ove…" at bounding box center [338, 528] width 564 height 885
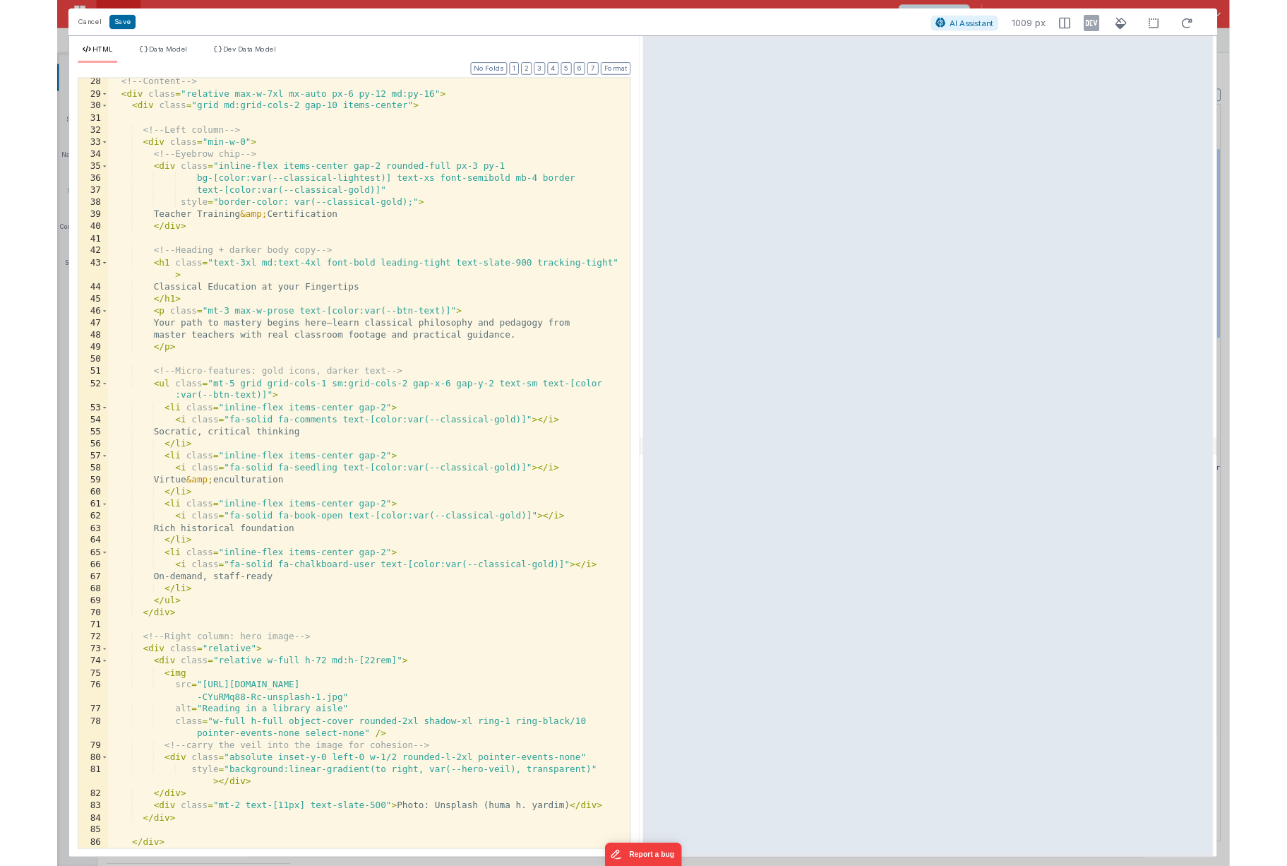
scroll to position [519, 0]
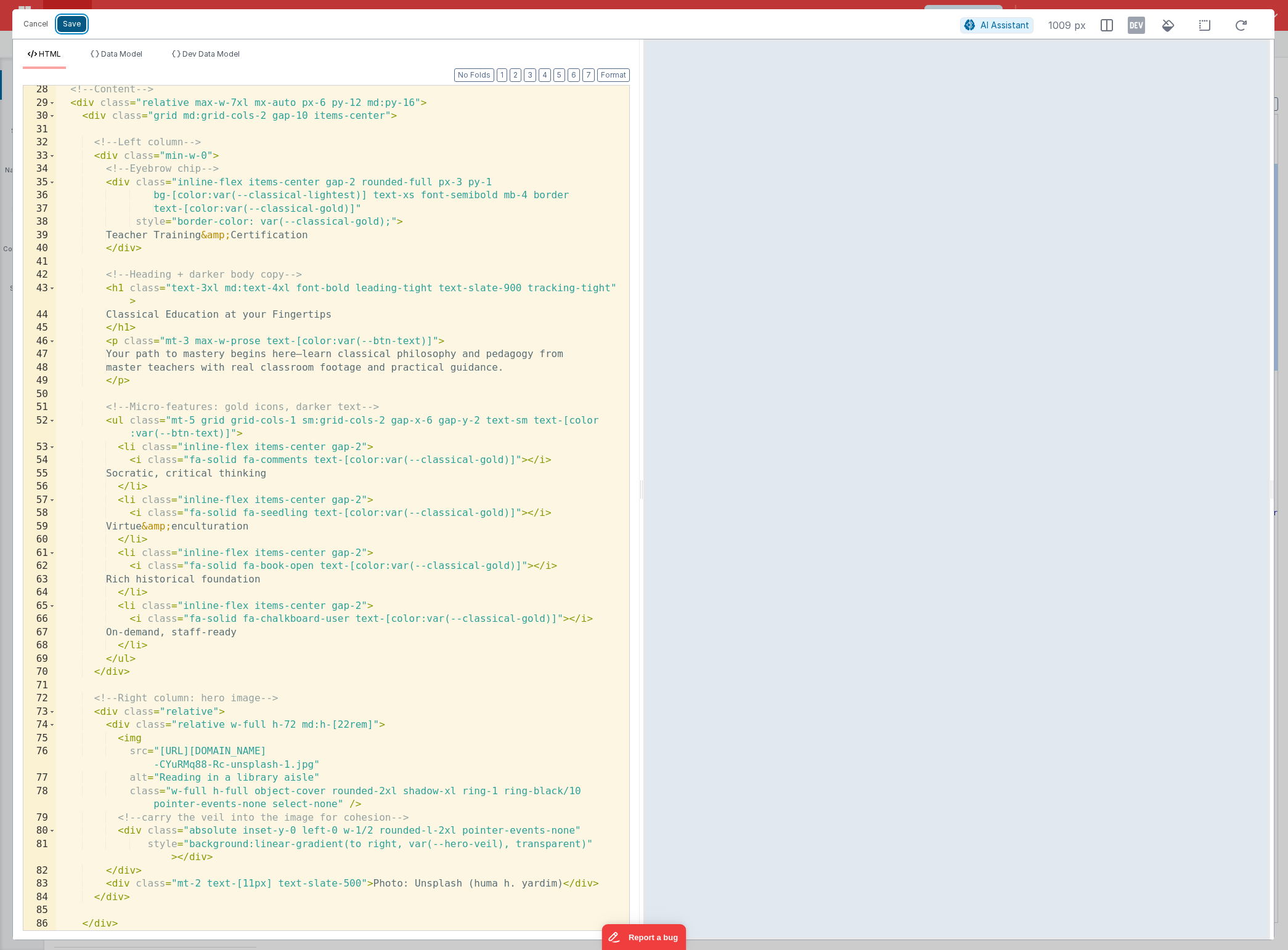
click at [77, 28] on button "Save" at bounding box center [72, 24] width 29 height 16
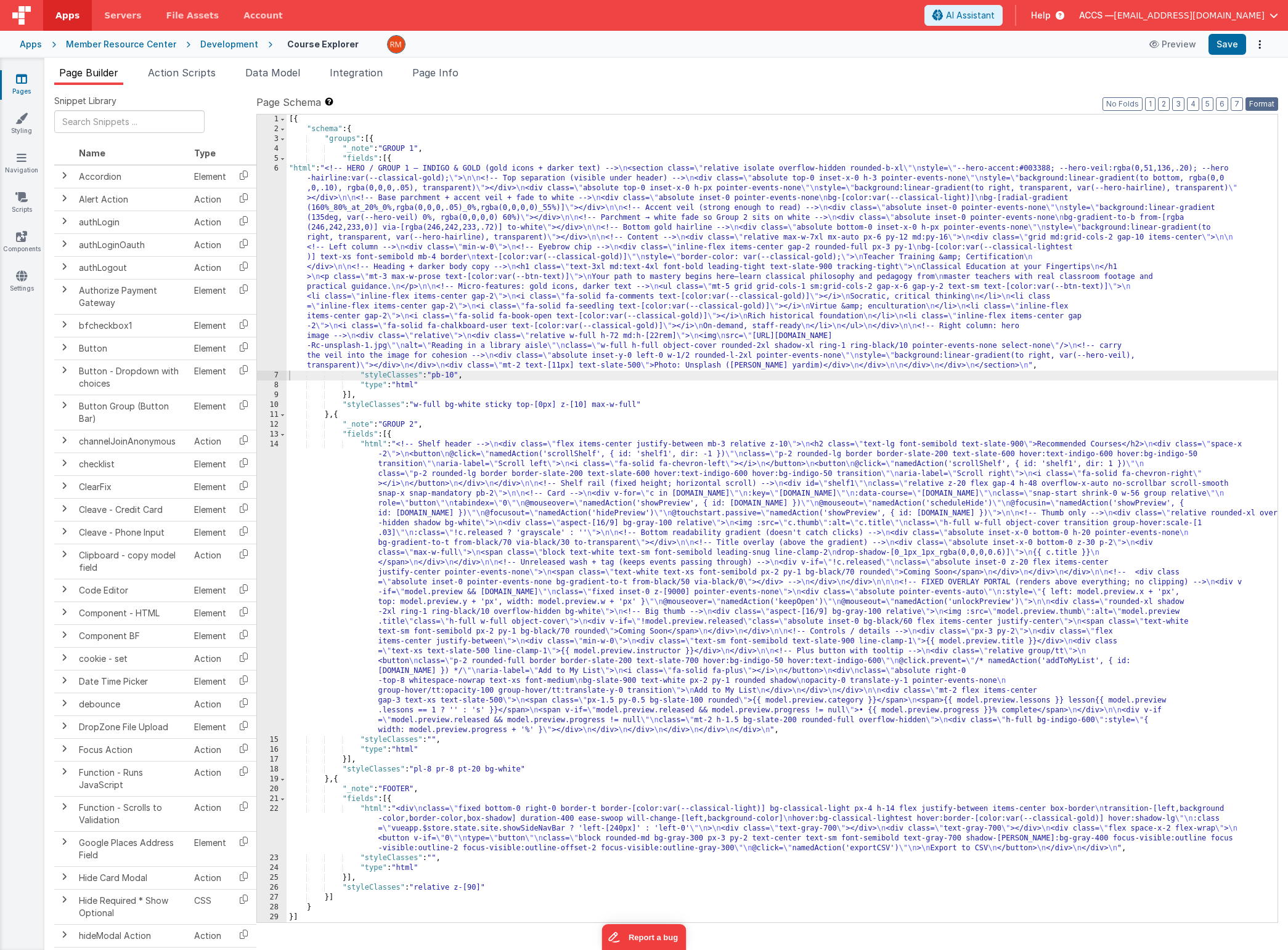
drag, startPoint x: 1259, startPoint y: 105, endPoint x: 1257, endPoint y: 93, distance: 12.2
click at [1259, 104] on button "Format" at bounding box center [1261, 105] width 32 height 14
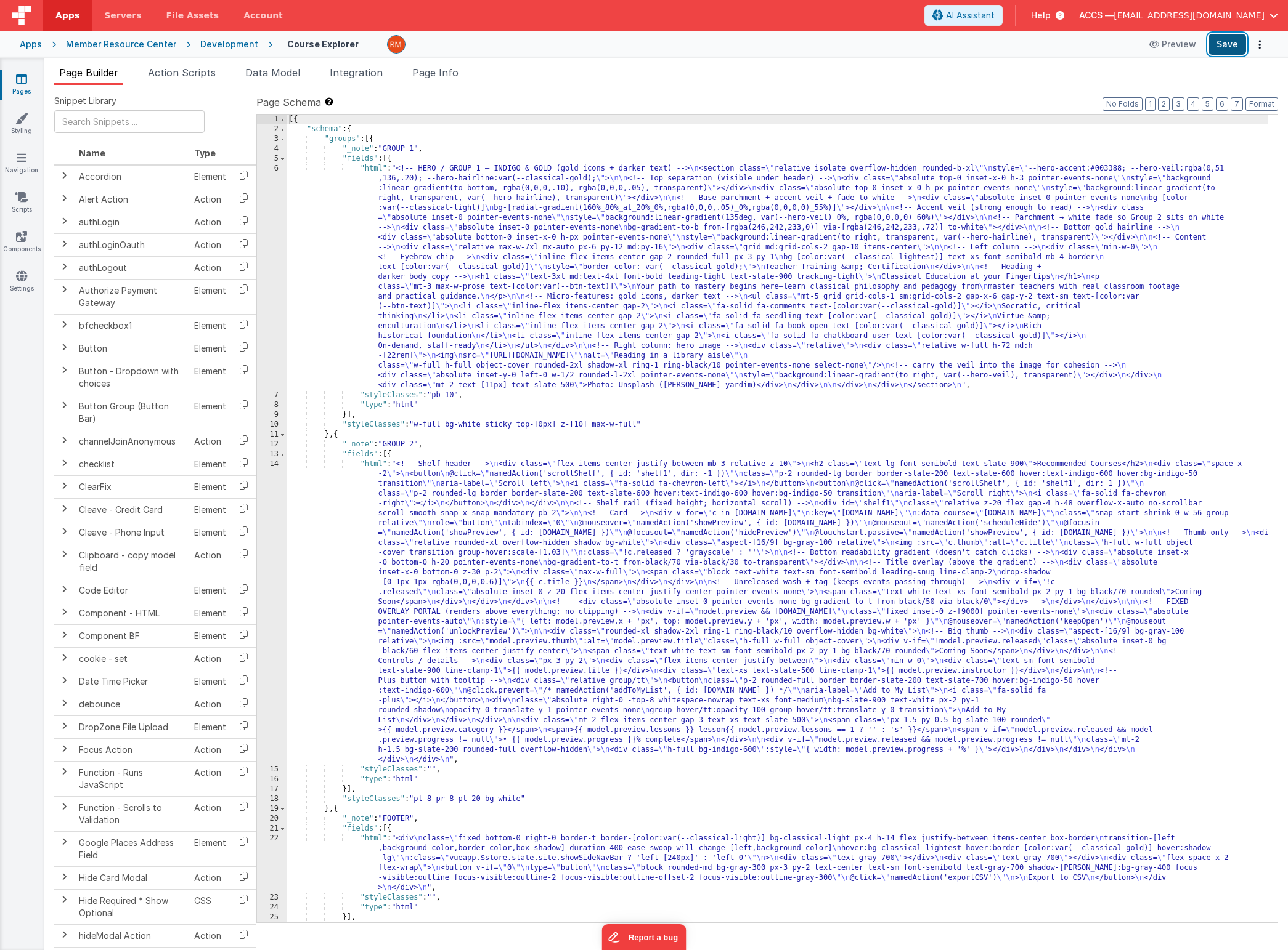
click at [1228, 47] on button "Save" at bounding box center [1226, 44] width 38 height 21
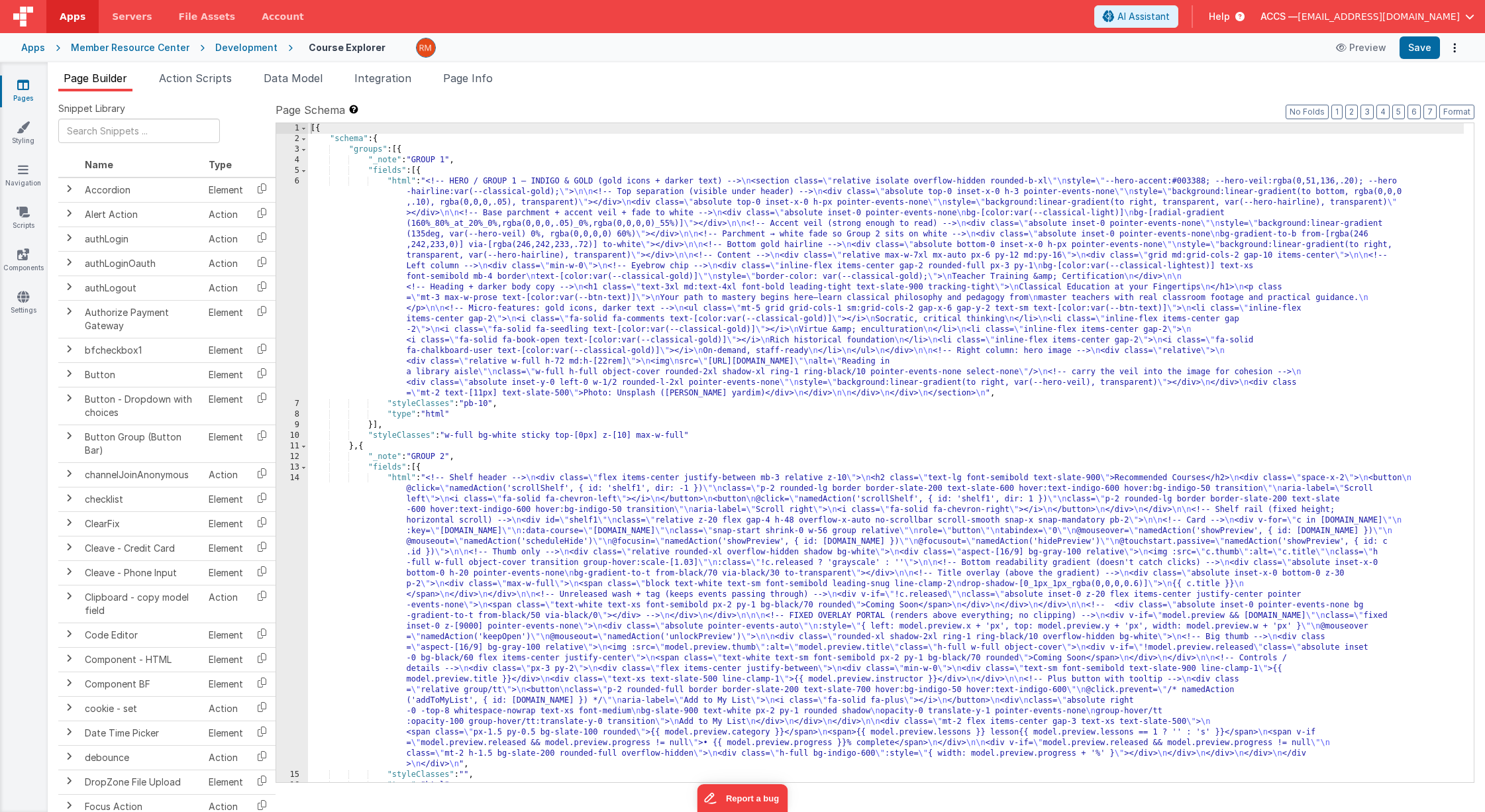
click at [18, 92] on link "Pages" at bounding box center [23, 91] width 48 height 26
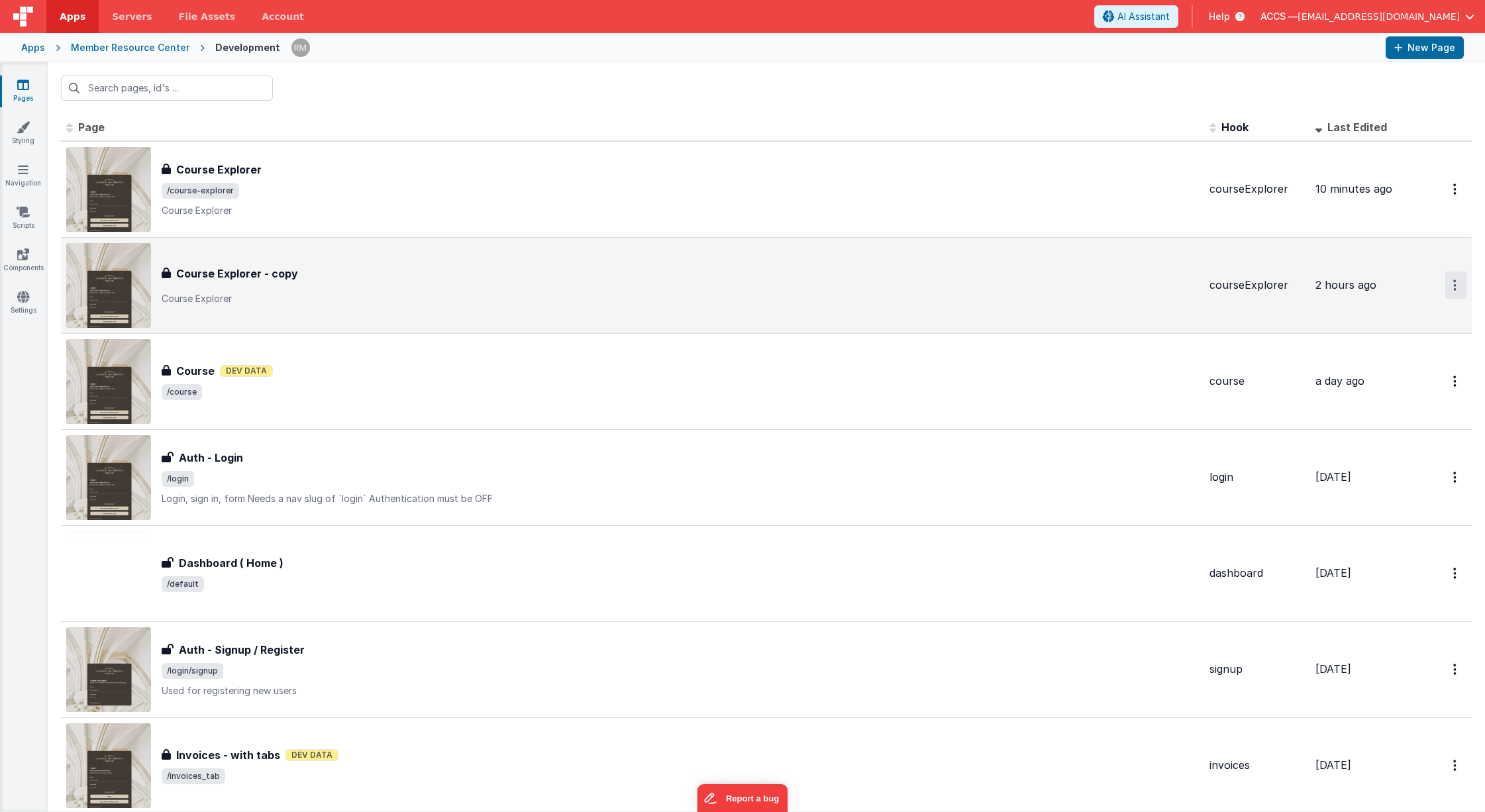
click at [1382, 288] on icon "Options" at bounding box center [1455, 285] width 4 height 11
click at [1382, 361] on link "Delete" at bounding box center [1408, 364] width 116 height 23
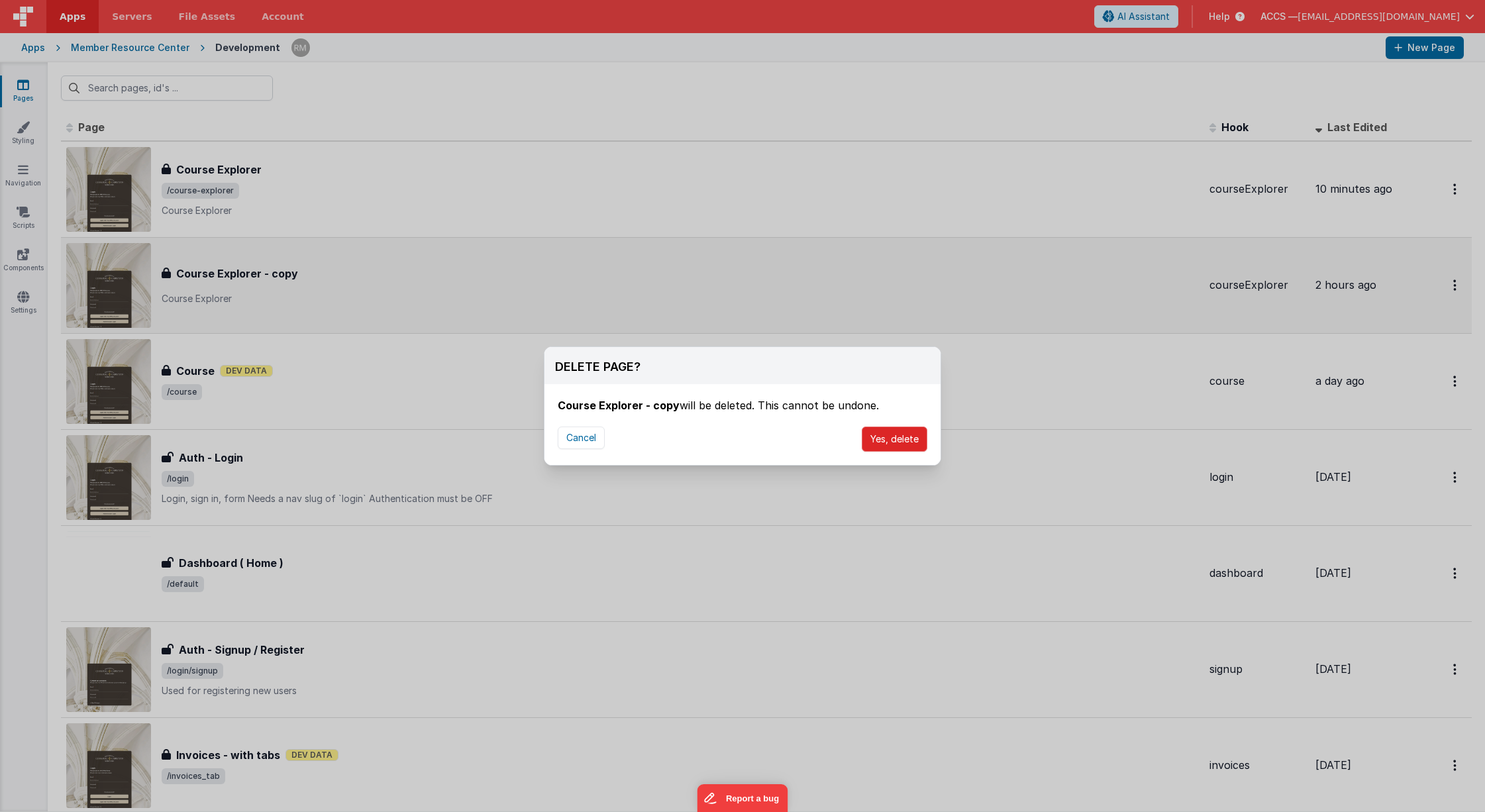
click at [908, 436] on button "Yes, delete" at bounding box center [895, 439] width 66 height 25
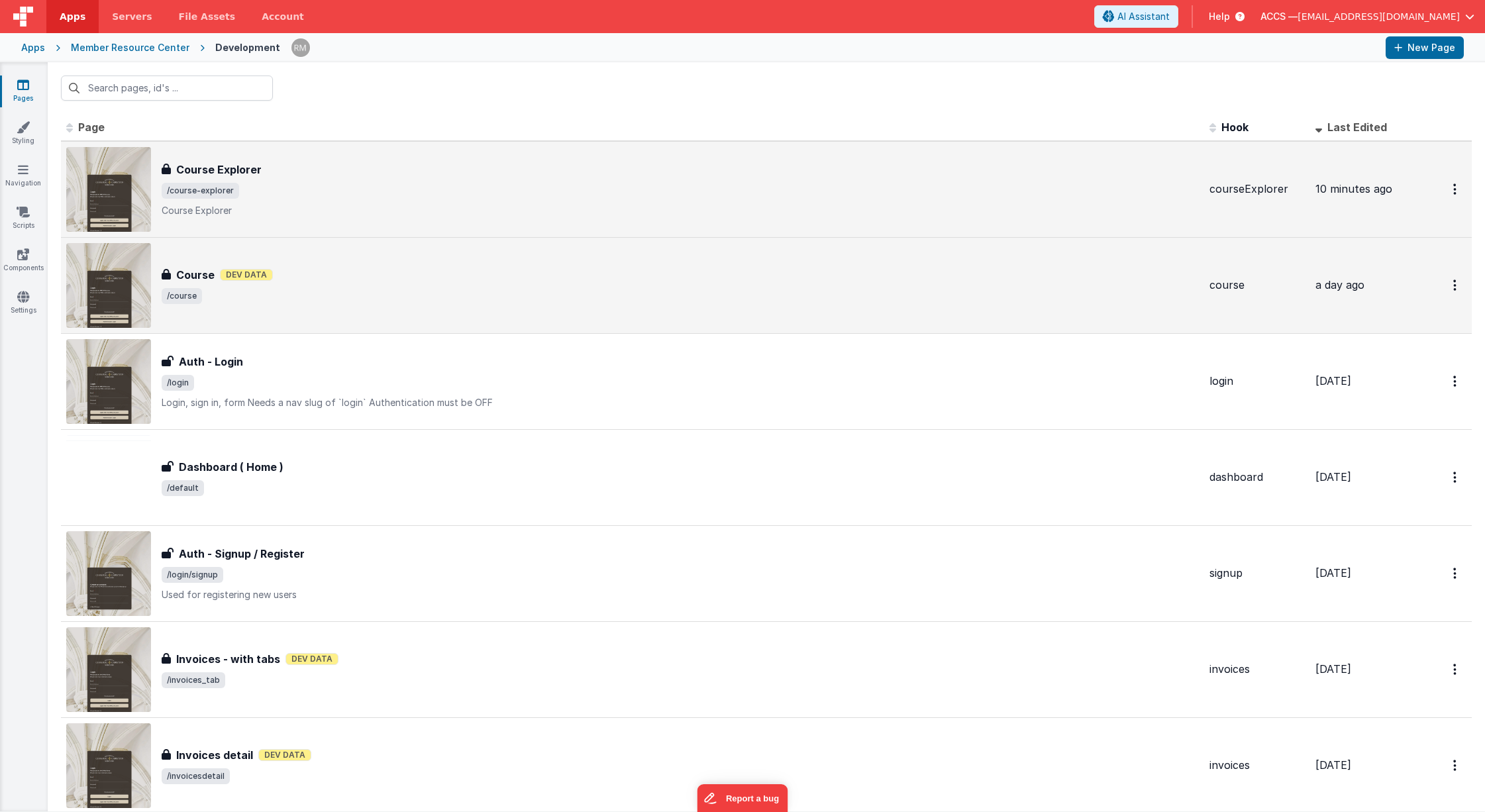
click at [779, 204] on p "Course Explorer" at bounding box center [680, 210] width 1038 height 13
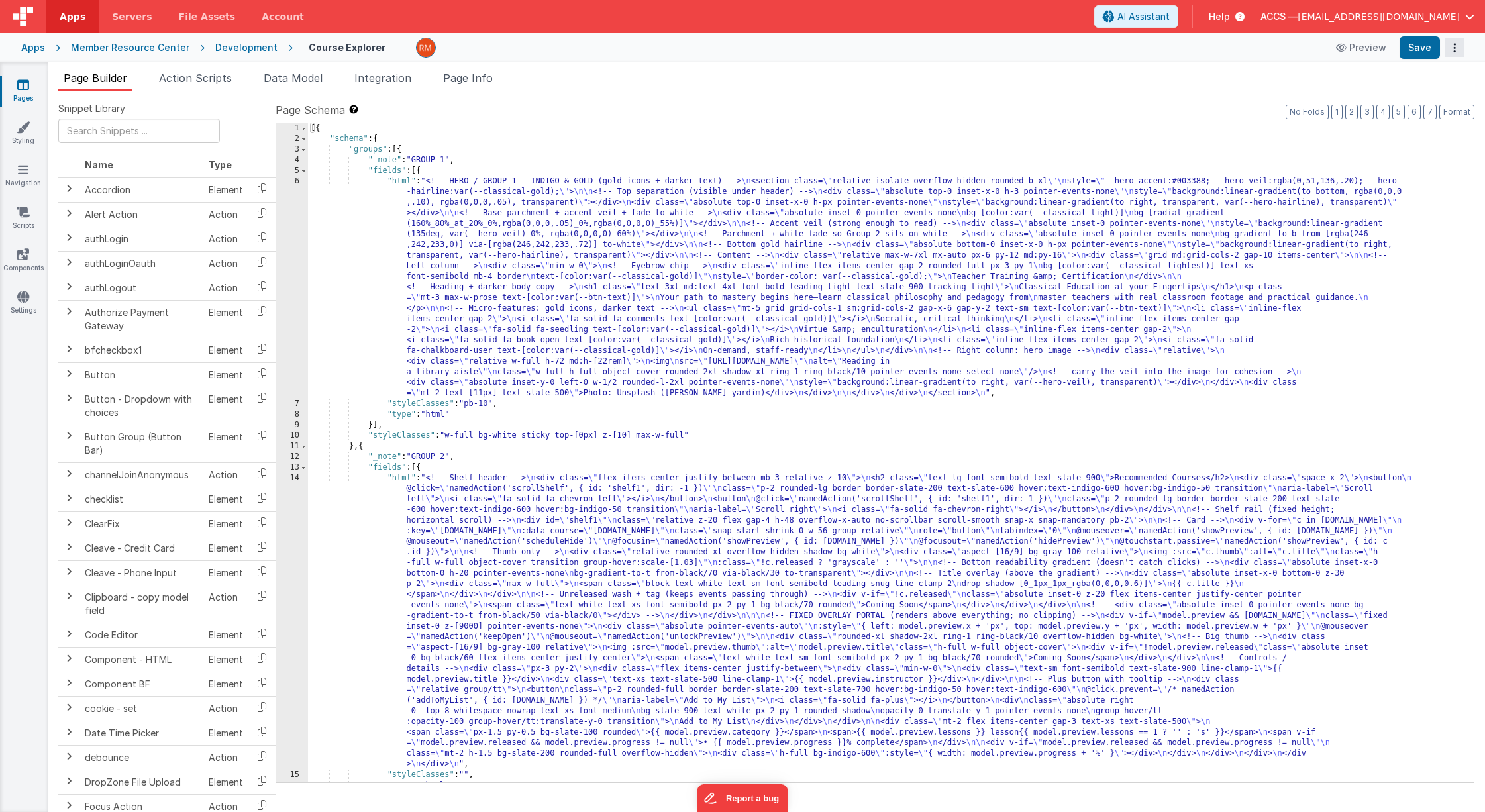
click at [1382, 52] on button "Options" at bounding box center [1454, 48] width 19 height 19
click at [1382, 78] on link "Duplicate" at bounding box center [1405, 74] width 116 height 25
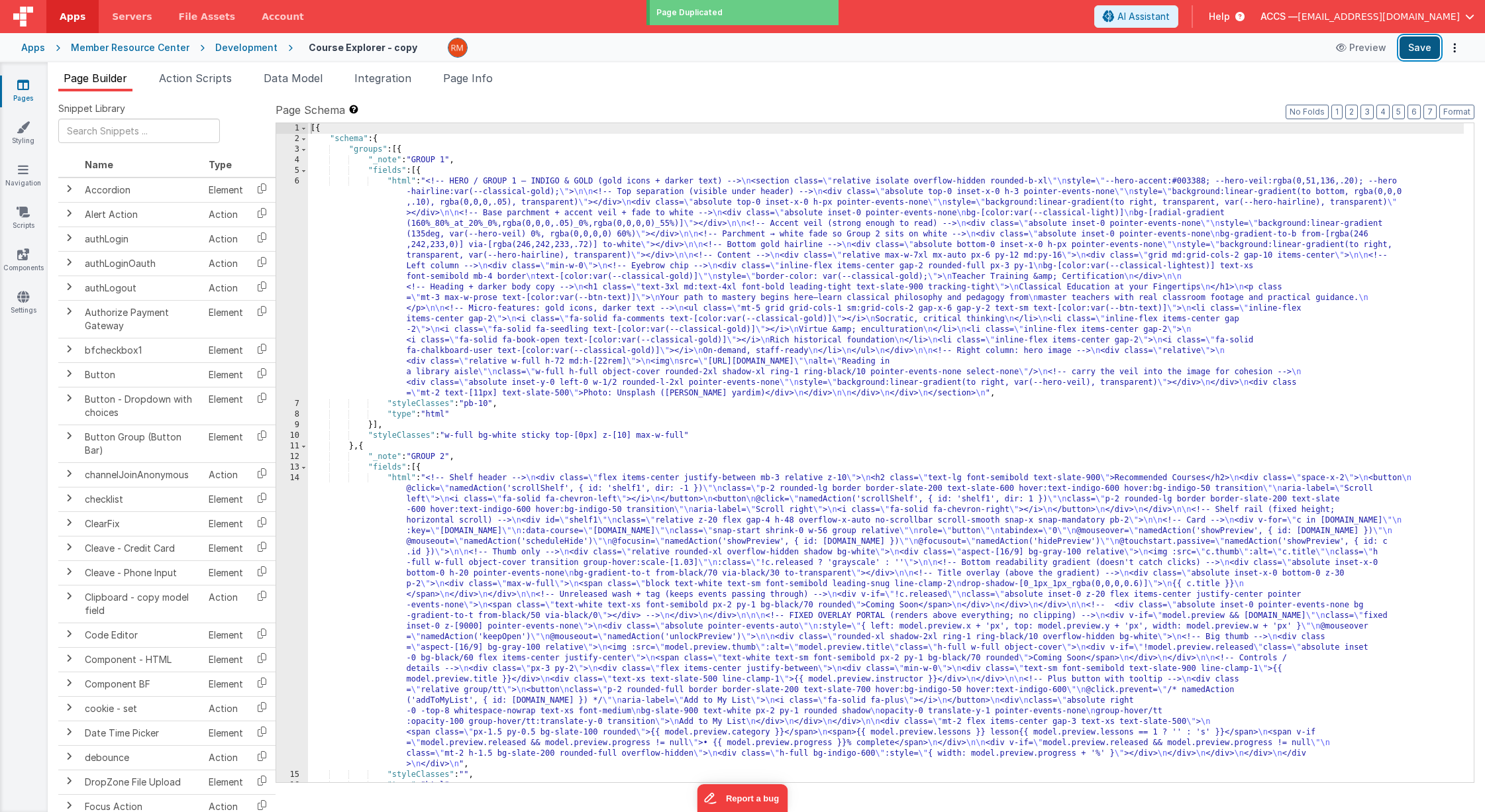
click at [1382, 53] on button "Save" at bounding box center [1419, 48] width 40 height 23
click at [28, 89] on icon at bounding box center [23, 84] width 12 height 13
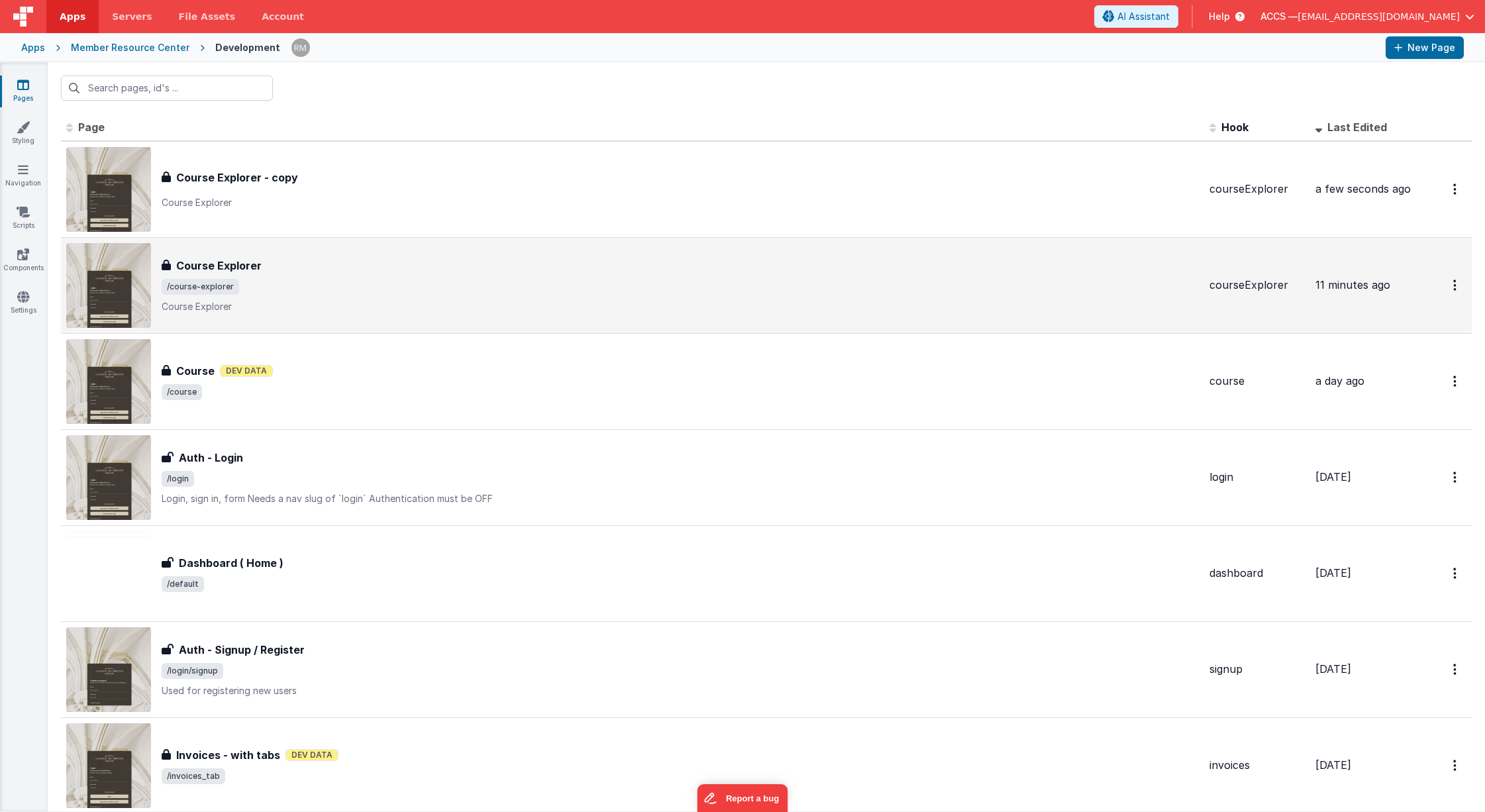
click at [201, 271] on h3 "Course Explorer" at bounding box center [219, 265] width 85 height 16
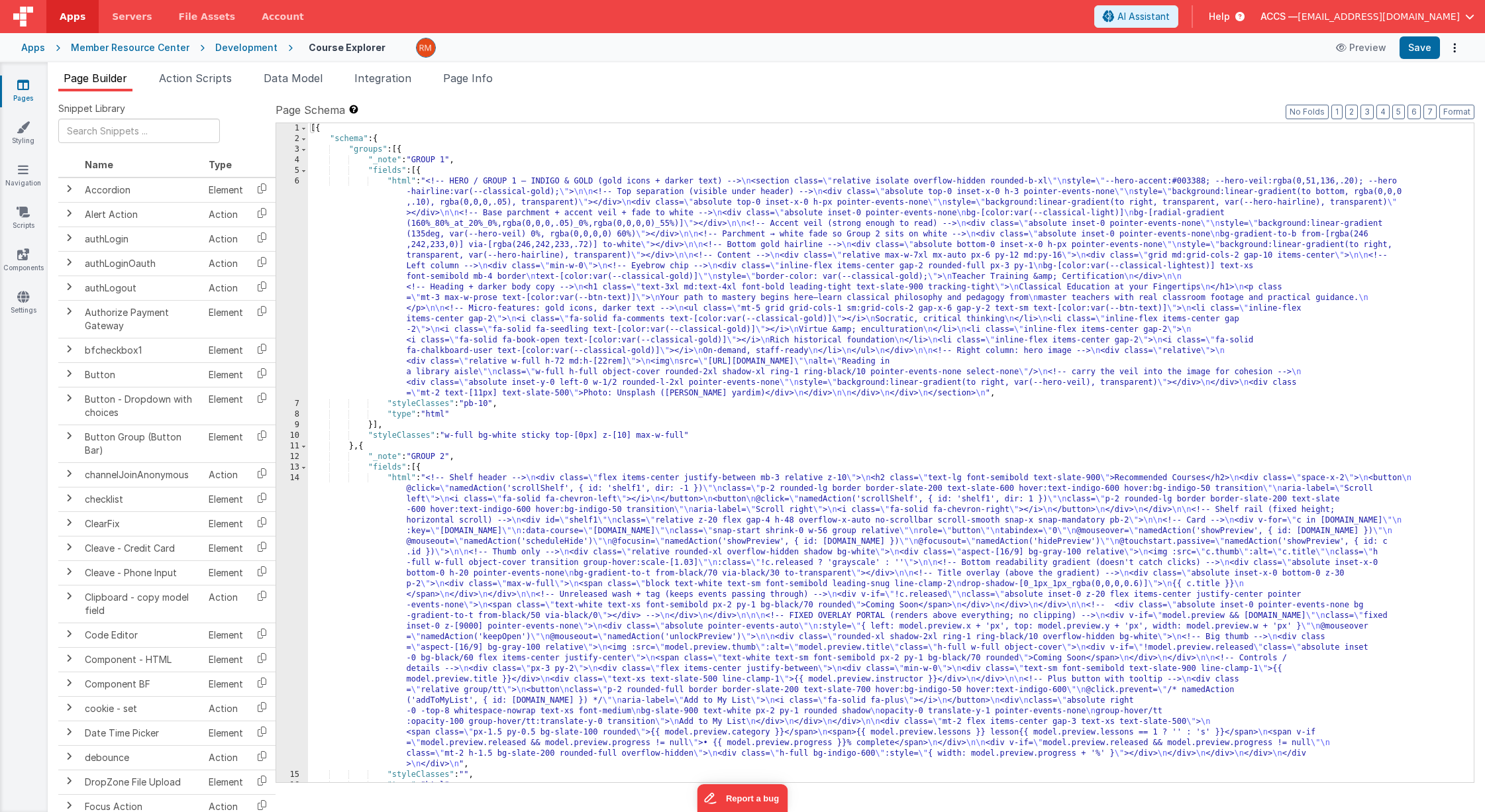
click at [1382, 15] on span "[EMAIL_ADDRESS][DOMAIN_NAME]" at bounding box center [1378, 17] width 162 height 13
click at [1382, 112] on div "Logout" at bounding box center [1368, 113] width 196 height 13
